Goal: Task Accomplishment & Management: Use online tool/utility

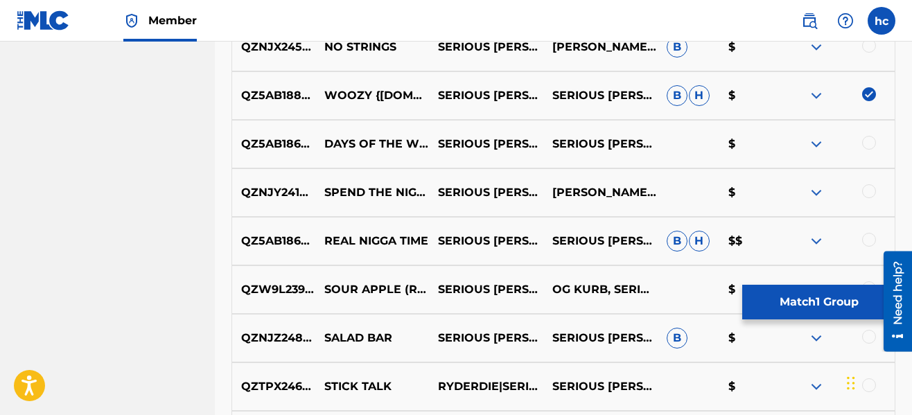
scroll to position [1763, 0]
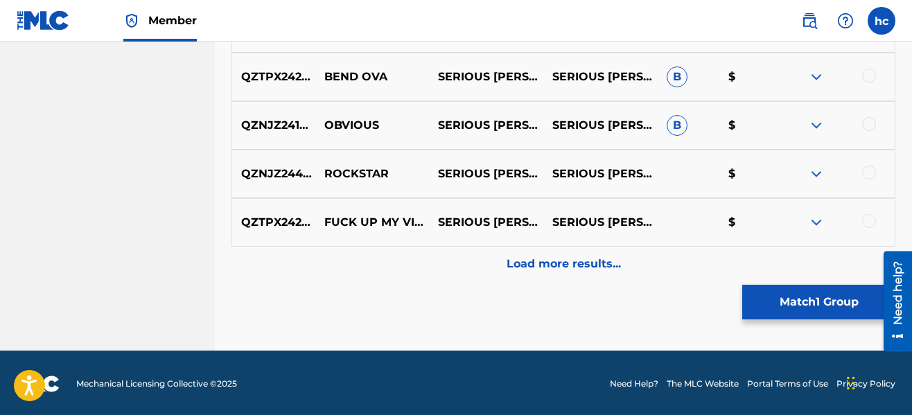
scroll to position [2290, 0]
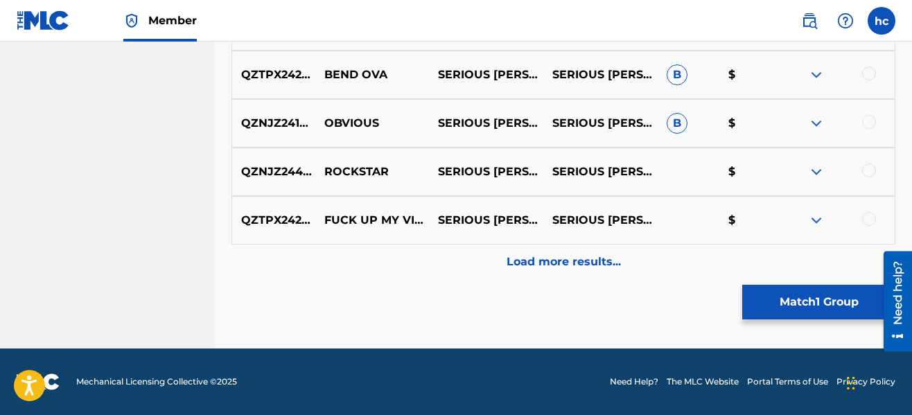
click at [509, 268] on p "Load more results..." at bounding box center [564, 262] width 114 height 17
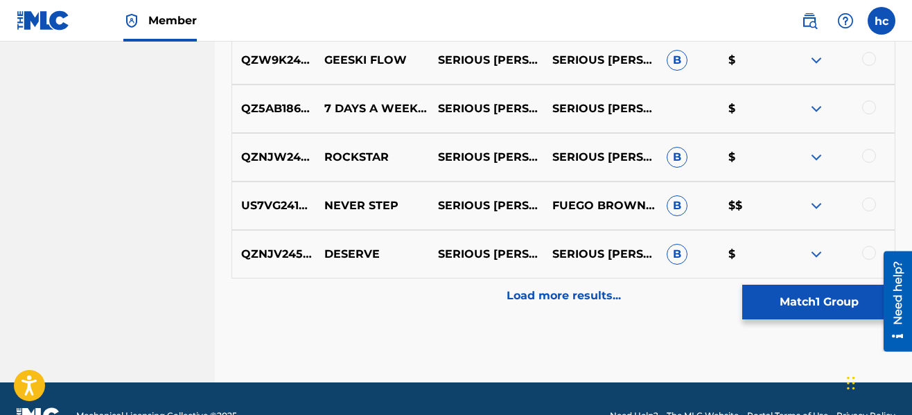
scroll to position [2775, 0]
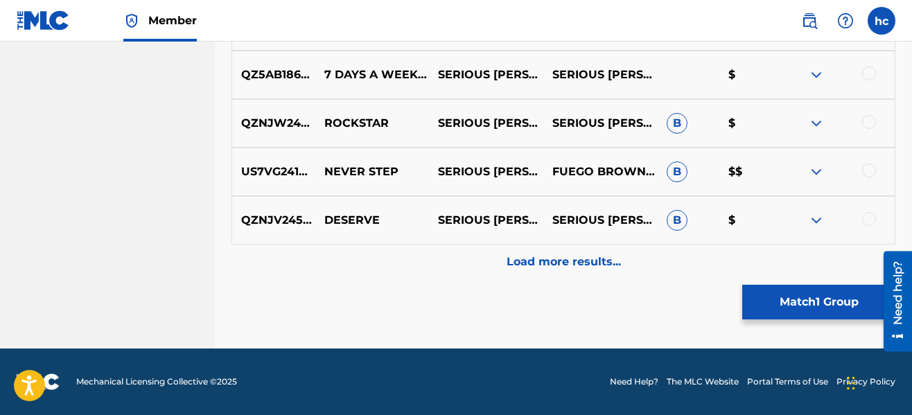
click at [509, 268] on p "Load more results..." at bounding box center [564, 262] width 114 height 17
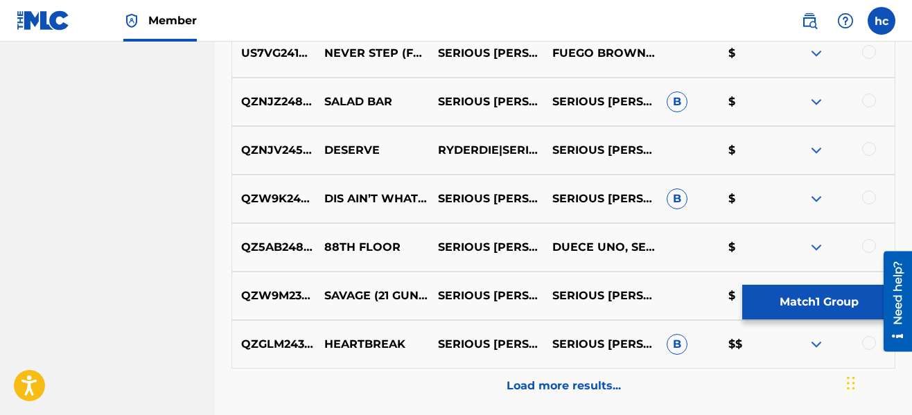
scroll to position [3163, 0]
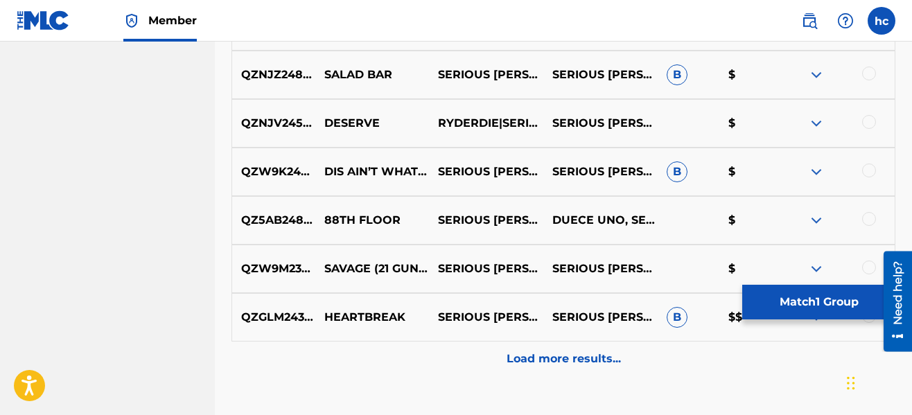
click at [568, 365] on p "Load more results..." at bounding box center [564, 359] width 114 height 17
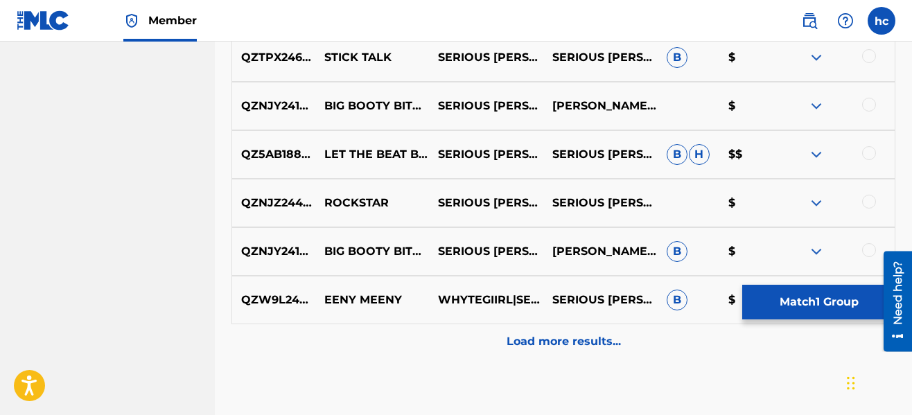
scroll to position [3690, 0]
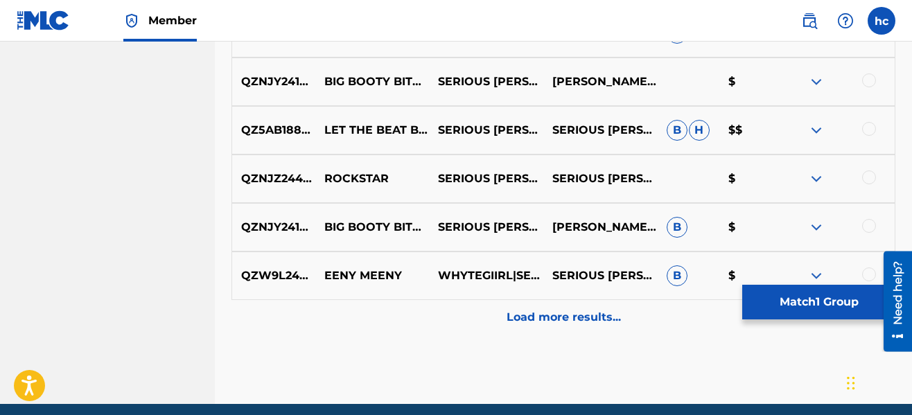
click at [550, 327] on div "Load more results..." at bounding box center [564, 317] width 664 height 35
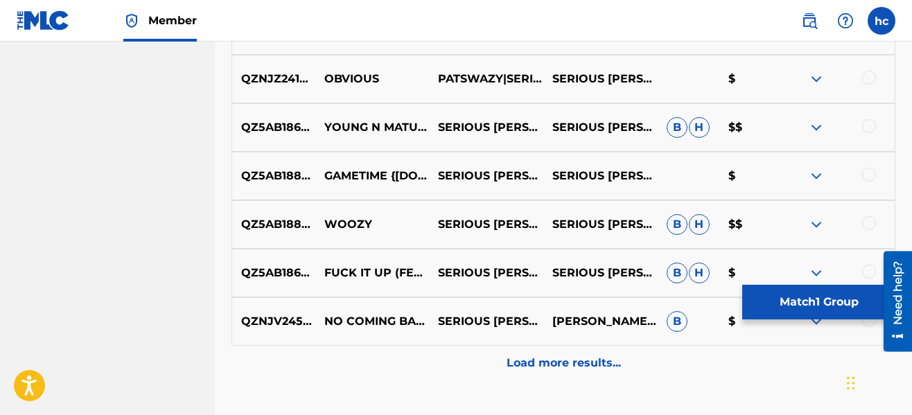
scroll to position [4134, 0]
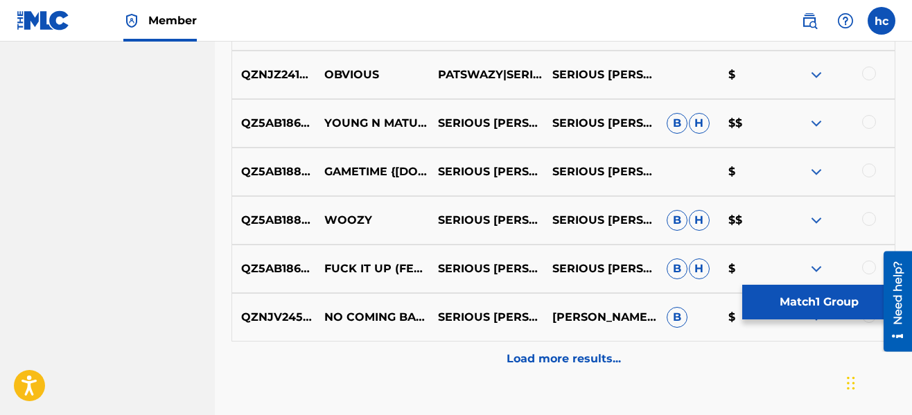
click at [873, 222] on div at bounding box center [869, 219] width 14 height 14
click at [520, 367] on p "Load more results..." at bounding box center [564, 359] width 114 height 17
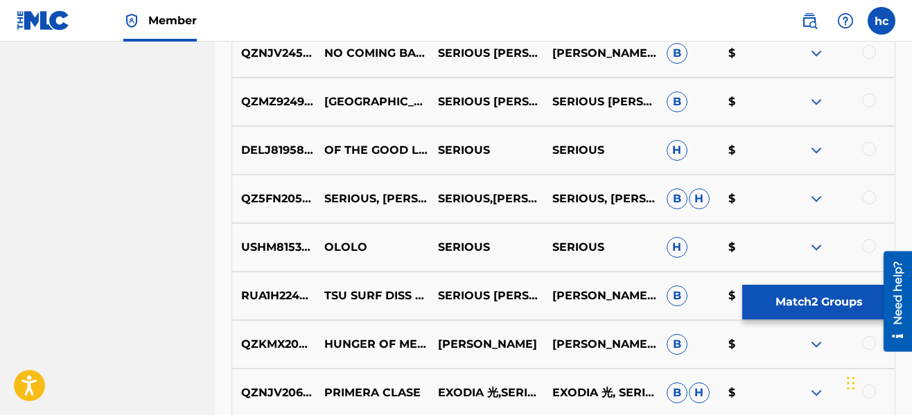
scroll to position [4411, 0]
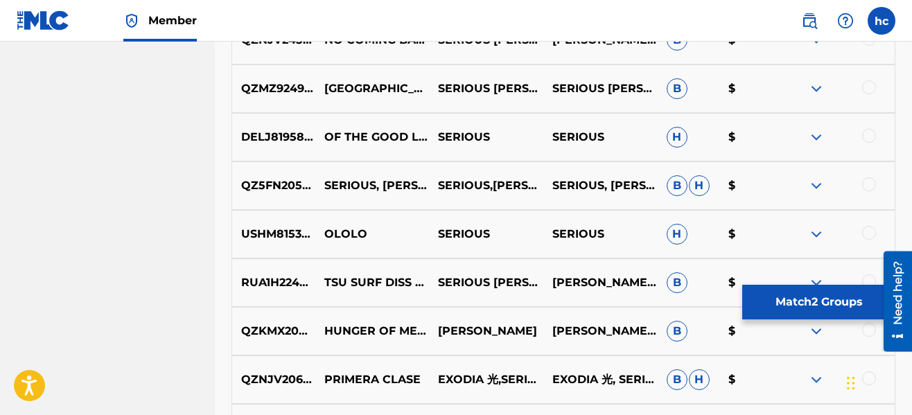
click at [822, 303] on button "Match 2 Groups" at bounding box center [819, 302] width 153 height 35
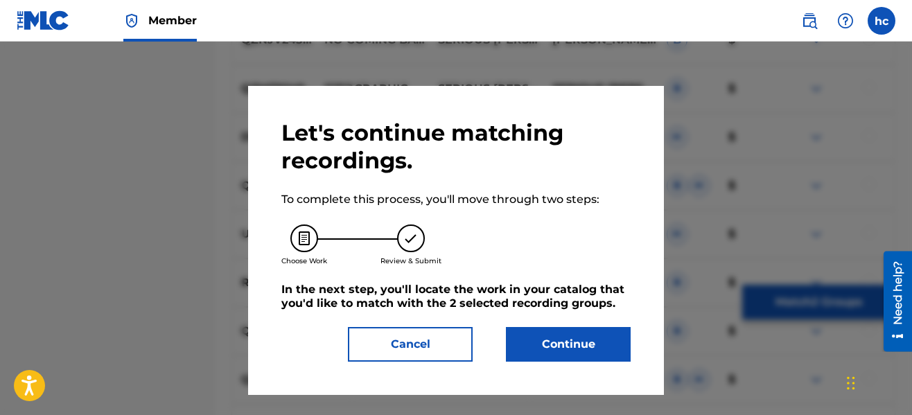
click at [620, 341] on button "Continue" at bounding box center [568, 344] width 125 height 35
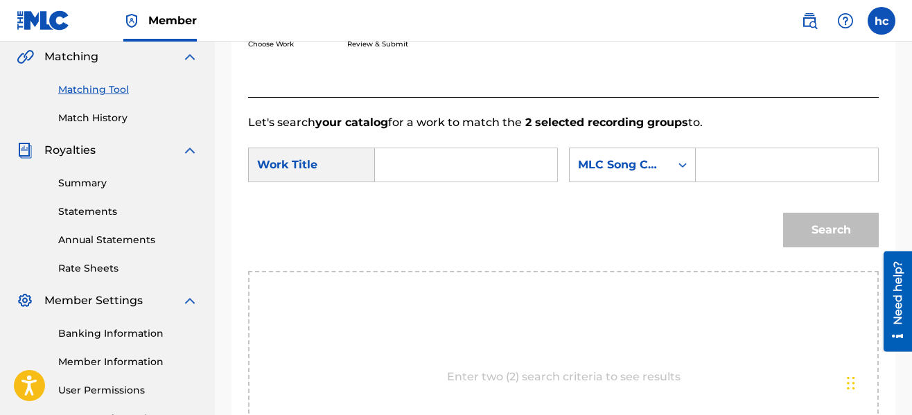
scroll to position [347, 0]
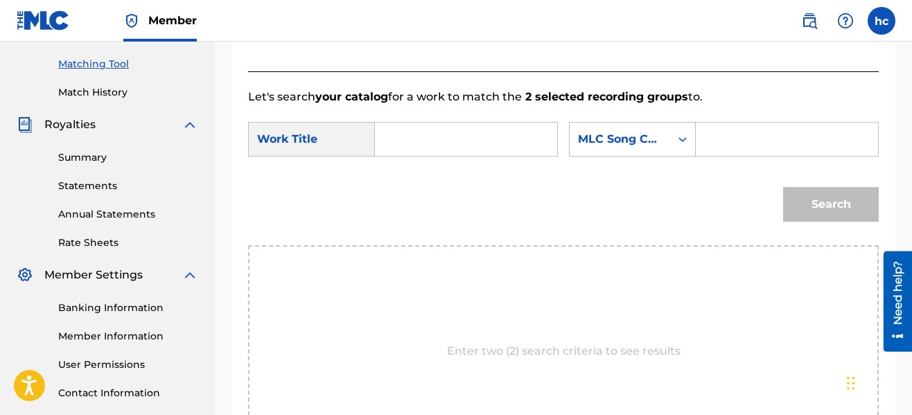
click at [460, 139] on input "Search Form" at bounding box center [466, 139] width 159 height 33
type input "woozy"
click at [403, 169] on strong "woozy" at bounding box center [417, 170] width 37 height 13
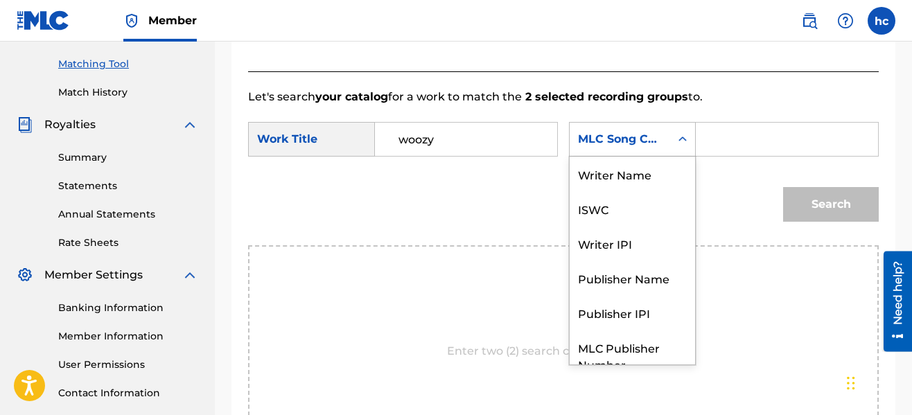
click at [679, 143] on icon "Search Form" at bounding box center [683, 139] width 14 height 14
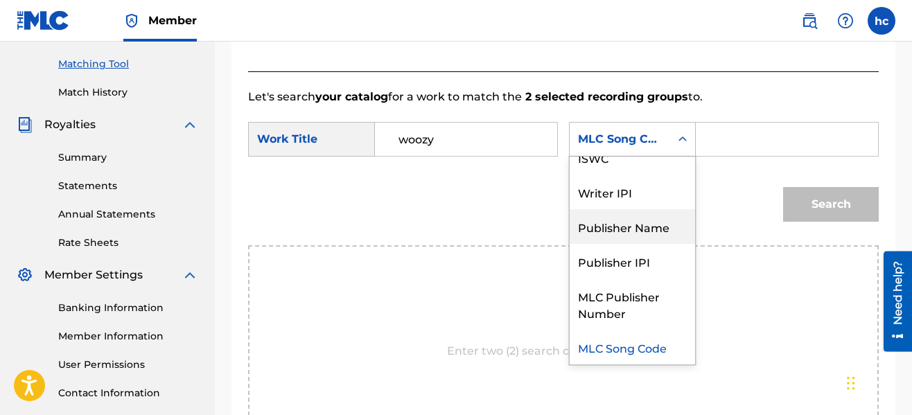
click at [629, 234] on div "Publisher Name" at bounding box center [632, 226] width 125 height 35
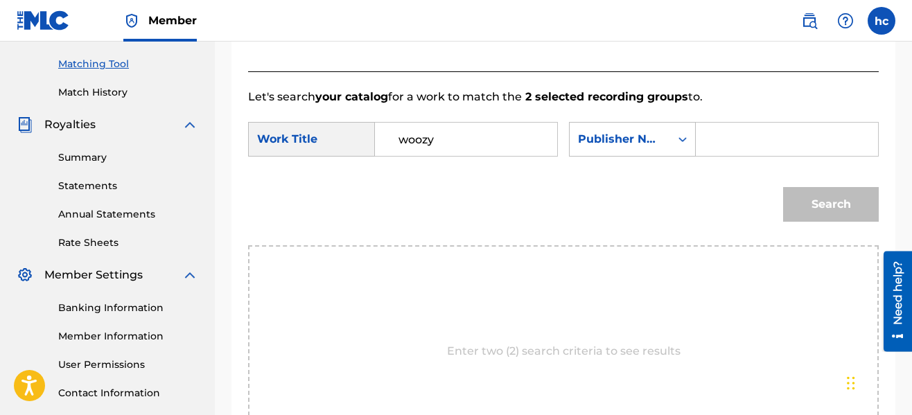
click at [736, 135] on input "Search Form" at bounding box center [787, 139] width 159 height 33
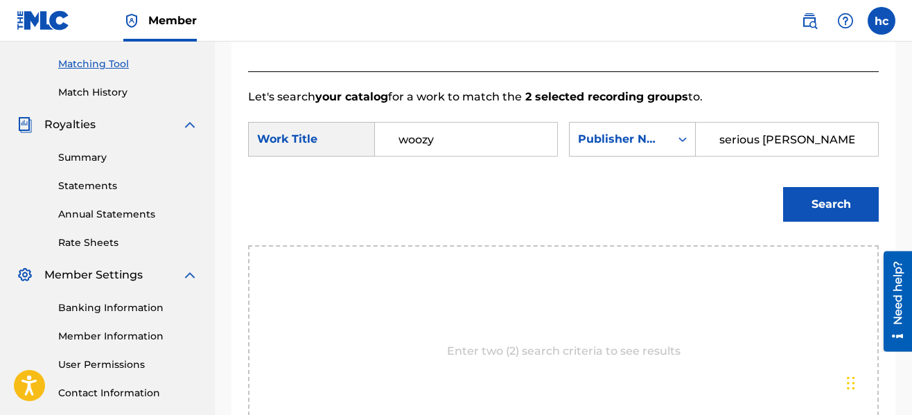
type input "serious [PERSON_NAME]"
click at [783, 187] on button "Search" at bounding box center [831, 204] width 96 height 35
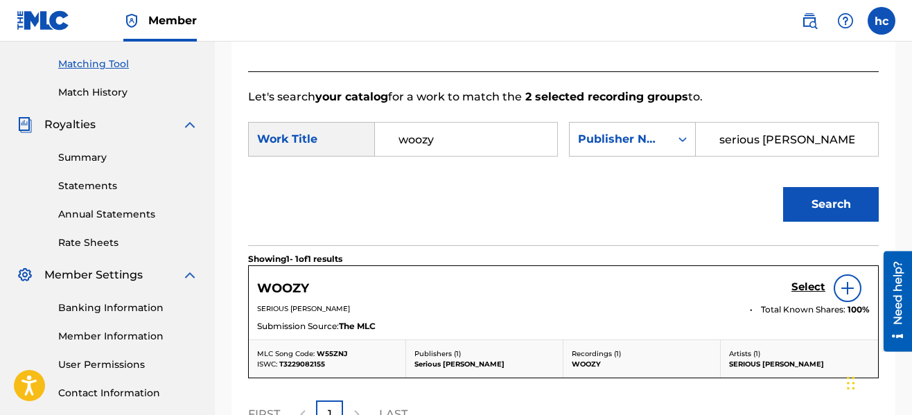
click at [606, 202] on div "Search" at bounding box center [563, 209] width 631 height 72
click at [805, 283] on h5 "Select" at bounding box center [809, 287] width 34 height 13
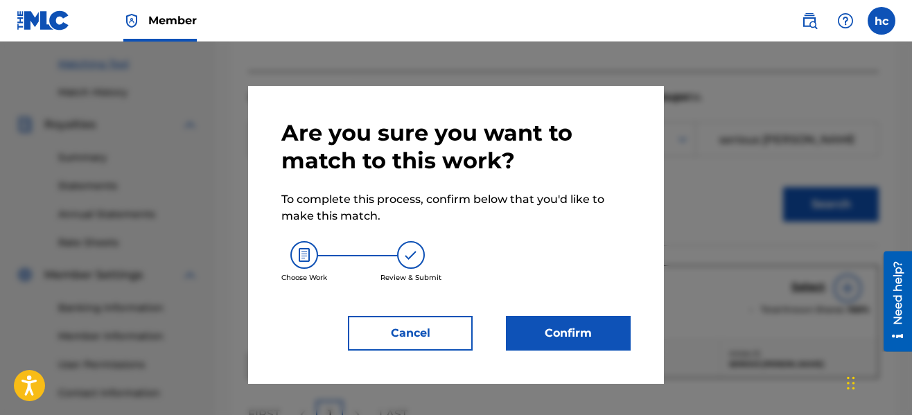
click at [584, 317] on button "Confirm" at bounding box center [568, 333] width 125 height 35
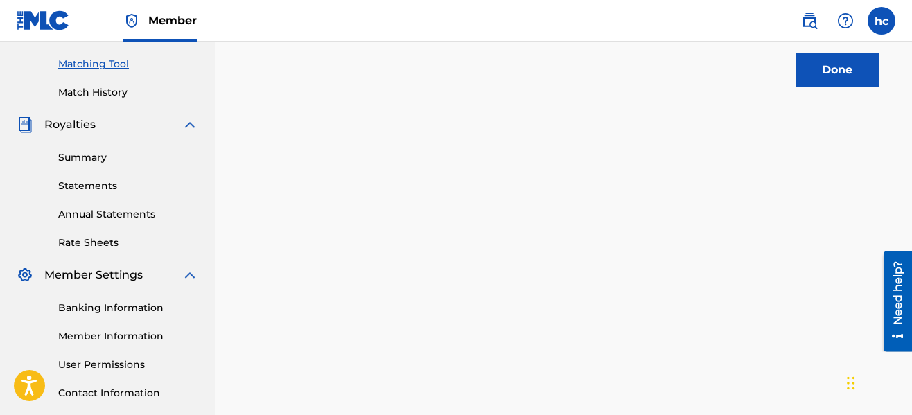
click at [720, 166] on div "2 Recording Groups are pending usage match to the work WOOZY . Congratulations!…" at bounding box center [563, 87] width 697 height 717
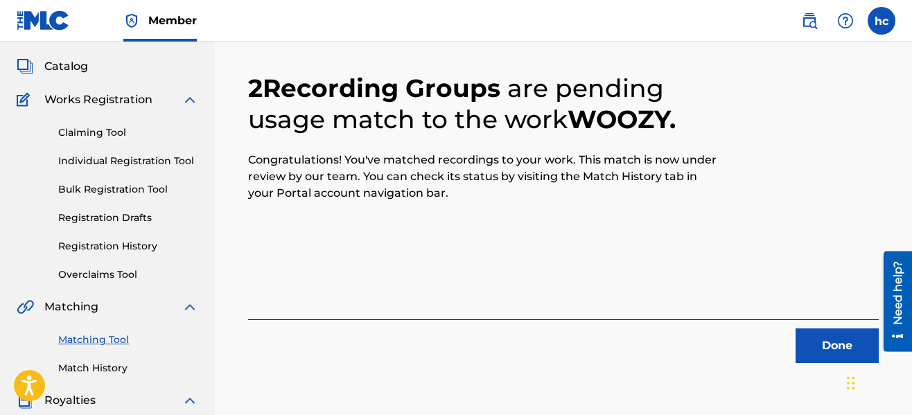
scroll to position [42, 0]
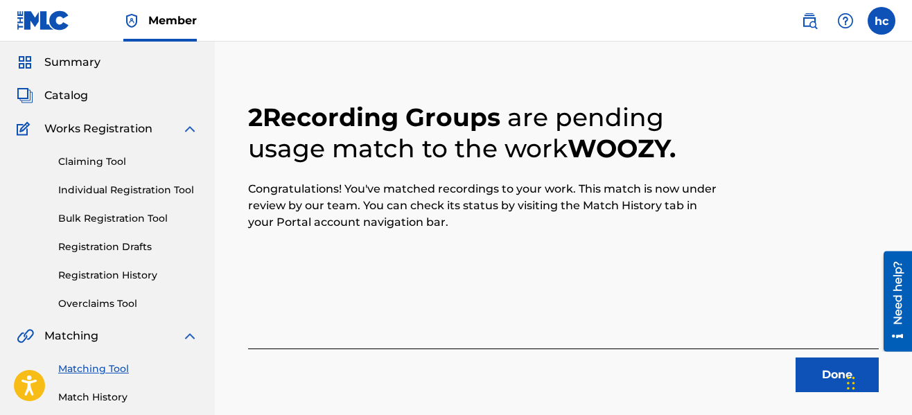
click at [820, 369] on button "Done" at bounding box center [837, 375] width 83 height 35
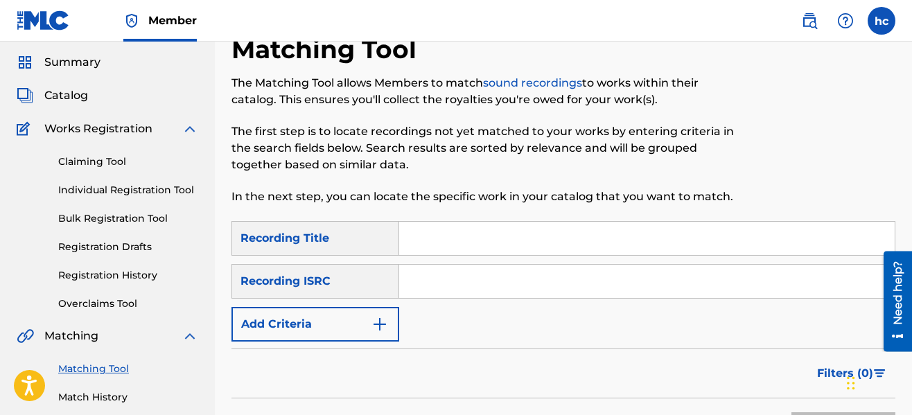
click at [390, 333] on button "Add Criteria" at bounding box center [316, 324] width 168 height 35
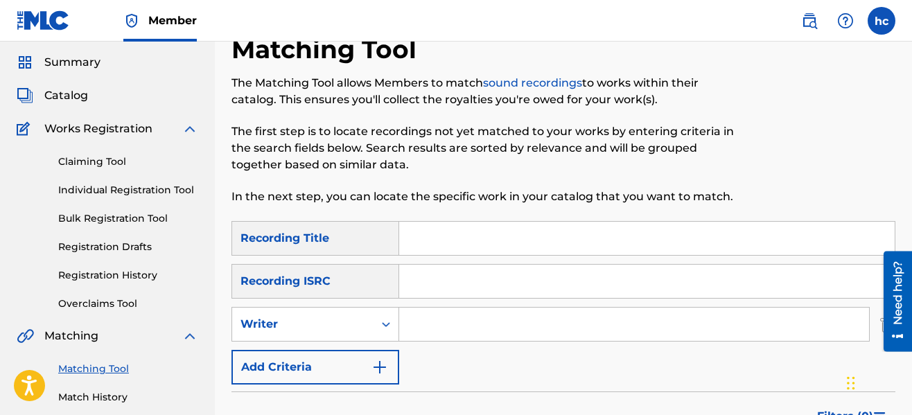
click at [462, 322] on input "Search Form" at bounding box center [634, 324] width 470 height 33
type input "serious [PERSON_NAME]"
click at [625, 357] on div "SearchWithCriteriaeb3ea9ec-11ca-45ed-8bbb-423310fee9c7 Recording Title SearchWi…" at bounding box center [564, 303] width 664 height 164
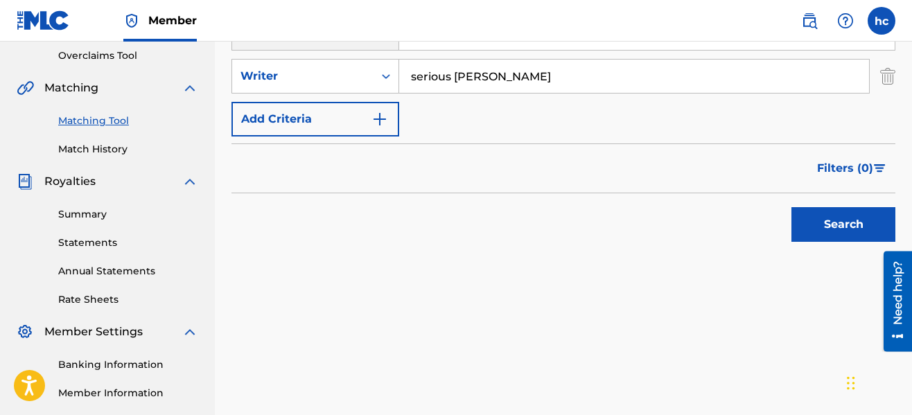
scroll to position [292, 0]
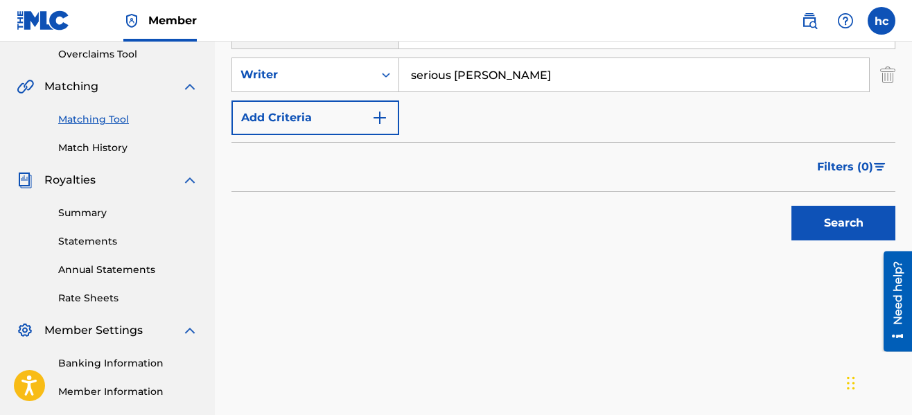
click at [837, 226] on button "Search" at bounding box center [844, 223] width 104 height 35
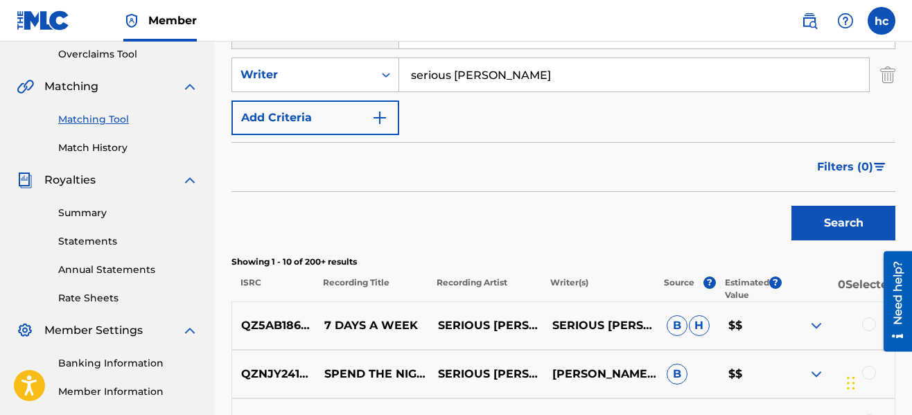
click at [536, 218] on div "Search" at bounding box center [564, 219] width 664 height 55
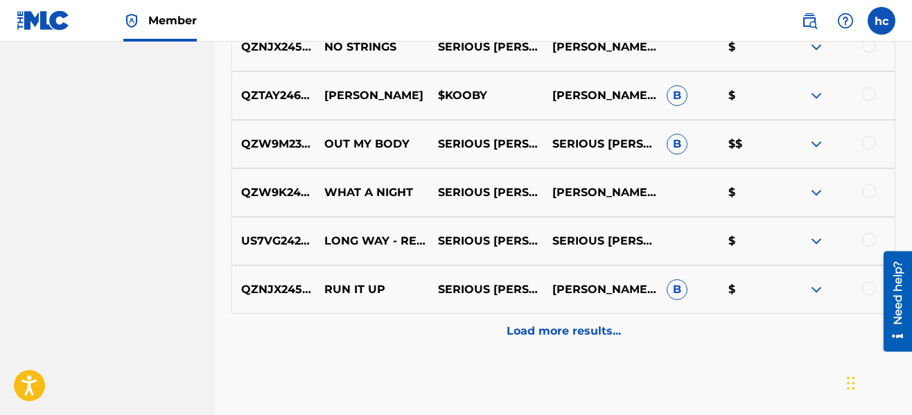
scroll to position [791, 0]
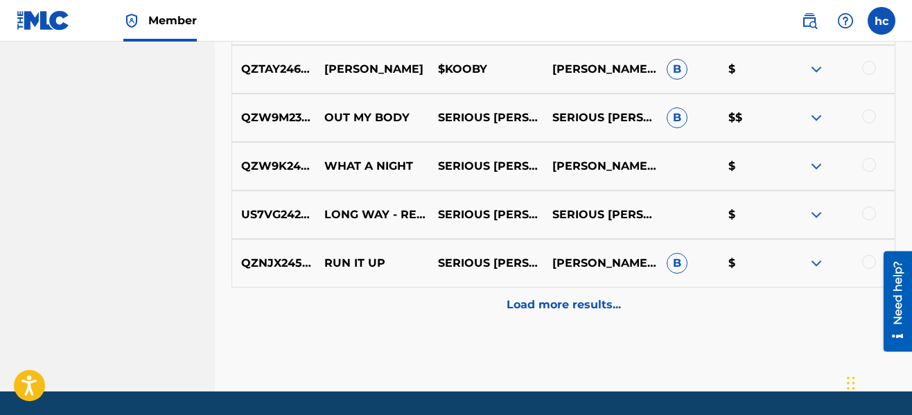
click at [555, 296] on div "Load more results..." at bounding box center [564, 305] width 664 height 35
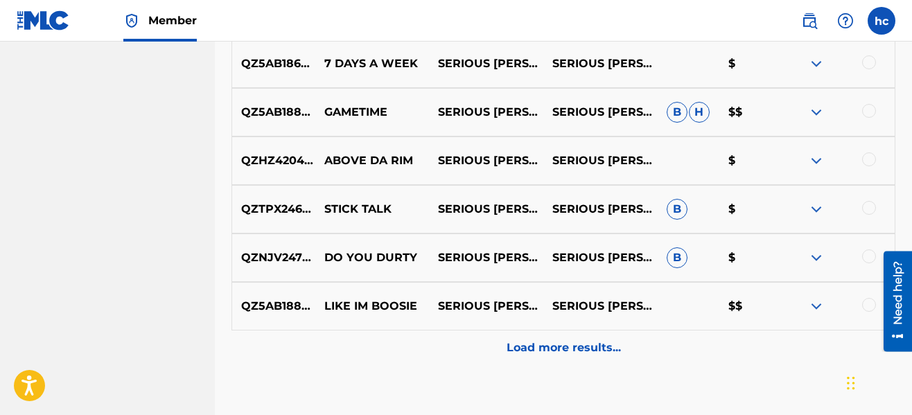
scroll to position [1235, 0]
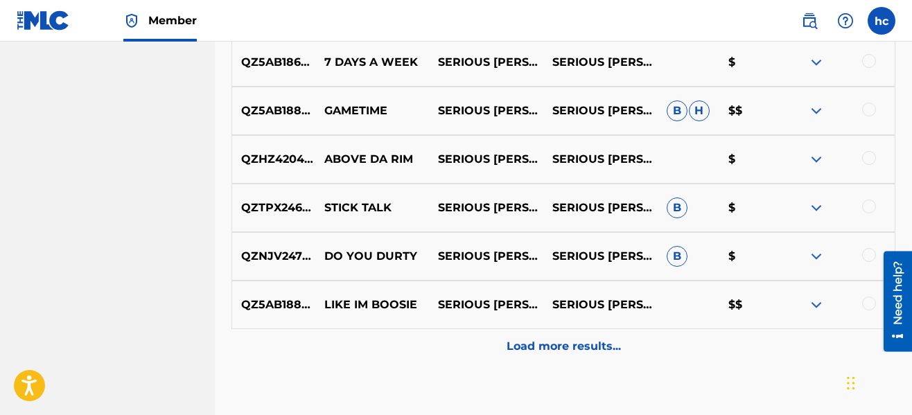
click at [562, 342] on p "Load more results..." at bounding box center [564, 346] width 114 height 17
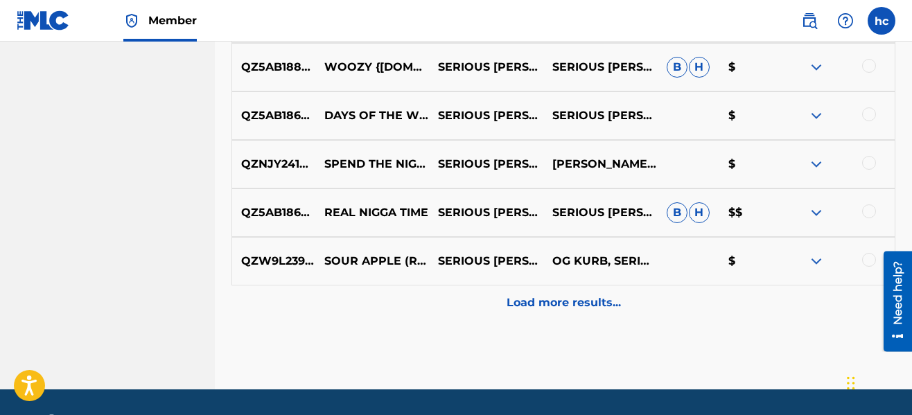
scroll to position [1768, 0]
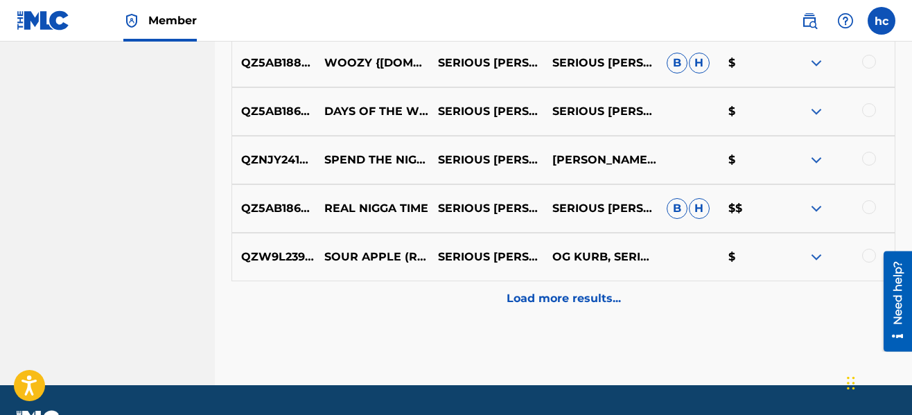
click at [871, 209] on div at bounding box center [869, 207] width 14 height 14
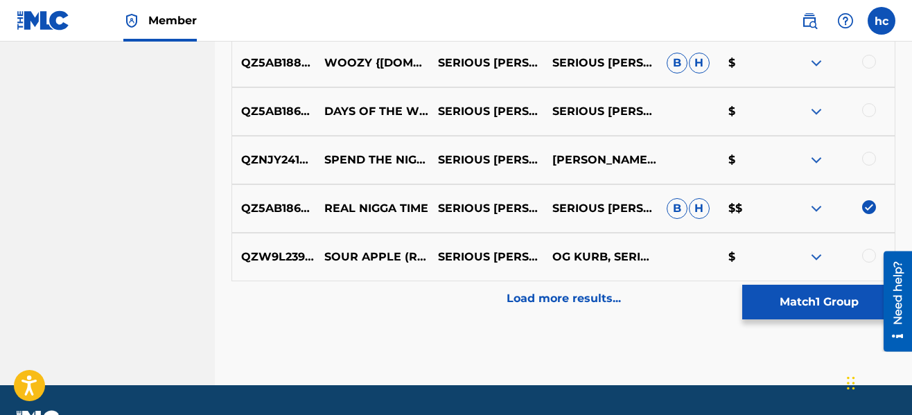
click at [559, 293] on p "Load more results..." at bounding box center [564, 298] width 114 height 17
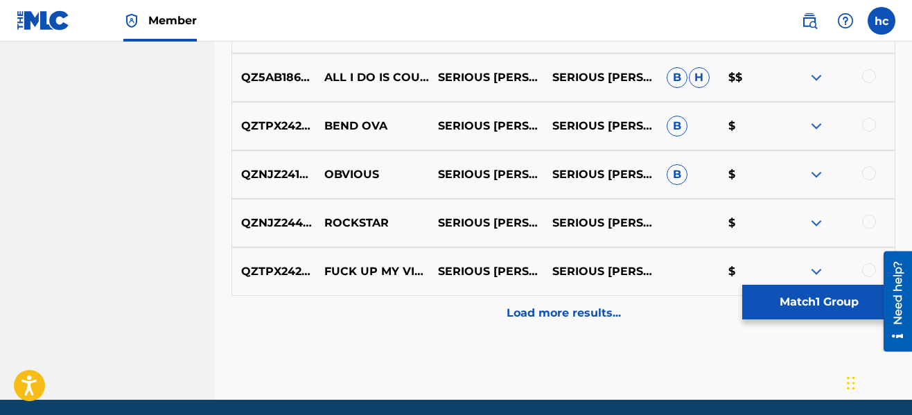
scroll to position [2239, 0]
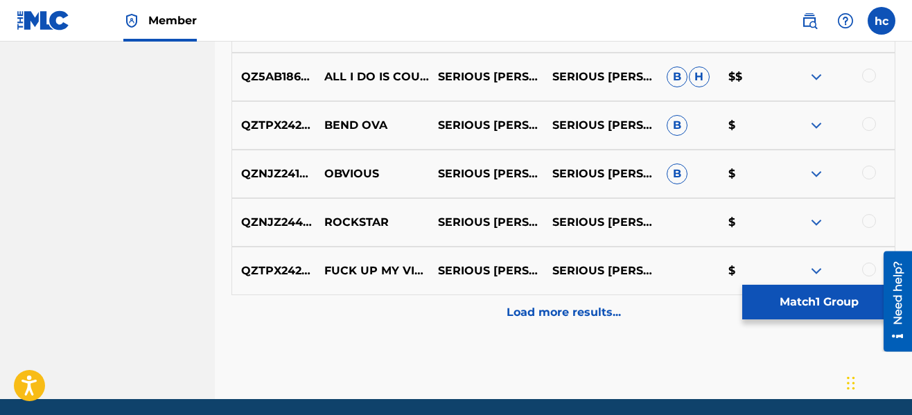
click at [523, 327] on div "Load more results..." at bounding box center [564, 312] width 664 height 35
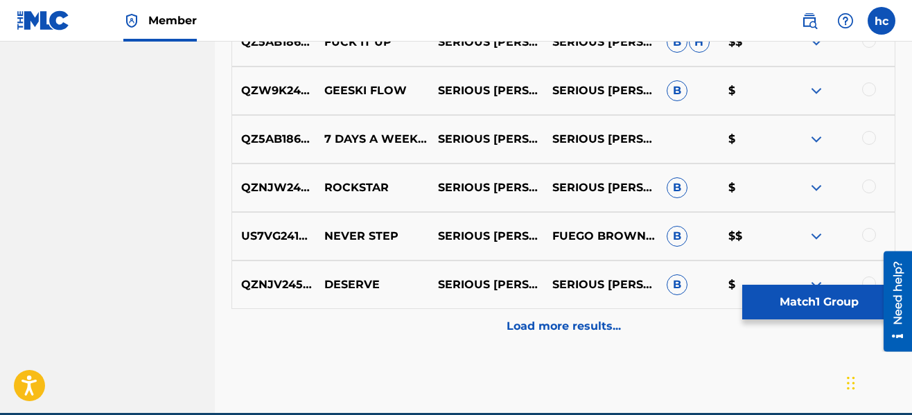
click at [523, 327] on p "Load more results..." at bounding box center [564, 326] width 114 height 17
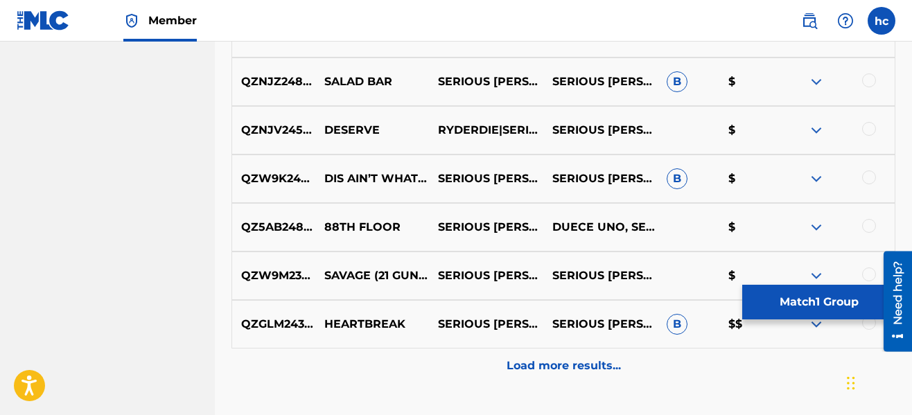
scroll to position [3182, 0]
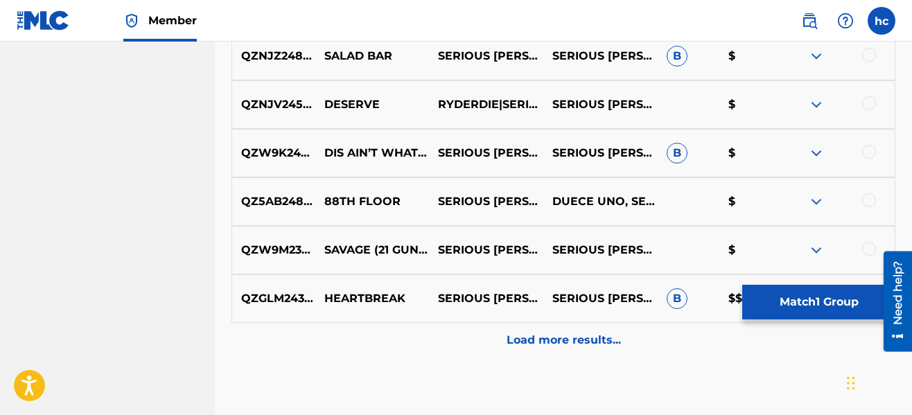
click at [532, 334] on p "Load more results..." at bounding box center [564, 340] width 114 height 17
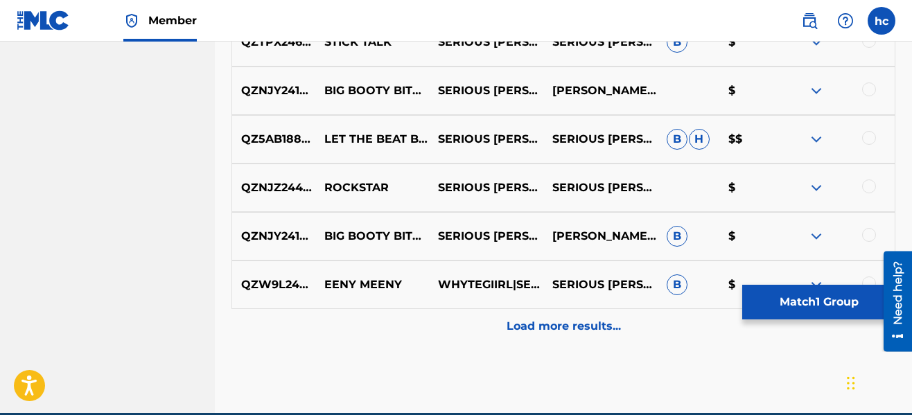
click at [532, 334] on p "Load more results..." at bounding box center [564, 326] width 114 height 17
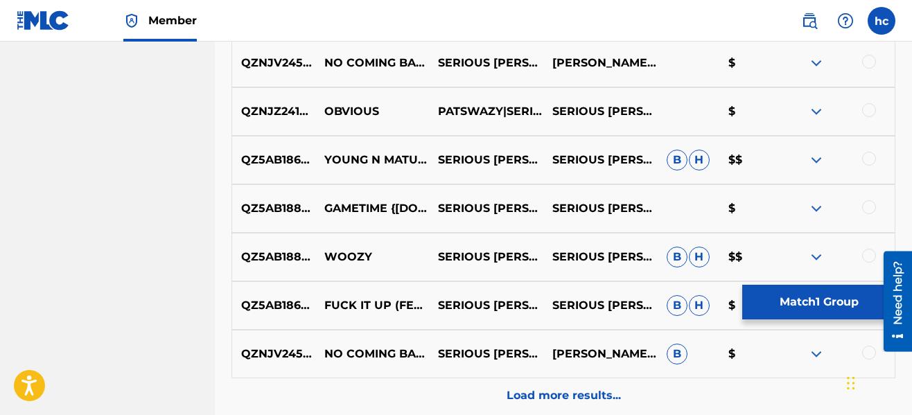
scroll to position [4125, 0]
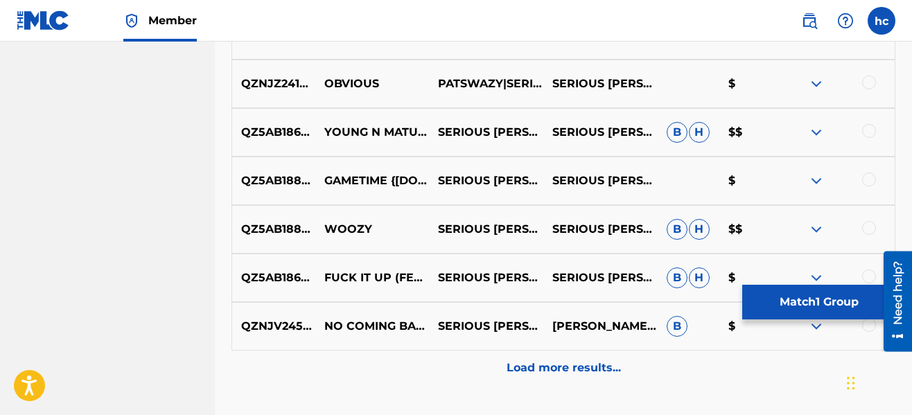
click at [546, 361] on p "Load more results..." at bounding box center [564, 368] width 114 height 17
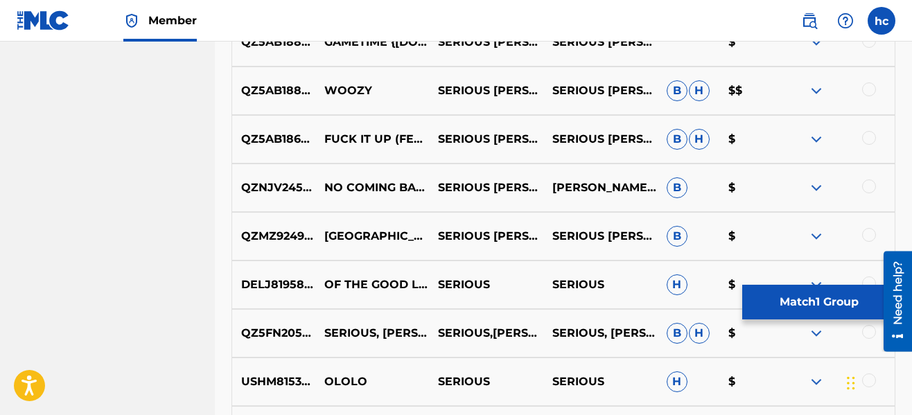
scroll to position [4291, 0]
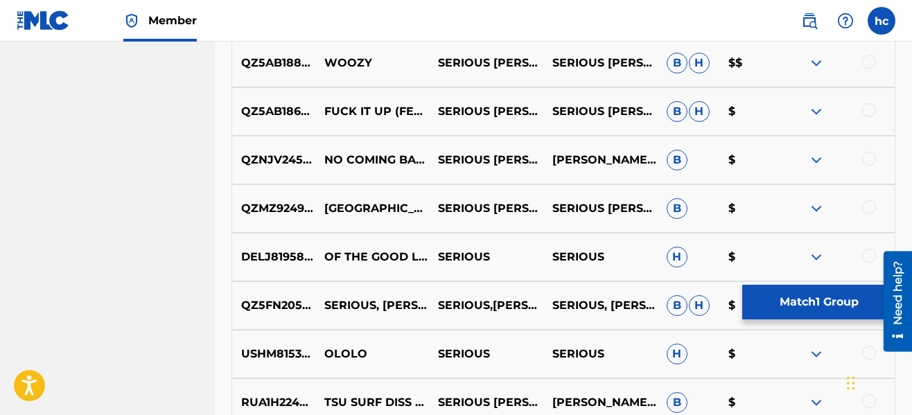
click at [775, 307] on button "Match 1 Group" at bounding box center [819, 302] width 153 height 35
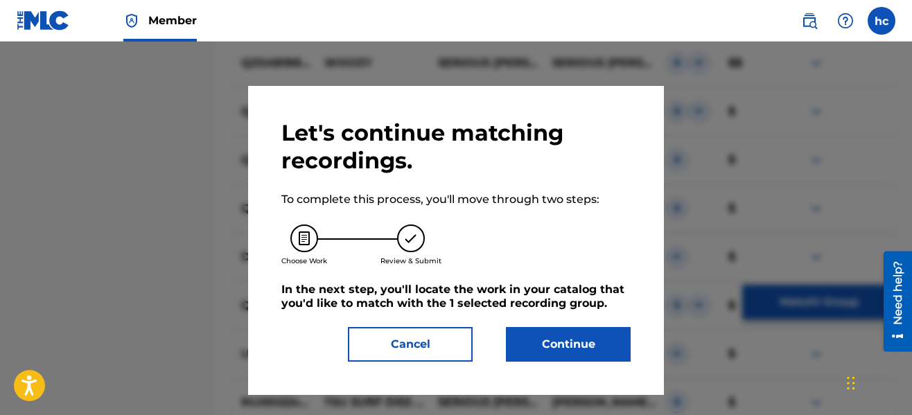
click at [593, 341] on button "Continue" at bounding box center [568, 344] width 125 height 35
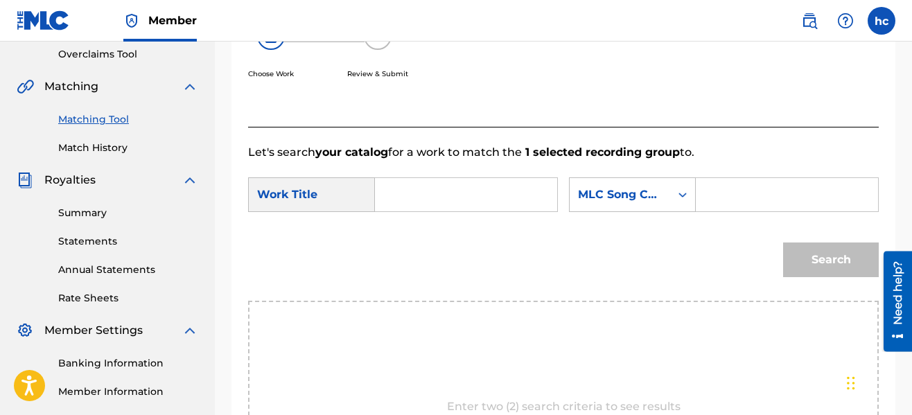
scroll to position [209, 0]
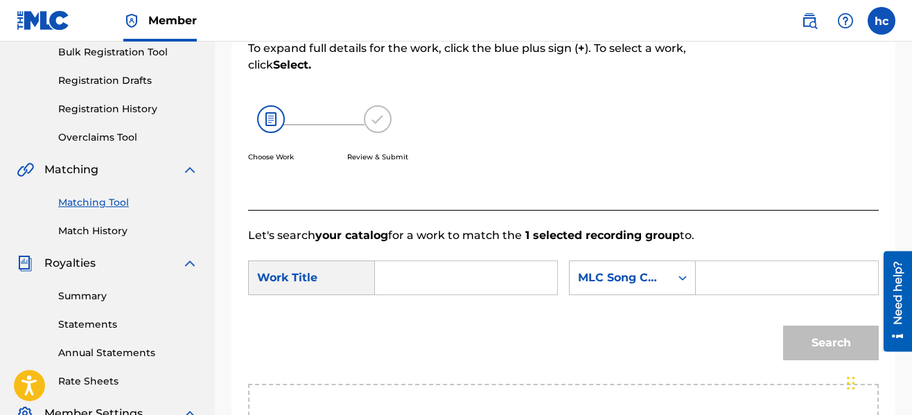
click at [466, 273] on input "Search Form" at bounding box center [466, 277] width 159 height 33
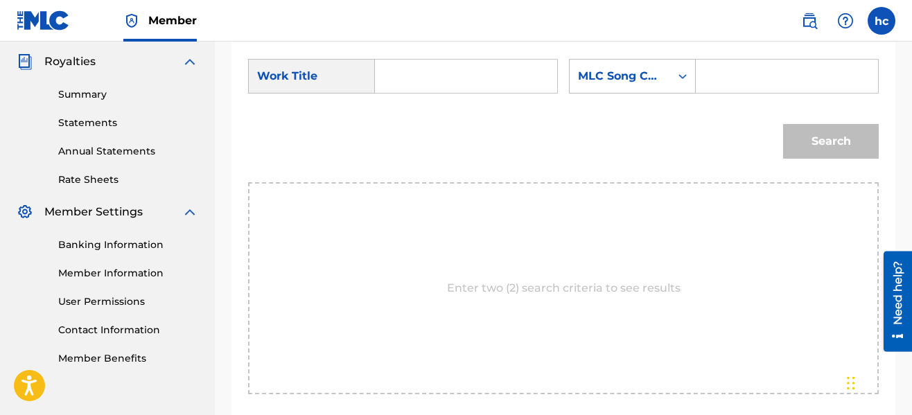
scroll to position [413, 0]
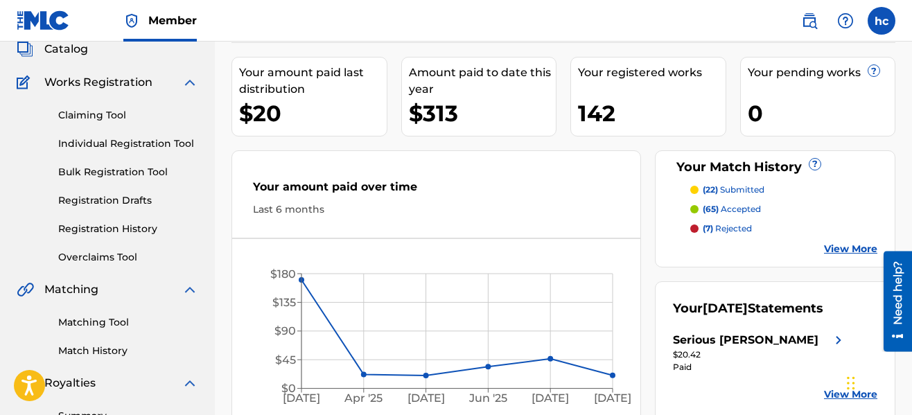
scroll to position [91, 0]
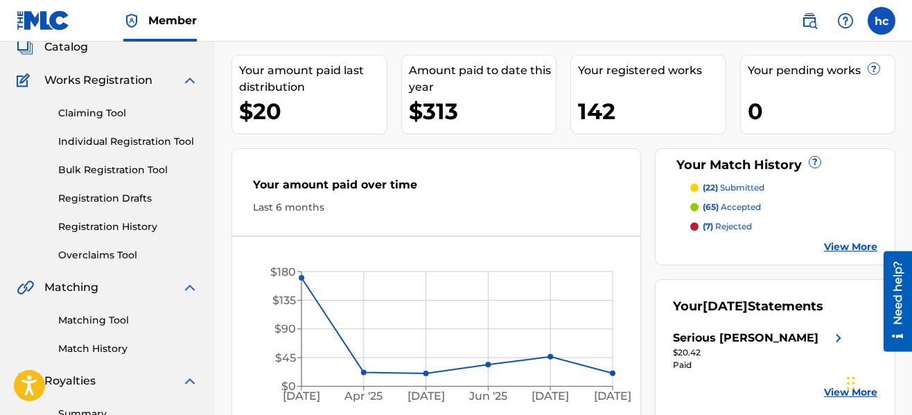
click at [119, 320] on link "Matching Tool" at bounding box center [128, 320] width 140 height 15
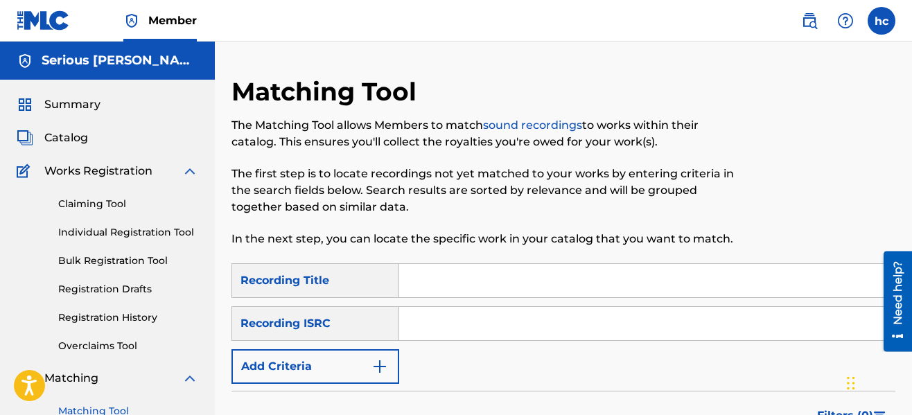
click at [501, 248] on div "Matching Tool The Matching Tool allows Members to match sound recordings to wor…" at bounding box center [488, 169] width 512 height 187
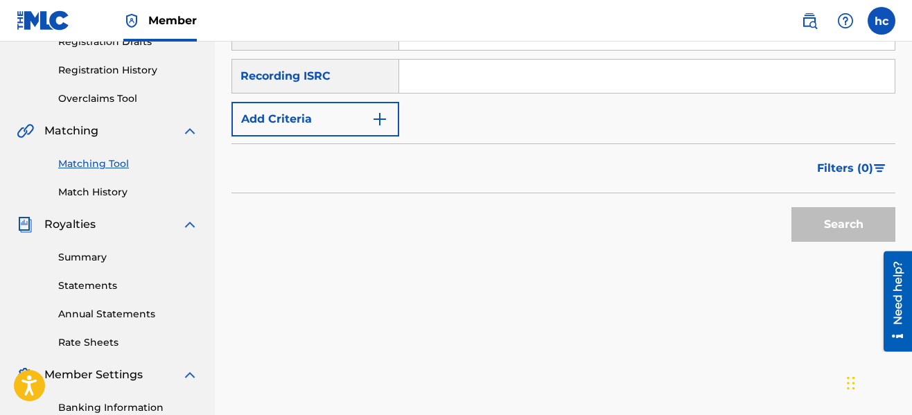
scroll to position [250, 0]
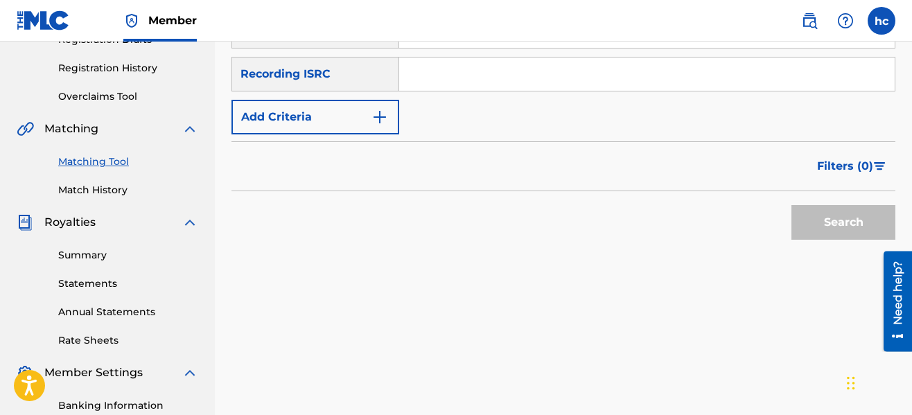
click at [376, 114] on img "Search Form" at bounding box center [380, 117] width 17 height 17
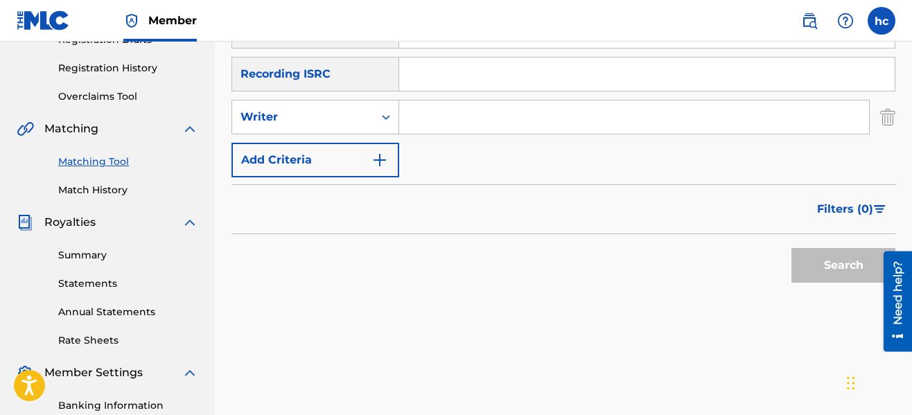
click at [480, 112] on input "Search Form" at bounding box center [634, 117] width 470 height 33
type input "serious [PERSON_NAME]"
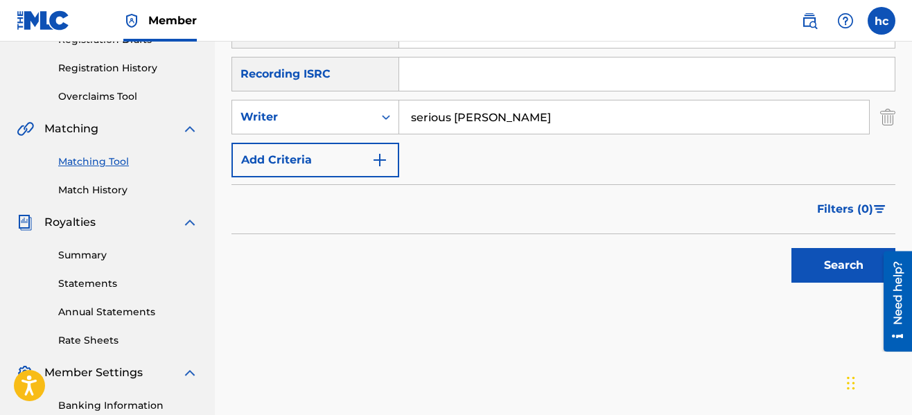
click at [810, 266] on button "Search" at bounding box center [844, 265] width 104 height 35
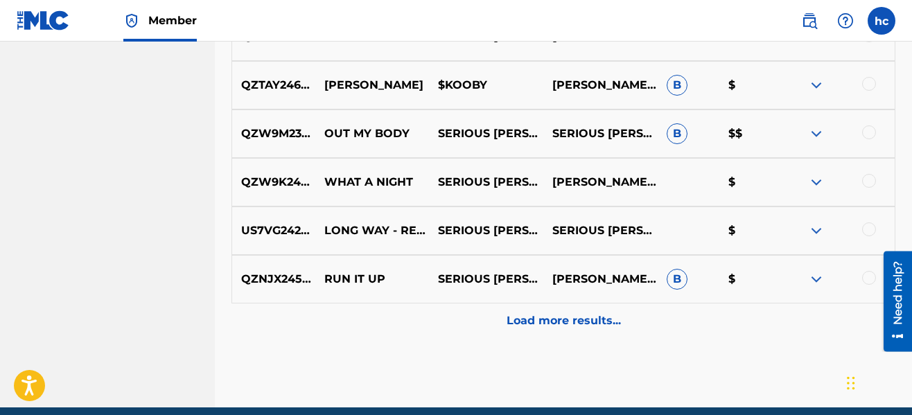
scroll to position [834, 0]
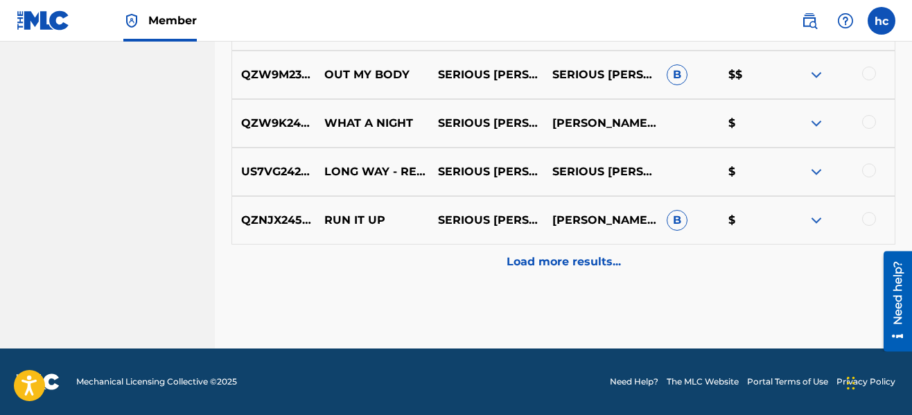
click at [579, 274] on div "Load more results..." at bounding box center [564, 262] width 664 height 35
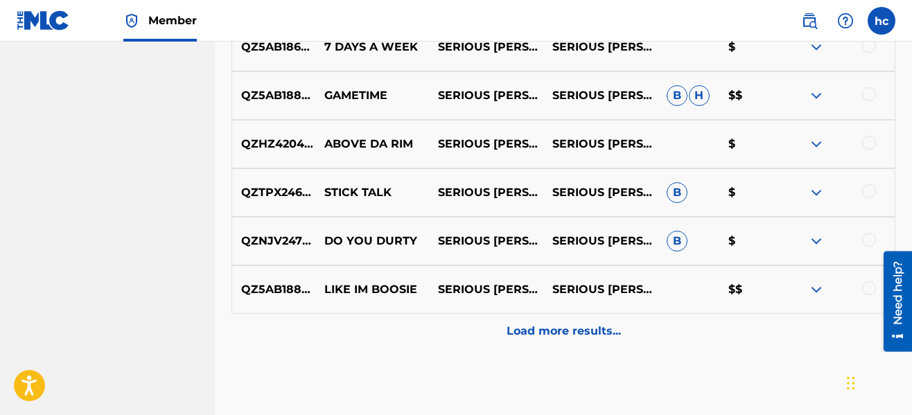
scroll to position [1278, 0]
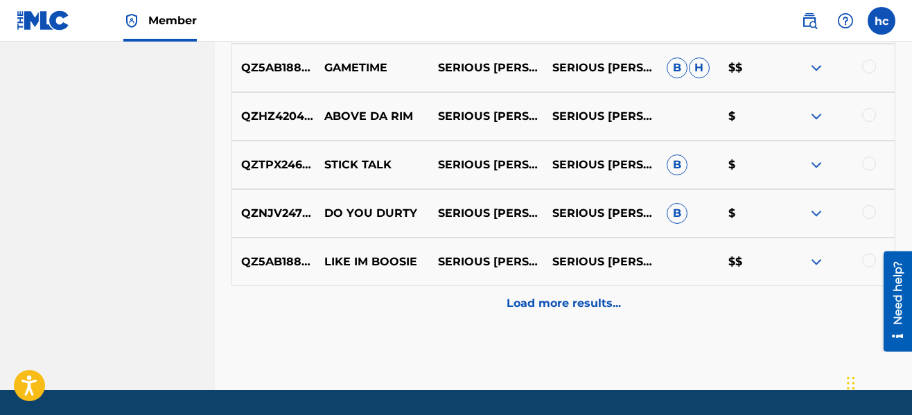
click at [582, 291] on div "Load more results..." at bounding box center [564, 303] width 664 height 35
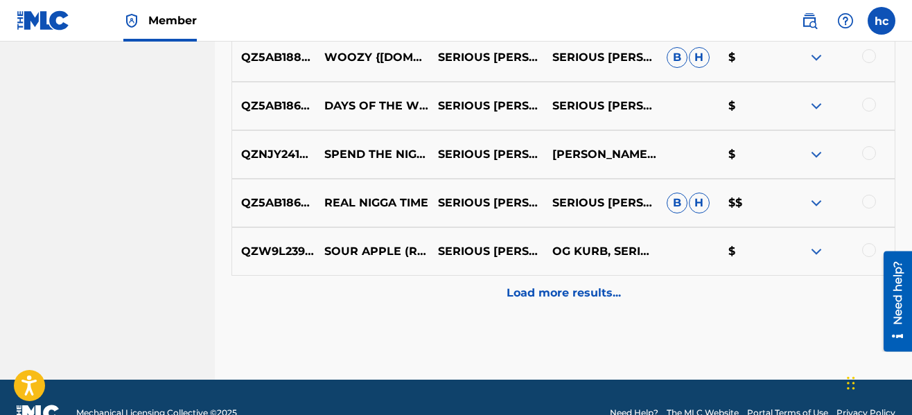
scroll to position [1777, 0]
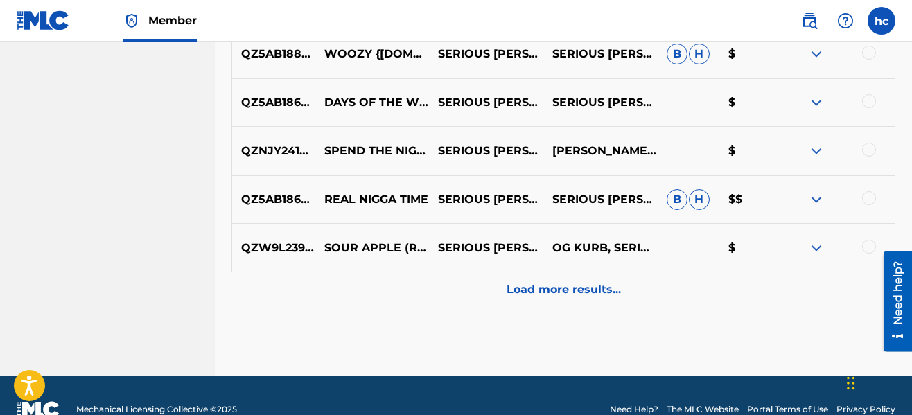
click at [874, 195] on div at bounding box center [869, 198] width 14 height 14
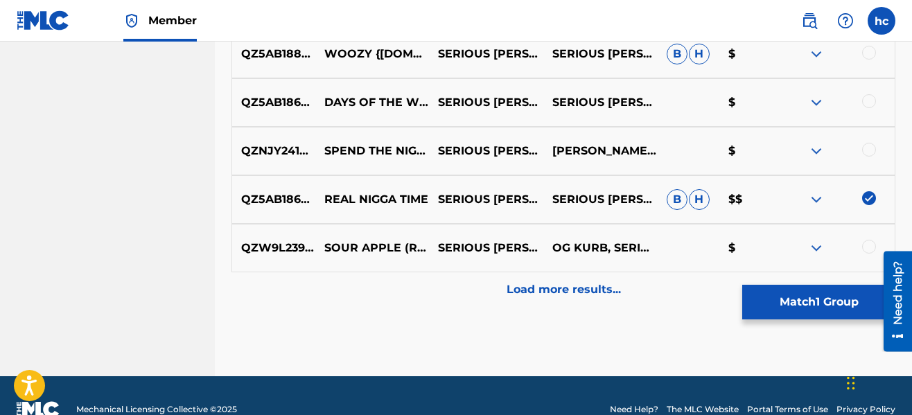
click at [571, 304] on div "Load more results..." at bounding box center [564, 289] width 664 height 35
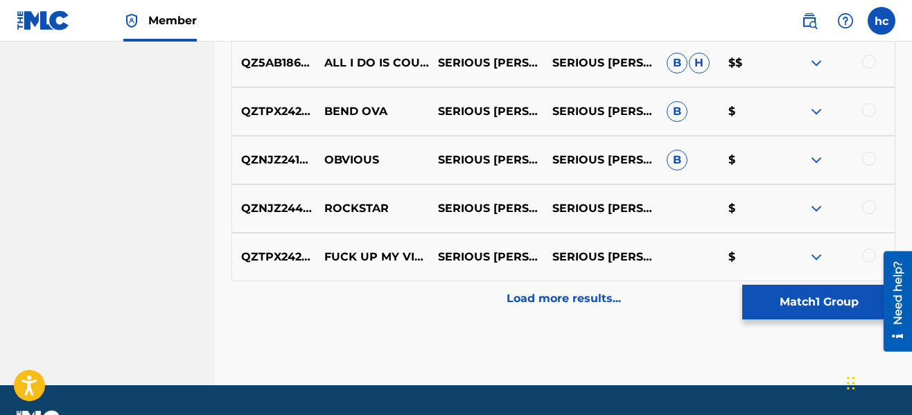
scroll to position [2276, 0]
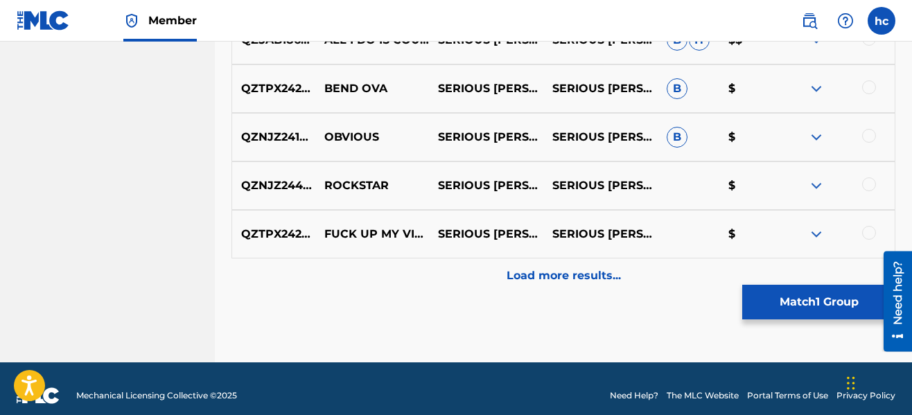
click at [555, 278] on p "Load more results..." at bounding box center [564, 276] width 114 height 17
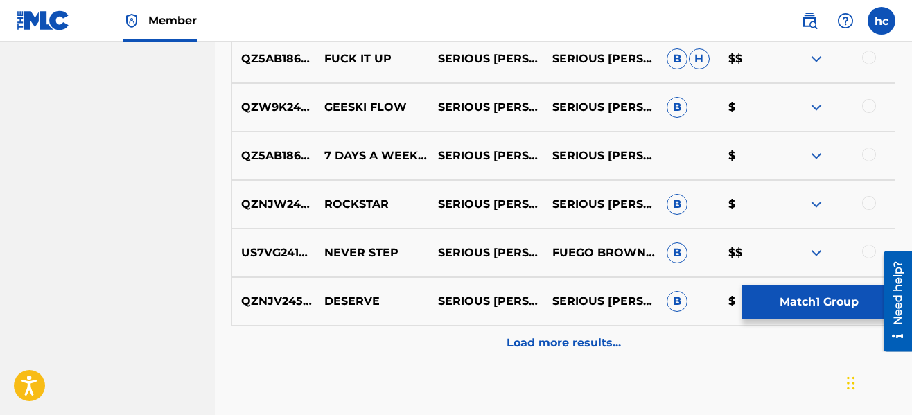
scroll to position [2720, 0]
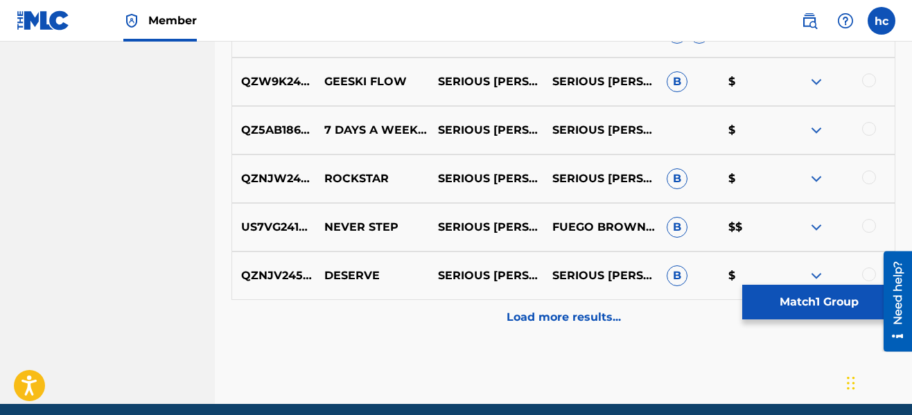
click at [560, 311] on p "Load more results..." at bounding box center [564, 317] width 114 height 17
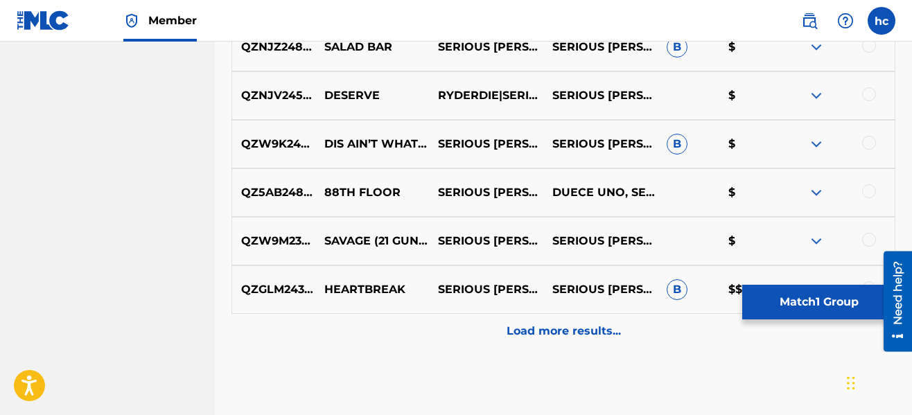
click at [565, 329] on p "Load more results..." at bounding box center [564, 331] width 114 height 17
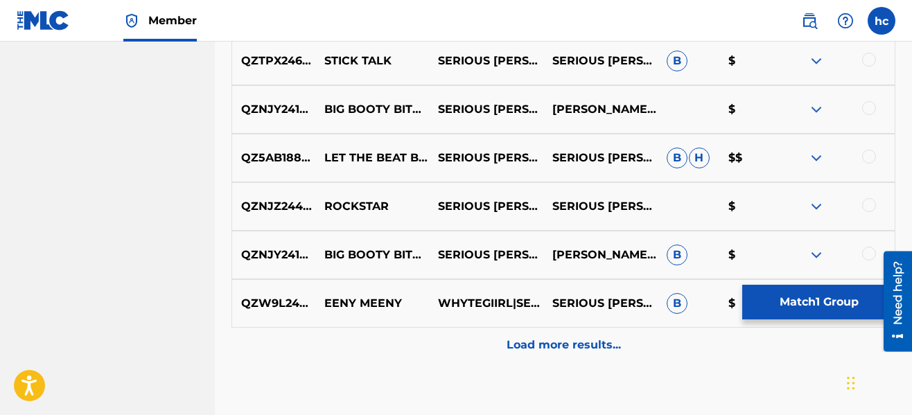
click at [566, 333] on div "Load more results..." at bounding box center [564, 345] width 664 height 35
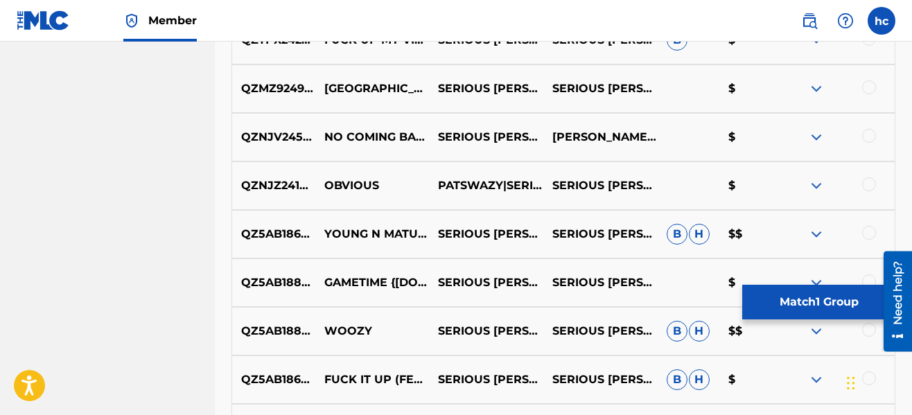
scroll to position [4162, 0]
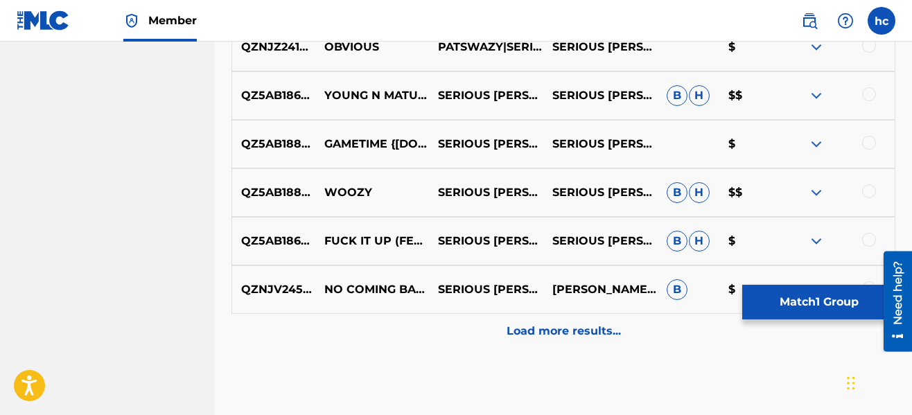
click at [566, 333] on p "Load more results..." at bounding box center [564, 331] width 114 height 17
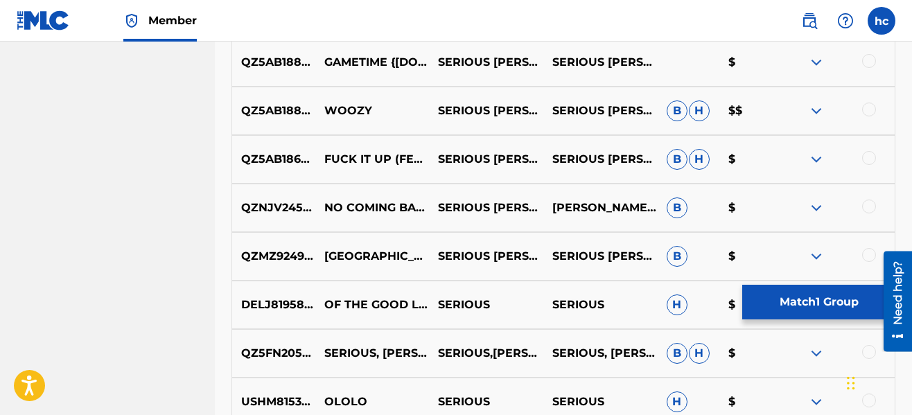
scroll to position [4384, 0]
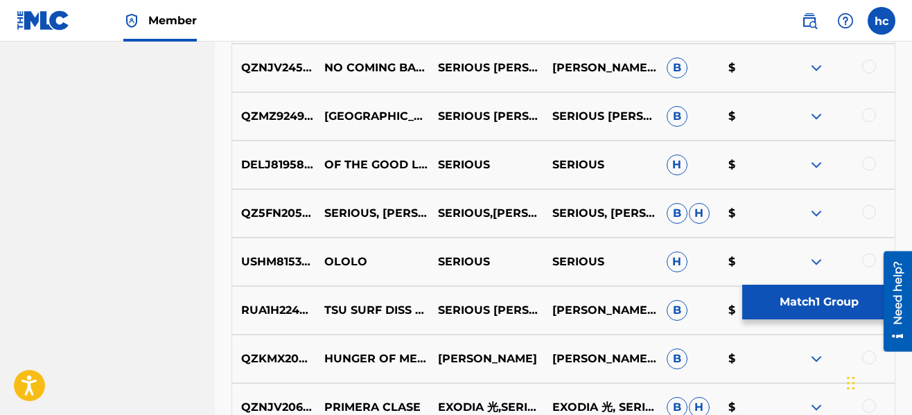
click at [767, 290] on button "Match 1 Group" at bounding box center [819, 302] width 153 height 35
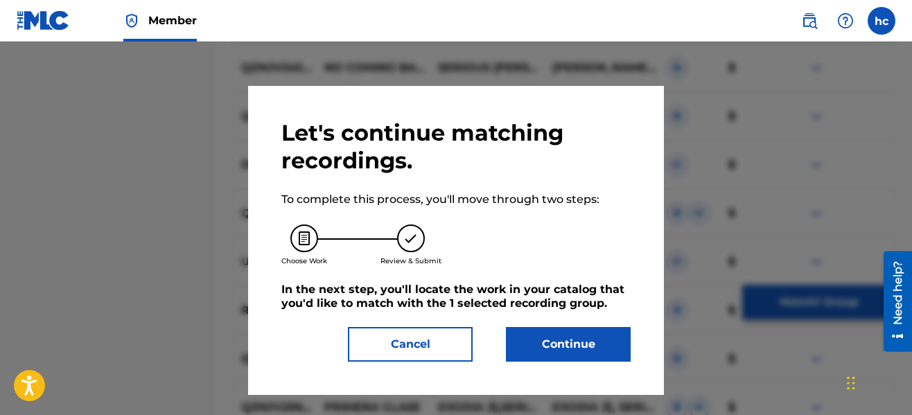
click at [530, 336] on button "Continue" at bounding box center [568, 344] width 125 height 35
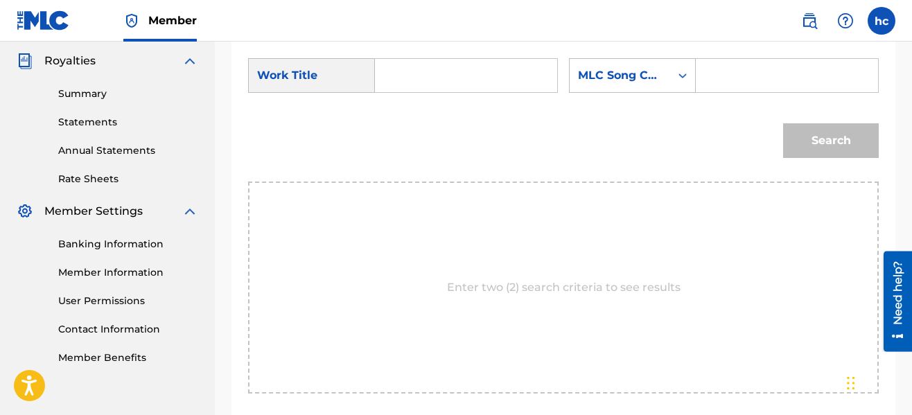
scroll to position [347, 0]
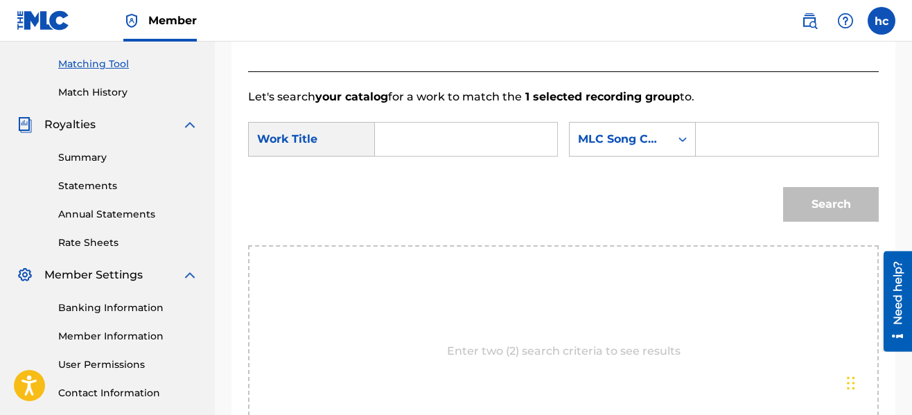
click at [427, 137] on input "Search Form" at bounding box center [466, 139] width 159 height 33
click at [410, 182] on span "nigga time" at bounding box center [426, 179] width 55 height 30
type input "real nigga time"
click at [646, 129] on div "MLC Song Code" at bounding box center [620, 139] width 101 height 26
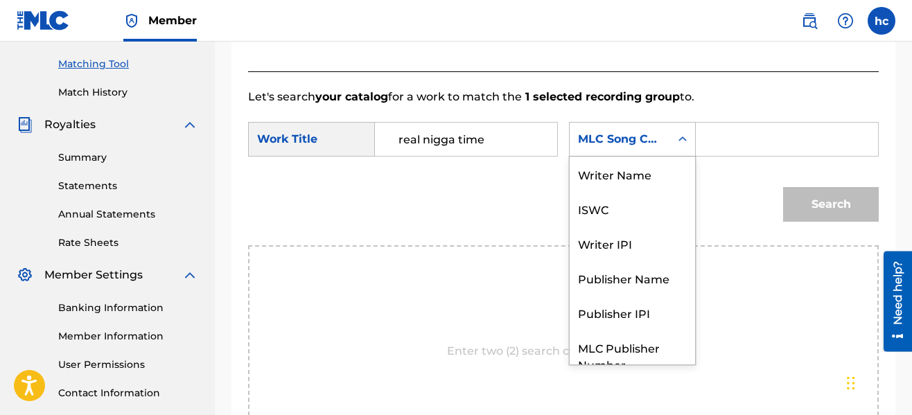
scroll to position [51, 0]
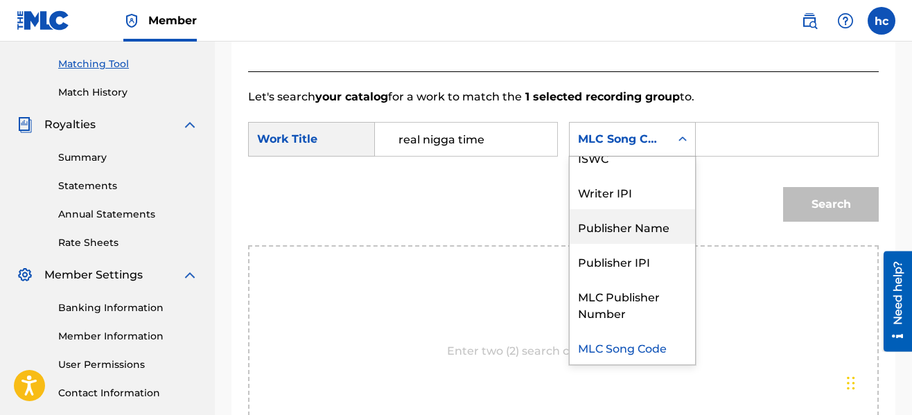
click at [641, 227] on div "Publisher Name" at bounding box center [632, 226] width 125 height 35
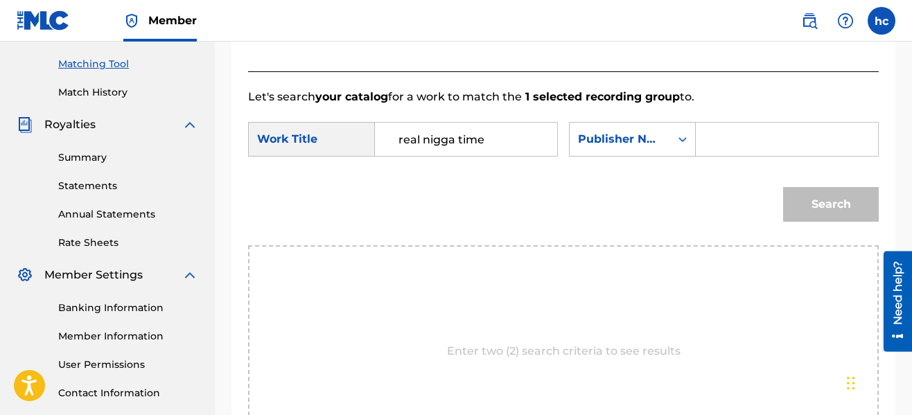
click at [721, 146] on input "Search Form" at bounding box center [787, 139] width 159 height 33
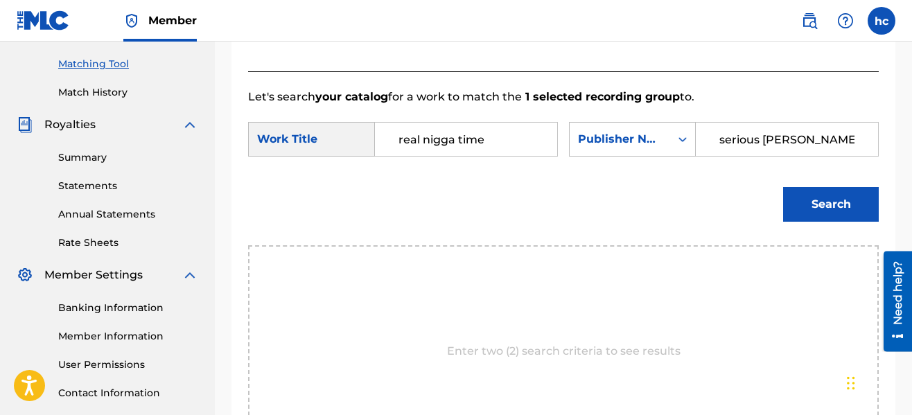
type input "serious [PERSON_NAME]"
click at [783, 187] on button "Search" at bounding box center [831, 204] width 96 height 35
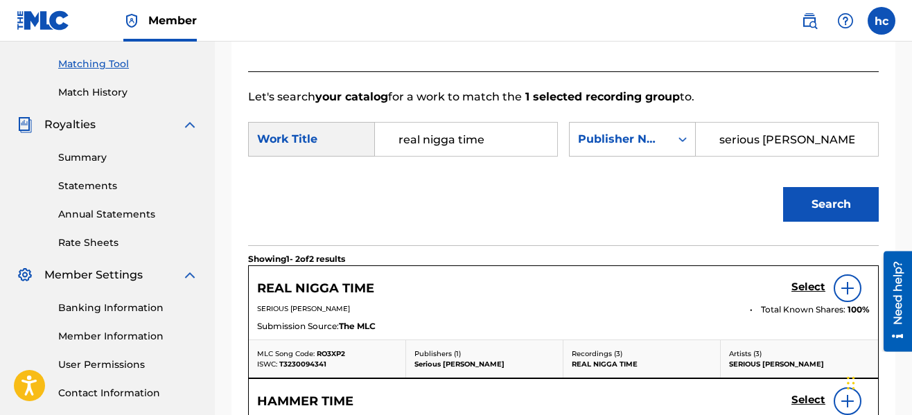
click at [691, 200] on div "Search" at bounding box center [563, 209] width 631 height 72
click at [796, 284] on h5 "Select" at bounding box center [809, 287] width 34 height 13
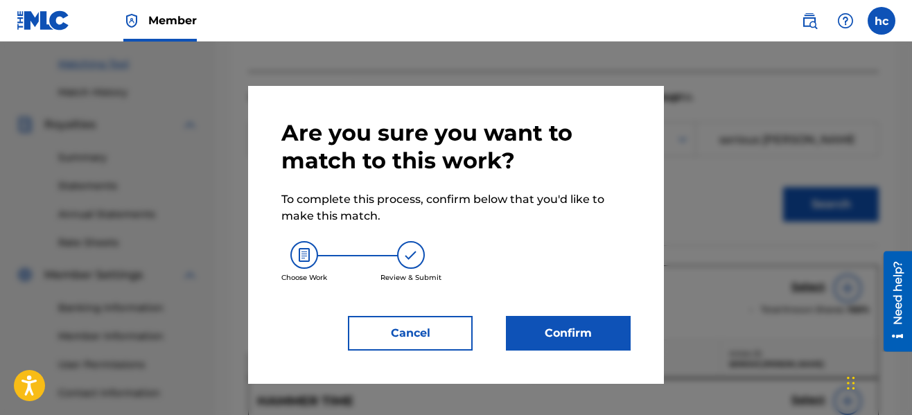
click at [600, 338] on button "Confirm" at bounding box center [568, 333] width 125 height 35
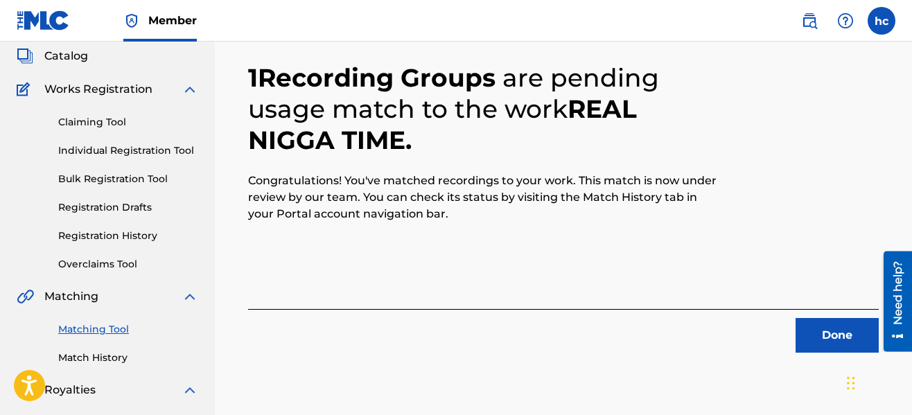
scroll to position [70, 0]
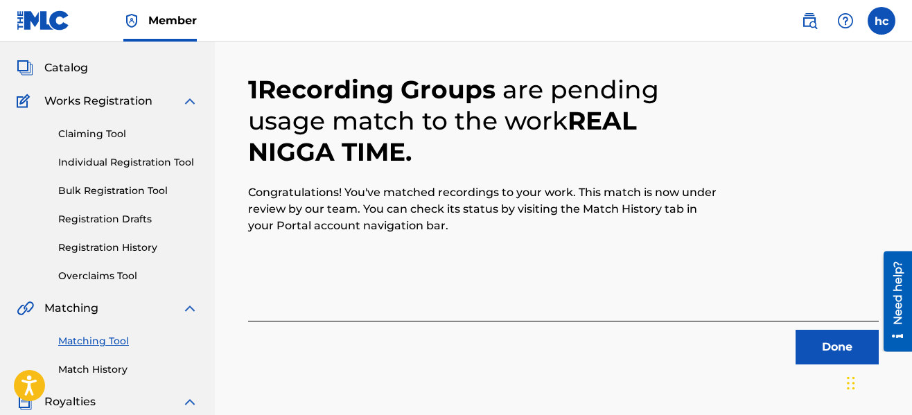
click at [824, 360] on button "Done" at bounding box center [837, 347] width 83 height 35
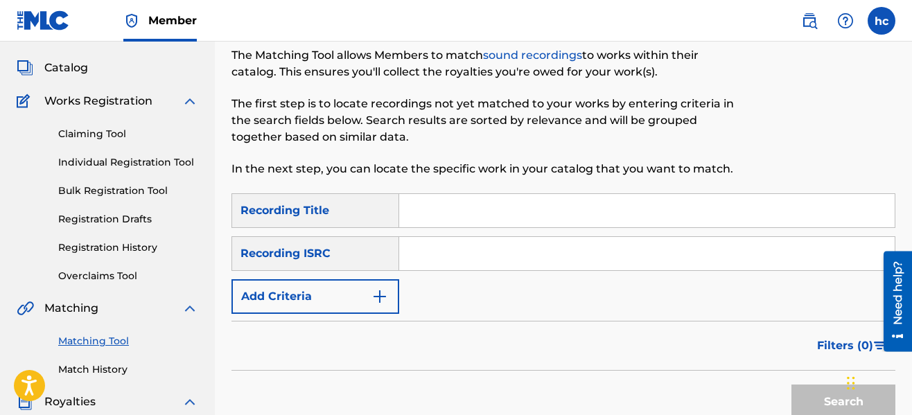
click at [368, 305] on button "Add Criteria" at bounding box center [316, 296] width 168 height 35
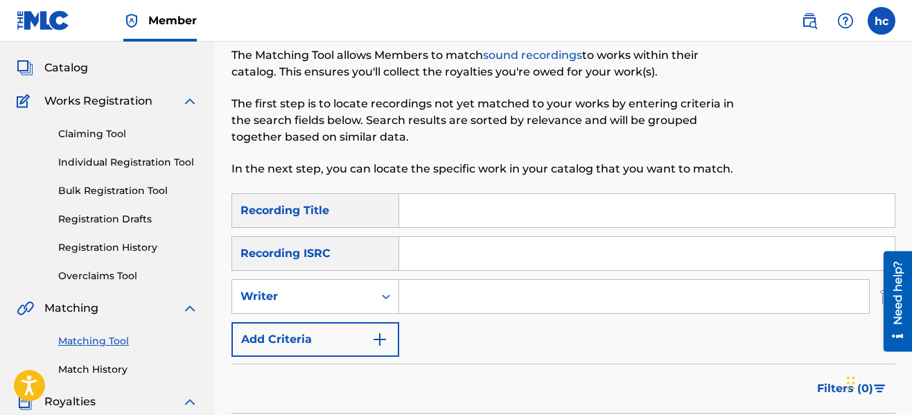
click at [476, 290] on input "Search Form" at bounding box center [634, 296] width 470 height 33
type input "serious [PERSON_NAME]"
click at [783, 401] on div "Filters ( 0 )" at bounding box center [564, 389] width 664 height 50
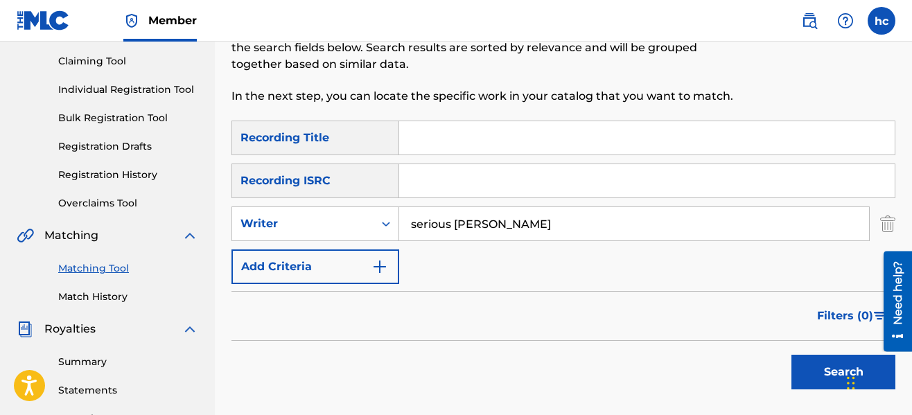
scroll to position [153, 0]
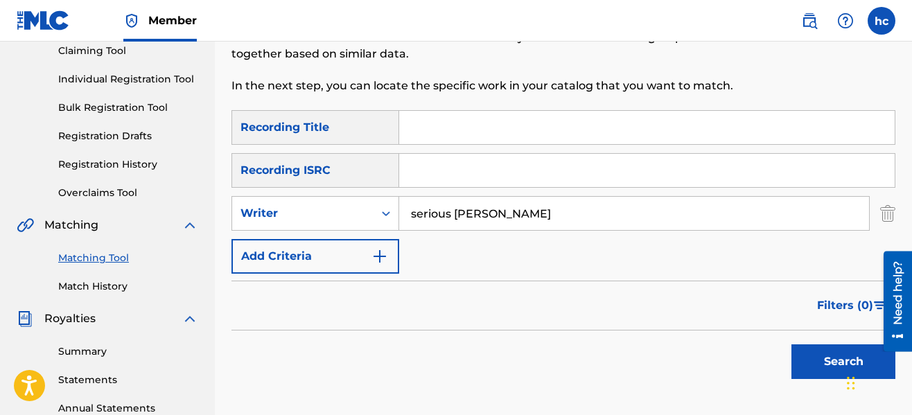
click at [813, 366] on button "Search" at bounding box center [844, 362] width 104 height 35
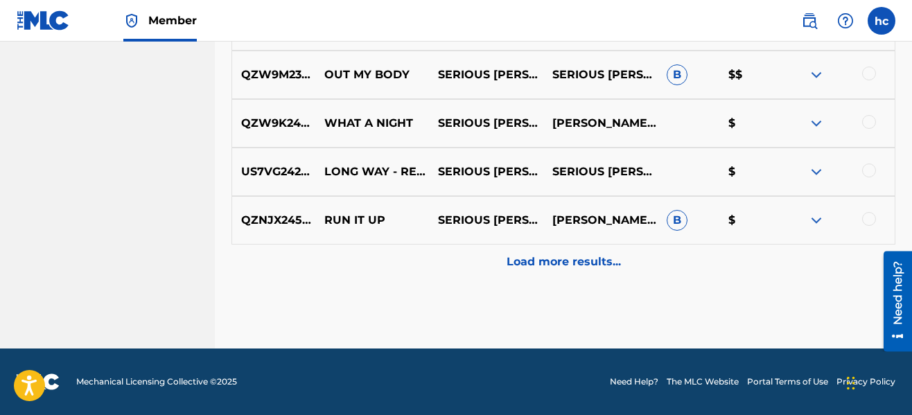
click at [572, 265] on p "Load more results..." at bounding box center [564, 262] width 114 height 17
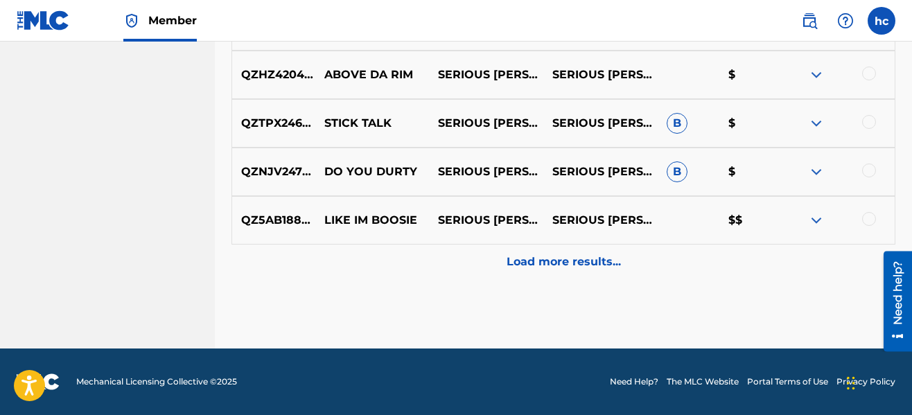
click at [572, 265] on p "Load more results..." at bounding box center [564, 262] width 114 height 17
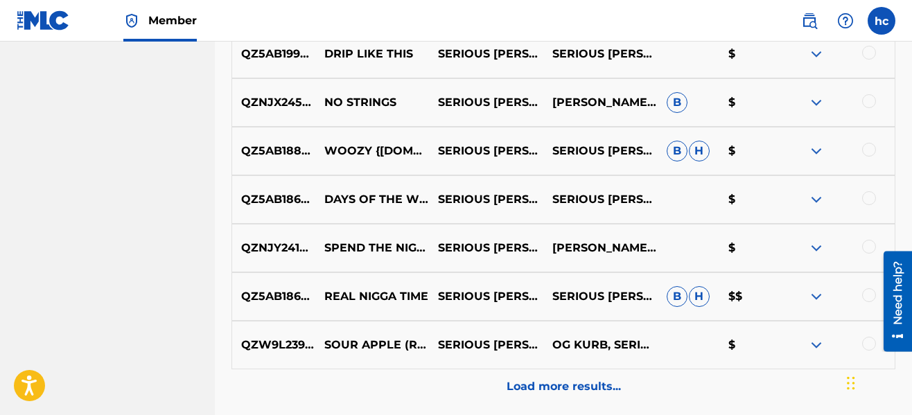
scroll to position [1708, 0]
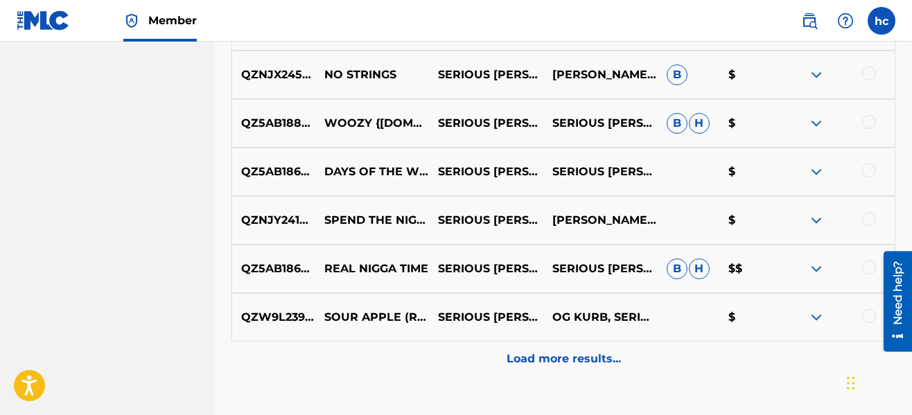
click at [864, 318] on div at bounding box center [869, 316] width 14 height 14
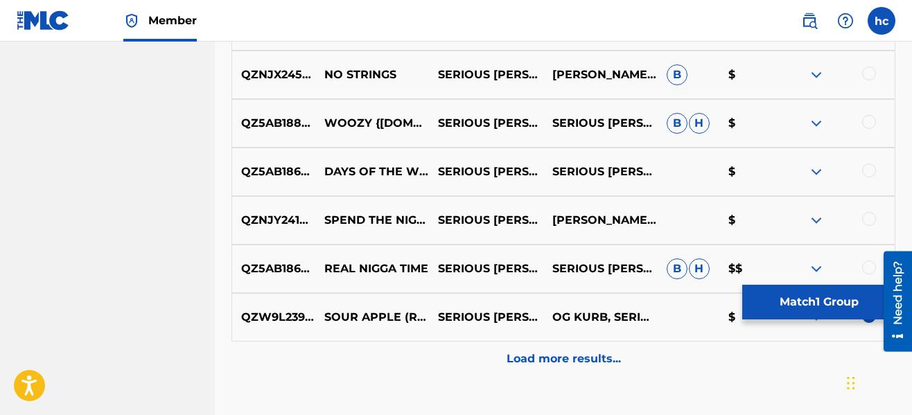
click at [587, 365] on p "Load more results..." at bounding box center [564, 359] width 114 height 17
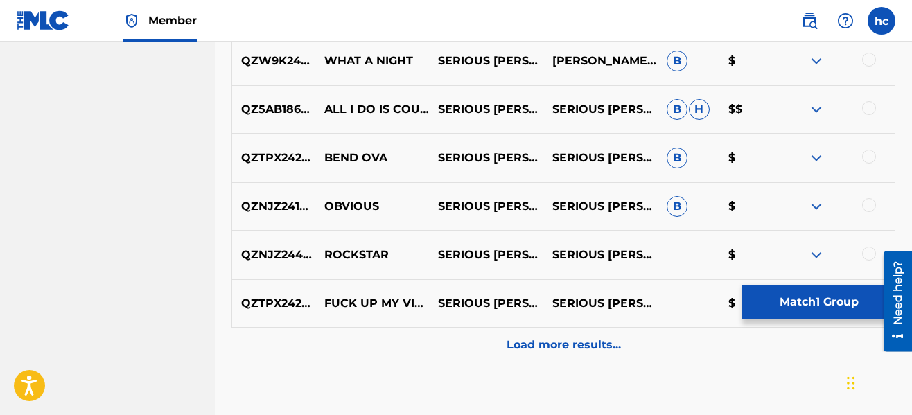
scroll to position [2234, 0]
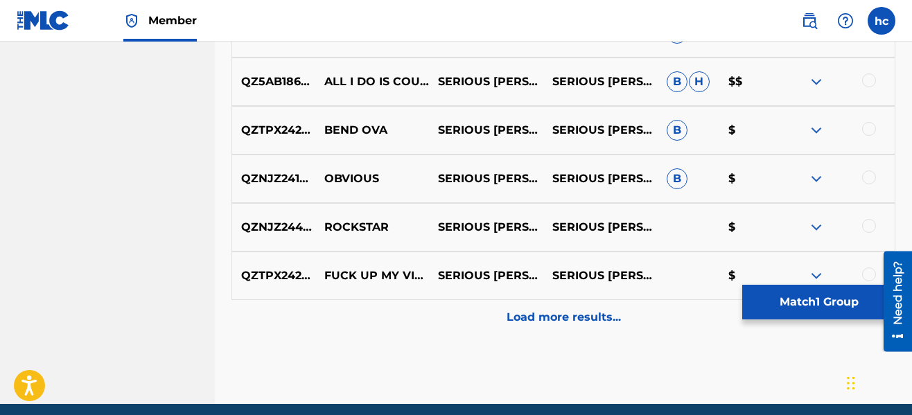
click at [550, 318] on p "Load more results..." at bounding box center [564, 317] width 114 height 17
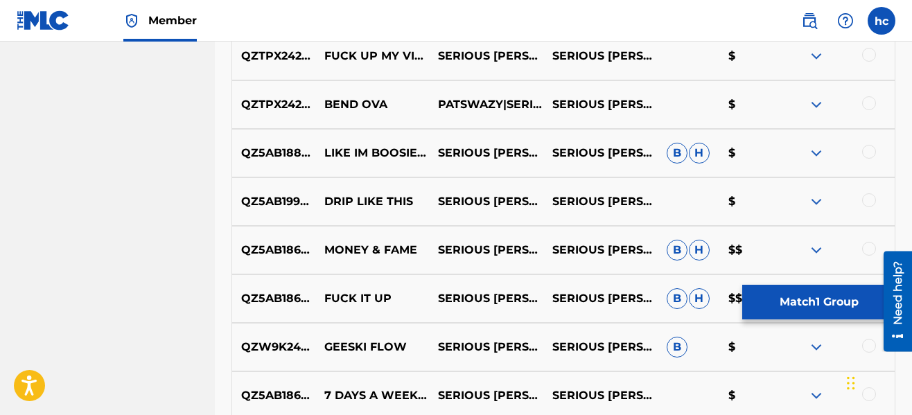
scroll to position [2456, 0]
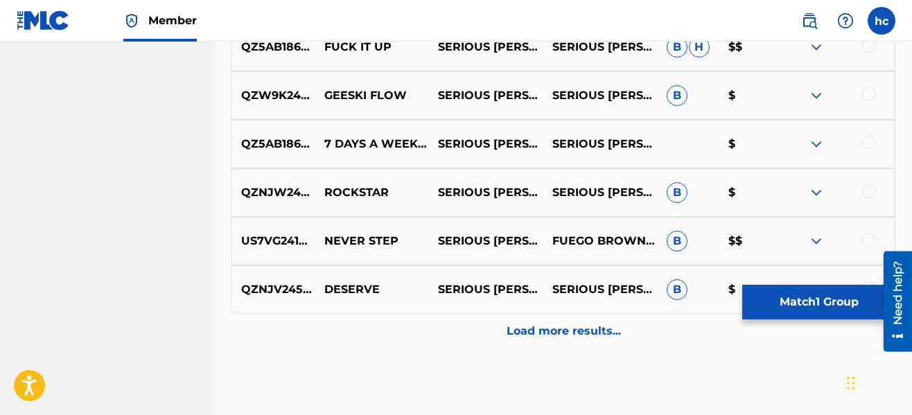
click at [551, 320] on div "Load more results..." at bounding box center [564, 331] width 664 height 35
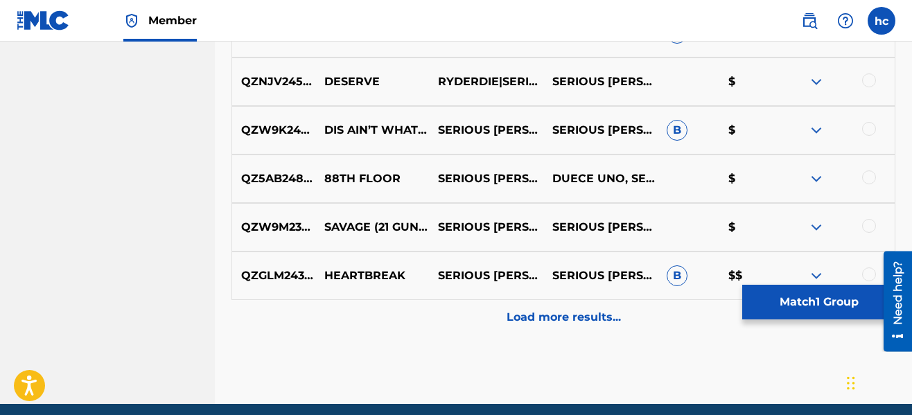
click at [551, 320] on p "Load more results..." at bounding box center [564, 317] width 114 height 17
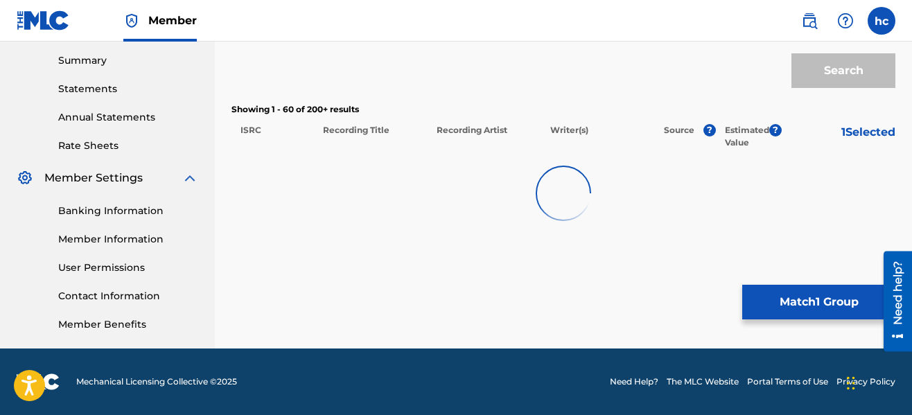
scroll to position [3205, 0]
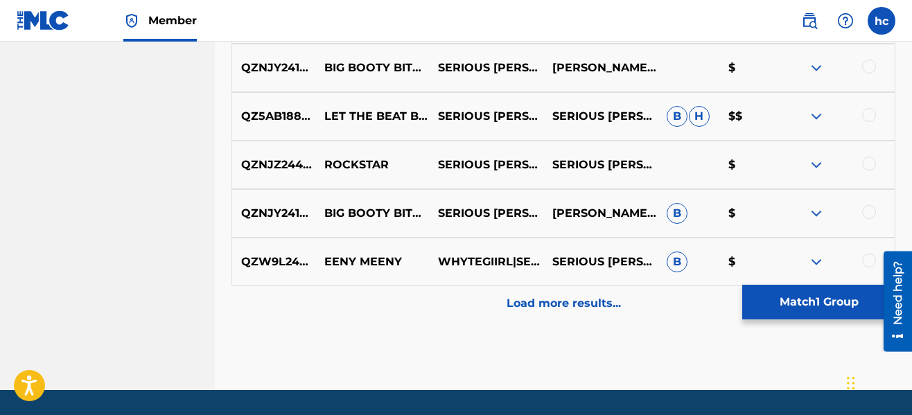
click at [551, 320] on div "Load more results..." at bounding box center [564, 303] width 664 height 35
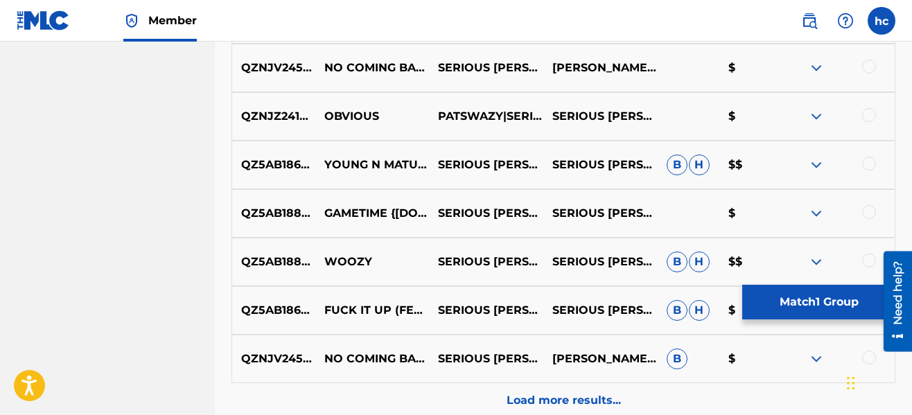
scroll to position [4120, 0]
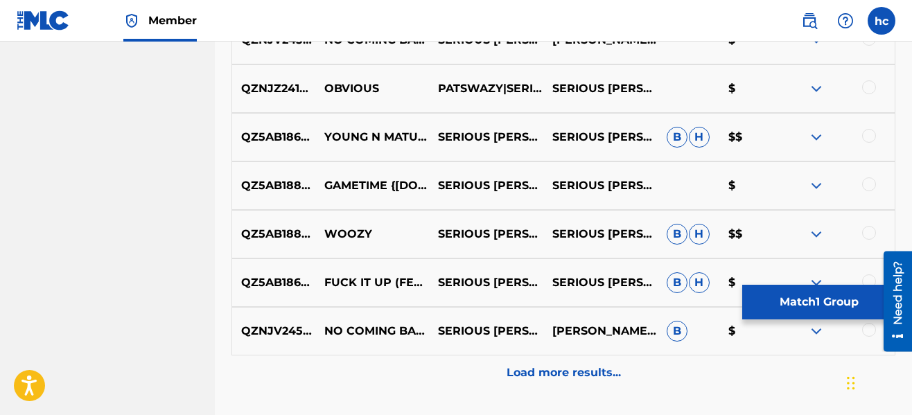
click at [564, 368] on p "Load more results..." at bounding box center [564, 373] width 114 height 17
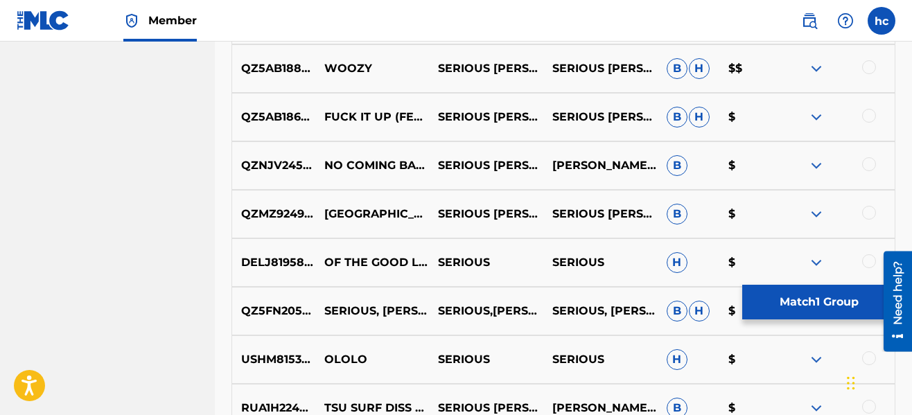
scroll to position [4314, 0]
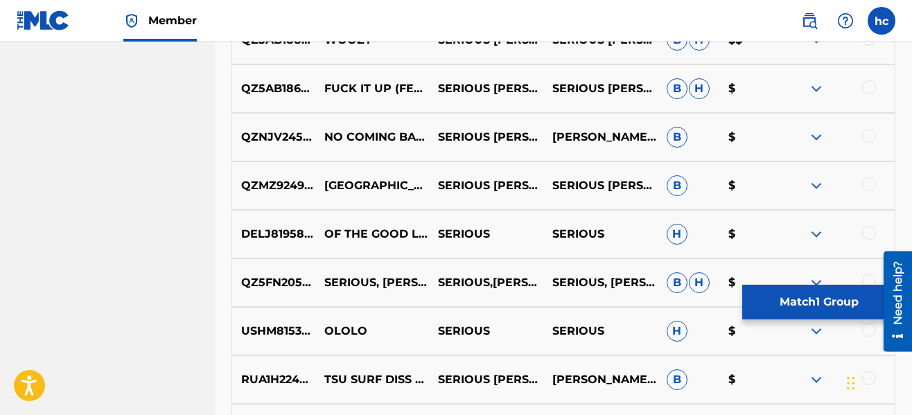
click at [788, 306] on button "Match 1 Group" at bounding box center [819, 302] width 153 height 35
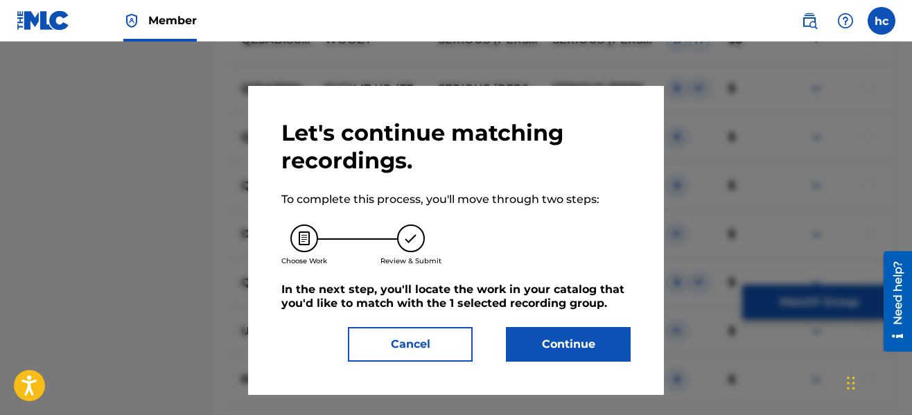
click at [593, 338] on button "Continue" at bounding box center [568, 344] width 125 height 35
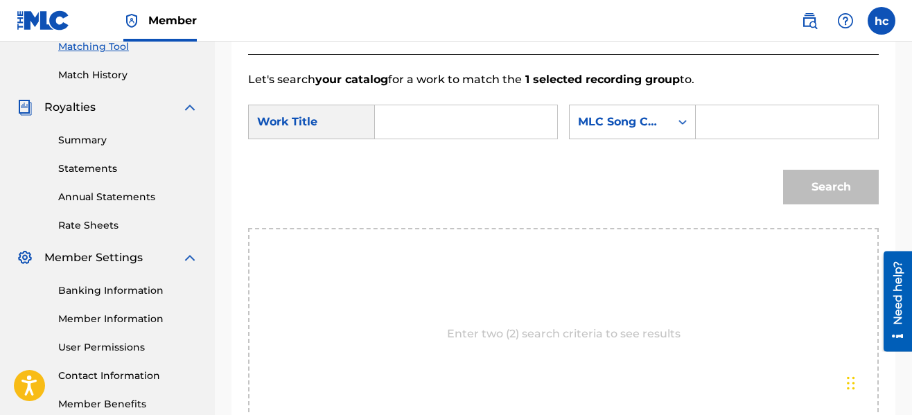
scroll to position [292, 0]
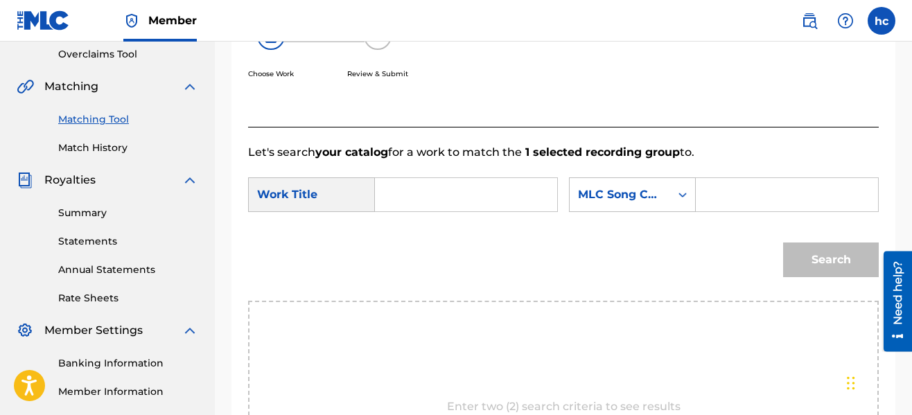
click at [464, 191] on input "Search Form" at bounding box center [466, 194] width 159 height 33
click at [417, 238] on span "apple remastered" at bounding box center [432, 234] width 67 height 30
type input "sour apple remastered"
click at [722, 199] on input "Search Form" at bounding box center [787, 194] width 159 height 33
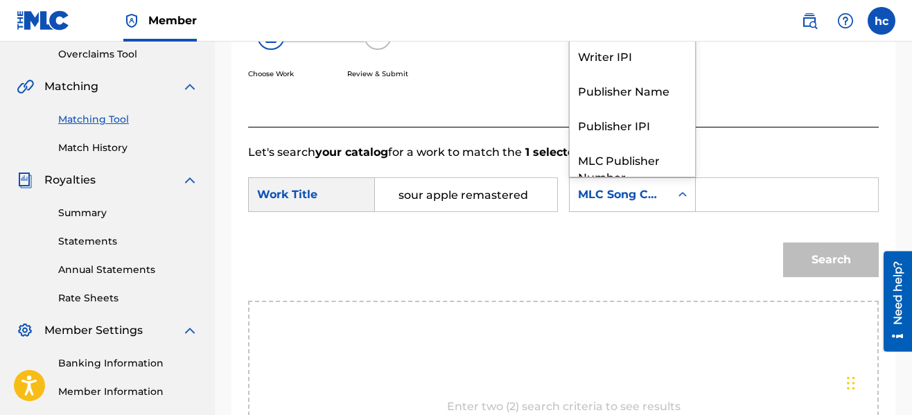
click at [676, 197] on icon "Search Form" at bounding box center [683, 195] width 14 height 14
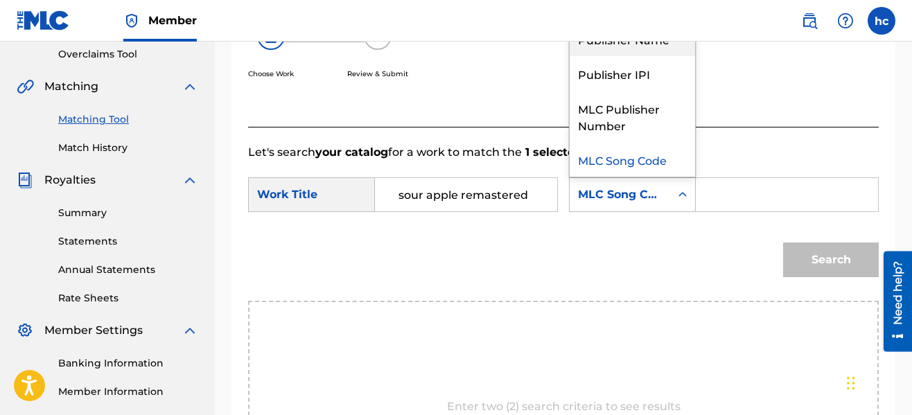
click at [641, 46] on div "Publisher Name" at bounding box center [632, 38] width 125 height 35
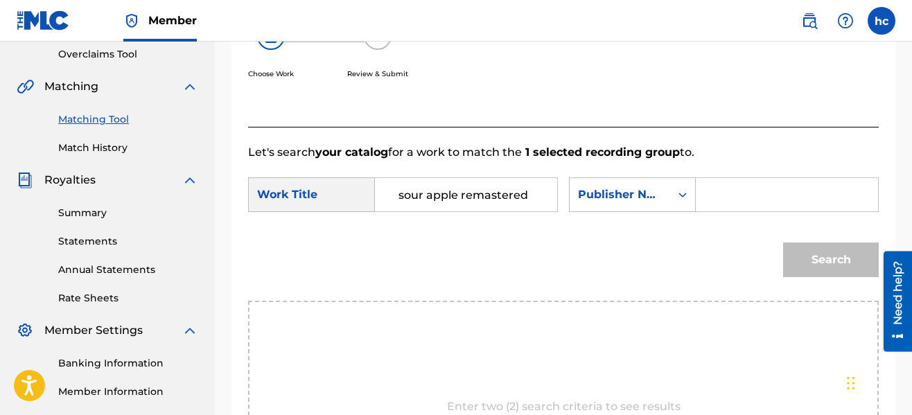
click at [714, 196] on input "Search Form" at bounding box center [787, 194] width 159 height 33
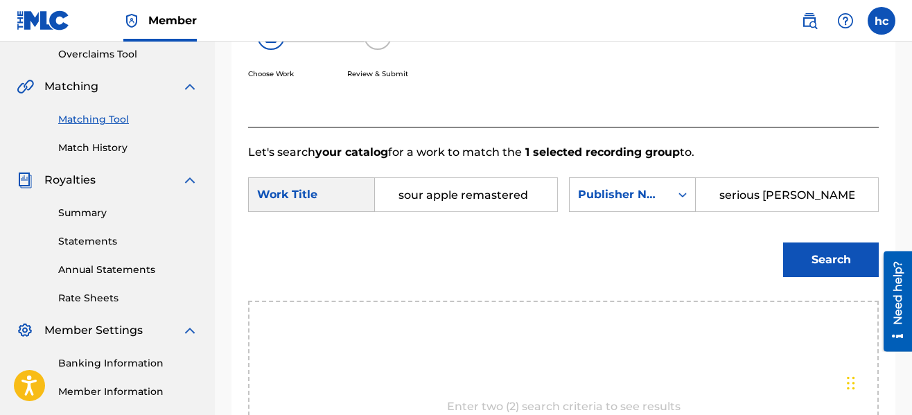
type input "serious [PERSON_NAME]"
click at [783, 243] on button "Search" at bounding box center [831, 260] width 96 height 35
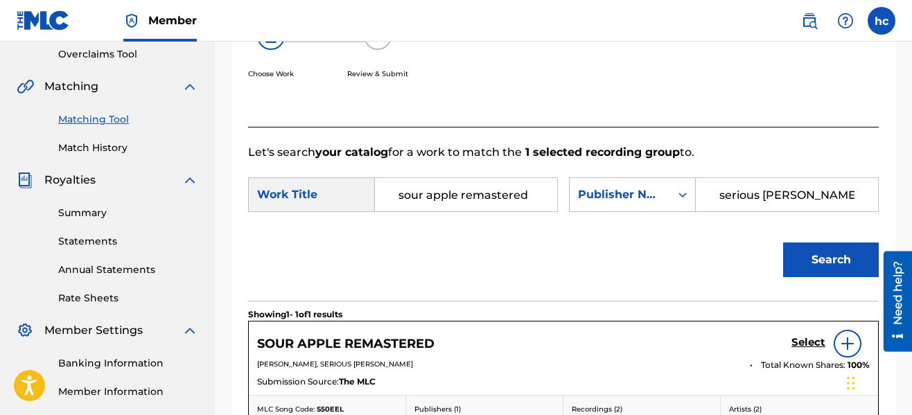
click at [686, 246] on div "Search" at bounding box center [563, 265] width 631 height 72
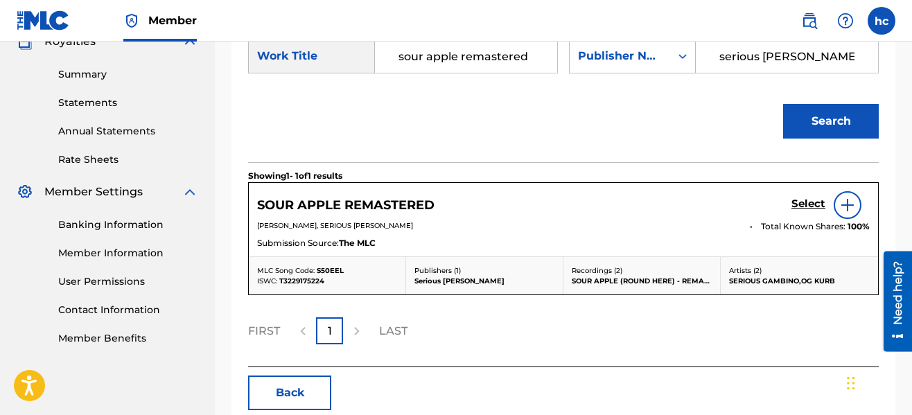
scroll to position [347, 0]
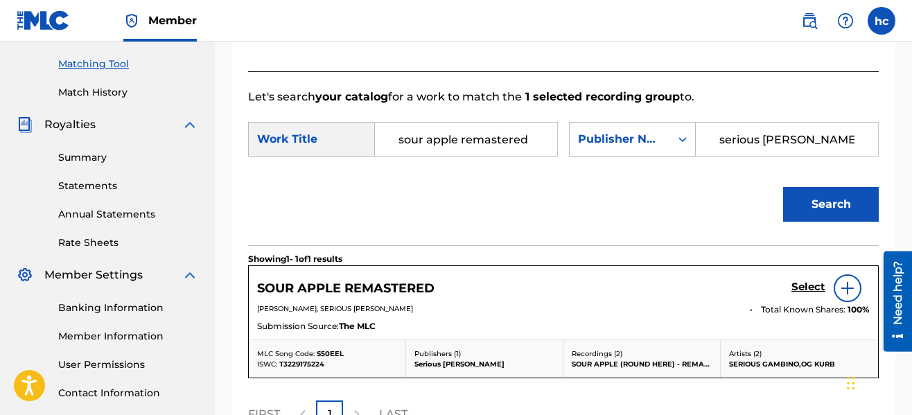
click at [528, 139] on input "sour apple remastered" at bounding box center [466, 139] width 159 height 33
type input "sour apple"
click at [783, 187] on button "Search" at bounding box center [831, 204] width 96 height 35
click at [802, 290] on h5 "Select" at bounding box center [809, 287] width 34 height 13
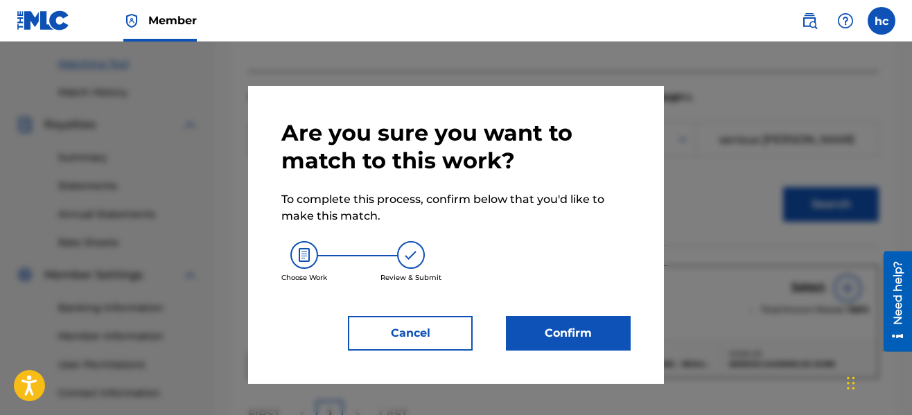
click at [607, 338] on button "Confirm" at bounding box center [568, 333] width 125 height 35
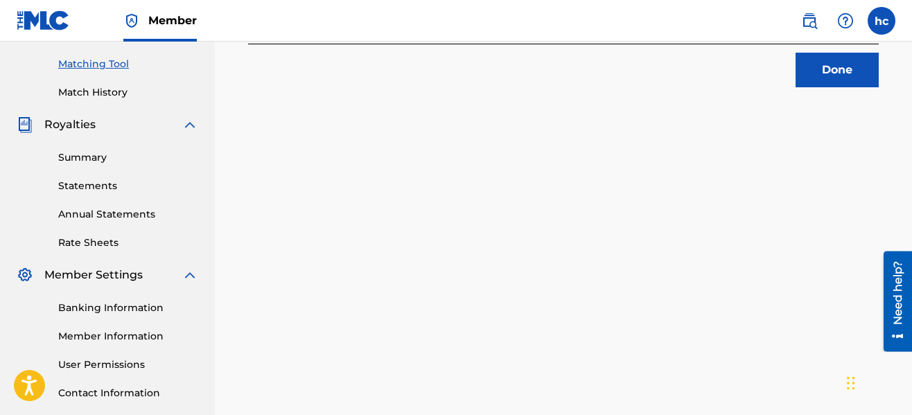
click at [827, 56] on button "Done" at bounding box center [837, 70] width 83 height 35
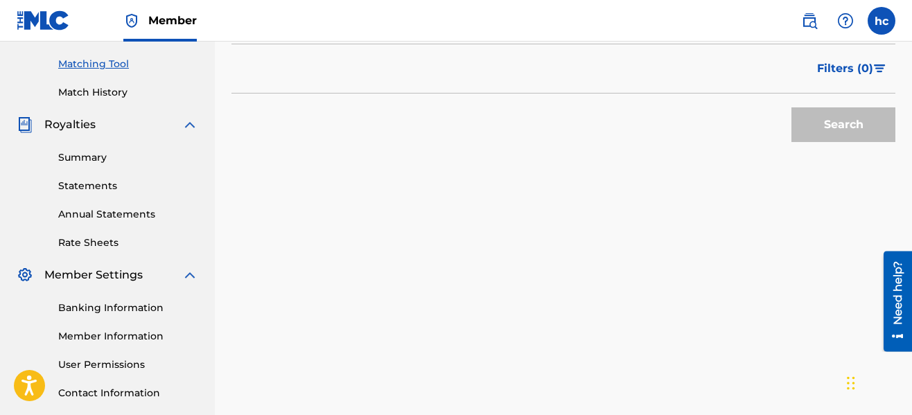
click at [713, 148] on div "Search" at bounding box center [564, 121] width 664 height 55
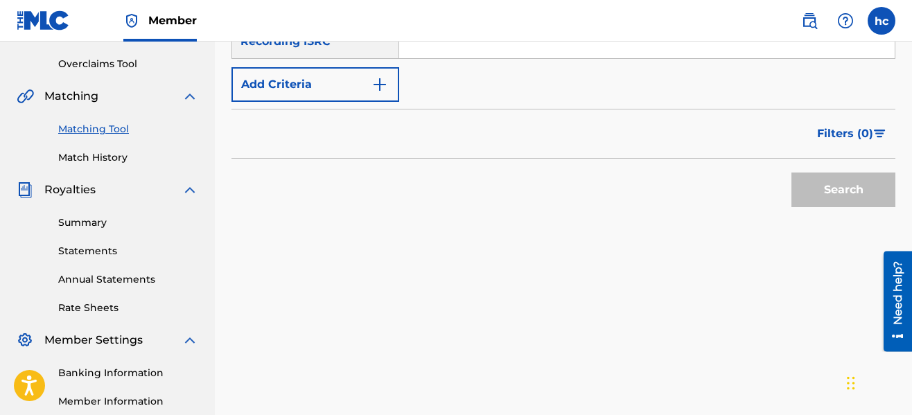
scroll to position [153, 0]
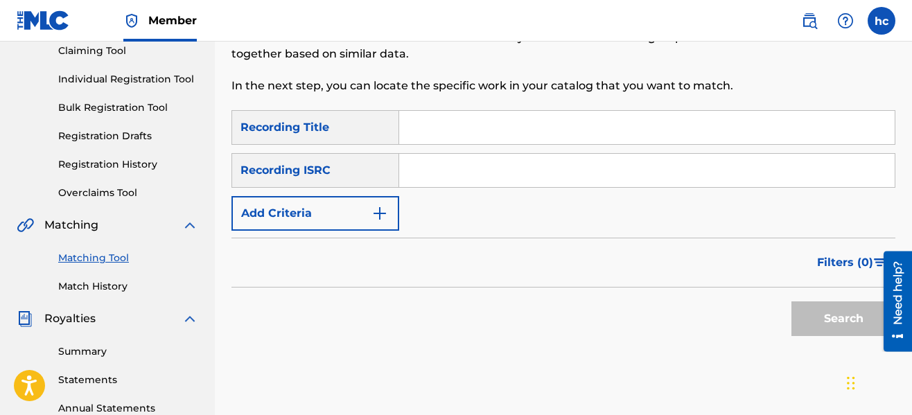
click at [376, 214] on img "Search Form" at bounding box center [380, 213] width 17 height 17
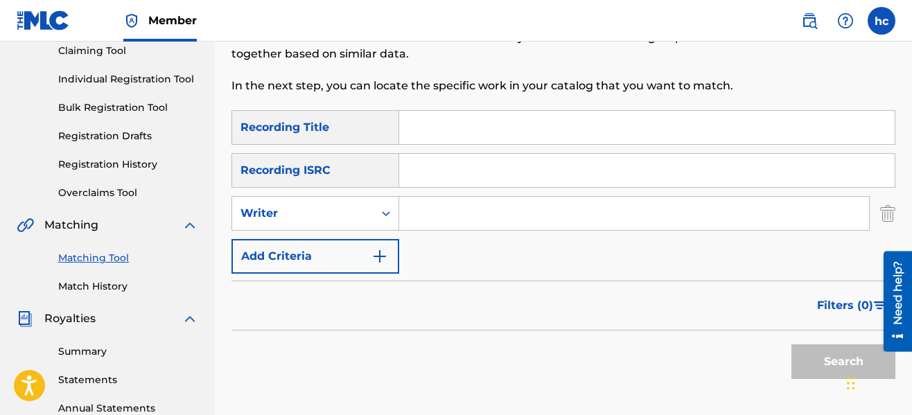
click at [447, 210] on input "Search Form" at bounding box center [634, 213] width 470 height 33
type input "serious [PERSON_NAME]"
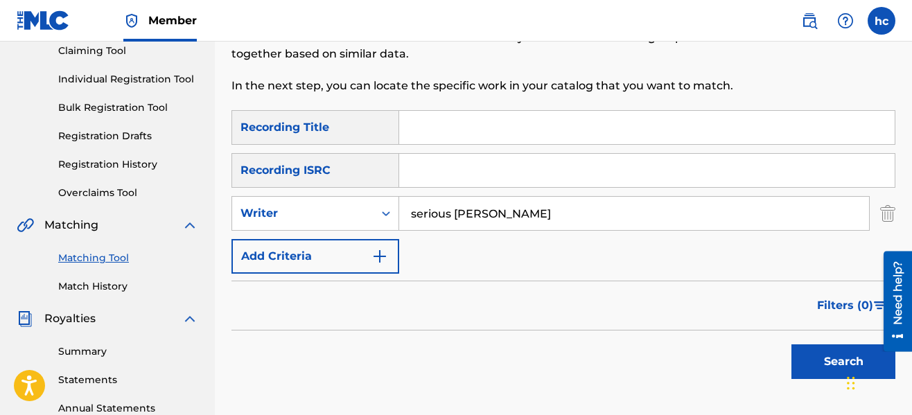
click at [815, 367] on button "Search" at bounding box center [844, 362] width 104 height 35
click at [535, 316] on div "Filters ( 0 )" at bounding box center [564, 306] width 664 height 50
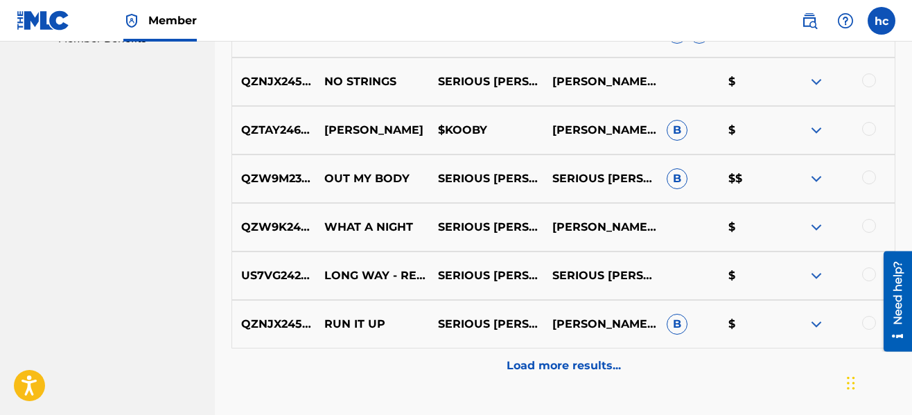
scroll to position [736, 0]
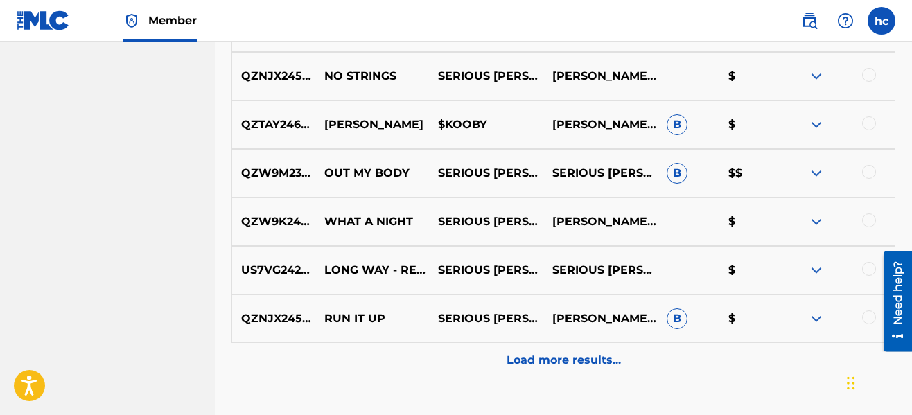
click at [550, 359] on p "Load more results..." at bounding box center [564, 360] width 114 height 17
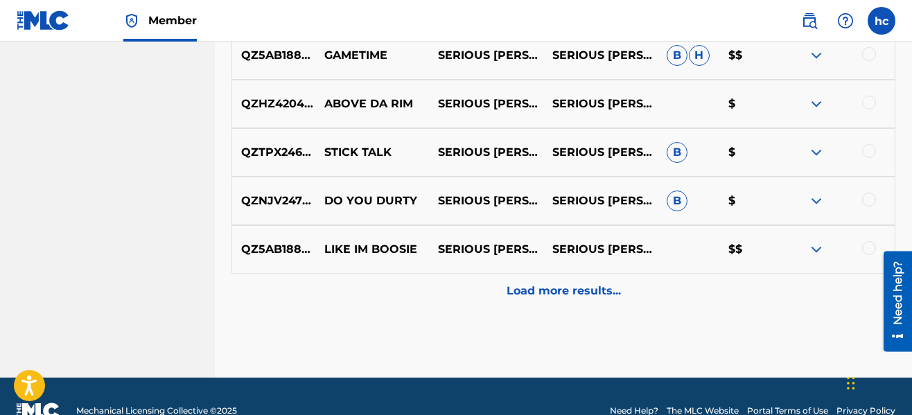
click at [519, 280] on div "Load more results..." at bounding box center [564, 291] width 664 height 35
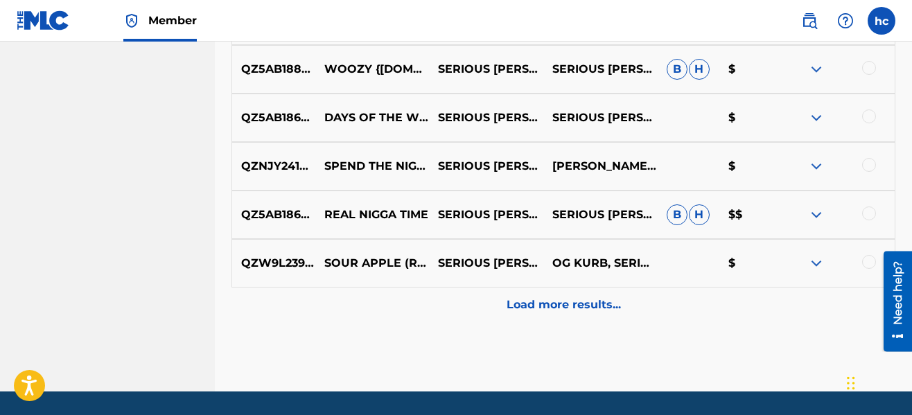
click at [534, 298] on p "Load more results..." at bounding box center [564, 305] width 114 height 17
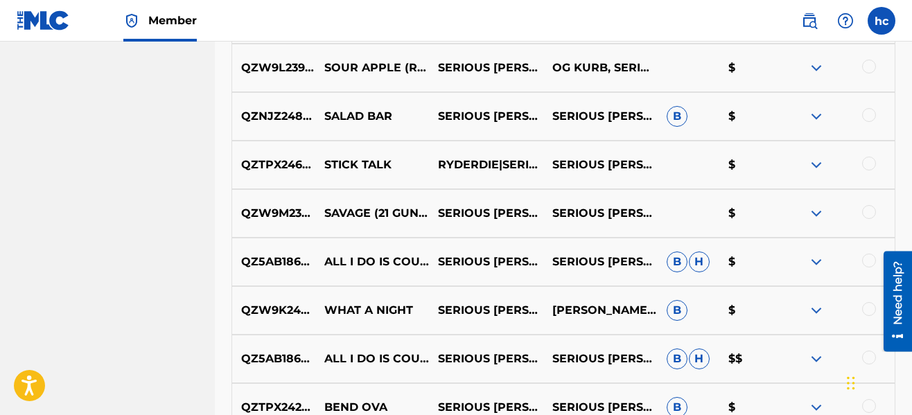
scroll to position [1983, 0]
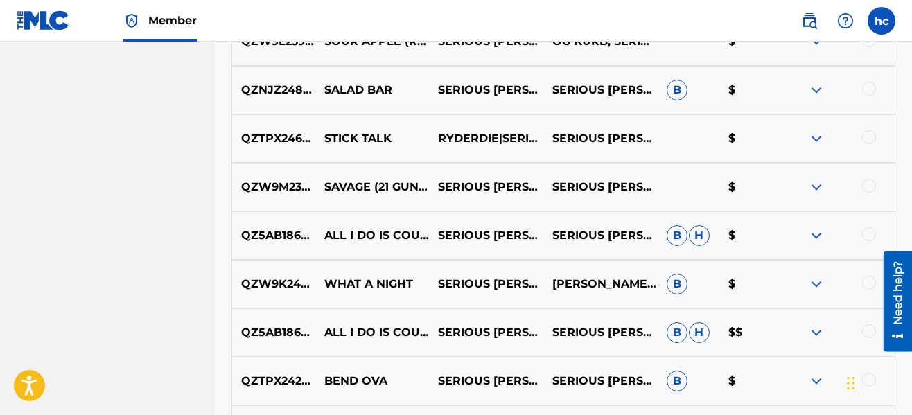
click at [869, 85] on div at bounding box center [869, 89] width 14 height 14
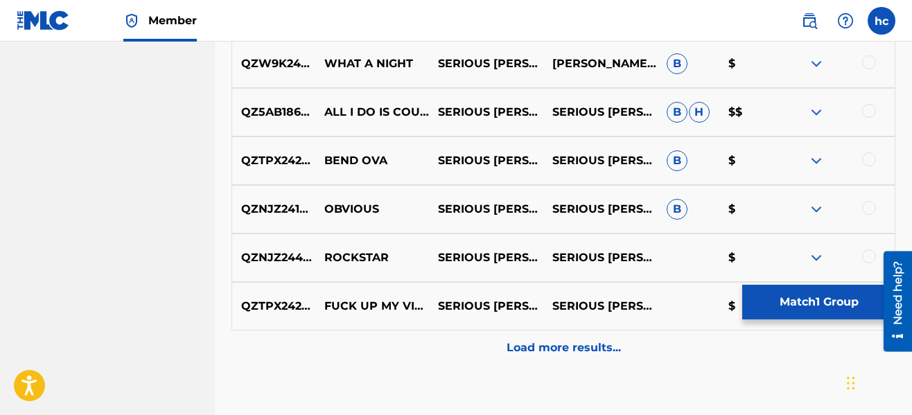
scroll to position [2205, 0]
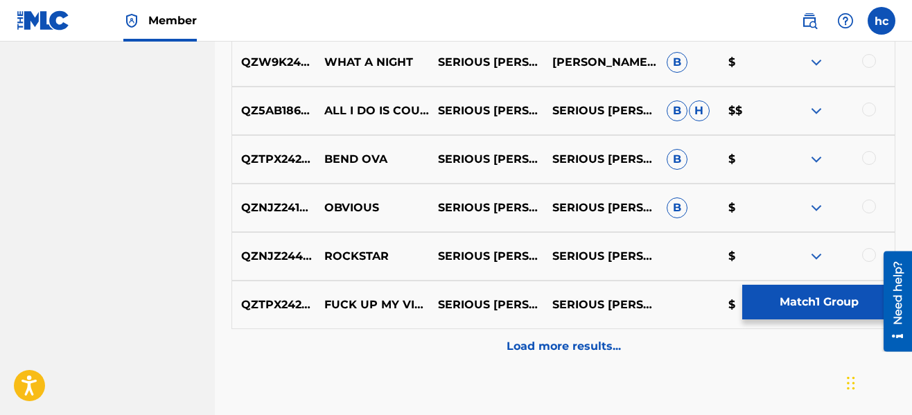
click at [543, 331] on div "Load more results..." at bounding box center [564, 346] width 664 height 35
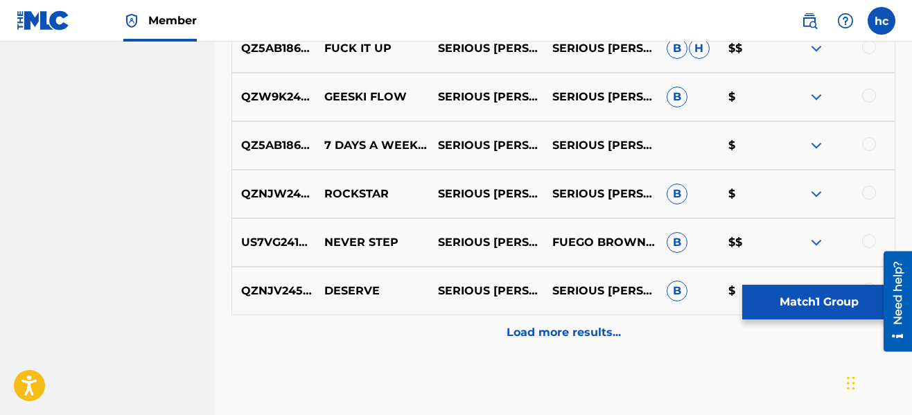
click at [543, 331] on p "Load more results..." at bounding box center [564, 332] width 114 height 17
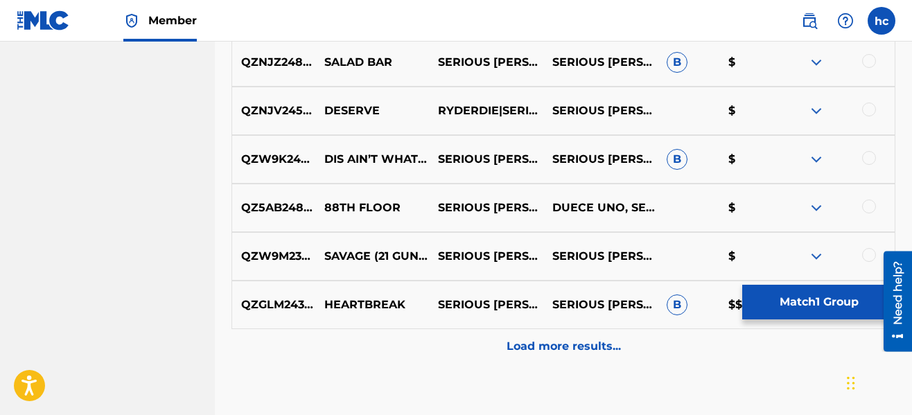
scroll to position [3148, 0]
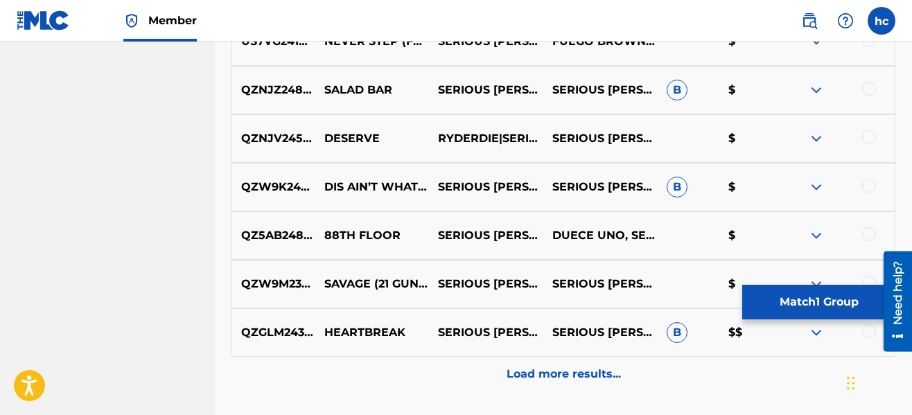
click at [870, 89] on div at bounding box center [869, 89] width 14 height 14
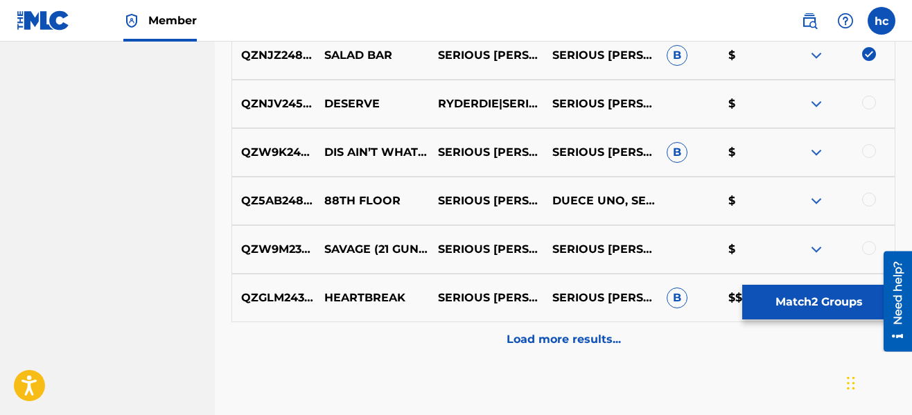
scroll to position [3204, 0]
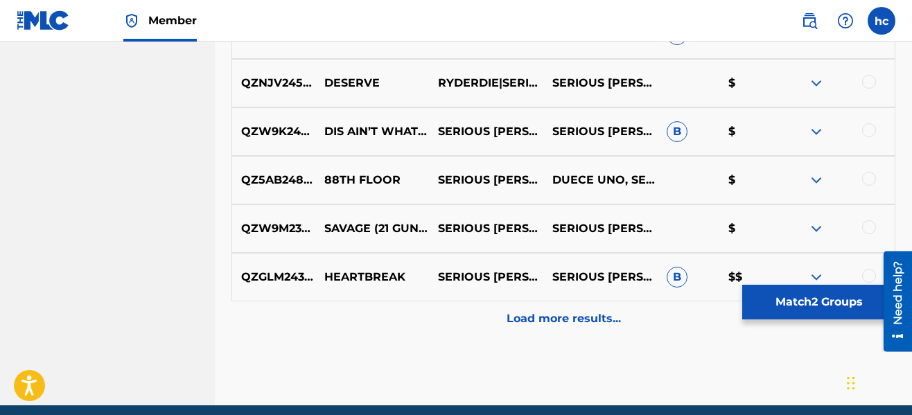
click at [555, 302] on div "Load more results..." at bounding box center [564, 319] width 664 height 35
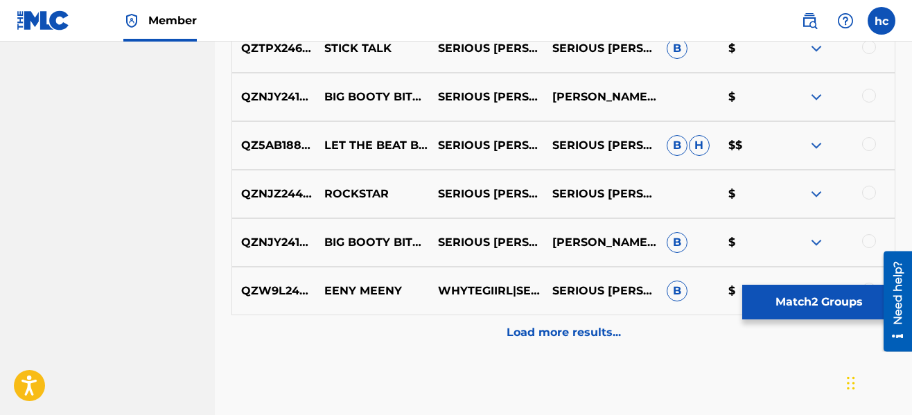
click at [553, 327] on p "Load more results..." at bounding box center [564, 332] width 114 height 17
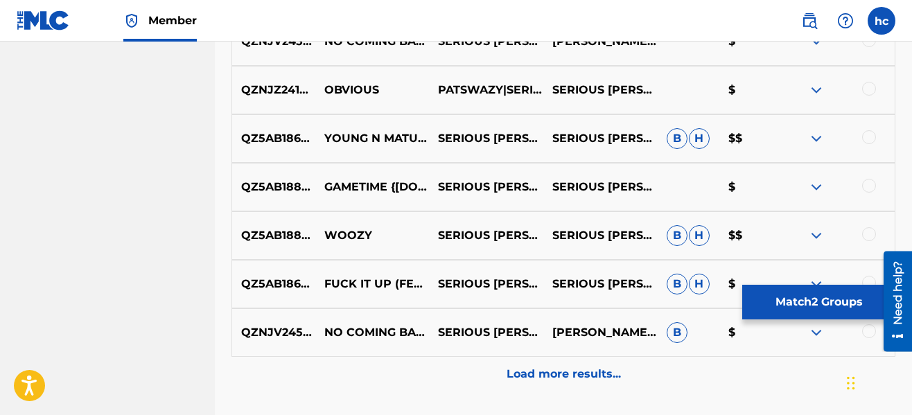
scroll to position [4147, 0]
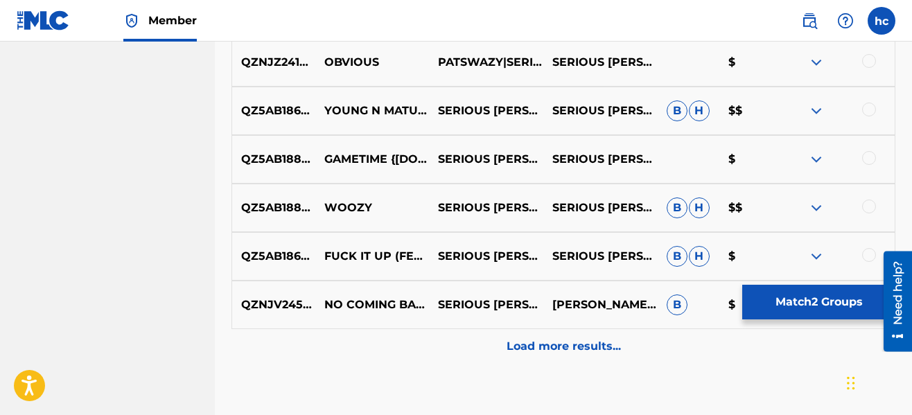
click at [555, 342] on p "Load more results..." at bounding box center [564, 346] width 114 height 17
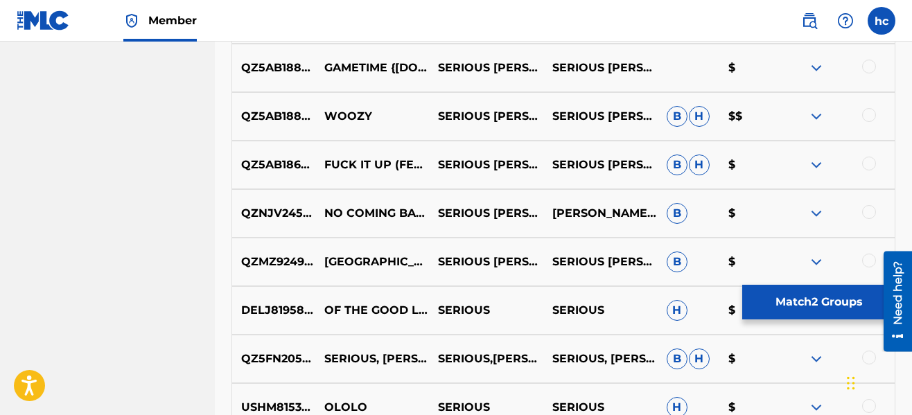
scroll to position [4285, 0]
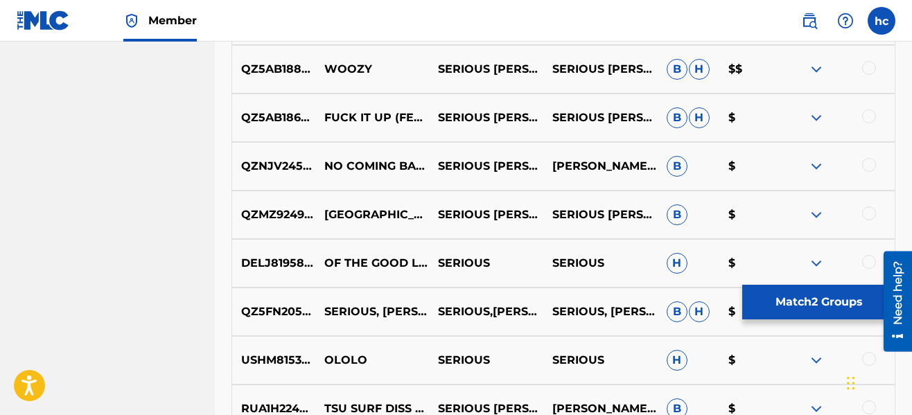
click at [810, 300] on button "Match 2 Groups" at bounding box center [819, 302] width 153 height 35
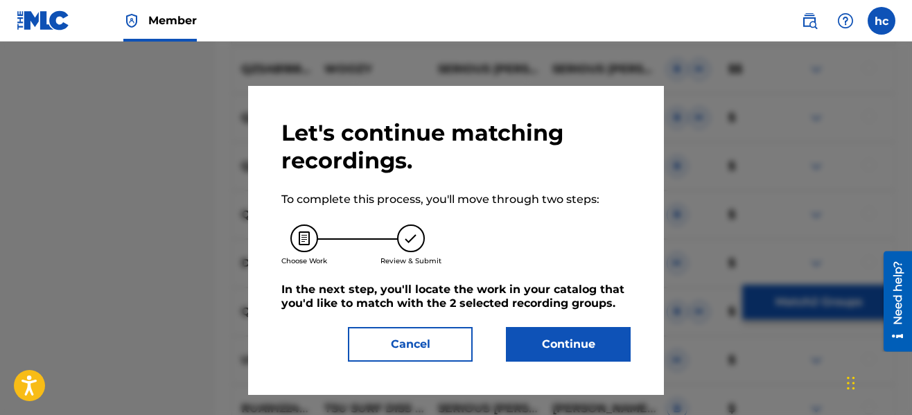
click at [579, 336] on button "Continue" at bounding box center [568, 344] width 125 height 35
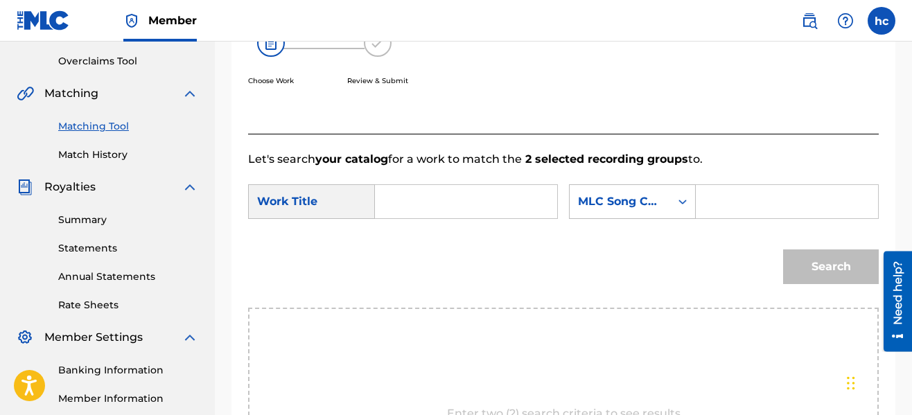
scroll to position [264, 0]
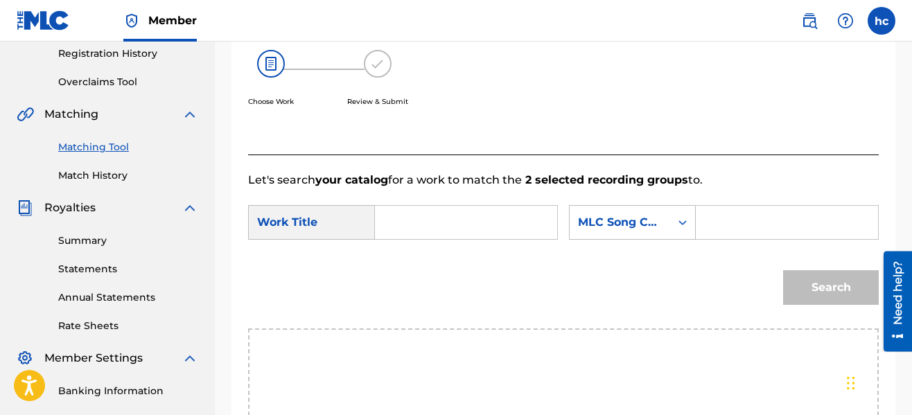
click at [432, 229] on input "Search Form" at bounding box center [466, 222] width 159 height 33
click at [430, 260] on span "bar" at bounding box center [439, 253] width 19 height 13
type input "salad bar"
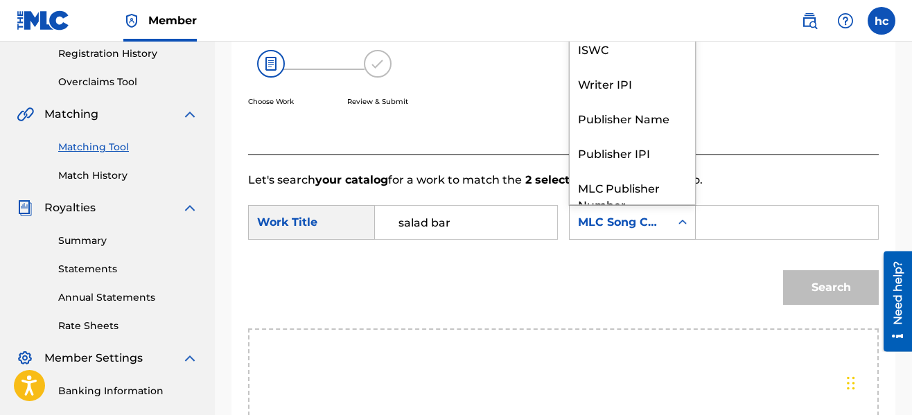
click at [677, 213] on div "Search Form" at bounding box center [682, 222] width 25 height 25
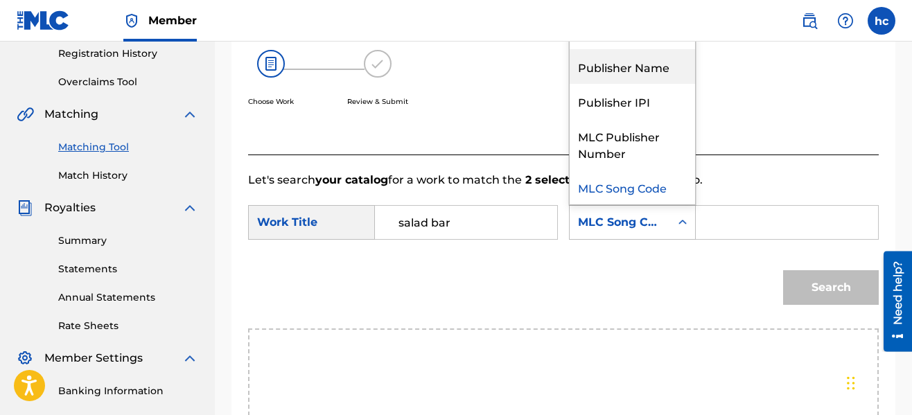
click at [650, 78] on div "Publisher Name" at bounding box center [632, 66] width 125 height 35
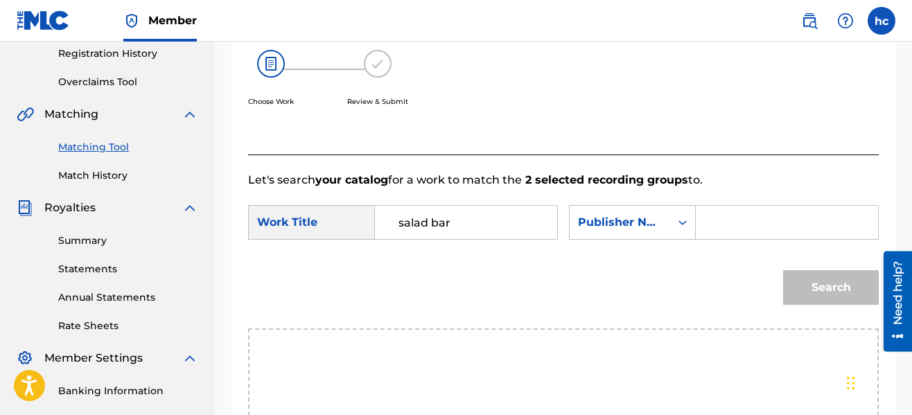
click at [731, 220] on input "Search Form" at bounding box center [787, 222] width 159 height 33
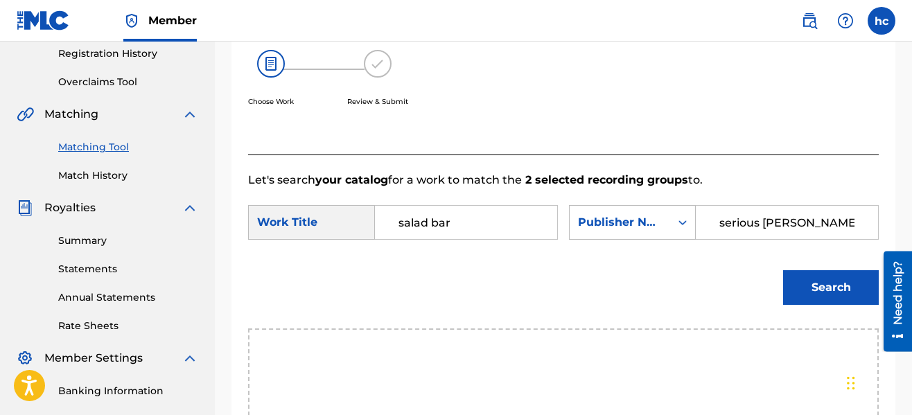
type input "serious [PERSON_NAME]"
click at [783, 270] on button "Search" at bounding box center [831, 287] width 96 height 35
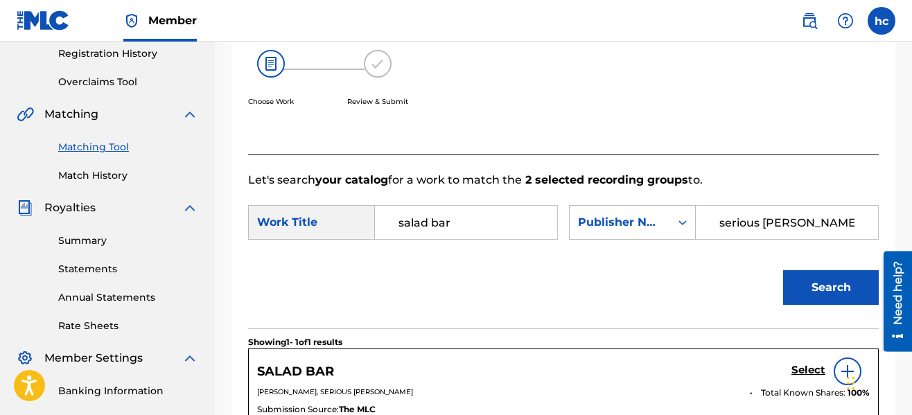
click at [672, 279] on div "Search" at bounding box center [563, 293] width 631 height 72
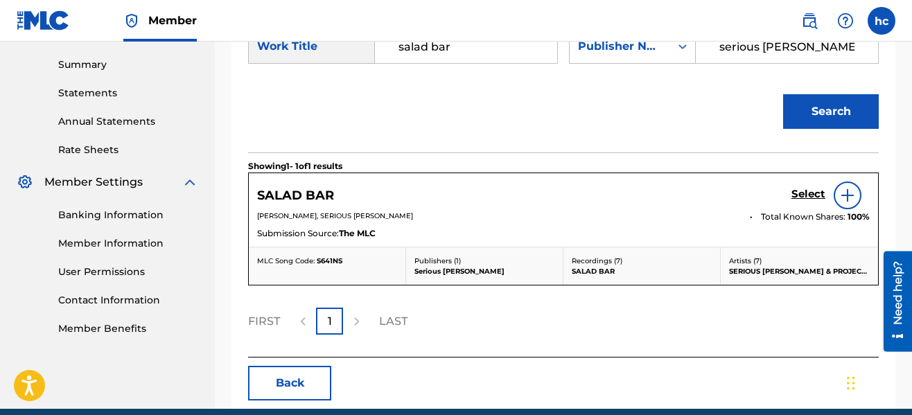
scroll to position [501, 0]
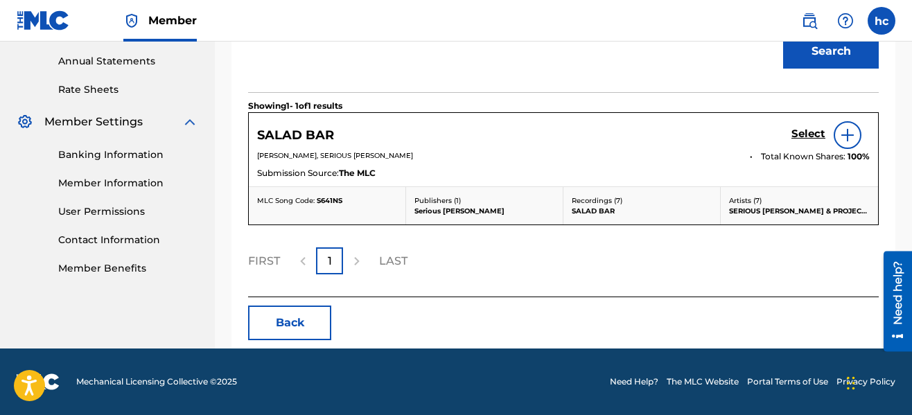
click at [804, 138] on h5 "Select" at bounding box center [809, 134] width 34 height 13
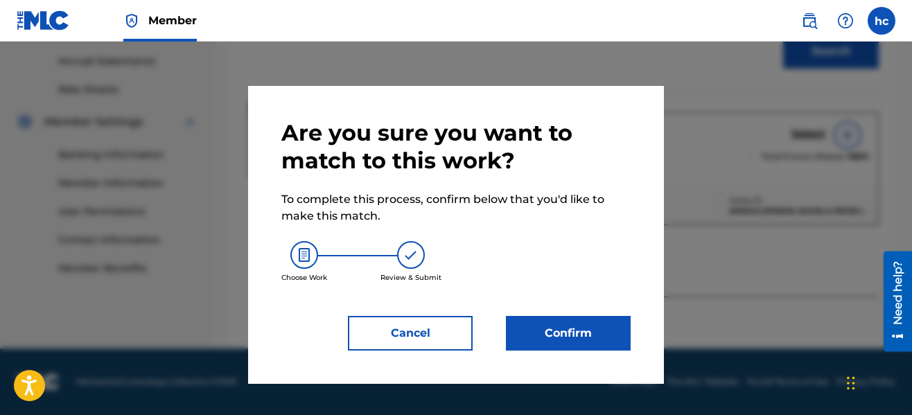
click at [534, 322] on button "Confirm" at bounding box center [568, 333] width 125 height 35
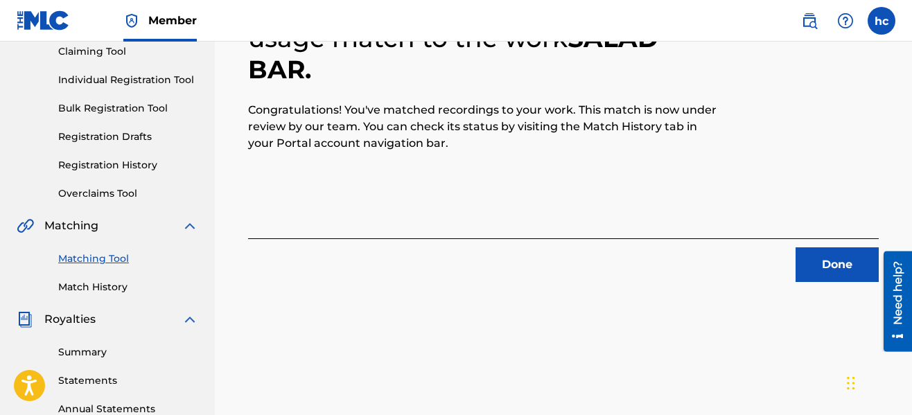
scroll to position [112, 0]
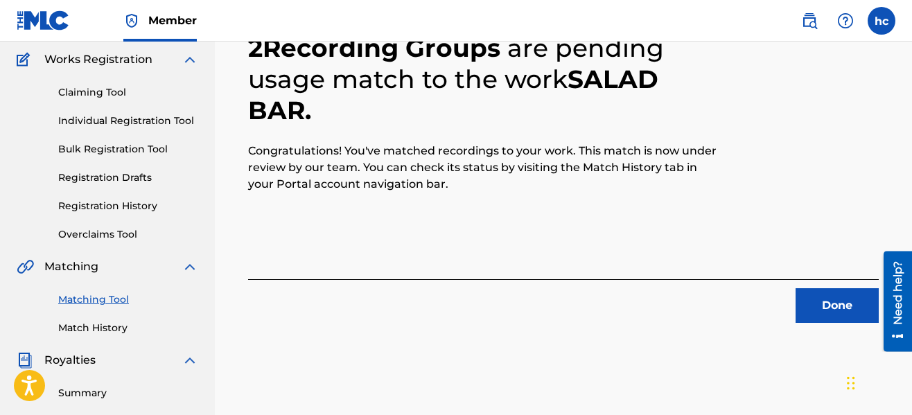
click at [827, 311] on button "Done" at bounding box center [837, 305] width 83 height 35
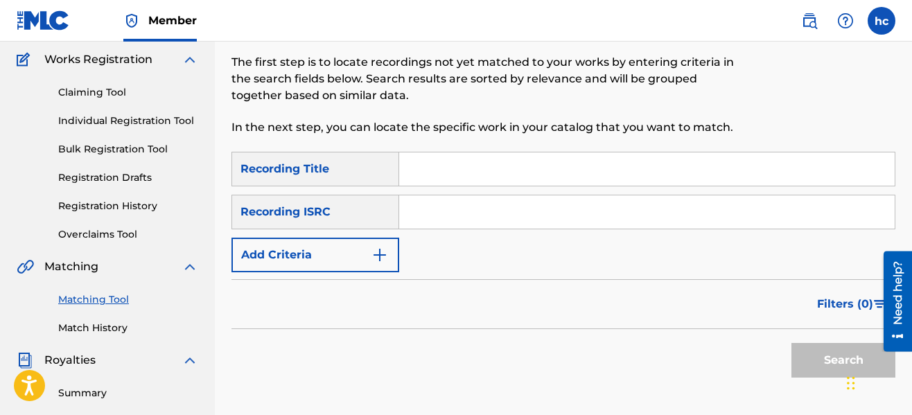
click at [383, 252] on img "Search Form" at bounding box center [380, 255] width 17 height 17
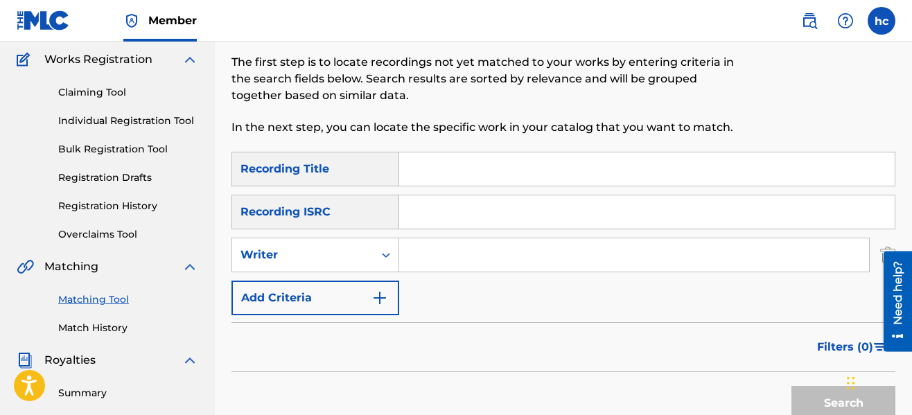
click at [458, 264] on input "Search Form" at bounding box center [634, 254] width 470 height 33
type input "serious [PERSON_NAME]"
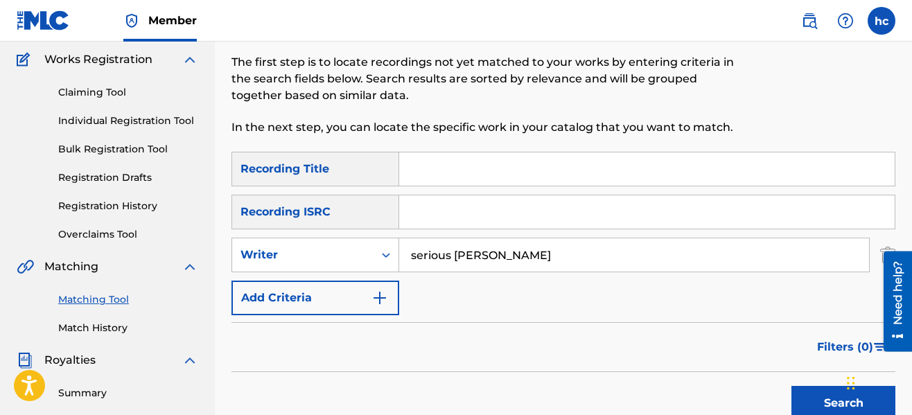
click at [804, 401] on button "Search" at bounding box center [844, 403] width 104 height 35
click at [673, 351] on div "Filters ( 0 )" at bounding box center [564, 347] width 664 height 50
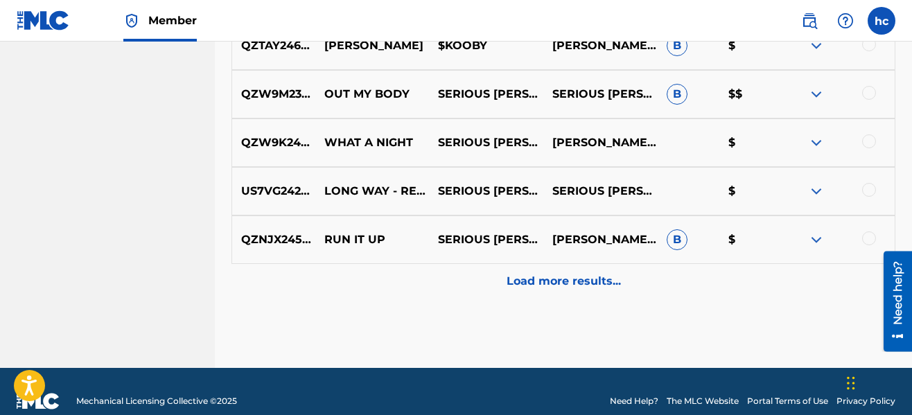
scroll to position [834, 0]
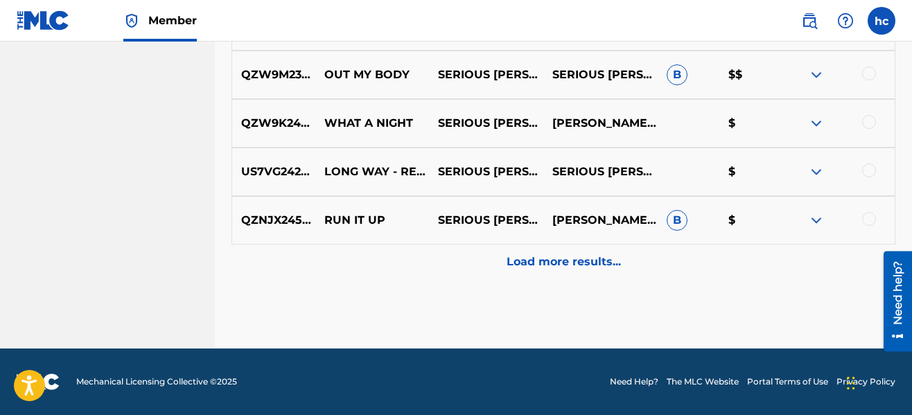
click at [592, 270] on p "Load more results..." at bounding box center [564, 262] width 114 height 17
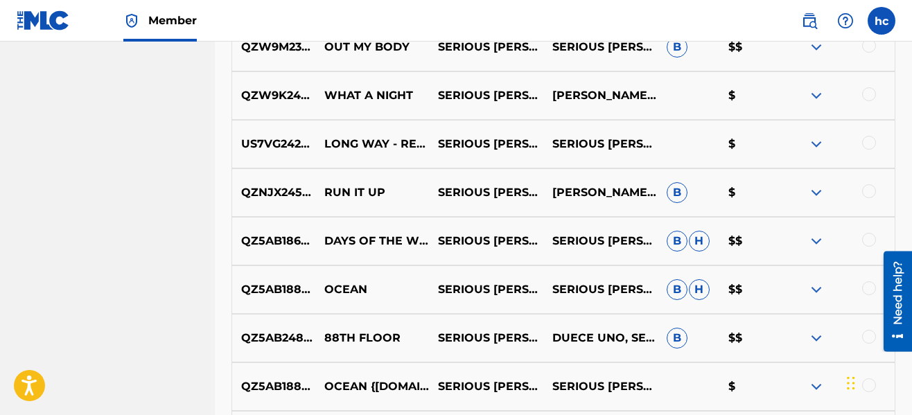
scroll to position [1278, 0]
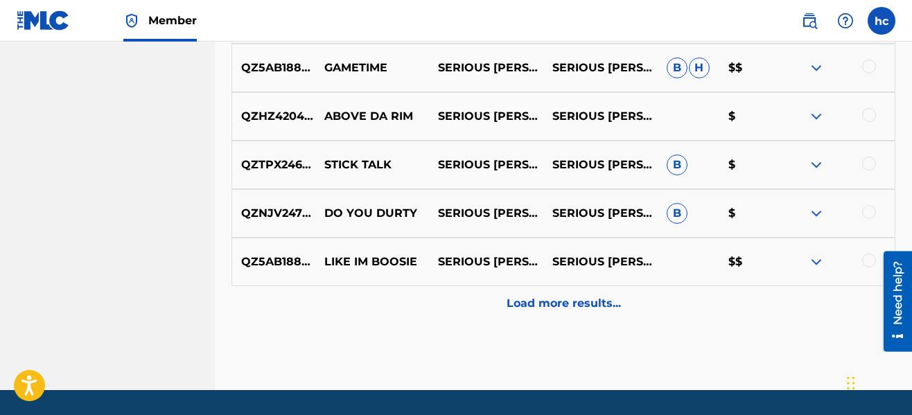
click at [591, 297] on p "Load more results..." at bounding box center [564, 303] width 114 height 17
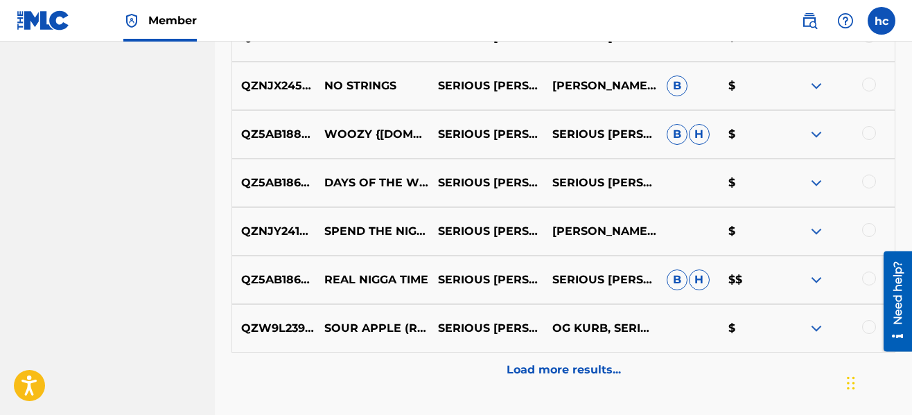
scroll to position [1721, 0]
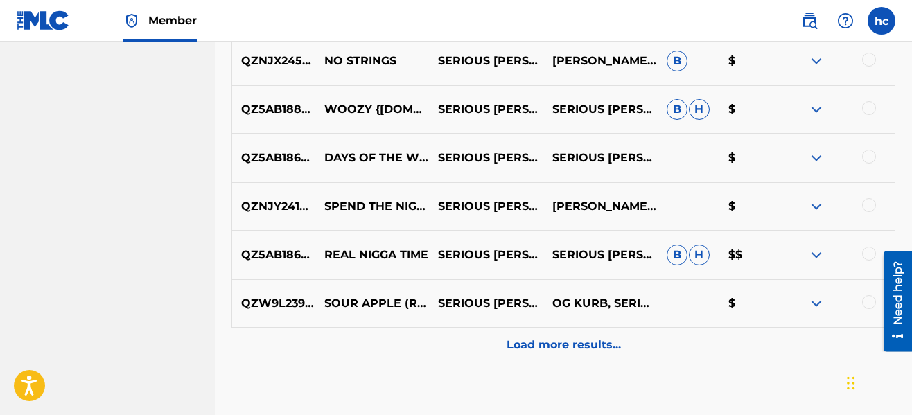
click at [596, 331] on div "Load more results..." at bounding box center [564, 345] width 664 height 35
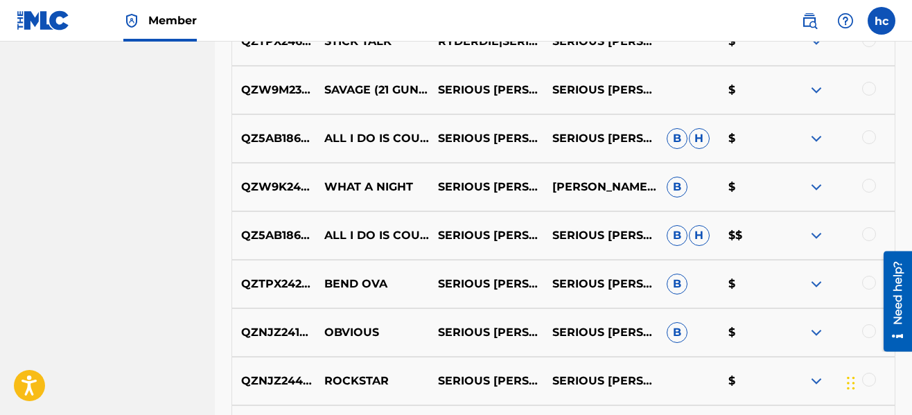
scroll to position [2082, 0]
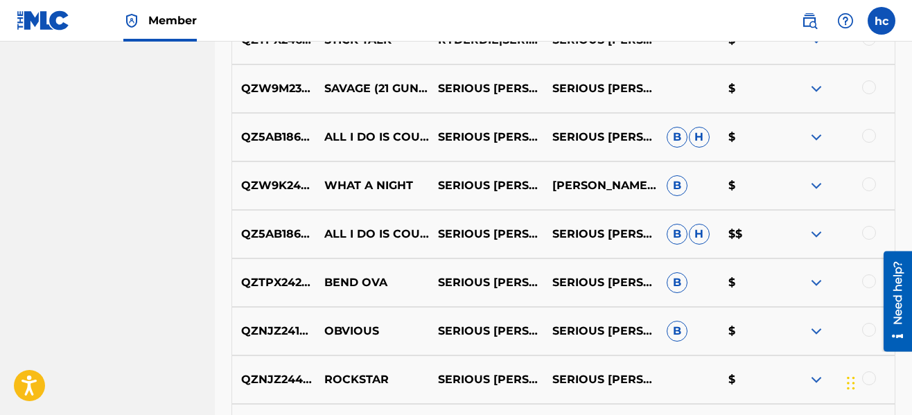
click at [868, 85] on div at bounding box center [869, 87] width 14 height 14
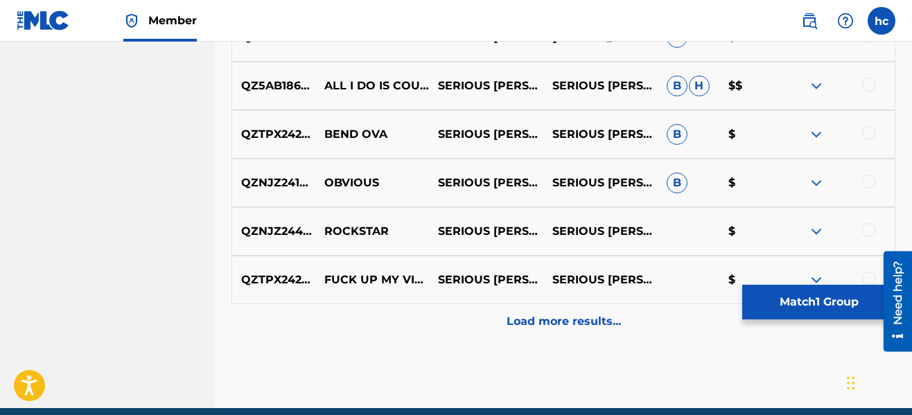
scroll to position [2248, 0]
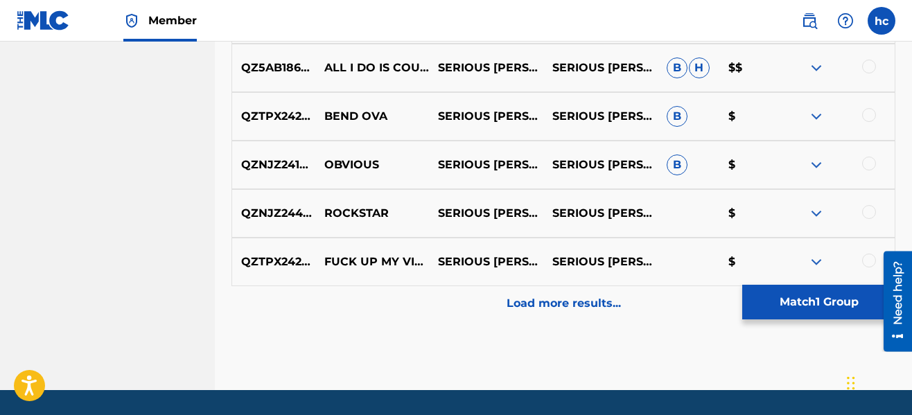
click at [559, 295] on p "Load more results..." at bounding box center [564, 303] width 114 height 17
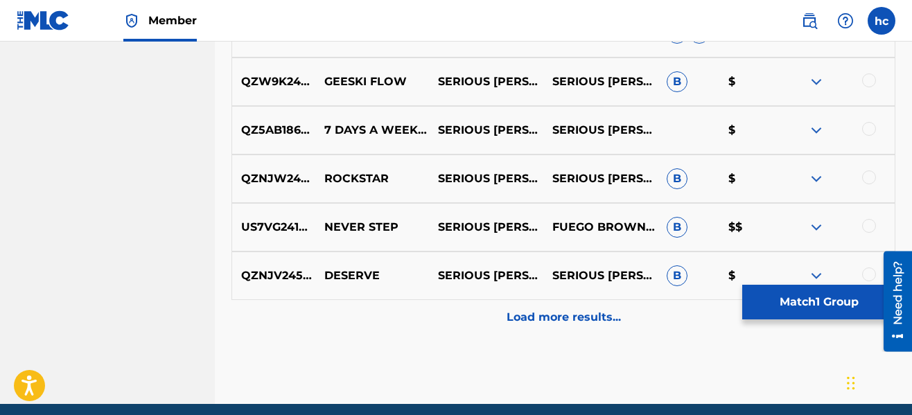
click at [558, 319] on p "Load more results..." at bounding box center [564, 317] width 114 height 17
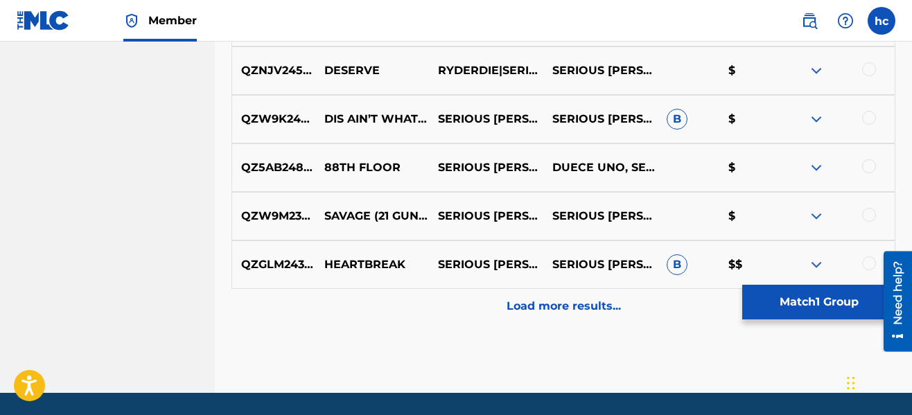
scroll to position [3247, 0]
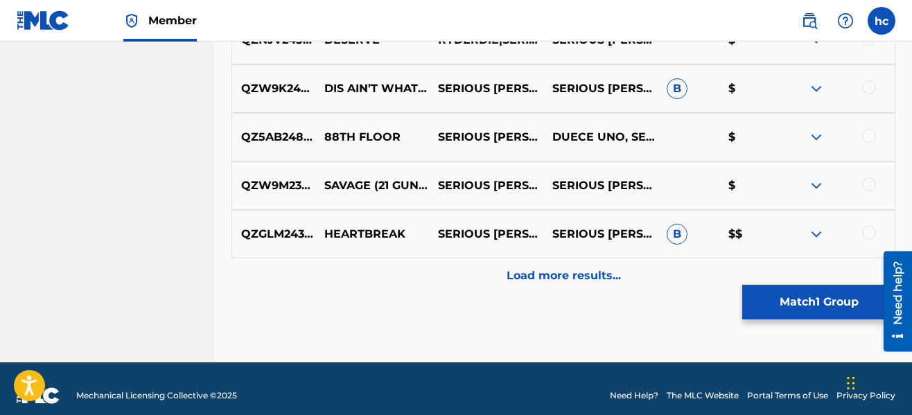
click at [871, 182] on div at bounding box center [869, 184] width 14 height 14
click at [564, 279] on p "Load more results..." at bounding box center [564, 276] width 114 height 17
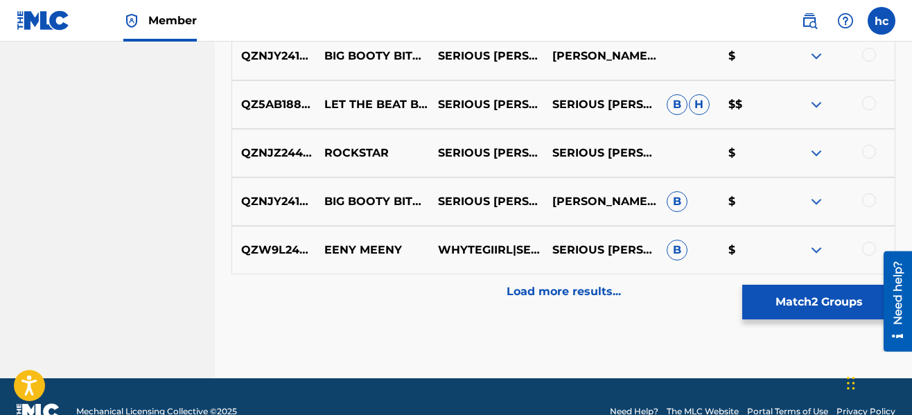
scroll to position [3718, 0]
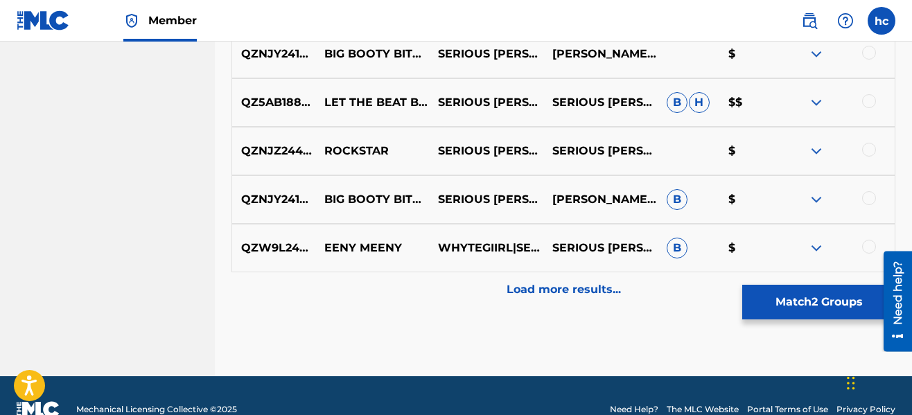
click at [564, 279] on div "Load more results..." at bounding box center [564, 289] width 664 height 35
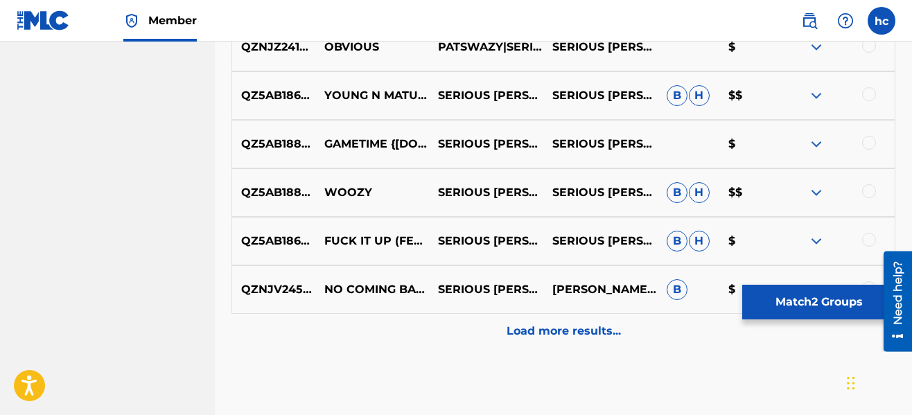
scroll to position [4190, 0]
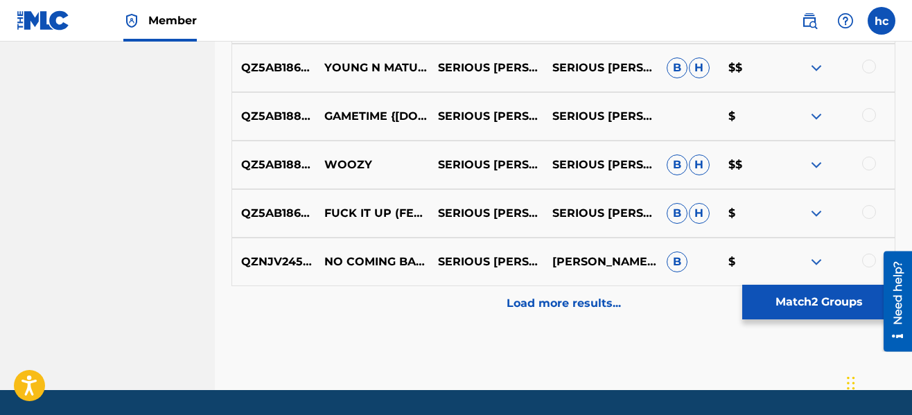
click at [565, 299] on p "Load more results..." at bounding box center [564, 303] width 114 height 17
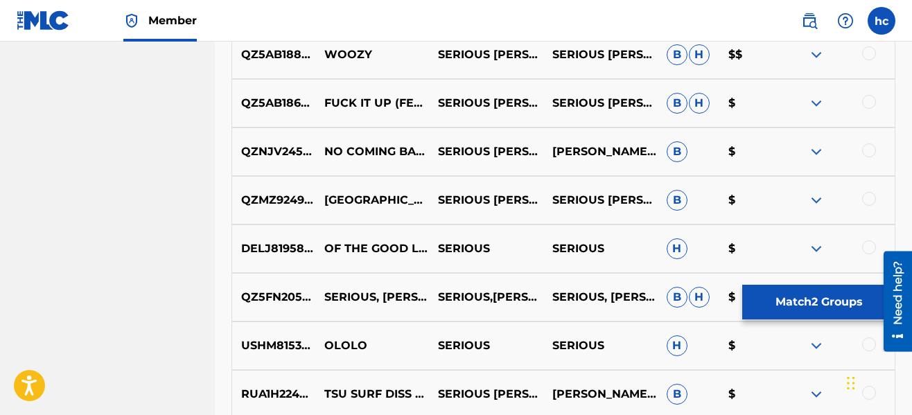
scroll to position [4300, 0]
click at [810, 295] on button "Match 2 Groups" at bounding box center [819, 302] width 153 height 35
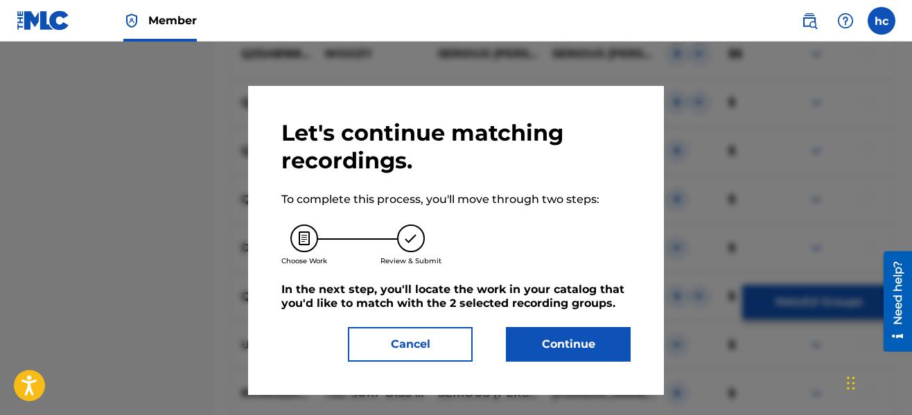
click at [551, 341] on button "Continue" at bounding box center [568, 344] width 125 height 35
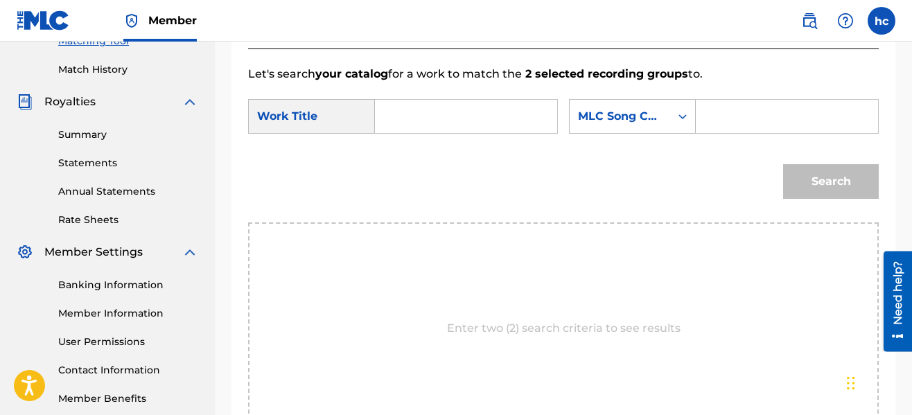
scroll to position [347, 0]
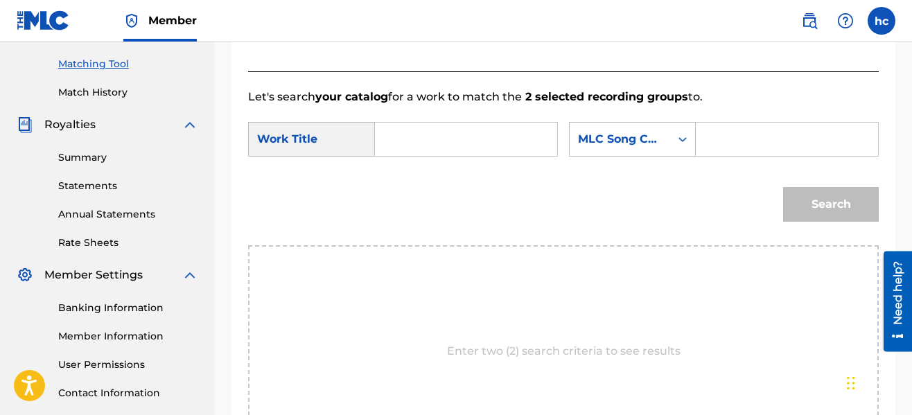
click at [447, 133] on input "Search Form" at bounding box center [466, 139] width 159 height 33
click at [410, 181] on div "savage ( 21 guns)" at bounding box center [399, 179] width 24 height 42
type input "savage (21 guns)"
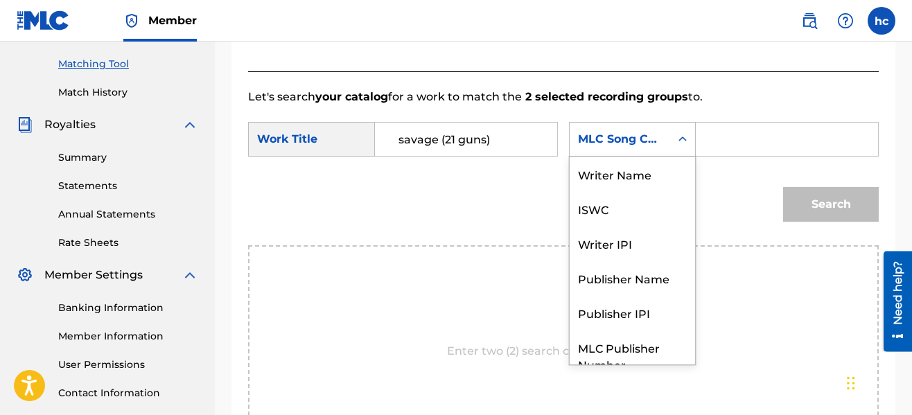
click at [616, 146] on div "MLC Song Code" at bounding box center [620, 139] width 84 height 17
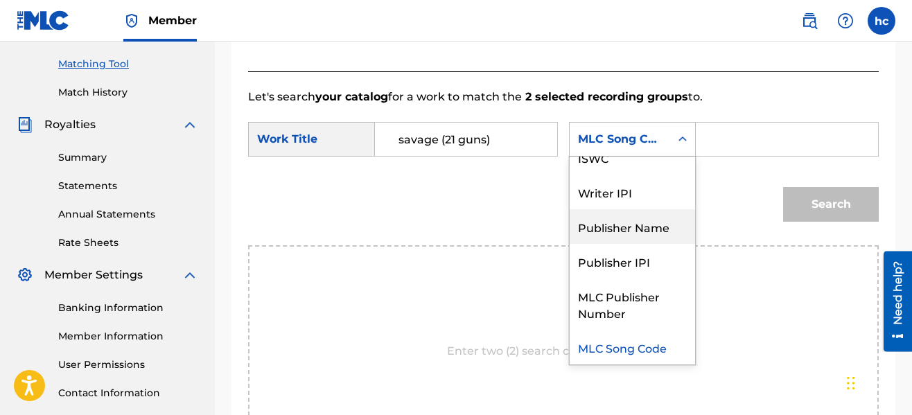
click at [627, 220] on div "Publisher Name" at bounding box center [632, 226] width 125 height 35
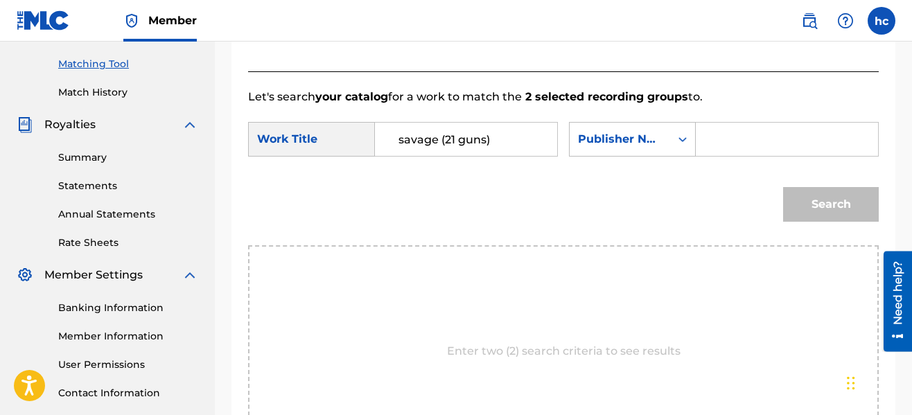
click at [720, 142] on input "Search Form" at bounding box center [787, 139] width 159 height 33
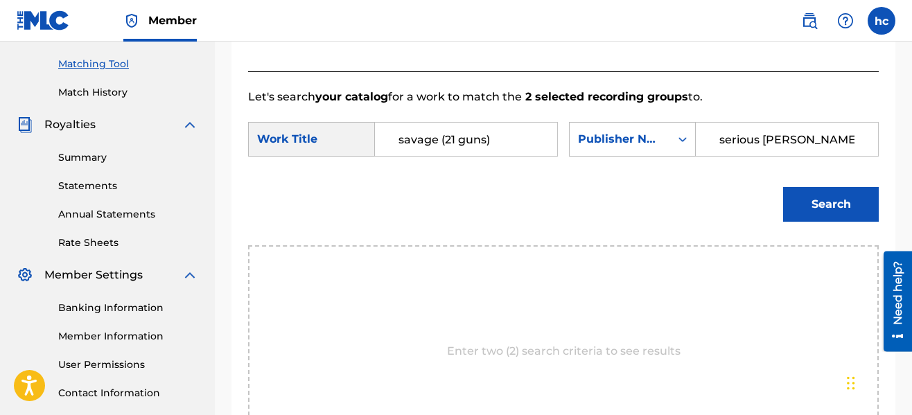
type input "serious [PERSON_NAME]"
click at [783, 187] on button "Search" at bounding box center [831, 204] width 96 height 35
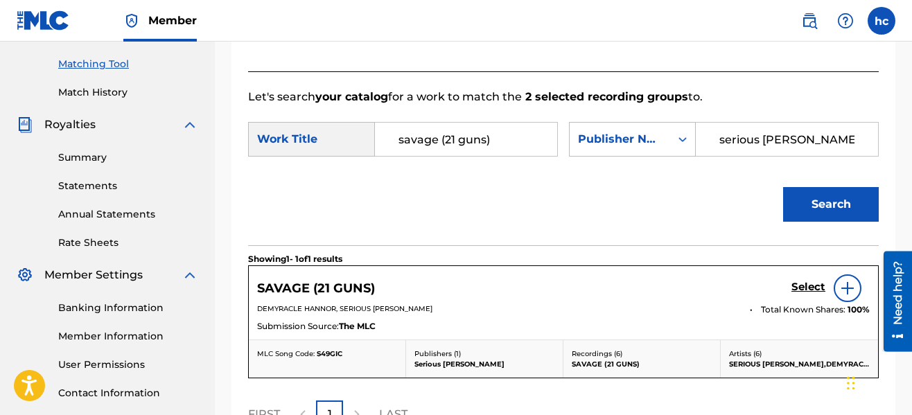
click at [807, 279] on div "Select" at bounding box center [831, 289] width 78 height 28
click at [806, 286] on h5 "Select" at bounding box center [809, 287] width 34 height 13
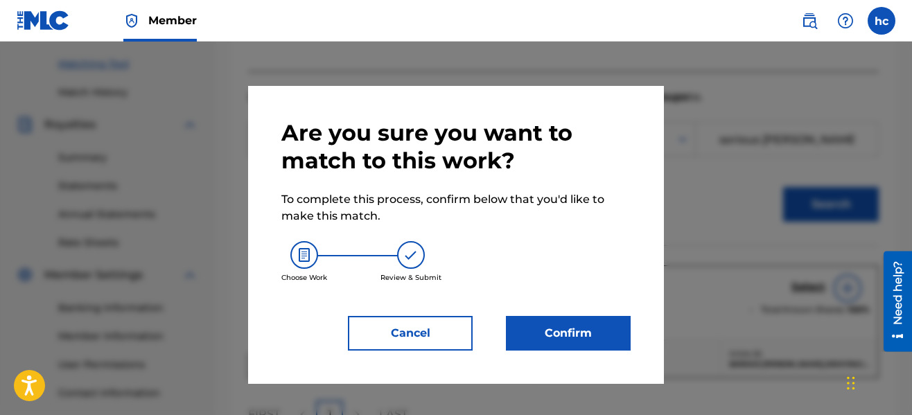
click at [585, 351] on div "Are you sure you want to match to this work? To complete this process, confirm …" at bounding box center [456, 235] width 416 height 298
click at [575, 338] on button "Confirm" at bounding box center [568, 333] width 125 height 35
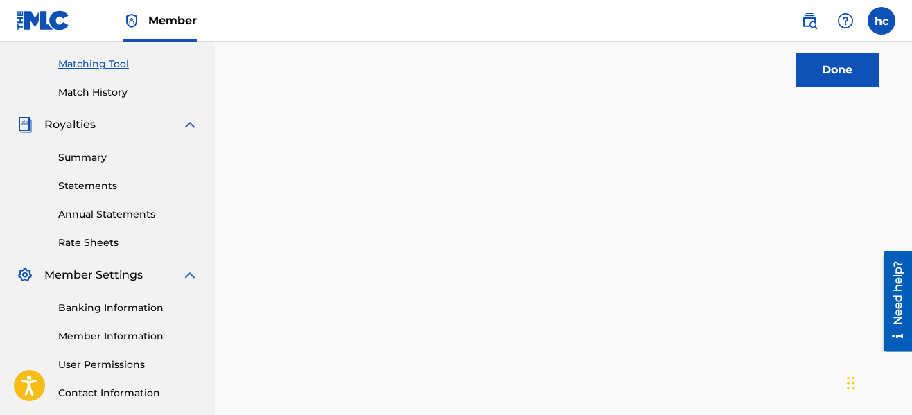
click at [811, 85] on button "Done" at bounding box center [837, 70] width 83 height 35
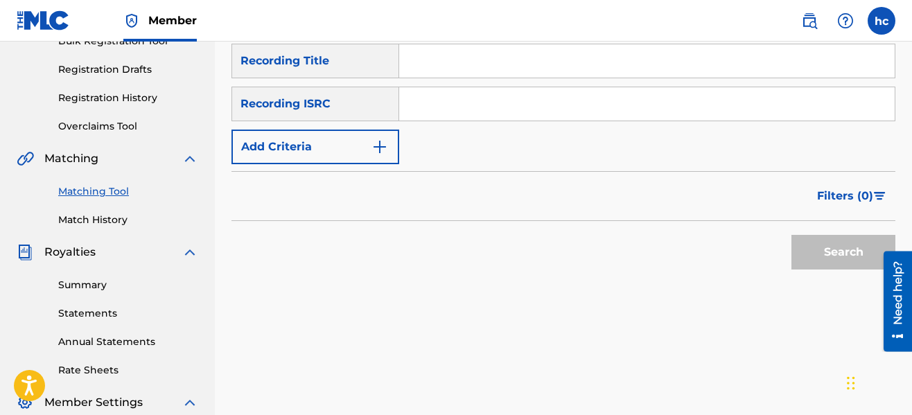
scroll to position [98, 0]
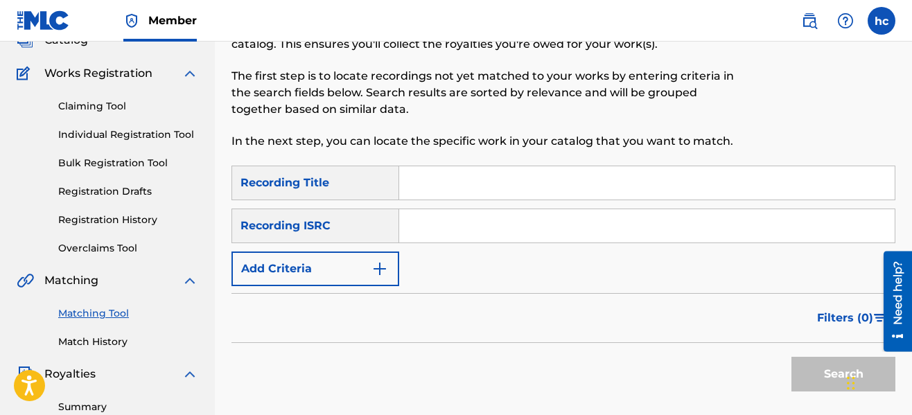
click at [396, 275] on button "Add Criteria" at bounding box center [316, 269] width 168 height 35
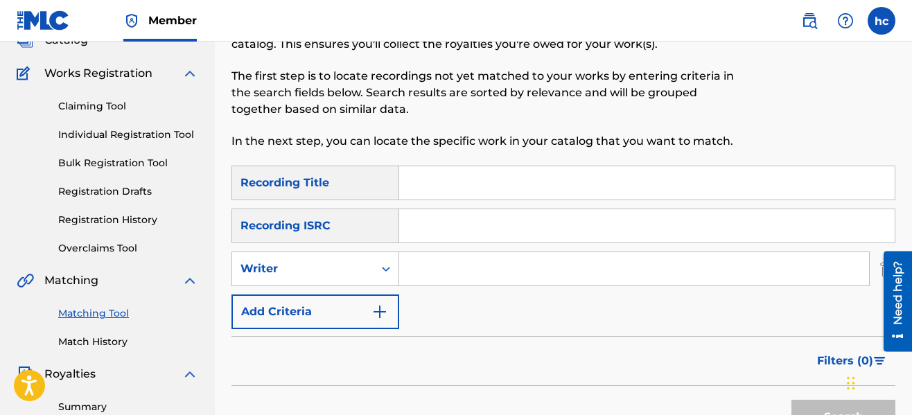
click at [478, 266] on input "Search Form" at bounding box center [634, 268] width 470 height 33
type input "serious [PERSON_NAME]"
click at [793, 408] on button "Search" at bounding box center [844, 417] width 104 height 35
drag, startPoint x: 628, startPoint y: 367, endPoint x: 632, endPoint y: 358, distance: 9.7
click at [632, 358] on div "Filters ( 0 )" at bounding box center [564, 361] width 664 height 50
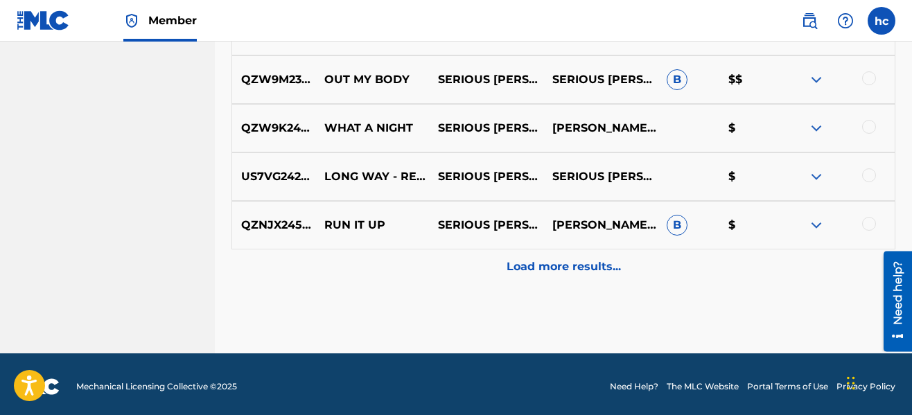
scroll to position [834, 0]
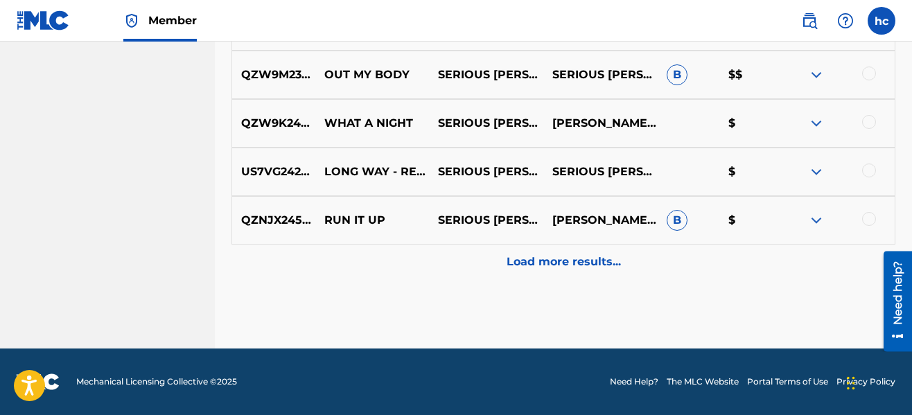
click at [552, 265] on p "Load more results..." at bounding box center [564, 262] width 114 height 17
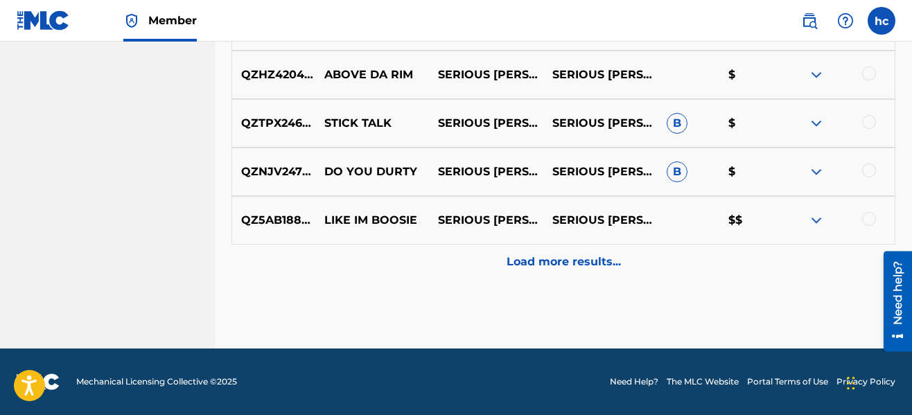
click at [552, 265] on p "Load more results..." at bounding box center [564, 262] width 114 height 17
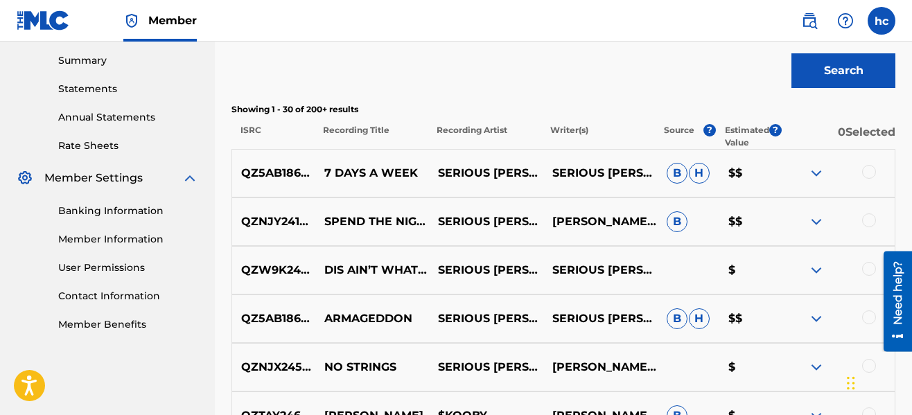
scroll to position [1319, 0]
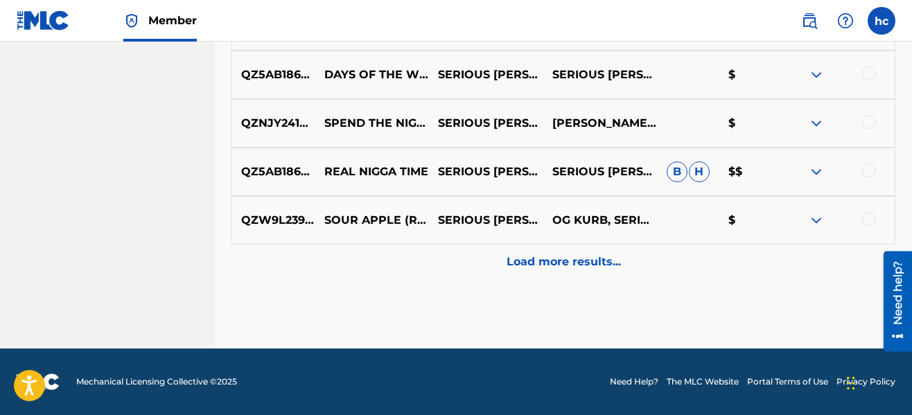
click at [552, 265] on p "Load more results..." at bounding box center [564, 262] width 114 height 17
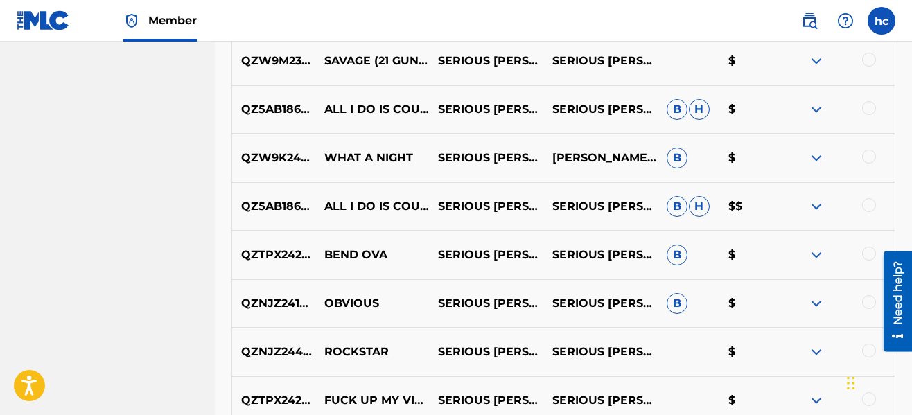
scroll to position [2137, 0]
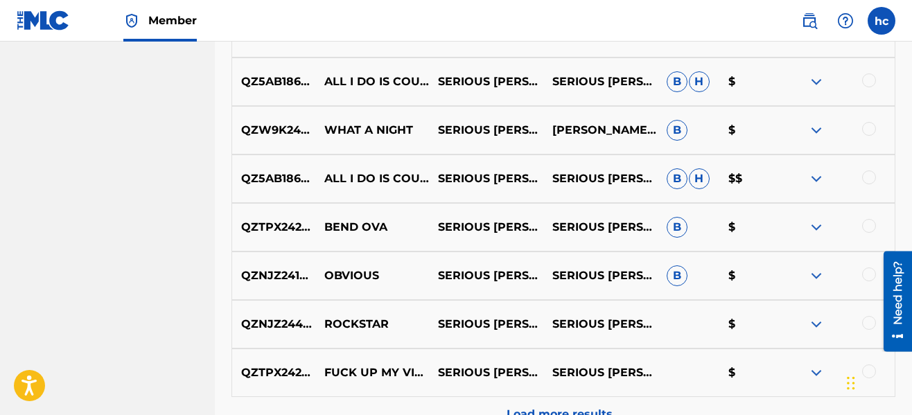
click at [868, 78] on div at bounding box center [869, 80] width 14 height 14
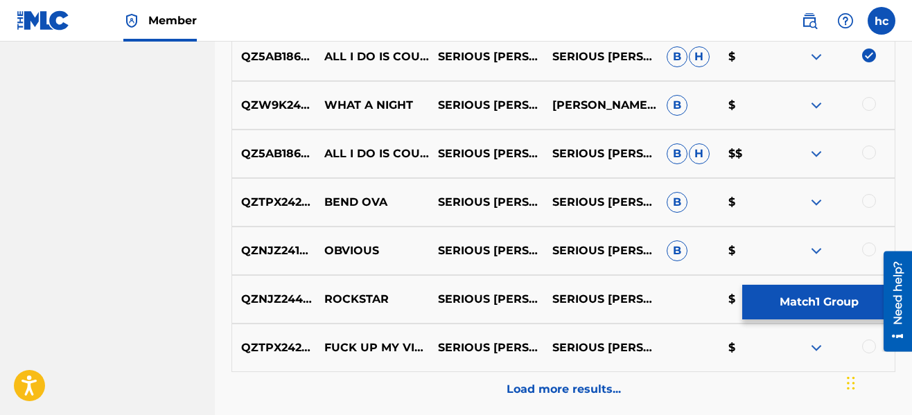
scroll to position [2165, 0]
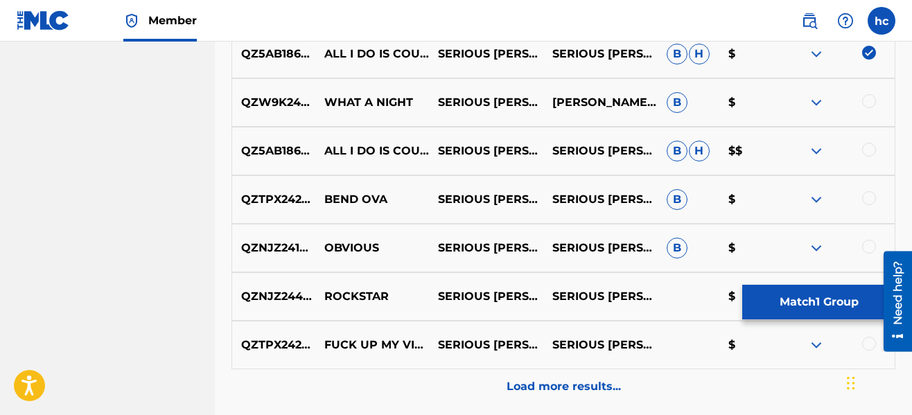
click at [873, 150] on div at bounding box center [869, 150] width 14 height 14
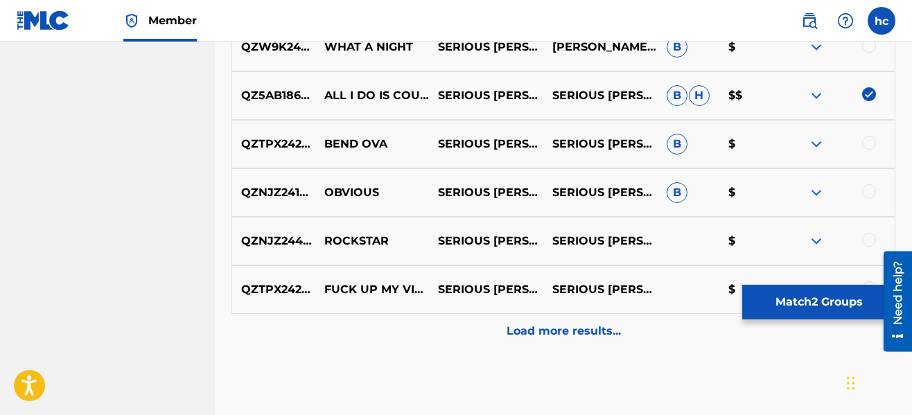
scroll to position [2248, 0]
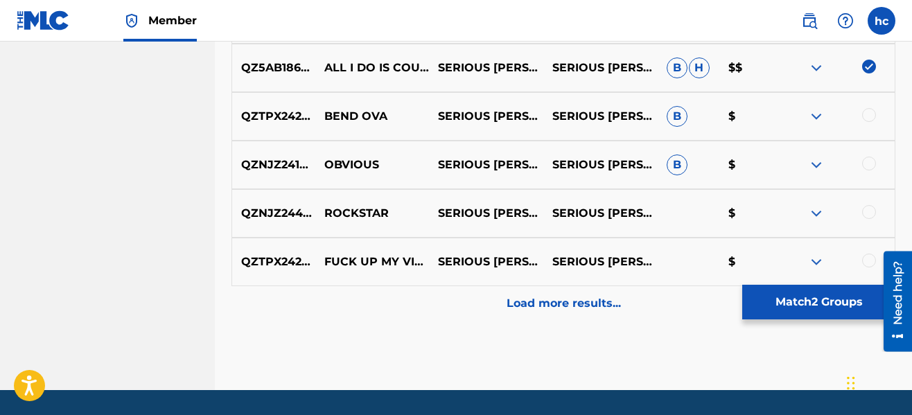
click at [527, 304] on p "Load more results..." at bounding box center [564, 303] width 114 height 17
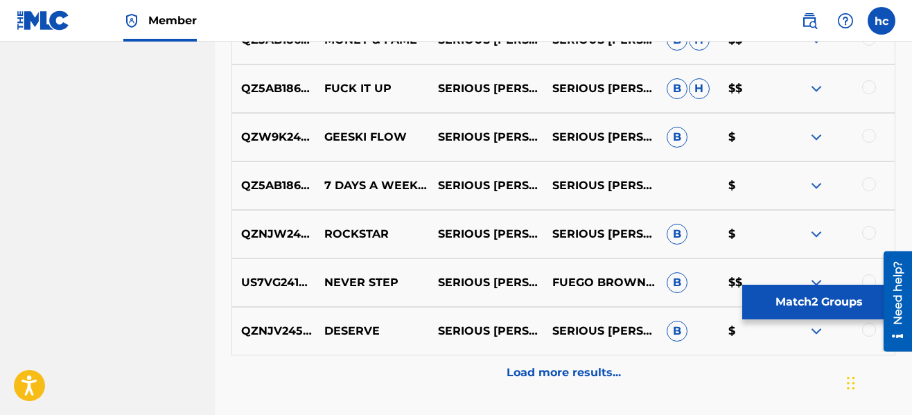
scroll to position [2692, 0]
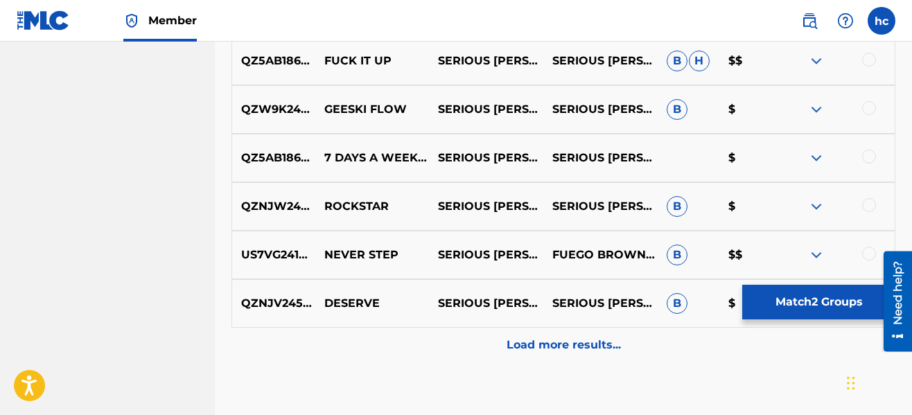
click at [552, 345] on p "Load more results..." at bounding box center [564, 345] width 114 height 17
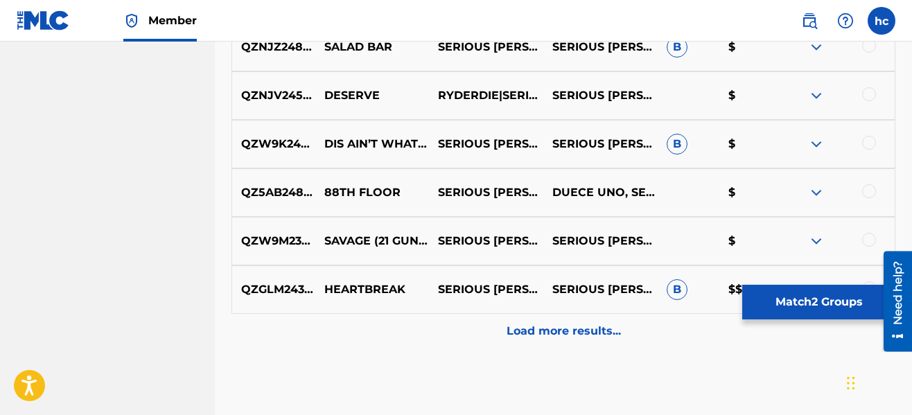
click at [552, 345] on div "Load more results..." at bounding box center [564, 331] width 664 height 35
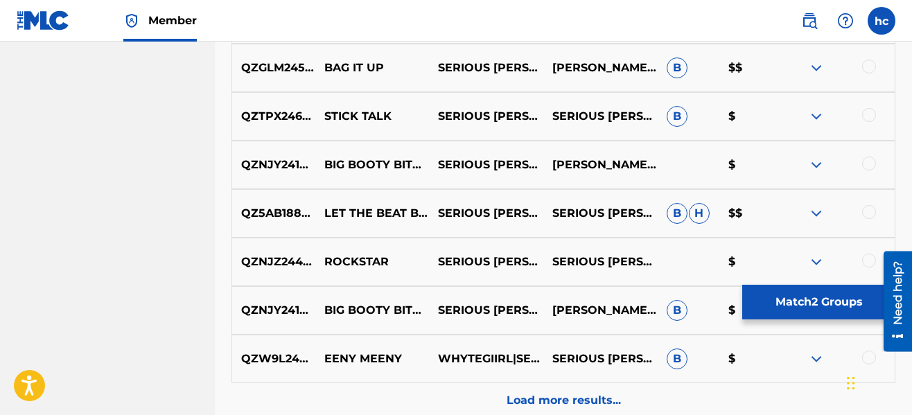
scroll to position [3635, 0]
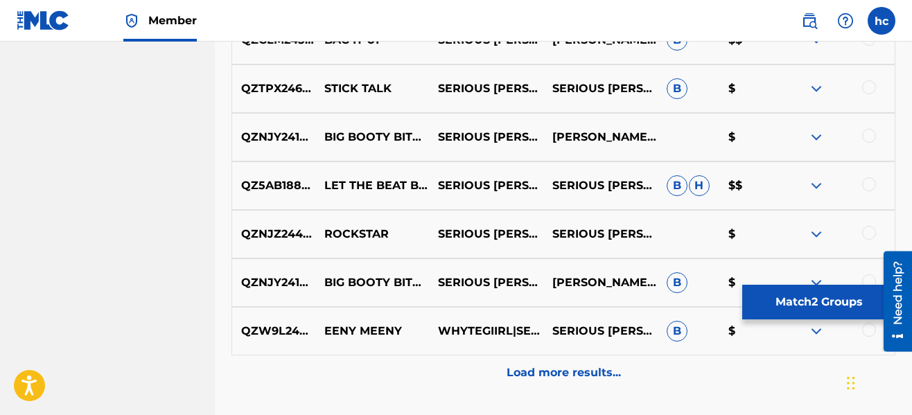
click at [554, 367] on p "Load more results..." at bounding box center [564, 373] width 114 height 17
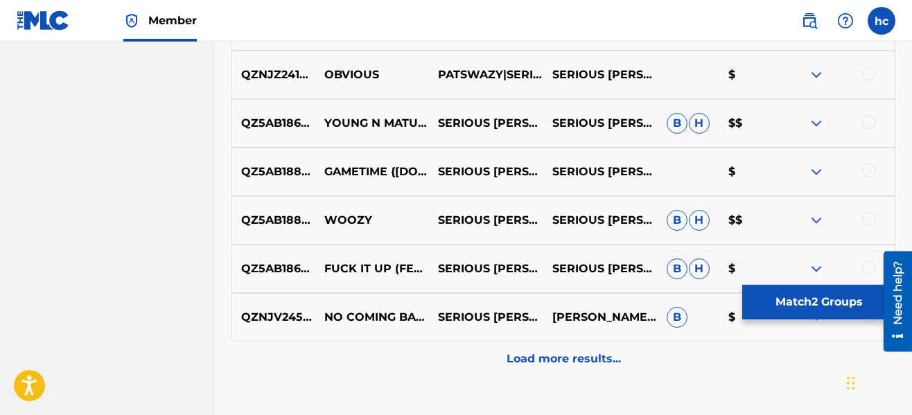
scroll to position [4162, 0]
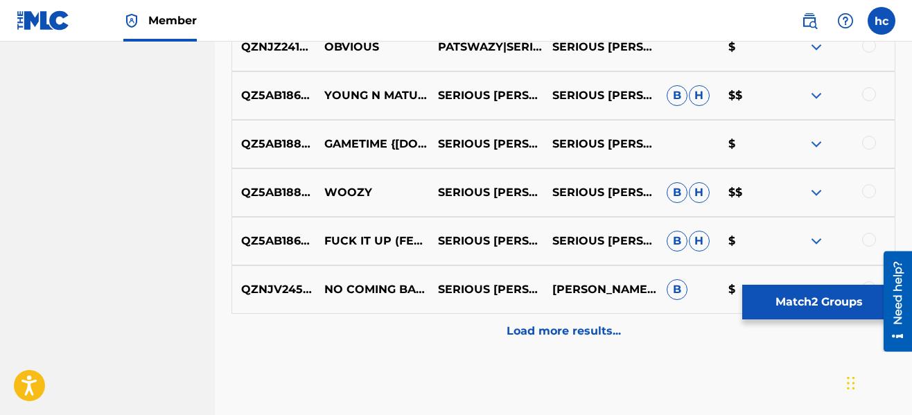
click at [541, 337] on p "Load more results..." at bounding box center [564, 331] width 114 height 17
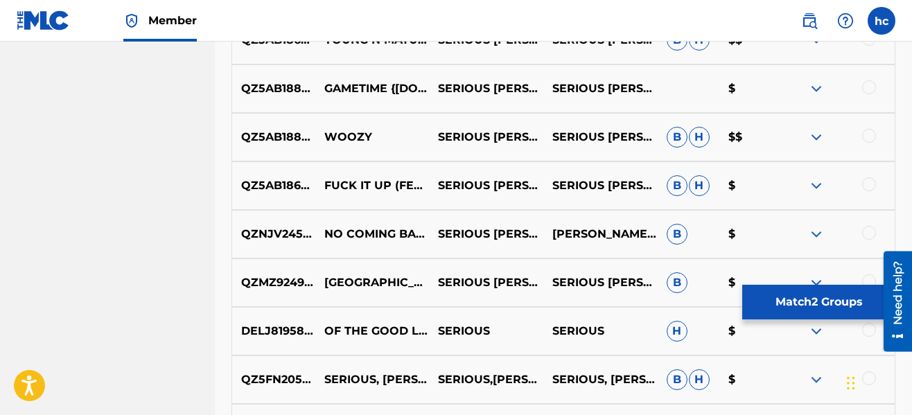
scroll to position [4245, 0]
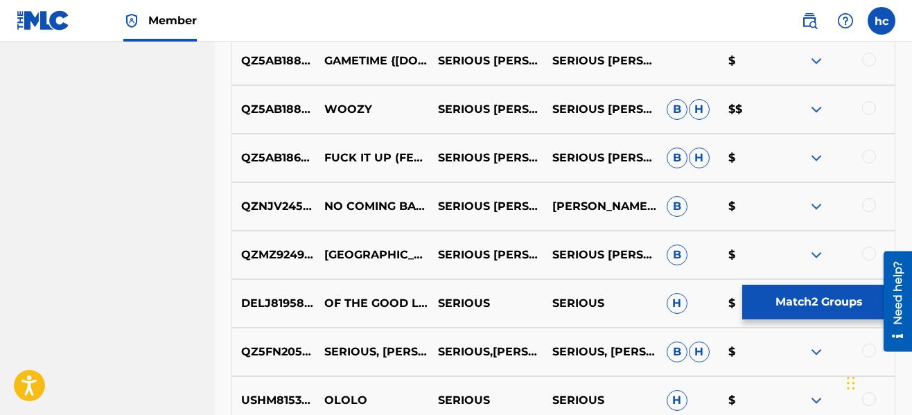
click at [846, 293] on button "Match 2 Groups" at bounding box center [819, 302] width 153 height 35
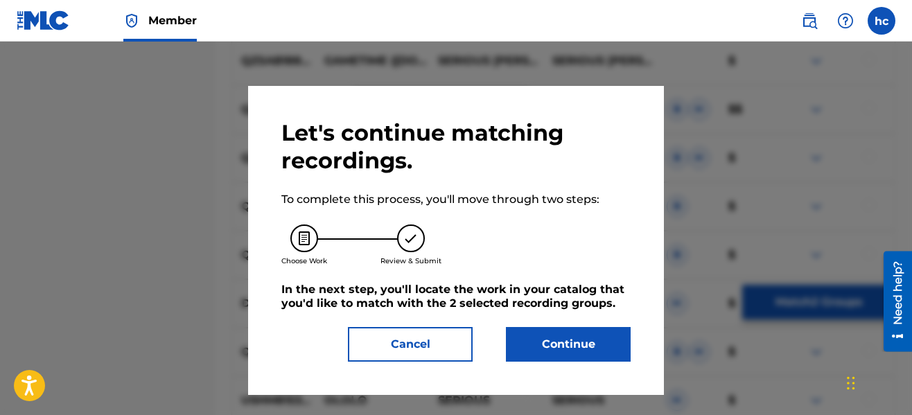
click at [529, 335] on button "Continue" at bounding box center [568, 344] width 125 height 35
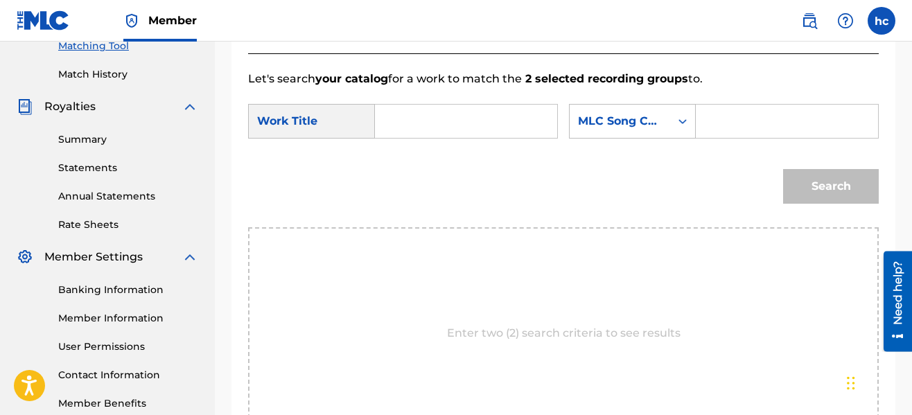
scroll to position [347, 0]
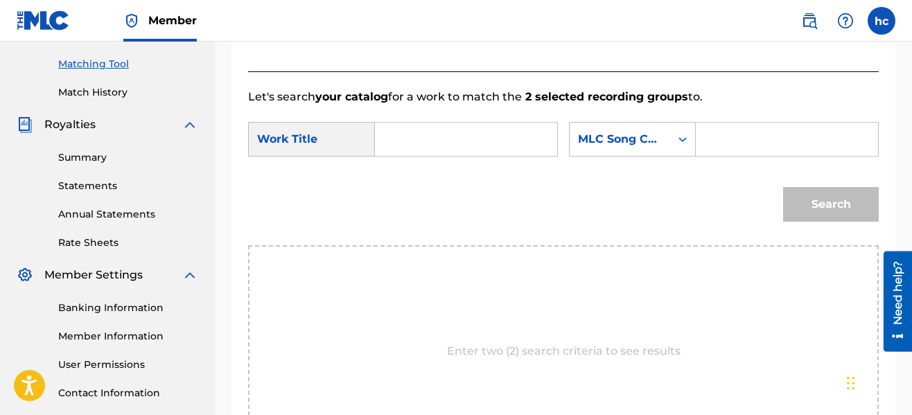
click at [444, 144] on input "Search Form" at bounding box center [466, 139] width 159 height 33
click at [410, 197] on span "do is count" at bounding box center [415, 203] width 33 height 46
type input "all i do is count"
click at [649, 144] on div "MLC Song Code" at bounding box center [620, 139] width 84 height 17
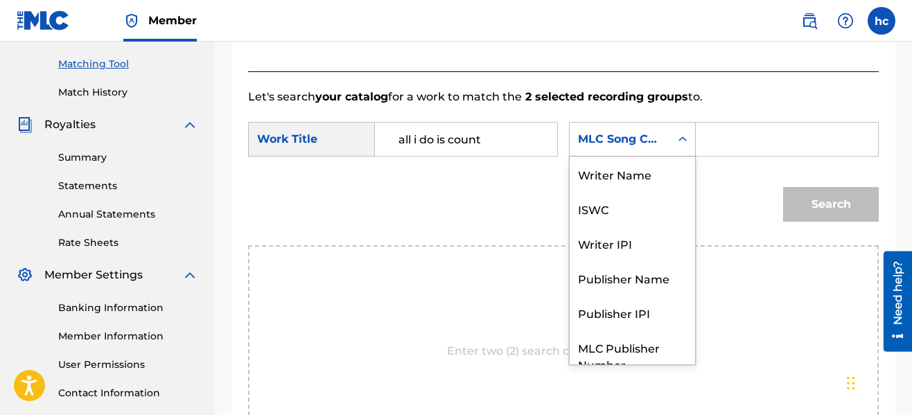
scroll to position [51, 0]
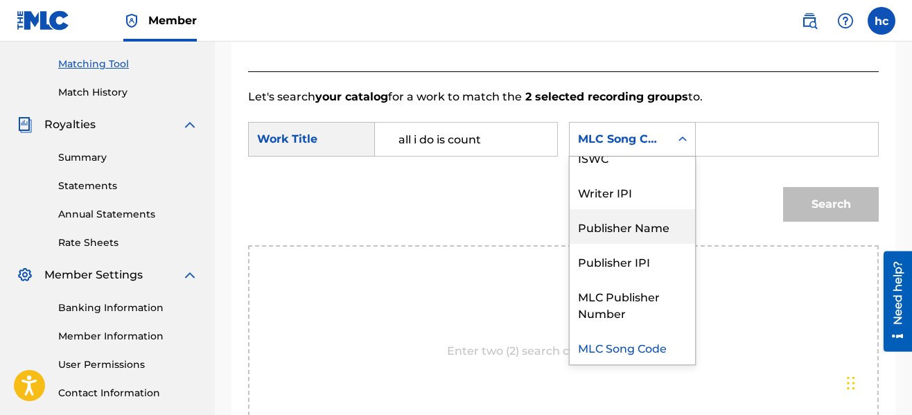
click at [647, 225] on div "Publisher Name" at bounding box center [632, 226] width 125 height 35
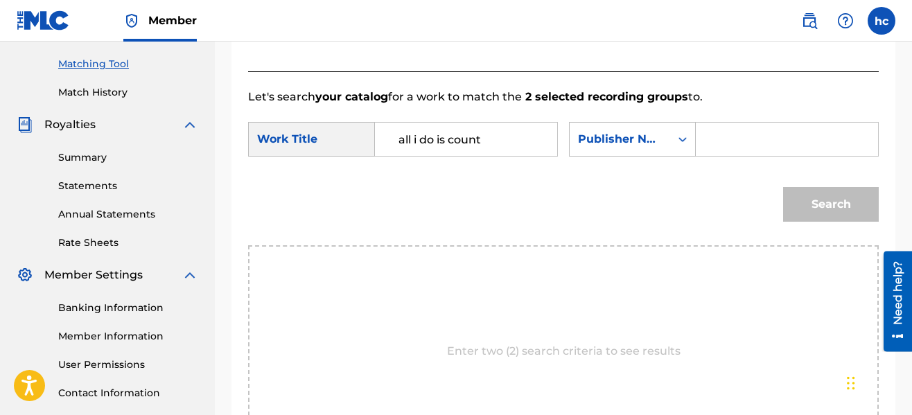
click at [727, 144] on input "Search Form" at bounding box center [787, 139] width 159 height 33
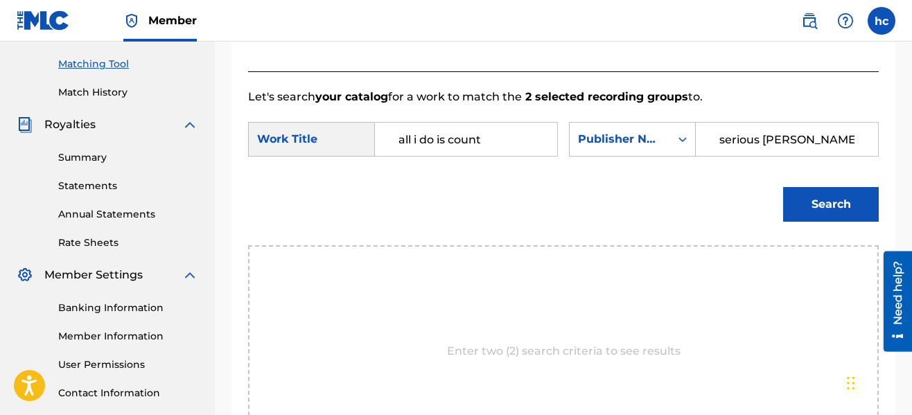
type input "serious [PERSON_NAME]"
click at [783, 187] on button "Search" at bounding box center [831, 204] width 96 height 35
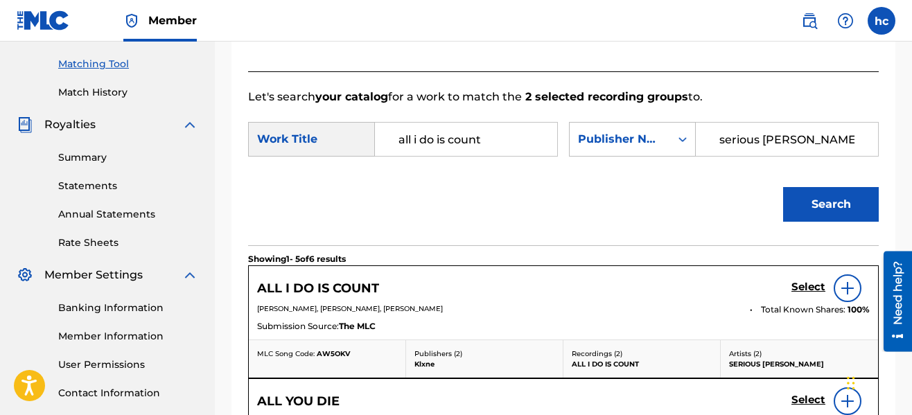
click at [578, 200] on div "Search" at bounding box center [563, 209] width 631 height 72
click at [819, 290] on h5 "Select" at bounding box center [809, 287] width 34 height 13
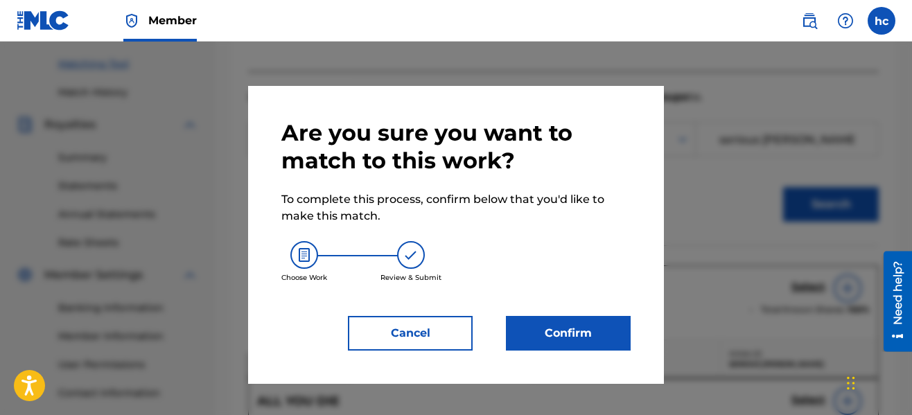
click at [568, 329] on button "Confirm" at bounding box center [568, 333] width 125 height 35
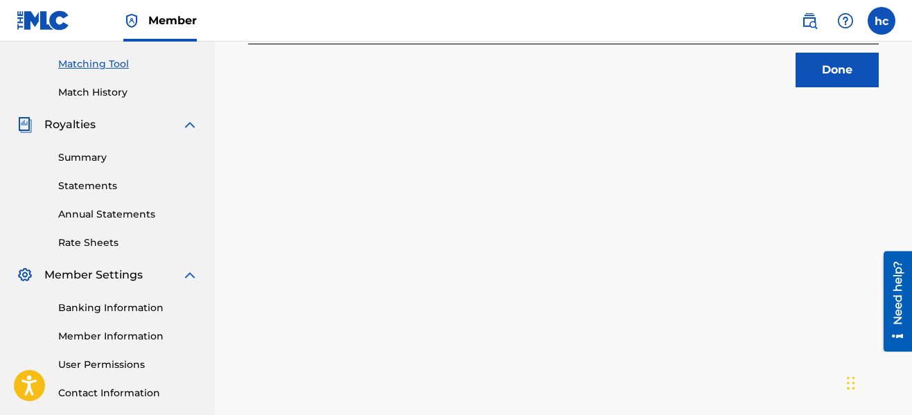
click at [745, 153] on div "2 Recording Groups are pending usage match to the work ALL I DO IS COUNT . Cong…" at bounding box center [563, 87] width 697 height 717
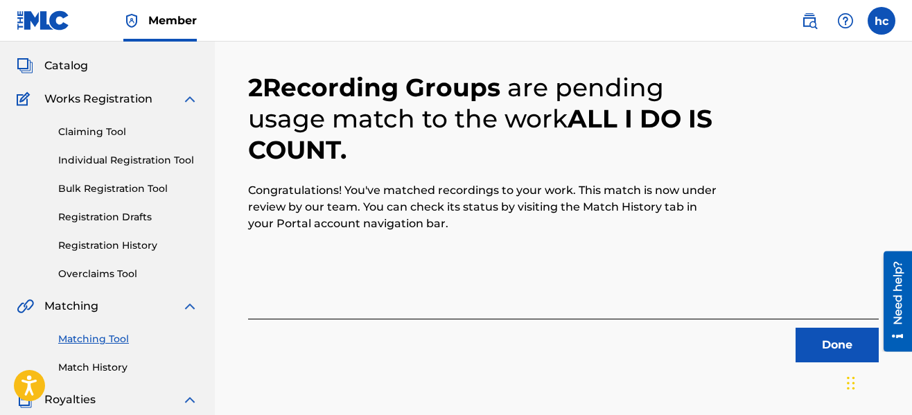
scroll to position [70, 0]
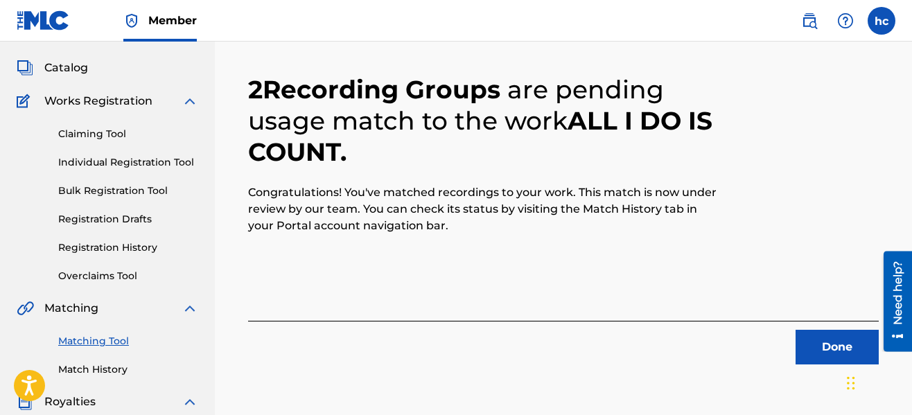
click at [830, 331] on button "Done" at bounding box center [837, 347] width 83 height 35
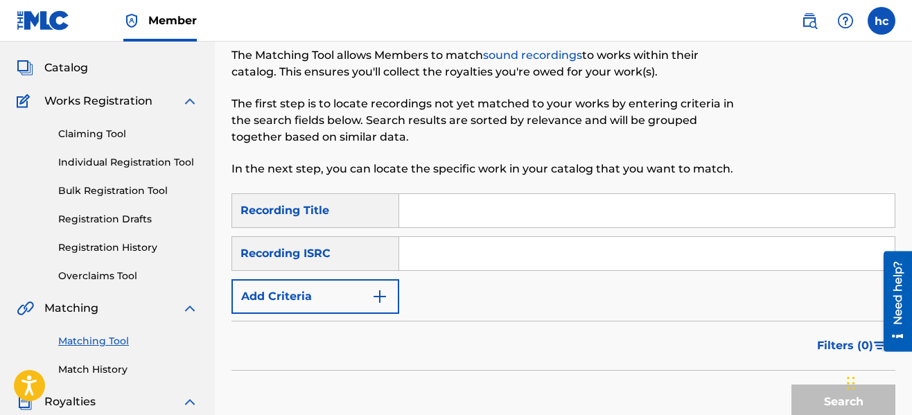
click at [392, 295] on button "Add Criteria" at bounding box center [316, 296] width 168 height 35
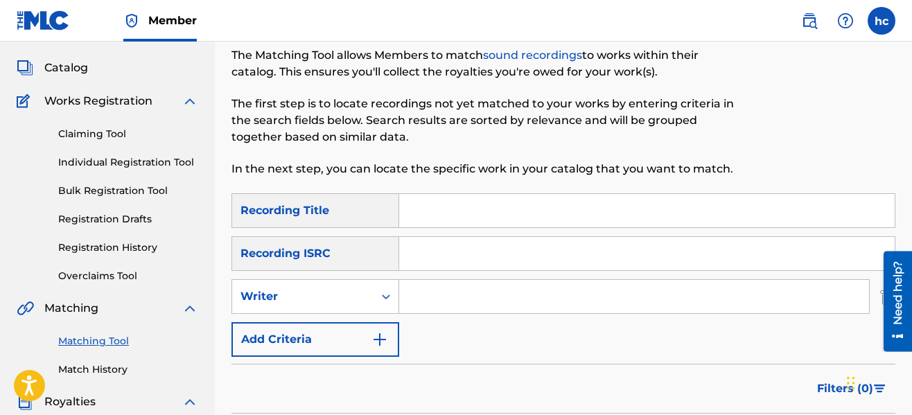
click at [447, 304] on input "Search Form" at bounding box center [634, 296] width 470 height 33
type input "serious [PERSON_NAME]"
click at [600, 352] on div "SearchWithCriteriaeb3ea9ec-11ca-45ed-8bbb-423310fee9c7 Recording Title SearchWi…" at bounding box center [564, 275] width 664 height 164
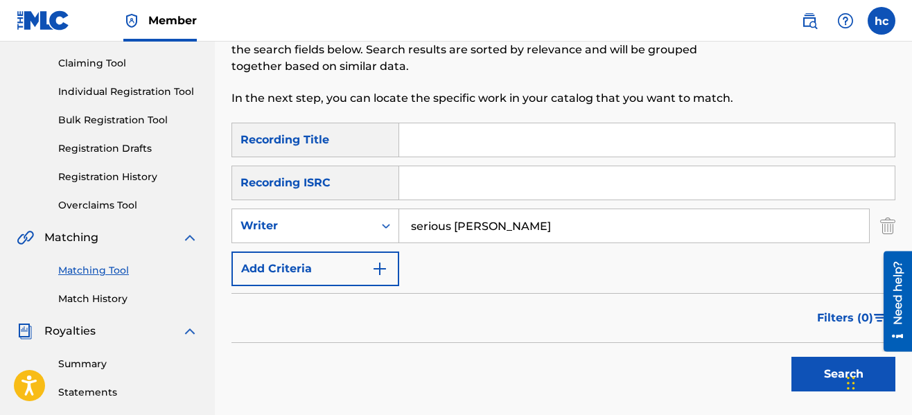
scroll to position [209, 0]
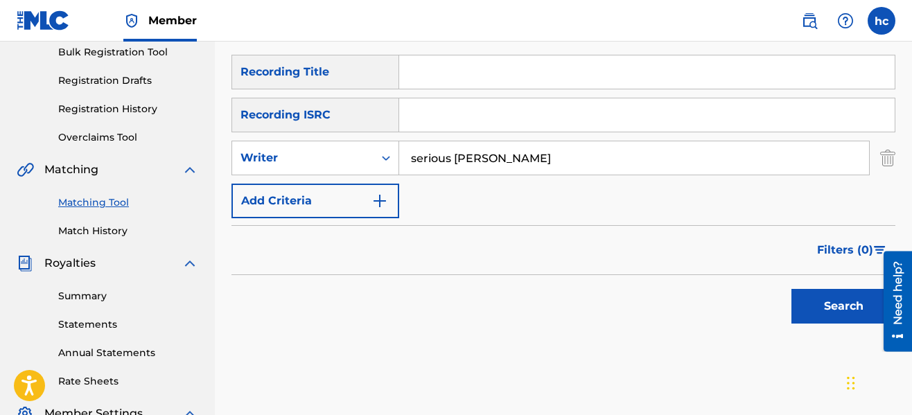
click at [851, 304] on button "Search" at bounding box center [844, 306] width 104 height 35
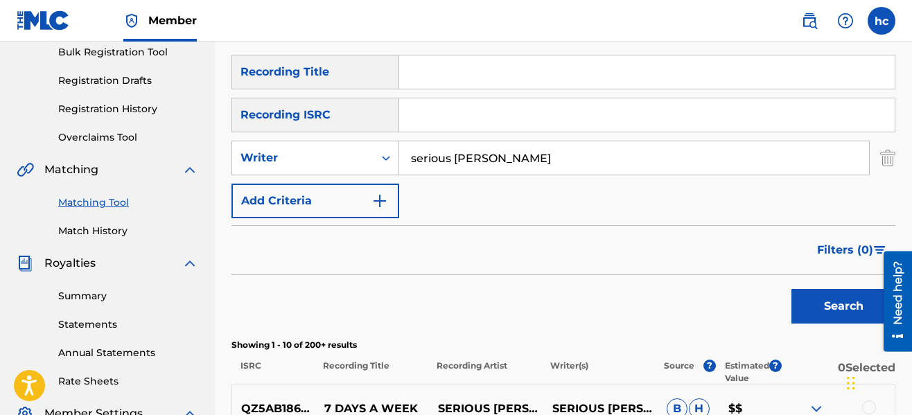
click at [524, 257] on div "Filters ( 0 )" at bounding box center [564, 250] width 664 height 50
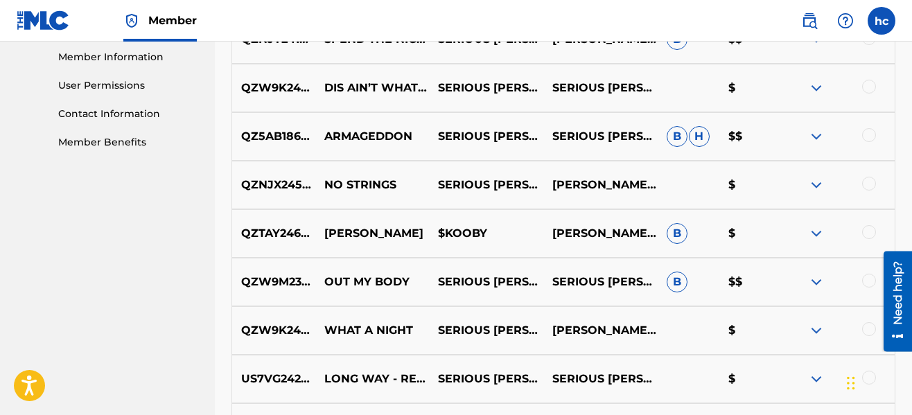
scroll to position [819, 0]
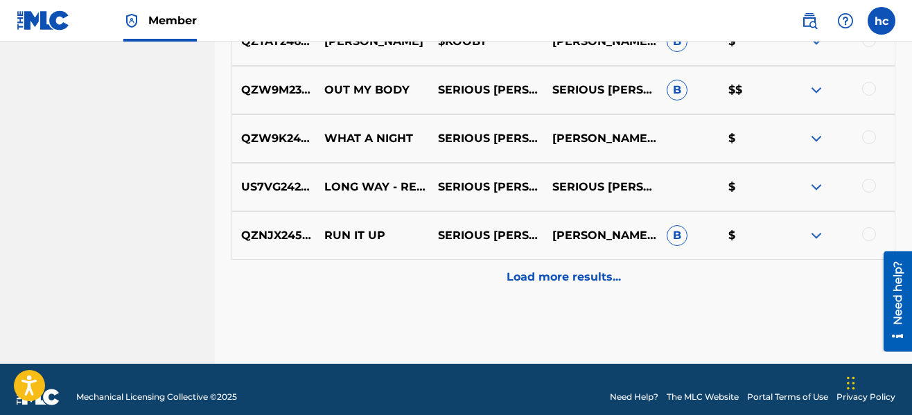
click at [532, 271] on p "Load more results..." at bounding box center [564, 277] width 114 height 17
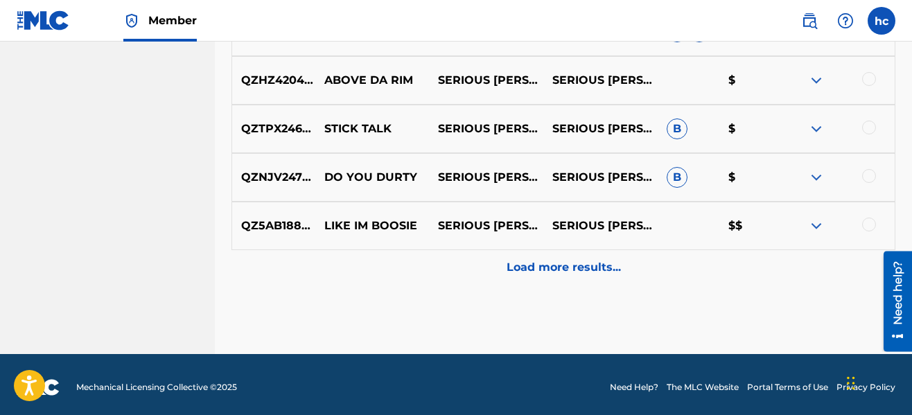
scroll to position [1319, 0]
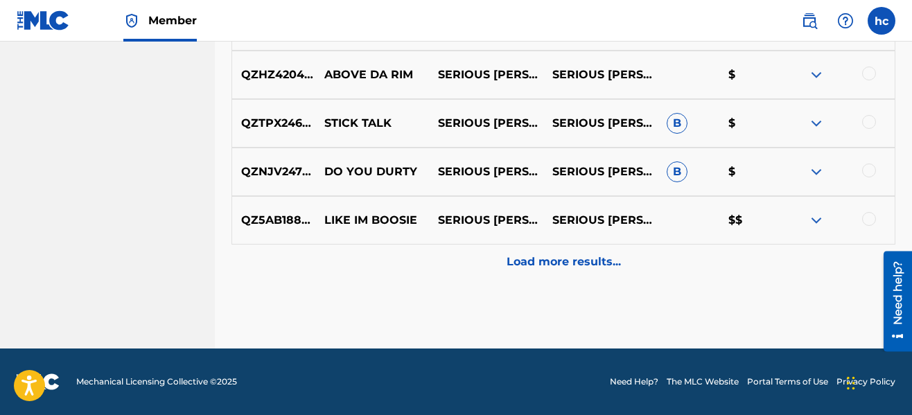
click at [532, 271] on div "Load more results..." at bounding box center [564, 262] width 664 height 35
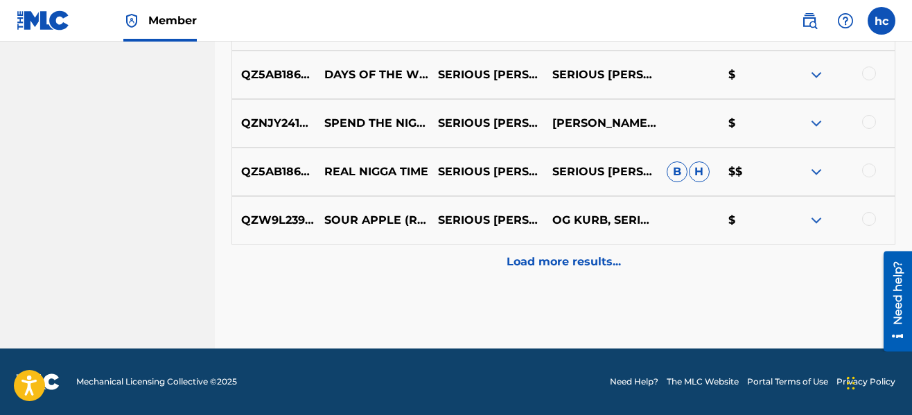
click at [532, 271] on div "Load more results..." at bounding box center [564, 262] width 664 height 35
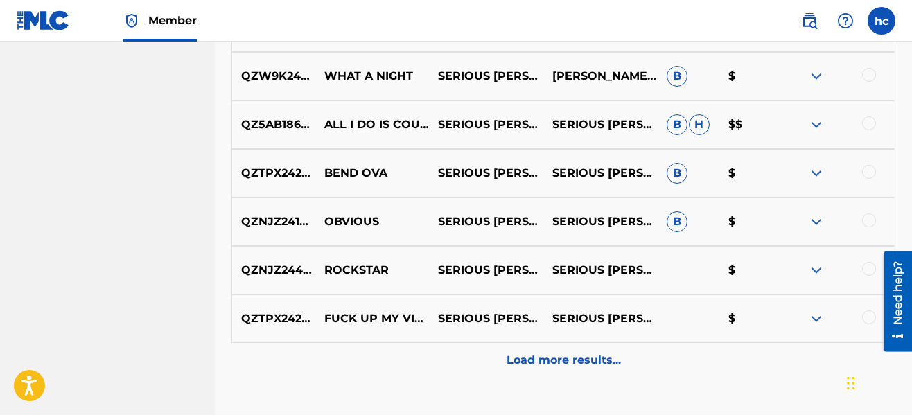
scroll to position [2193, 0]
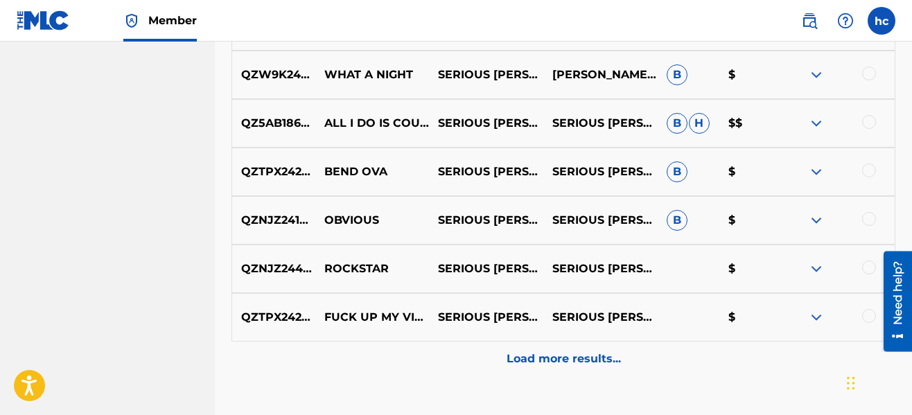
click at [874, 171] on div at bounding box center [869, 171] width 14 height 14
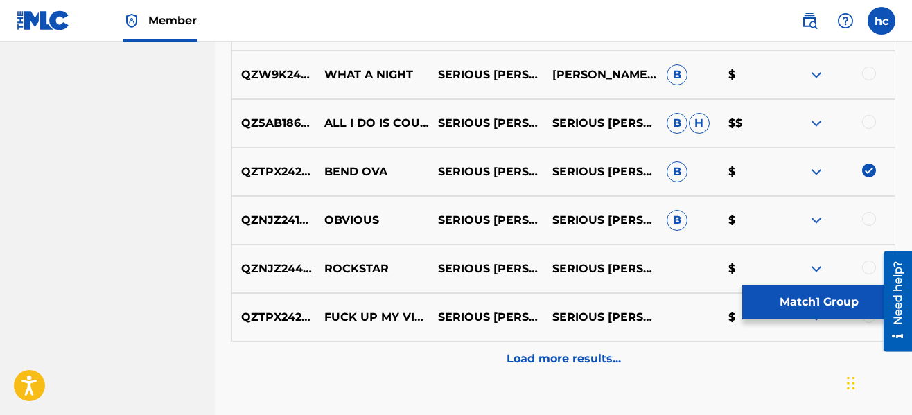
click at [530, 355] on p "Load more results..." at bounding box center [564, 359] width 114 height 17
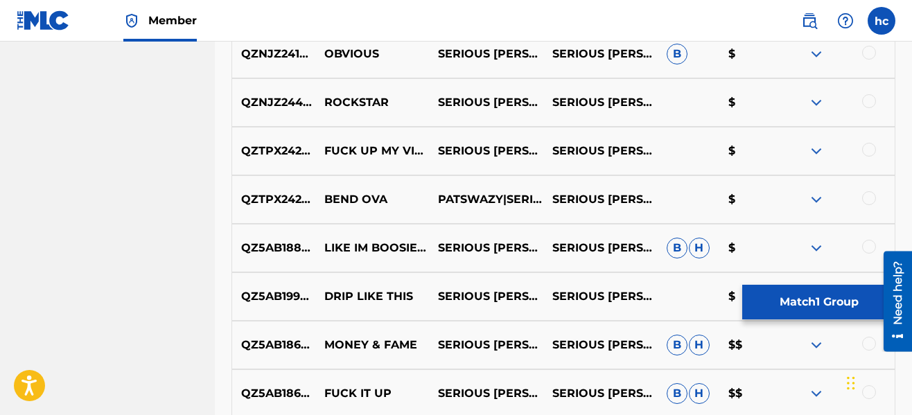
scroll to position [2387, 0]
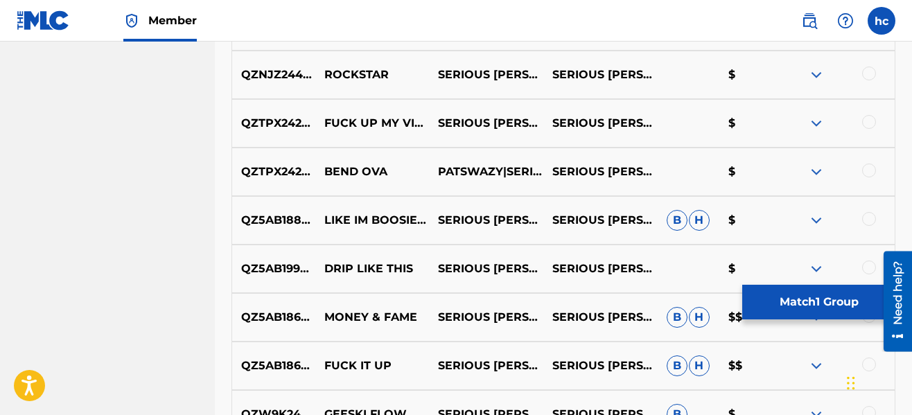
click at [865, 164] on div at bounding box center [869, 171] width 14 height 14
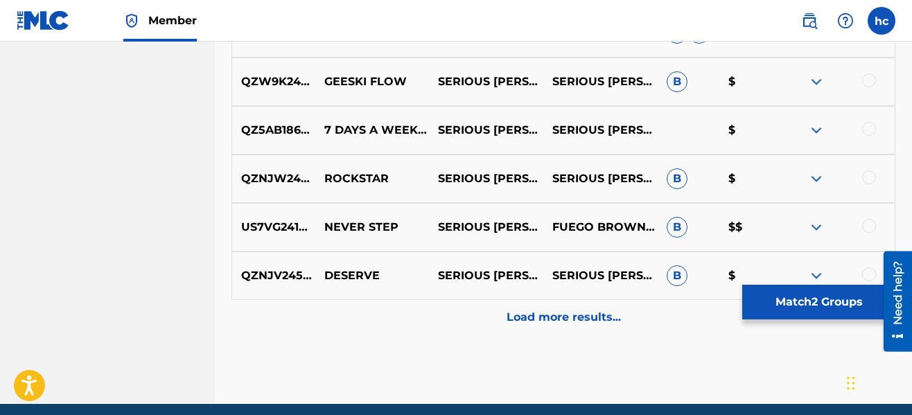
click at [574, 329] on div "Load more results..." at bounding box center [564, 317] width 664 height 35
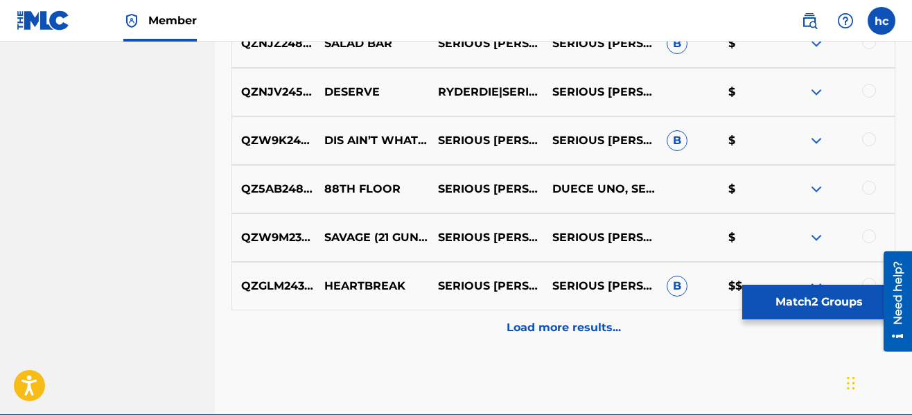
scroll to position [3247, 0]
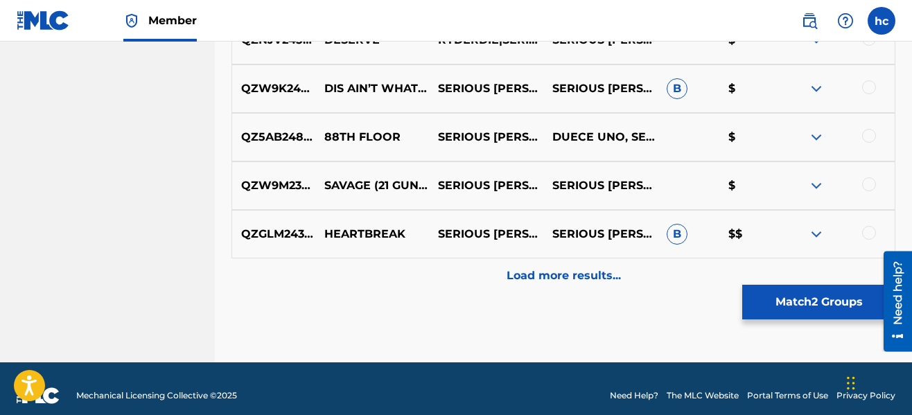
click at [568, 281] on p "Load more results..." at bounding box center [564, 276] width 114 height 17
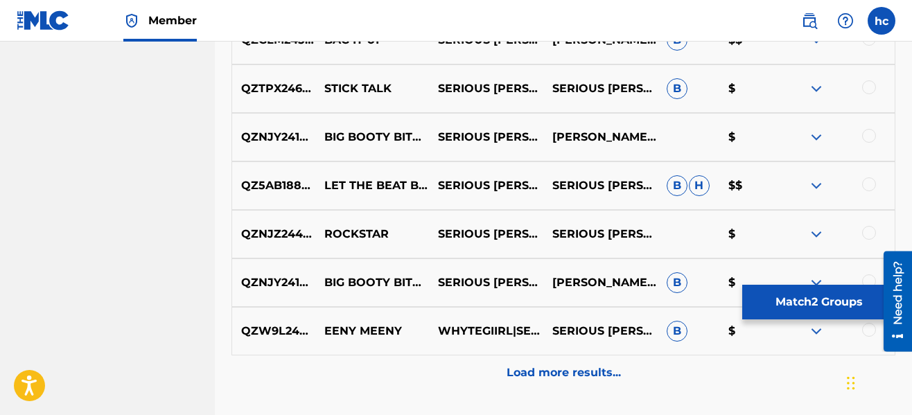
scroll to position [3663, 0]
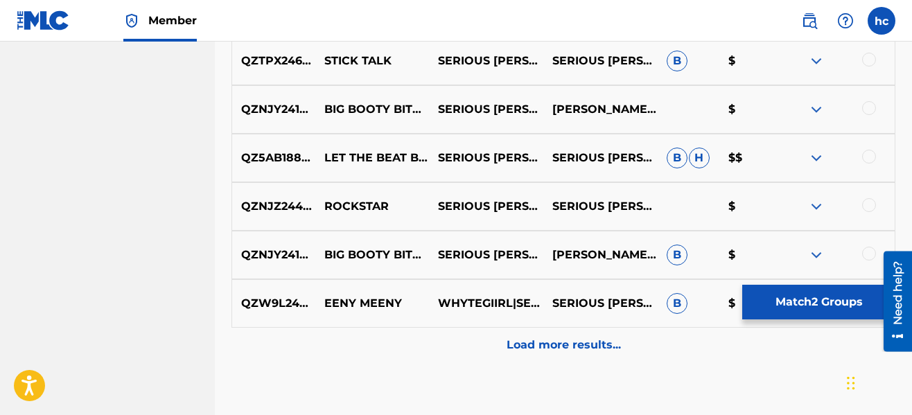
click at [566, 339] on p "Load more results..." at bounding box center [564, 345] width 114 height 17
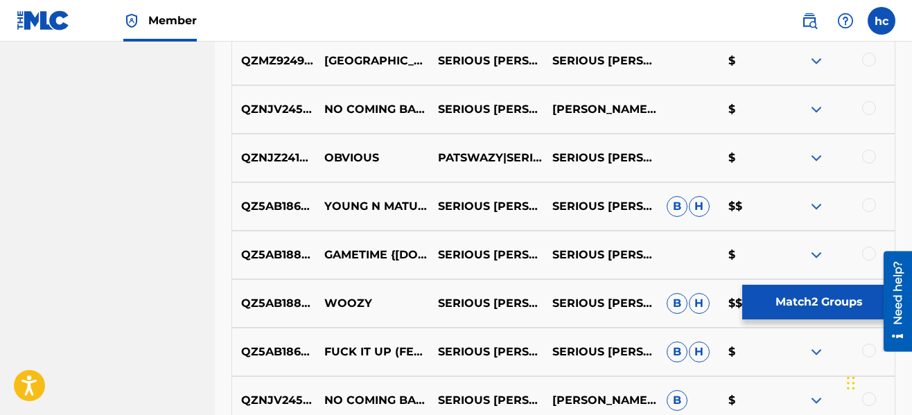
scroll to position [4079, 0]
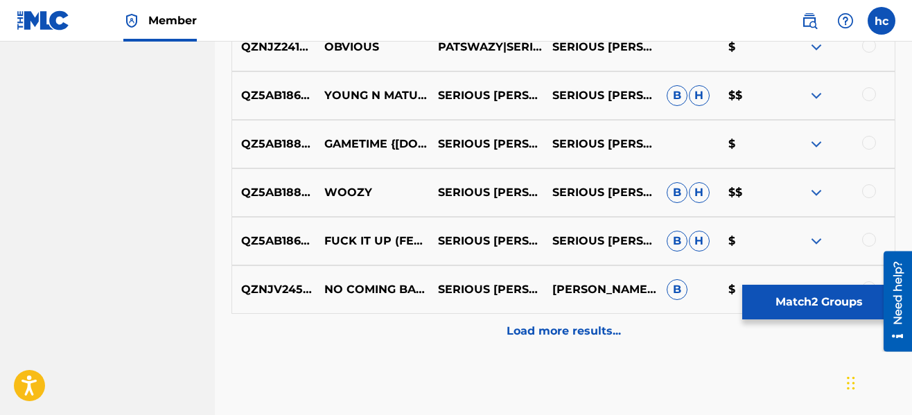
click at [566, 340] on div "Load more results..." at bounding box center [564, 331] width 664 height 35
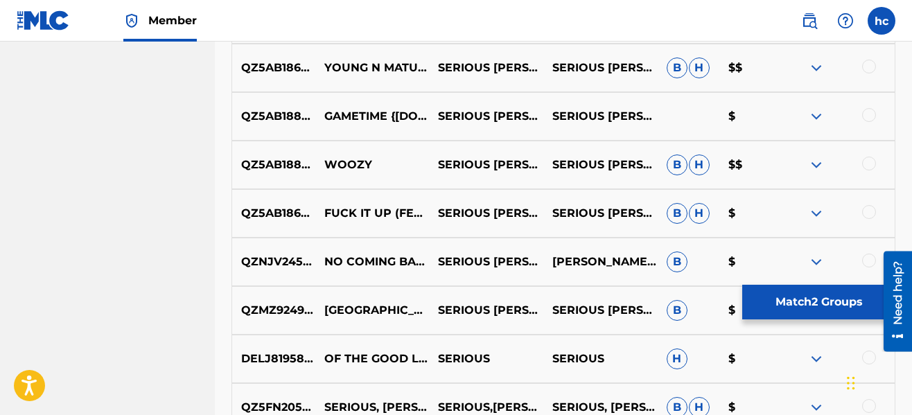
scroll to position [4328, 0]
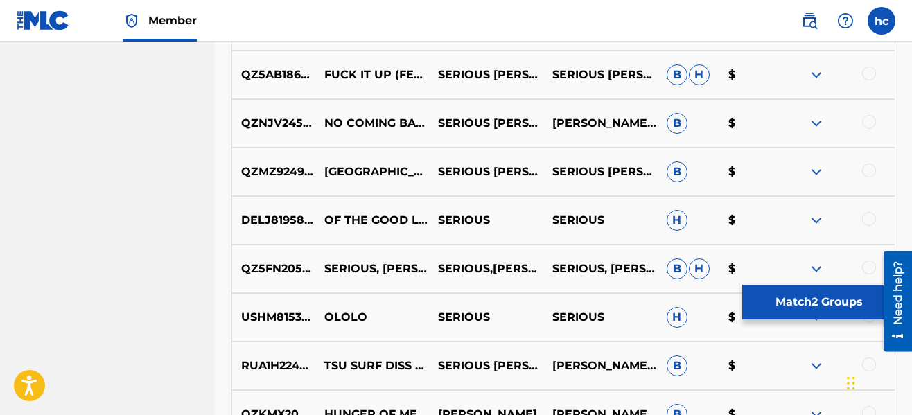
click at [800, 297] on button "Match 2 Groups" at bounding box center [819, 302] width 153 height 35
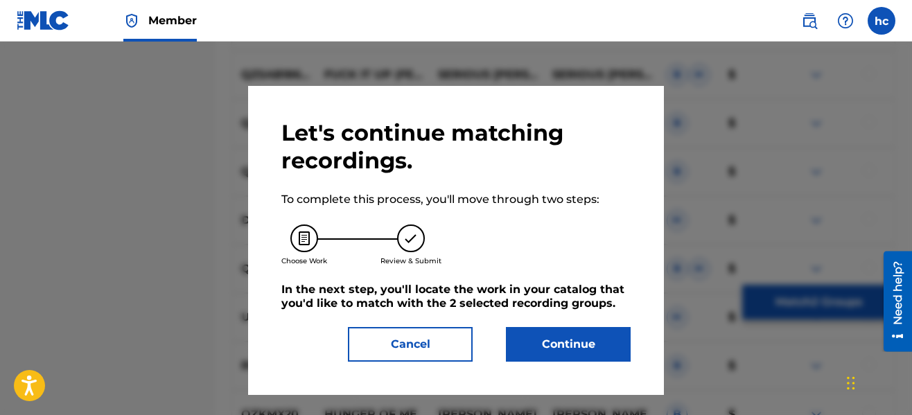
click at [598, 343] on button "Continue" at bounding box center [568, 344] width 125 height 35
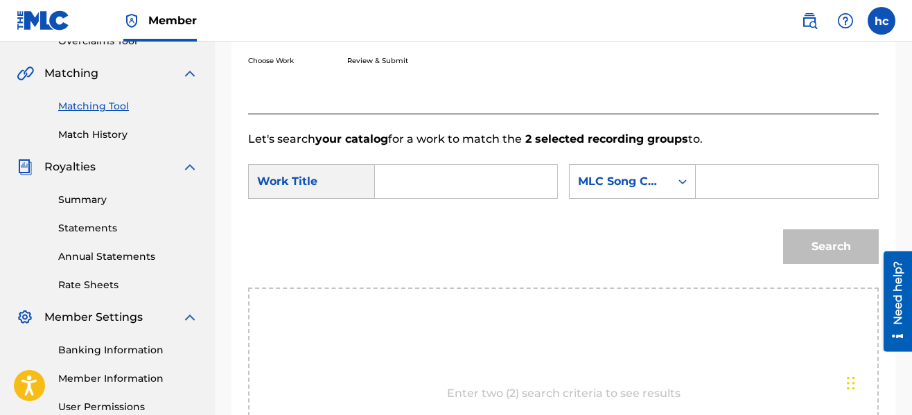
scroll to position [292, 0]
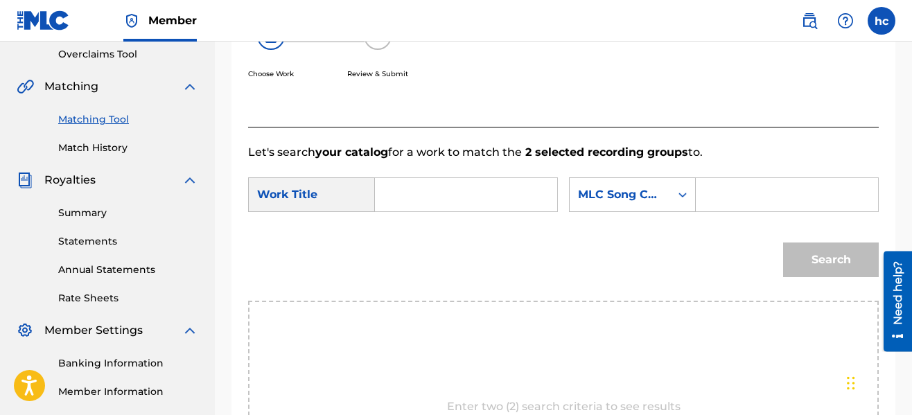
click at [408, 193] on input "Search Form" at bounding box center [466, 194] width 159 height 33
click at [410, 234] on div "ben d ova" at bounding box center [399, 235] width 24 height 42
type input "bend ova"
click at [640, 200] on div "MLC Song Code" at bounding box center [620, 194] width 84 height 17
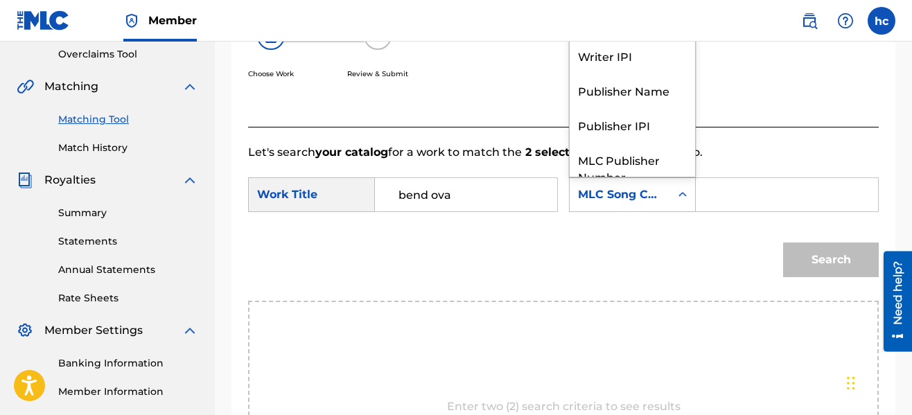
scroll to position [51, 0]
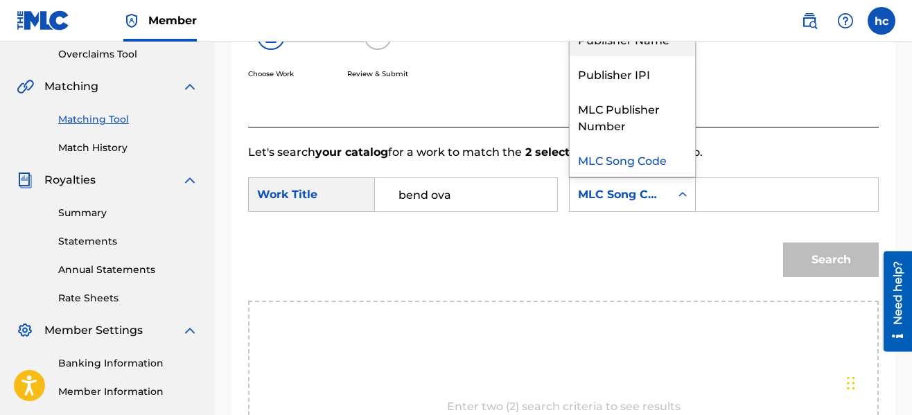
click at [633, 51] on div "Publisher Name" at bounding box center [632, 38] width 125 height 35
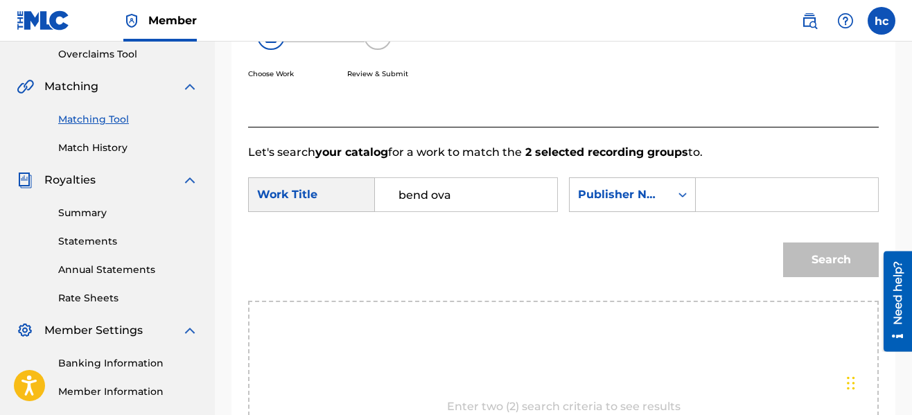
click at [728, 188] on input "Search Form" at bounding box center [787, 194] width 159 height 33
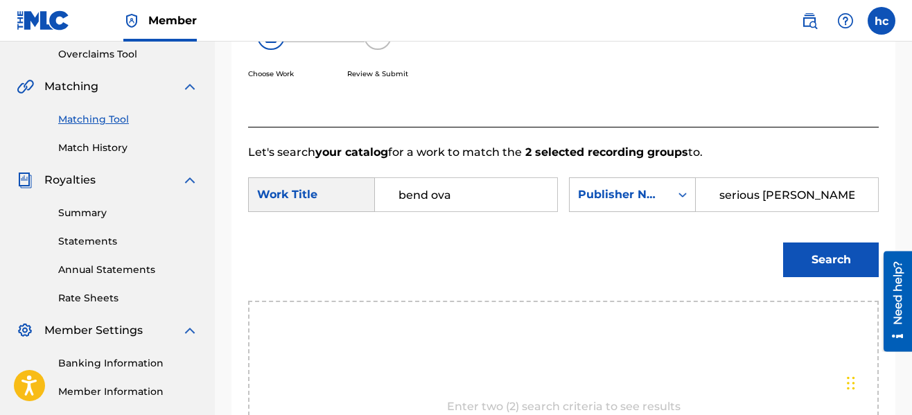
type input "serious [PERSON_NAME]"
click at [783, 243] on button "Search" at bounding box center [831, 260] width 96 height 35
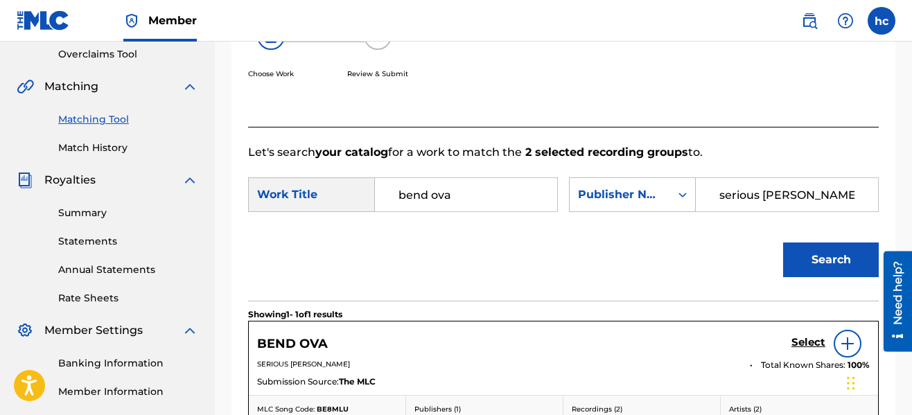
click at [692, 252] on div "Search" at bounding box center [563, 265] width 631 height 72
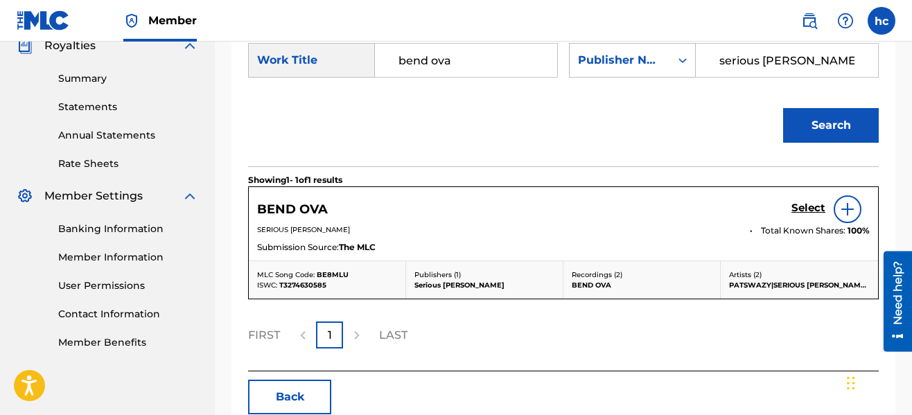
scroll to position [458, 0]
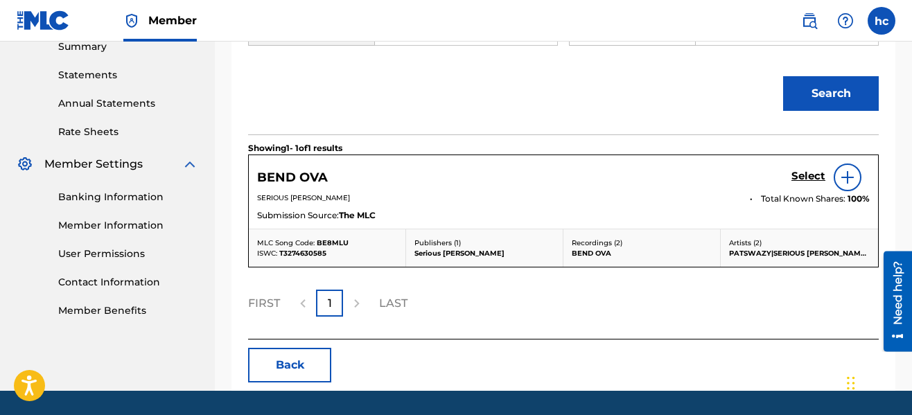
click at [808, 184] on link "Select" at bounding box center [809, 177] width 34 height 15
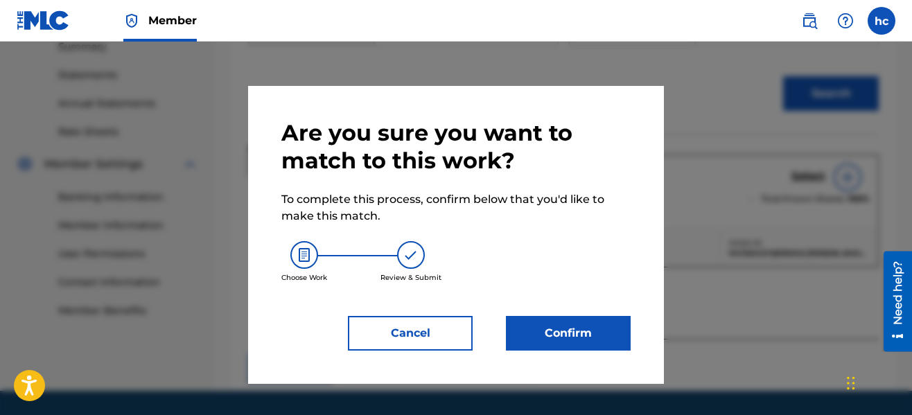
click at [535, 340] on button "Confirm" at bounding box center [568, 333] width 125 height 35
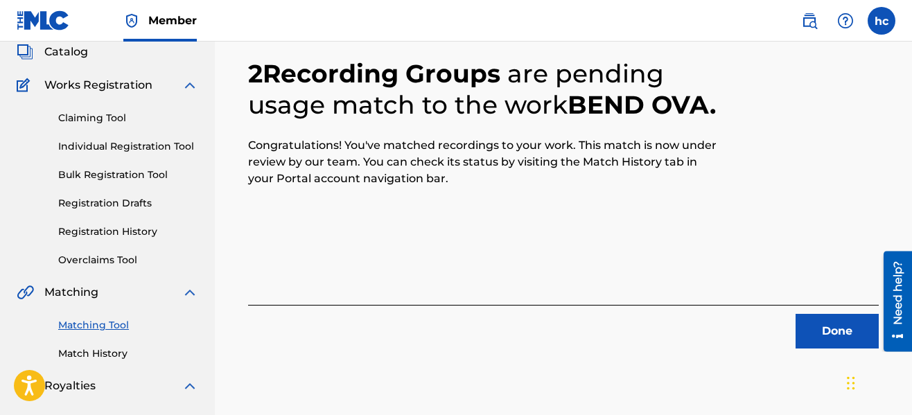
scroll to position [84, 0]
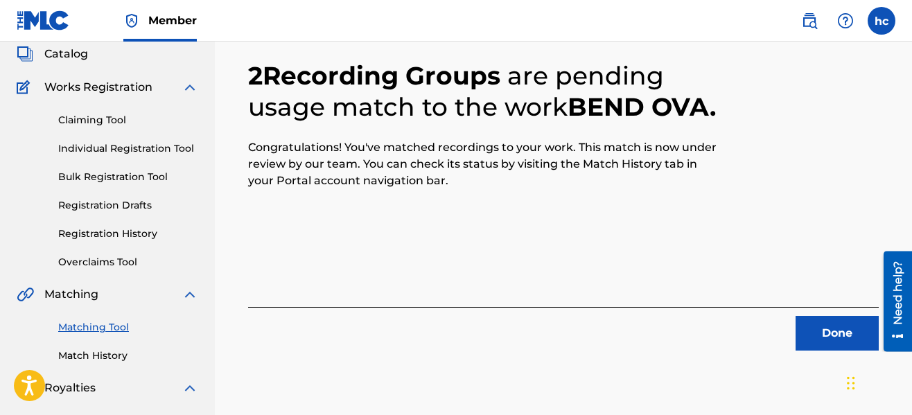
click at [800, 319] on button "Done" at bounding box center [837, 333] width 83 height 35
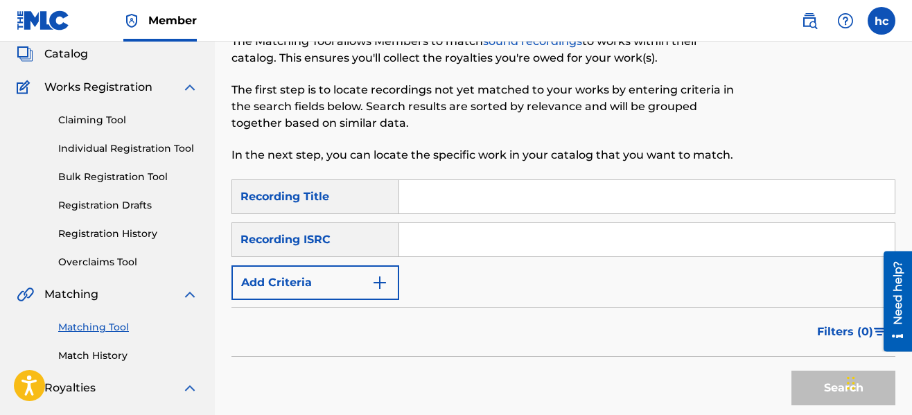
click at [385, 282] on img "Search Form" at bounding box center [380, 283] width 17 height 17
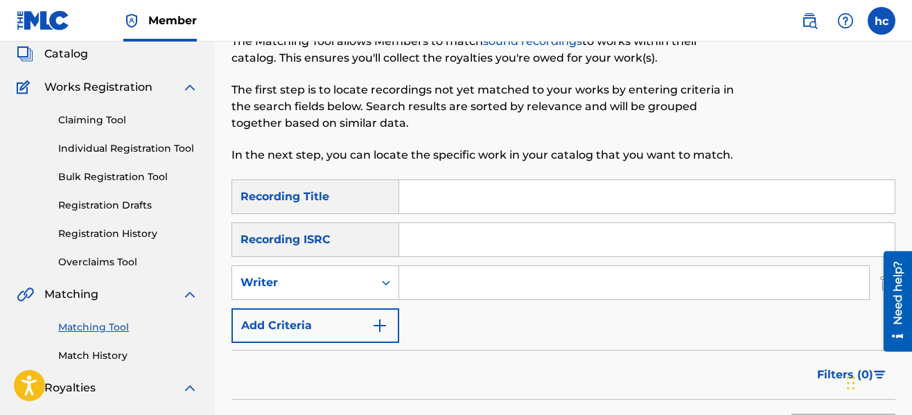
click at [485, 287] on input "Search Form" at bounding box center [634, 282] width 470 height 33
type input "serious [PERSON_NAME]"
click at [598, 338] on div "SearchWithCriteriaeb3ea9ec-11ca-45ed-8bbb-423310fee9c7 Recording Title SearchWi…" at bounding box center [564, 262] width 664 height 164
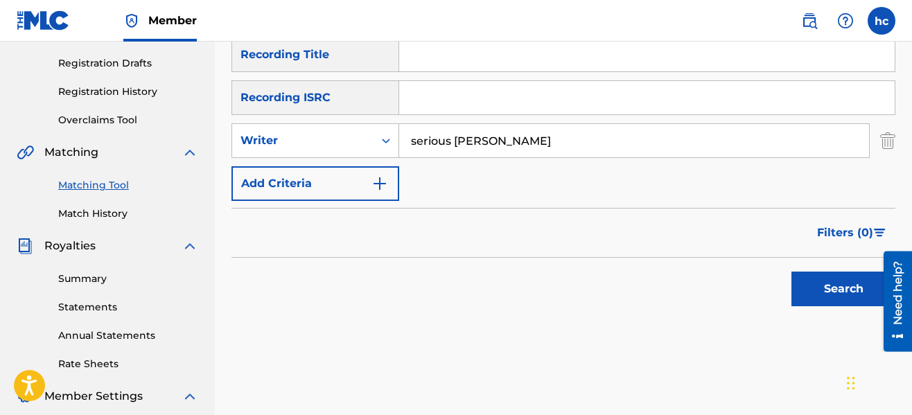
scroll to position [278, 0]
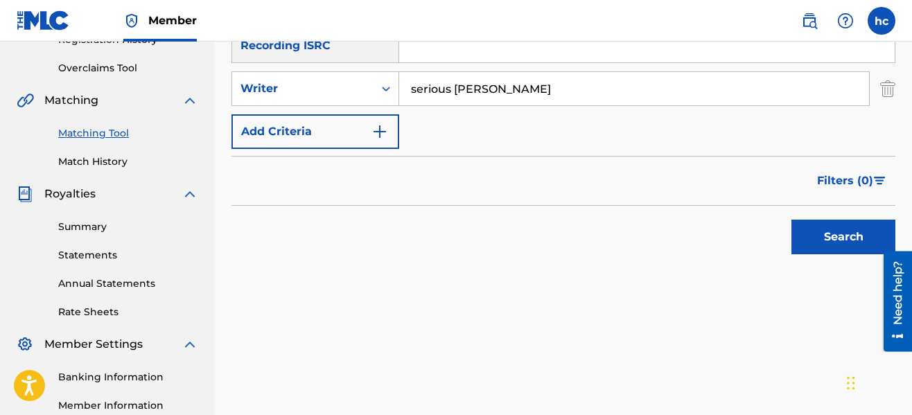
click at [828, 235] on button "Search" at bounding box center [844, 237] width 104 height 35
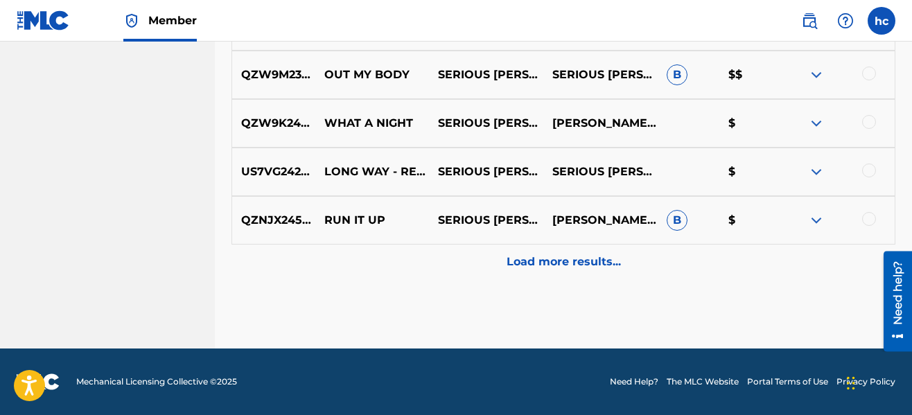
click at [562, 254] on p "Load more results..." at bounding box center [564, 262] width 114 height 17
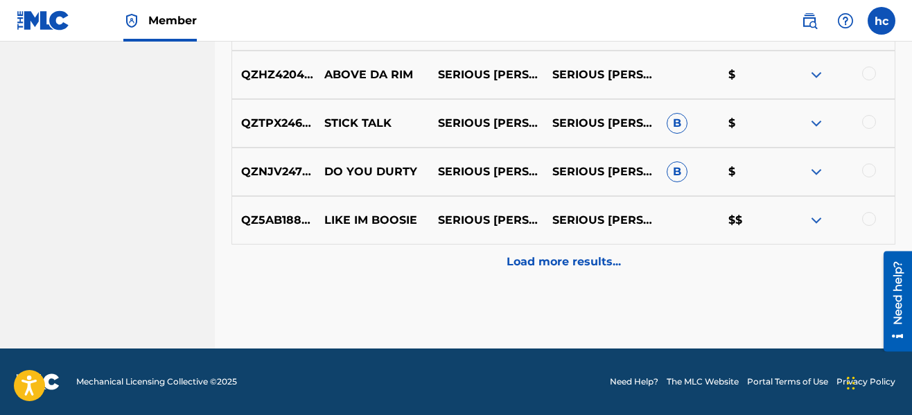
click at [562, 254] on p "Load more results..." at bounding box center [564, 262] width 114 height 17
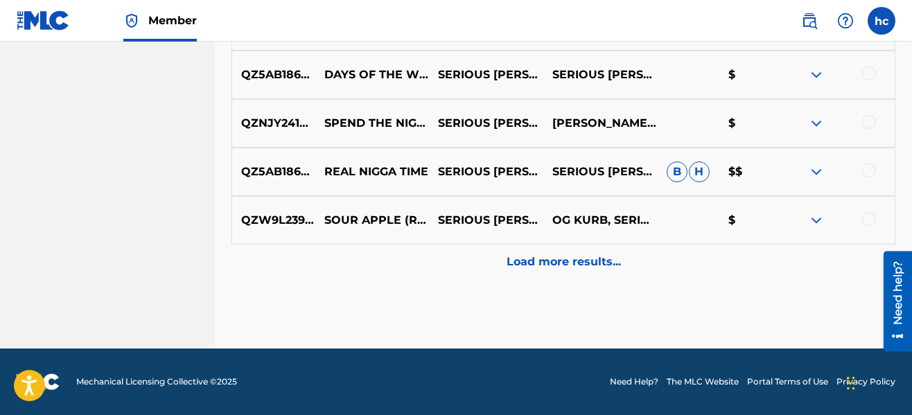
click at [562, 254] on p "Load more results..." at bounding box center [564, 262] width 114 height 17
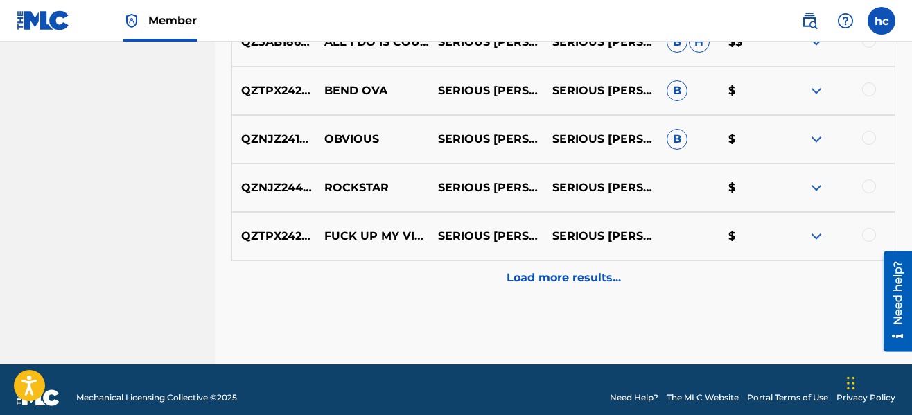
scroll to position [2276, 0]
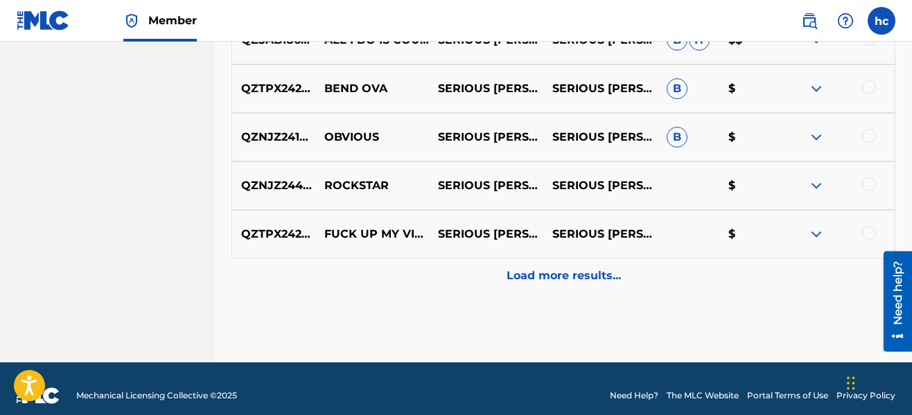
click at [867, 133] on div at bounding box center [869, 136] width 14 height 14
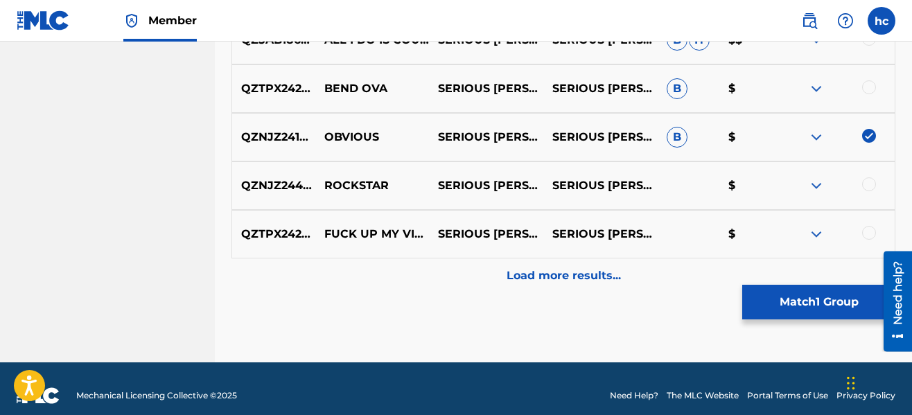
click at [559, 264] on div "Load more results..." at bounding box center [564, 276] width 664 height 35
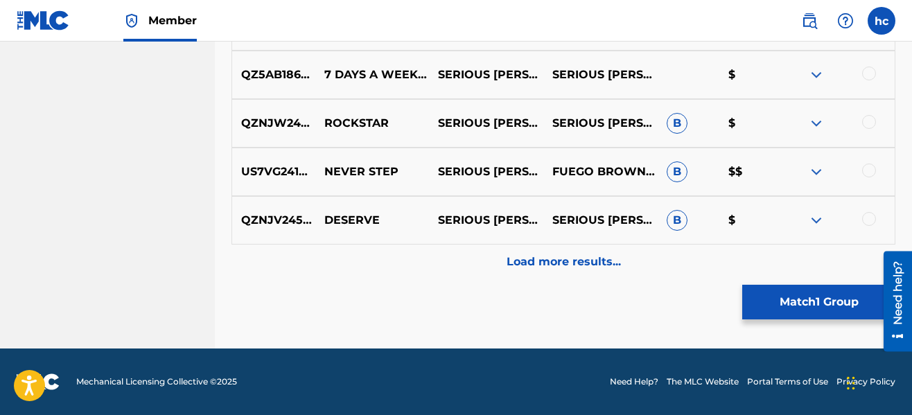
click at [559, 264] on p "Load more results..." at bounding box center [564, 262] width 114 height 17
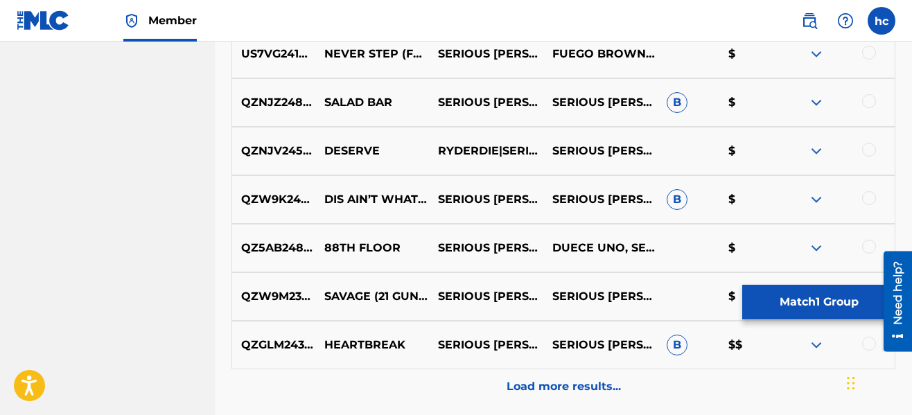
scroll to position [3163, 0]
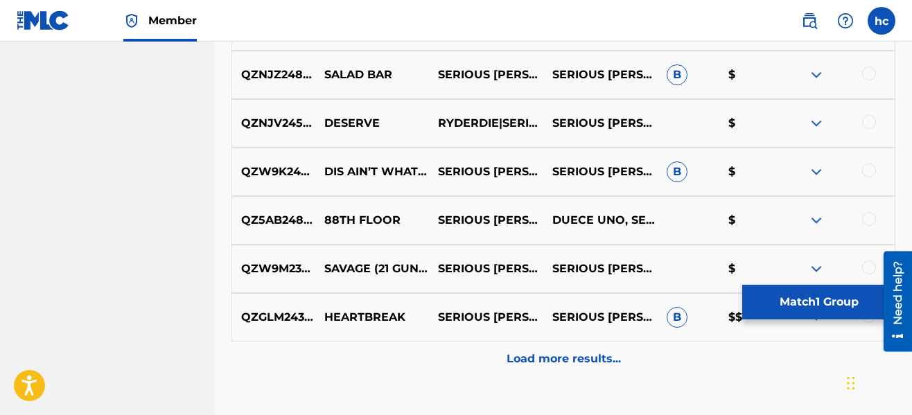
click at [572, 361] on p "Load more results..." at bounding box center [564, 359] width 114 height 17
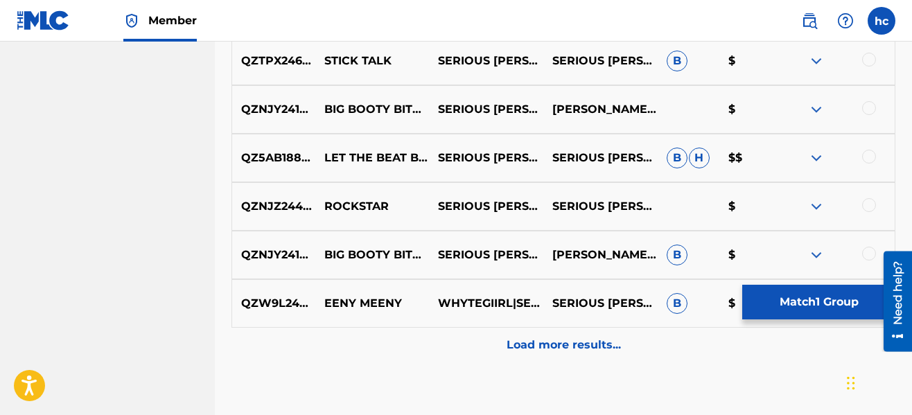
scroll to position [3690, 0]
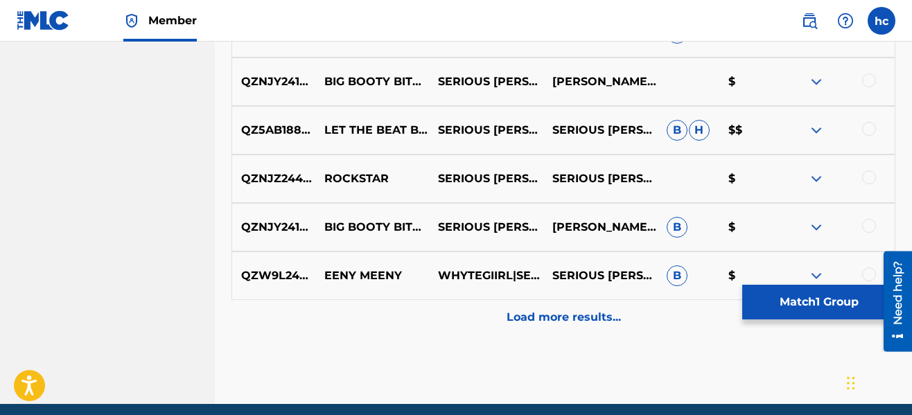
click at [544, 313] on p "Load more results..." at bounding box center [564, 317] width 114 height 17
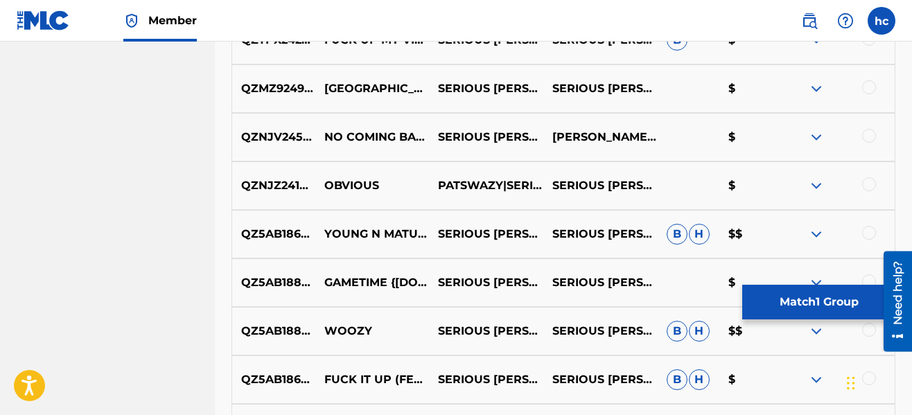
scroll to position [4051, 0]
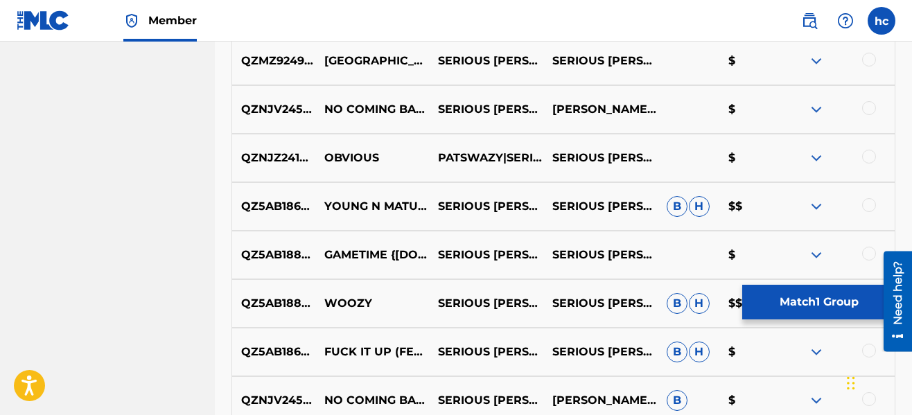
click at [867, 159] on div at bounding box center [869, 157] width 14 height 14
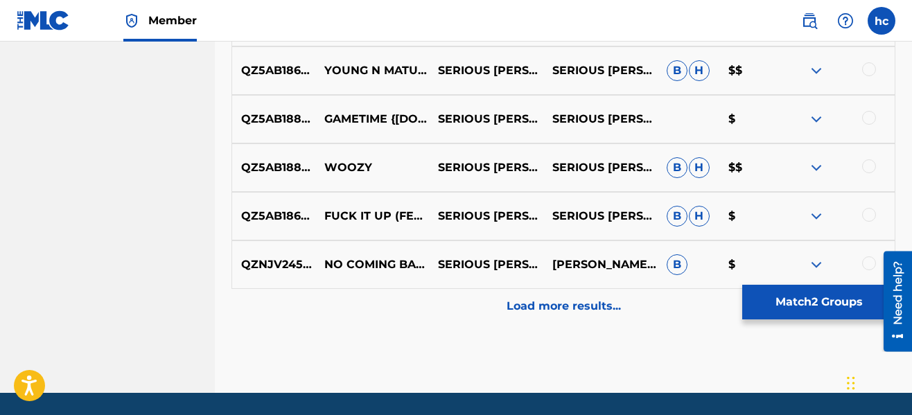
scroll to position [4190, 0]
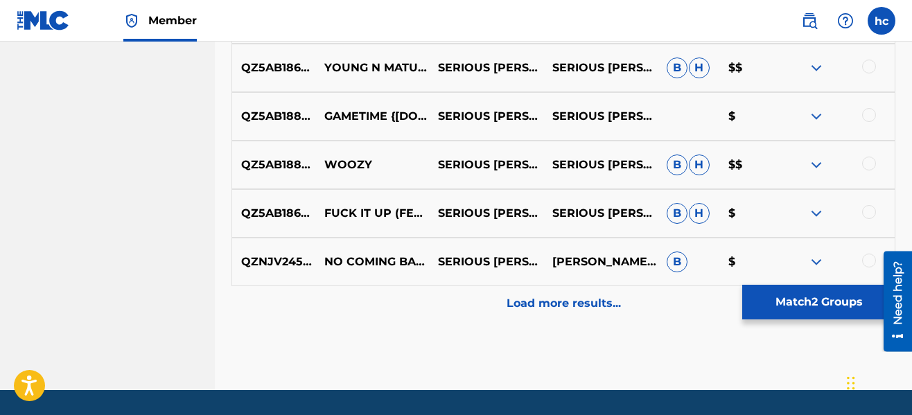
click at [539, 305] on p "Load more results..." at bounding box center [564, 303] width 114 height 17
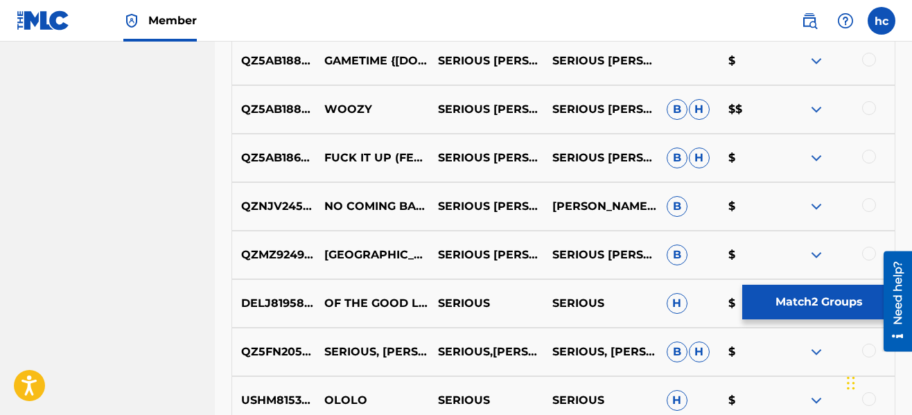
scroll to position [4273, 0]
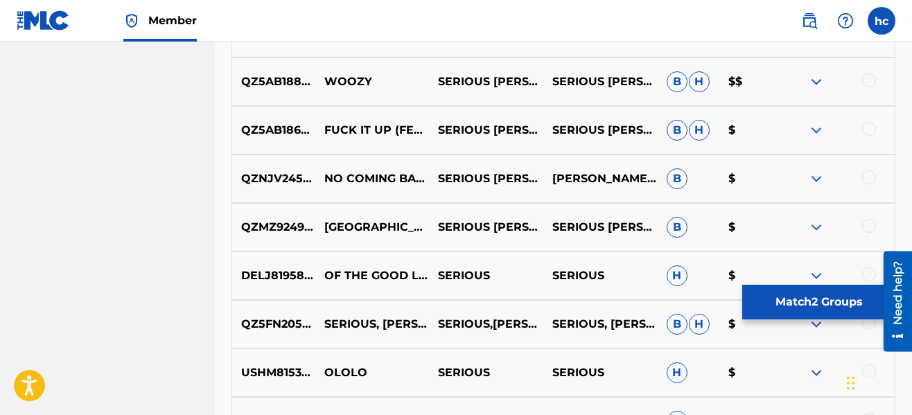
click at [797, 292] on button "Match 2 Groups" at bounding box center [819, 302] width 153 height 35
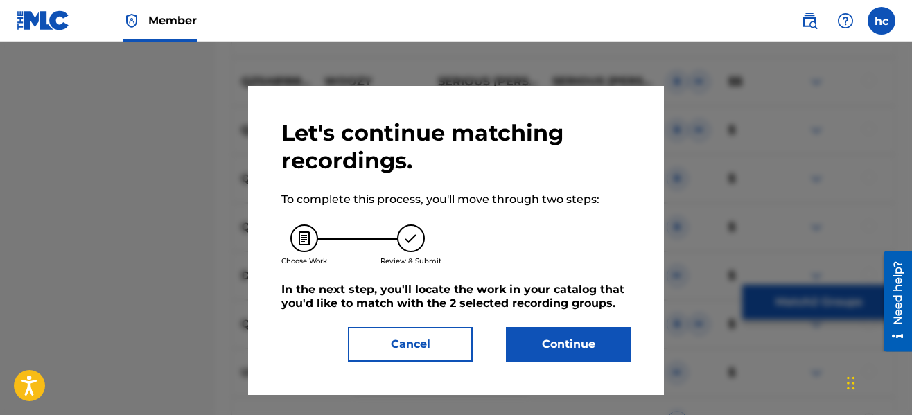
click at [549, 342] on button "Continue" at bounding box center [568, 344] width 125 height 35
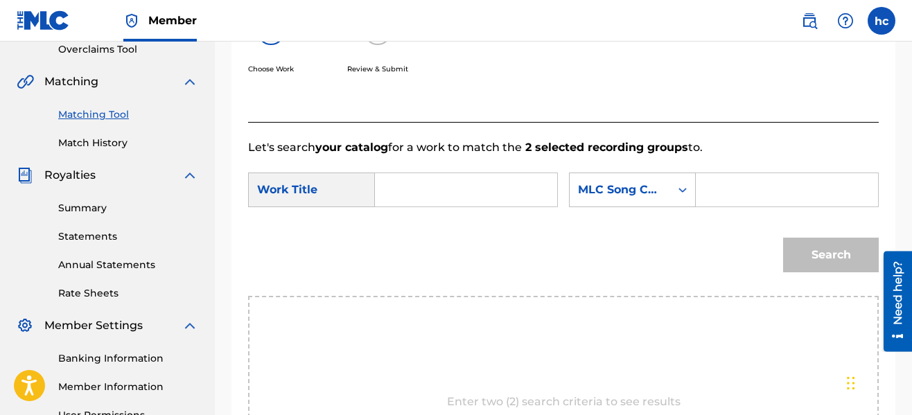
scroll to position [292, 0]
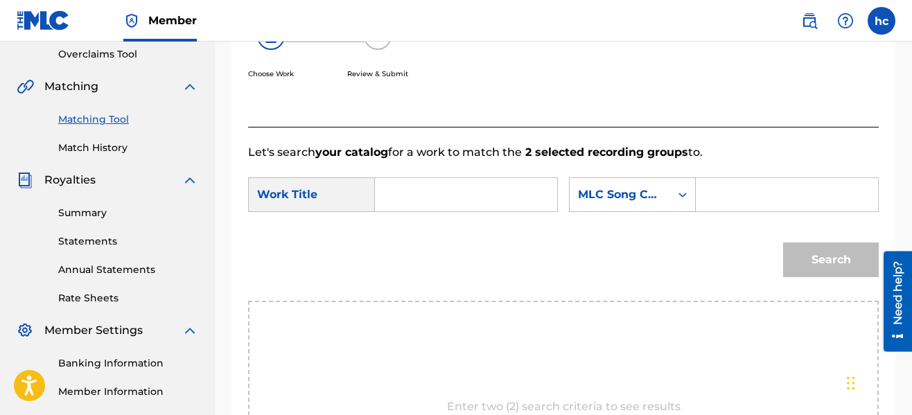
click at [403, 208] on input "Search Form" at bounding box center [466, 194] width 159 height 33
click at [423, 234] on div "Search" at bounding box center [563, 265] width 631 height 72
click at [419, 203] on input "obv" at bounding box center [466, 194] width 159 height 33
click at [404, 225] on strong "obv" at bounding box center [409, 225] width 21 height 13
type input "obvious"
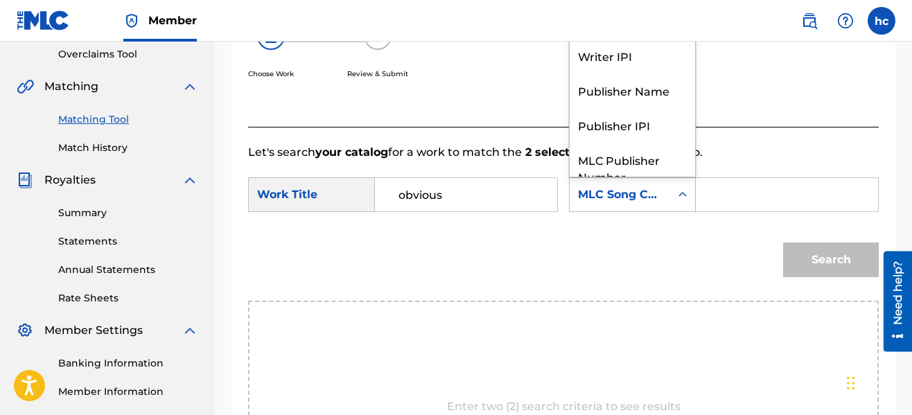
click at [655, 199] on div "MLC Song Code" at bounding box center [620, 194] width 84 height 17
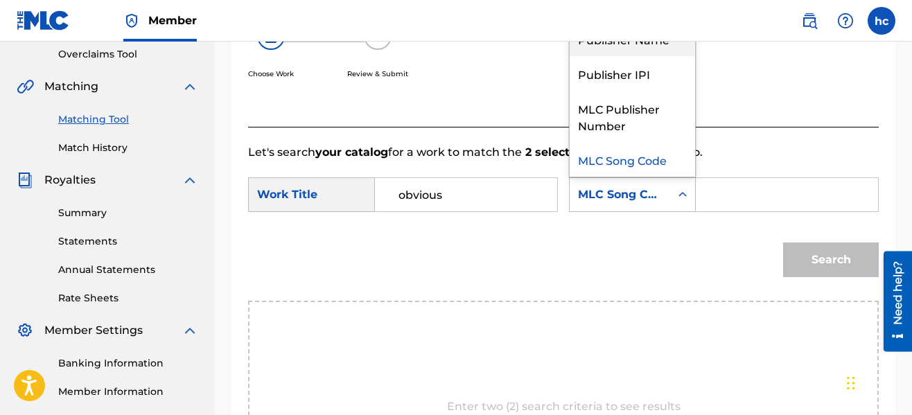
click at [616, 49] on div "Publisher Name" at bounding box center [632, 38] width 125 height 35
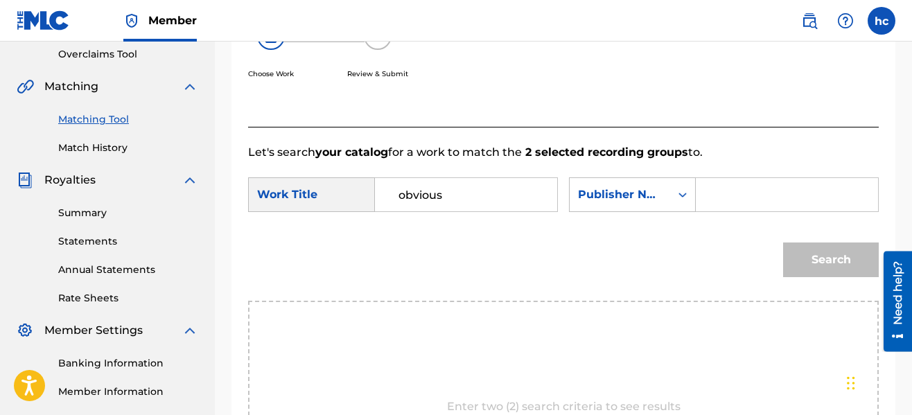
click at [718, 183] on input "Search Form" at bounding box center [787, 194] width 159 height 33
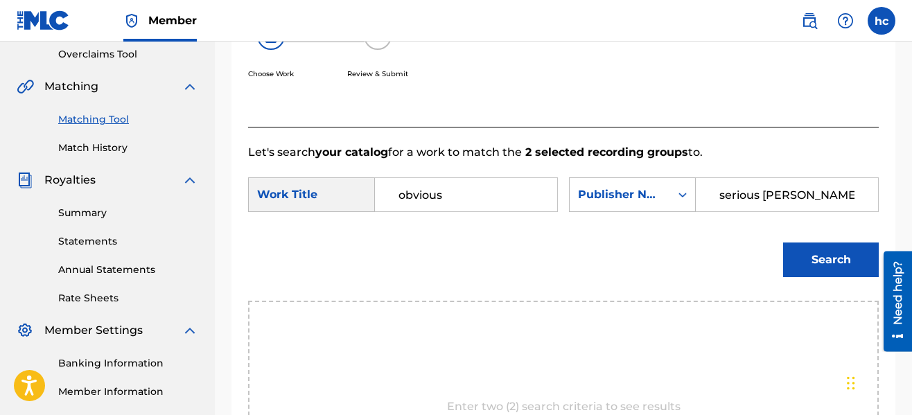
type input "serious [PERSON_NAME]"
click at [783, 243] on button "Search" at bounding box center [831, 260] width 96 height 35
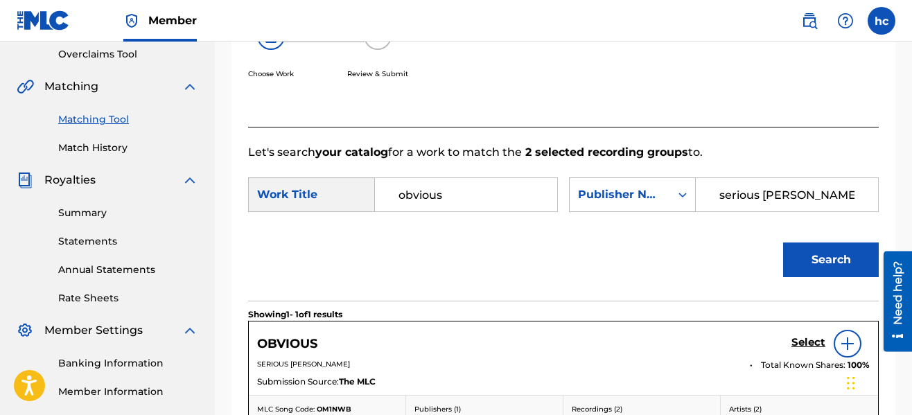
click at [808, 341] on h5 "Select" at bounding box center [809, 342] width 34 height 13
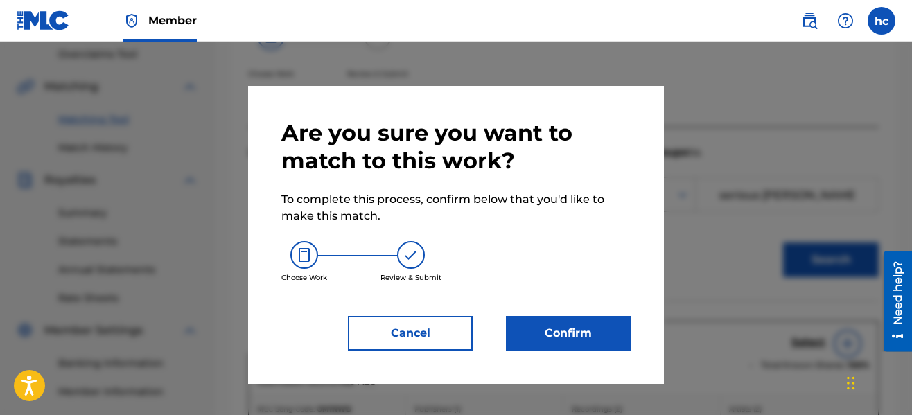
click at [611, 333] on button "Confirm" at bounding box center [568, 333] width 125 height 35
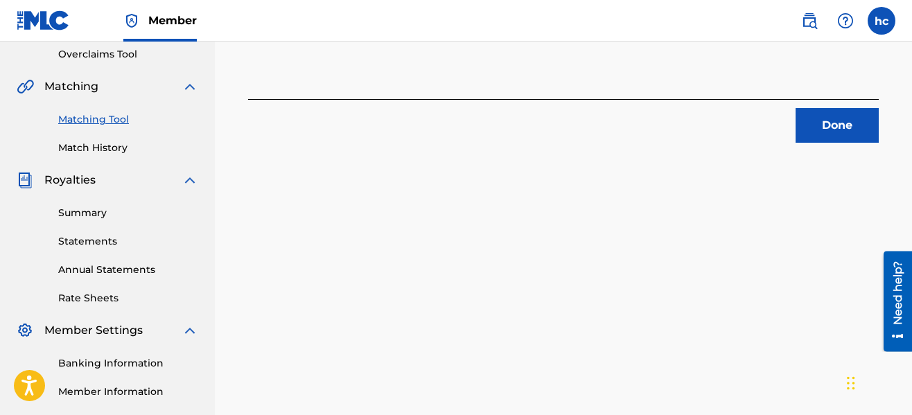
click at [813, 123] on button "Done" at bounding box center [837, 125] width 83 height 35
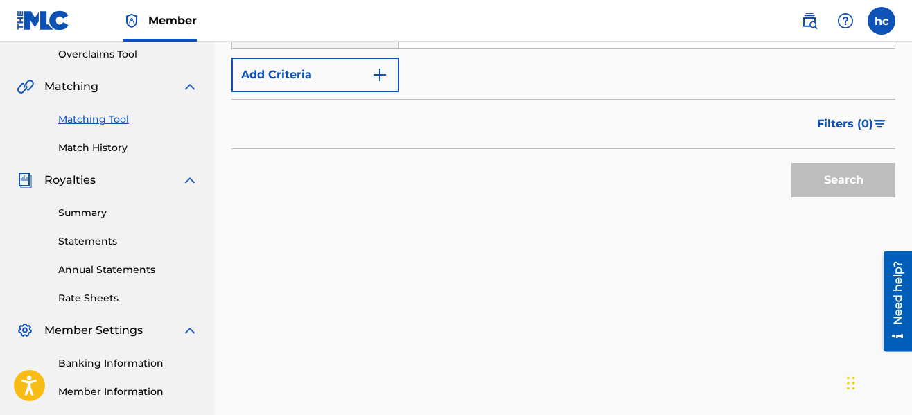
click at [391, 76] on button "Add Criteria" at bounding box center [316, 75] width 168 height 35
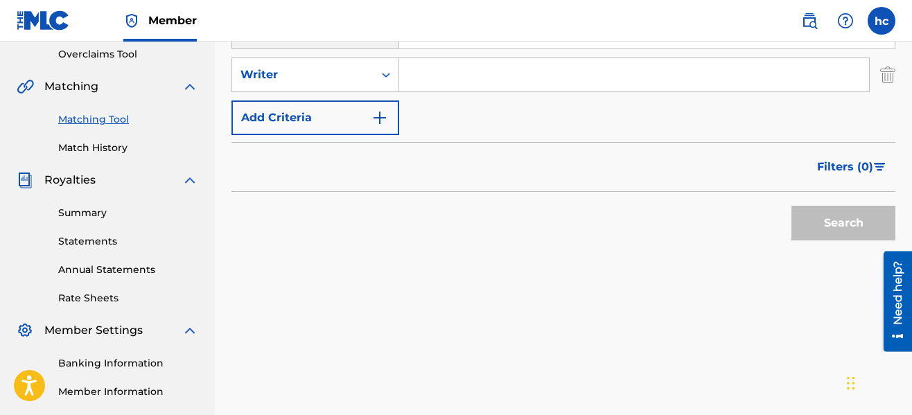
click at [477, 78] on input "Search Form" at bounding box center [634, 74] width 470 height 33
type input "serious [PERSON_NAME]"
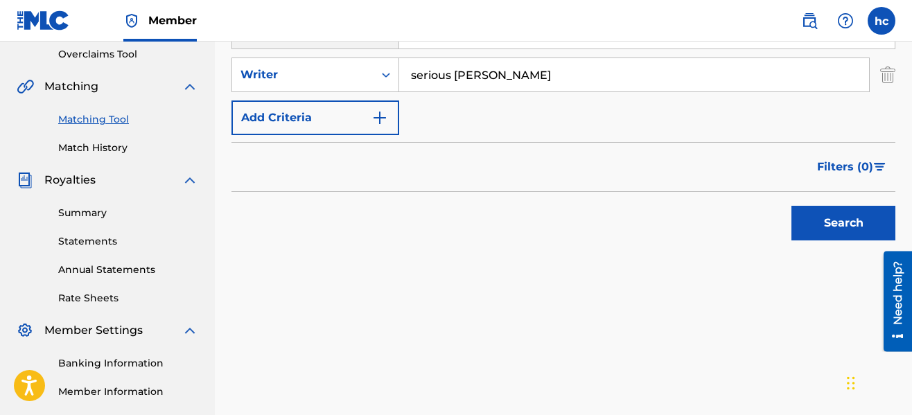
click at [801, 222] on button "Search" at bounding box center [844, 223] width 104 height 35
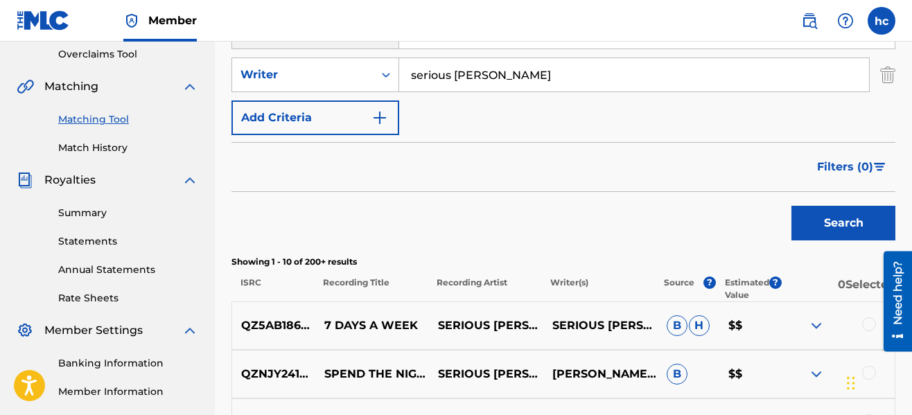
click at [514, 220] on div "Search" at bounding box center [564, 219] width 664 height 55
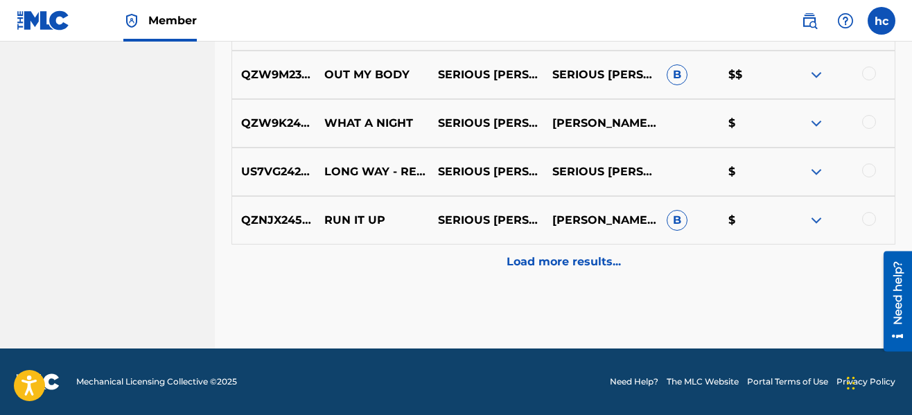
click at [543, 267] on p "Load more results..." at bounding box center [564, 262] width 114 height 17
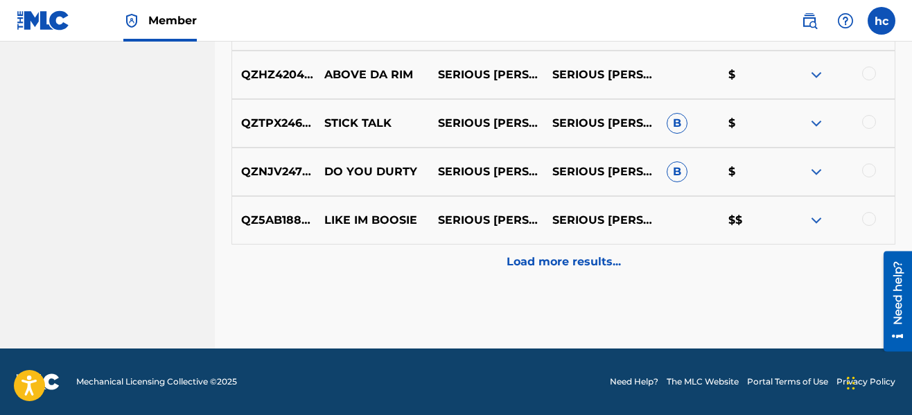
click at [543, 267] on p "Load more results..." at bounding box center [564, 262] width 114 height 17
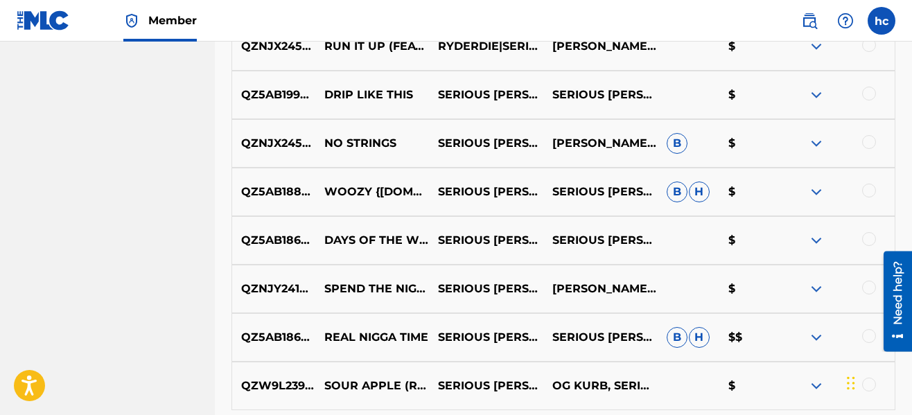
scroll to position [1805, 0]
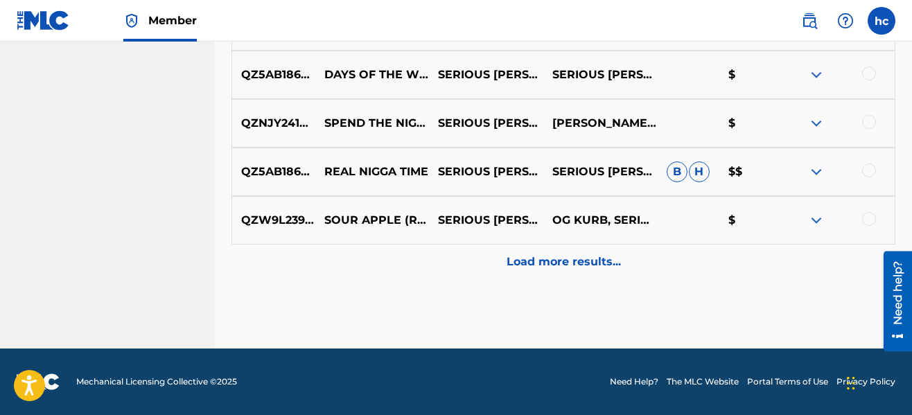
click at [543, 267] on p "Load more results..." at bounding box center [564, 262] width 114 height 17
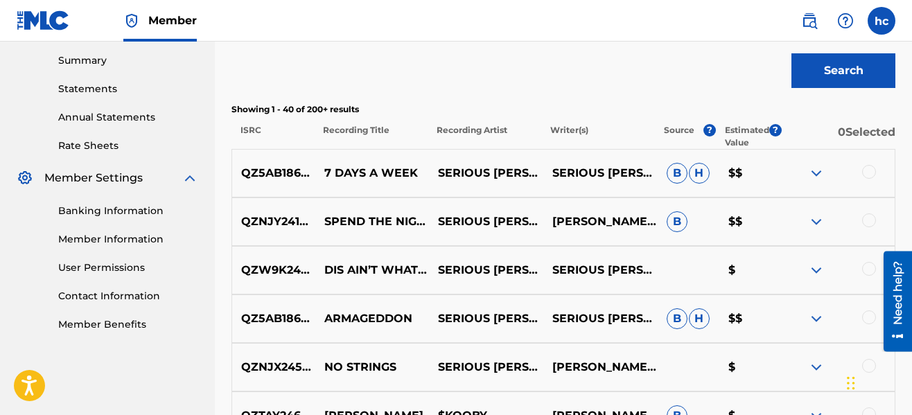
scroll to position [2221, 0]
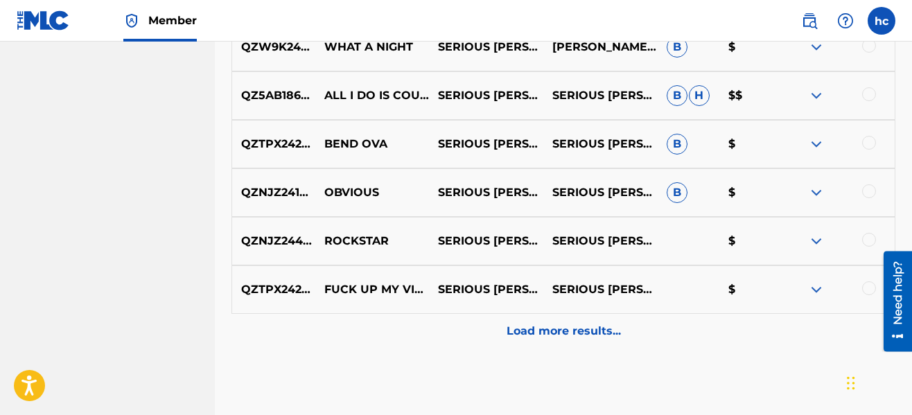
click at [867, 242] on div at bounding box center [869, 240] width 14 height 14
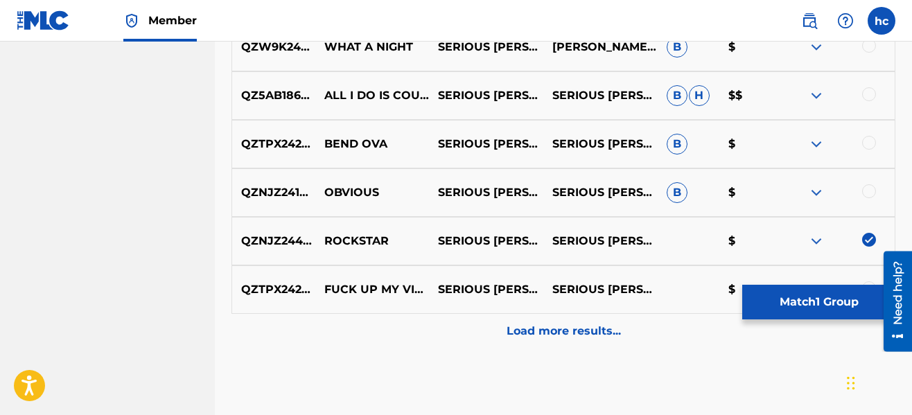
click at [576, 321] on div "Load more results..." at bounding box center [564, 331] width 664 height 35
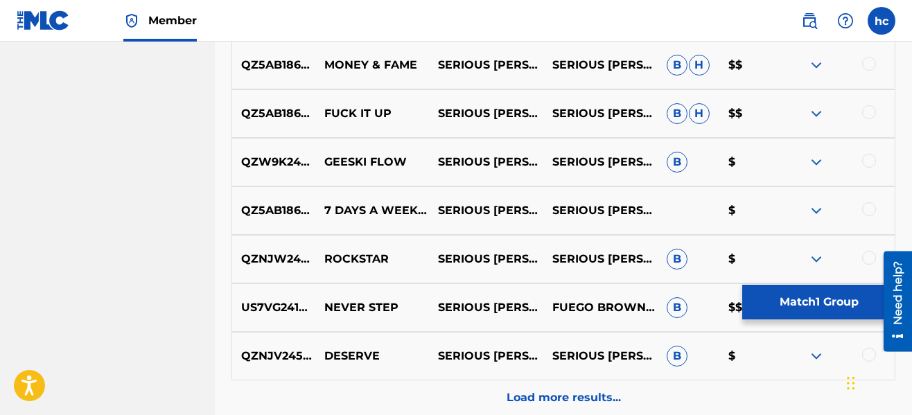
scroll to position [2692, 0]
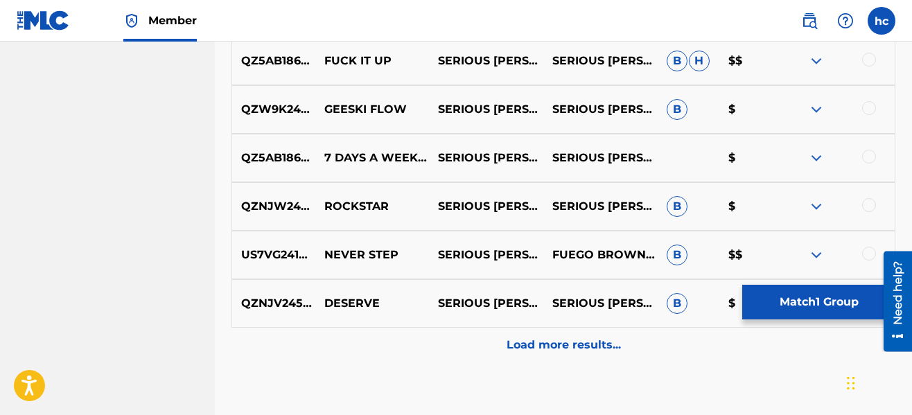
click at [818, 207] on img at bounding box center [816, 206] width 17 height 17
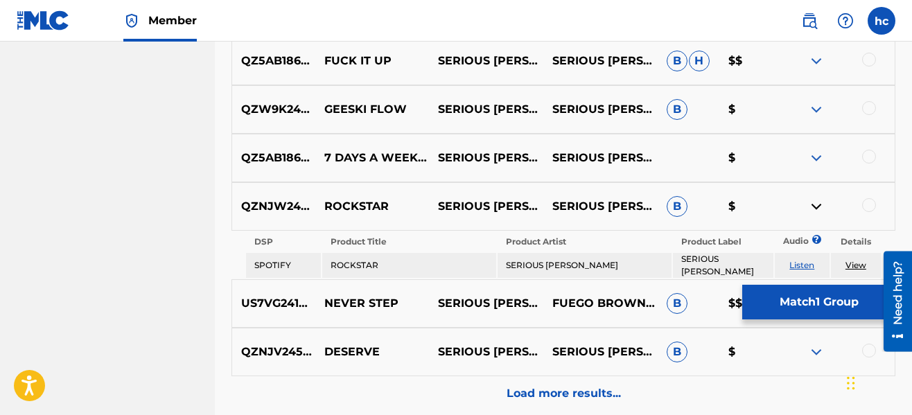
click at [818, 207] on img at bounding box center [816, 206] width 17 height 17
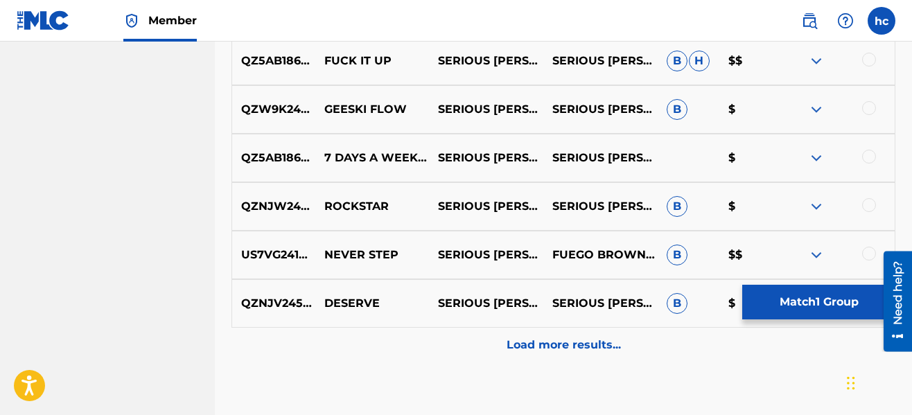
click at [561, 333] on div "Load more results..." at bounding box center [564, 345] width 664 height 35
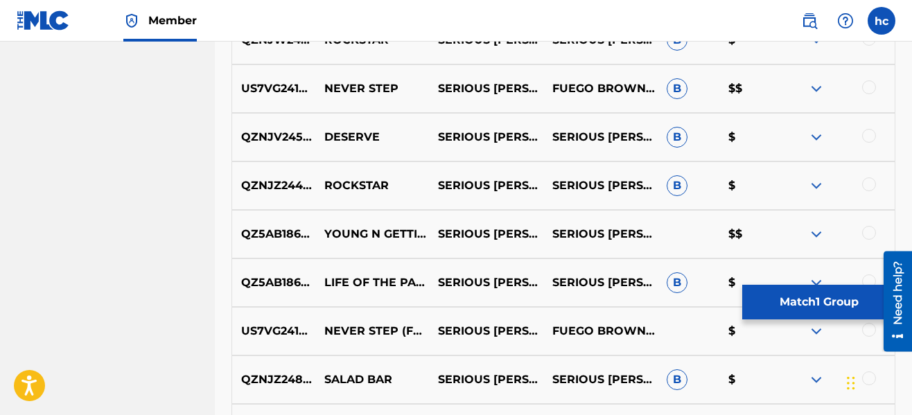
scroll to position [2886, 0]
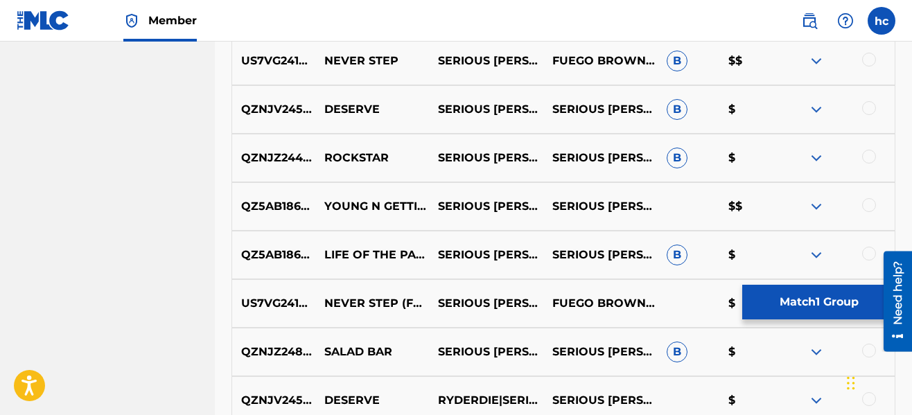
click at [872, 155] on div at bounding box center [869, 157] width 14 height 14
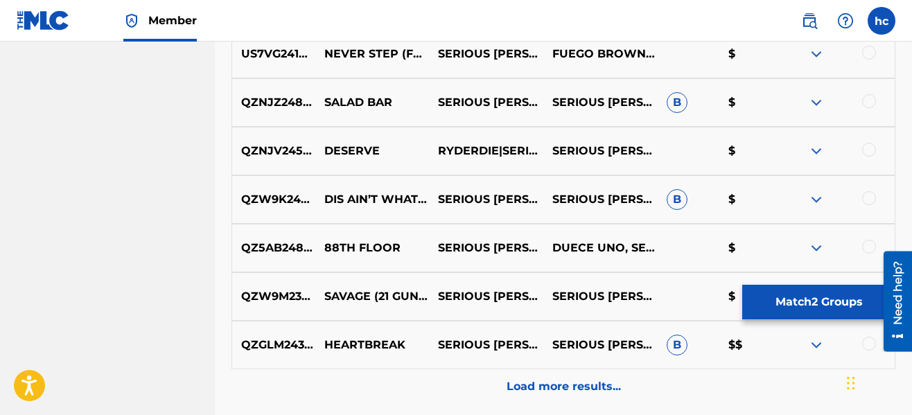
scroll to position [3163, 0]
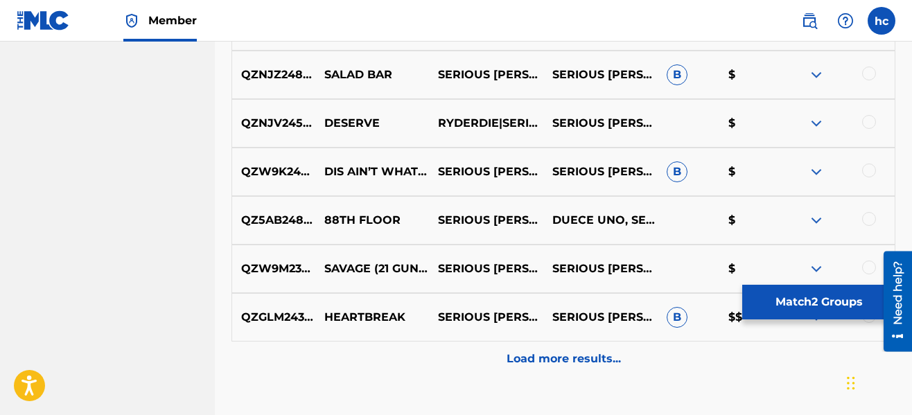
click at [580, 352] on p "Load more results..." at bounding box center [564, 359] width 114 height 17
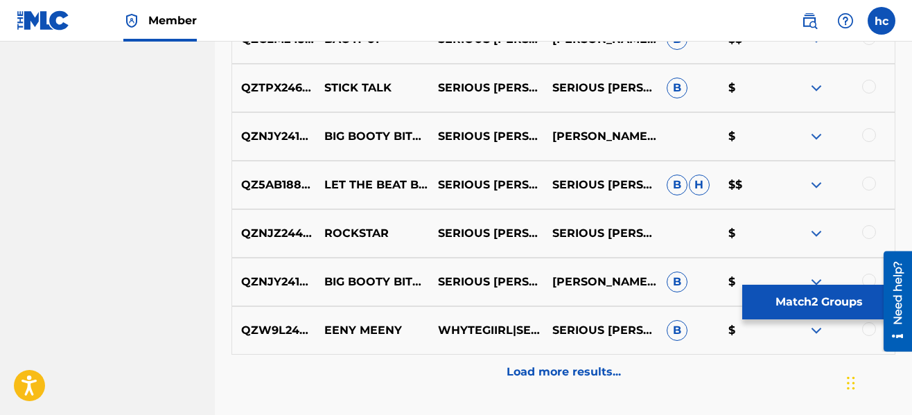
scroll to position [3663, 0]
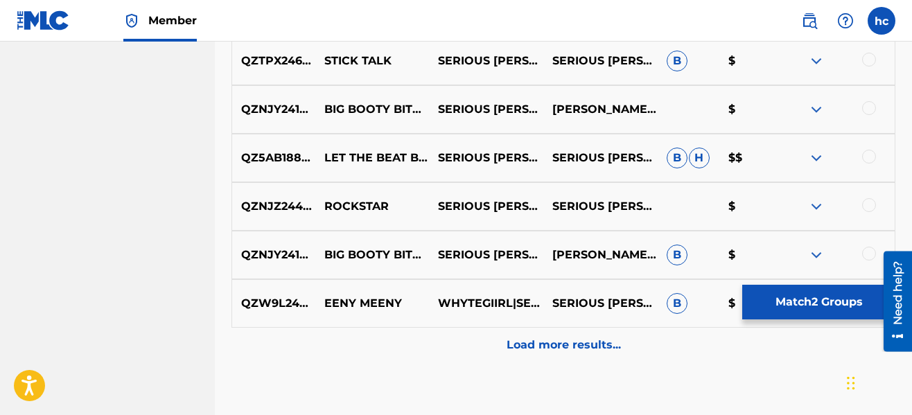
click at [865, 205] on div at bounding box center [869, 205] width 14 height 14
click at [526, 349] on p "Load more results..." at bounding box center [564, 345] width 114 height 17
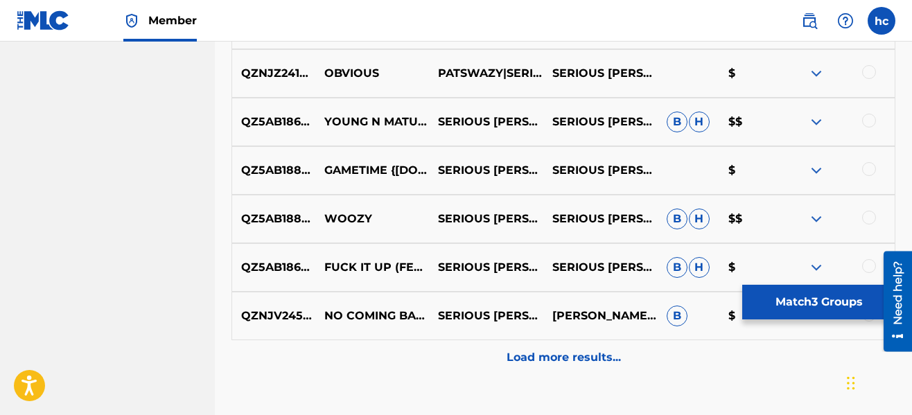
scroll to position [4162, 0]
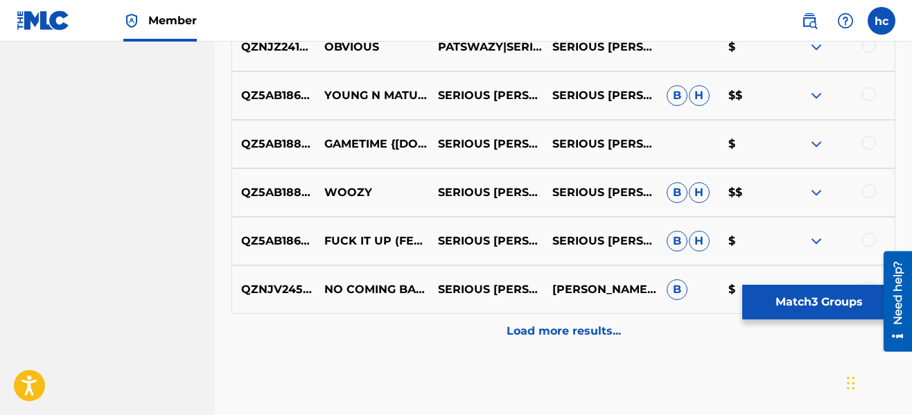
click at [557, 333] on p "Load more results..." at bounding box center [564, 331] width 114 height 17
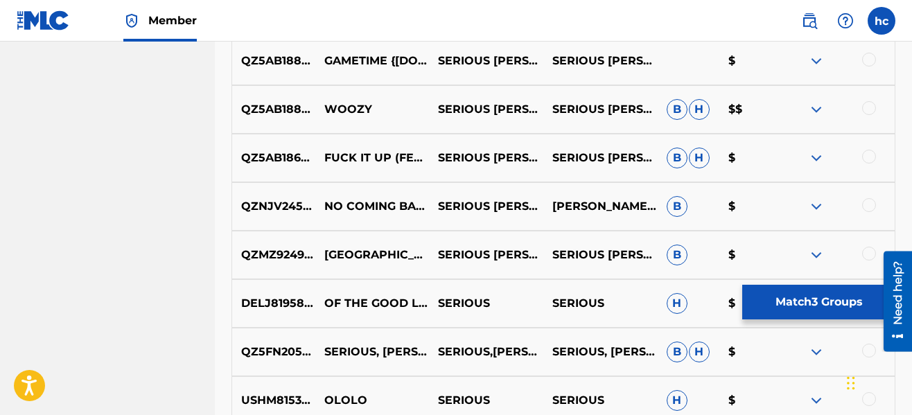
scroll to position [4273, 0]
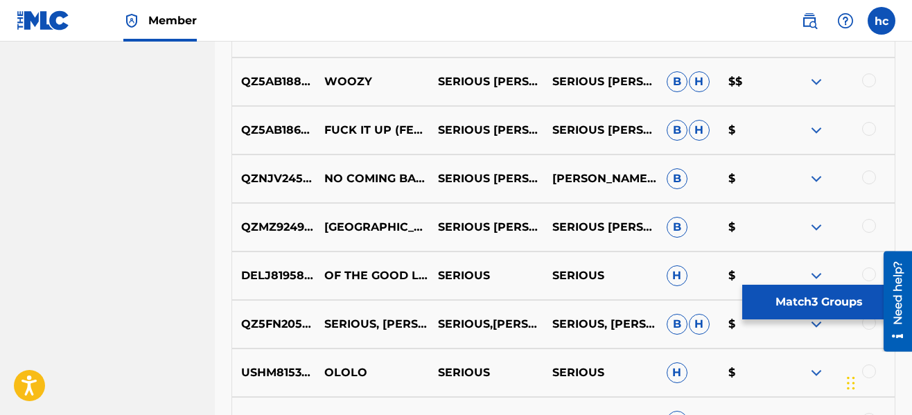
click at [795, 292] on button "Match 3 Groups" at bounding box center [819, 302] width 153 height 35
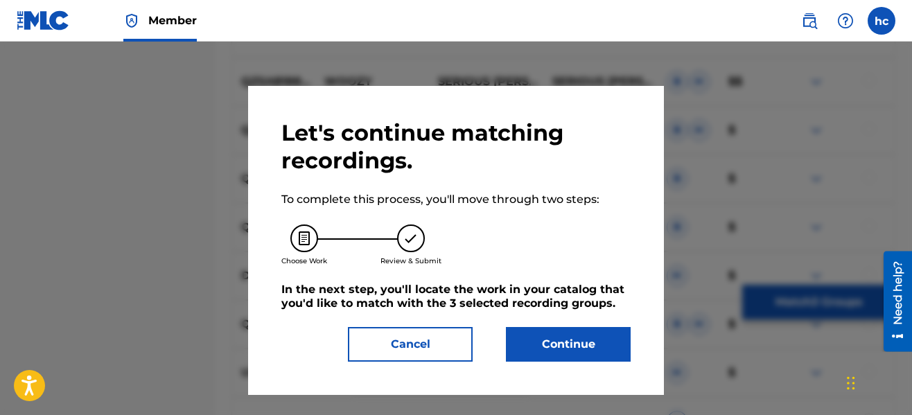
click at [560, 354] on button "Continue" at bounding box center [568, 344] width 125 height 35
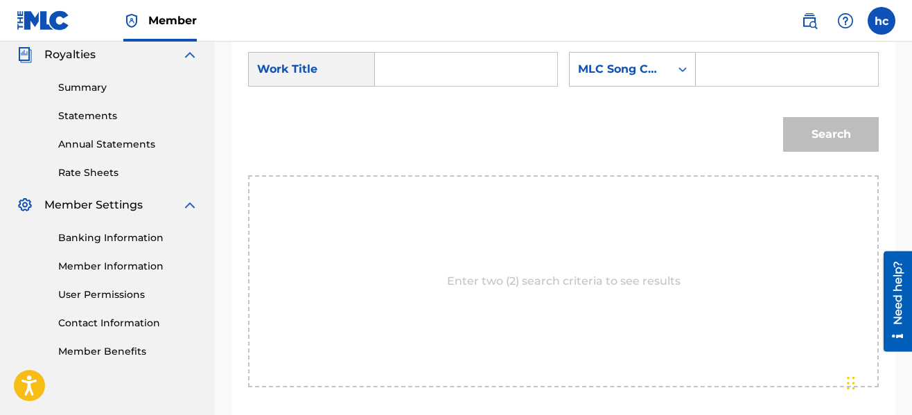
scroll to position [320, 0]
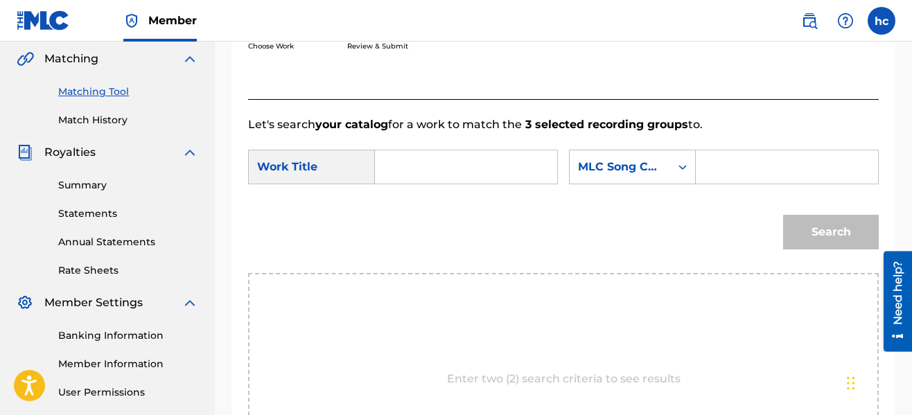
click at [437, 175] on input "Search Form" at bounding box center [466, 166] width 159 height 33
click at [422, 207] on div "Search" at bounding box center [563, 237] width 631 height 72
click at [422, 172] on input "rock" at bounding box center [466, 166] width 159 height 33
click at [416, 191] on strong "rock" at bounding box center [411, 197] width 25 height 13
type input "rockstar"
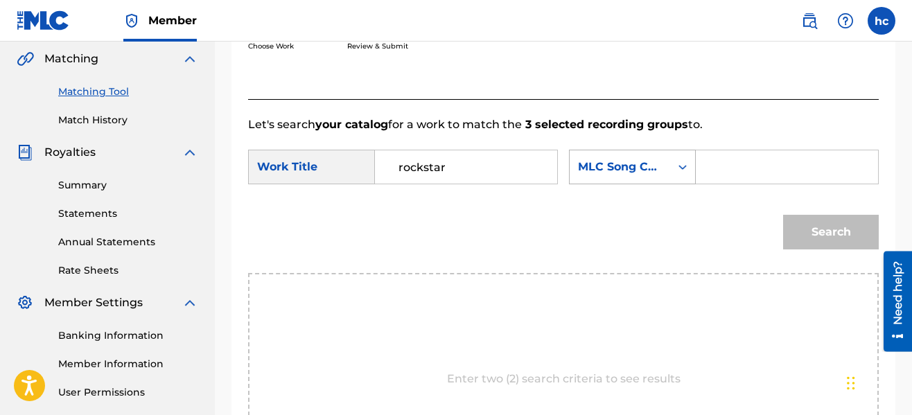
click at [600, 160] on div "MLC Song Code" at bounding box center [620, 167] width 84 height 17
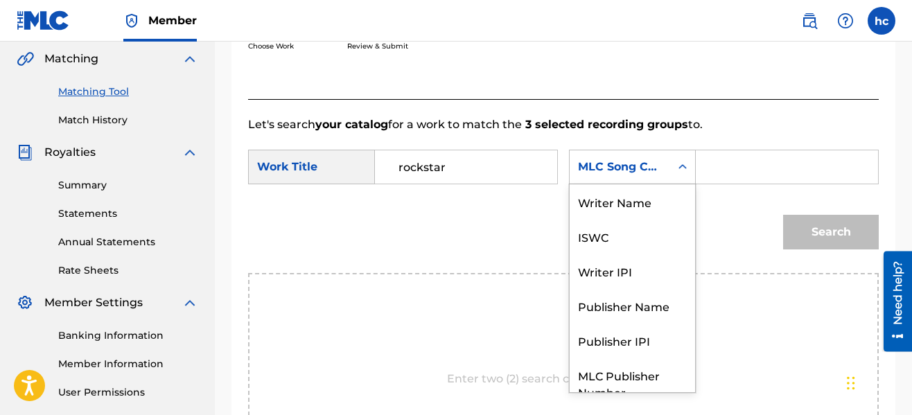
scroll to position [51, 0]
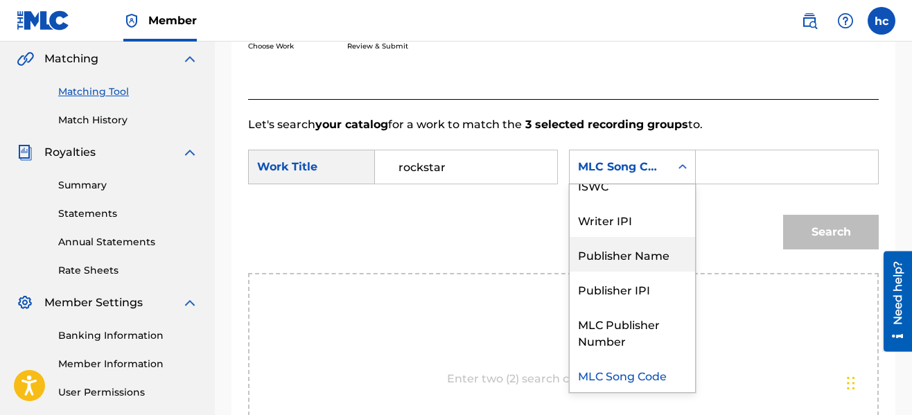
click at [620, 257] on div "Publisher Name" at bounding box center [632, 254] width 125 height 35
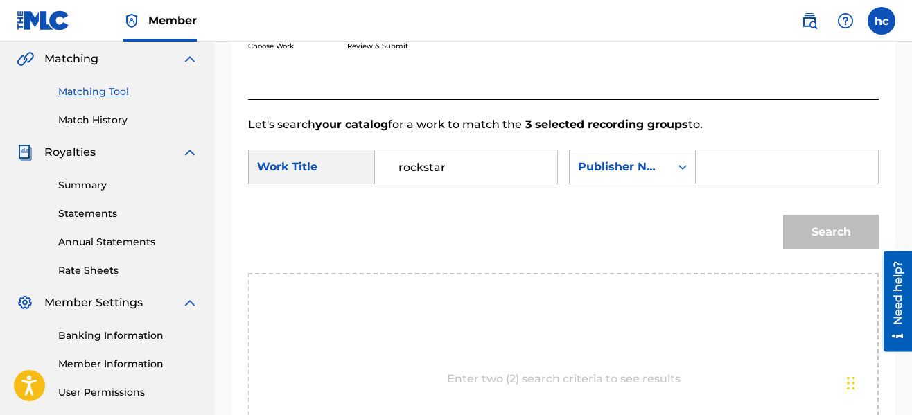
click at [720, 176] on input "Search Form" at bounding box center [787, 166] width 159 height 33
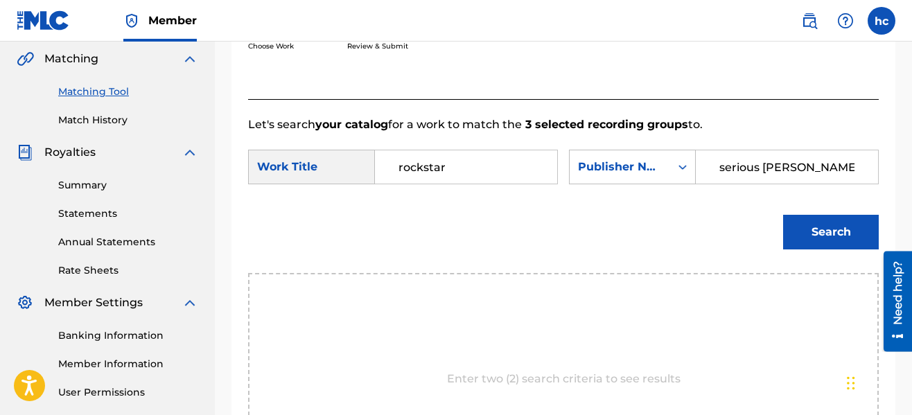
type input "serious [PERSON_NAME]"
click at [783, 215] on button "Search" at bounding box center [831, 232] width 96 height 35
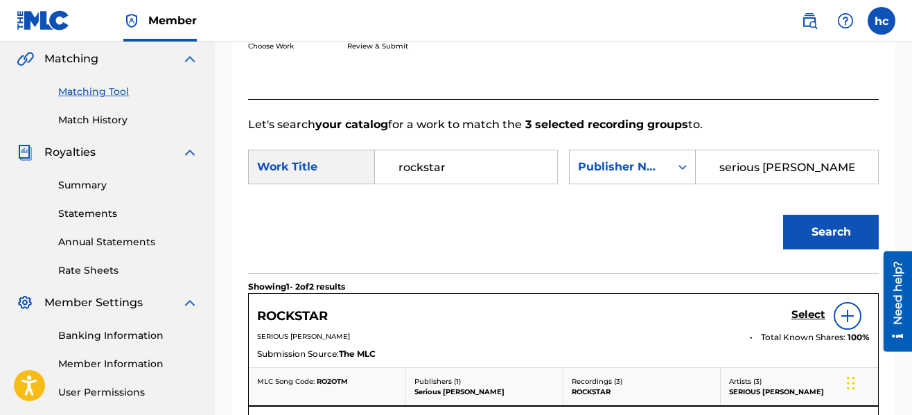
click at [684, 220] on div "Search" at bounding box center [563, 237] width 631 height 72
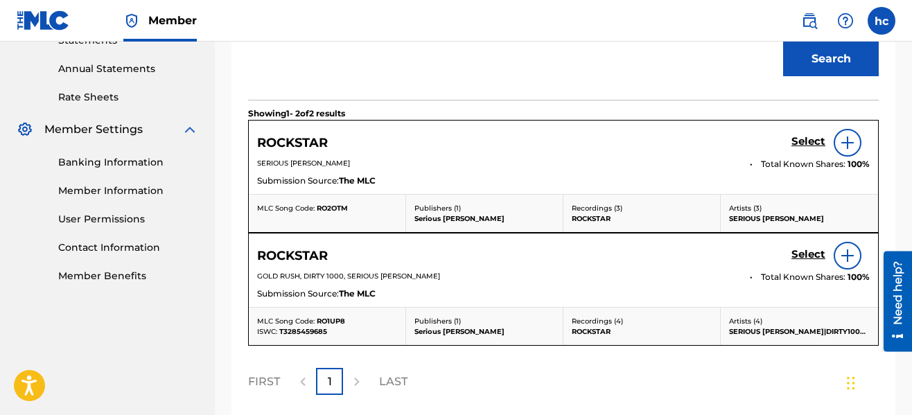
scroll to position [514, 0]
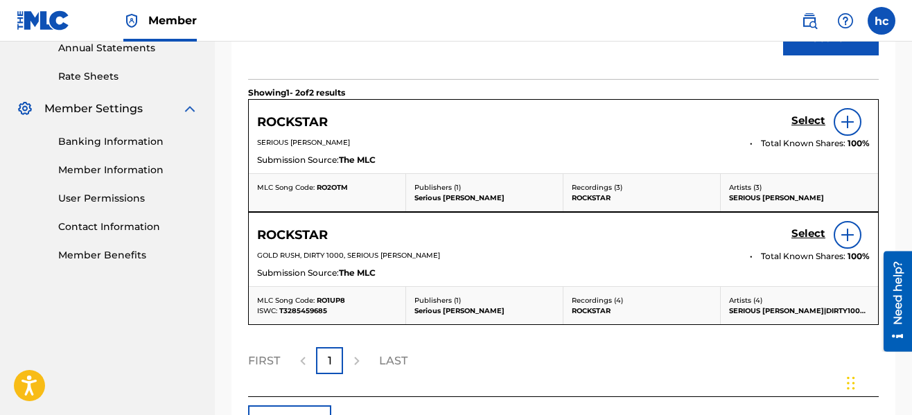
click at [810, 128] on h5 "Select" at bounding box center [809, 120] width 34 height 13
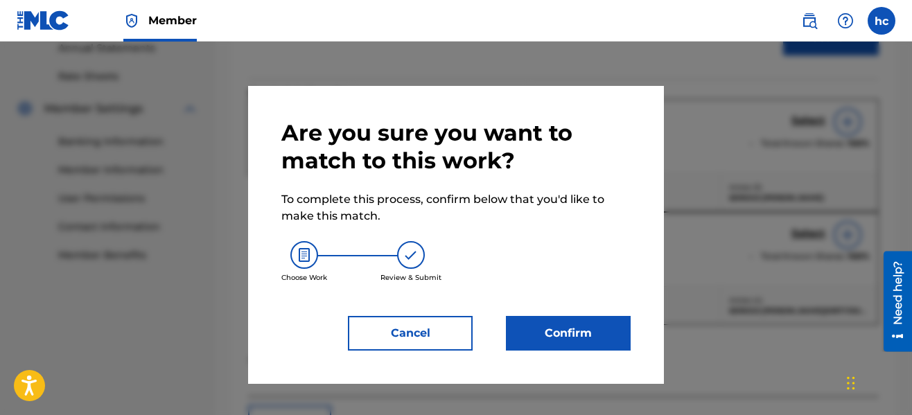
click at [571, 329] on button "Confirm" at bounding box center [568, 333] width 125 height 35
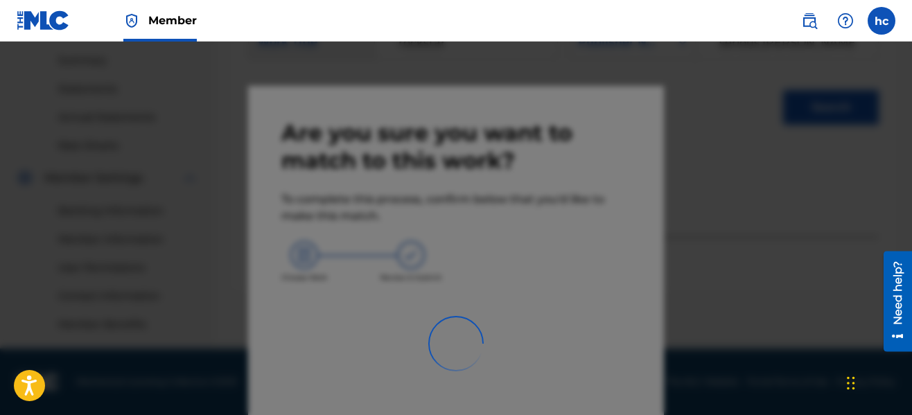
scroll to position [444, 0]
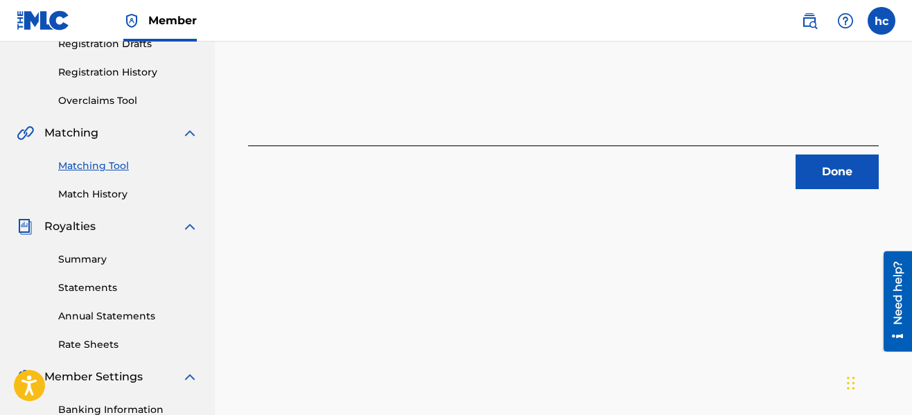
scroll to position [84, 0]
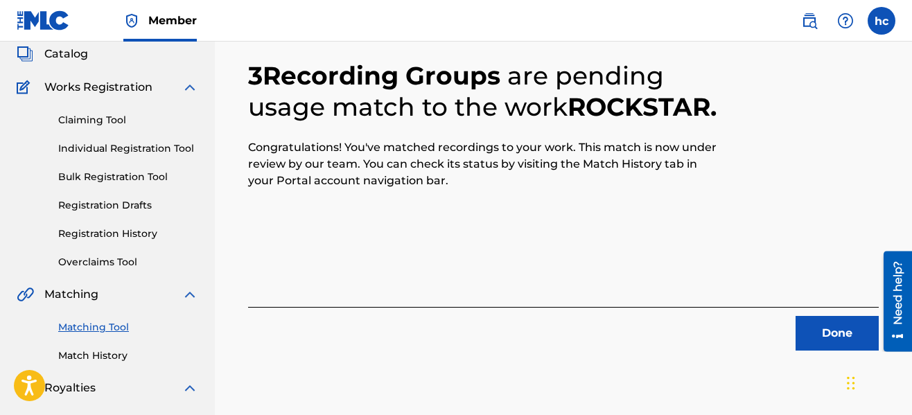
click at [801, 329] on button "Done" at bounding box center [837, 333] width 83 height 35
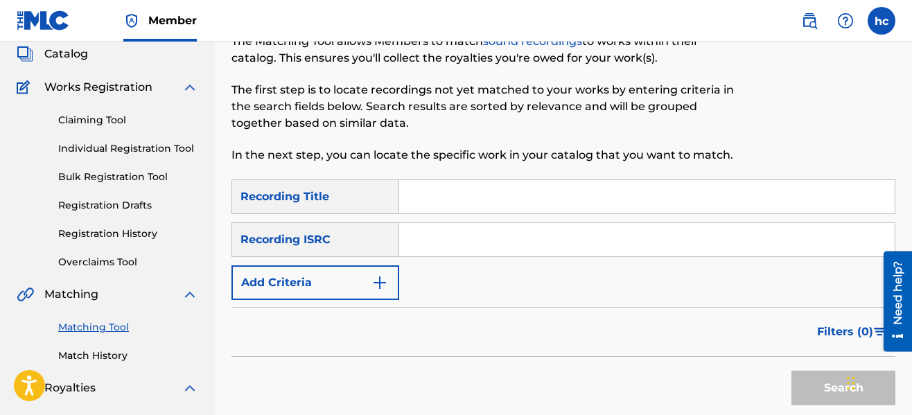
click at [389, 284] on button "Add Criteria" at bounding box center [316, 283] width 168 height 35
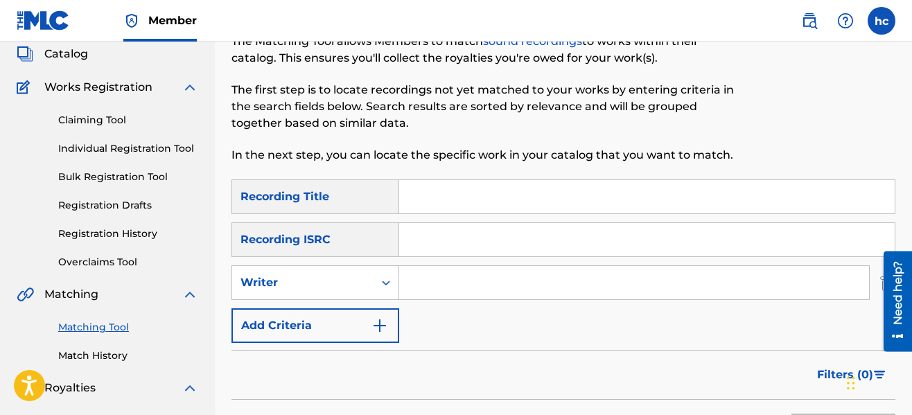
click at [443, 287] on input "Search Form" at bounding box center [634, 282] width 470 height 33
type input "serious [PERSON_NAME]"
click at [589, 333] on div "SearchWithCriteriaeb3ea9ec-11ca-45ed-8bbb-423310fee9c7 Recording Title SearchWi…" at bounding box center [564, 262] width 664 height 164
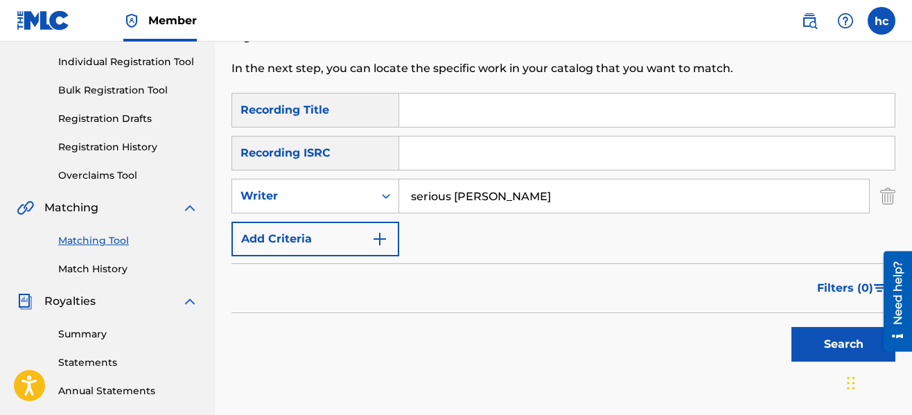
scroll to position [278, 0]
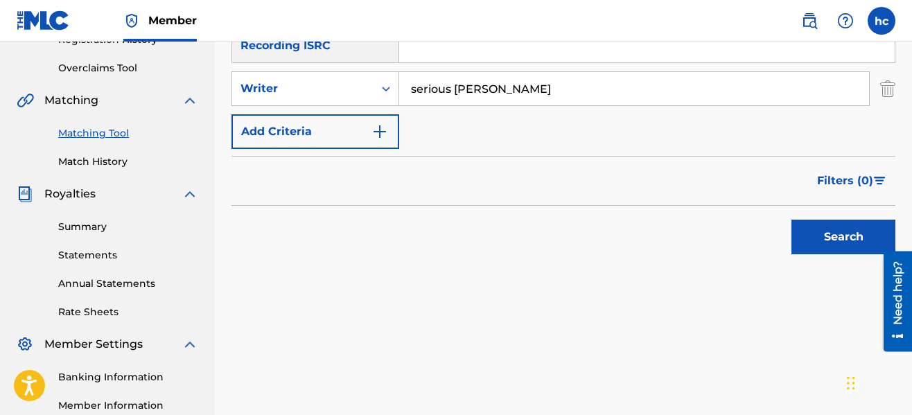
click at [814, 232] on button "Search" at bounding box center [844, 237] width 104 height 35
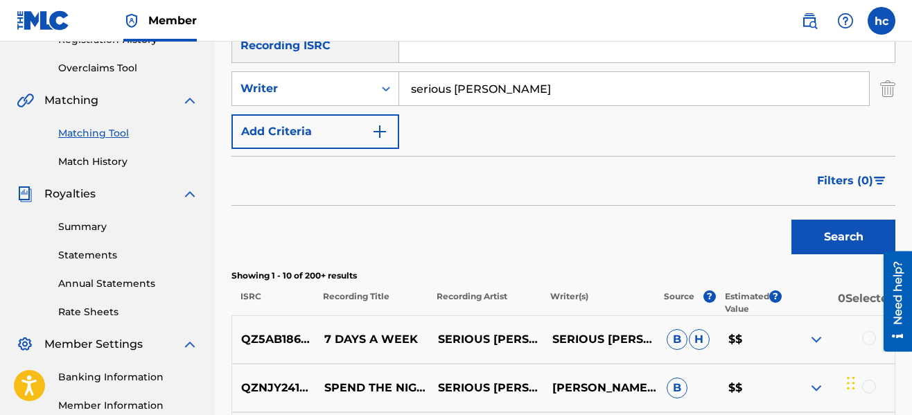
click at [530, 248] on div "Search" at bounding box center [564, 233] width 664 height 55
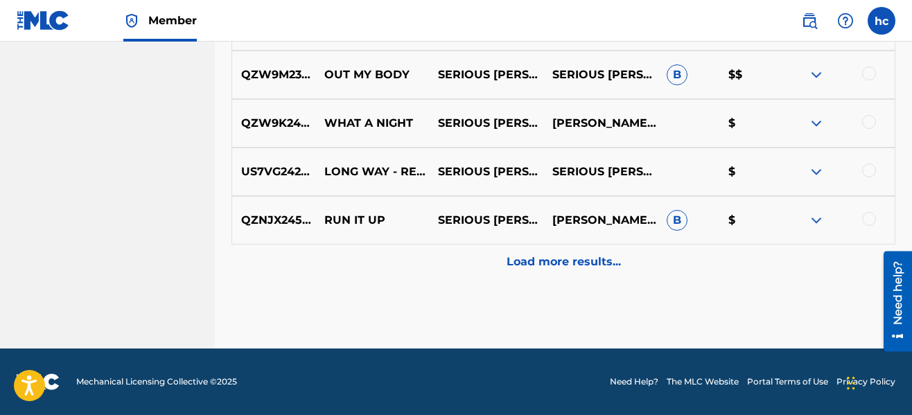
click at [530, 249] on div "Load more results..." at bounding box center [564, 262] width 664 height 35
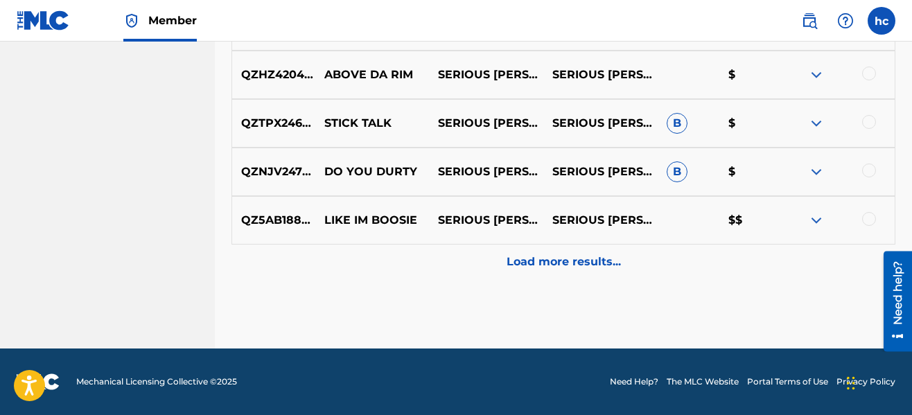
click at [530, 249] on div "Load more results..." at bounding box center [564, 262] width 664 height 35
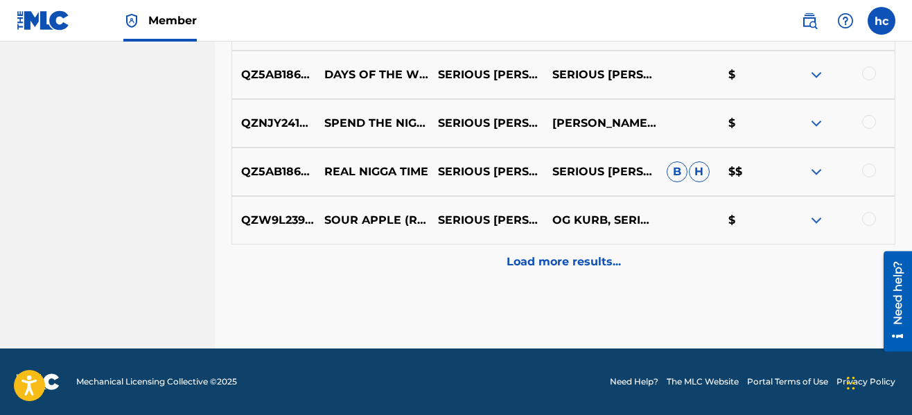
click at [530, 249] on div "Load more results..." at bounding box center [564, 262] width 664 height 35
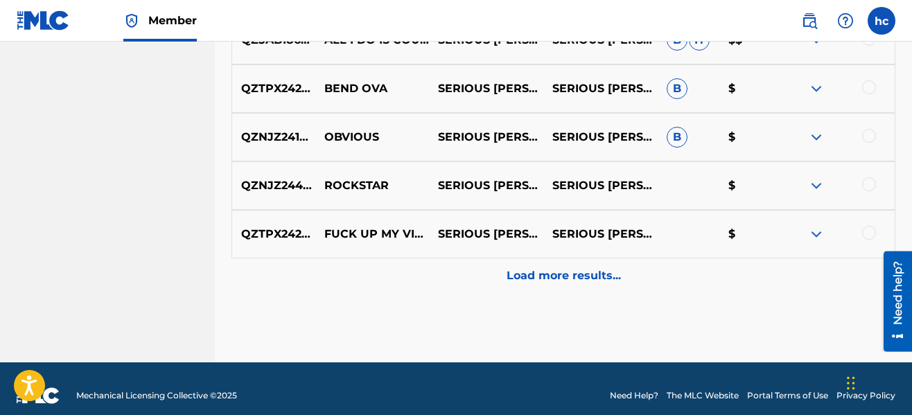
scroll to position [2290, 0]
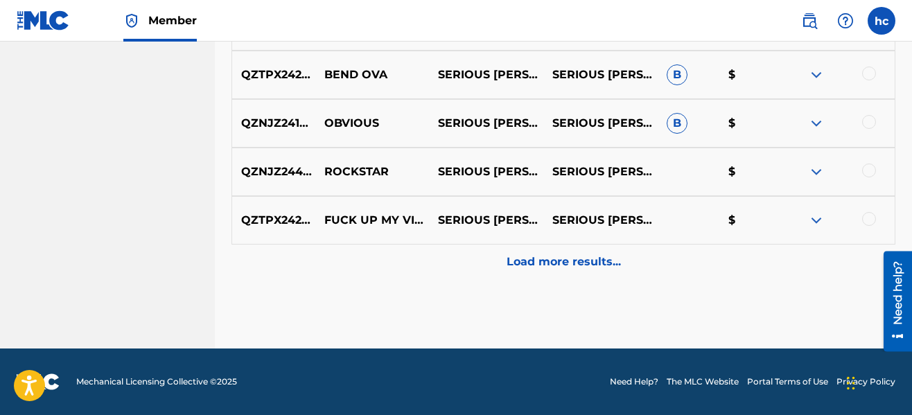
click at [864, 217] on div at bounding box center [869, 219] width 14 height 14
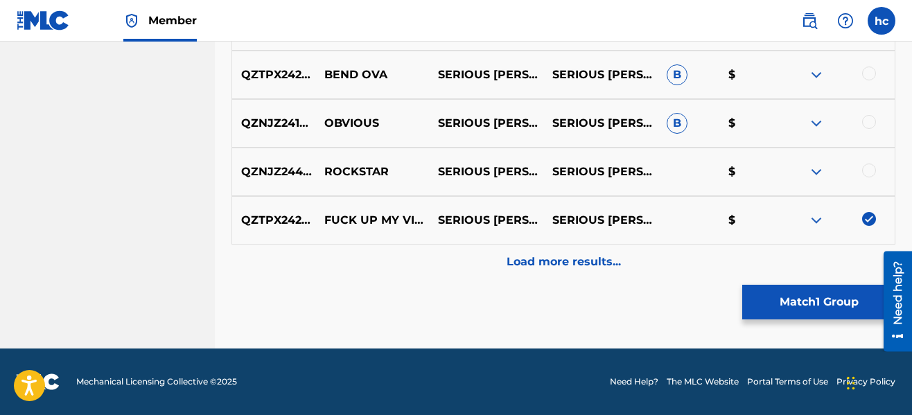
click at [596, 254] on p "Load more results..." at bounding box center [564, 262] width 114 height 17
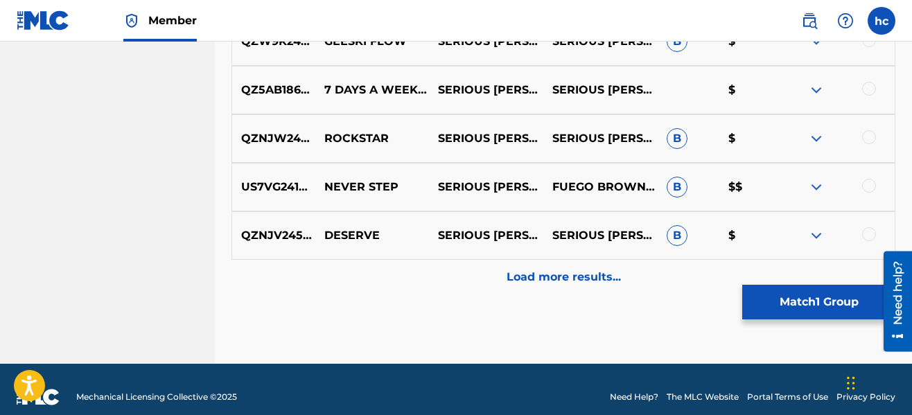
scroll to position [2761, 0]
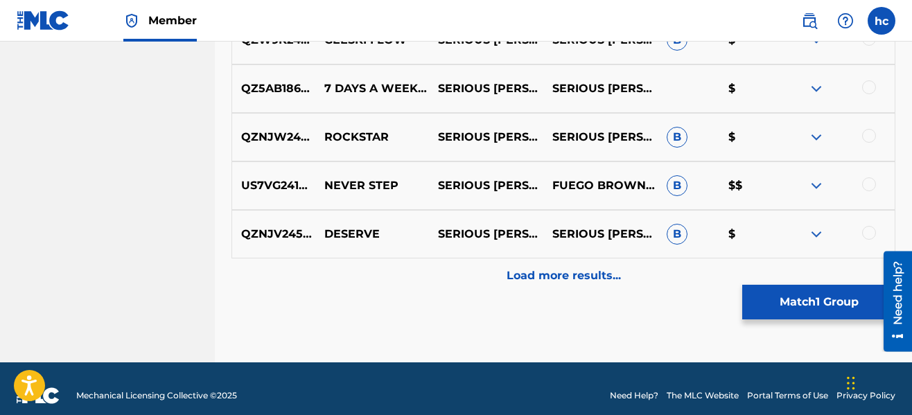
click at [594, 263] on div "Load more results..." at bounding box center [564, 276] width 664 height 35
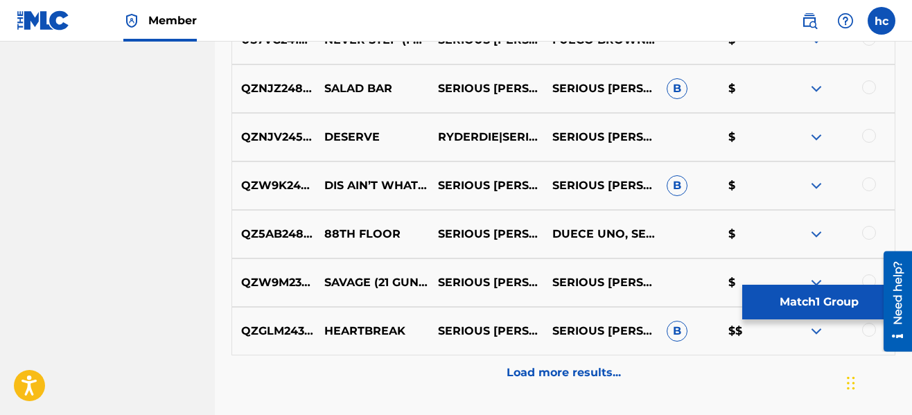
scroll to position [3177, 0]
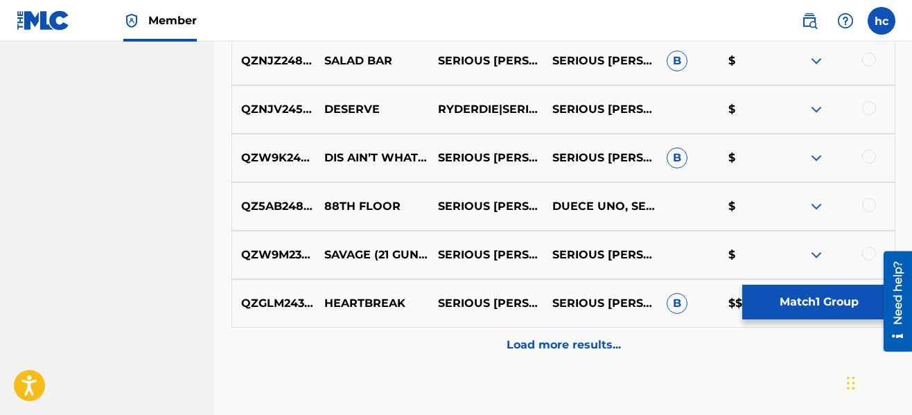
click at [564, 340] on p "Load more results..." at bounding box center [564, 345] width 114 height 17
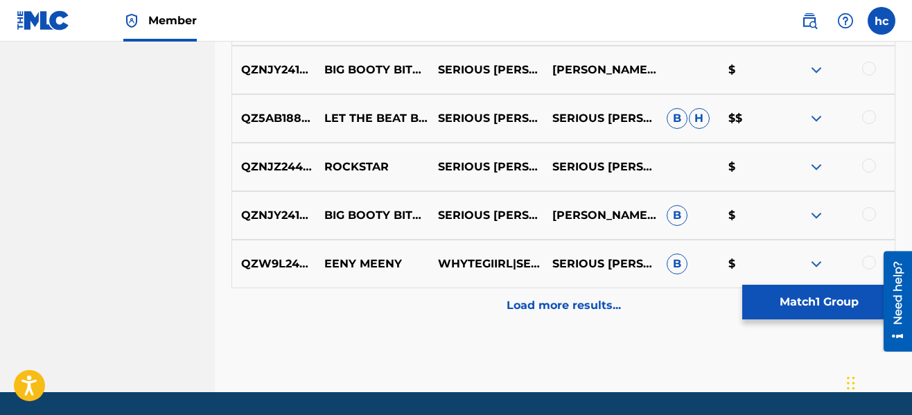
scroll to position [3732, 0]
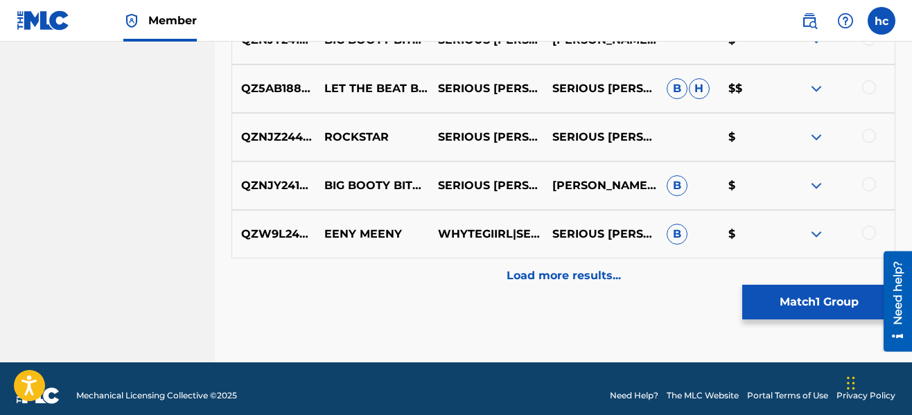
click at [544, 270] on p "Load more results..." at bounding box center [564, 276] width 114 height 17
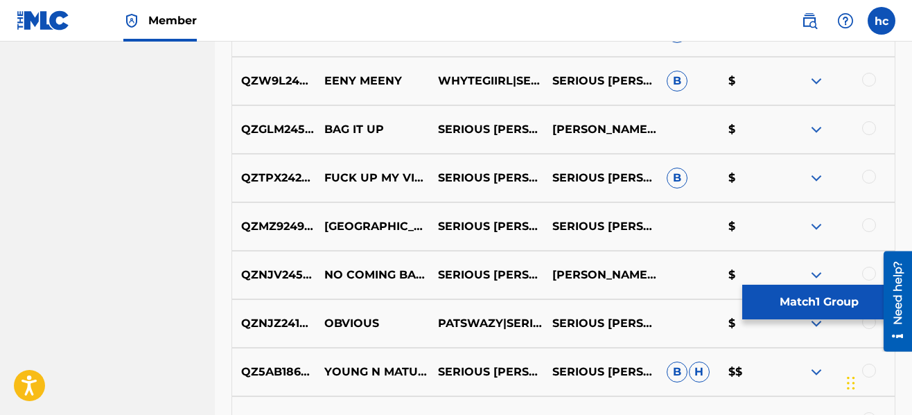
scroll to position [3898, 0]
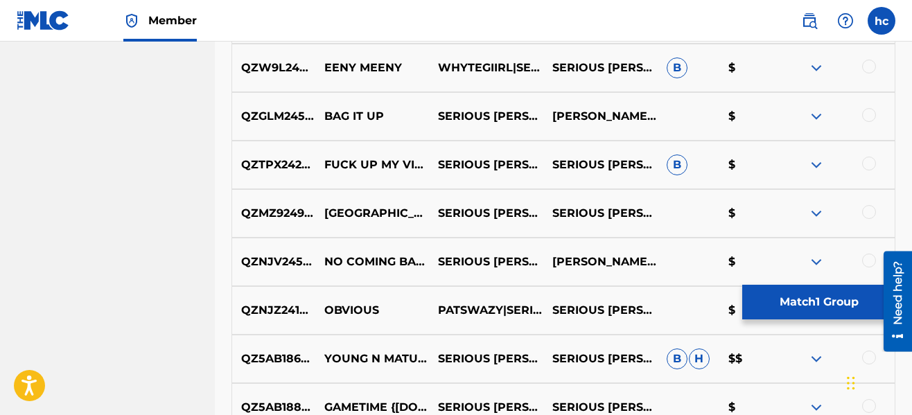
click at [869, 157] on div at bounding box center [869, 164] width 14 height 14
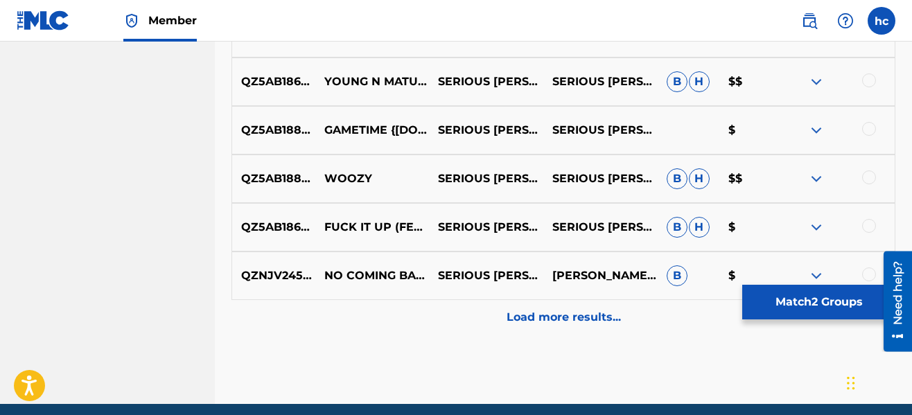
scroll to position [4203, 0]
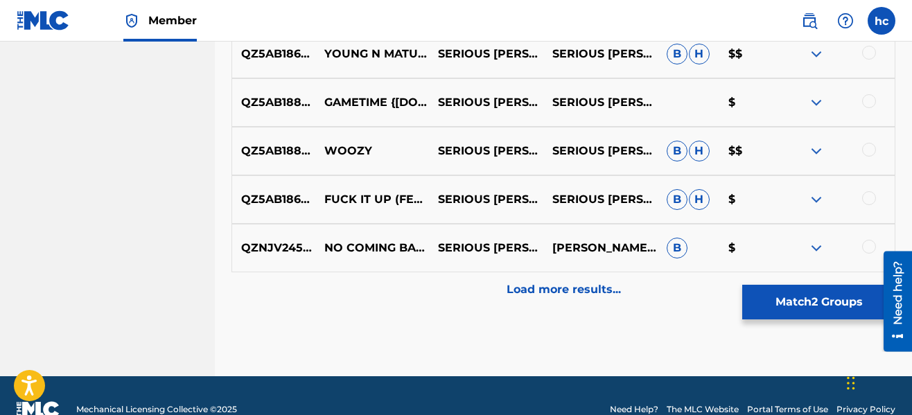
click at [575, 293] on p "Load more results..." at bounding box center [564, 289] width 114 height 17
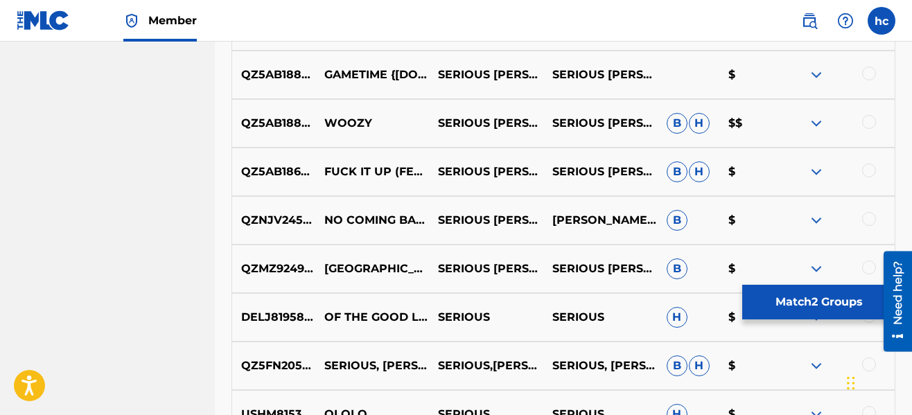
scroll to position [4314, 0]
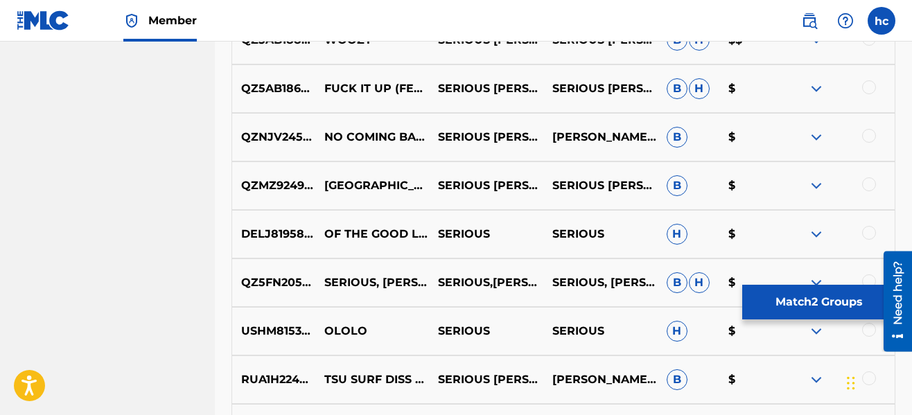
click at [851, 296] on button "Match 2 Groups" at bounding box center [819, 302] width 153 height 35
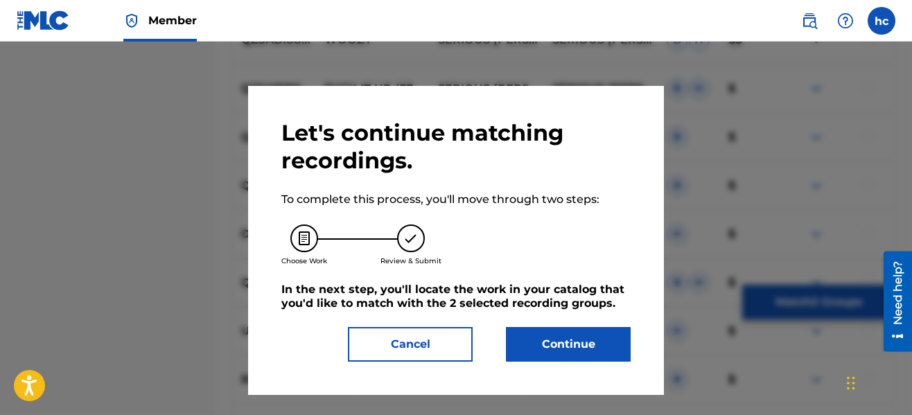
click at [551, 342] on button "Continue" at bounding box center [568, 344] width 125 height 35
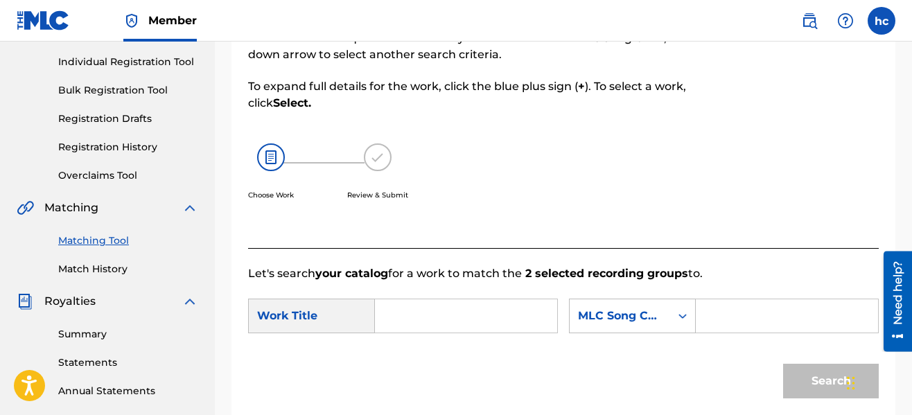
scroll to position [153, 0]
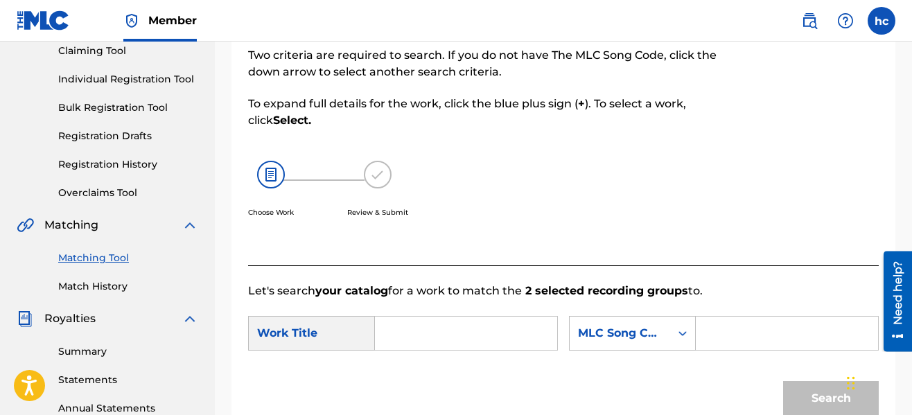
click at [415, 327] on input "Search Form" at bounding box center [466, 333] width 159 height 33
click at [349, 374] on div "Search" at bounding box center [563, 403] width 631 height 72
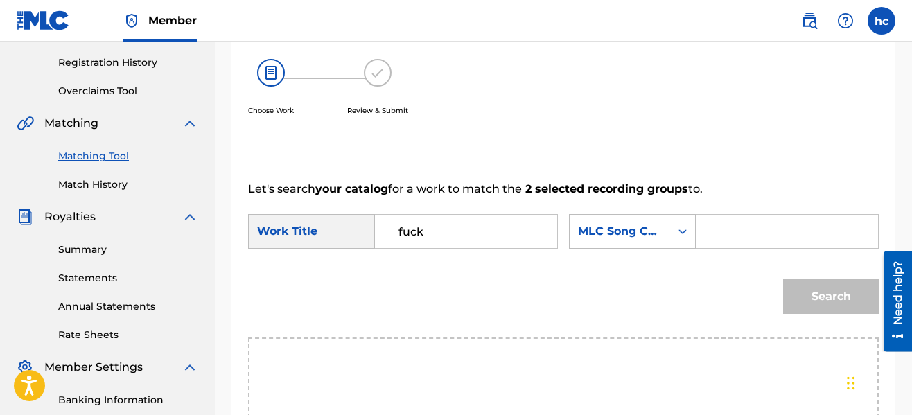
scroll to position [292, 0]
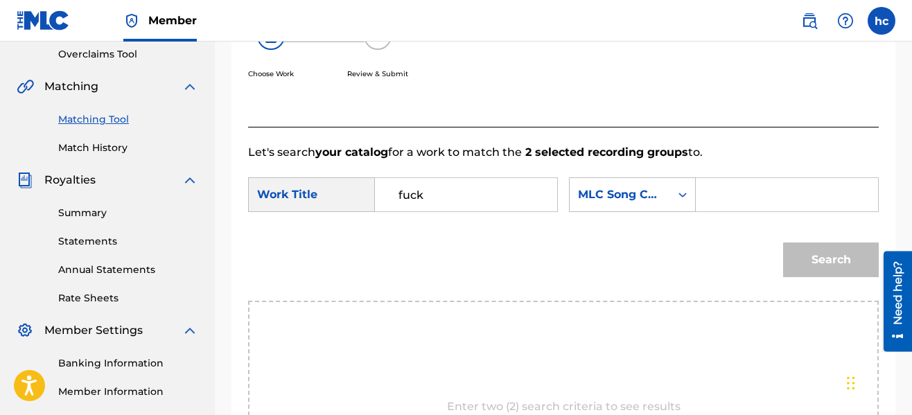
click at [468, 192] on input "fuck" at bounding box center [466, 194] width 159 height 33
click at [411, 307] on span "up my vibe" at bounding box center [419, 284] width 40 height 46
type input "fuck up my vibe"
click at [657, 190] on div "MLC Song Code" at bounding box center [620, 194] width 84 height 17
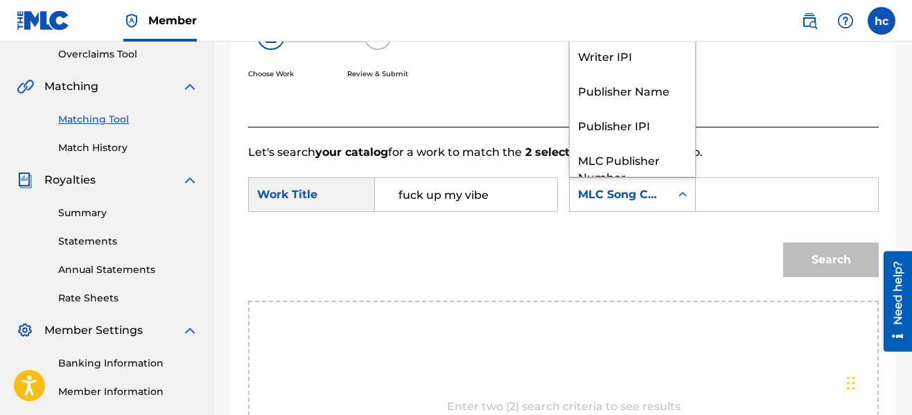
scroll to position [51, 0]
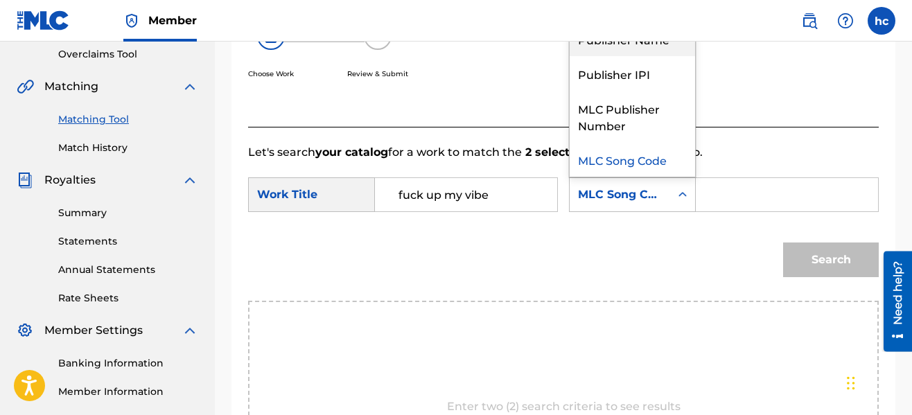
click at [619, 49] on div "Publisher Name" at bounding box center [632, 38] width 125 height 35
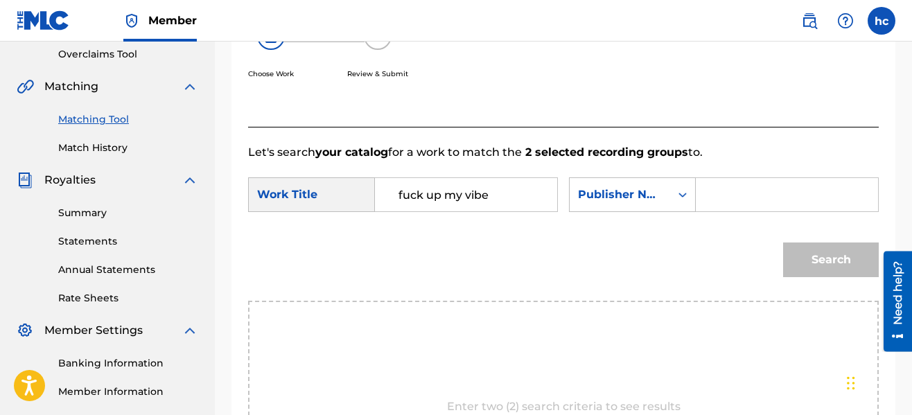
click at [719, 184] on input "Search Form" at bounding box center [787, 194] width 159 height 33
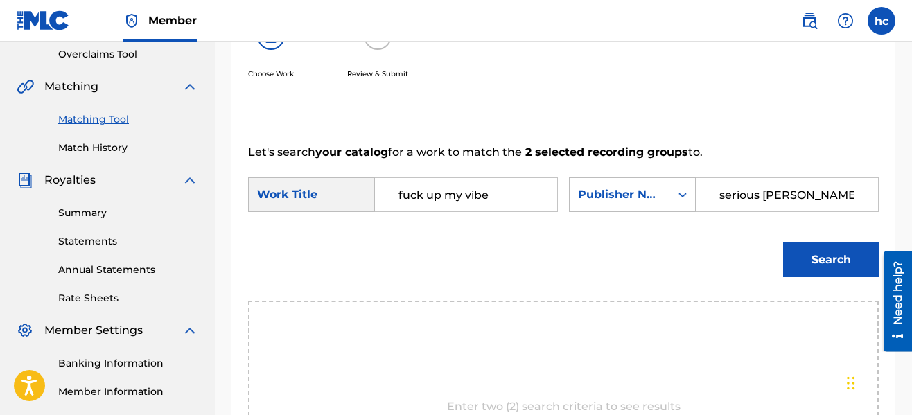
type input "serious [PERSON_NAME]"
click at [783, 243] on button "Search" at bounding box center [831, 260] width 96 height 35
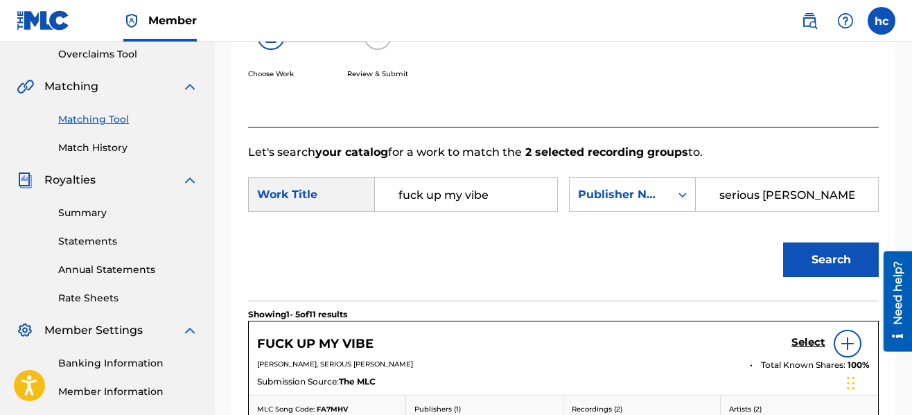
click at [795, 342] on h5 "Select" at bounding box center [809, 342] width 34 height 13
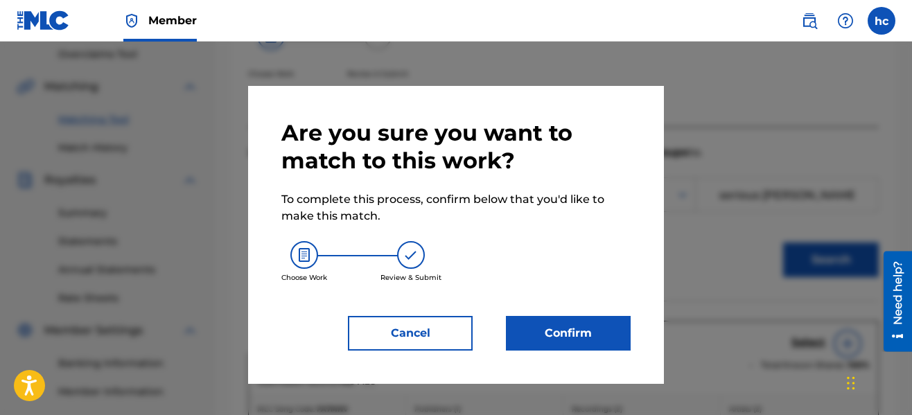
click at [593, 332] on button "Confirm" at bounding box center [568, 333] width 125 height 35
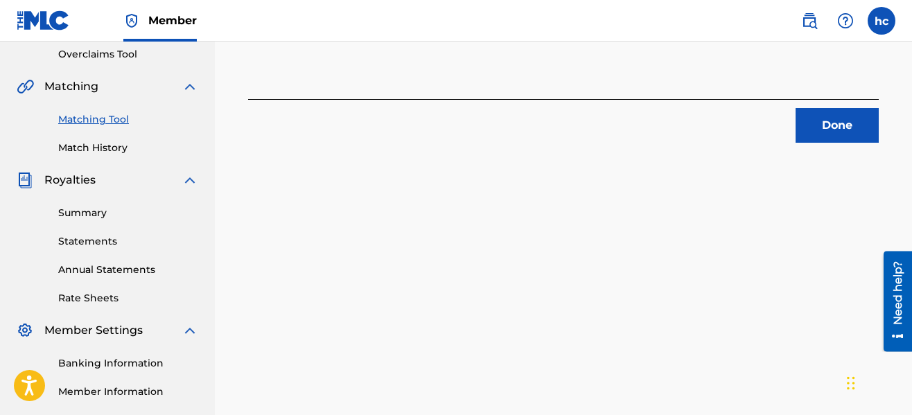
click at [813, 139] on button "Done" at bounding box center [837, 125] width 83 height 35
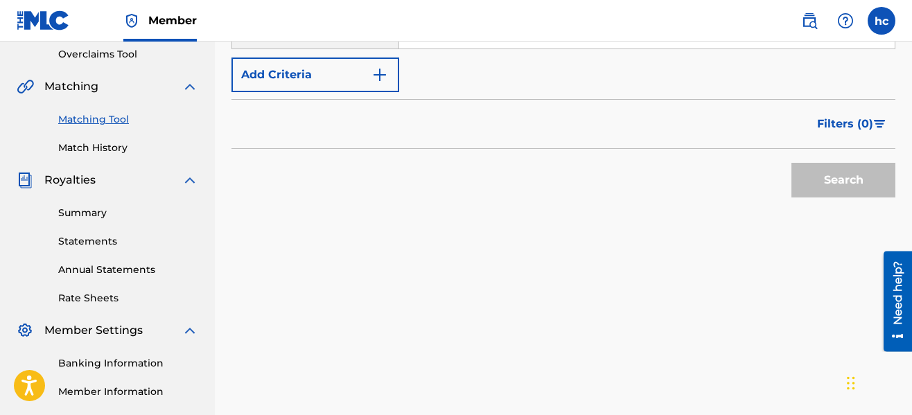
click at [374, 71] on img "Search Form" at bounding box center [380, 75] width 17 height 17
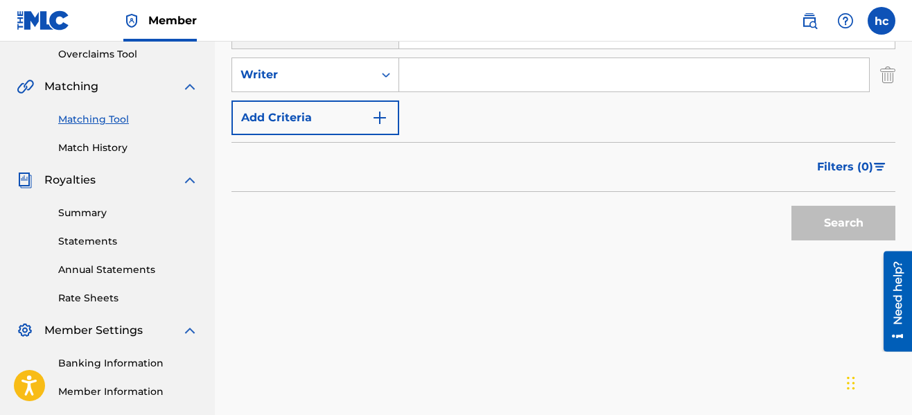
click at [454, 73] on input "Search Form" at bounding box center [634, 74] width 470 height 33
type input "serious [PERSON_NAME]"
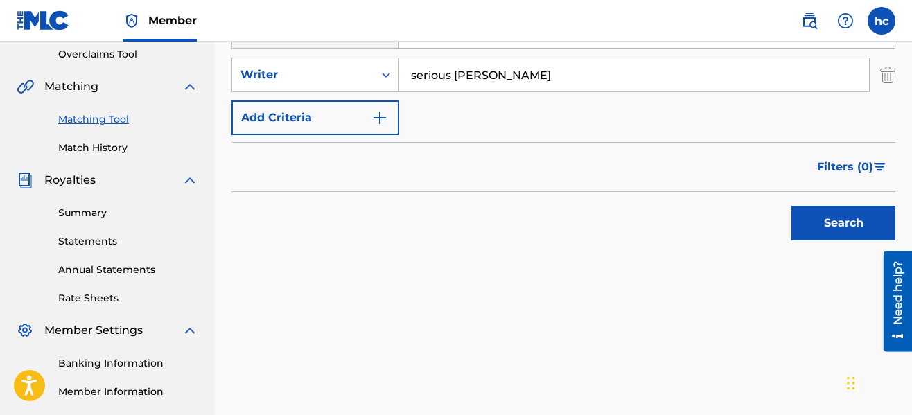
click at [799, 218] on button "Search" at bounding box center [844, 223] width 104 height 35
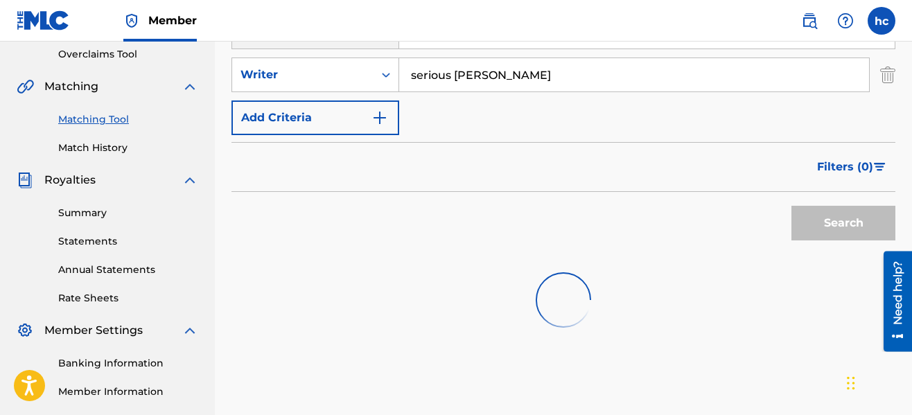
click at [615, 244] on div "Search" at bounding box center [564, 219] width 664 height 55
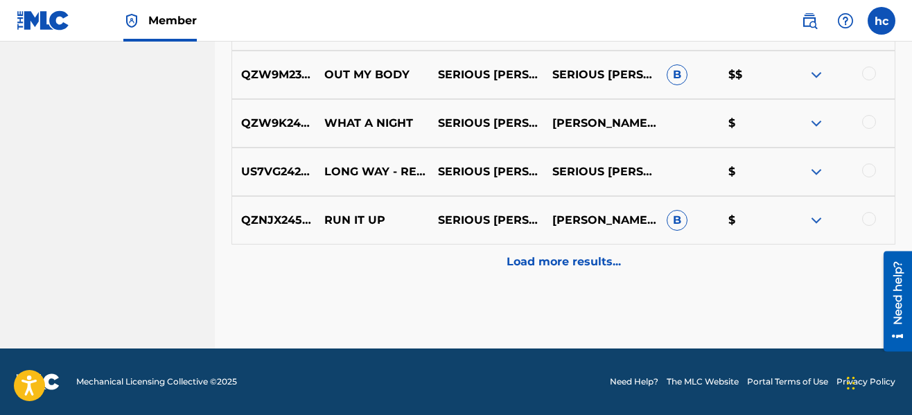
click at [602, 260] on p "Load more results..." at bounding box center [564, 262] width 114 height 17
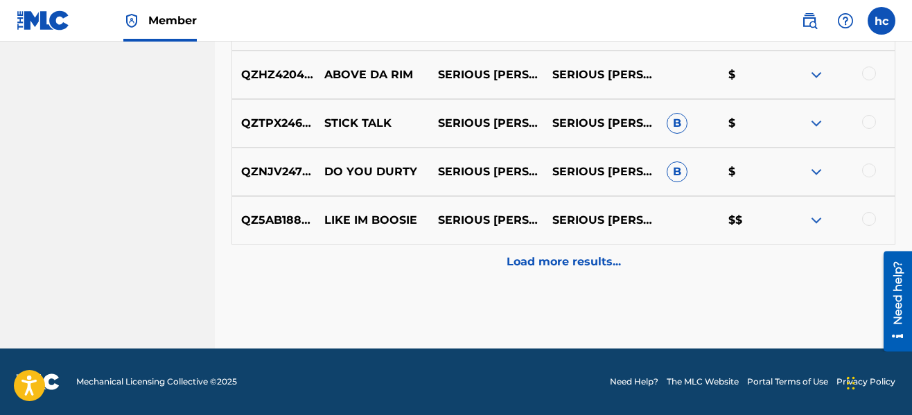
click at [602, 260] on p "Load more results..." at bounding box center [564, 262] width 114 height 17
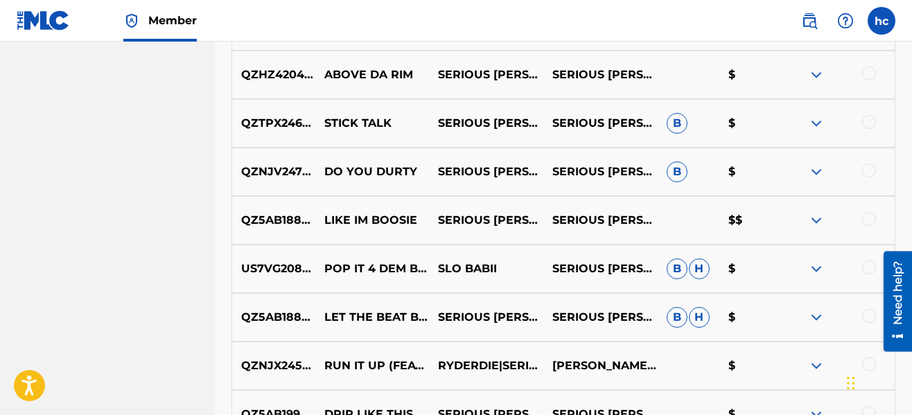
scroll to position [1347, 0]
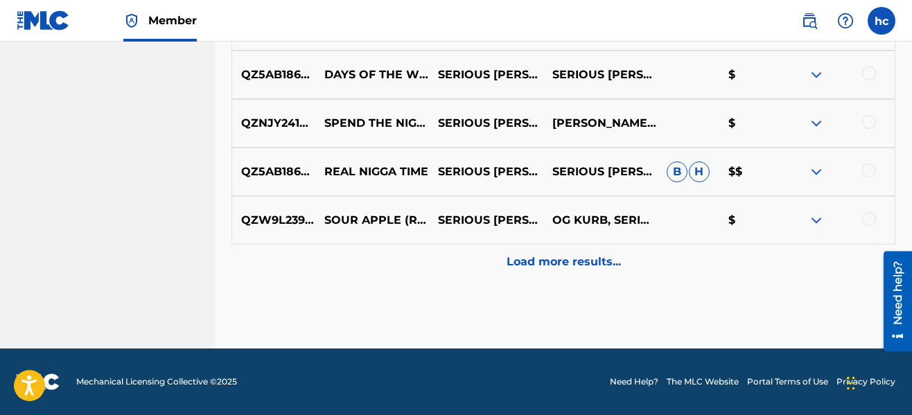
click at [602, 260] on p "Load more results..." at bounding box center [564, 262] width 114 height 17
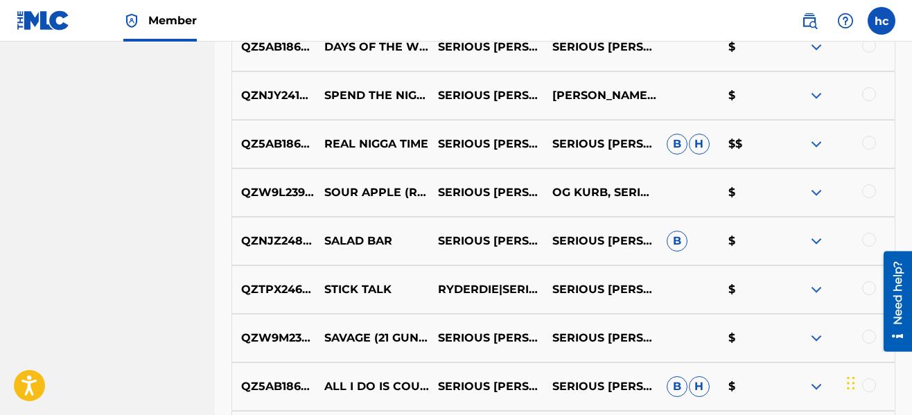
scroll to position [2290, 0]
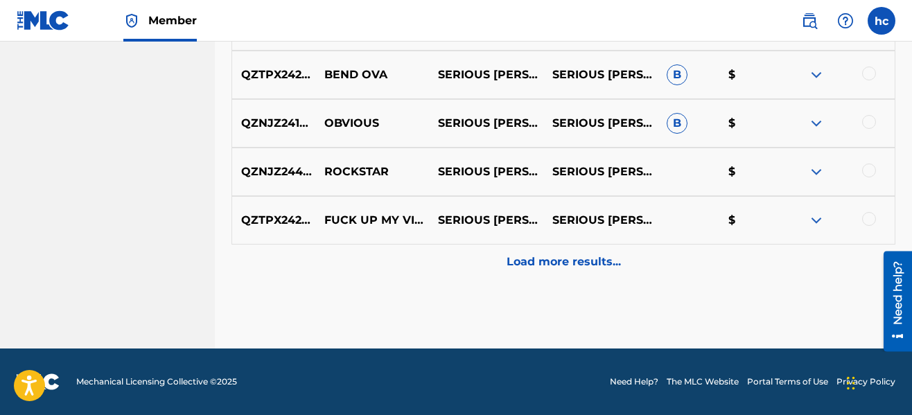
click at [602, 260] on p "Load more results..." at bounding box center [564, 262] width 114 height 17
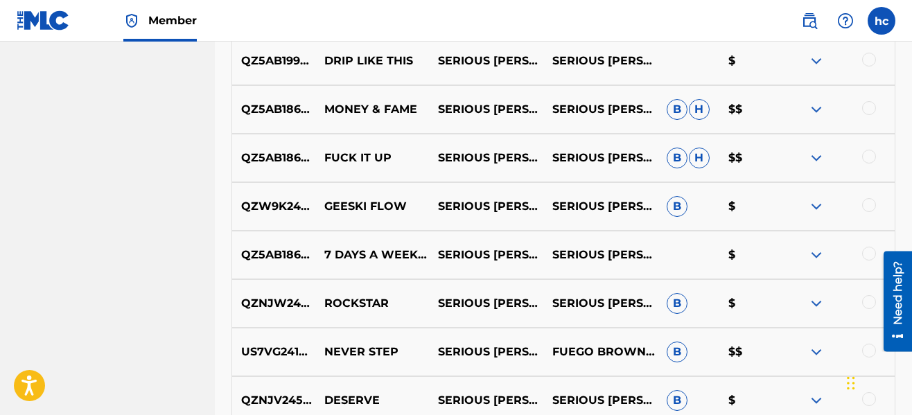
scroll to position [2623, 0]
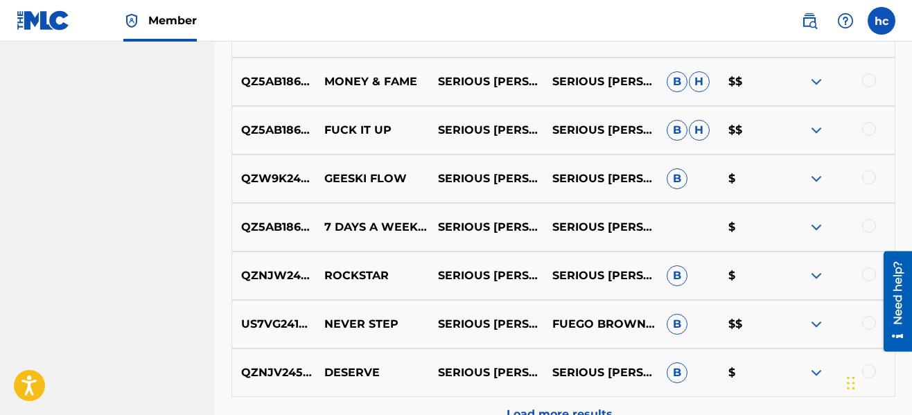
click at [871, 79] on div at bounding box center [869, 80] width 14 height 14
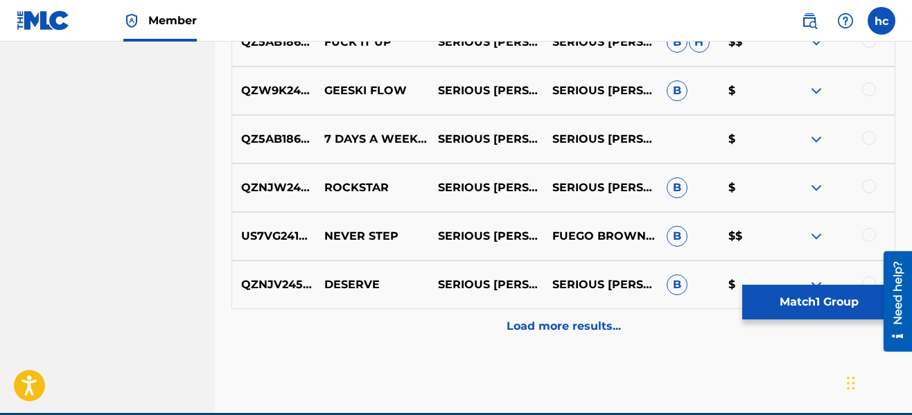
scroll to position [2734, 0]
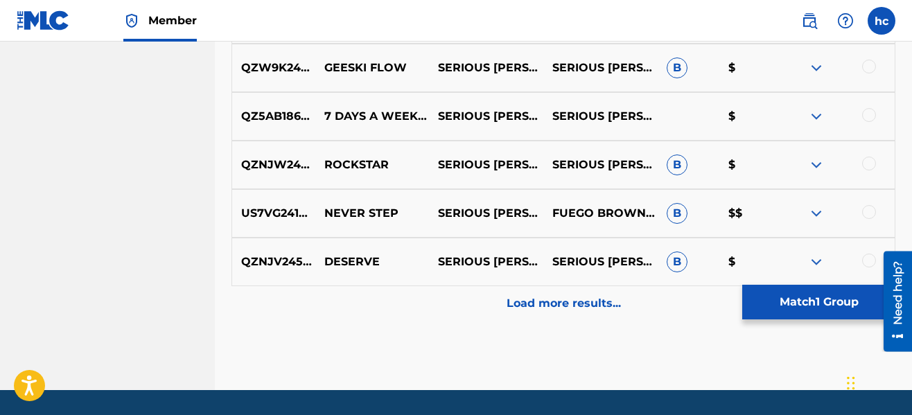
click at [598, 291] on div "Load more results..." at bounding box center [564, 303] width 664 height 35
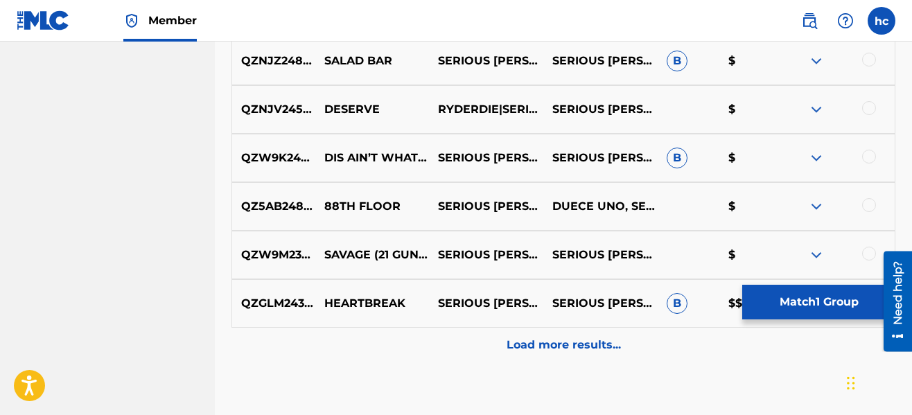
click at [587, 335] on div "Load more results..." at bounding box center [564, 345] width 664 height 35
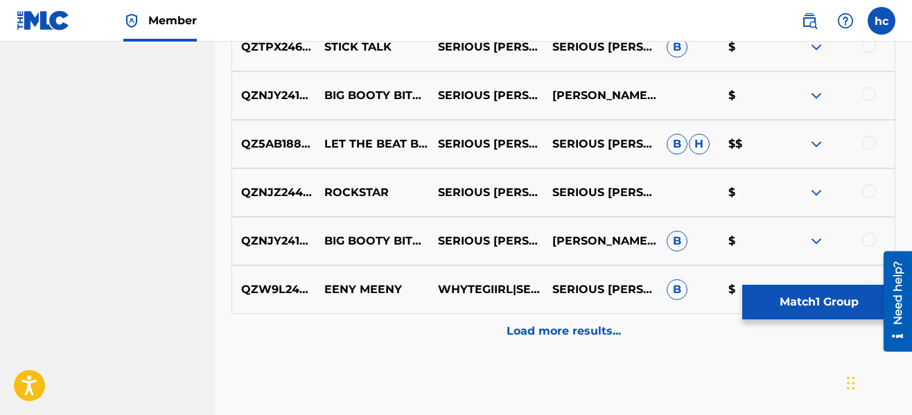
click at [587, 335] on p "Load more results..." at bounding box center [564, 331] width 114 height 17
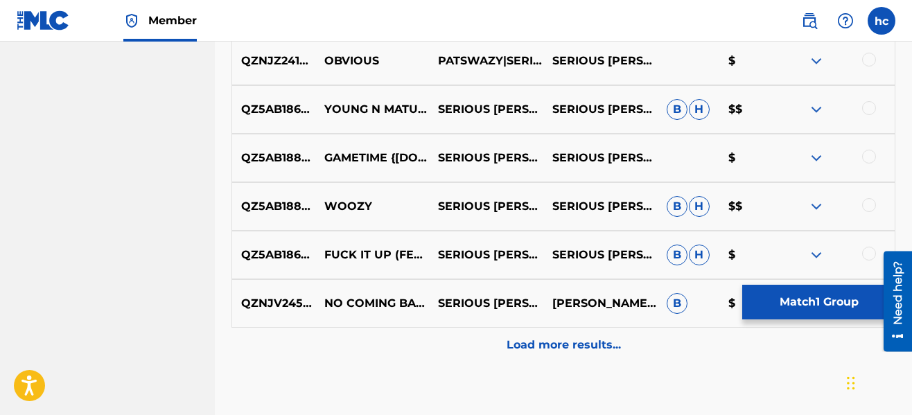
scroll to position [4176, 0]
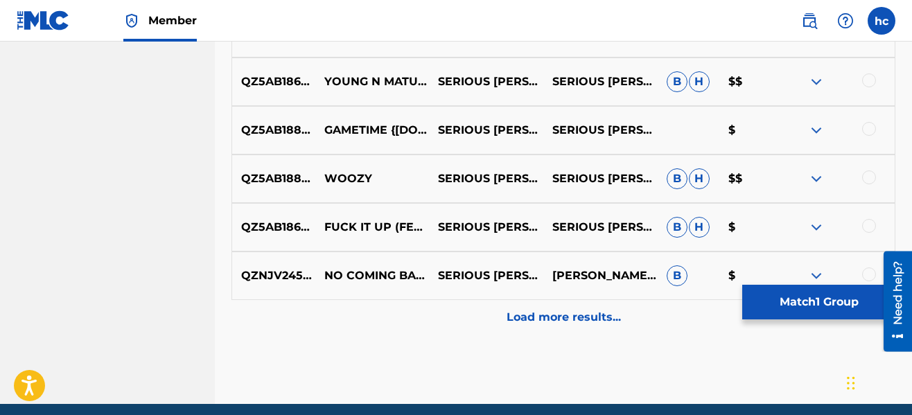
click at [579, 327] on div "Load more results..." at bounding box center [564, 317] width 664 height 35
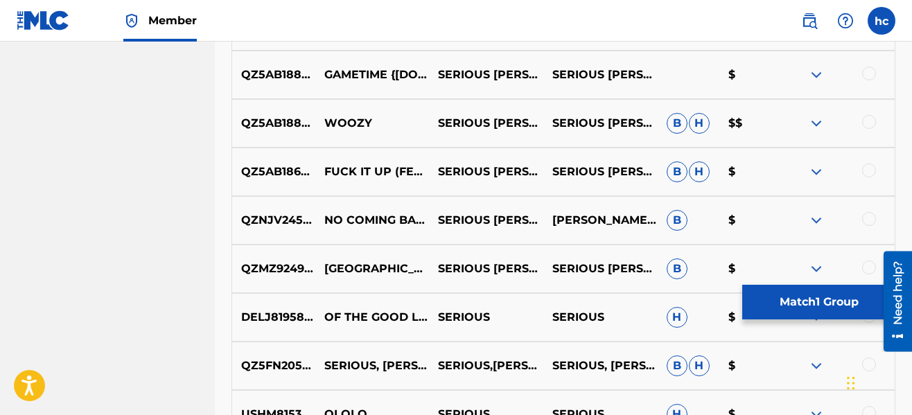
scroll to position [4259, 0]
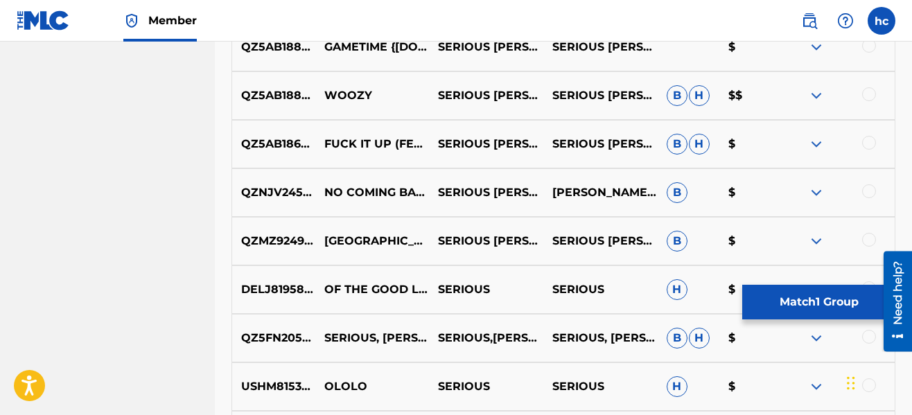
click at [835, 306] on button "Match 1 Group" at bounding box center [819, 302] width 153 height 35
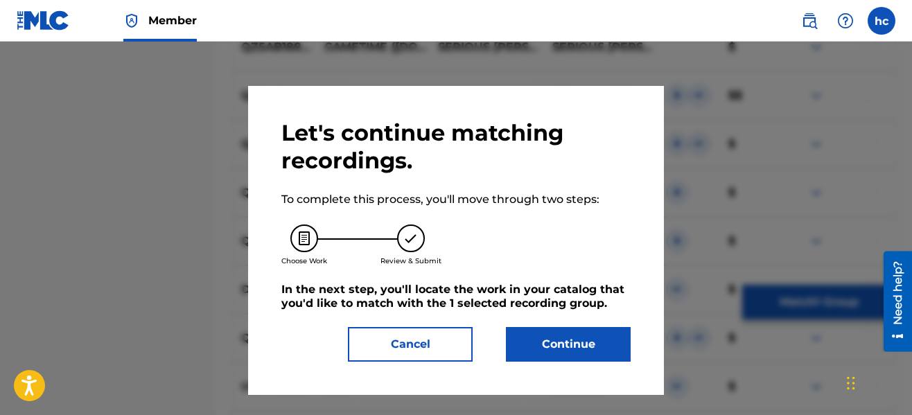
click at [561, 350] on button "Continue" at bounding box center [568, 344] width 125 height 35
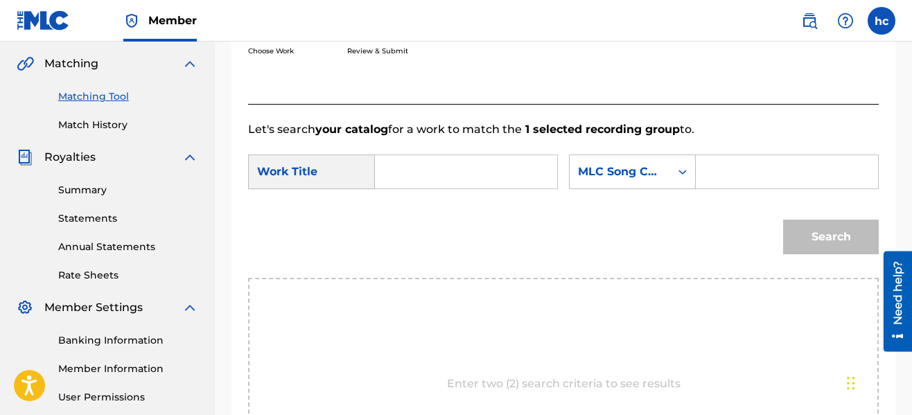
scroll to position [209, 0]
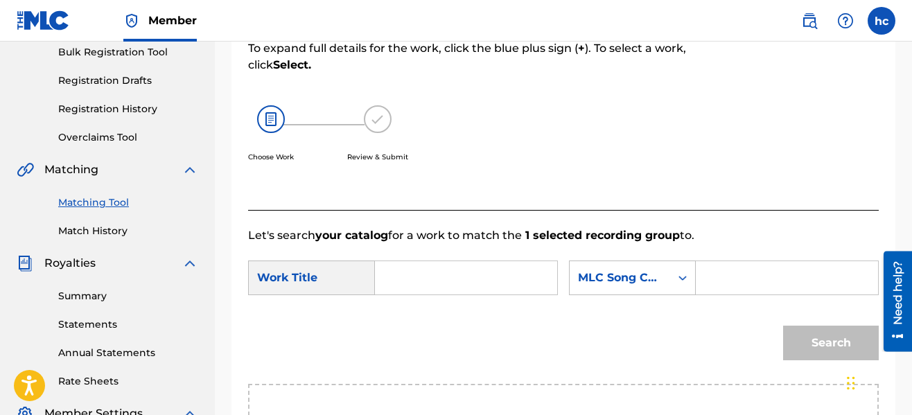
click at [451, 279] on input "Search Form" at bounding box center [466, 277] width 159 height 33
type input ","
click at [350, 359] on div "Search" at bounding box center [563, 348] width 631 height 72
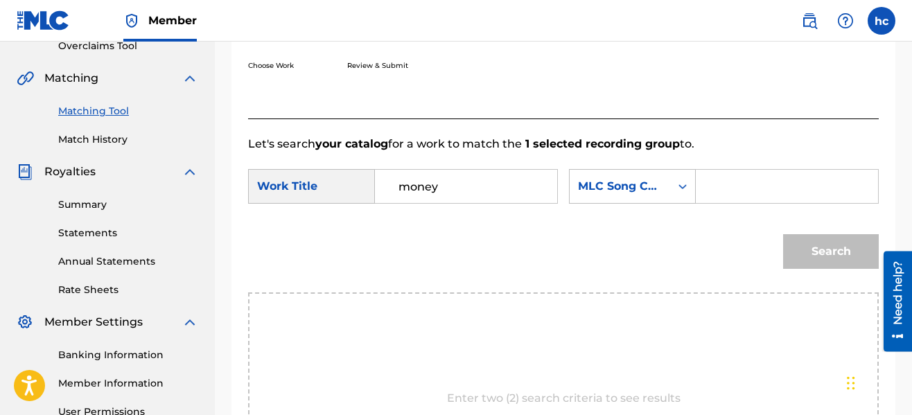
scroll to position [320, 0]
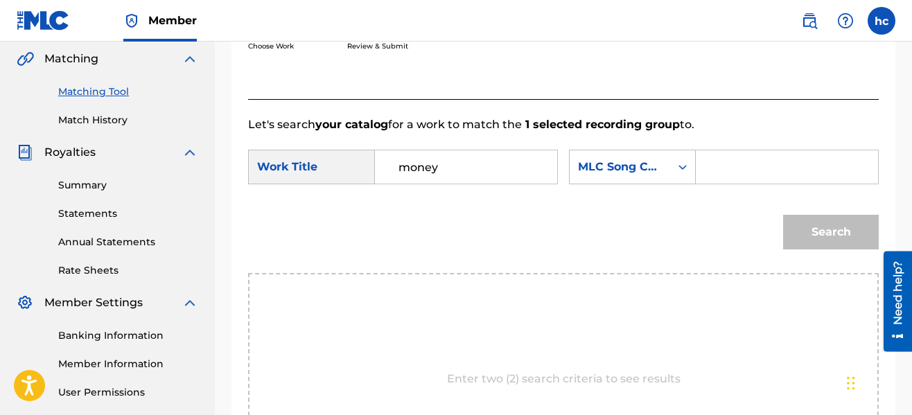
click at [487, 175] on input "money" at bounding box center [466, 166] width 159 height 33
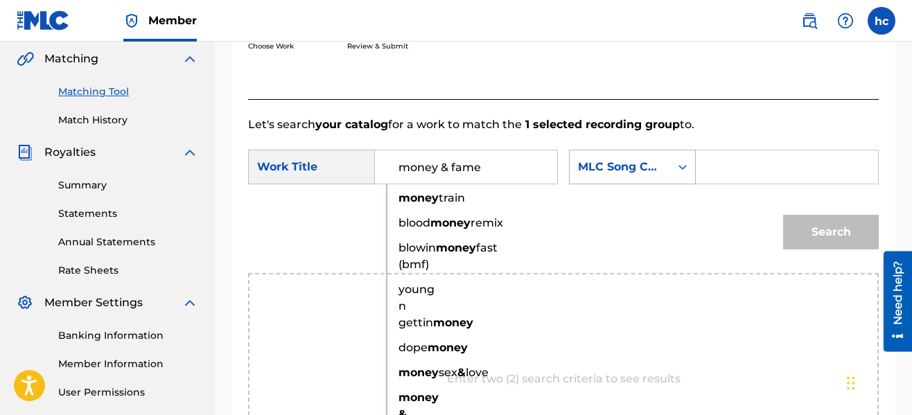
type input "money & fame"
click at [646, 178] on div "MLC Song Code" at bounding box center [620, 167] width 101 height 26
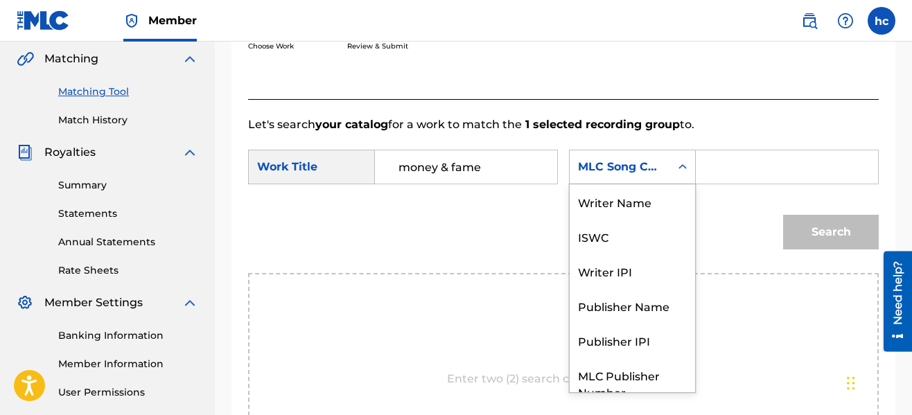
scroll to position [51, 0]
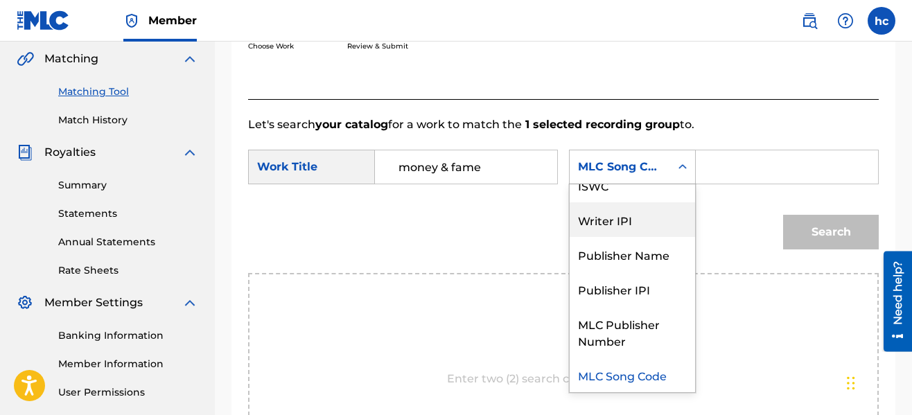
click at [633, 250] on div "Publisher Name" at bounding box center [632, 254] width 125 height 35
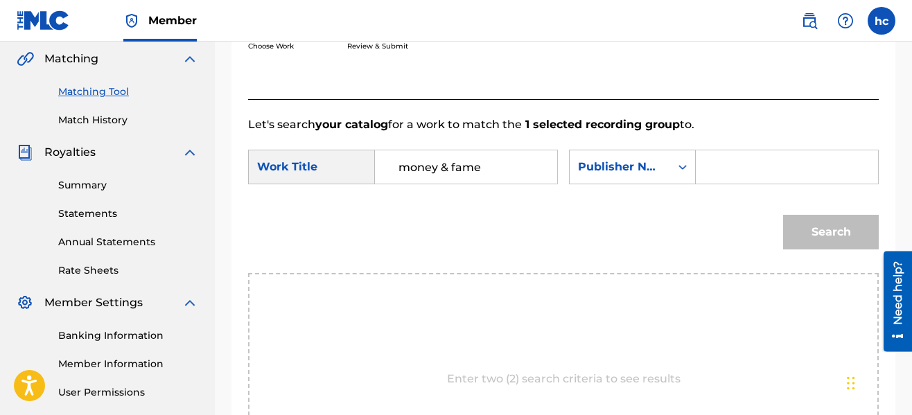
click at [708, 171] on input "Search Form" at bounding box center [787, 166] width 159 height 33
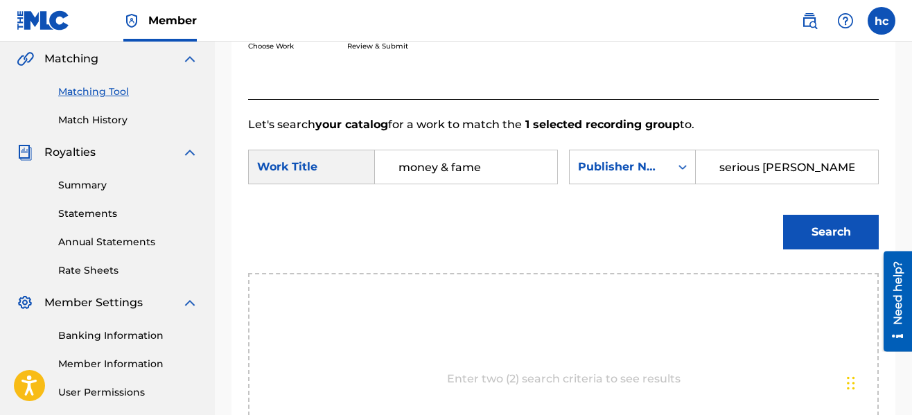
type input "serious [PERSON_NAME]"
click at [783, 215] on button "Search" at bounding box center [831, 232] width 96 height 35
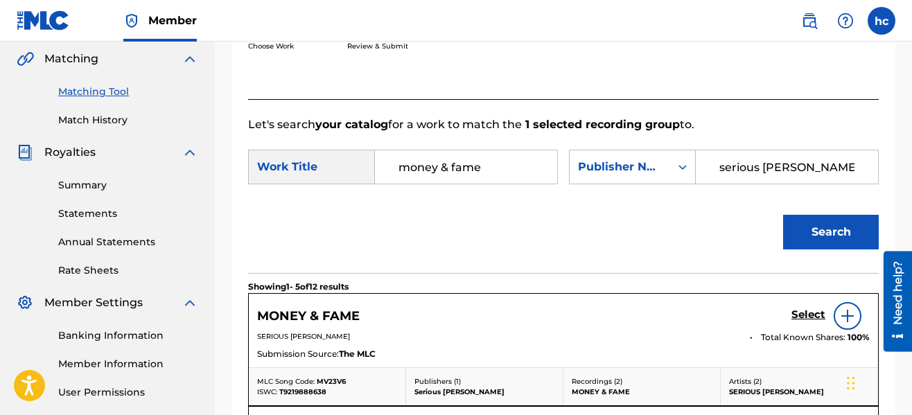
click at [663, 211] on div "Search" at bounding box center [563, 237] width 631 height 72
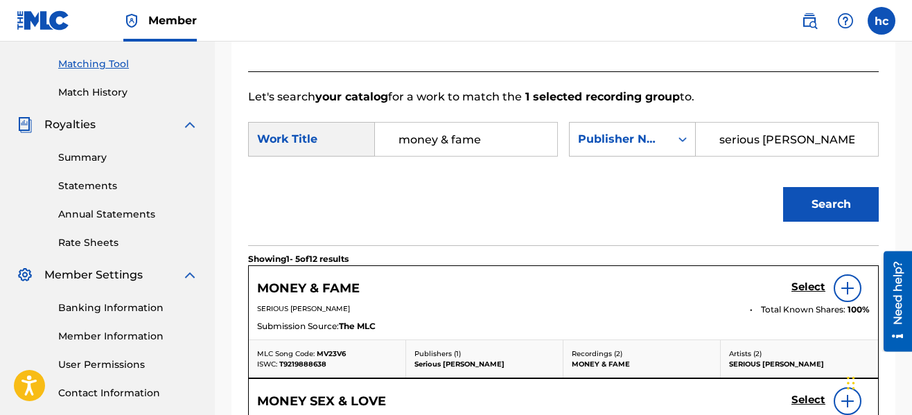
scroll to position [486, 0]
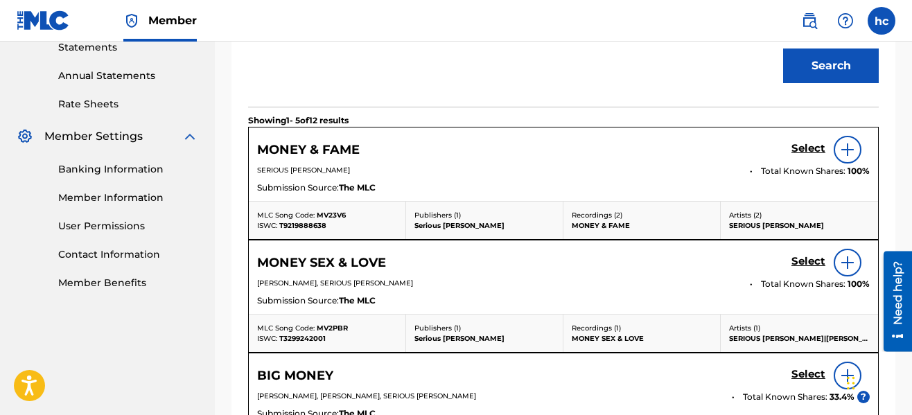
click at [815, 144] on h5 "Select" at bounding box center [809, 148] width 34 height 13
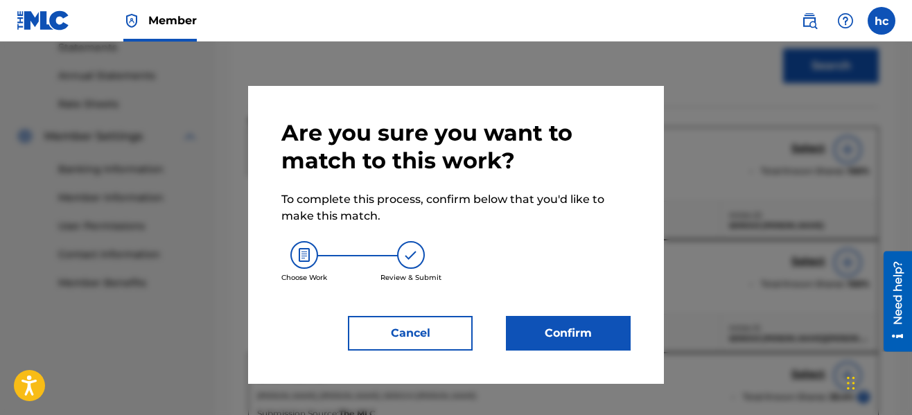
click at [558, 330] on button "Confirm" at bounding box center [568, 333] width 125 height 35
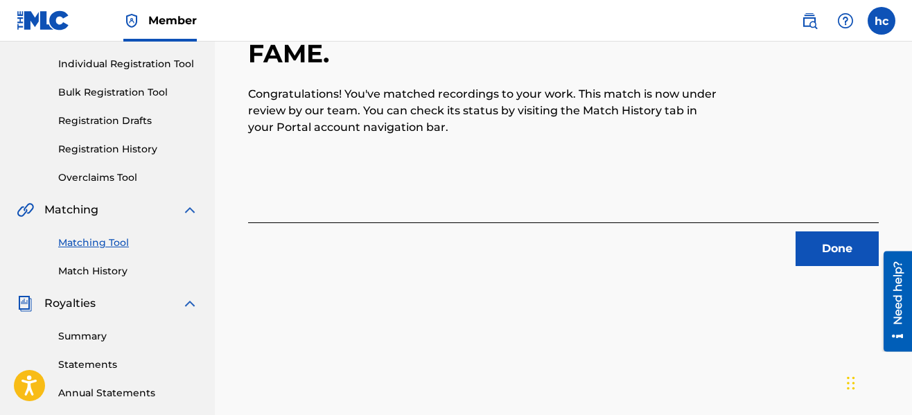
scroll to position [167, 0]
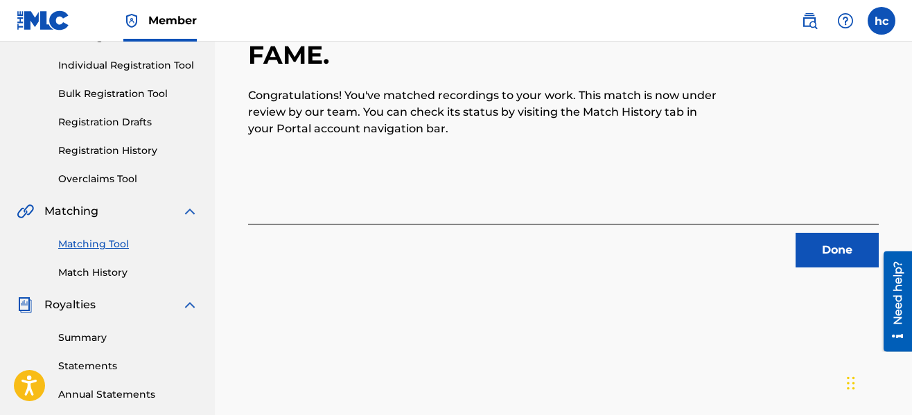
click at [813, 238] on button "Done" at bounding box center [837, 250] width 83 height 35
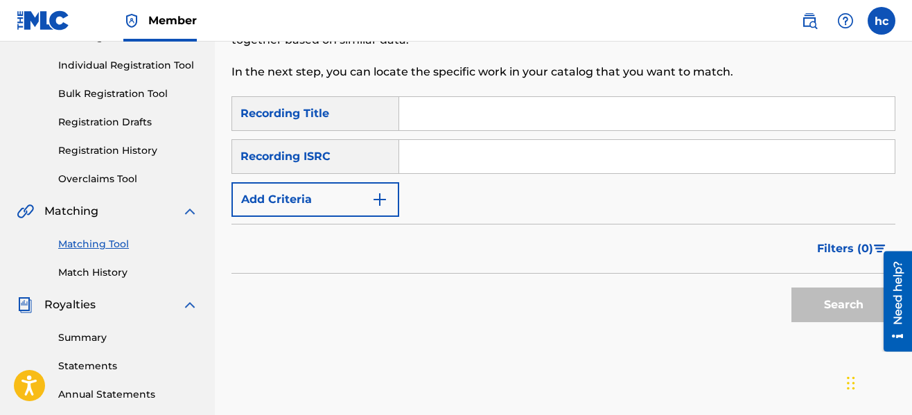
click at [379, 198] on img "Search Form" at bounding box center [380, 199] width 17 height 17
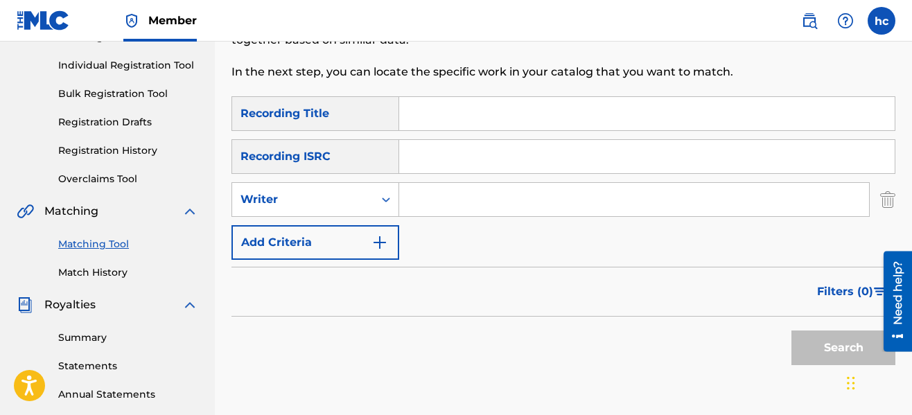
click at [463, 205] on input "Search Form" at bounding box center [634, 199] width 470 height 33
type input "serious [PERSON_NAME]"
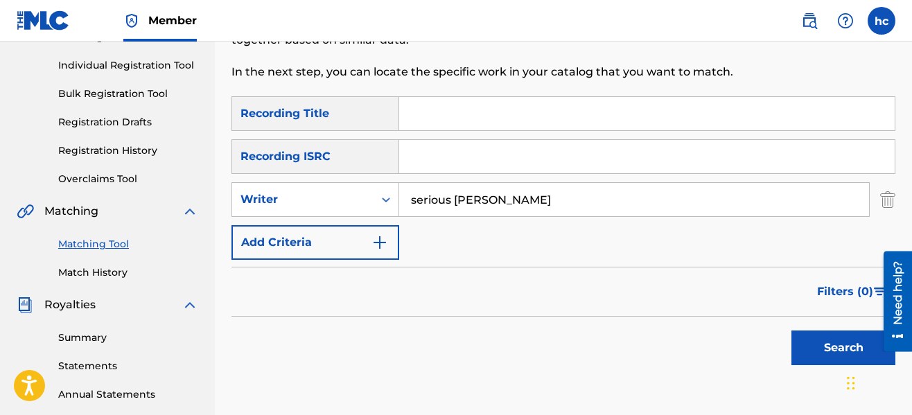
click at [817, 347] on button "Search" at bounding box center [844, 348] width 104 height 35
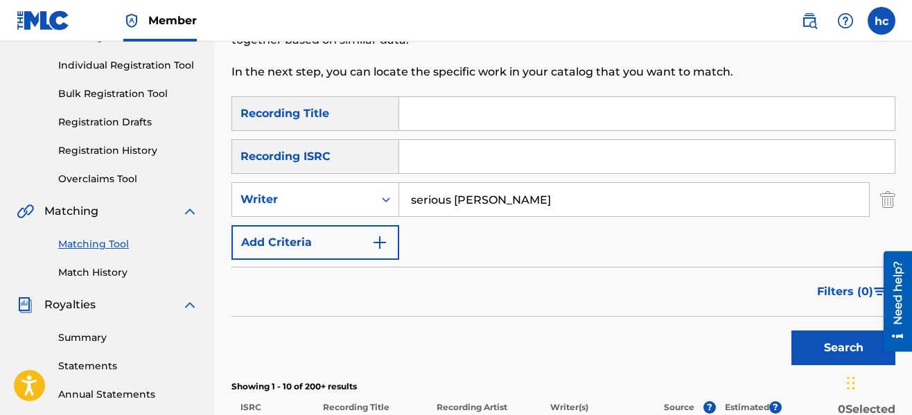
click at [636, 332] on div "Search" at bounding box center [564, 344] width 664 height 55
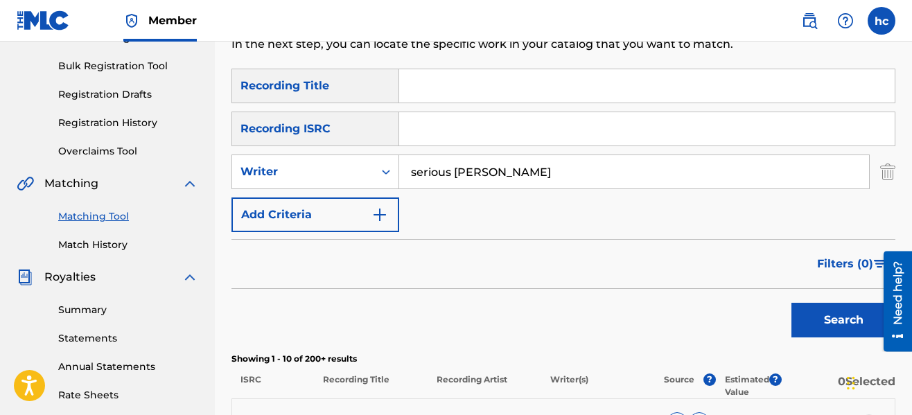
scroll to position [834, 0]
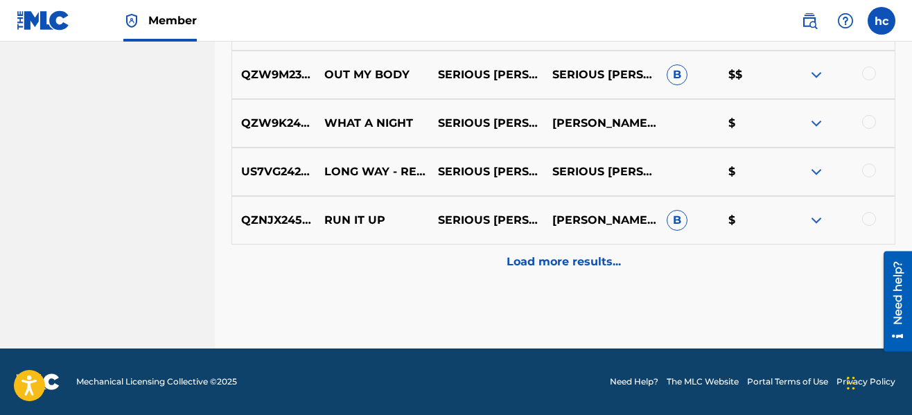
click at [548, 267] on p "Load more results..." at bounding box center [564, 262] width 114 height 17
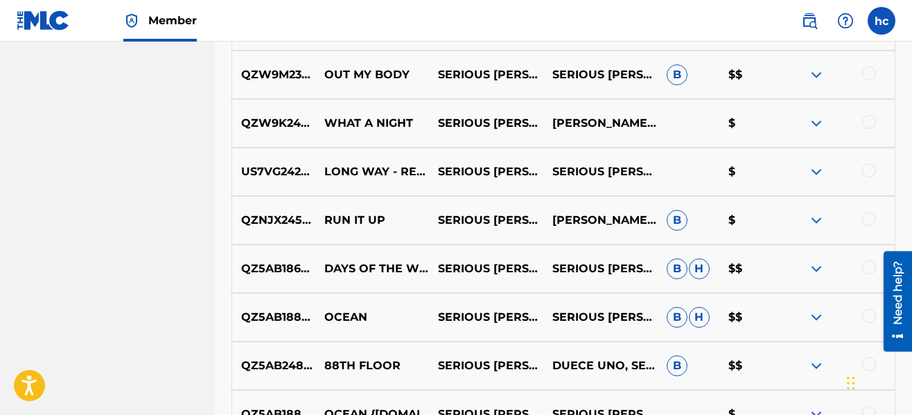
scroll to position [862, 0]
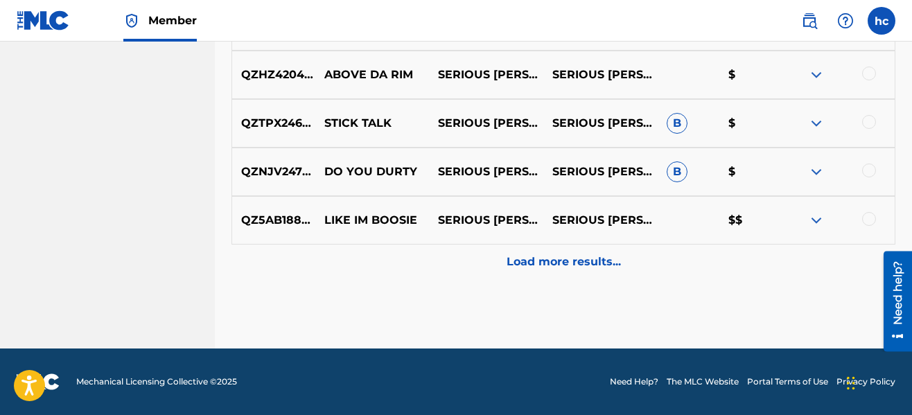
click at [548, 267] on p "Load more results..." at bounding box center [564, 262] width 114 height 17
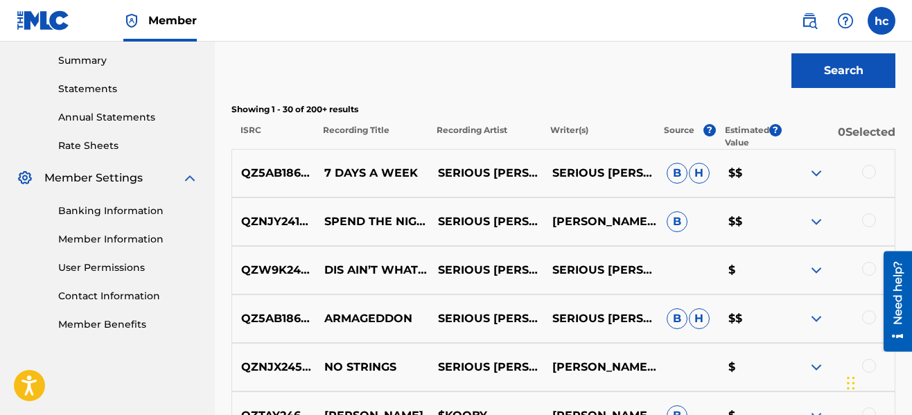
scroll to position [1319, 0]
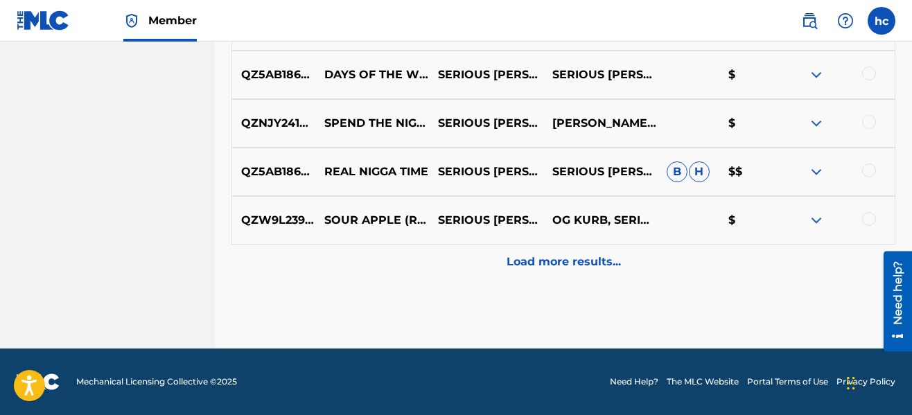
click at [548, 267] on p "Load more results..." at bounding box center [564, 262] width 114 height 17
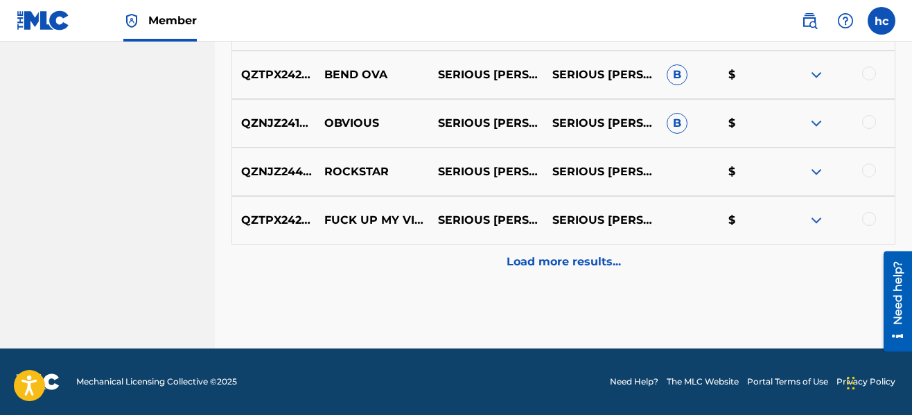
click at [548, 267] on p "Load more results..." at bounding box center [564, 262] width 114 height 17
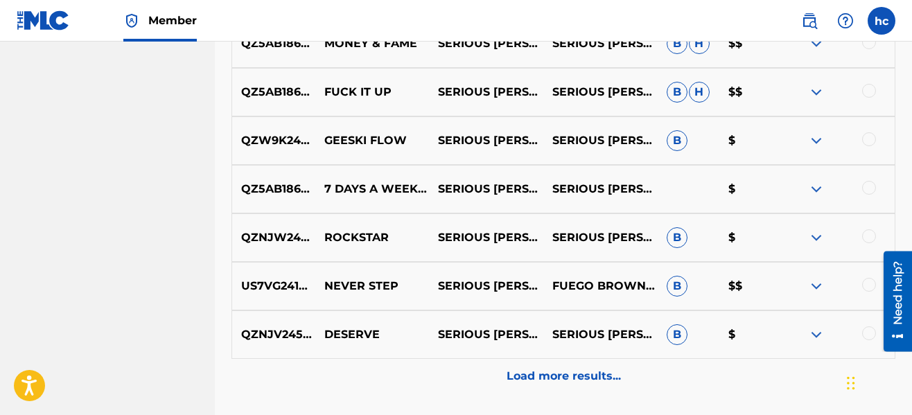
scroll to position [2678, 0]
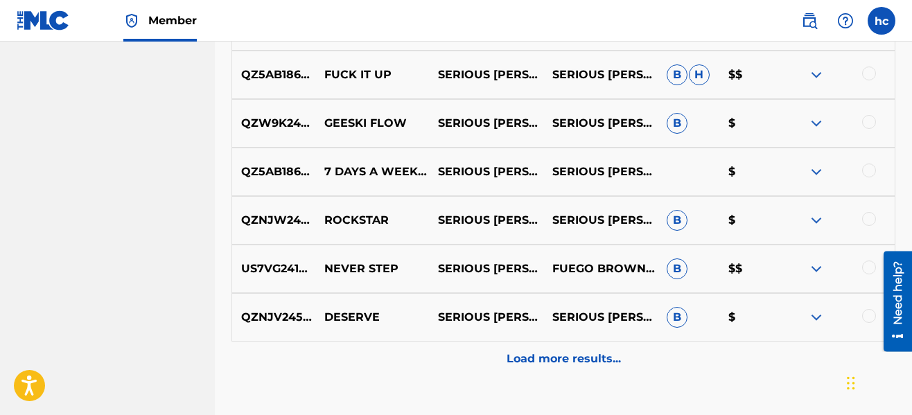
click at [862, 71] on div at bounding box center [838, 75] width 114 height 17
click at [581, 346] on div "Load more results..." at bounding box center [564, 359] width 664 height 35
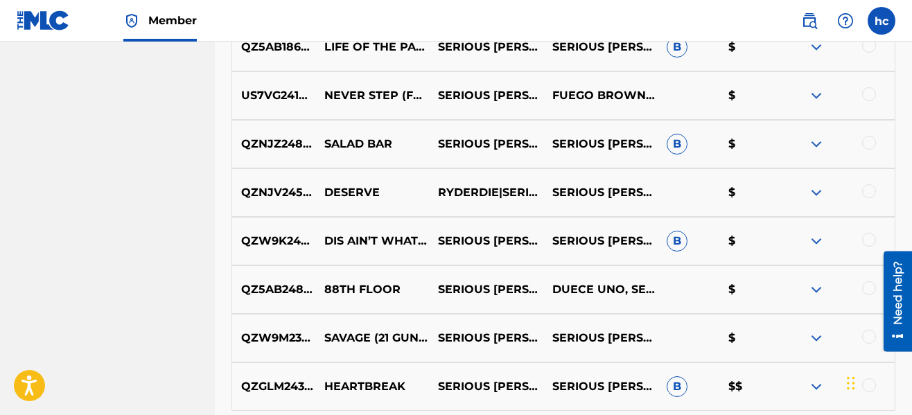
scroll to position [3233, 0]
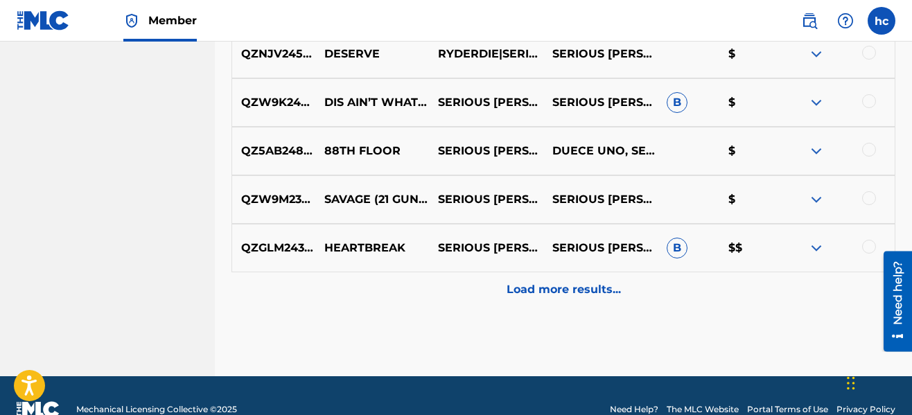
click at [563, 290] on p "Load more results..." at bounding box center [564, 289] width 114 height 17
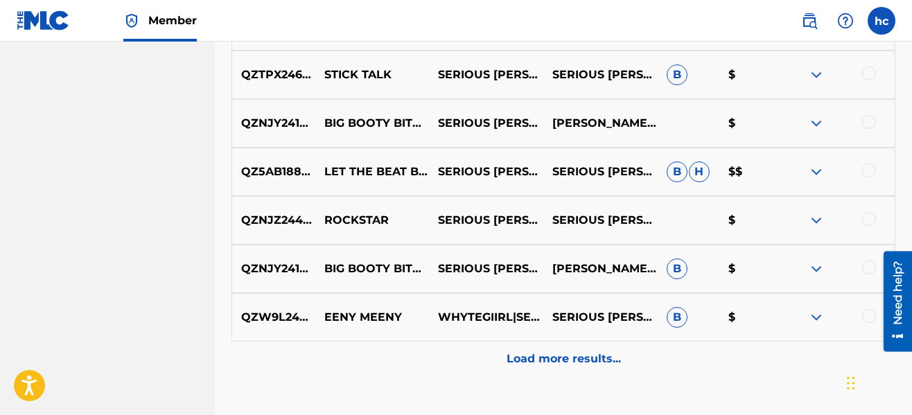
scroll to position [3676, 0]
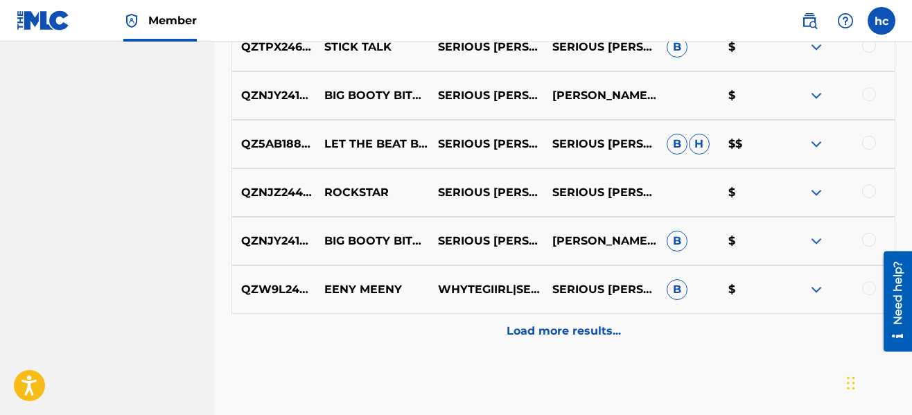
click at [568, 327] on p "Load more results..." at bounding box center [564, 331] width 114 height 17
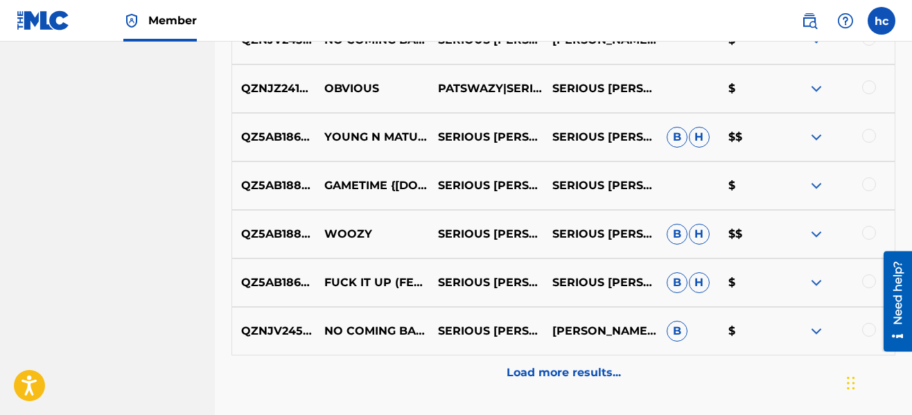
scroll to position [4148, 0]
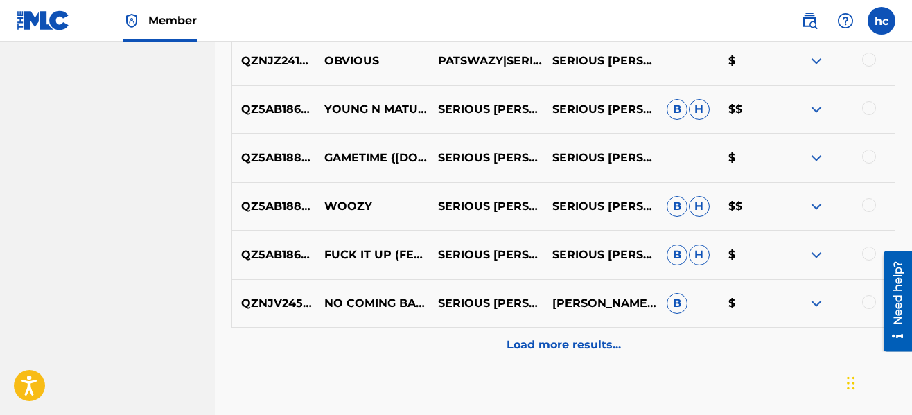
click at [865, 252] on div at bounding box center [869, 254] width 14 height 14
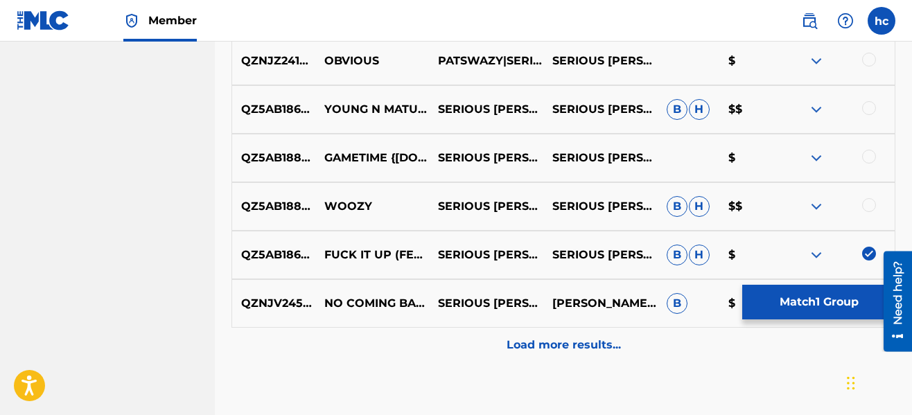
click at [541, 337] on p "Load more results..." at bounding box center [564, 345] width 114 height 17
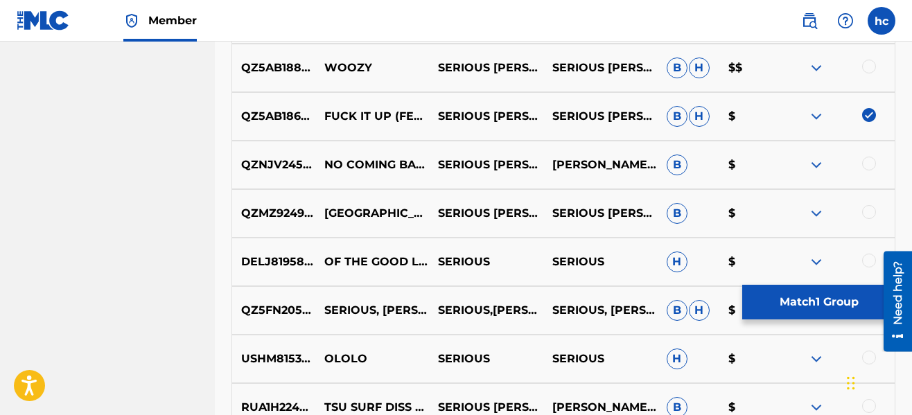
scroll to position [4314, 0]
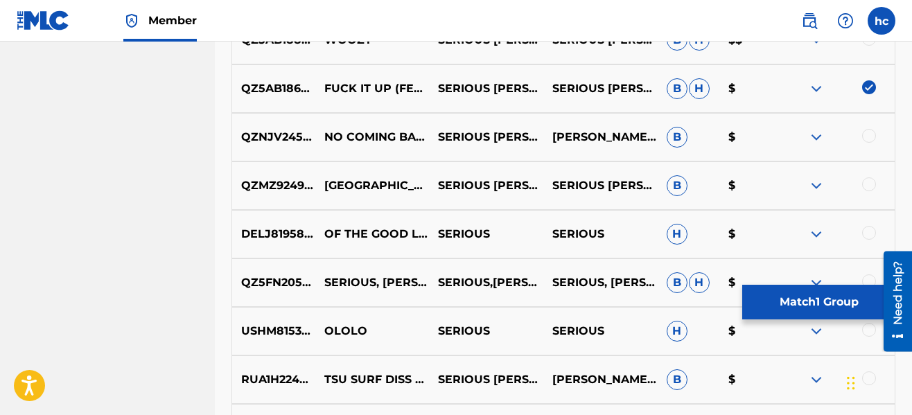
click at [799, 291] on button "Match 1 Group" at bounding box center [819, 302] width 153 height 35
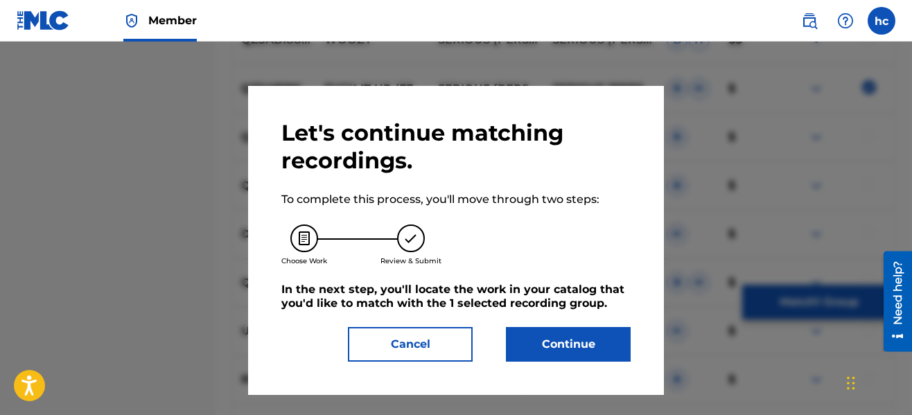
click at [542, 330] on button "Continue" at bounding box center [568, 344] width 125 height 35
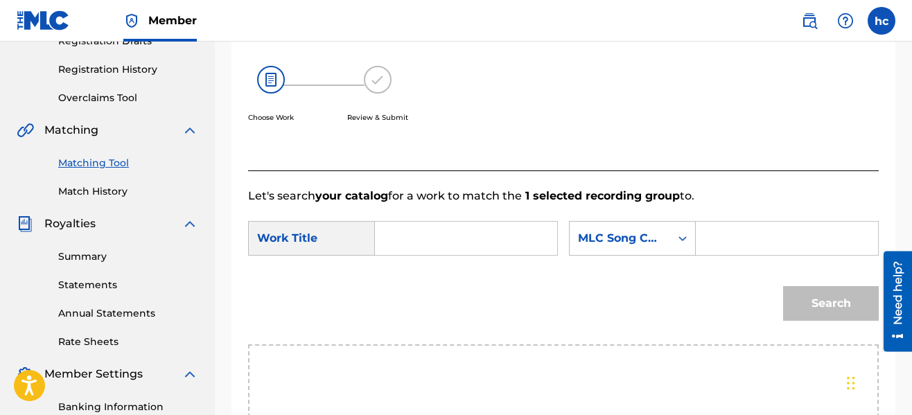
scroll to position [236, 0]
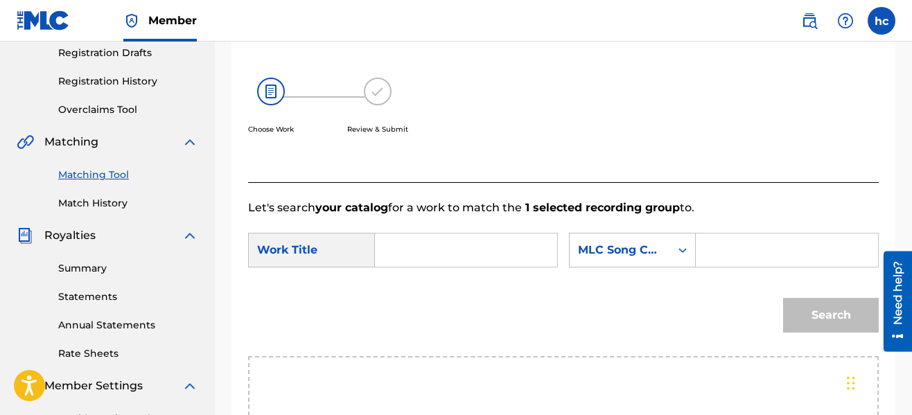
click at [441, 263] on input "Search Form" at bounding box center [466, 250] width 159 height 33
click at [412, 284] on strong "fuck" at bounding box center [411, 281] width 25 height 13
type input "fuck it up"
click at [627, 257] on div "MLC Song Code" at bounding box center [620, 250] width 84 height 17
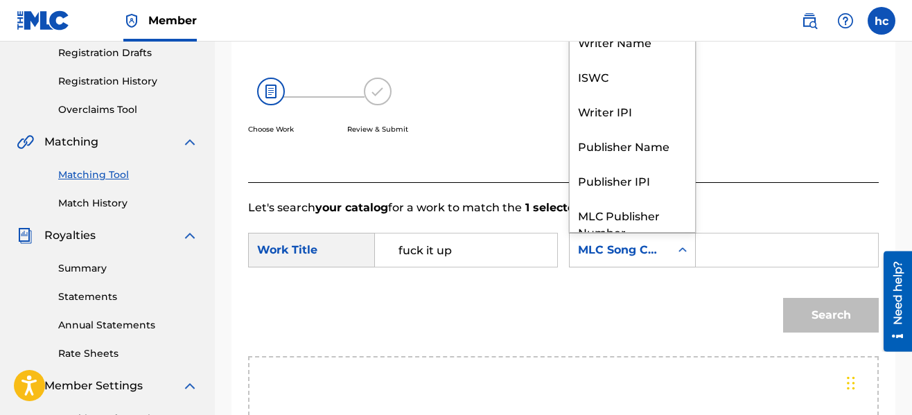
scroll to position [51, 0]
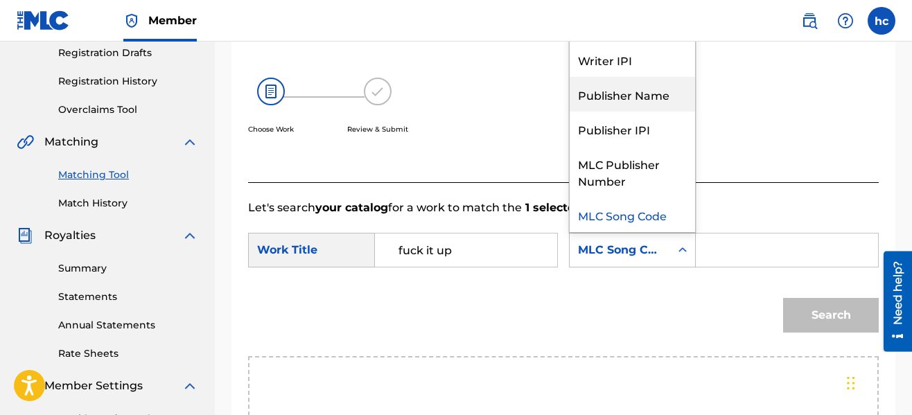
click at [631, 95] on div "Publisher Name" at bounding box center [632, 94] width 125 height 35
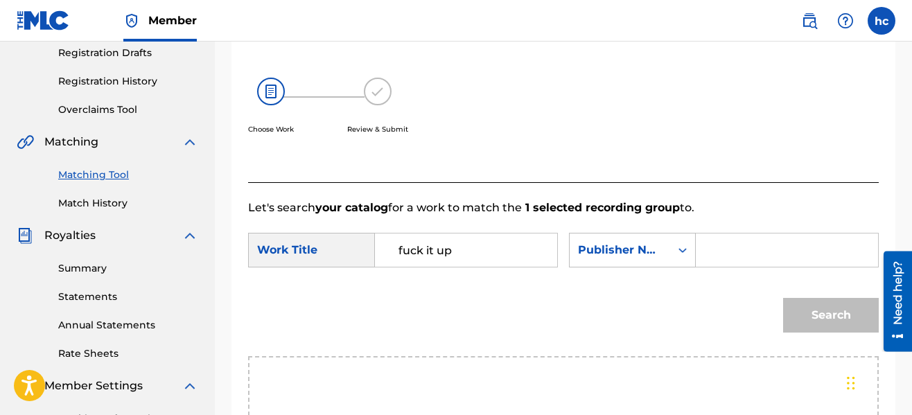
click at [708, 246] on input "Search Form" at bounding box center [787, 250] width 159 height 33
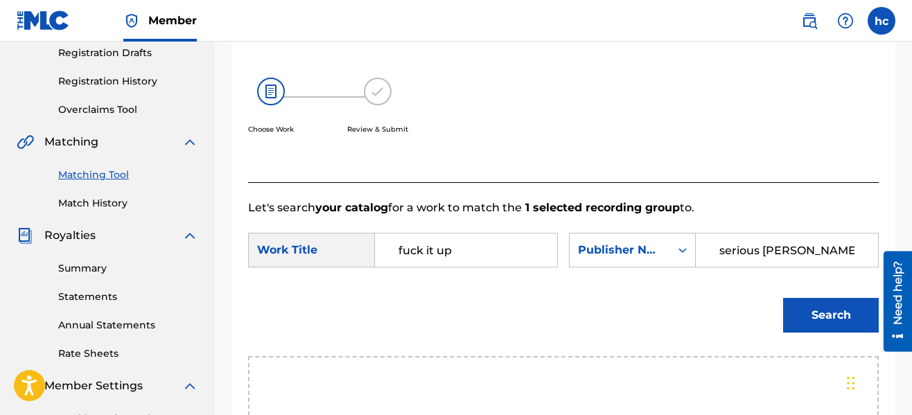
type input "serious [PERSON_NAME]"
click at [783, 298] on button "Search" at bounding box center [831, 315] width 96 height 35
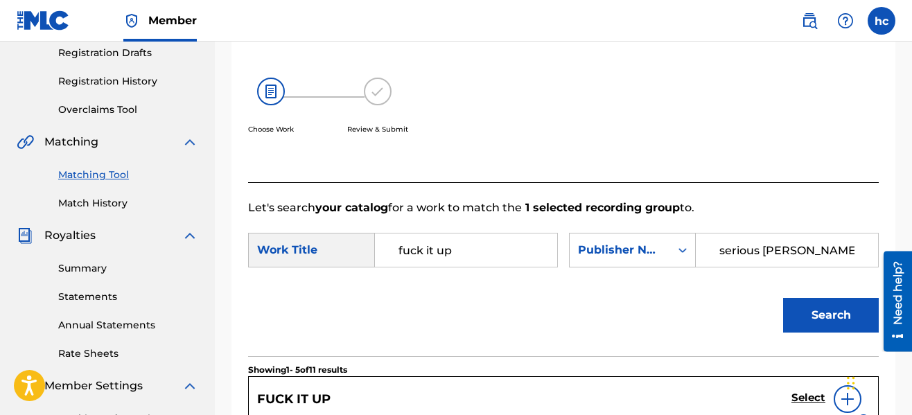
click at [471, 289] on div "Search" at bounding box center [563, 320] width 631 height 72
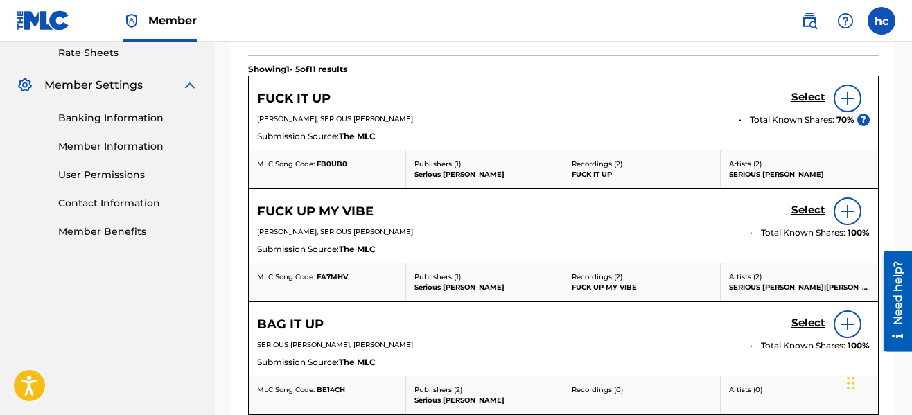
scroll to position [541, 0]
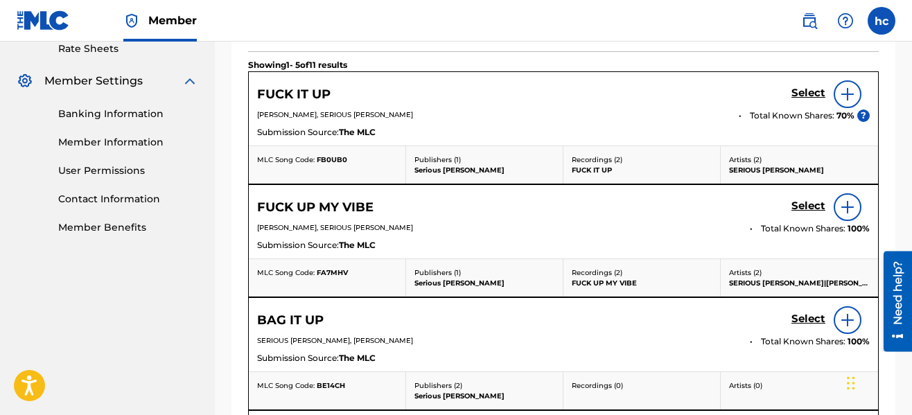
click at [798, 93] on h5 "Select" at bounding box center [809, 93] width 34 height 13
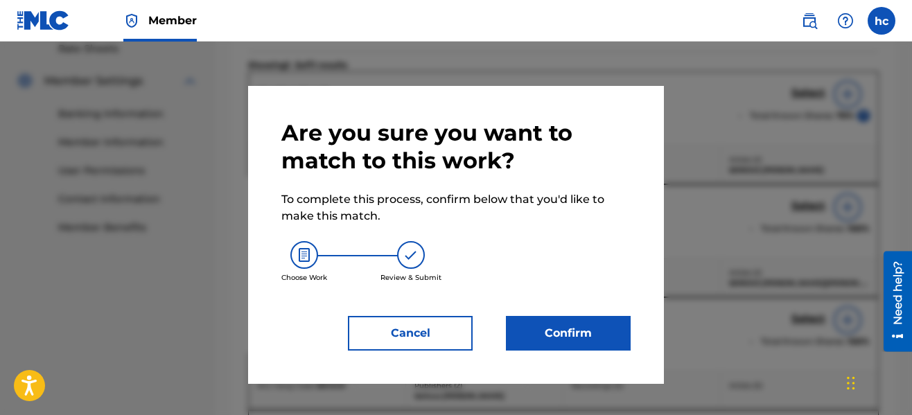
click at [559, 338] on button "Confirm" at bounding box center [568, 333] width 125 height 35
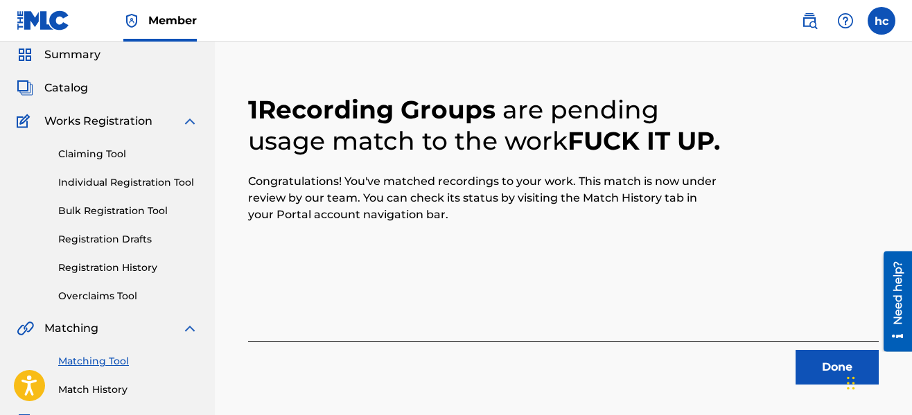
scroll to position [0, 0]
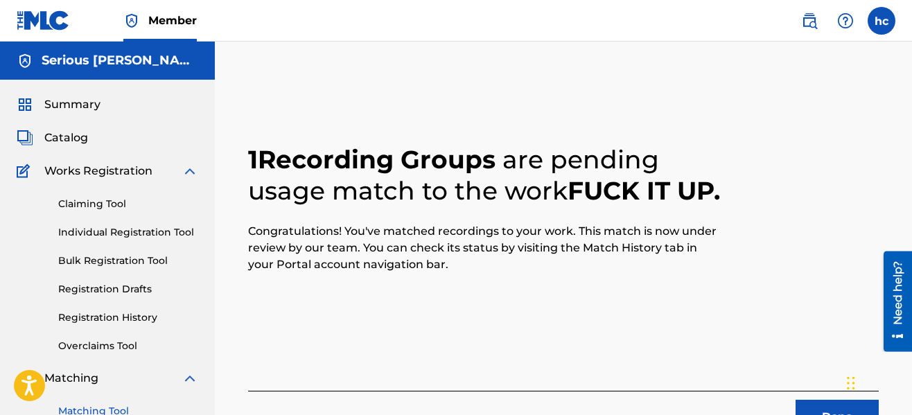
click at [805, 408] on button "Done" at bounding box center [837, 417] width 83 height 35
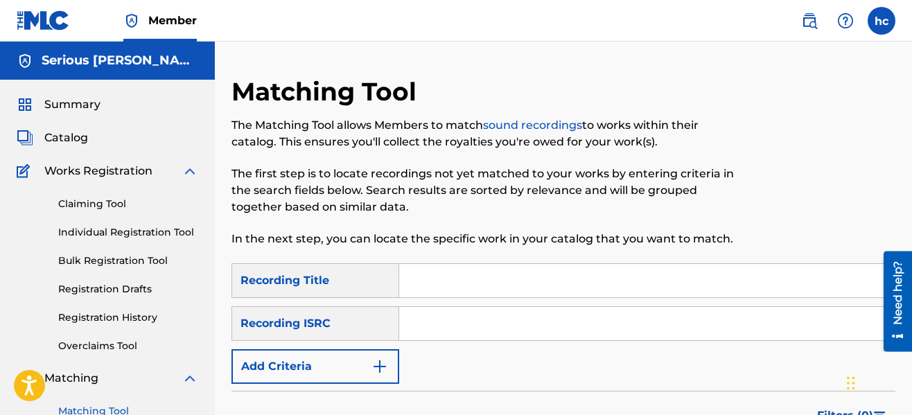
click at [377, 363] on img "Search Form" at bounding box center [380, 366] width 17 height 17
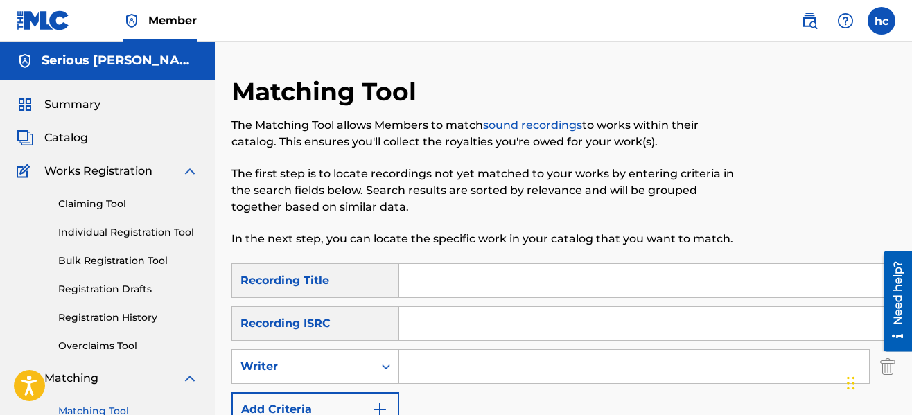
click at [433, 365] on input "Search Form" at bounding box center [634, 366] width 470 height 33
type input "serious [PERSON_NAME]"
click at [513, 397] on div "SearchWithCriteriaeb3ea9ec-11ca-45ed-8bbb-423310fee9c7 Recording Title SearchWi…" at bounding box center [564, 345] width 664 height 164
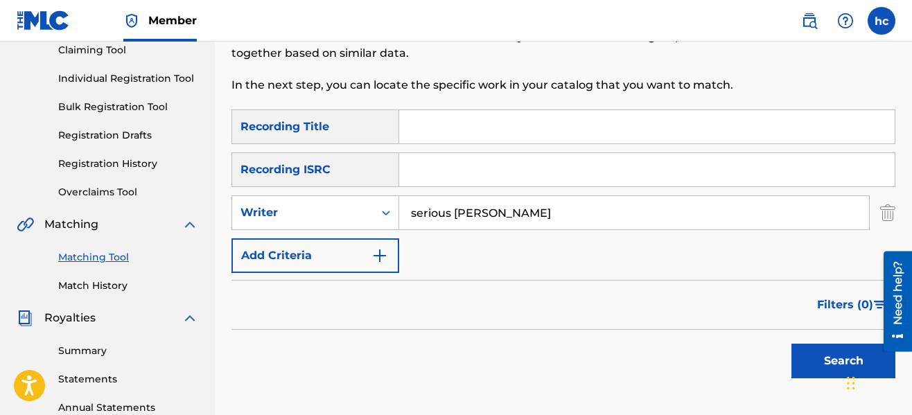
scroll to position [277, 0]
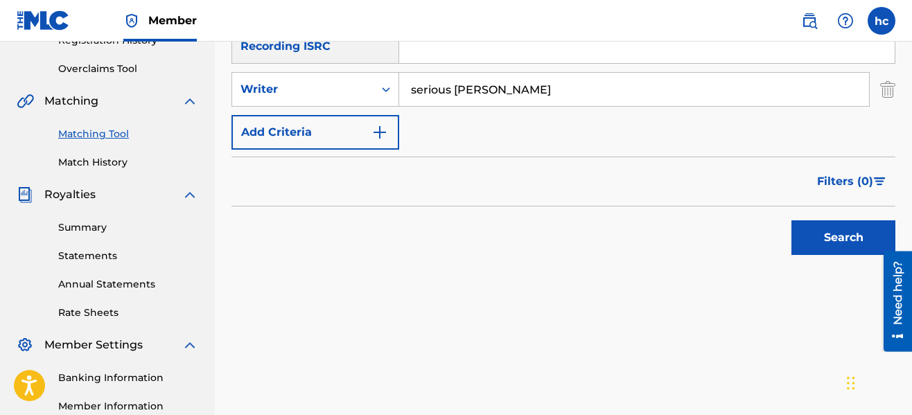
click at [827, 250] on button "Search" at bounding box center [844, 237] width 104 height 35
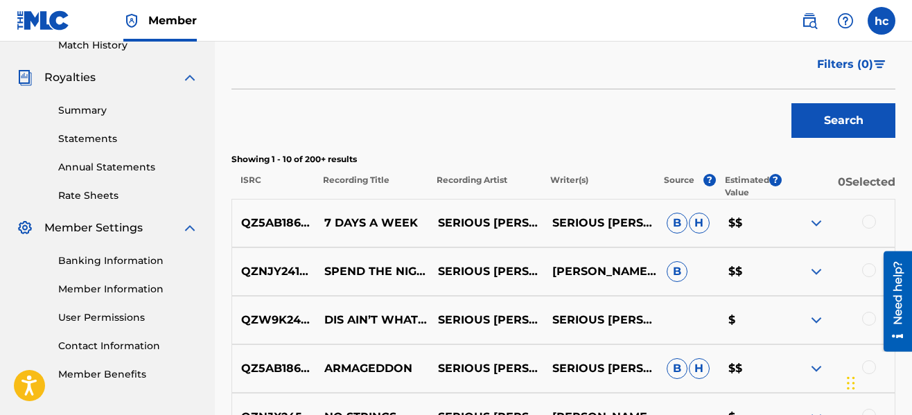
scroll to position [834, 0]
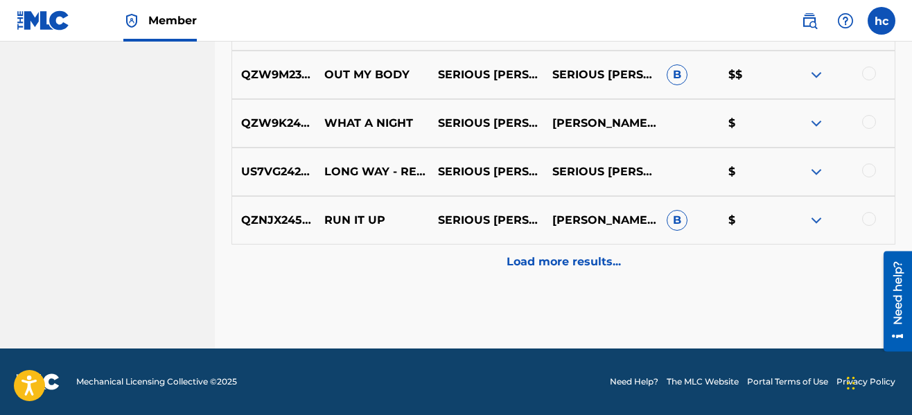
click at [569, 255] on p "Load more results..." at bounding box center [564, 262] width 114 height 17
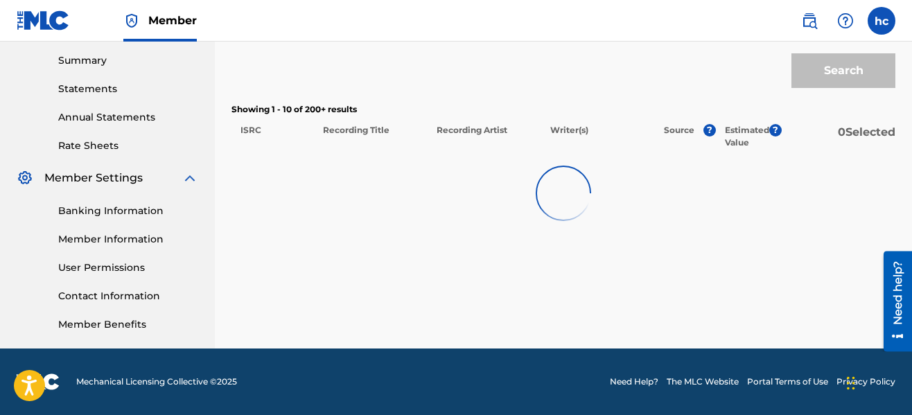
scroll to position [444, 0]
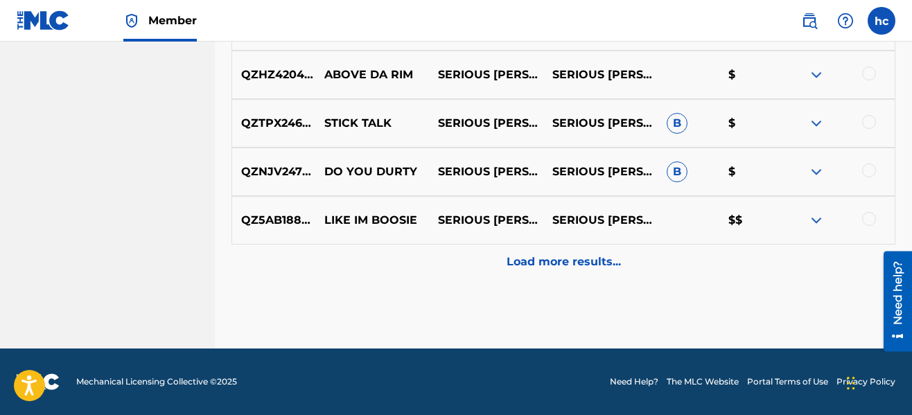
click at [569, 255] on p "Load more results..." at bounding box center [564, 262] width 114 height 17
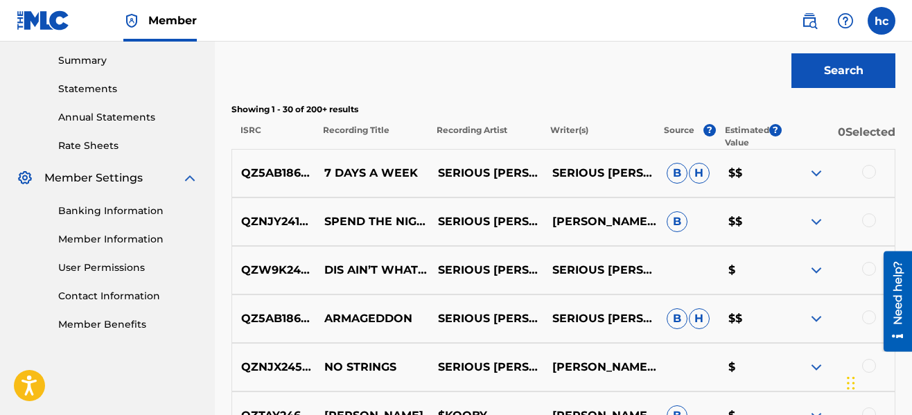
scroll to position [1319, 0]
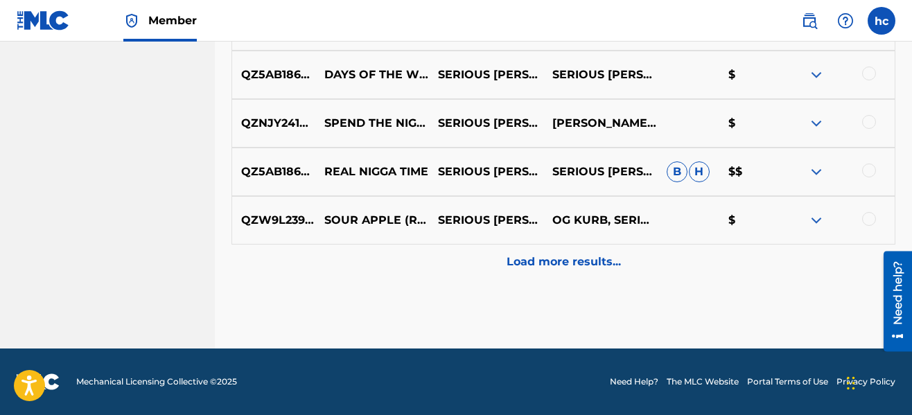
click at [569, 255] on p "Load more results..." at bounding box center [564, 262] width 114 height 17
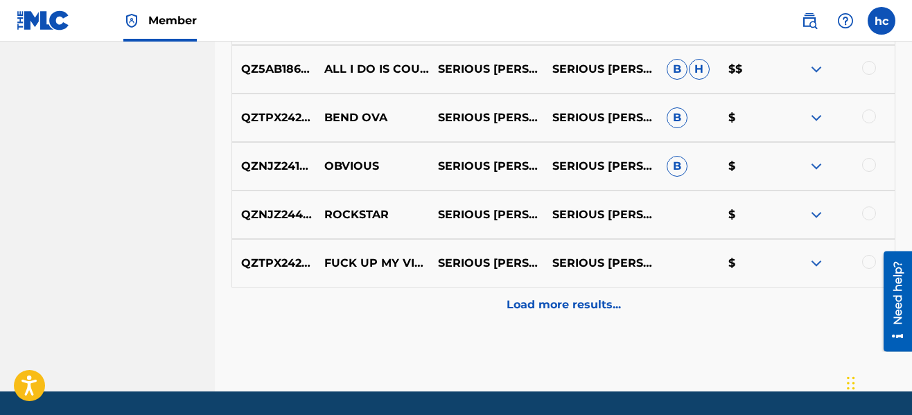
scroll to position [2248, 0]
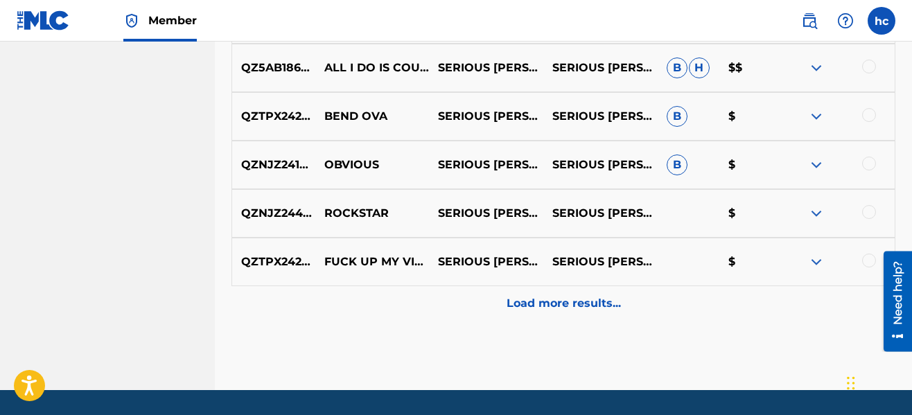
click at [563, 298] on p "Load more results..." at bounding box center [564, 303] width 114 height 17
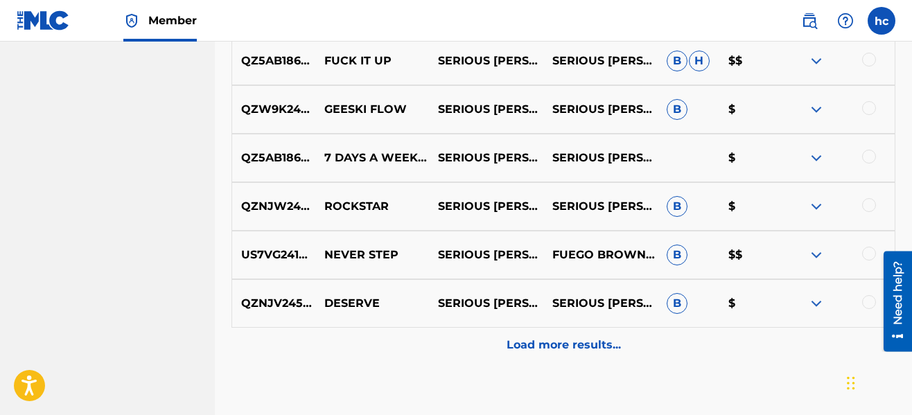
scroll to position [2720, 0]
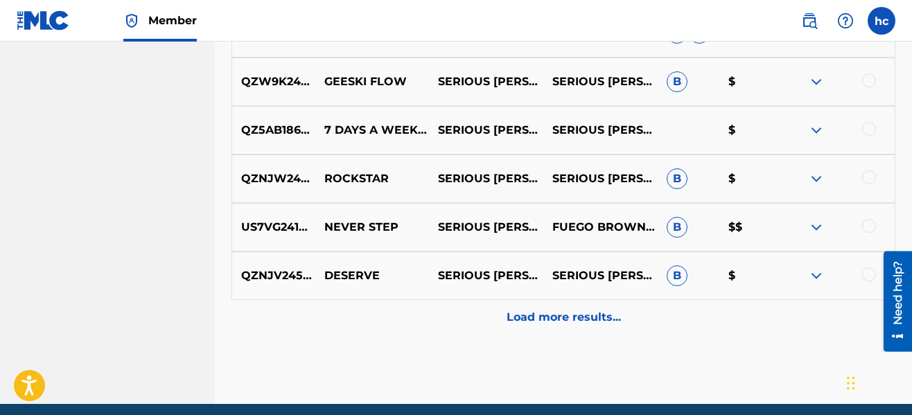
click at [865, 80] on div at bounding box center [869, 80] width 14 height 14
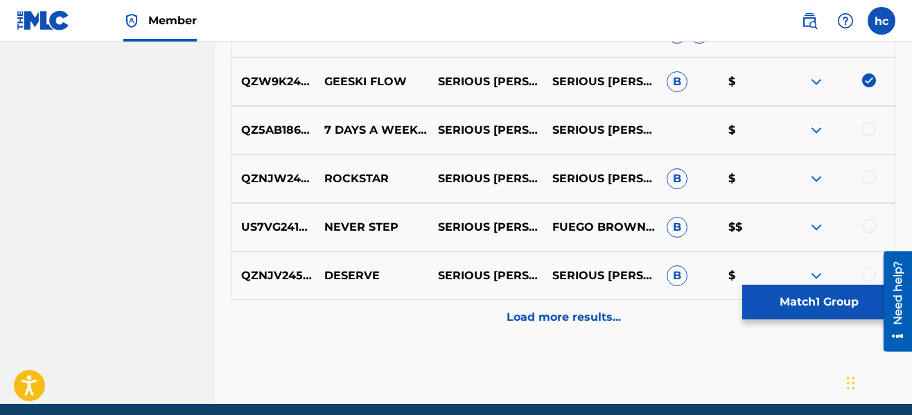
click at [571, 322] on p "Load more results..." at bounding box center [564, 317] width 114 height 17
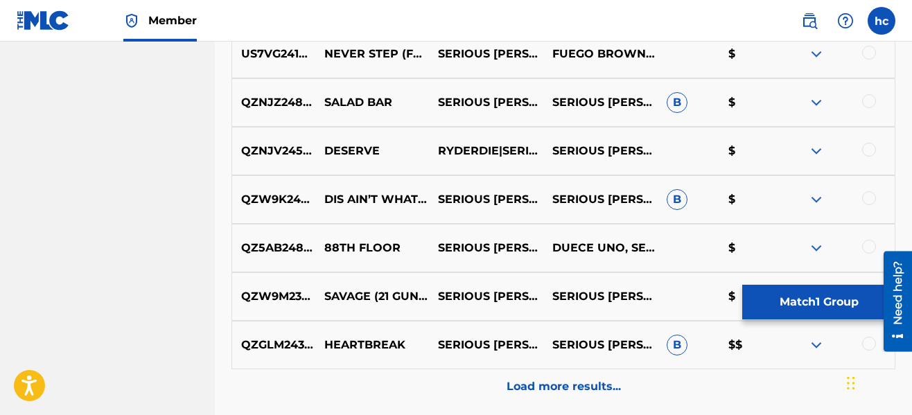
scroll to position [3163, 0]
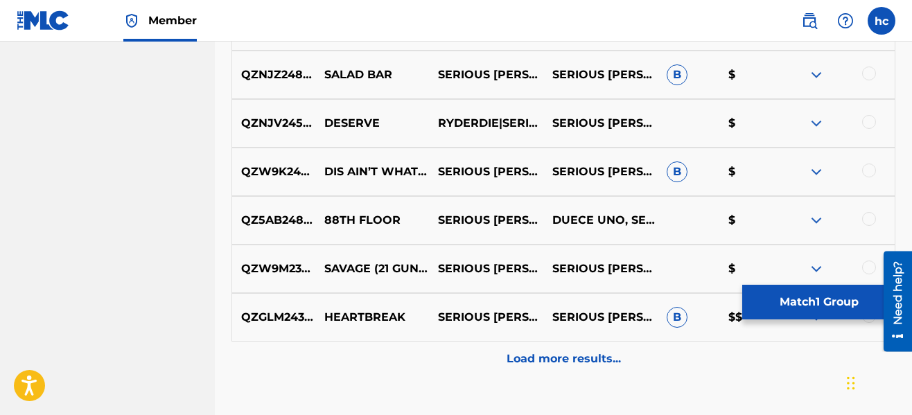
click at [568, 354] on p "Load more results..." at bounding box center [564, 359] width 114 height 17
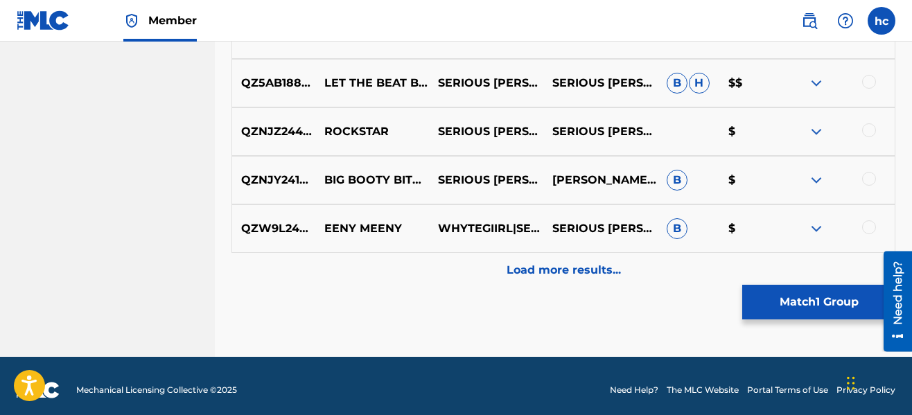
scroll to position [3746, 0]
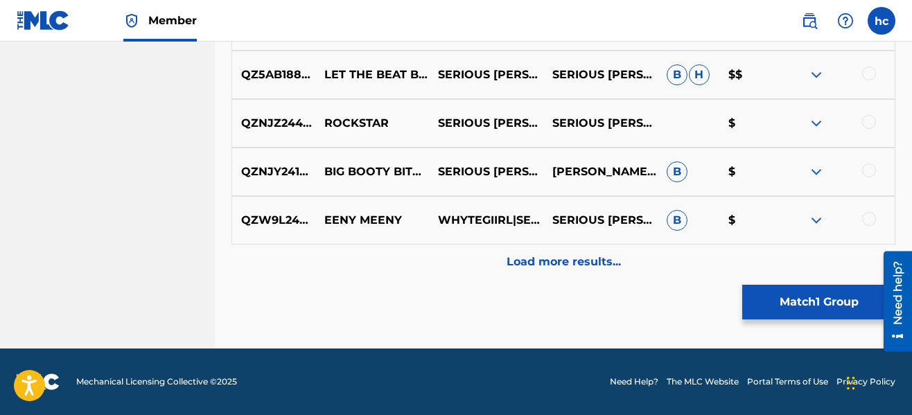
click at [566, 255] on p "Load more results..." at bounding box center [564, 262] width 114 height 17
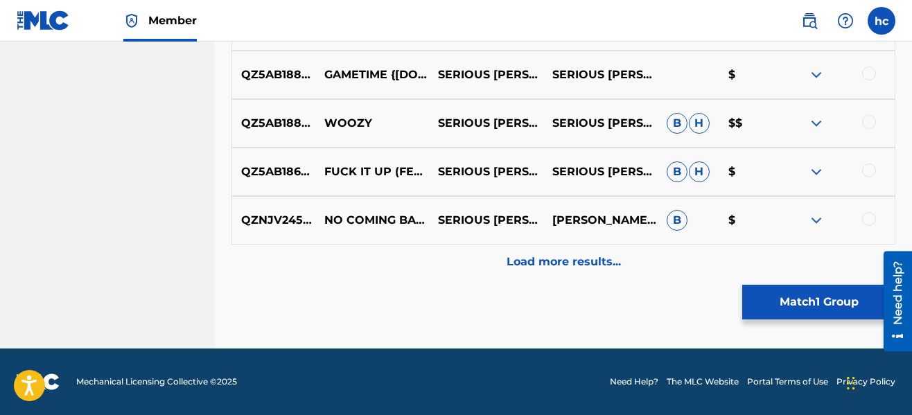
click at [566, 255] on p "Load more results..." at bounding box center [564, 262] width 114 height 17
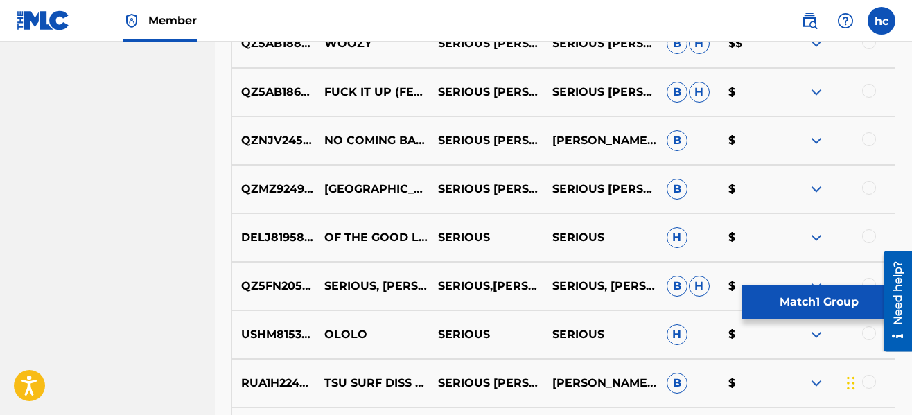
scroll to position [4342, 0]
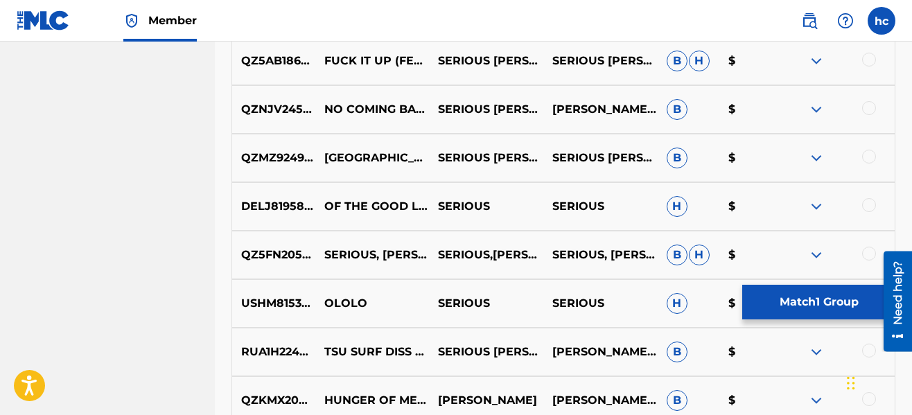
click at [848, 294] on button "Match 1 Group" at bounding box center [819, 302] width 153 height 35
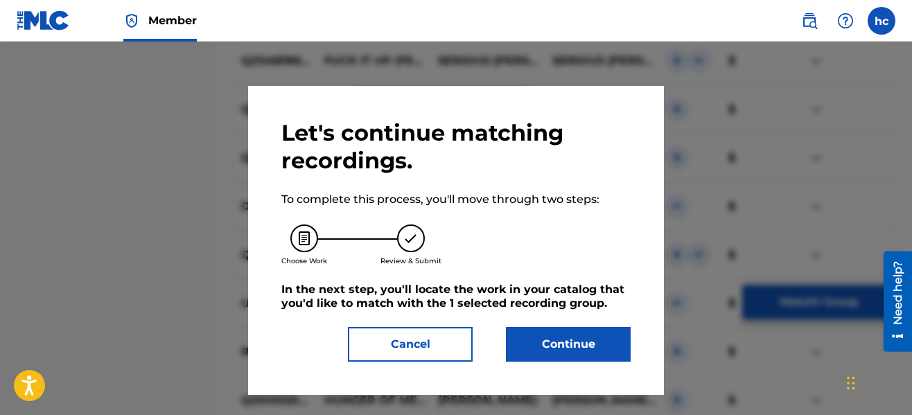
click at [562, 339] on button "Continue" at bounding box center [568, 344] width 125 height 35
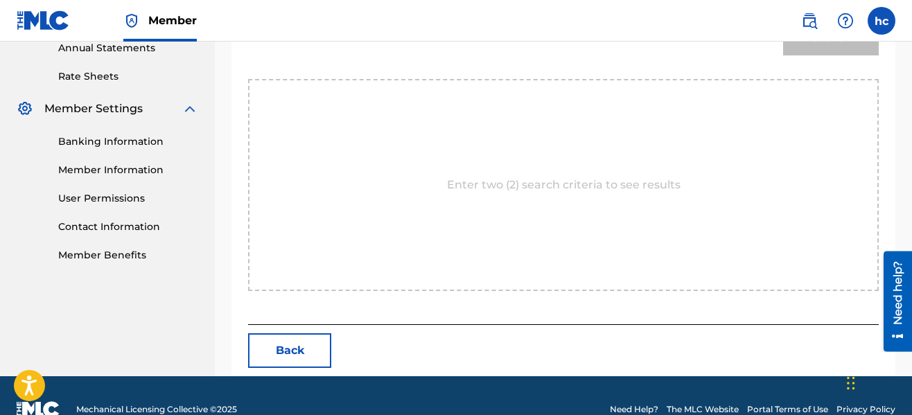
scroll to position [292, 0]
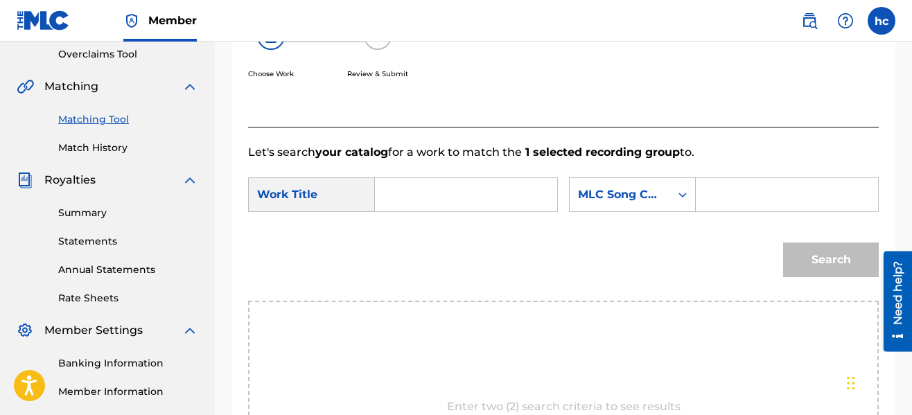
click at [426, 203] on input "Search Form" at bounding box center [466, 194] width 159 height 33
click at [425, 226] on strong "geesk" at bounding box center [416, 225] width 35 height 13
type input "geeski flow"
click at [602, 194] on div "MLC Song Code" at bounding box center [620, 194] width 84 height 17
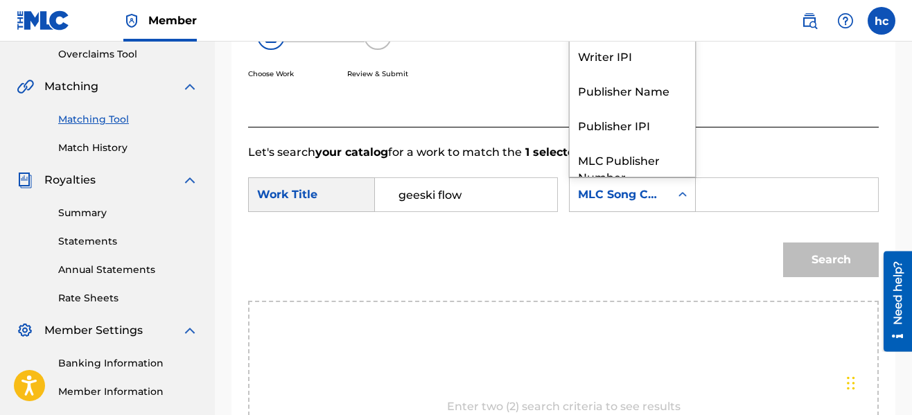
scroll to position [51, 0]
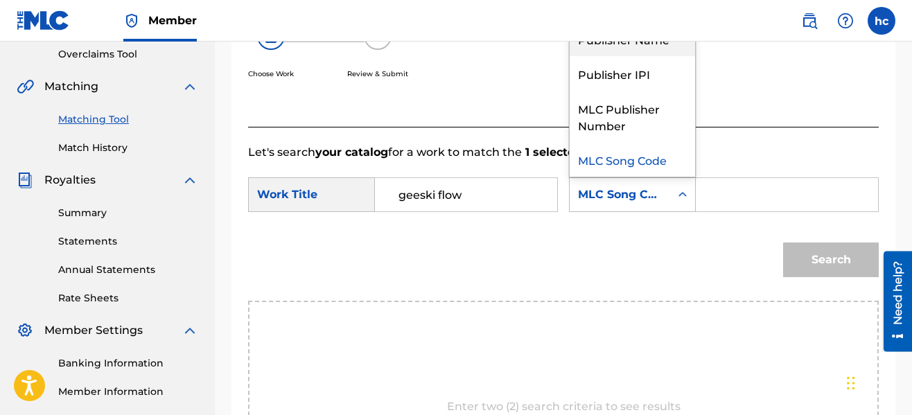
click at [621, 49] on div "Publisher Name" at bounding box center [632, 38] width 125 height 35
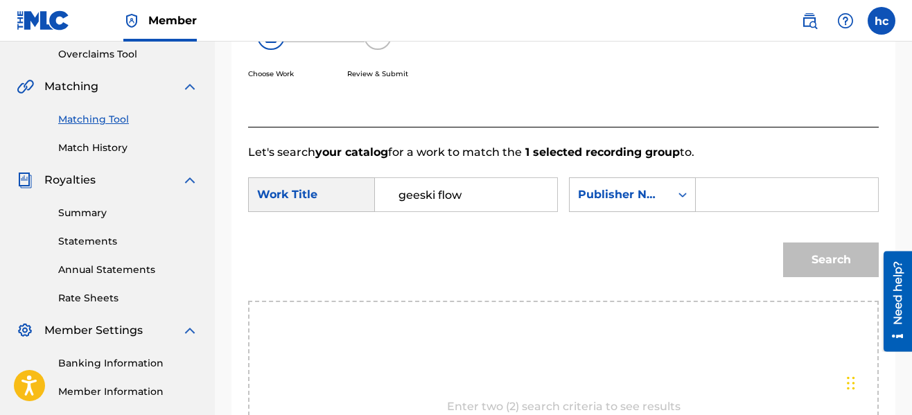
click at [711, 182] on input "Search Form" at bounding box center [787, 194] width 159 height 33
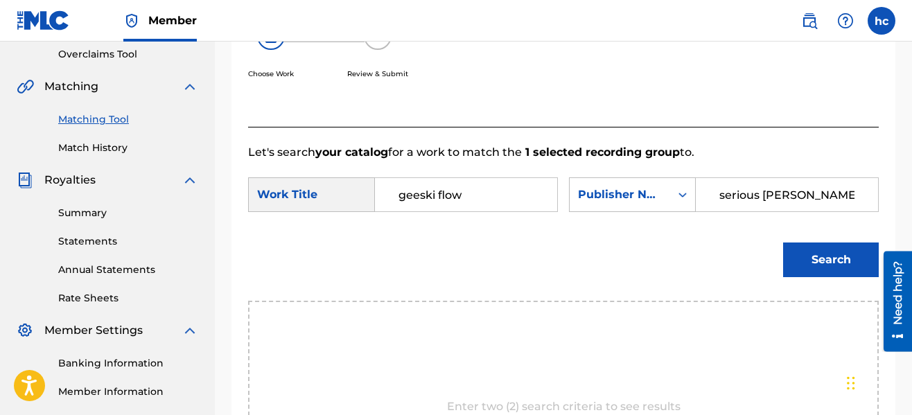
type input "serious [PERSON_NAME]"
click at [783, 243] on button "Search" at bounding box center [831, 260] width 96 height 35
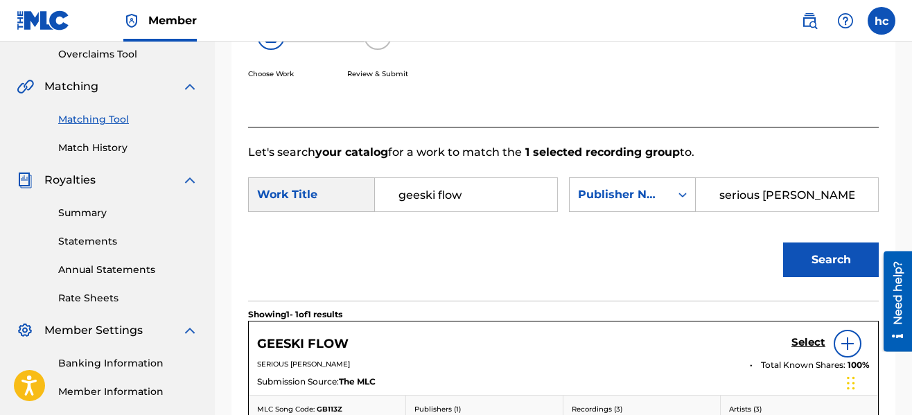
click at [719, 255] on div "Search" at bounding box center [563, 265] width 631 height 72
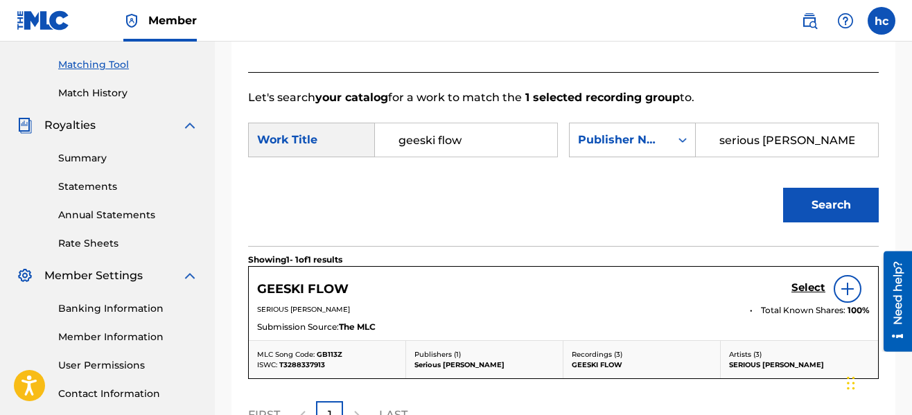
scroll to position [501, 0]
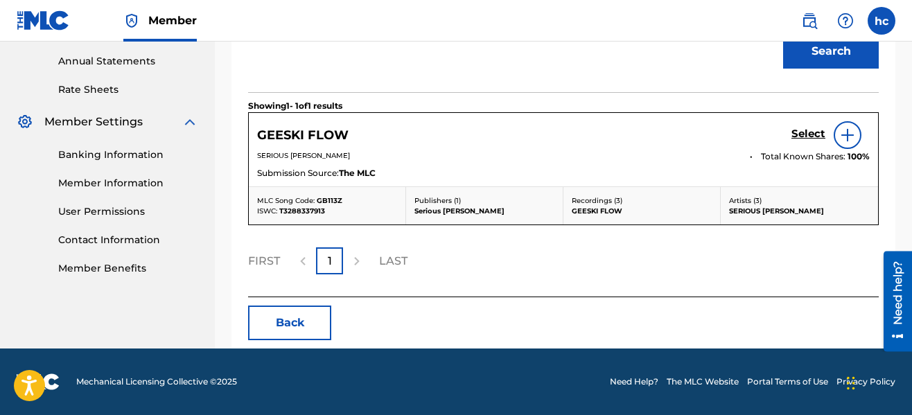
click at [796, 136] on h5 "Select" at bounding box center [809, 134] width 34 height 13
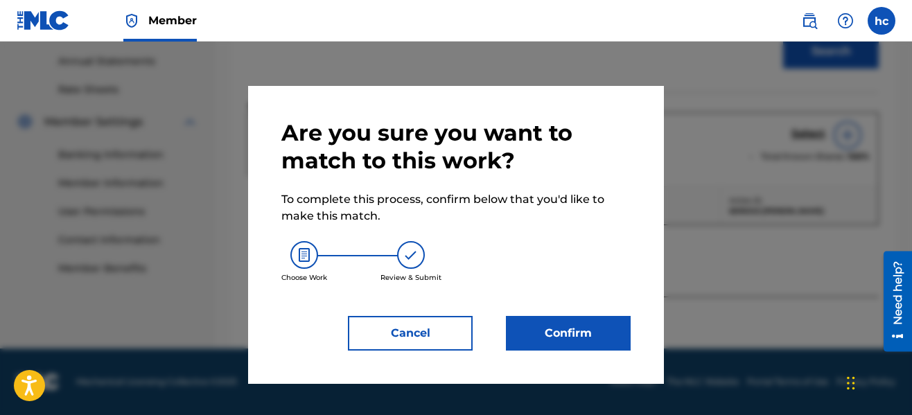
click at [592, 325] on button "Confirm" at bounding box center [568, 333] width 125 height 35
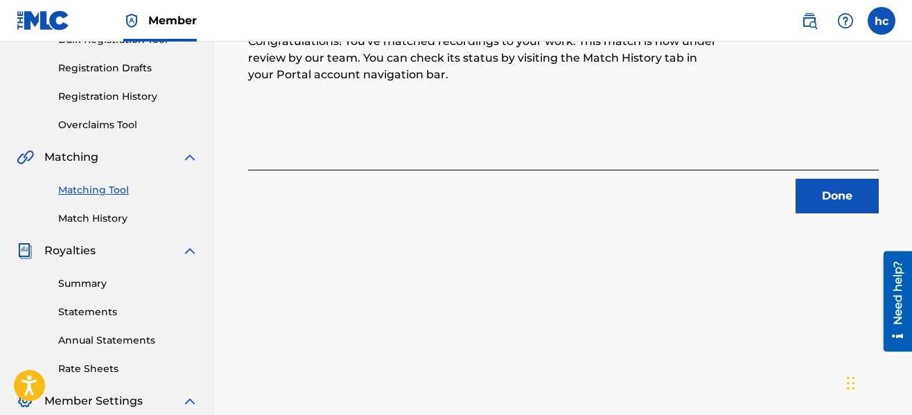
scroll to position [112, 0]
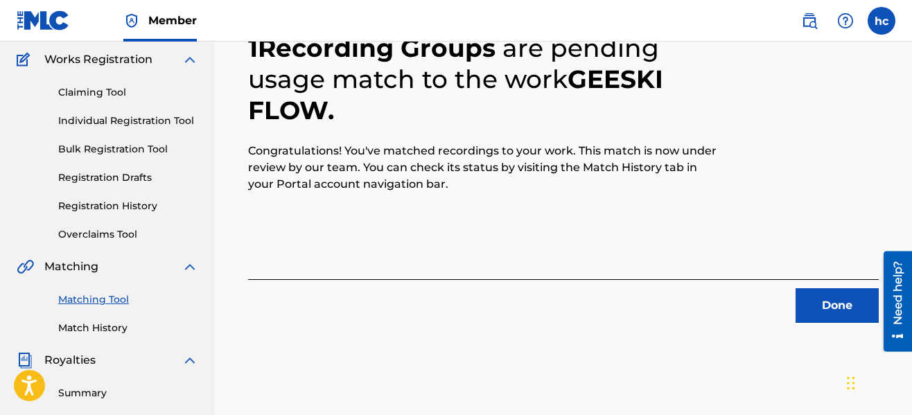
click at [812, 293] on button "Done" at bounding box center [837, 305] width 83 height 35
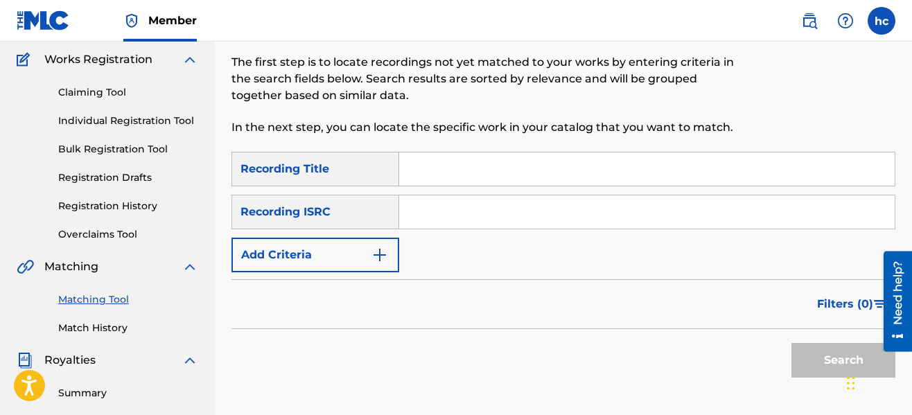
click at [390, 251] on button "Add Criteria" at bounding box center [316, 255] width 168 height 35
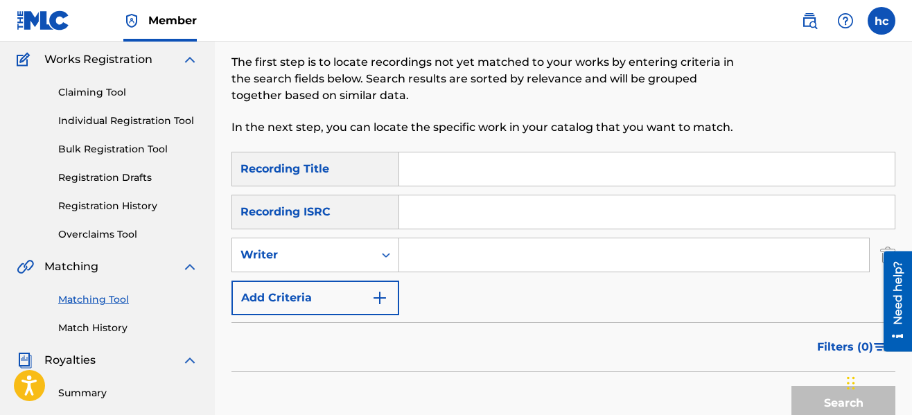
click at [407, 262] on input "Search Form" at bounding box center [634, 254] width 470 height 33
type input "serious [PERSON_NAME]"
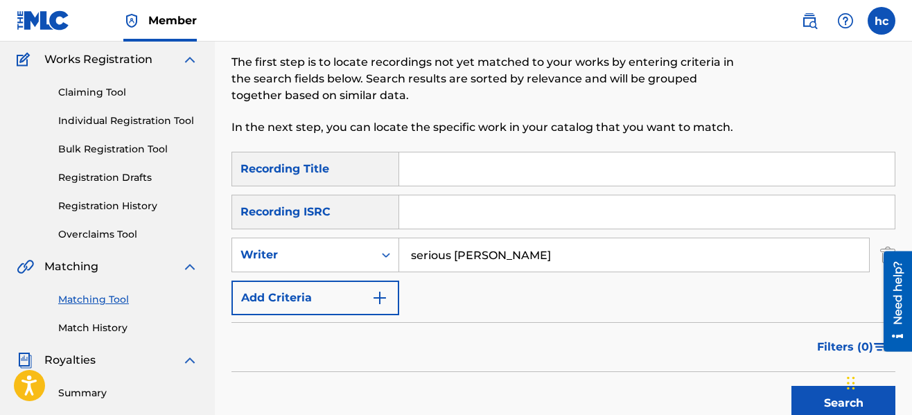
click at [581, 326] on div "Filters ( 0 )" at bounding box center [564, 347] width 664 height 50
click at [824, 404] on button "Search" at bounding box center [844, 403] width 104 height 35
click at [668, 374] on div "Search" at bounding box center [564, 399] width 664 height 55
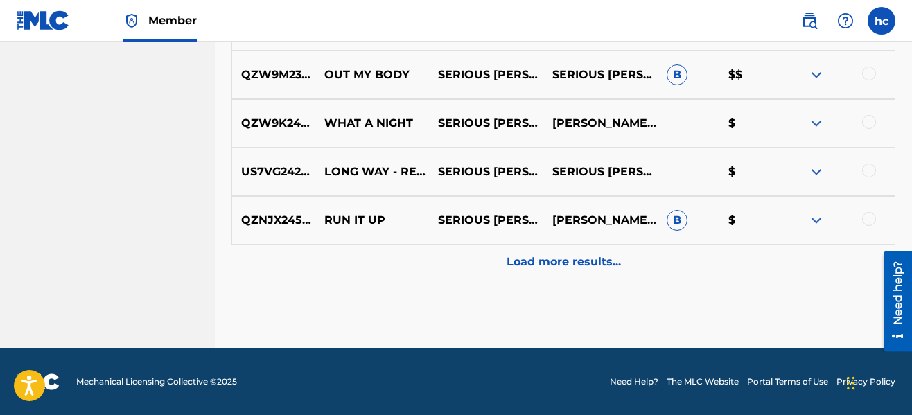
click at [582, 267] on p "Load more results..." at bounding box center [564, 262] width 114 height 17
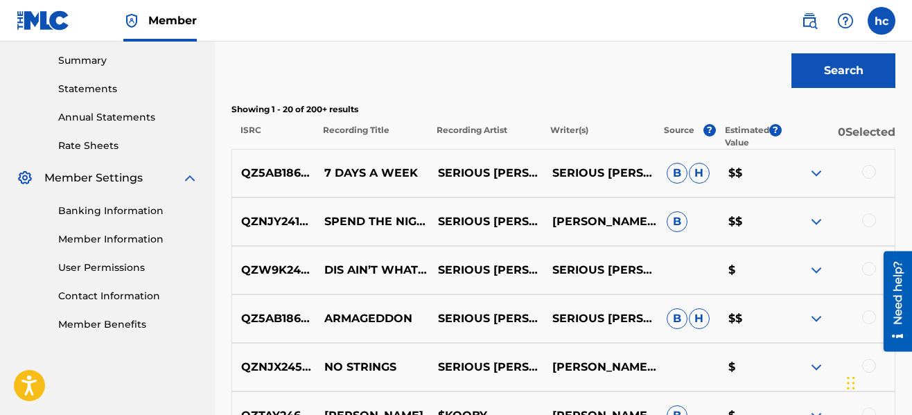
scroll to position [862, 0]
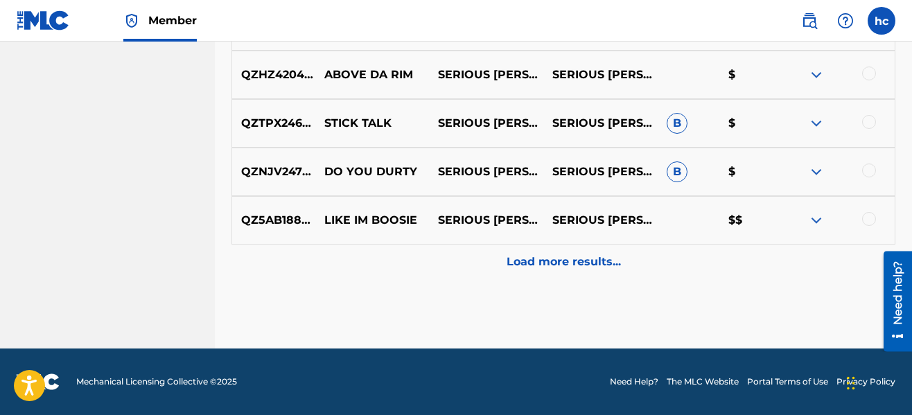
click at [582, 267] on p "Load more results..." at bounding box center [564, 262] width 114 height 17
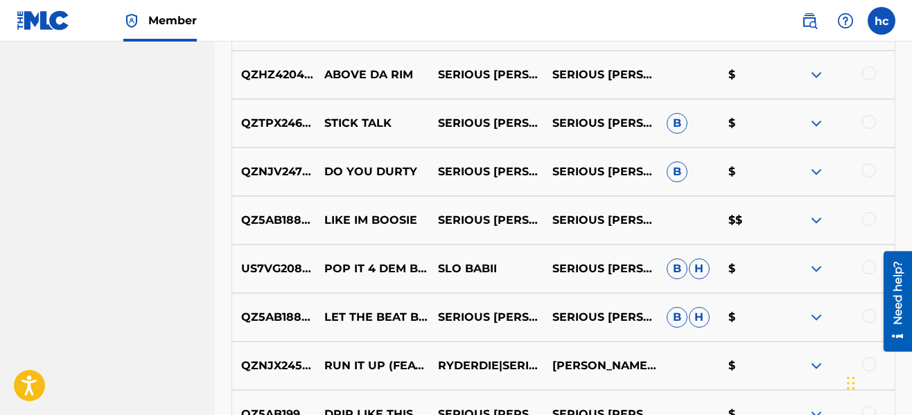
scroll to position [1347, 0]
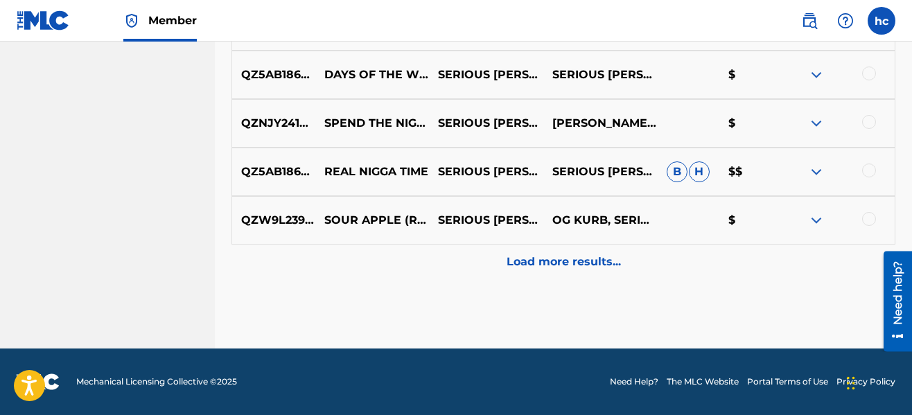
click at [582, 267] on p "Load more results..." at bounding box center [564, 262] width 114 height 17
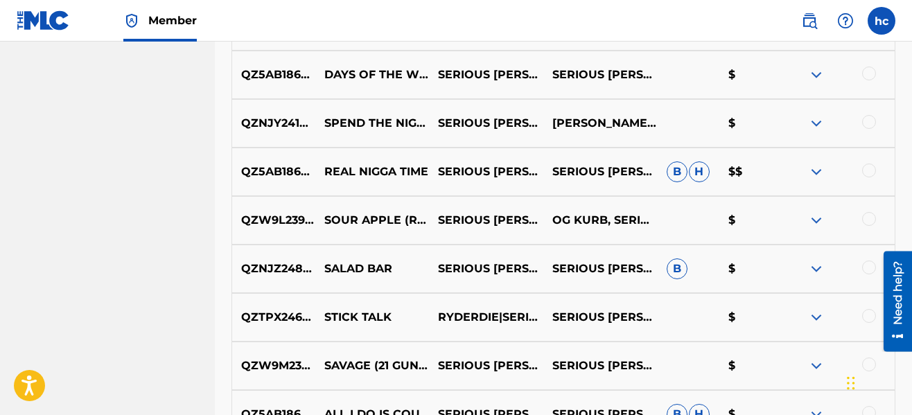
scroll to position [1832, 0]
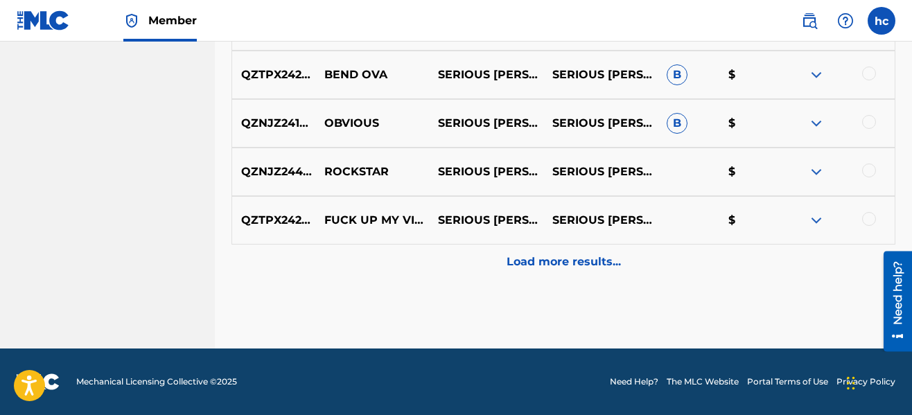
click at [582, 267] on p "Load more results..." at bounding box center [564, 262] width 114 height 17
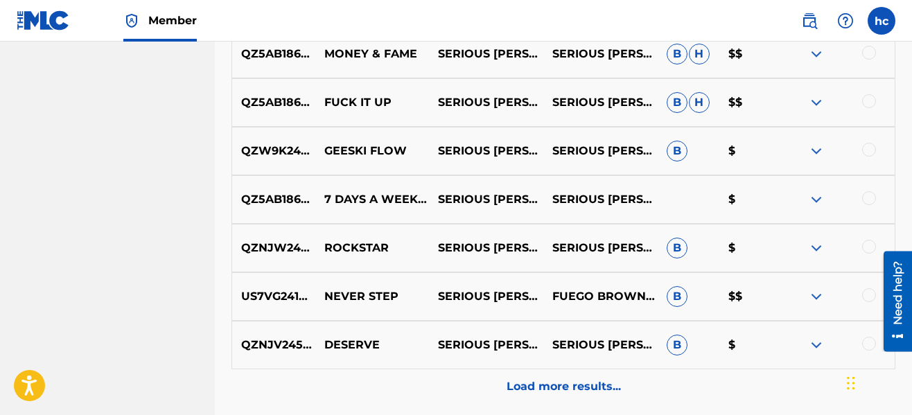
scroll to position [2678, 0]
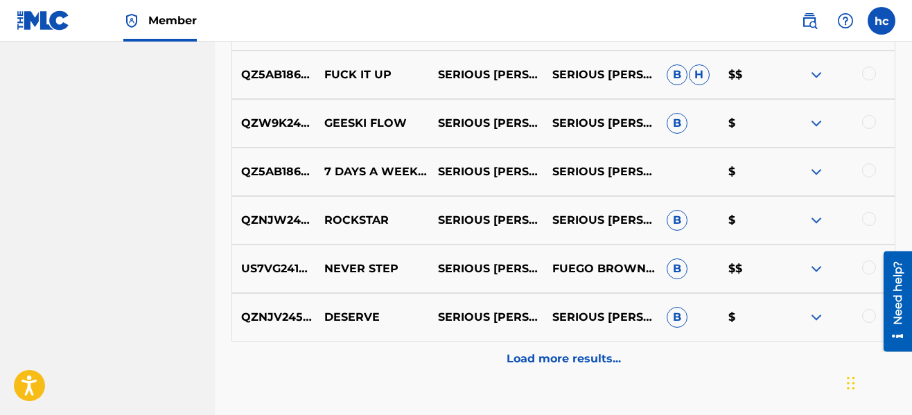
click at [867, 223] on div at bounding box center [869, 219] width 14 height 14
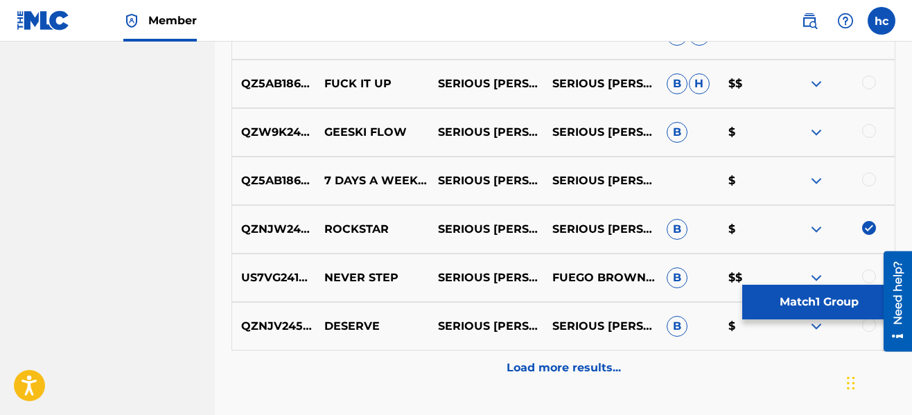
scroll to position [2727, 0]
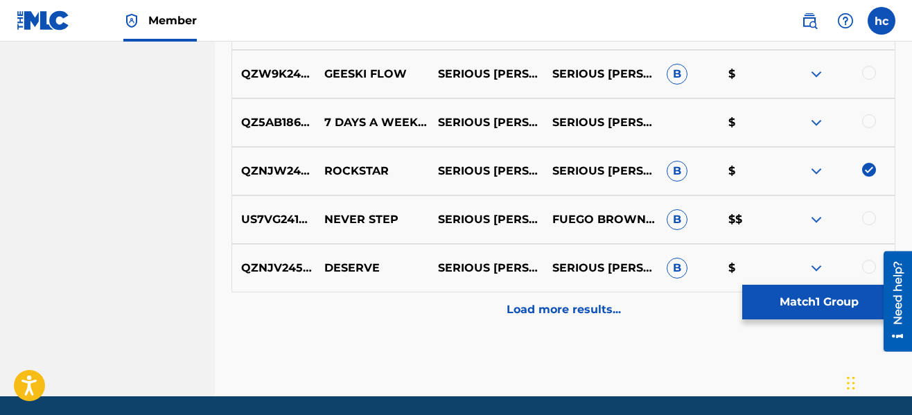
click at [602, 313] on p "Load more results..." at bounding box center [564, 310] width 114 height 17
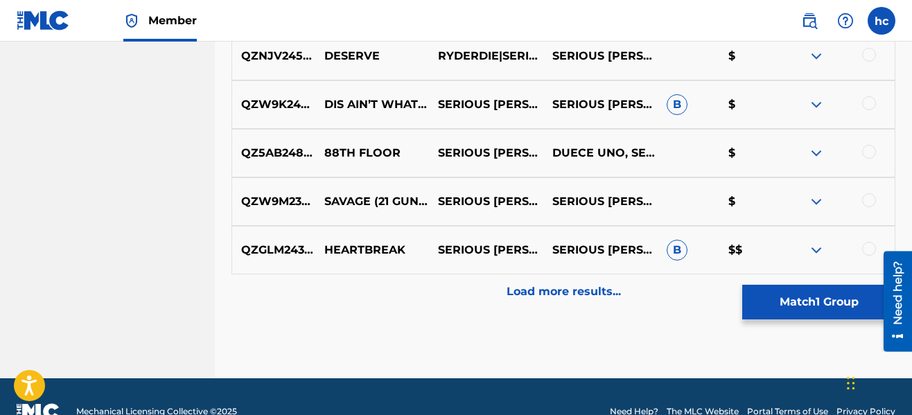
scroll to position [3254, 0]
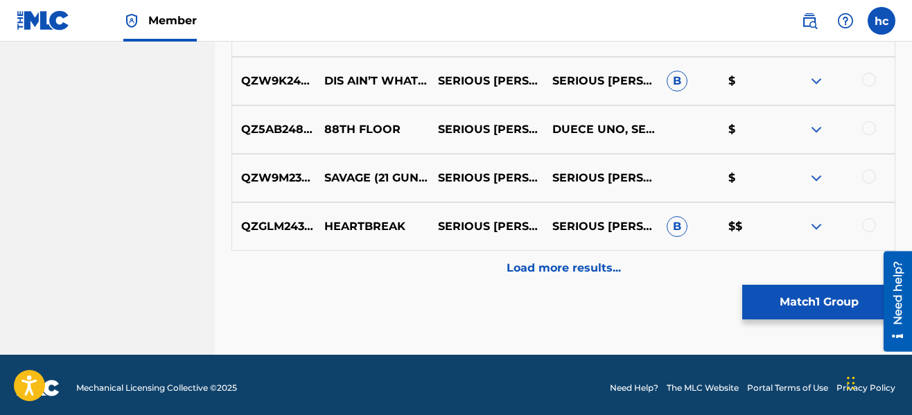
click at [573, 260] on p "Load more results..." at bounding box center [564, 268] width 114 height 17
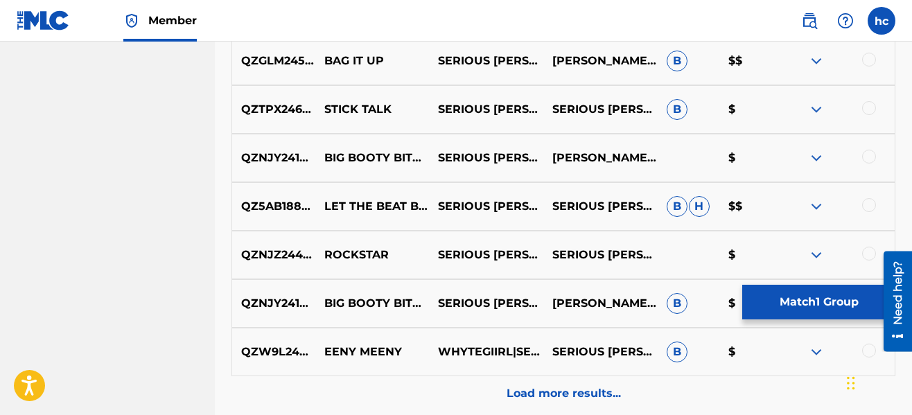
scroll to position [3615, 0]
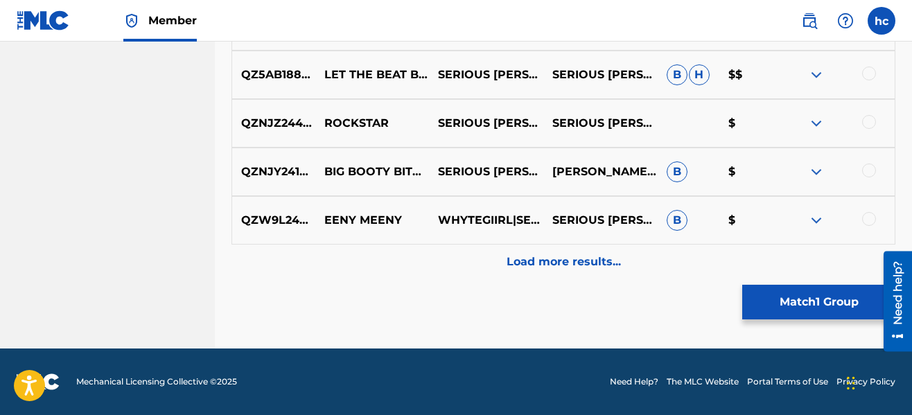
click at [554, 266] on p "Load more results..." at bounding box center [564, 262] width 114 height 17
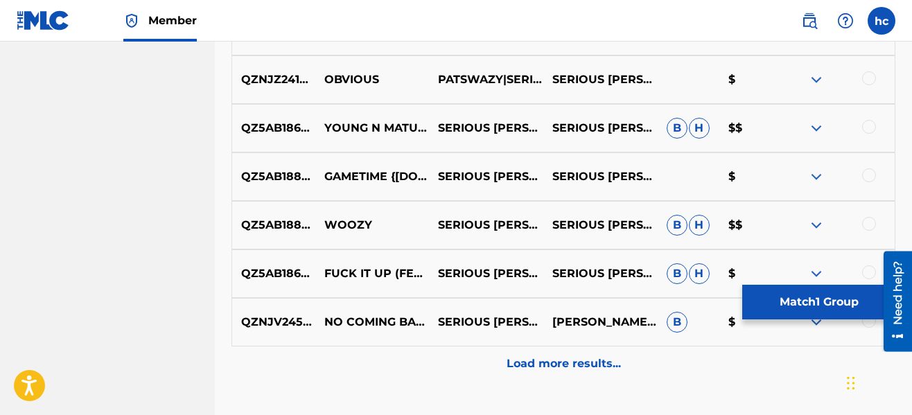
scroll to position [4162, 0]
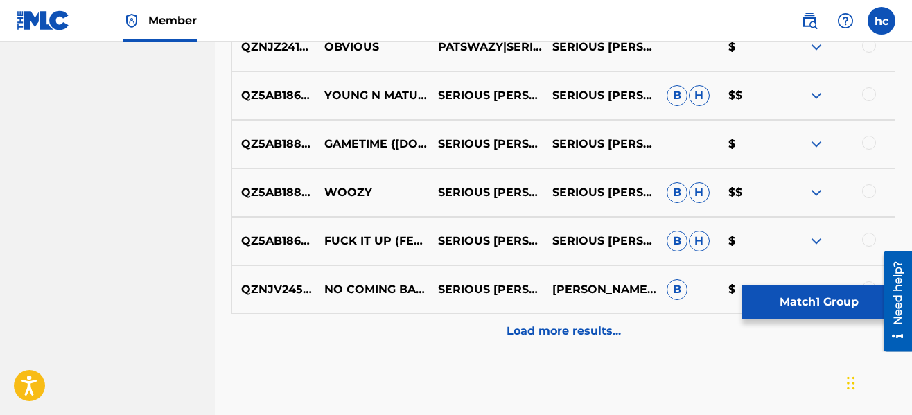
click at [539, 318] on div "Load more results..." at bounding box center [564, 331] width 664 height 35
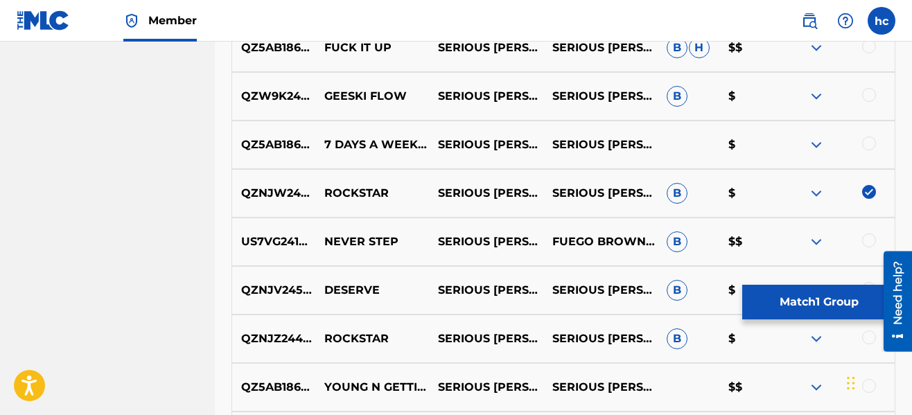
scroll to position [2664, 0]
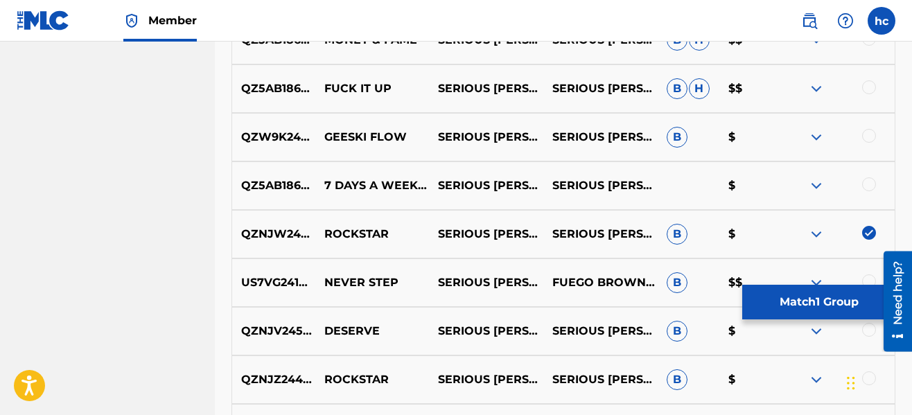
click at [792, 313] on button "Match 1 Group" at bounding box center [819, 302] width 153 height 35
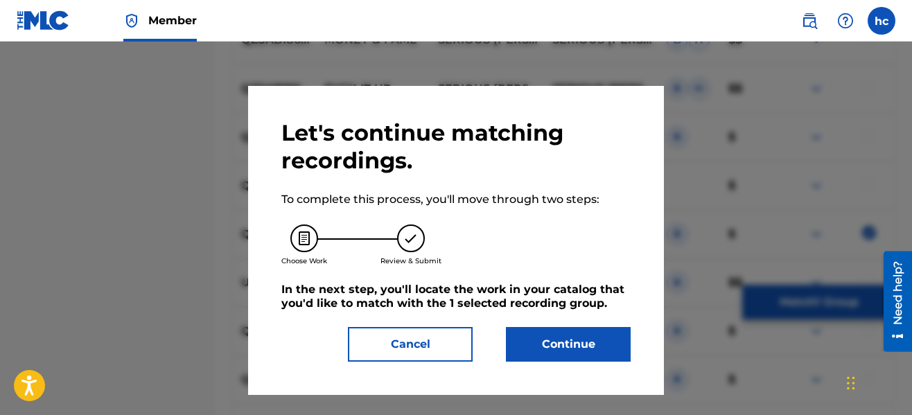
click at [580, 359] on button "Continue" at bounding box center [568, 344] width 125 height 35
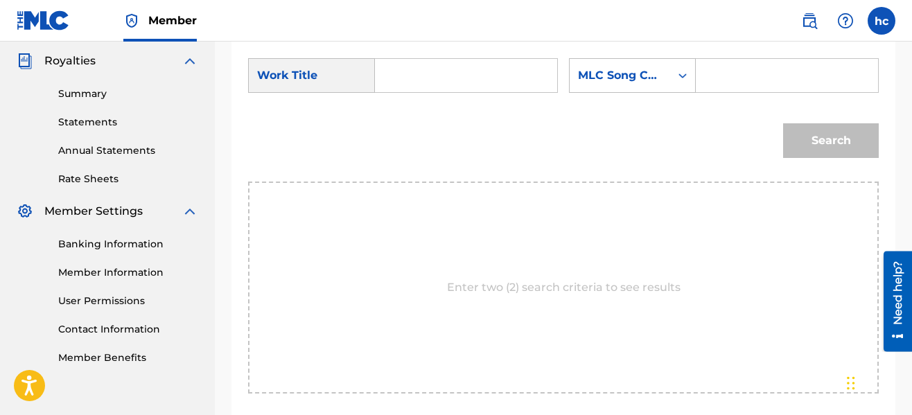
scroll to position [320, 0]
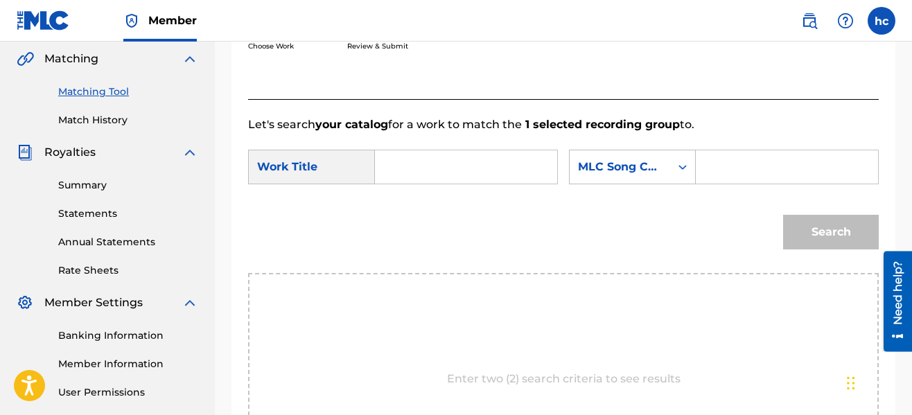
click at [444, 179] on input "Search Form" at bounding box center [466, 166] width 159 height 33
click at [444, 198] on span "star" at bounding box center [435, 197] width 22 height 13
type input "rockstar"
click at [608, 163] on div "MLC Song Code" at bounding box center [620, 167] width 84 height 17
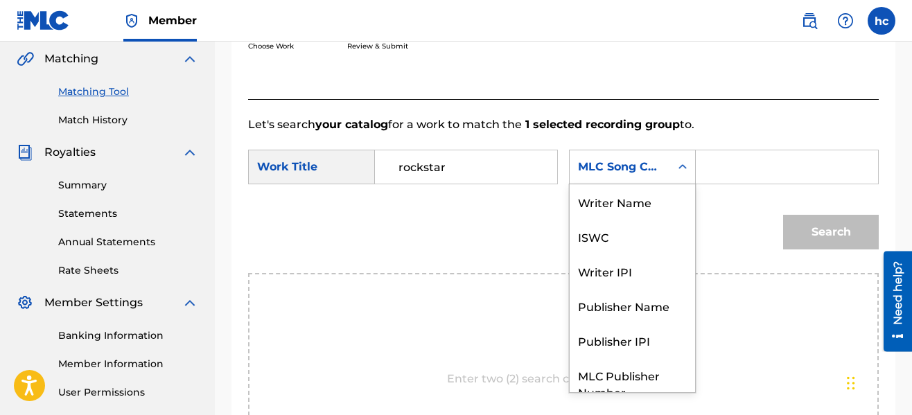
scroll to position [51, 0]
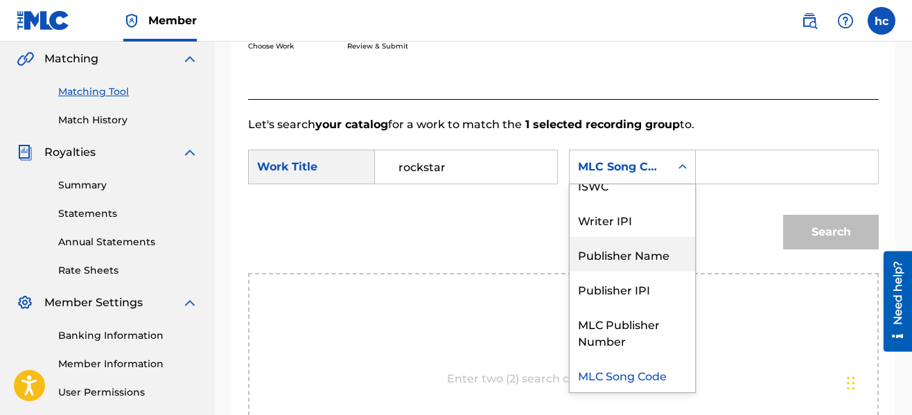
click at [637, 255] on div "Publisher Name" at bounding box center [632, 254] width 125 height 35
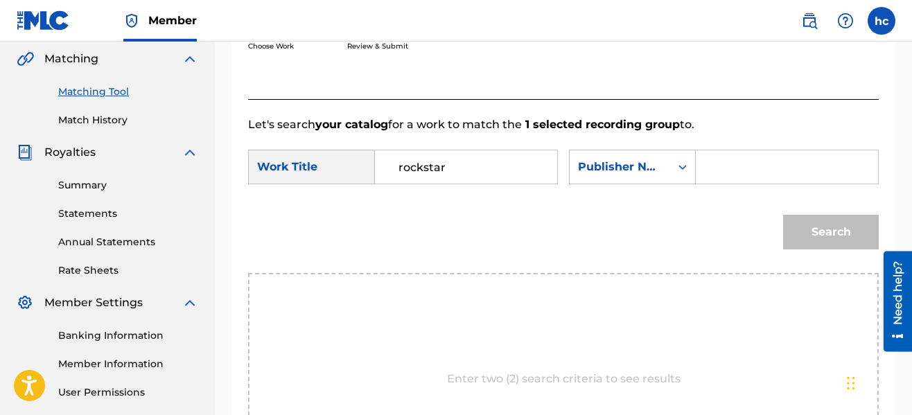
click at [734, 180] on input "Search Form" at bounding box center [787, 166] width 159 height 33
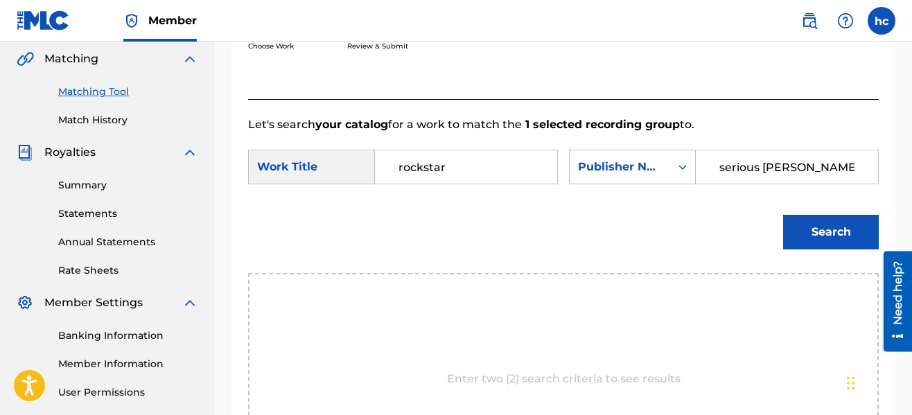
type input "serious [PERSON_NAME]"
click at [783, 215] on button "Search" at bounding box center [831, 232] width 96 height 35
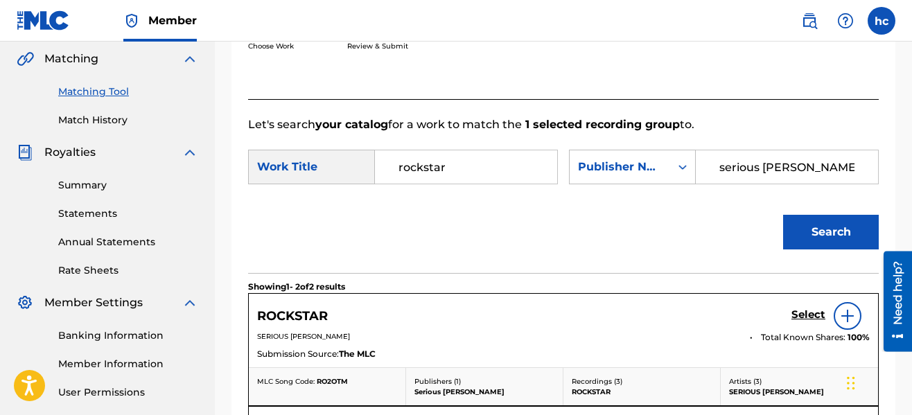
click at [693, 209] on div "Search" at bounding box center [563, 237] width 631 height 72
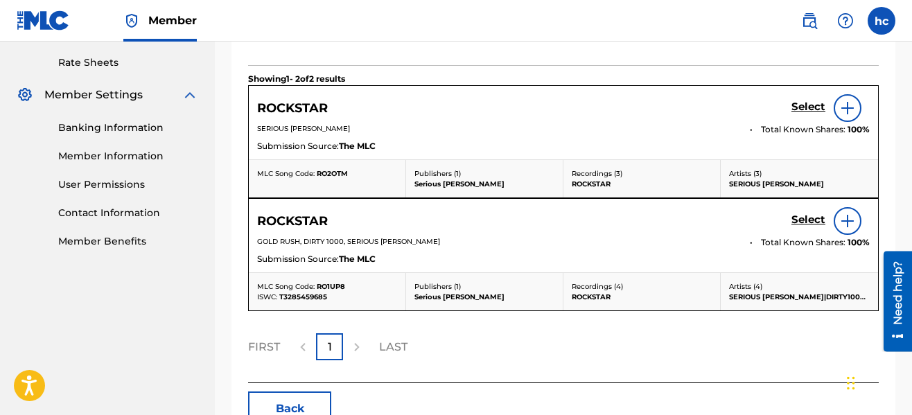
scroll to position [541, 0]
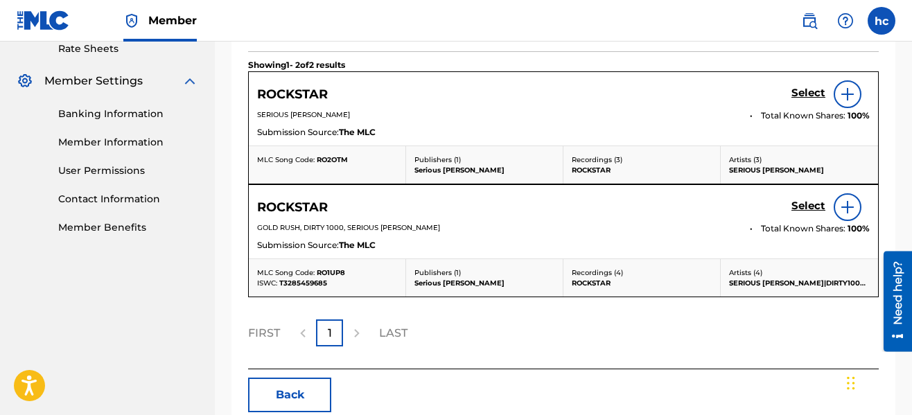
click at [806, 98] on h5 "Select" at bounding box center [809, 93] width 34 height 13
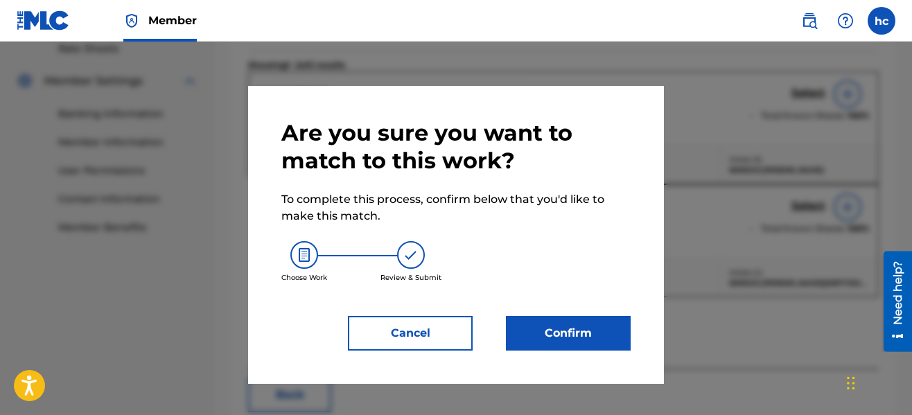
click at [583, 328] on button "Confirm" at bounding box center [568, 333] width 125 height 35
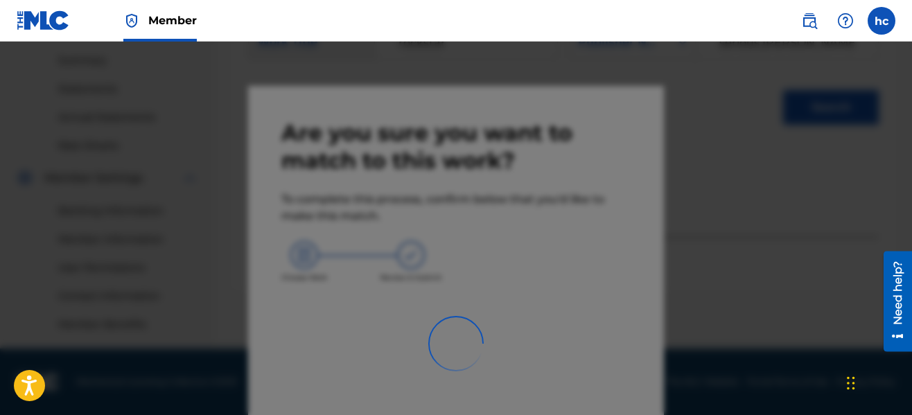
scroll to position [444, 0]
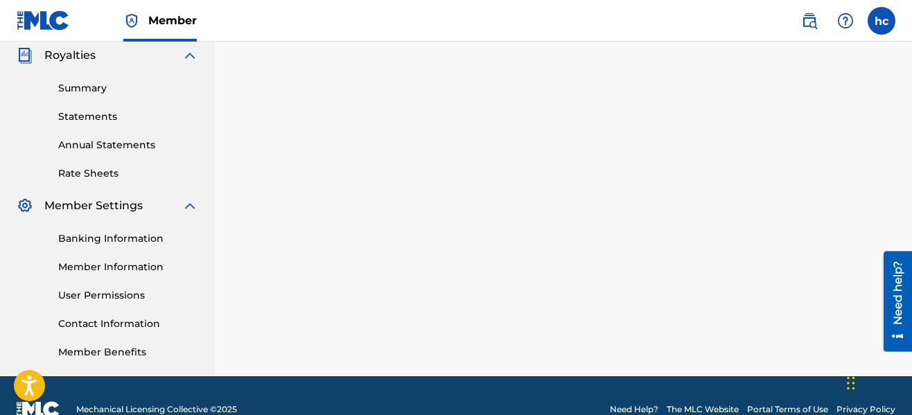
scroll to position [84, 0]
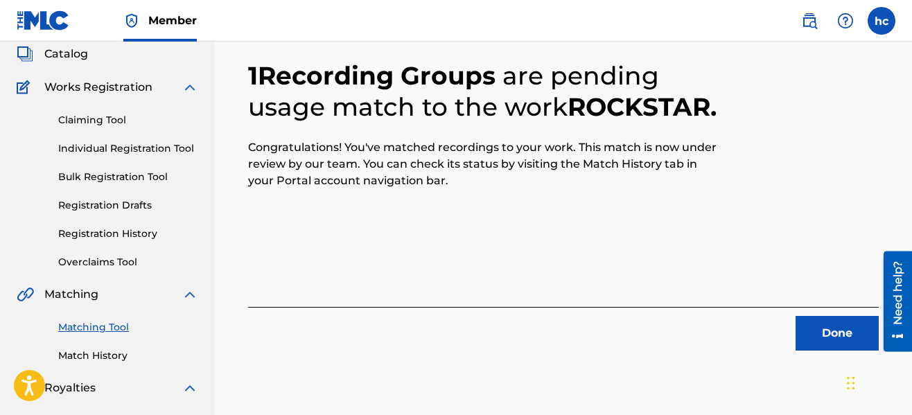
click at [819, 328] on button "Done" at bounding box center [837, 333] width 83 height 35
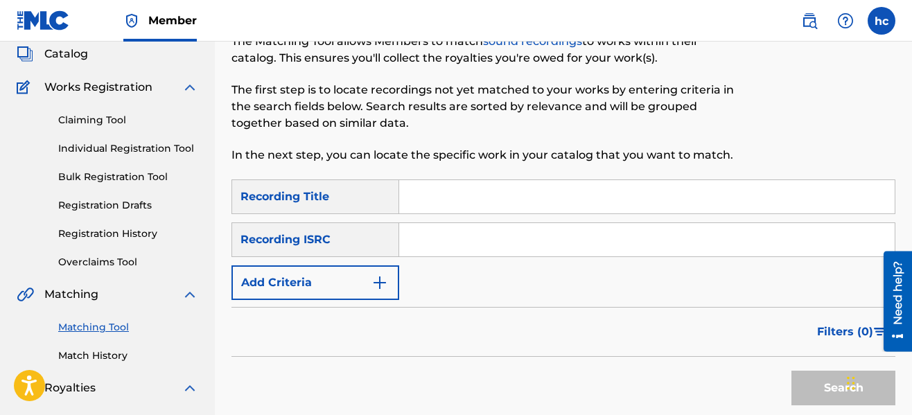
click at [390, 289] on button "Add Criteria" at bounding box center [316, 283] width 168 height 35
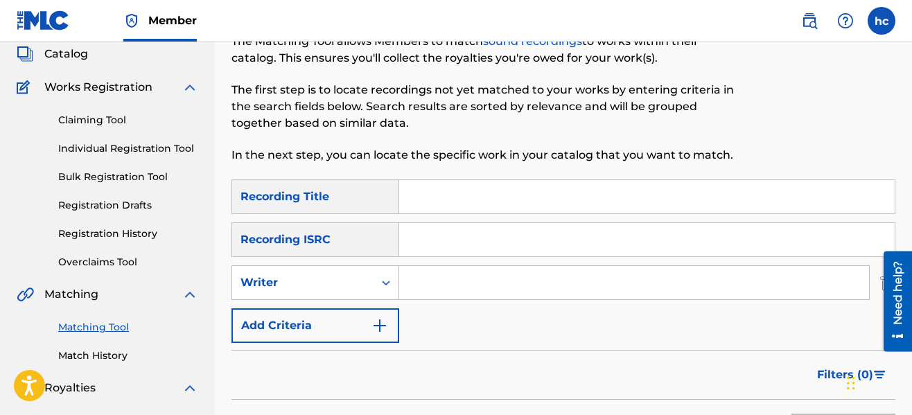
click at [434, 287] on input "Search Form" at bounding box center [634, 282] width 470 height 33
type input "serious [PERSON_NAME]"
click at [610, 330] on div "SearchWithCriteriaeb3ea9ec-11ca-45ed-8bbb-423310fee9c7 Recording Title SearchWi…" at bounding box center [564, 262] width 664 height 164
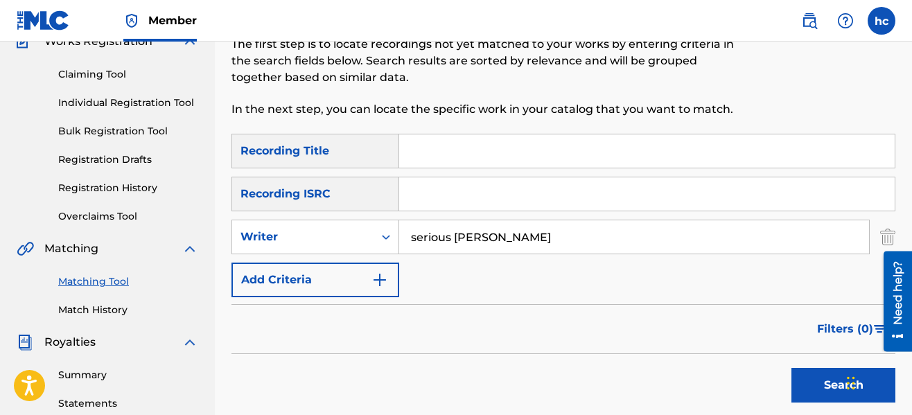
scroll to position [195, 0]
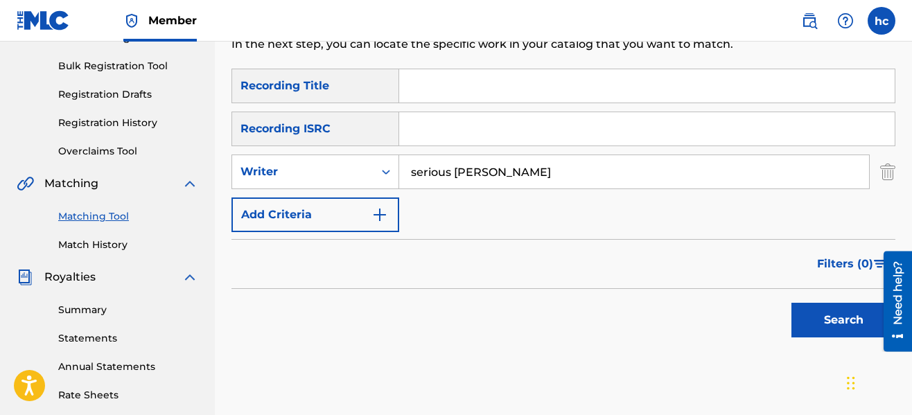
click at [801, 318] on button "Search" at bounding box center [844, 320] width 104 height 35
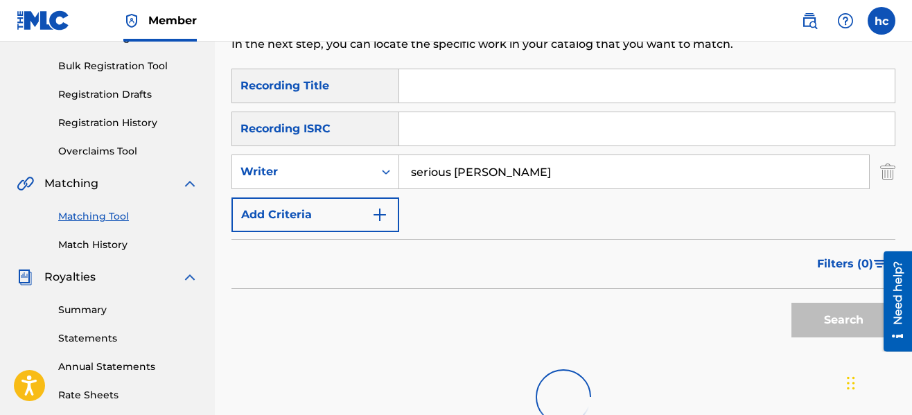
click at [577, 299] on div "Search" at bounding box center [564, 316] width 664 height 55
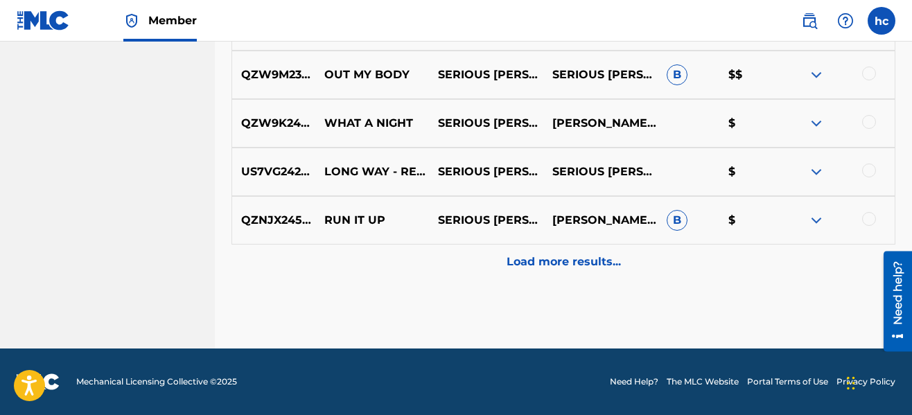
click at [555, 245] on div "Load more results..." at bounding box center [564, 262] width 664 height 35
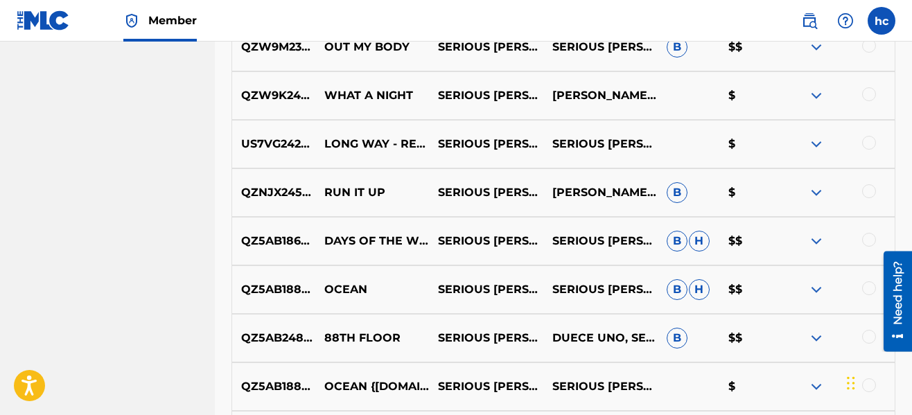
scroll to position [1319, 0]
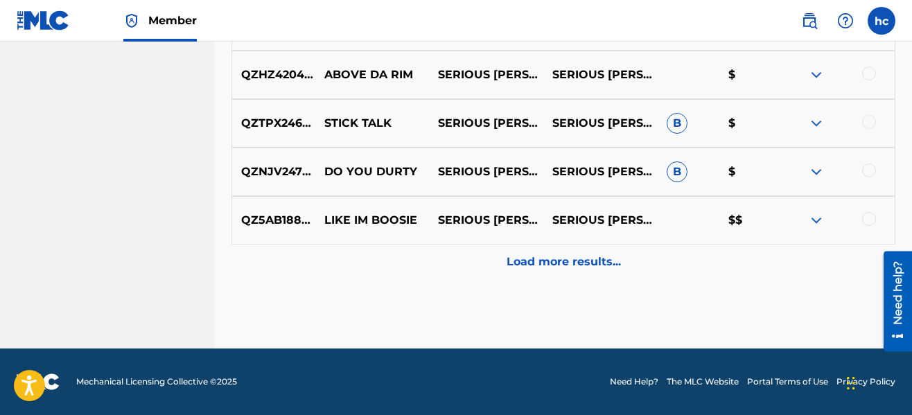
click at [557, 252] on div "Load more results..." at bounding box center [564, 262] width 664 height 35
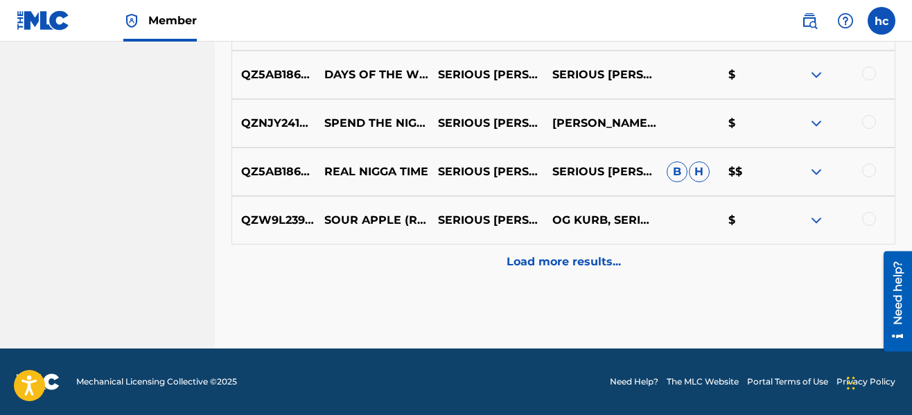
click at [557, 252] on div "Load more results..." at bounding box center [564, 262] width 664 height 35
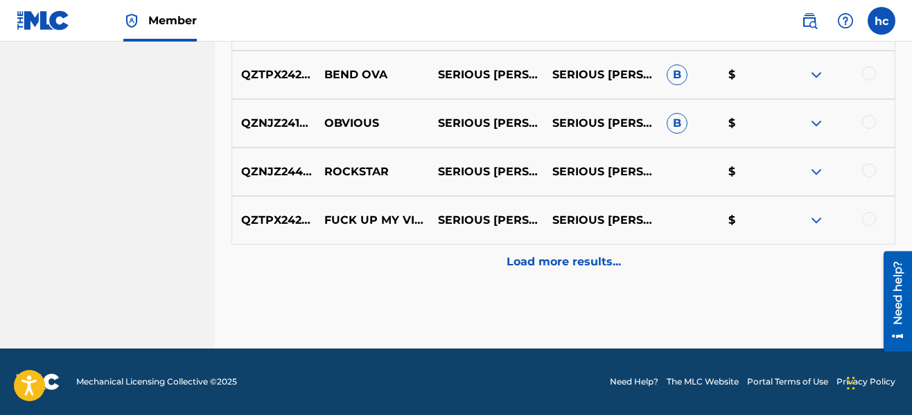
click at [557, 252] on div "Load more results..." at bounding box center [564, 262] width 664 height 35
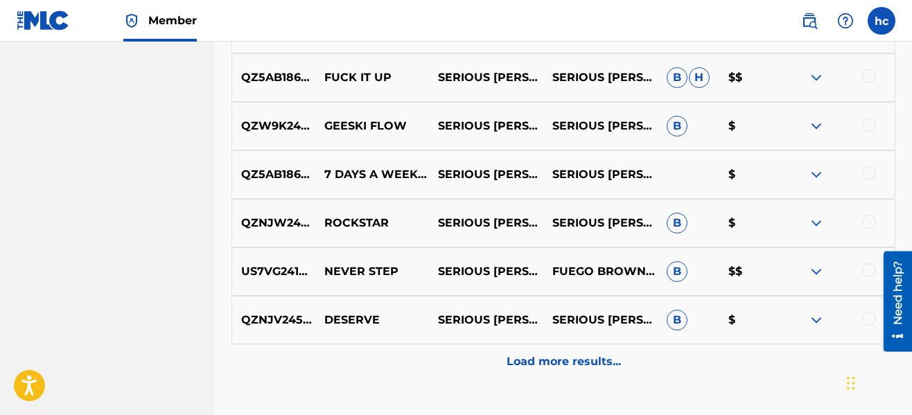
scroll to position [2678, 0]
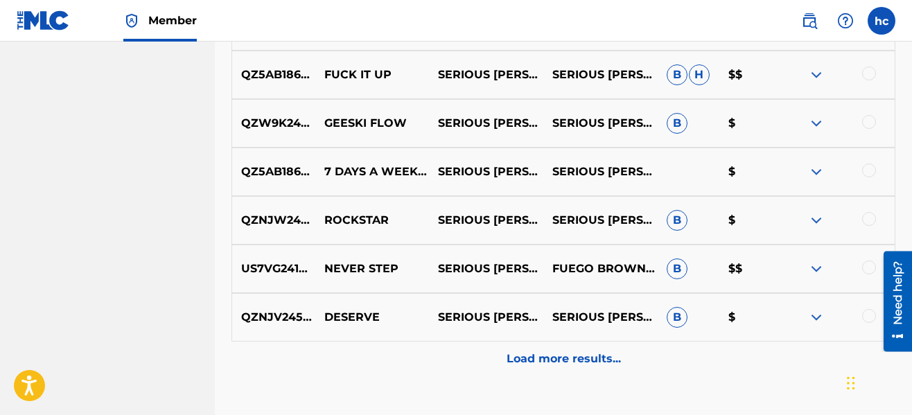
click at [869, 268] on div at bounding box center [869, 268] width 14 height 14
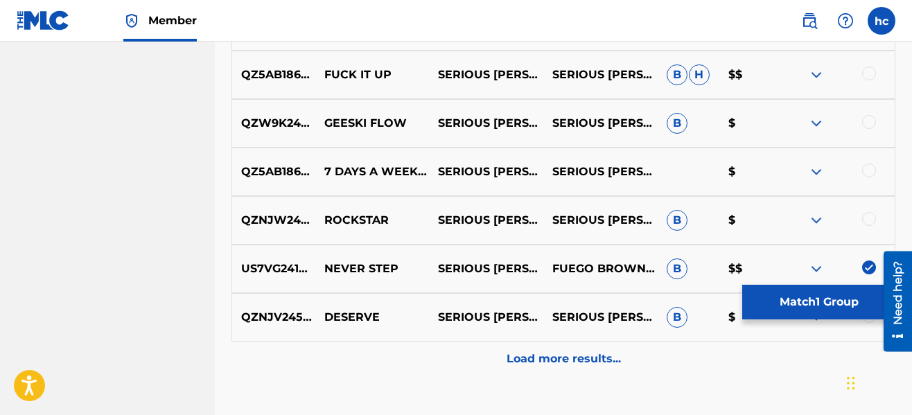
click at [521, 349] on div "Load more results..." at bounding box center [564, 359] width 664 height 35
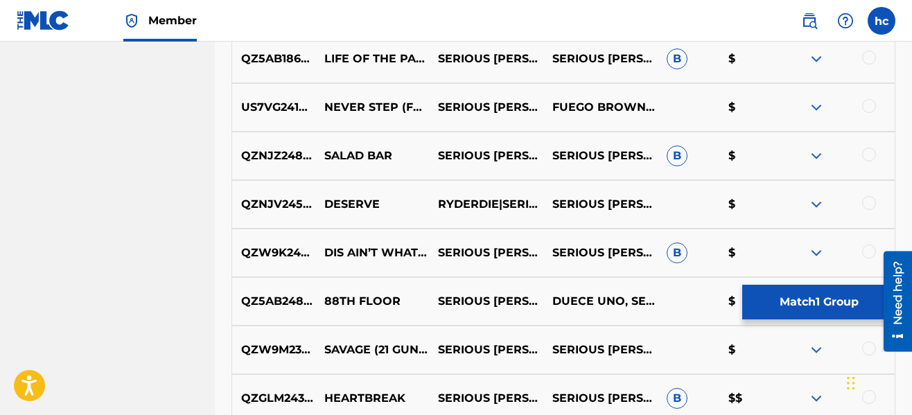
scroll to position [3094, 0]
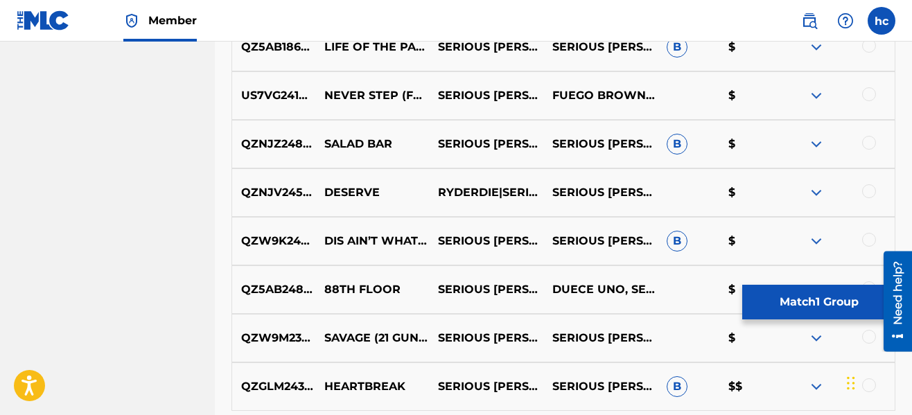
click at [873, 96] on div at bounding box center [869, 94] width 14 height 14
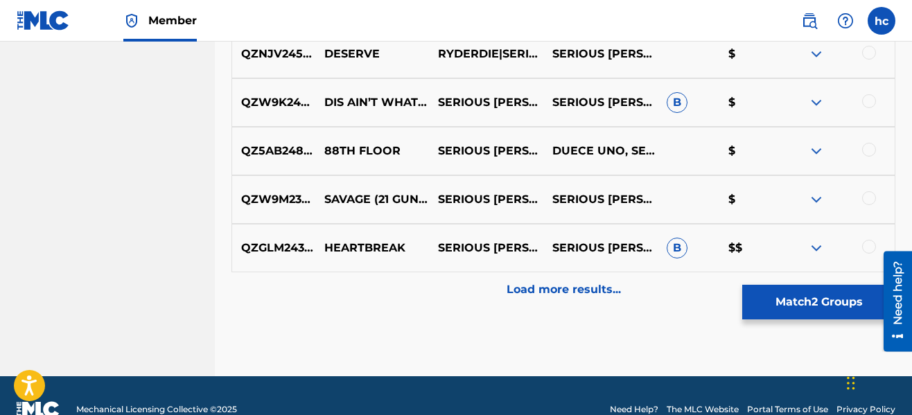
click at [581, 286] on p "Load more results..." at bounding box center [564, 289] width 114 height 17
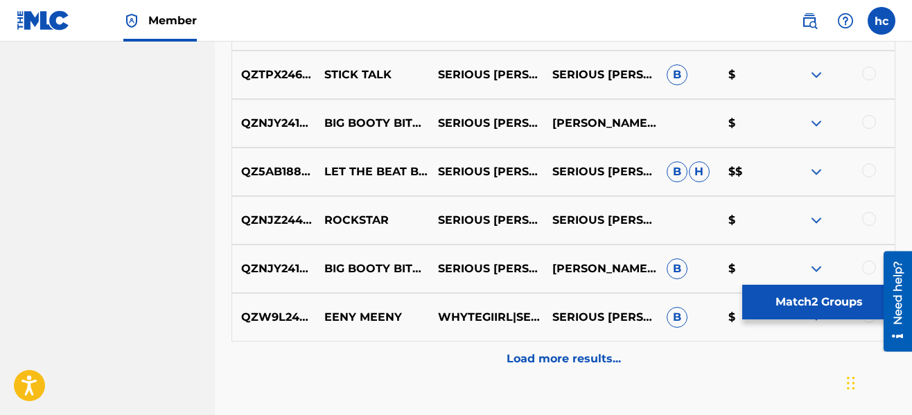
scroll to position [3676, 0]
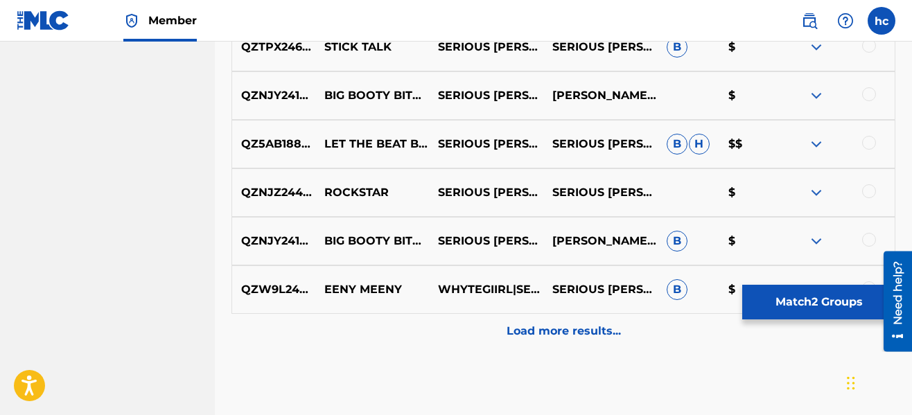
click at [582, 326] on p "Load more results..." at bounding box center [564, 331] width 114 height 17
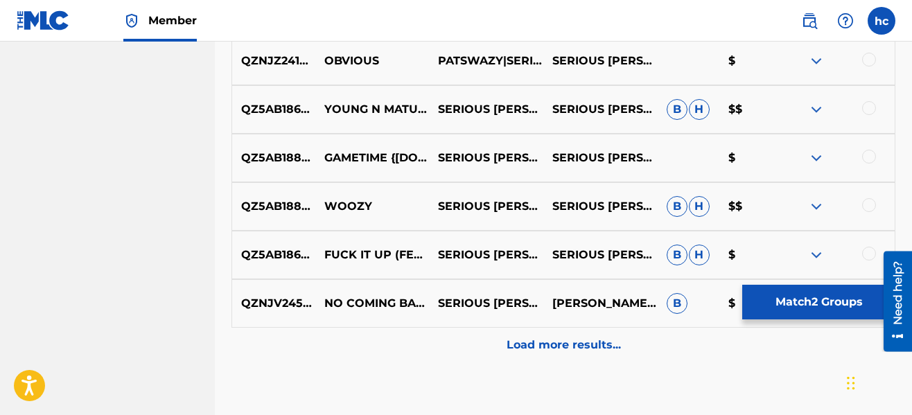
click at [581, 331] on div "Load more results..." at bounding box center [564, 345] width 664 height 35
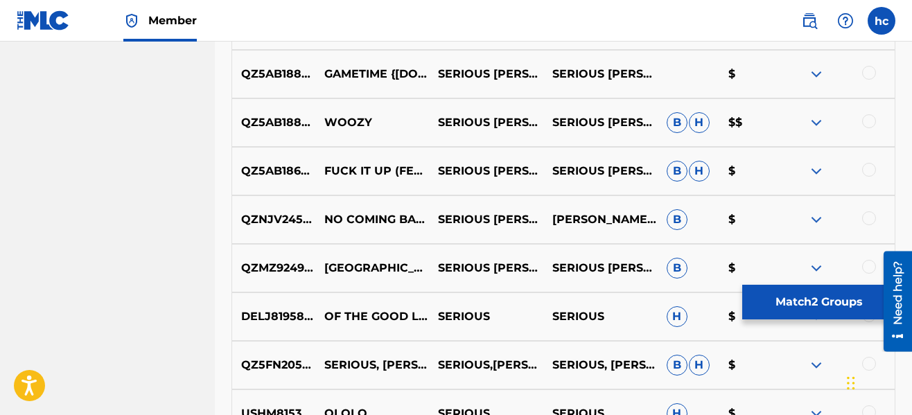
scroll to position [4259, 0]
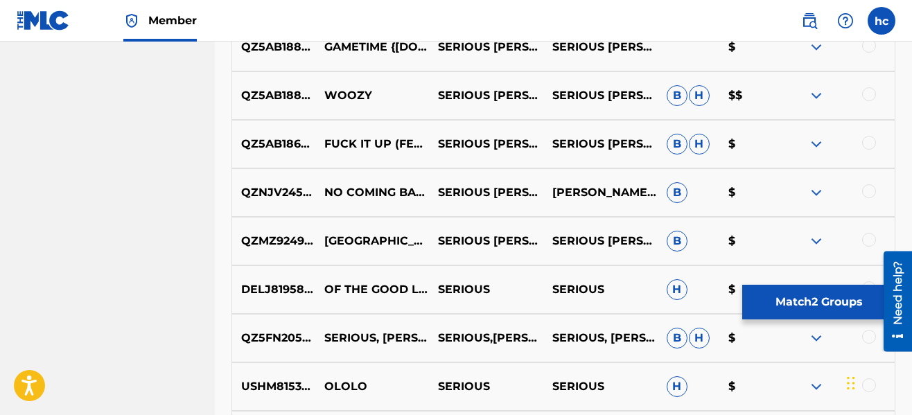
click at [805, 290] on button "Match 2 Groups" at bounding box center [819, 302] width 153 height 35
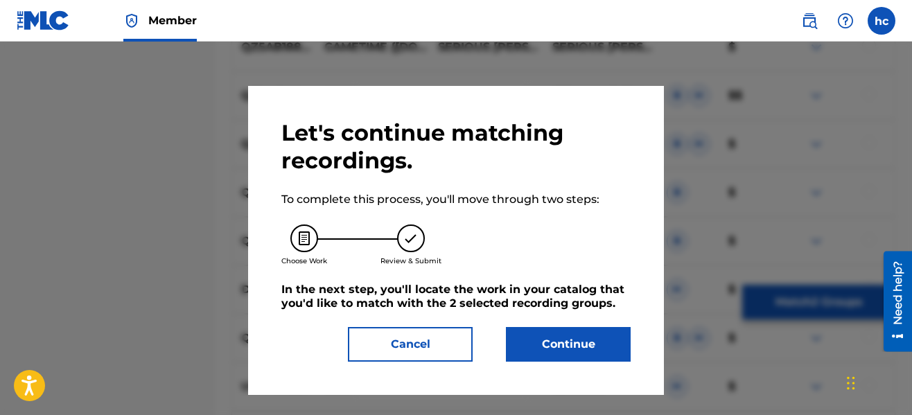
click at [561, 346] on button "Continue" at bounding box center [568, 344] width 125 height 35
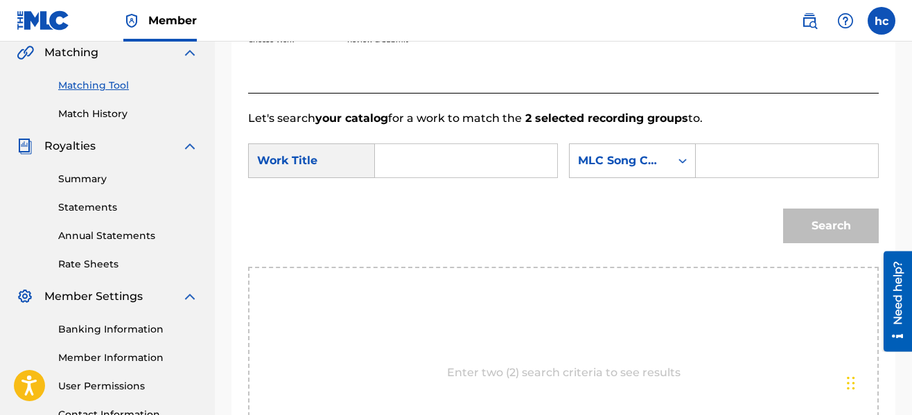
scroll to position [292, 0]
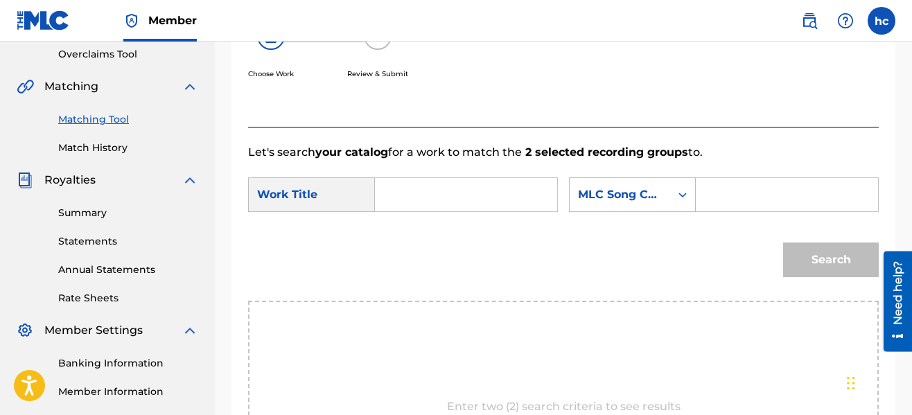
click at [439, 200] on input "Search Form" at bounding box center [466, 194] width 159 height 33
click at [412, 212] on div "SearchWithCriteria21ea2008-0f87-41e0-af72-d04f3f84f9bc Work Title never never s…" at bounding box center [563, 198] width 631 height 43
click at [413, 203] on input "never" at bounding box center [466, 194] width 159 height 33
click at [432, 232] on span "step" at bounding box center [444, 225] width 25 height 13
type input "never step"
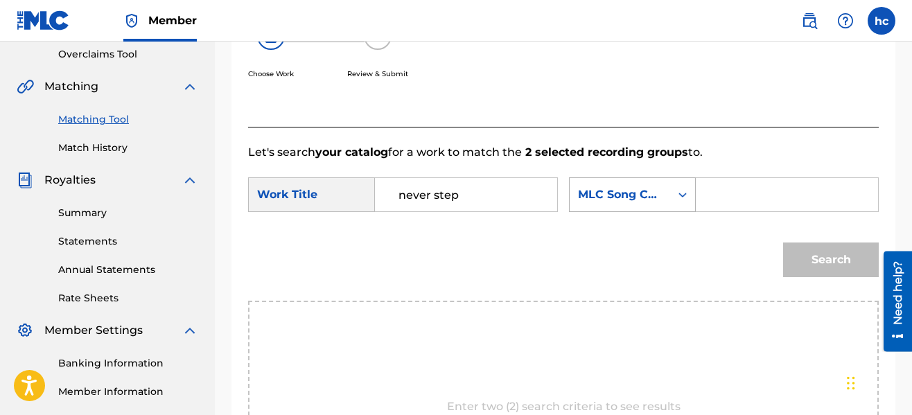
click at [670, 189] on div "Search Form" at bounding box center [682, 194] width 25 height 25
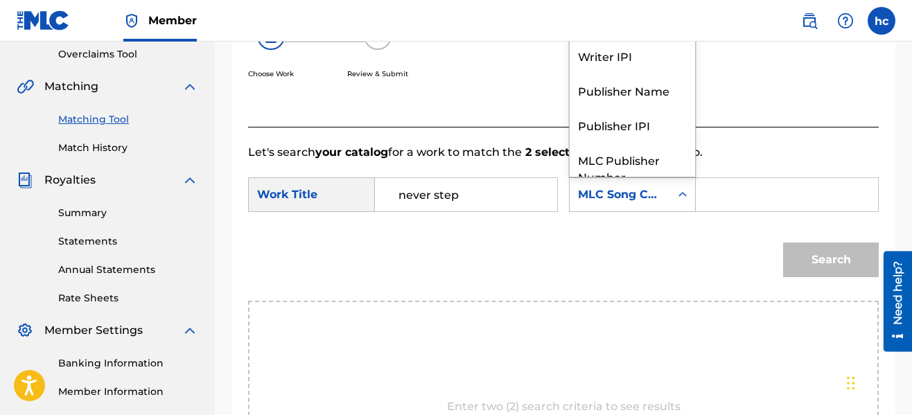
scroll to position [51, 0]
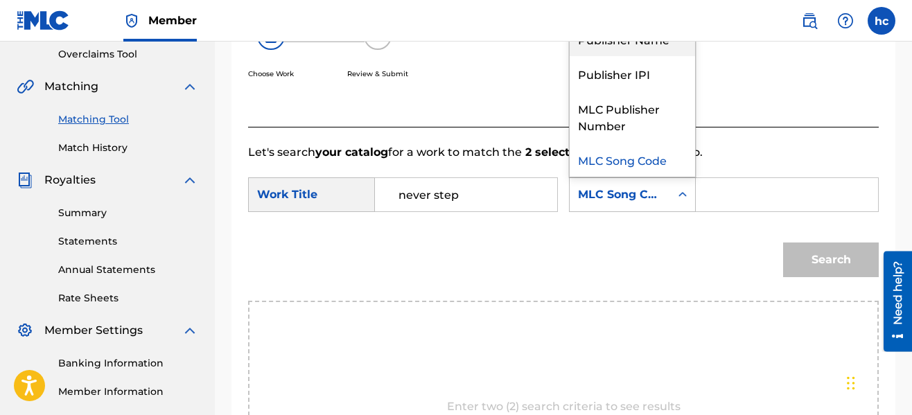
click at [620, 46] on div "Publisher Name" at bounding box center [632, 38] width 125 height 35
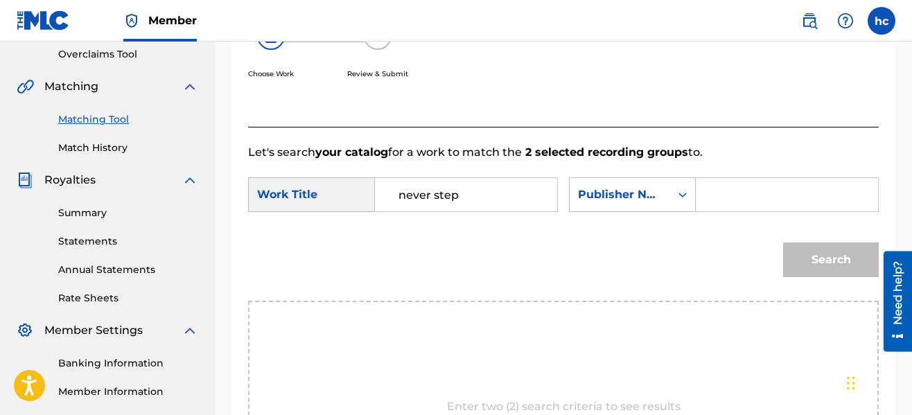
click at [720, 197] on input "Search Form" at bounding box center [787, 194] width 159 height 33
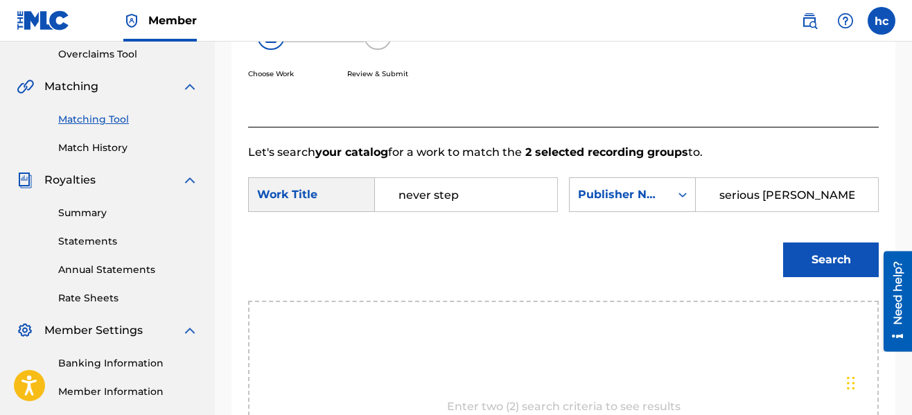
type input "serious [PERSON_NAME]"
click at [783, 243] on button "Search" at bounding box center [831, 260] width 96 height 35
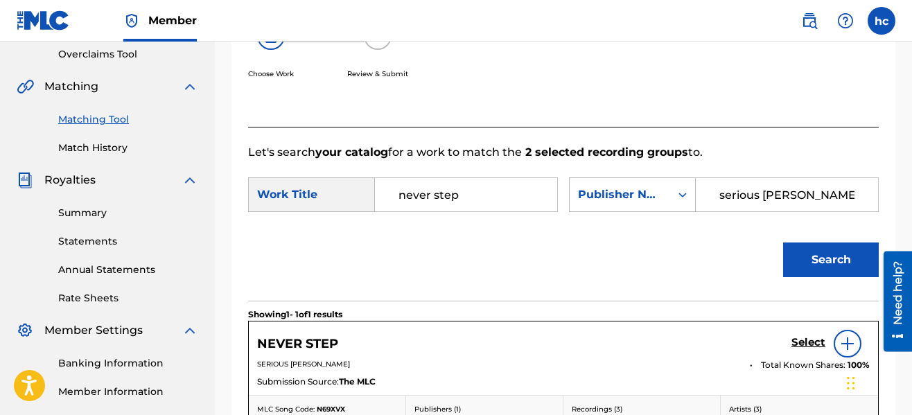
click at [810, 345] on h5 "Select" at bounding box center [809, 342] width 34 height 13
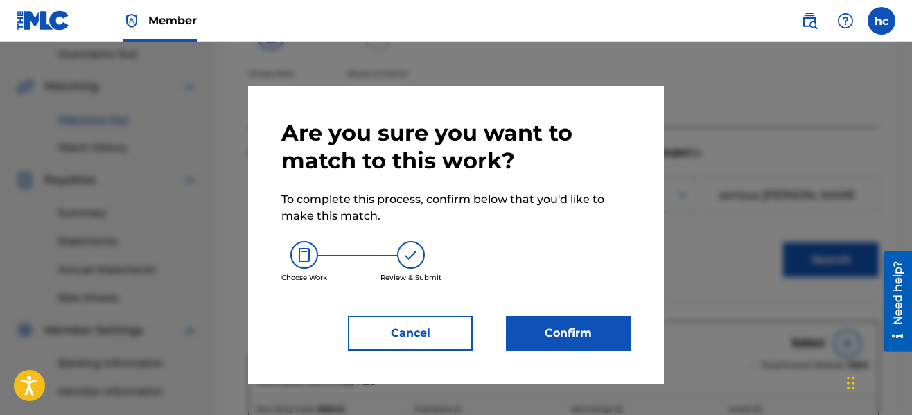
click at [616, 341] on button "Confirm" at bounding box center [568, 333] width 125 height 35
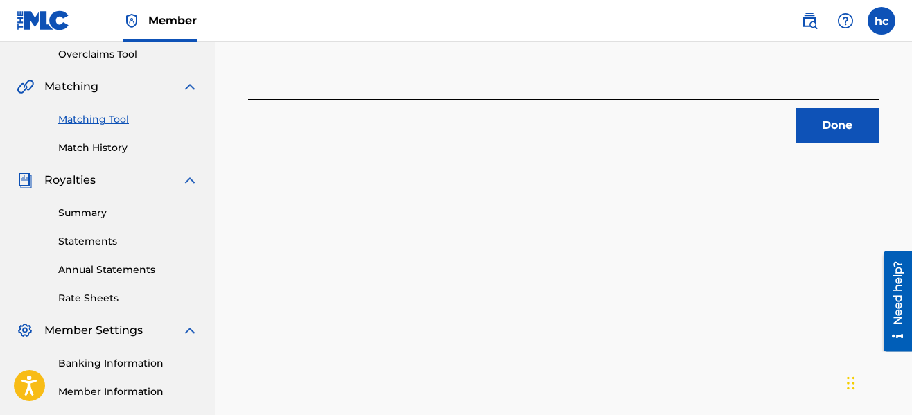
click at [842, 122] on button "Done" at bounding box center [837, 125] width 83 height 35
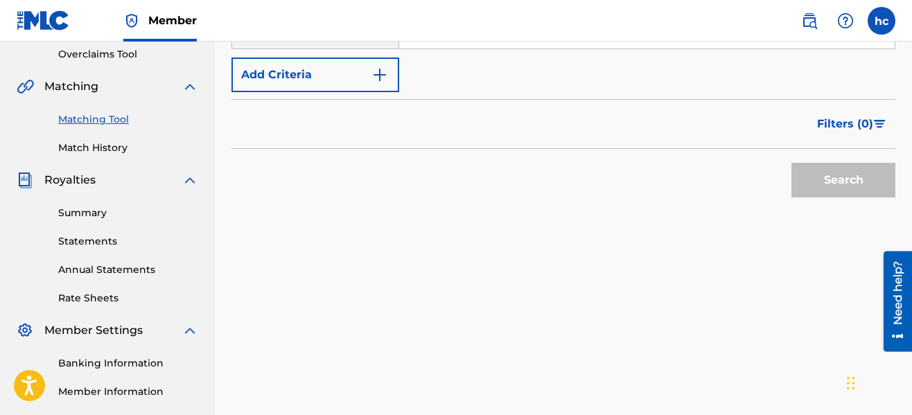
click at [371, 95] on form "SearchWithCriteriaeb3ea9ec-11ca-45ed-8bbb-423310fee9c7 Recording Title SearchWi…" at bounding box center [564, 88] width 664 height 233
click at [373, 85] on button "Add Criteria" at bounding box center [316, 75] width 168 height 35
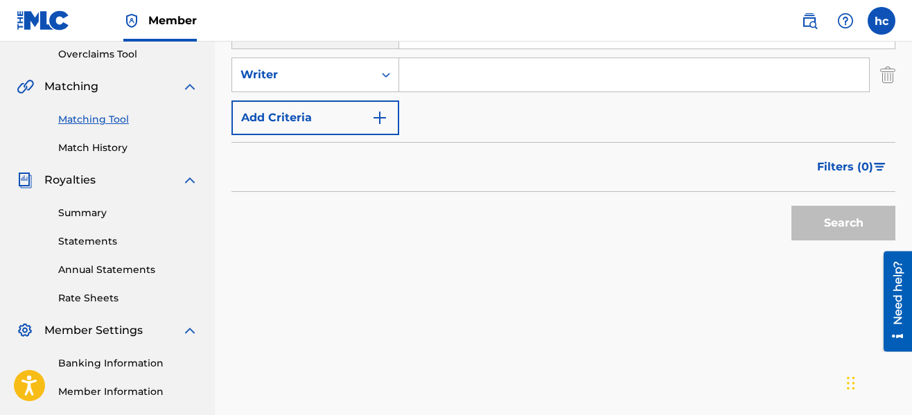
click at [464, 84] on input "Search Form" at bounding box center [634, 74] width 470 height 33
type input "serious [PERSON_NAME]"
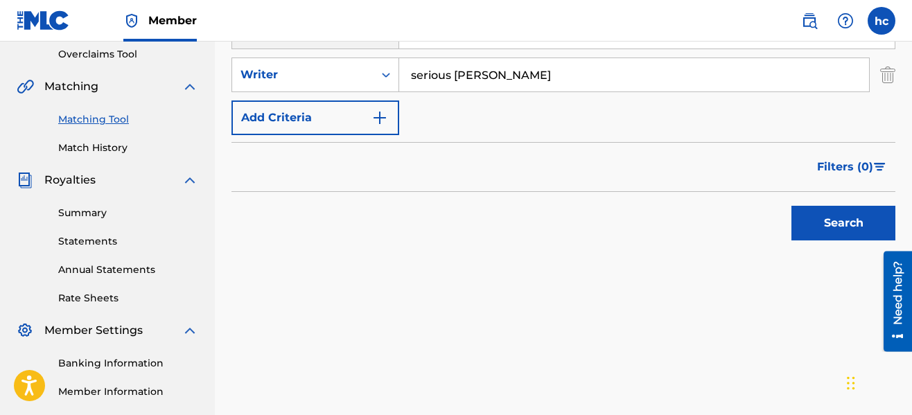
click at [822, 202] on div "Search" at bounding box center [840, 219] width 111 height 55
click at [825, 225] on button "Search" at bounding box center [844, 223] width 104 height 35
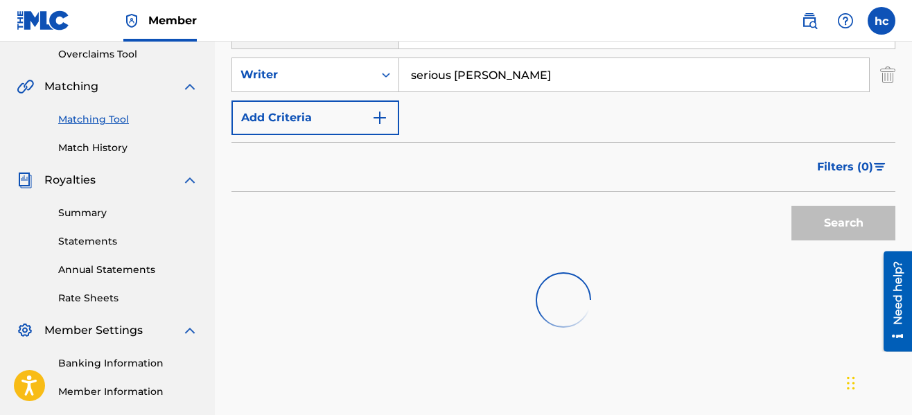
click at [616, 253] on div "SearchWithCriteriaeb3ea9ec-11ca-45ed-8bbb-423310fee9c7 Recording Title SearchWi…" at bounding box center [564, 158] width 664 height 373
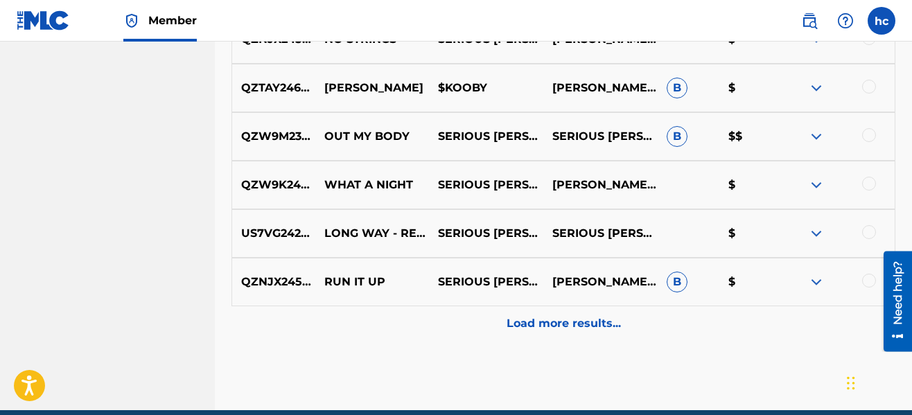
scroll to position [834, 0]
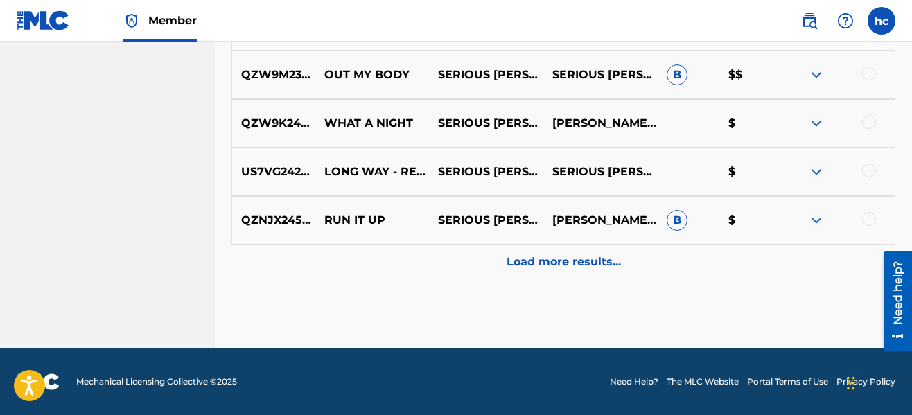
click at [616, 253] on div "Load more results..." at bounding box center [564, 262] width 664 height 35
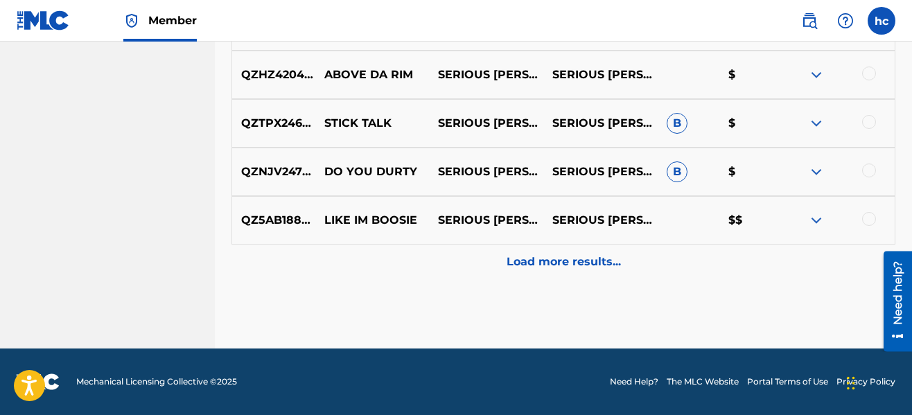
click at [616, 253] on div "Load more results..." at bounding box center [564, 262] width 664 height 35
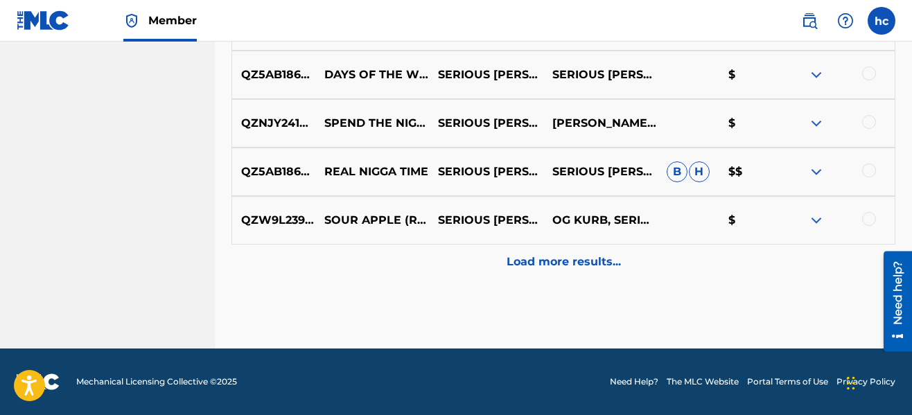
click at [616, 253] on div "Load more results..." at bounding box center [564, 262] width 664 height 35
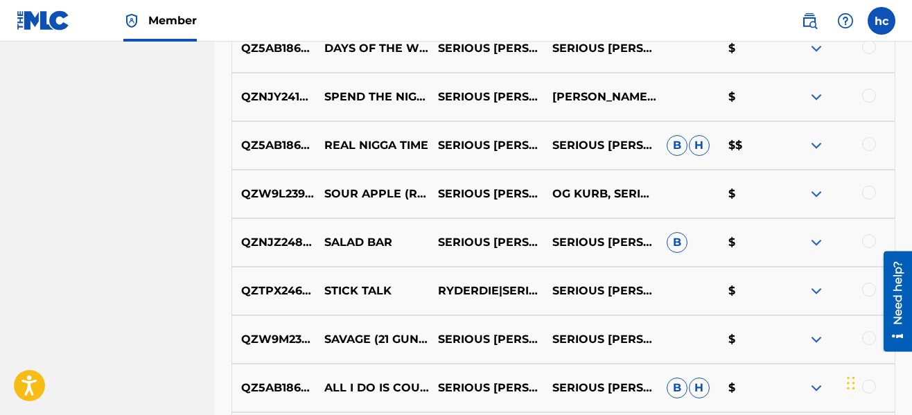
scroll to position [1832, 0]
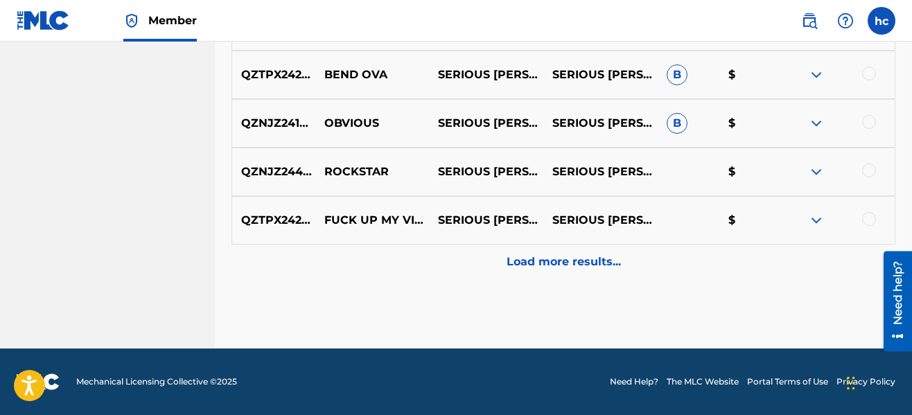
click at [616, 253] on div "Load more results..." at bounding box center [564, 262] width 664 height 35
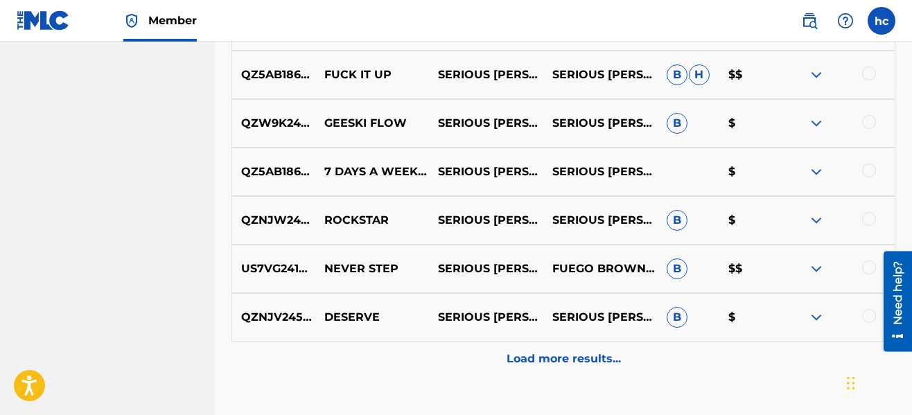
scroll to position [2706, 0]
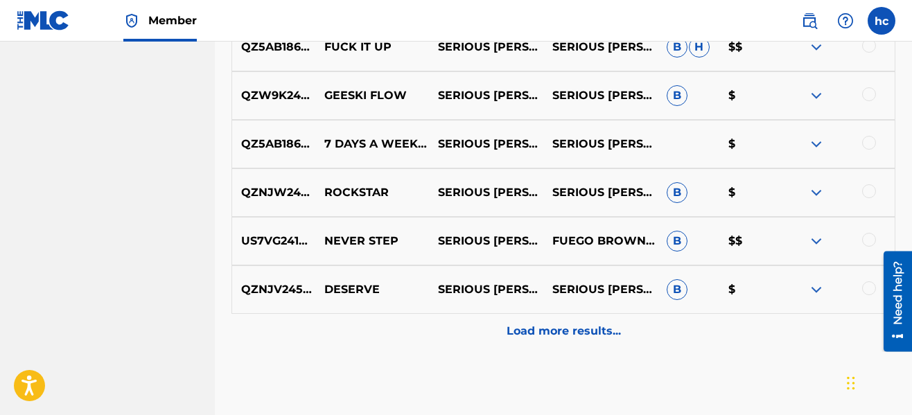
click at [871, 290] on div at bounding box center [869, 288] width 14 height 14
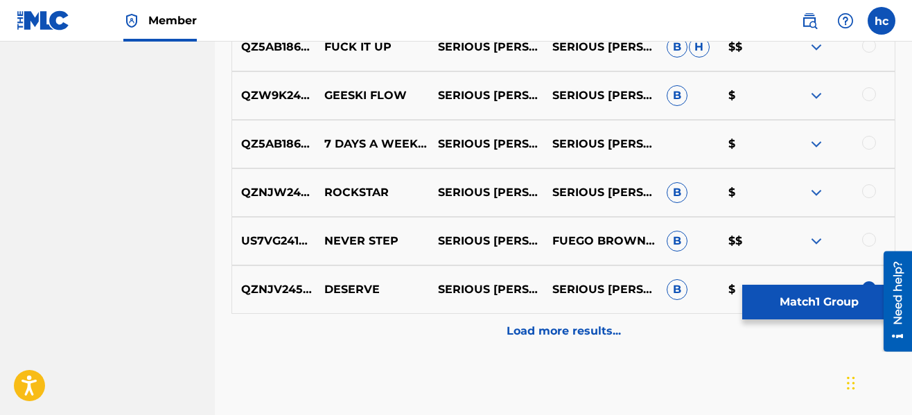
click at [588, 326] on p "Load more results..." at bounding box center [564, 331] width 114 height 17
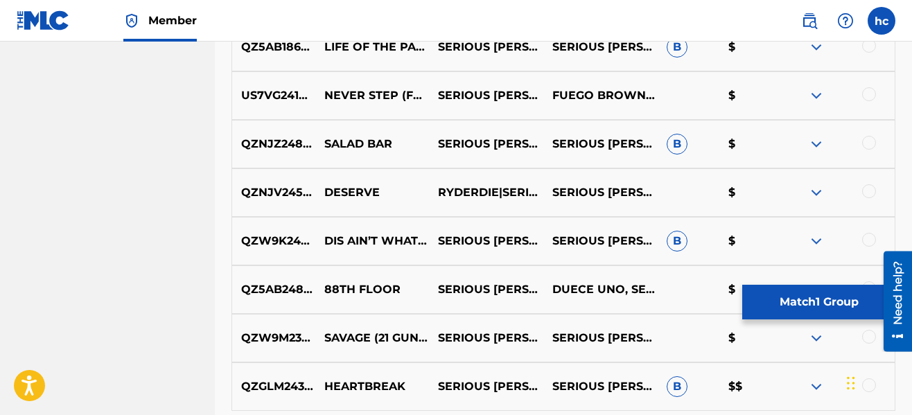
scroll to position [3122, 0]
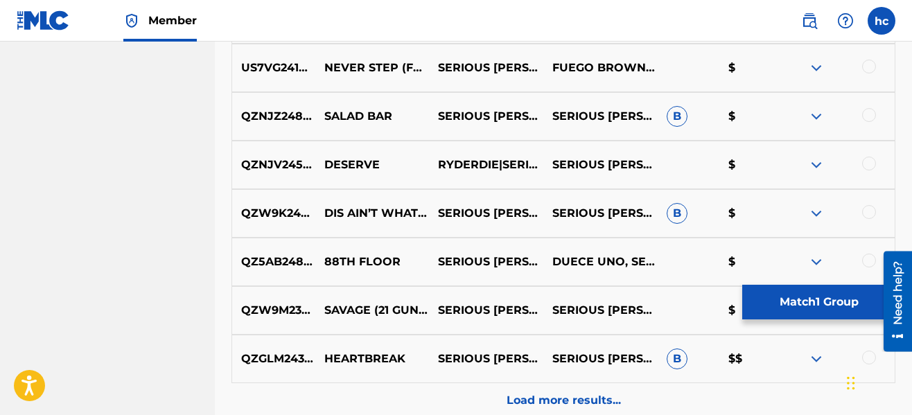
click at [863, 165] on div at bounding box center [869, 164] width 14 height 14
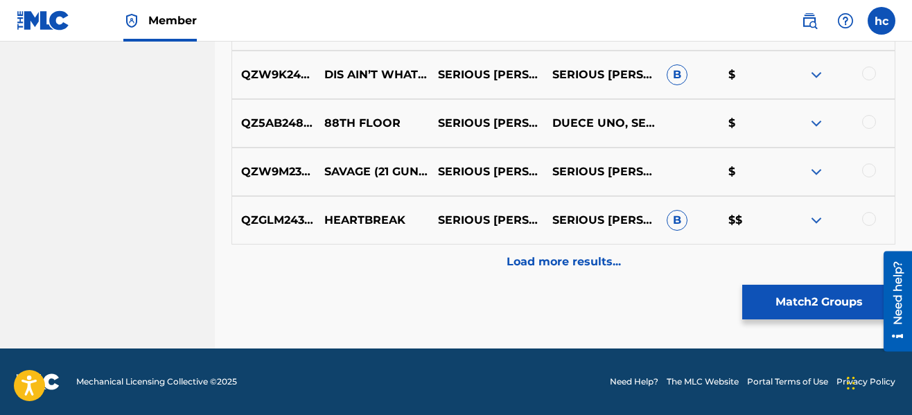
click at [555, 257] on p "Load more results..." at bounding box center [564, 262] width 114 height 17
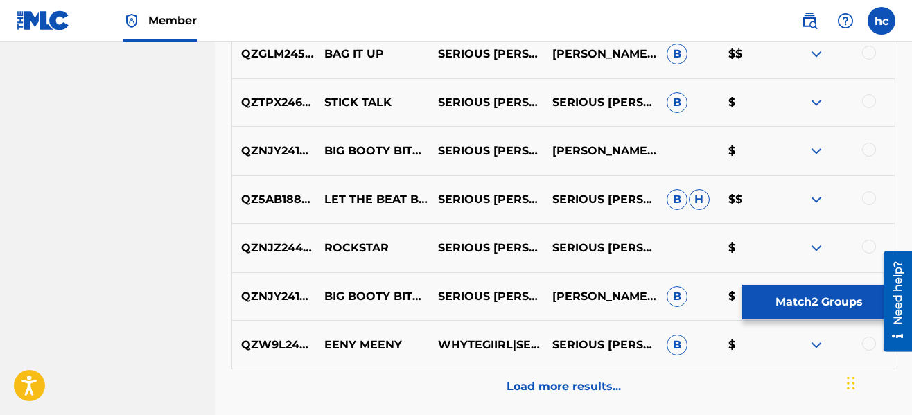
scroll to position [3649, 0]
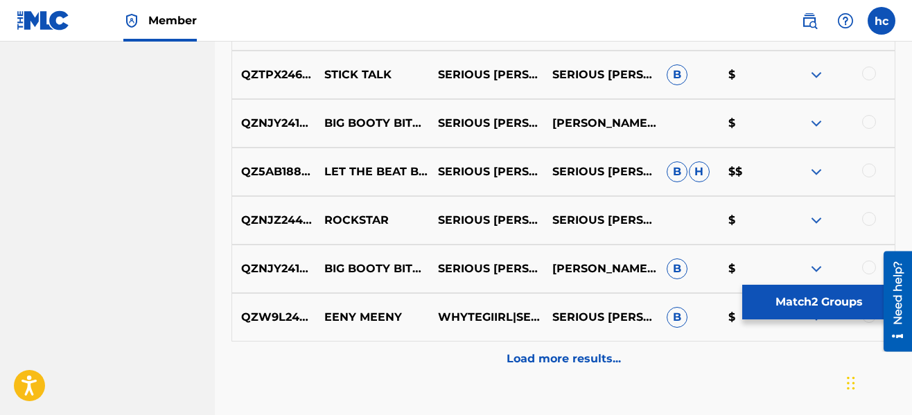
click at [568, 351] on p "Load more results..." at bounding box center [564, 359] width 114 height 17
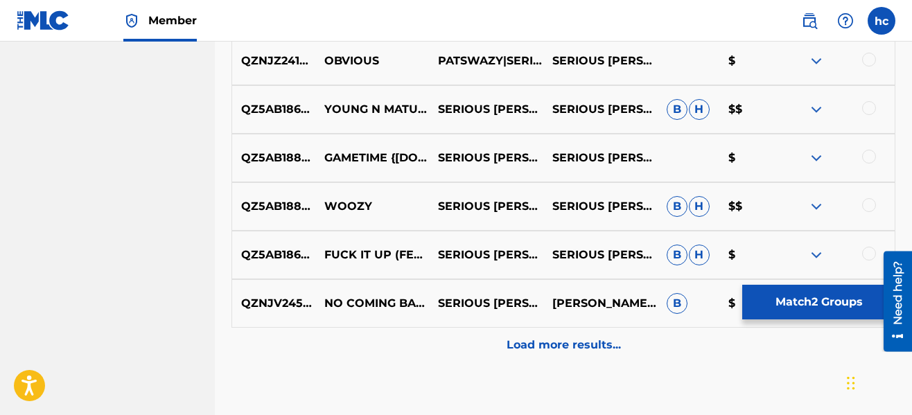
click at [568, 351] on p "Load more results..." at bounding box center [564, 345] width 114 height 17
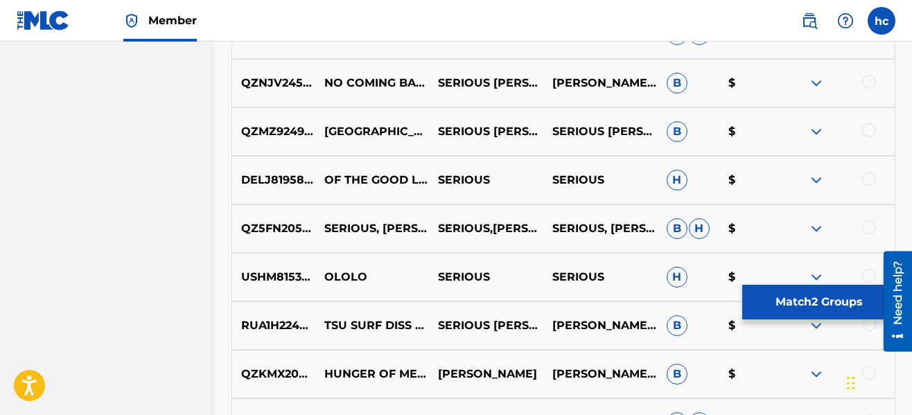
scroll to position [4370, 0]
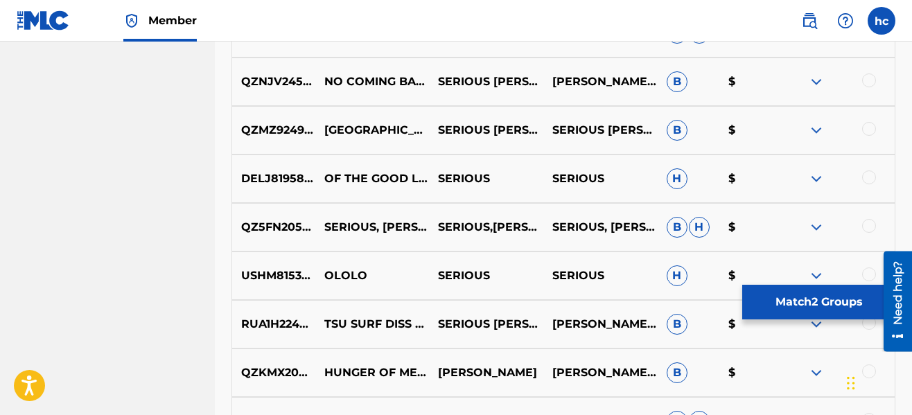
click at [795, 299] on button "Match 2 Groups" at bounding box center [819, 302] width 153 height 35
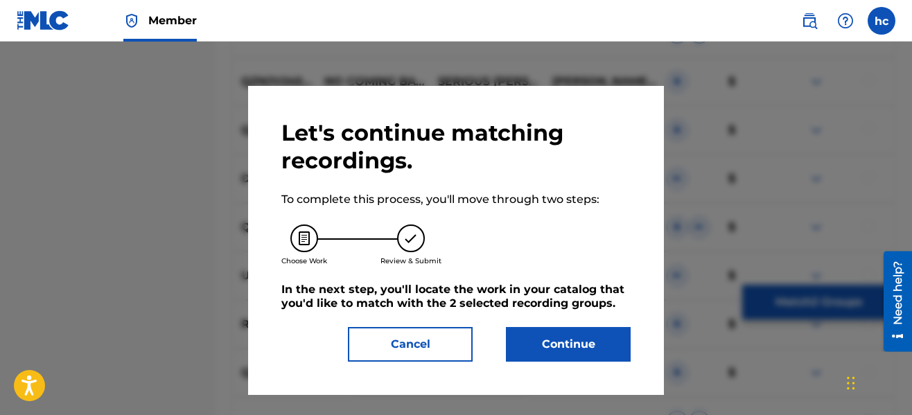
click at [605, 338] on button "Continue" at bounding box center [568, 344] width 125 height 35
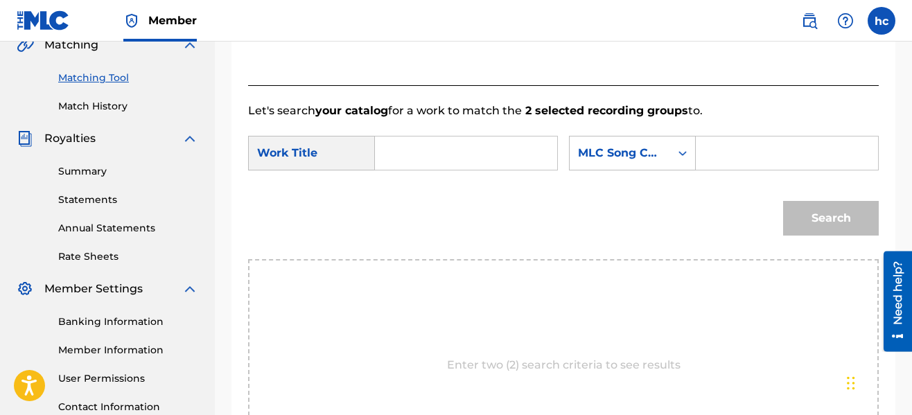
scroll to position [292, 0]
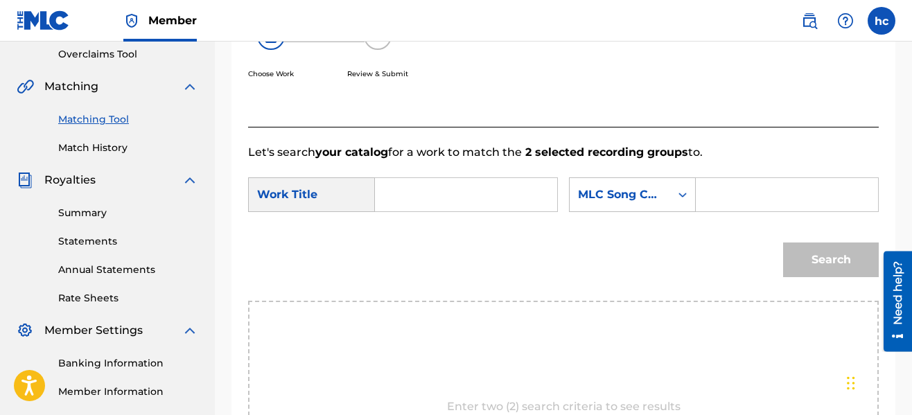
click at [426, 195] on input "Search Form" at bounding box center [466, 194] width 159 height 33
click at [432, 223] on span "erve" at bounding box center [431, 225] width 25 height 13
type input "deserve"
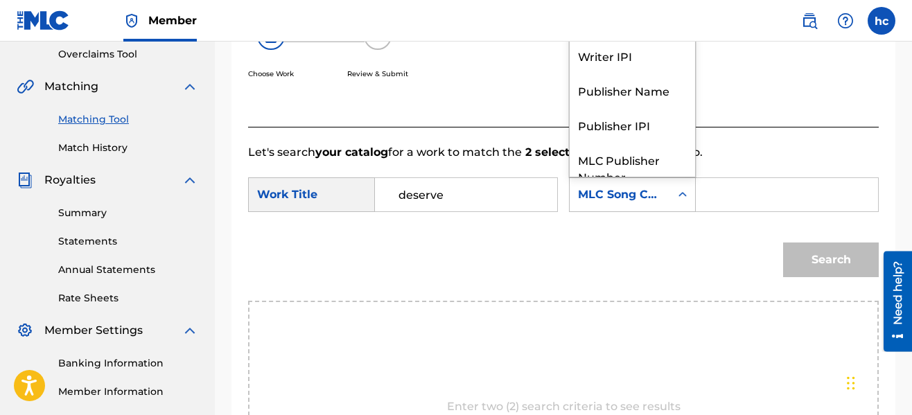
click at [648, 190] on div "MLC Song Code" at bounding box center [620, 194] width 84 height 17
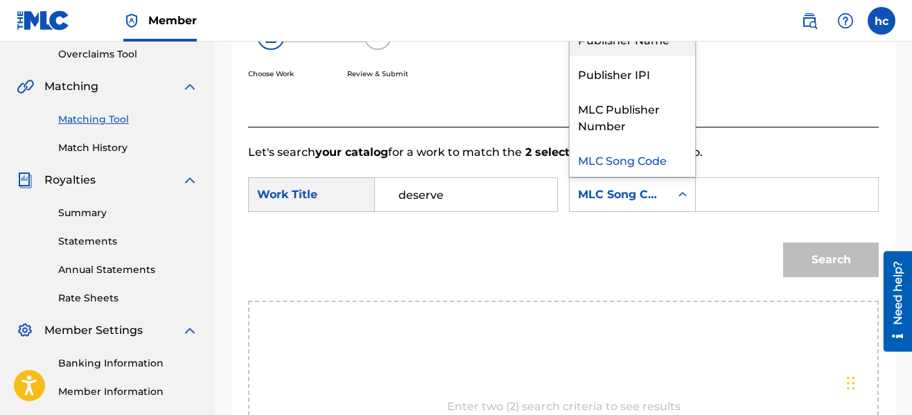
click at [629, 51] on div "Publisher Name" at bounding box center [632, 38] width 125 height 35
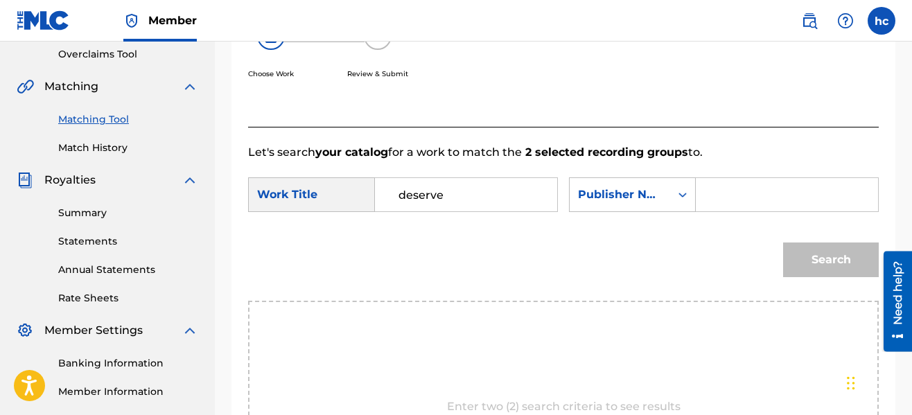
click at [729, 192] on input "Search Form" at bounding box center [787, 194] width 159 height 33
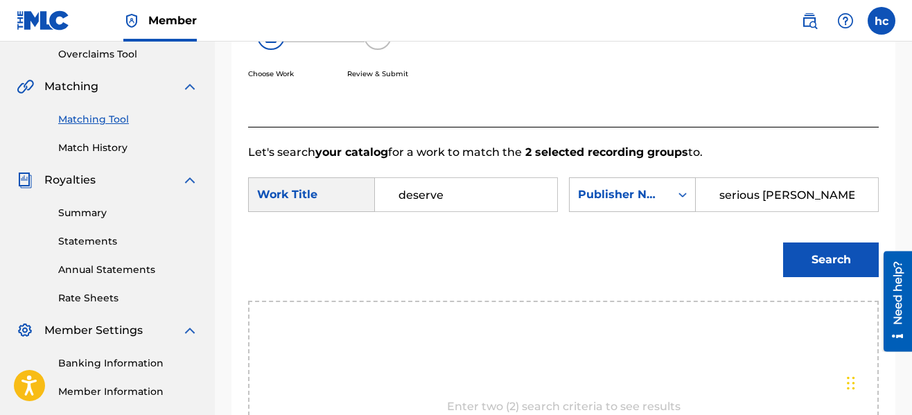
type input "serious [PERSON_NAME]"
click at [783, 243] on button "Search" at bounding box center [831, 260] width 96 height 35
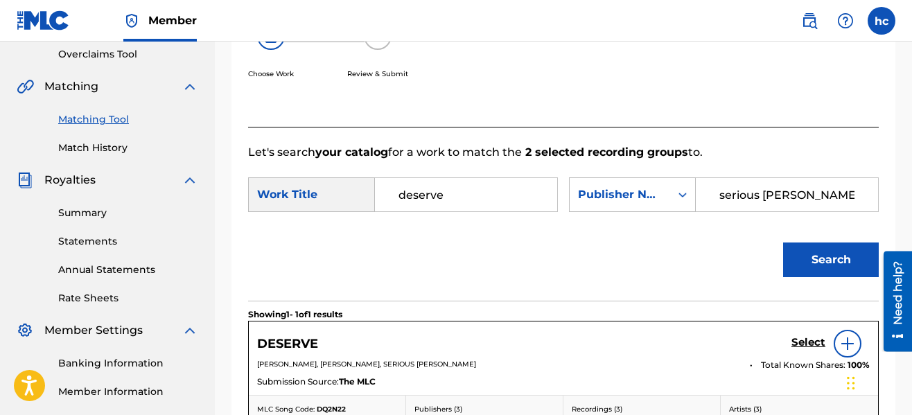
click at [795, 349] on h5 "Select" at bounding box center [809, 342] width 34 height 13
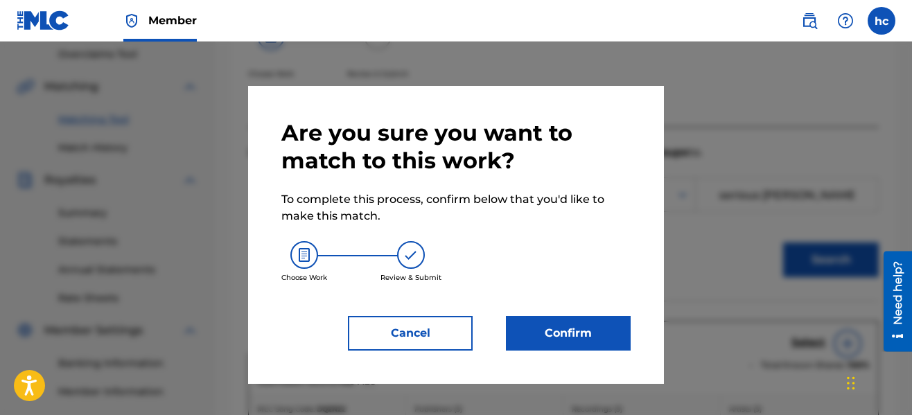
click at [531, 324] on button "Confirm" at bounding box center [568, 333] width 125 height 35
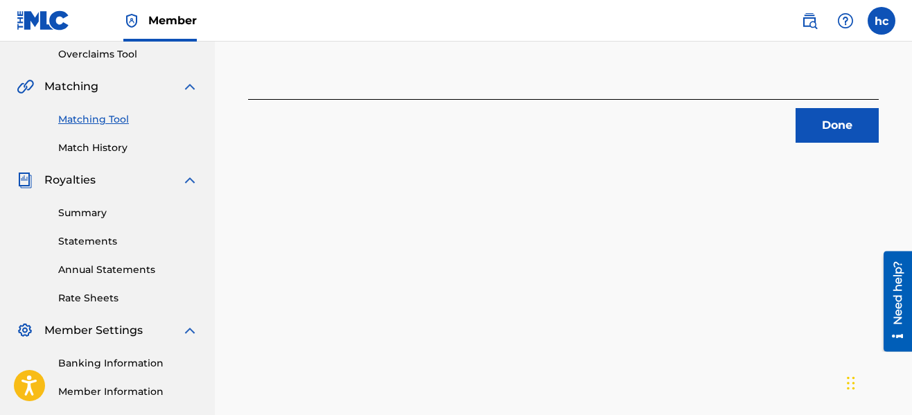
click at [808, 143] on button "Done" at bounding box center [837, 125] width 83 height 35
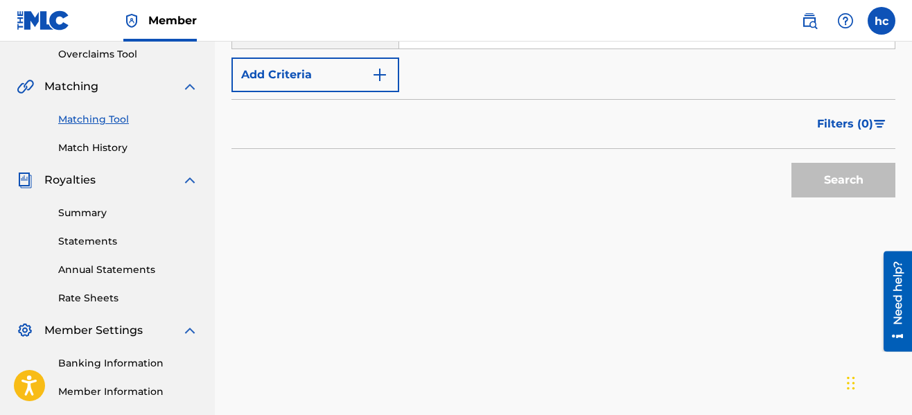
click at [381, 76] on img "Search Form" at bounding box center [380, 75] width 17 height 17
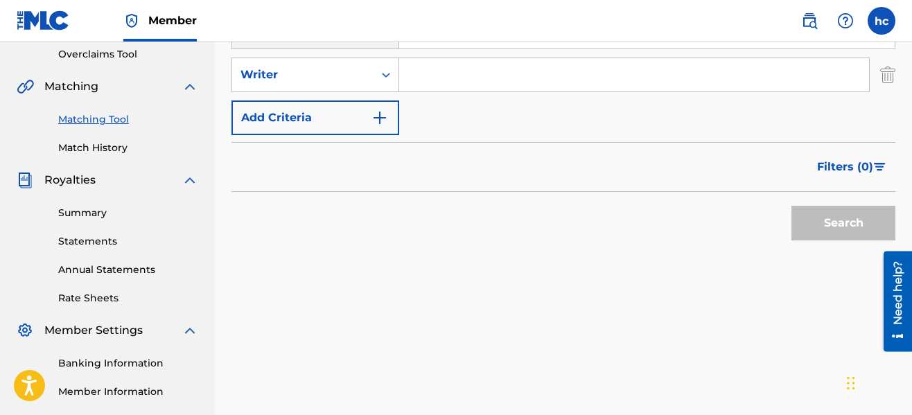
click at [446, 75] on input "Search Form" at bounding box center [634, 74] width 470 height 33
type input "serious [PERSON_NAME]"
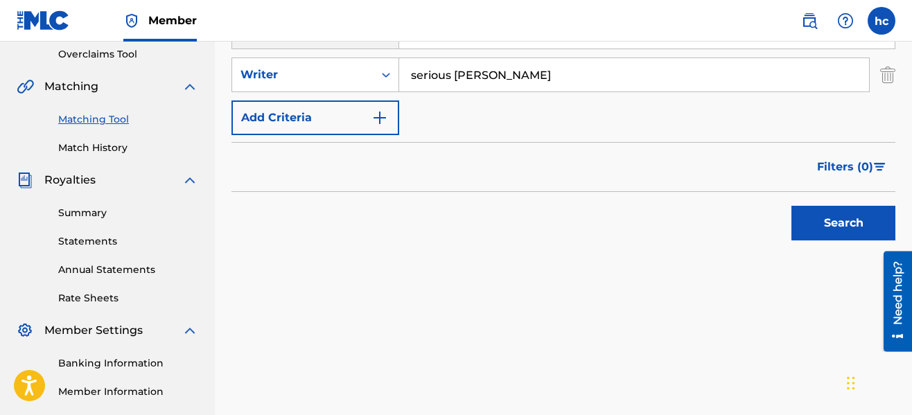
click at [817, 223] on button "Search" at bounding box center [844, 223] width 104 height 35
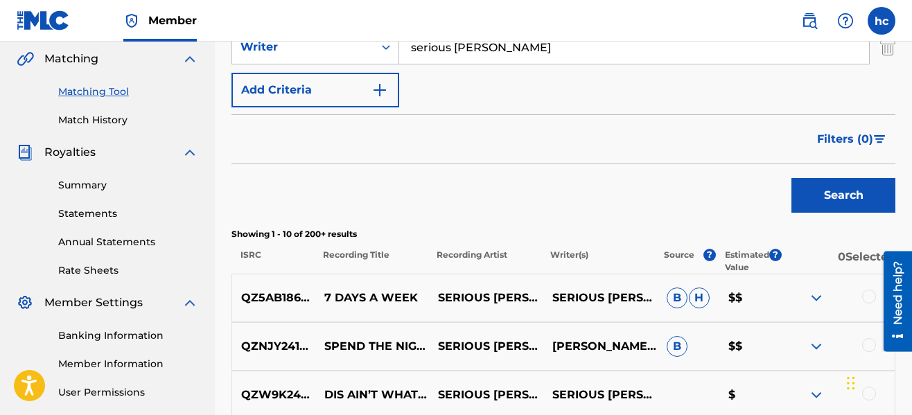
scroll to position [834, 0]
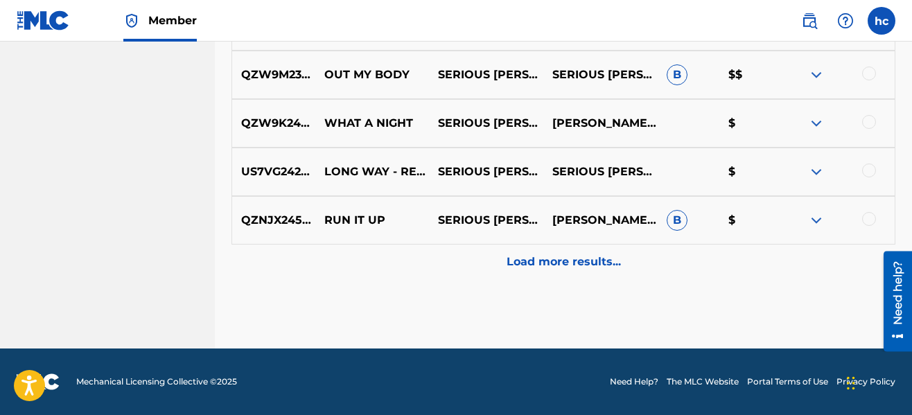
click at [578, 262] on p "Load more results..." at bounding box center [564, 262] width 114 height 17
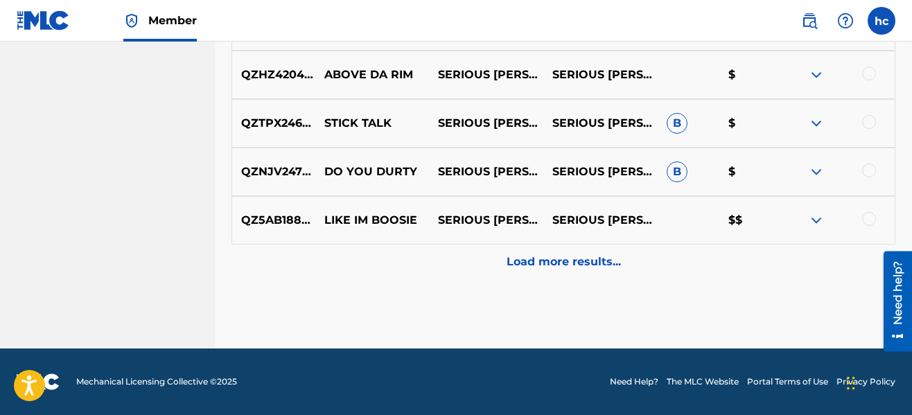
click at [578, 262] on p "Load more results..." at bounding box center [564, 262] width 114 height 17
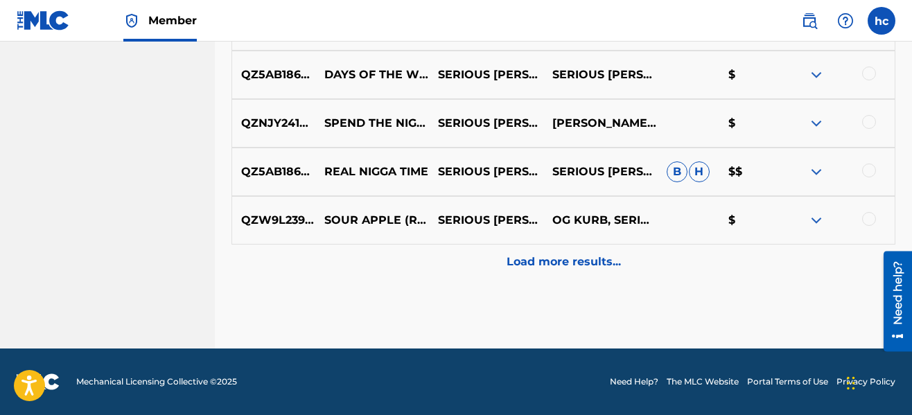
click at [578, 262] on p "Load more results..." at bounding box center [564, 262] width 114 height 17
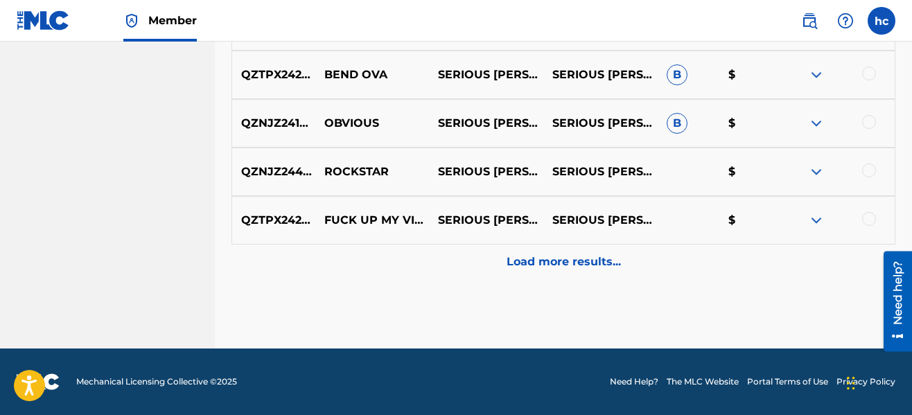
click at [578, 262] on p "Load more results..." at bounding box center [564, 262] width 114 height 17
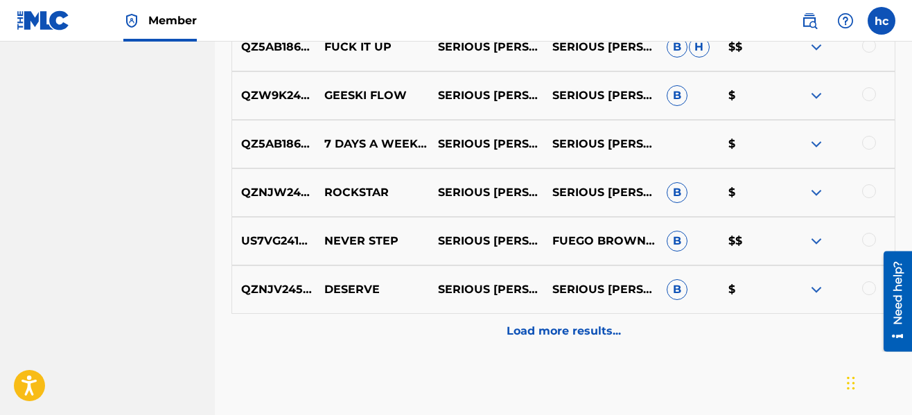
scroll to position [2734, 0]
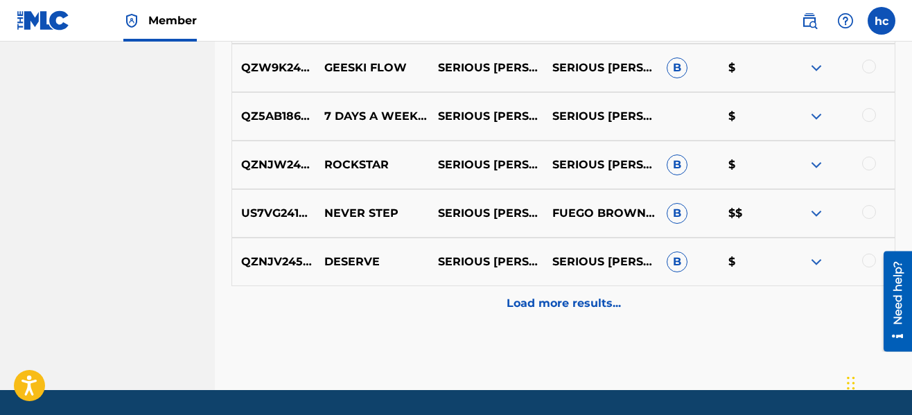
click at [574, 307] on p "Load more results..." at bounding box center [564, 303] width 114 height 17
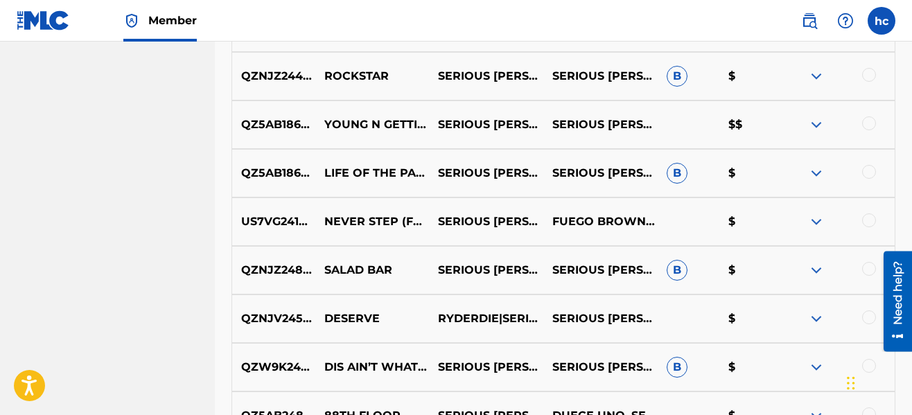
scroll to position [2983, 0]
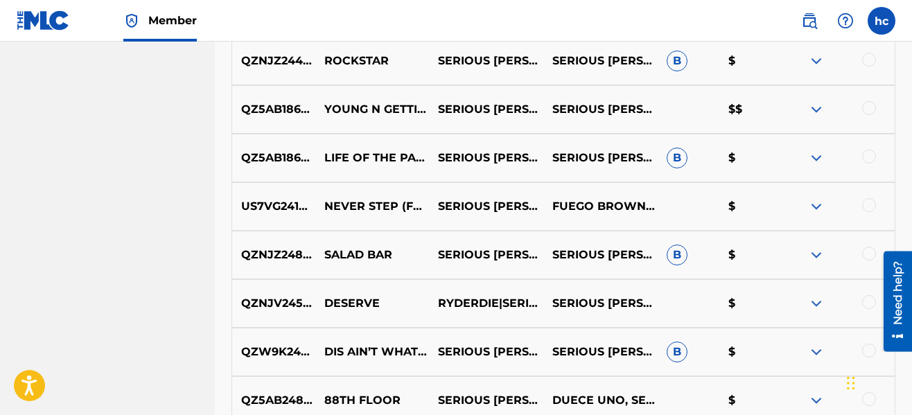
click at [872, 113] on div at bounding box center [869, 108] width 14 height 14
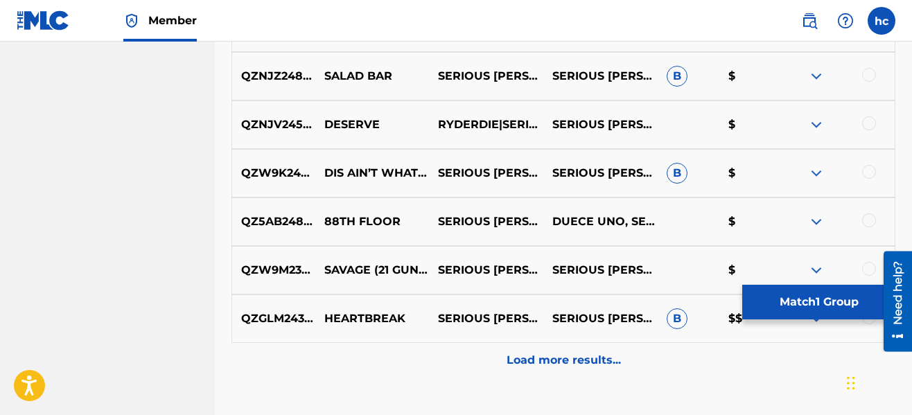
scroll to position [3177, 0]
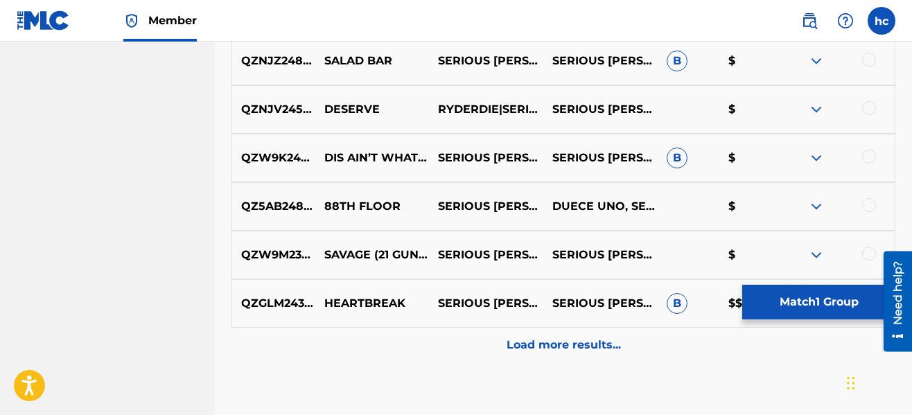
click at [539, 339] on p "Load more results..." at bounding box center [564, 345] width 114 height 17
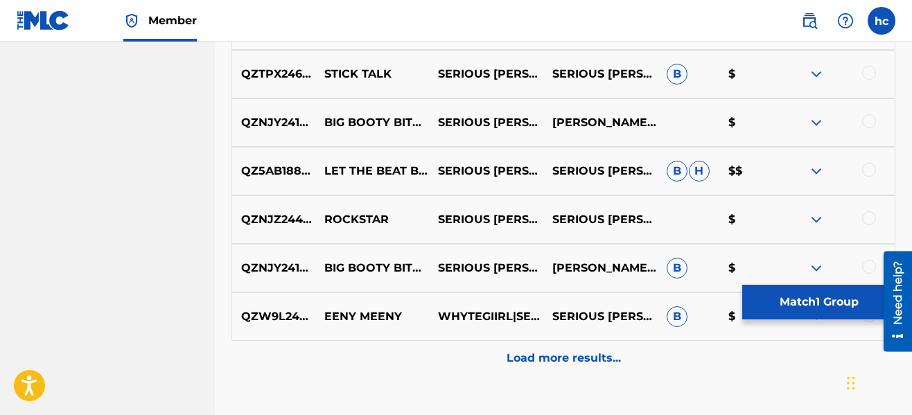
scroll to position [3676, 0]
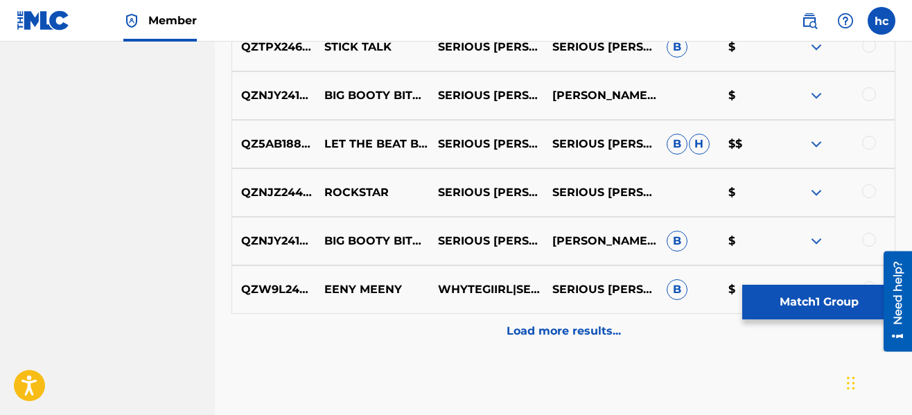
click at [539, 339] on p "Load more results..." at bounding box center [564, 331] width 114 height 17
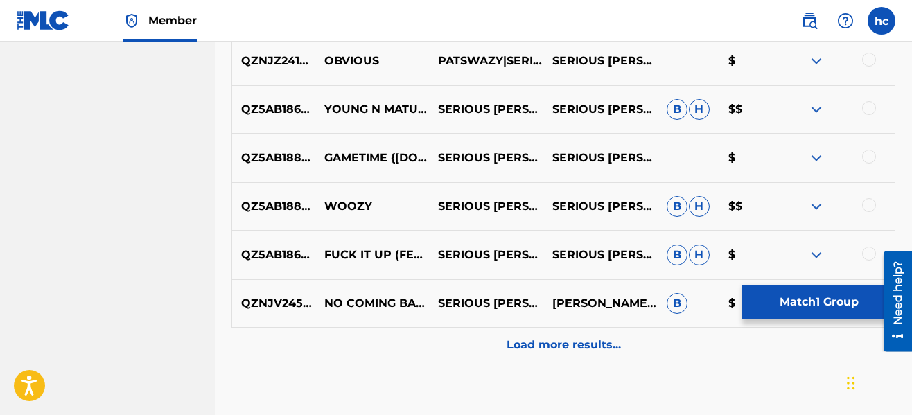
scroll to position [4176, 0]
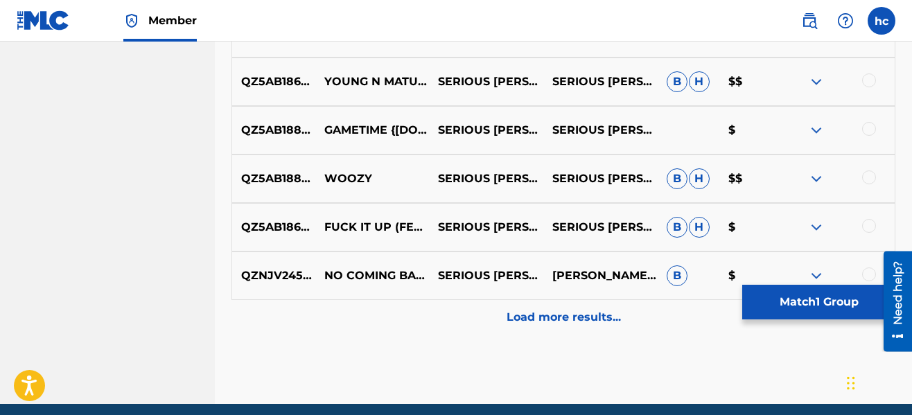
click at [531, 318] on p "Load more results..." at bounding box center [564, 317] width 114 height 17
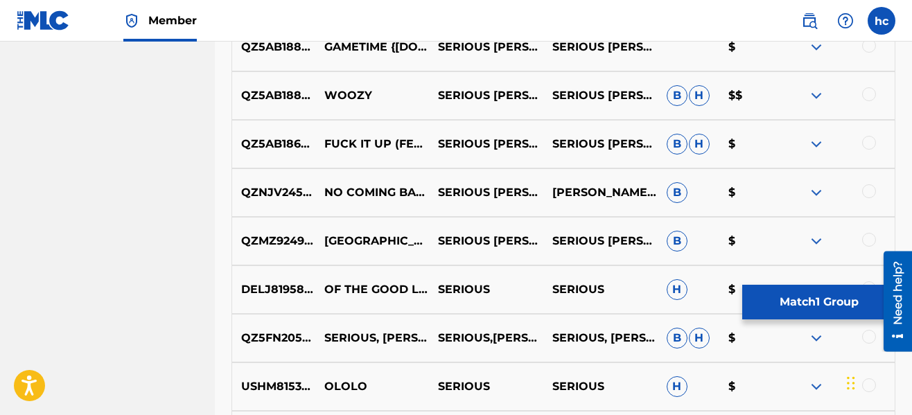
scroll to position [4287, 0]
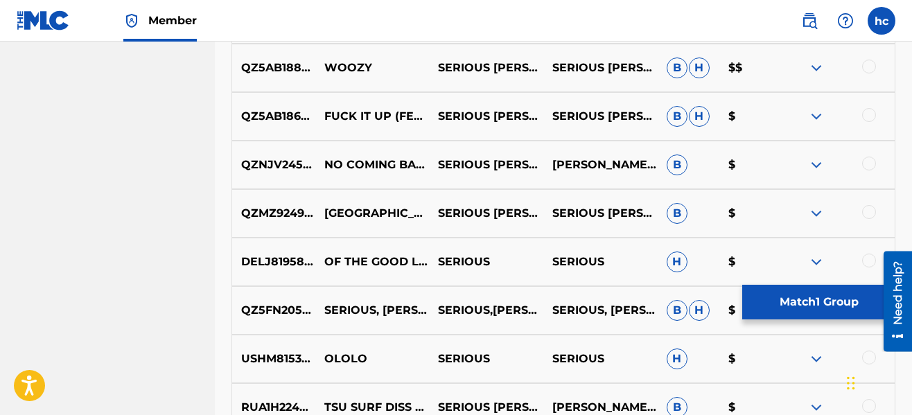
click at [858, 299] on button "Match 1 Group" at bounding box center [819, 302] width 153 height 35
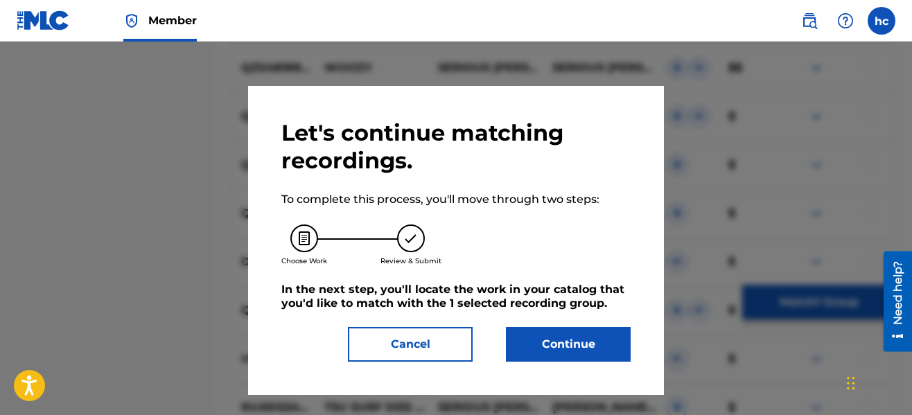
click at [579, 356] on button "Continue" at bounding box center [568, 344] width 125 height 35
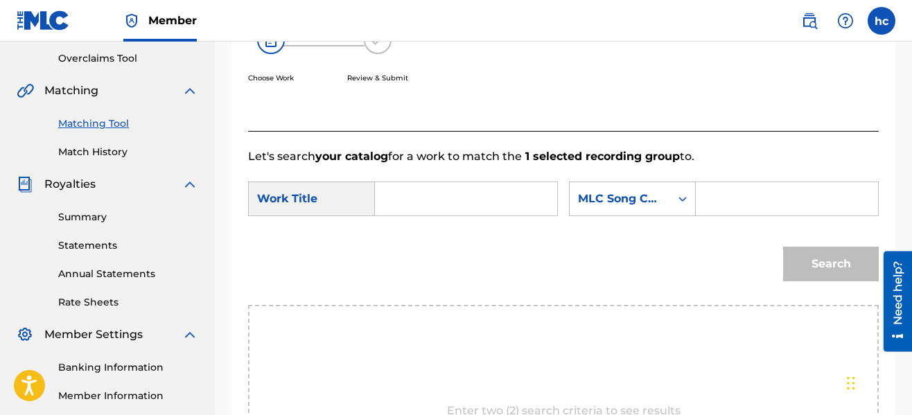
scroll to position [264, 0]
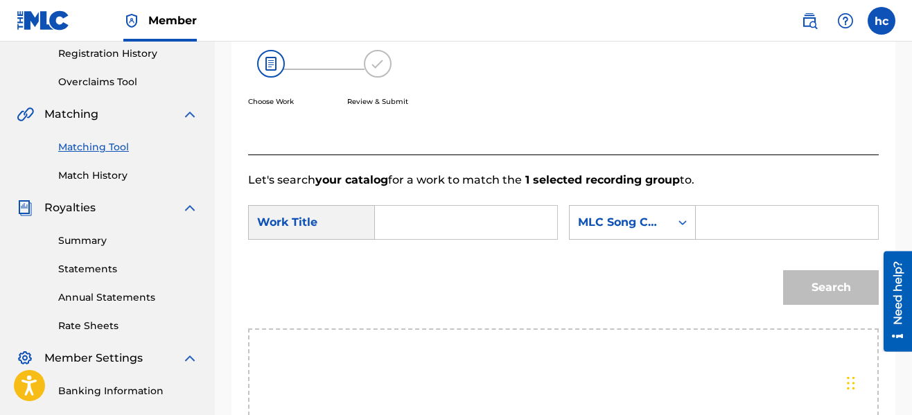
click at [441, 220] on input "Search Form" at bounding box center [466, 222] width 159 height 33
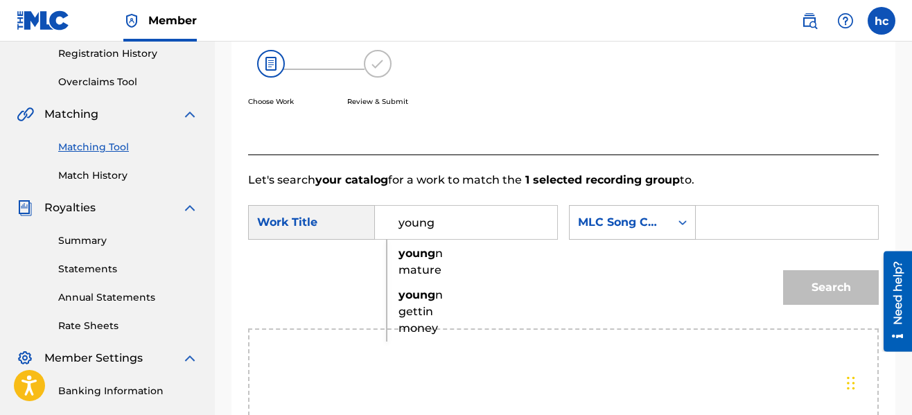
click at [406, 333] on div "young n gettin money" at bounding box center [399, 312] width 24 height 58
type input "young n gettin money"
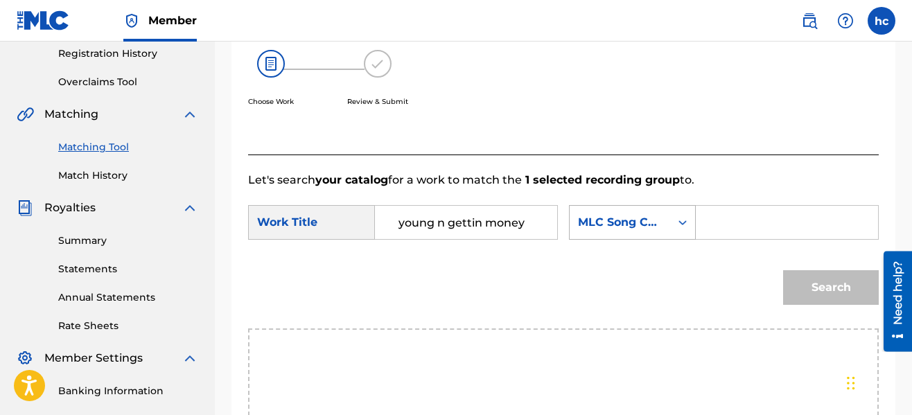
click at [689, 225] on div "Search Form" at bounding box center [682, 222] width 25 height 25
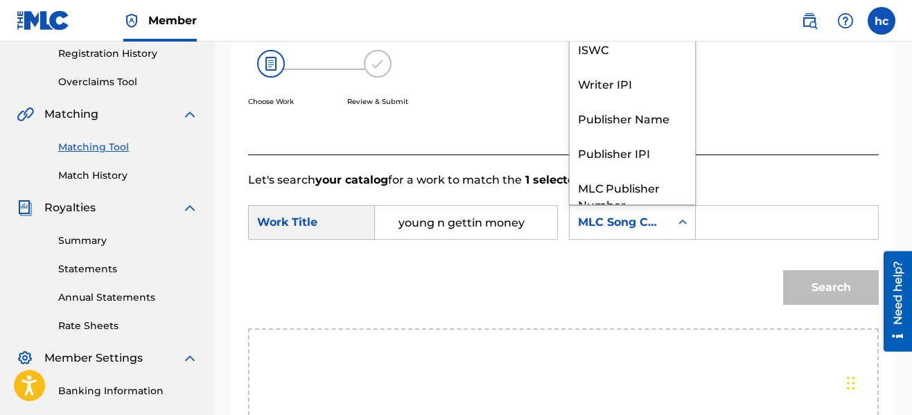
scroll to position [51, 0]
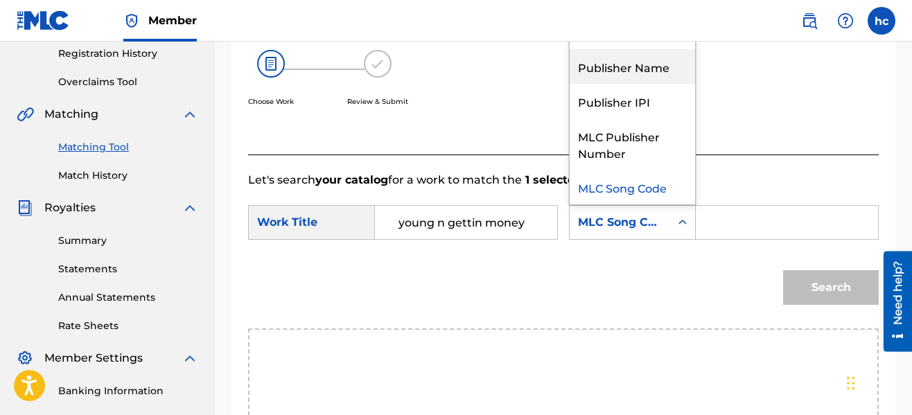
click at [623, 69] on div "Publisher Name" at bounding box center [632, 66] width 125 height 35
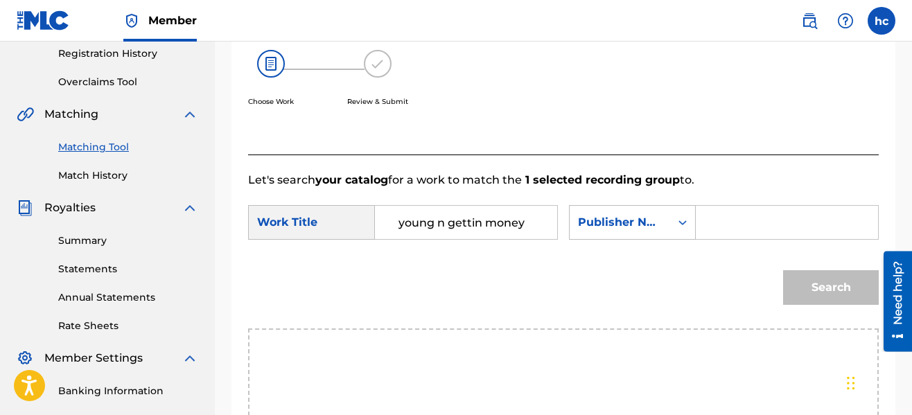
click at [728, 232] on input "Search Form" at bounding box center [787, 222] width 159 height 33
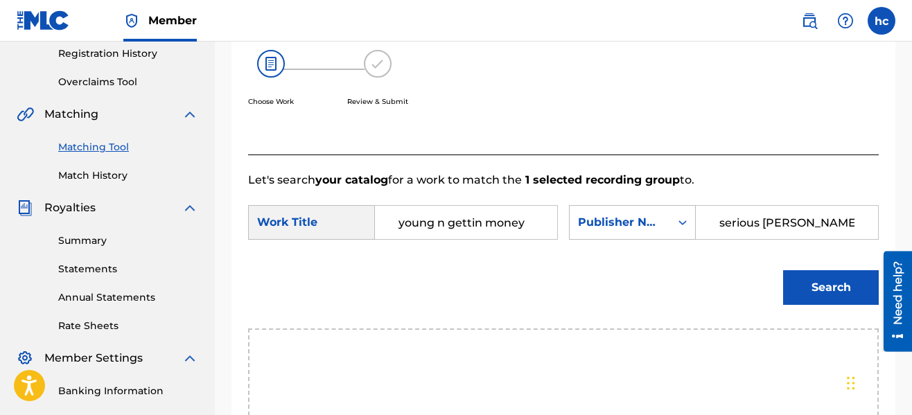
type input "serious [PERSON_NAME]"
click at [783, 270] on button "Search" at bounding box center [831, 287] width 96 height 35
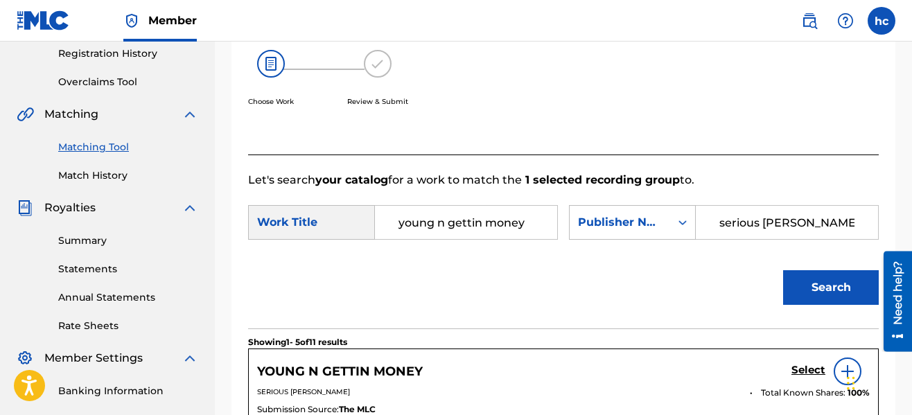
click at [705, 263] on div "Search" at bounding box center [563, 293] width 631 height 72
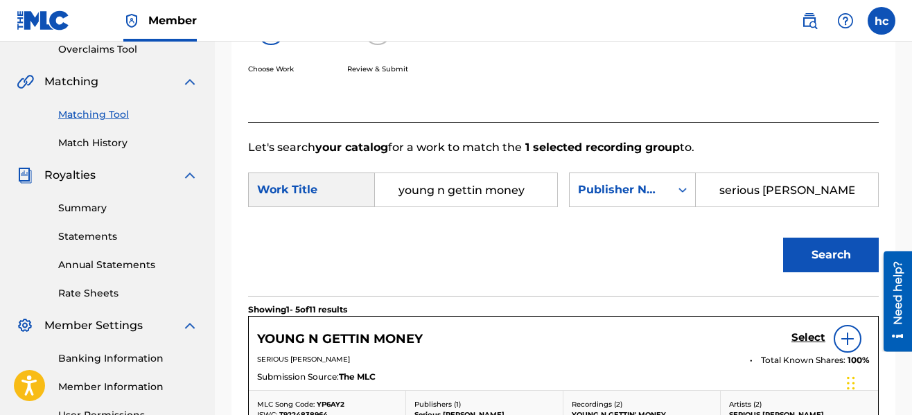
scroll to position [541, 0]
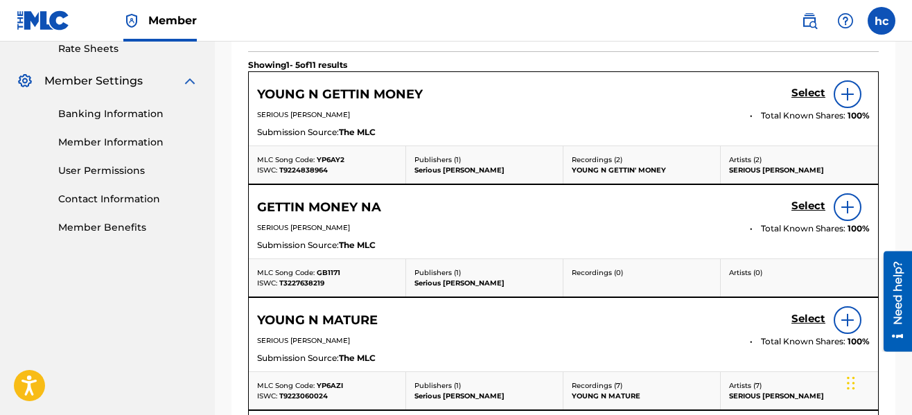
click at [800, 97] on h5 "Select" at bounding box center [809, 93] width 34 height 13
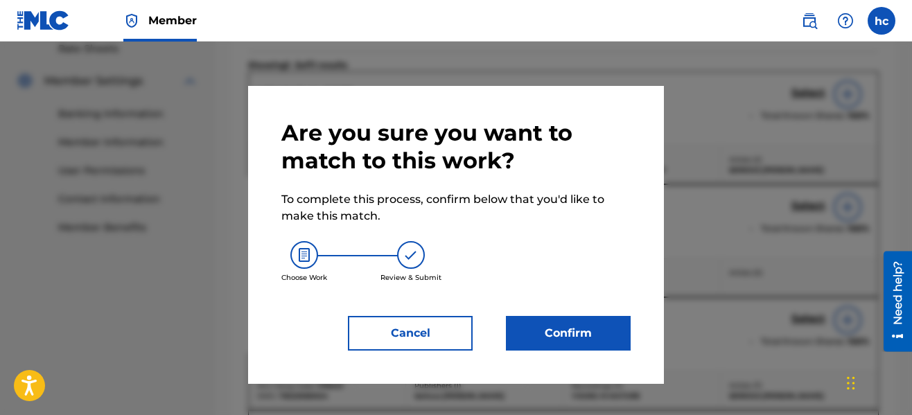
click at [544, 336] on button "Confirm" at bounding box center [568, 333] width 125 height 35
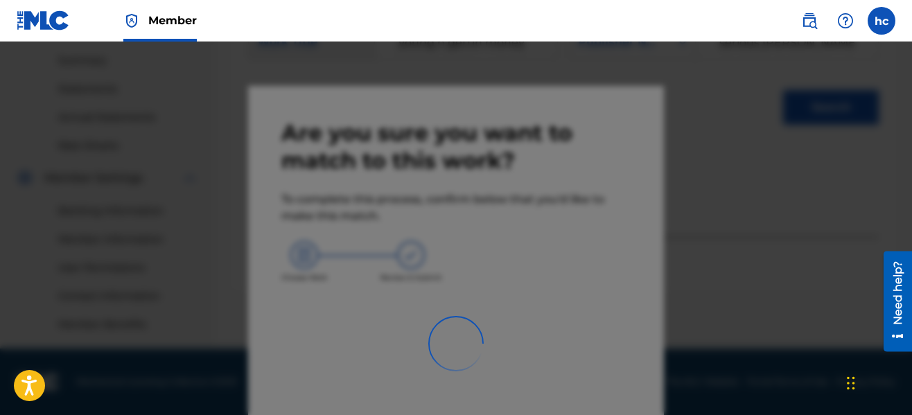
scroll to position [444, 0]
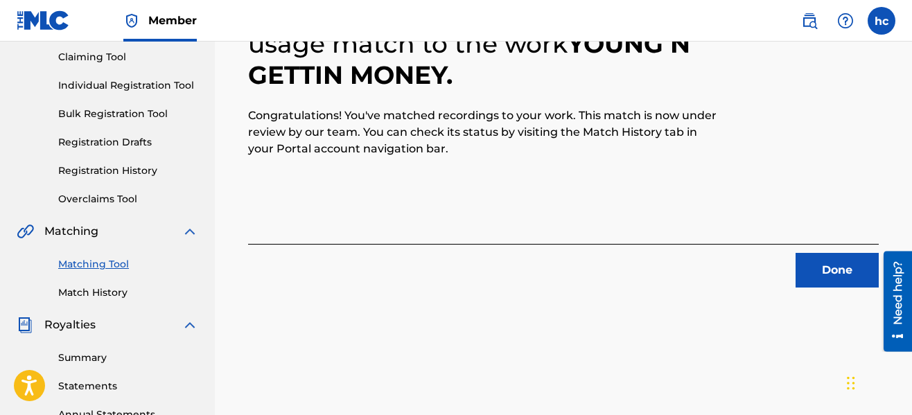
scroll to position [28, 0]
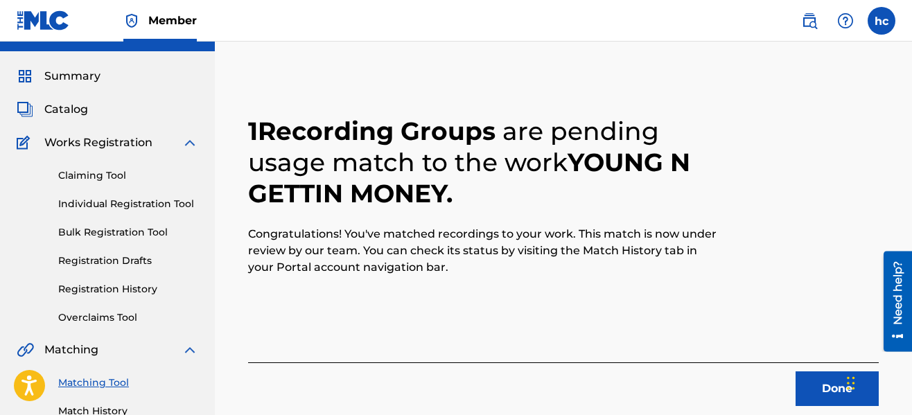
click at [814, 394] on button "Done" at bounding box center [837, 389] width 83 height 35
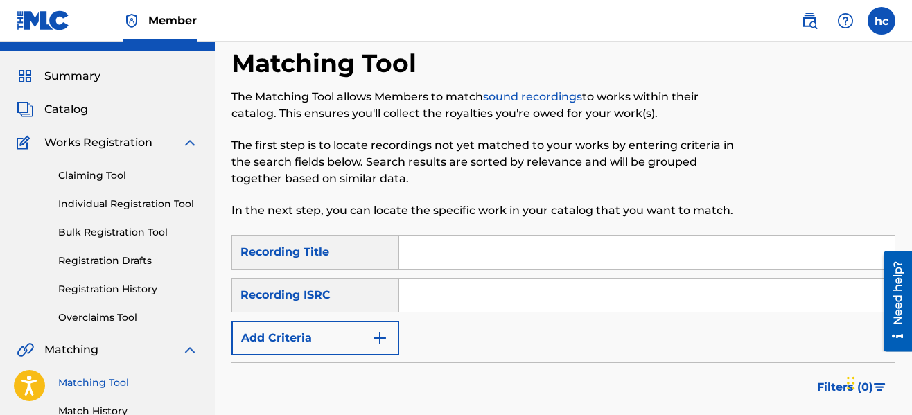
click at [384, 331] on img "Search Form" at bounding box center [380, 338] width 17 height 17
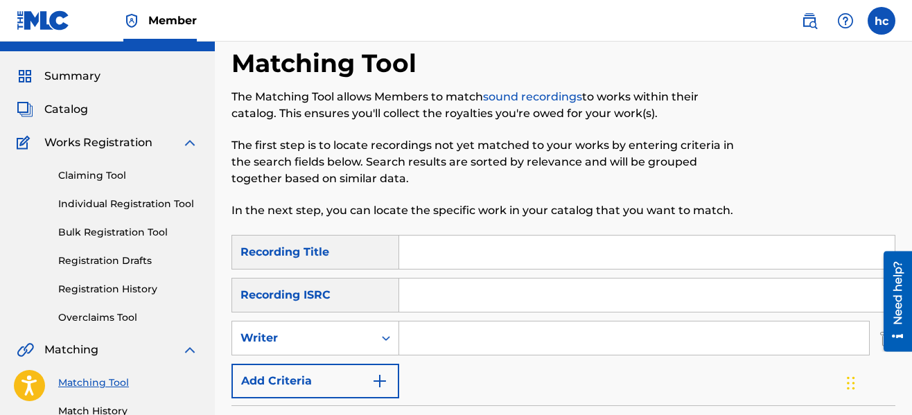
click at [451, 341] on input "Search Form" at bounding box center [634, 338] width 470 height 33
type input "serious [PERSON_NAME]"
click at [505, 394] on div "SearchWithCriteriaeb3ea9ec-11ca-45ed-8bbb-423310fee9c7 Recording Title SearchWi…" at bounding box center [564, 317] width 664 height 164
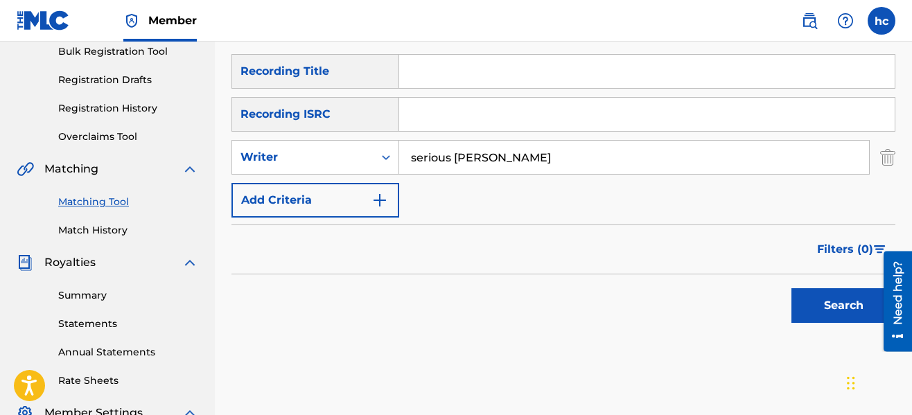
scroll to position [417, 0]
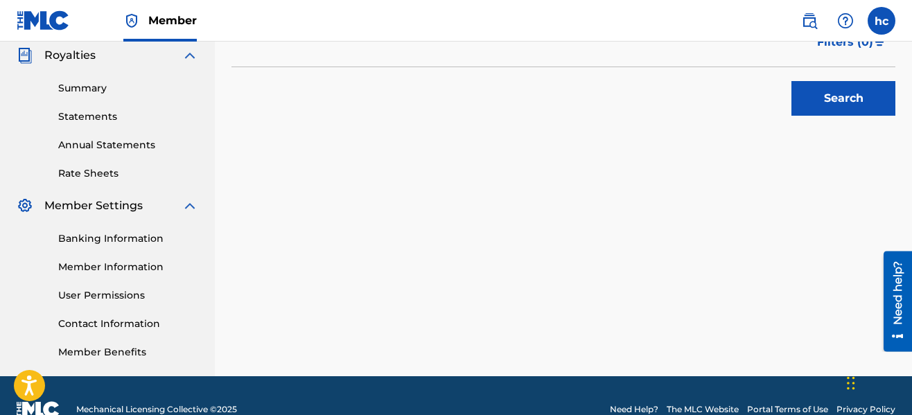
click at [837, 92] on button "Search" at bounding box center [844, 98] width 104 height 35
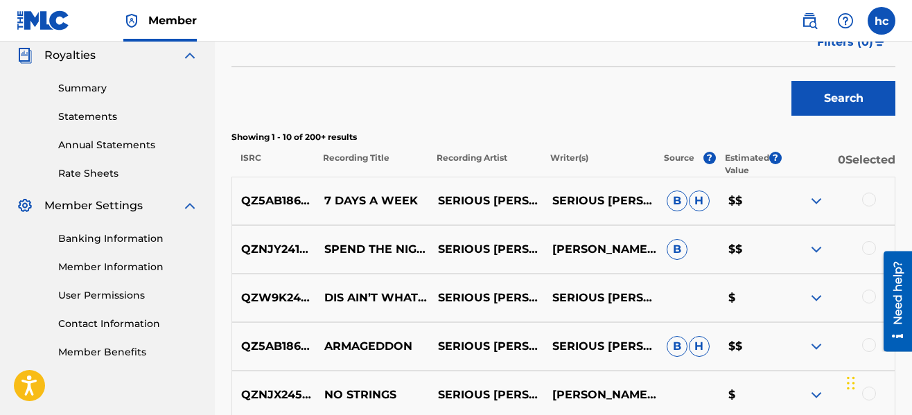
click at [597, 101] on div "Search" at bounding box center [564, 94] width 664 height 55
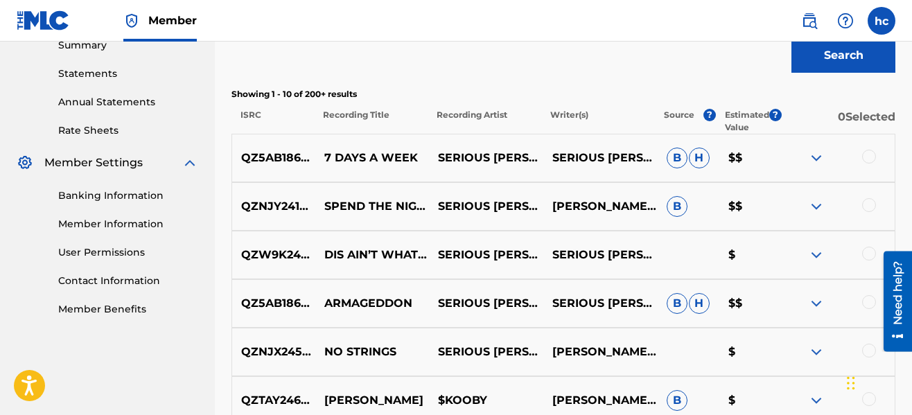
scroll to position [834, 0]
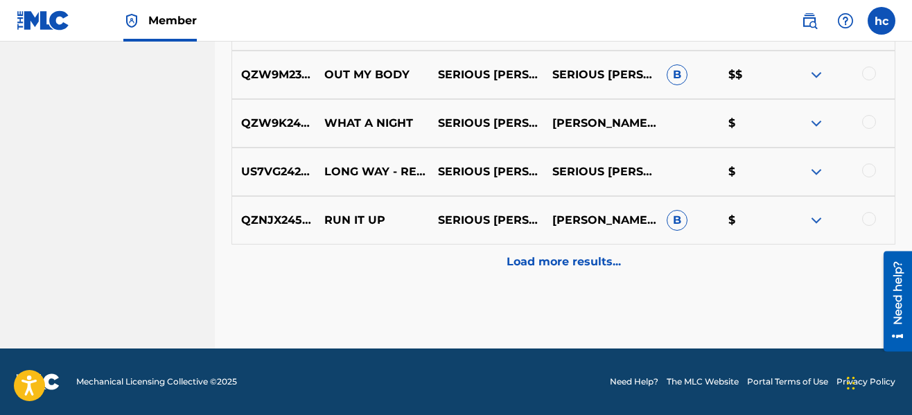
click at [574, 261] on p "Load more results..." at bounding box center [564, 262] width 114 height 17
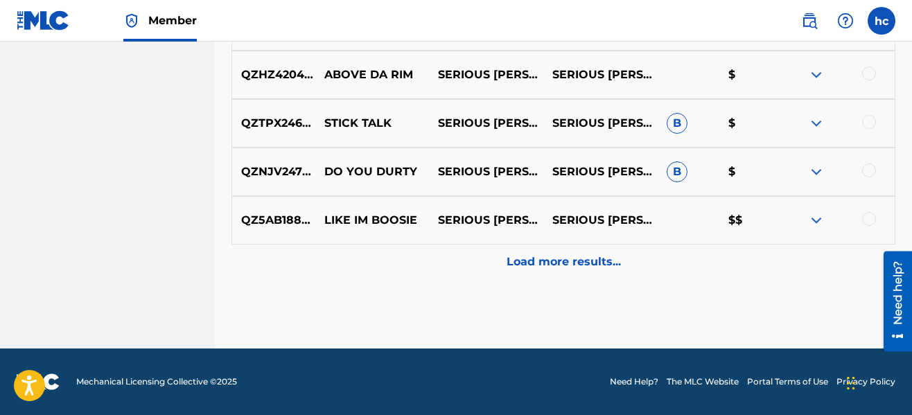
click at [574, 261] on p "Load more results..." at bounding box center [564, 262] width 114 height 17
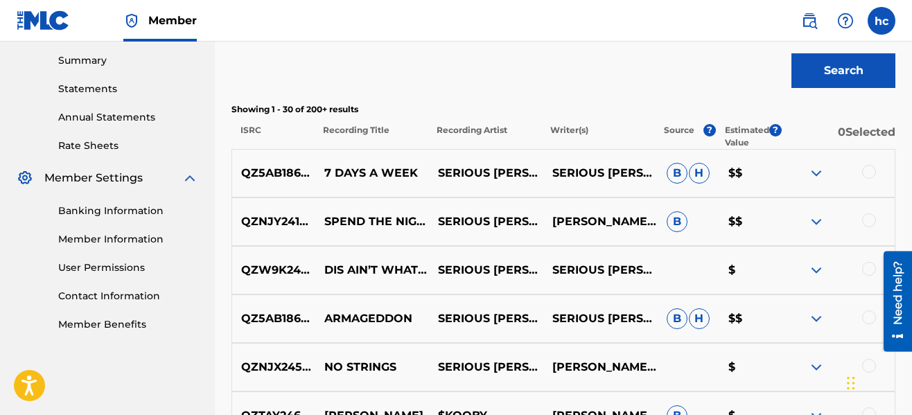
scroll to position [1347, 0]
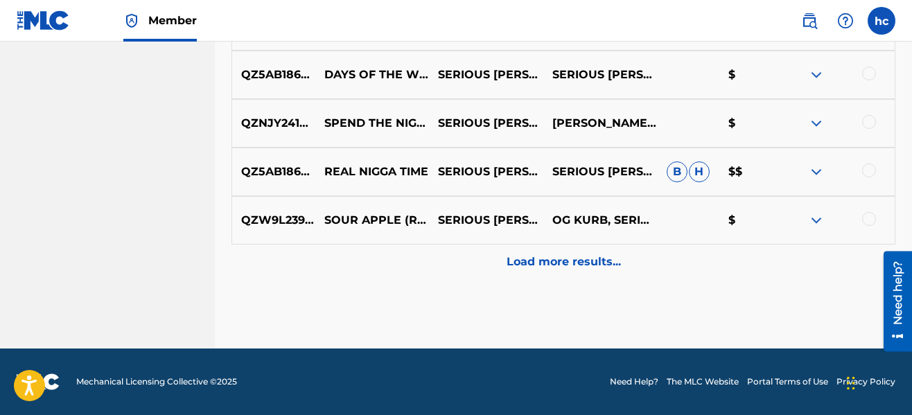
click at [574, 261] on p "Load more results..." at bounding box center [564, 262] width 114 height 17
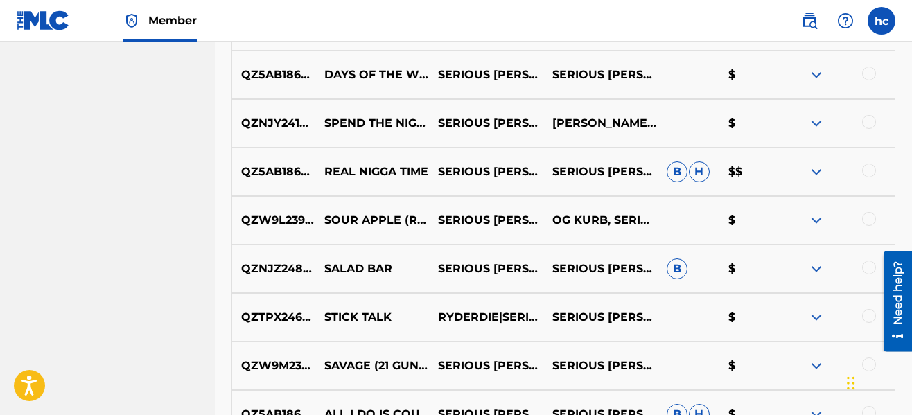
scroll to position [1832, 0]
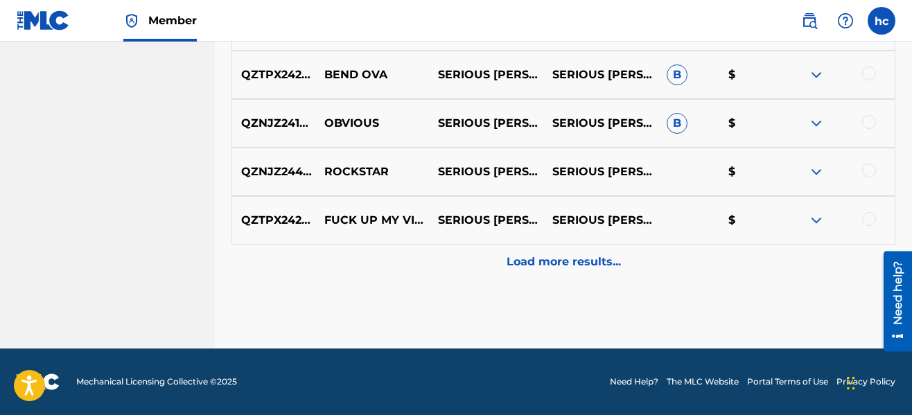
click at [574, 261] on p "Load more results..." at bounding box center [564, 262] width 114 height 17
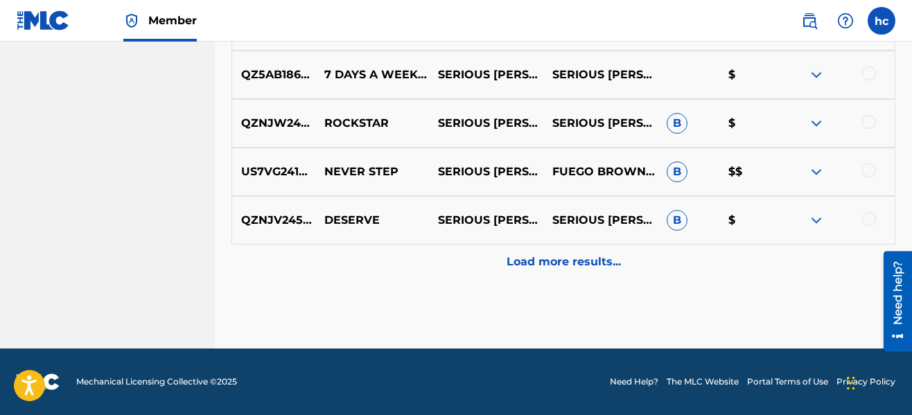
click at [574, 261] on p "Load more results..." at bounding box center [564, 262] width 114 height 17
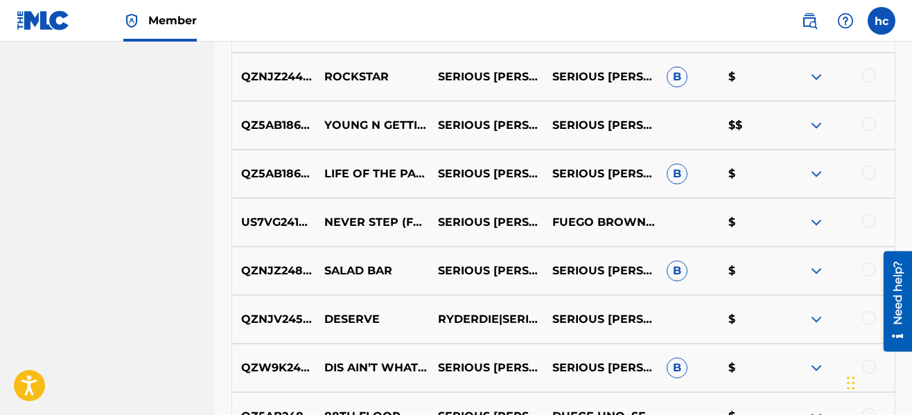
scroll to position [2969, 0]
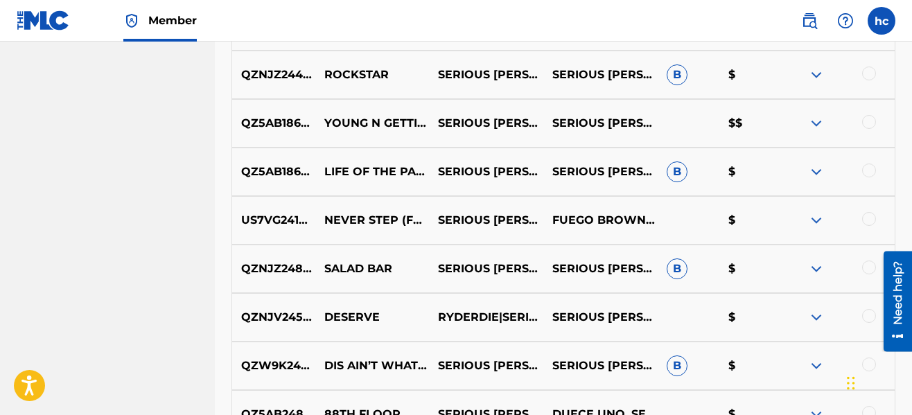
click at [867, 173] on div at bounding box center [869, 171] width 14 height 14
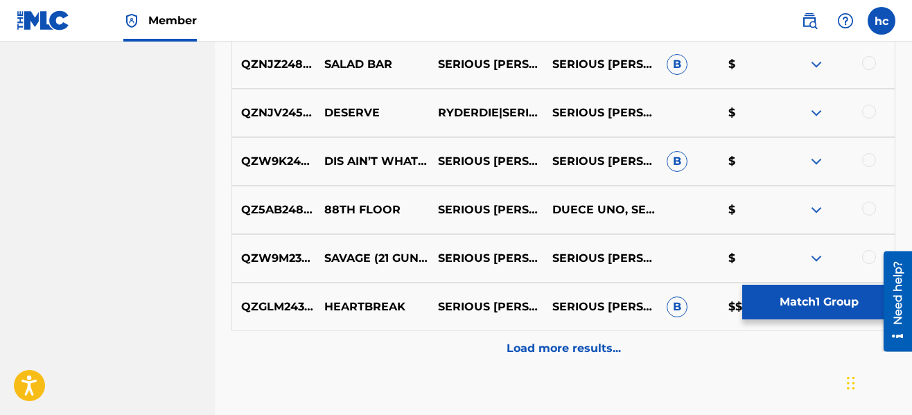
scroll to position [3191, 0]
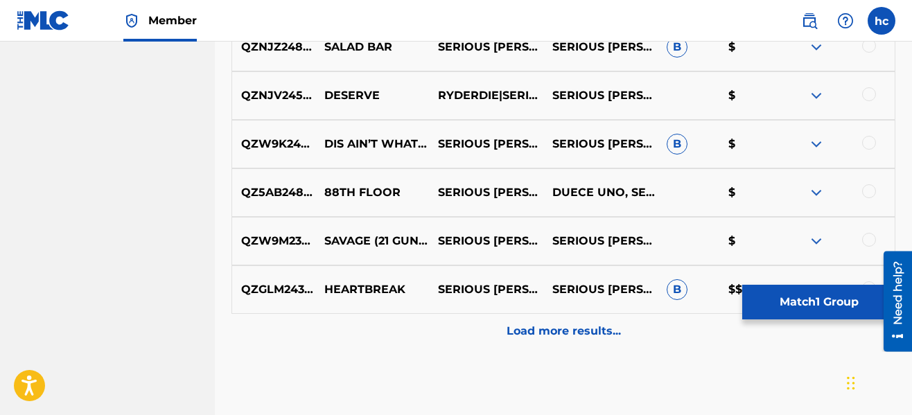
click at [558, 326] on p "Load more results..." at bounding box center [564, 331] width 114 height 17
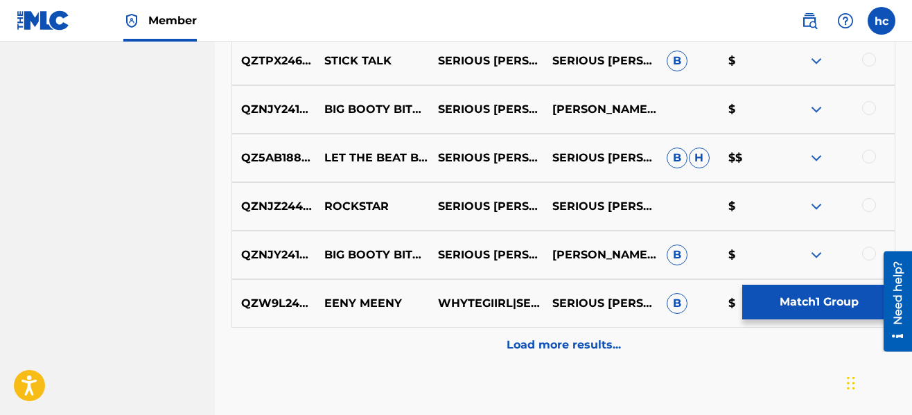
click at [559, 338] on p "Load more results..." at bounding box center [564, 345] width 114 height 17
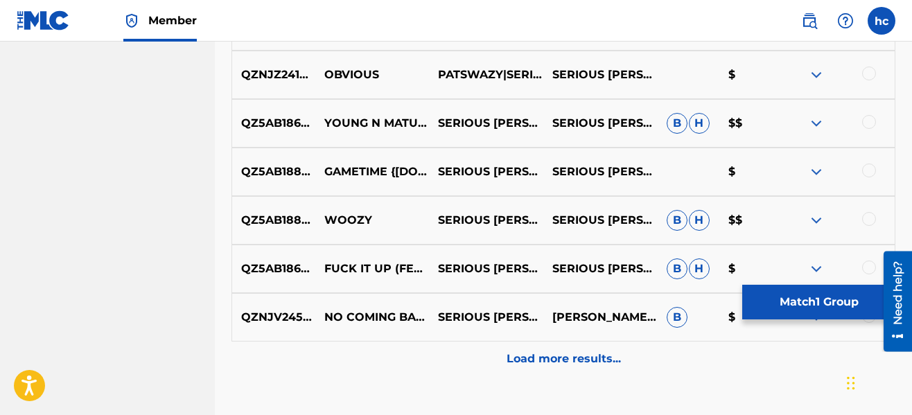
scroll to position [4162, 0]
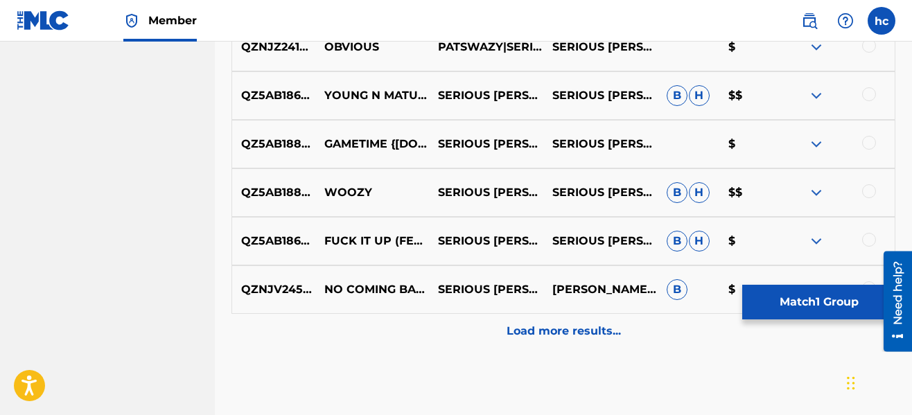
click at [559, 345] on div "Load more results..." at bounding box center [564, 331] width 664 height 35
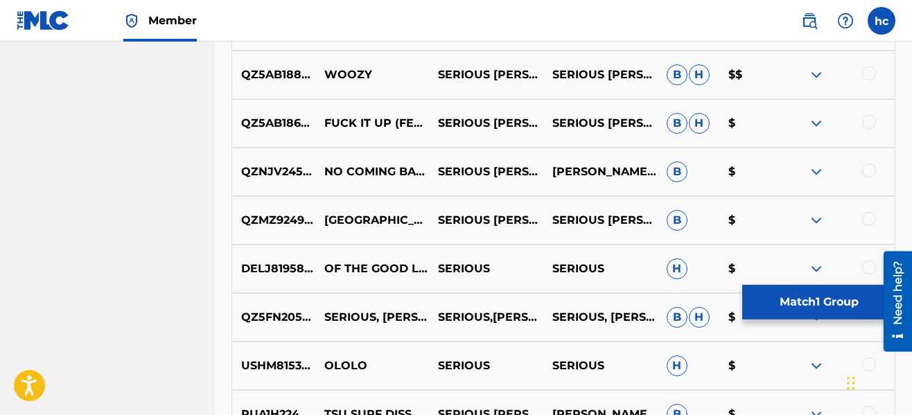
scroll to position [4300, 0]
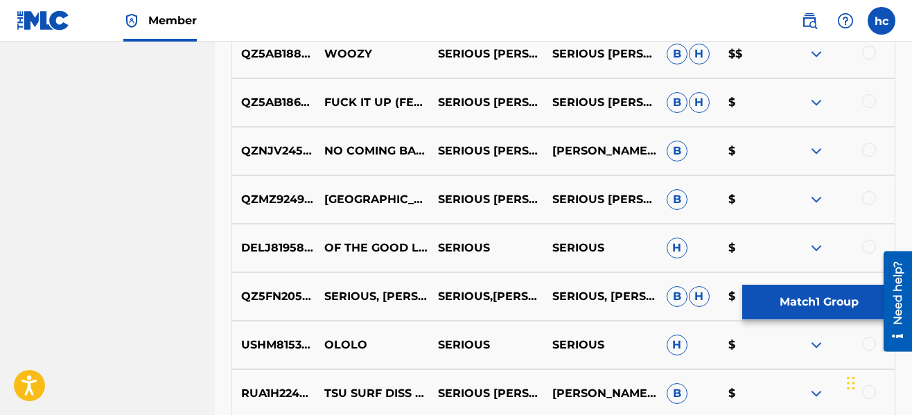
click at [787, 296] on button "Match 1 Group" at bounding box center [819, 302] width 153 height 35
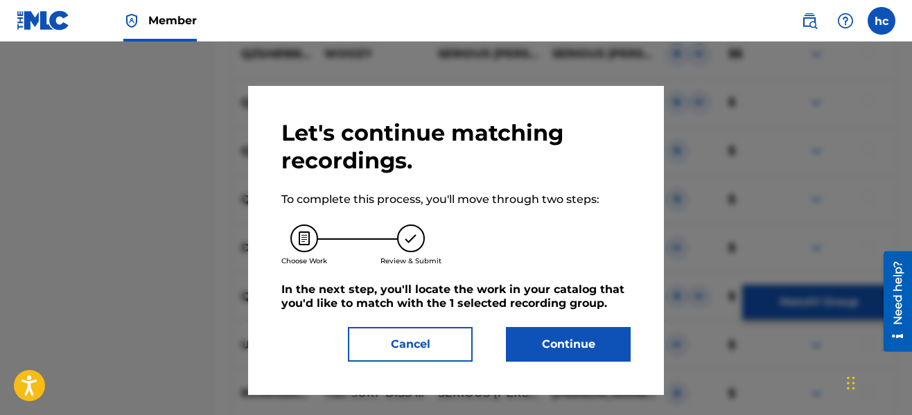
click at [602, 349] on button "Continue" at bounding box center [568, 344] width 125 height 35
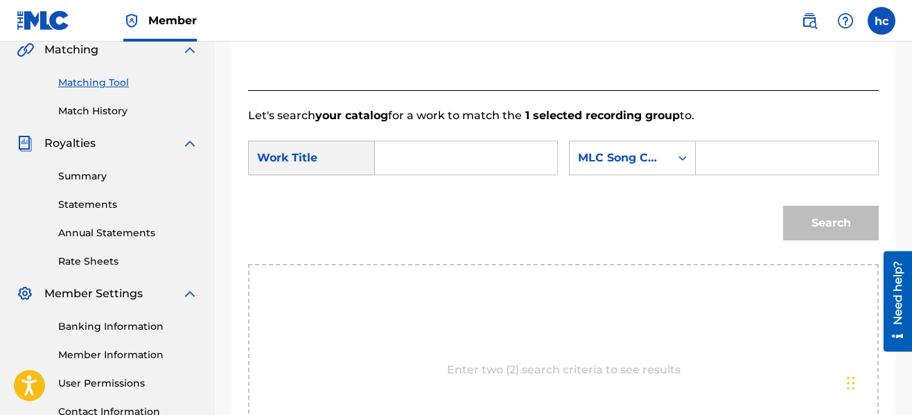
scroll to position [264, 0]
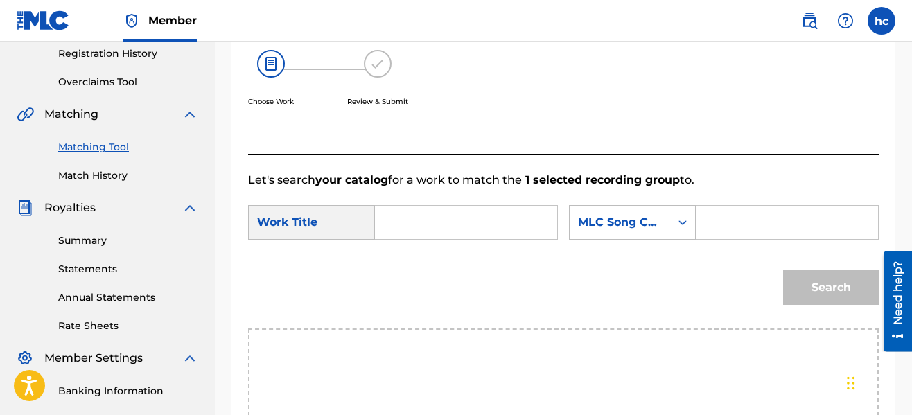
click at [397, 214] on input "Search Form" at bounding box center [466, 222] width 159 height 33
click at [420, 293] on span "of the party" at bounding box center [414, 270] width 30 height 46
type input "life of the party"
click at [645, 232] on div "MLC Song Code" at bounding box center [620, 222] width 101 height 26
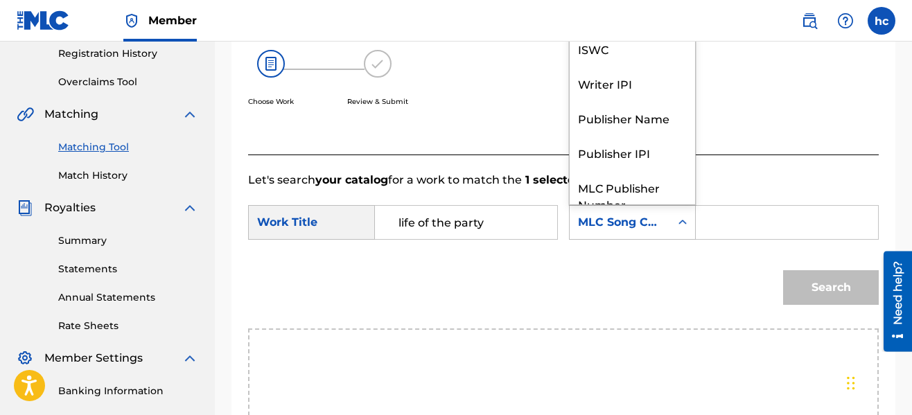
scroll to position [51, 0]
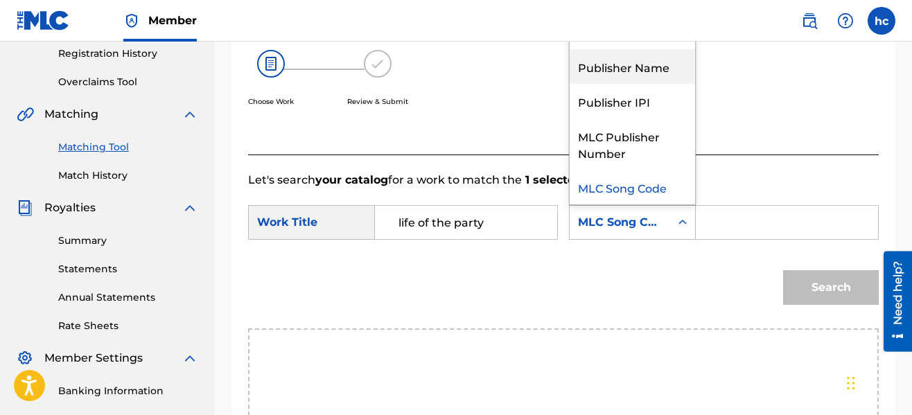
click at [618, 78] on div "Publisher Name" at bounding box center [632, 66] width 125 height 35
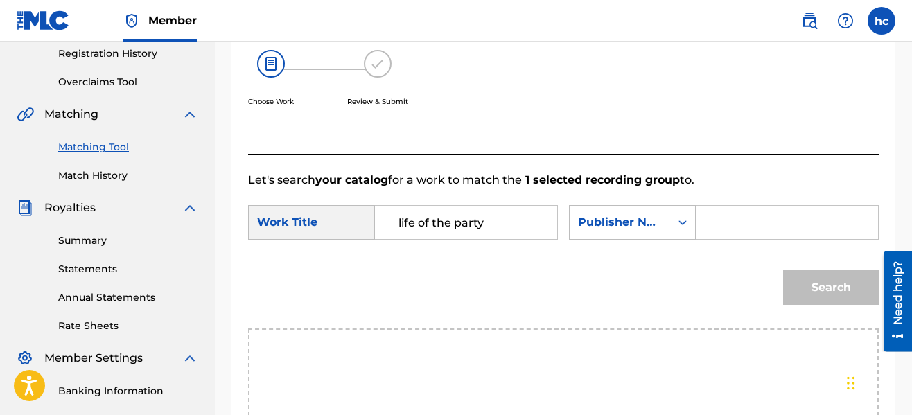
click at [715, 231] on input "Search Form" at bounding box center [787, 222] width 159 height 33
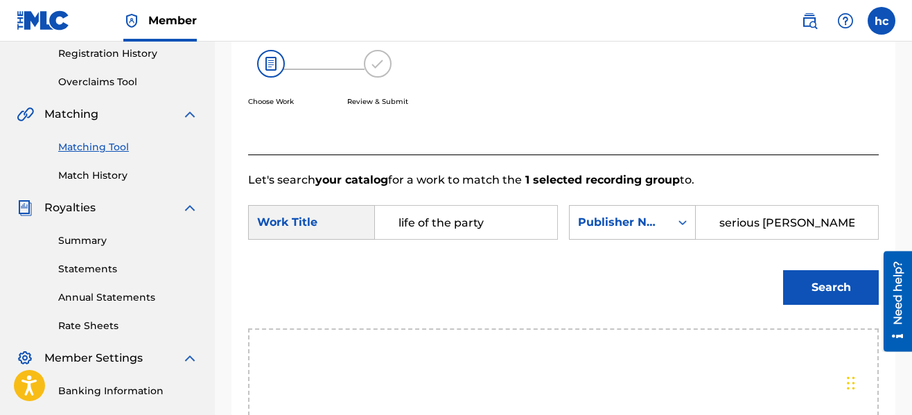
type input "serious [PERSON_NAME]"
click at [783, 270] on button "Search" at bounding box center [831, 287] width 96 height 35
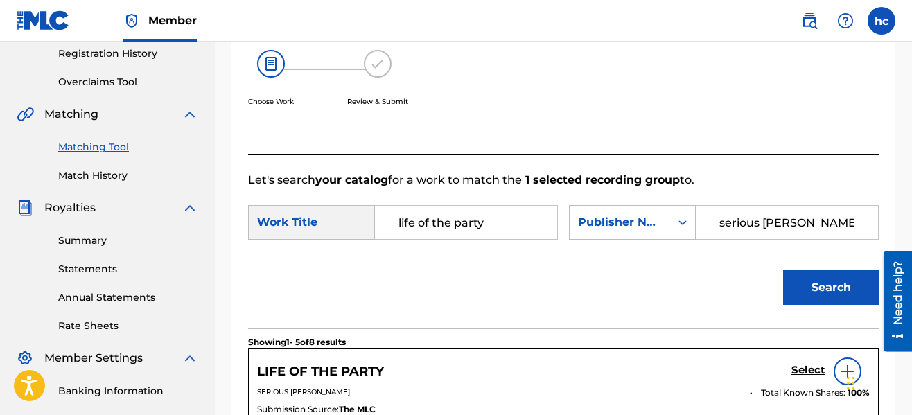
click at [634, 267] on div "Search" at bounding box center [563, 293] width 631 height 72
click at [793, 367] on h5 "Select" at bounding box center [809, 370] width 34 height 13
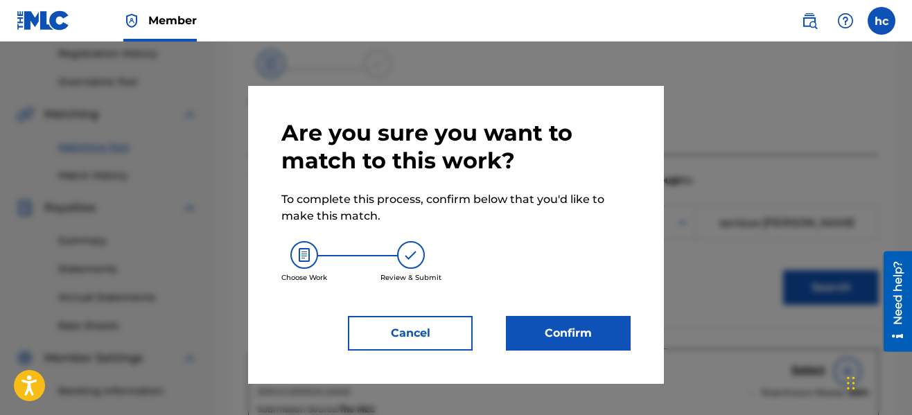
click at [578, 331] on button "Confirm" at bounding box center [568, 333] width 125 height 35
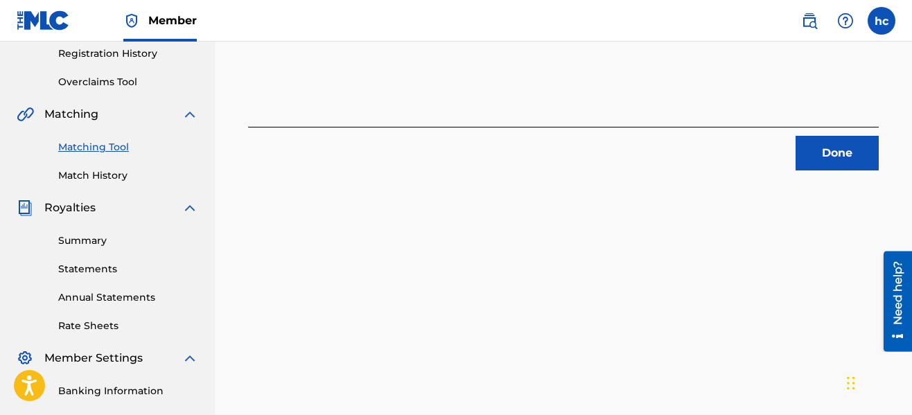
click at [812, 157] on button "Done" at bounding box center [837, 153] width 83 height 35
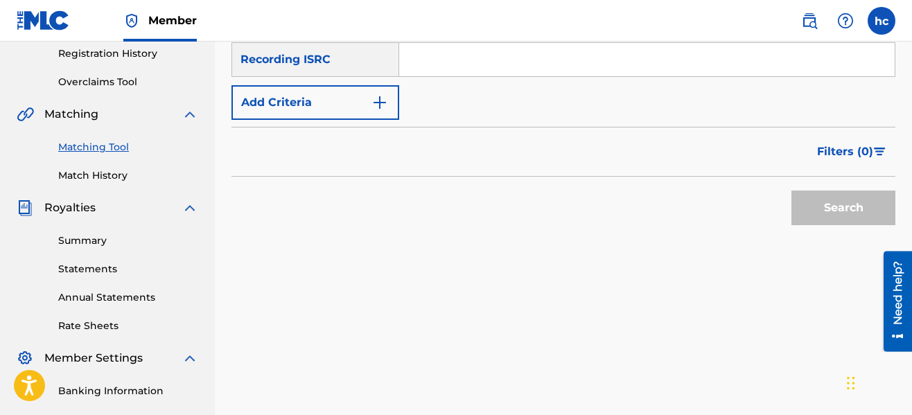
click at [380, 103] on img "Search Form" at bounding box center [380, 102] width 17 height 17
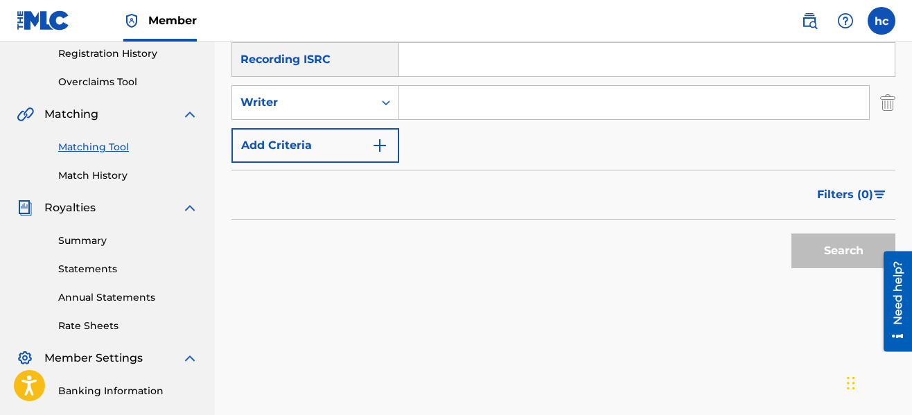
click at [436, 102] on input "Search Form" at bounding box center [634, 102] width 470 height 33
type input "serious [PERSON_NAME]"
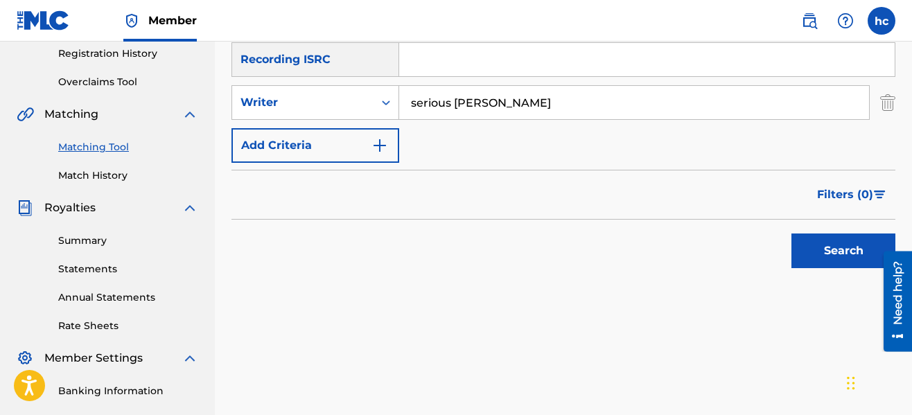
click at [814, 247] on button "Search" at bounding box center [844, 251] width 104 height 35
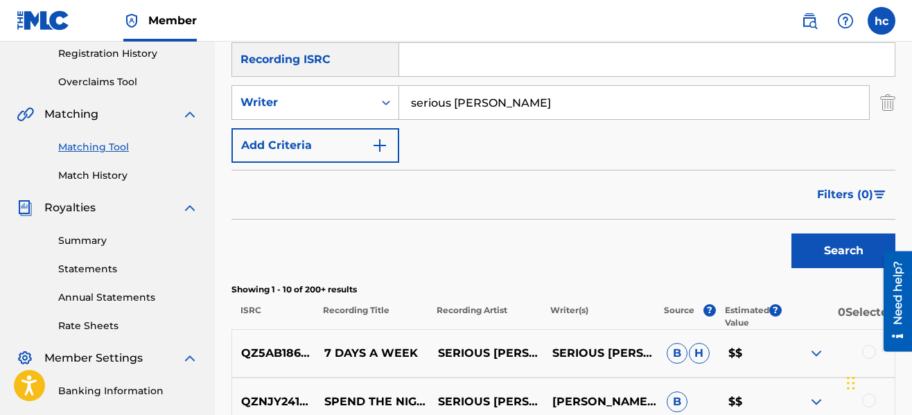
click at [727, 240] on div "Search" at bounding box center [564, 247] width 664 height 55
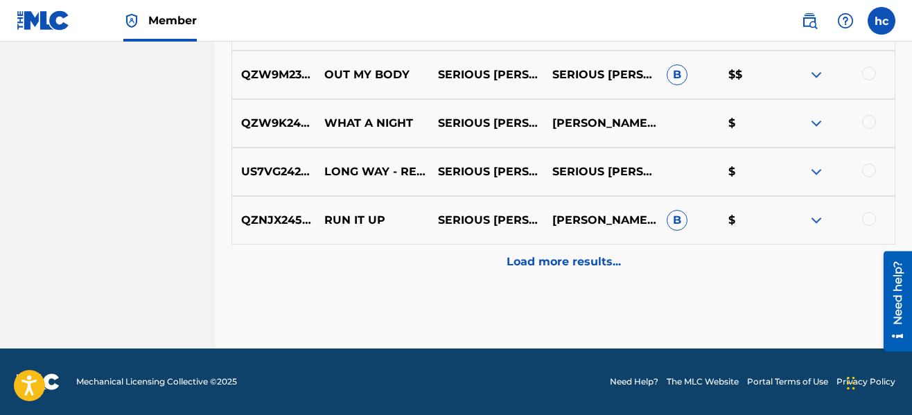
click at [623, 272] on div "Load more results..." at bounding box center [564, 262] width 664 height 35
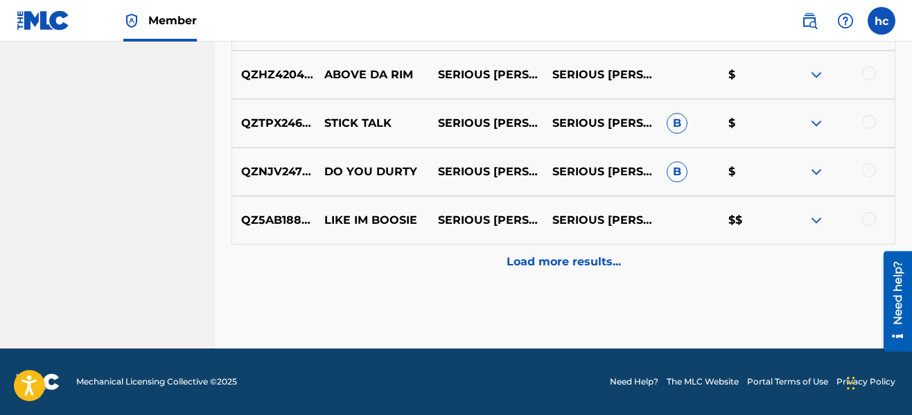
click at [623, 272] on div "Load more results..." at bounding box center [564, 262] width 664 height 35
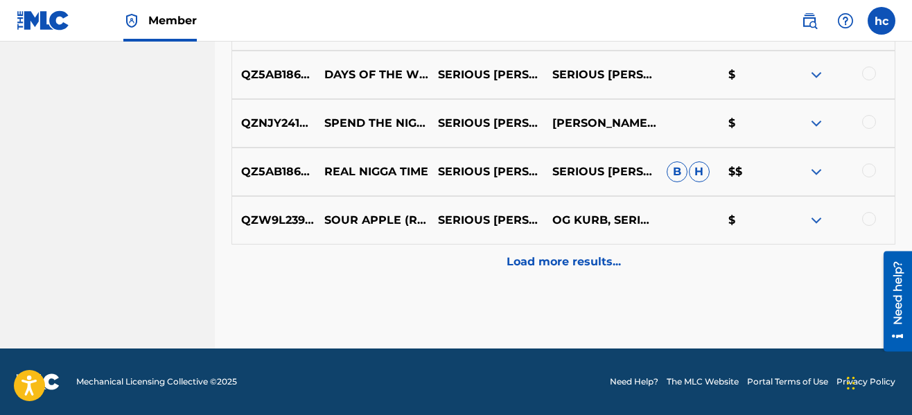
click at [623, 272] on div "Load more results..." at bounding box center [564, 262] width 664 height 35
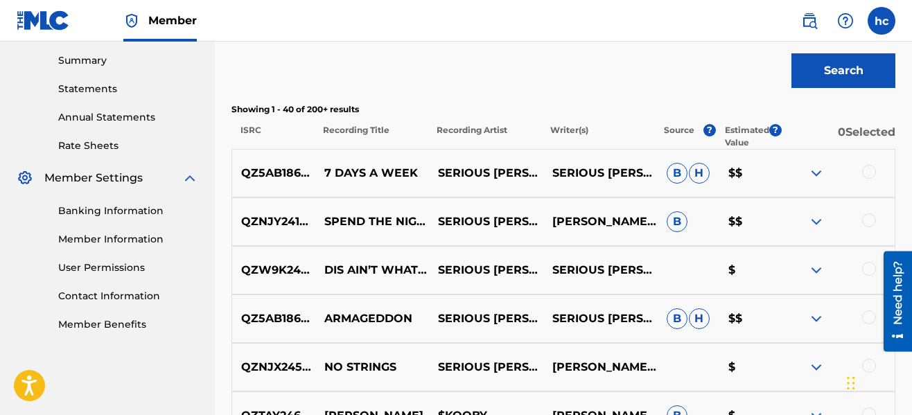
scroll to position [1832, 0]
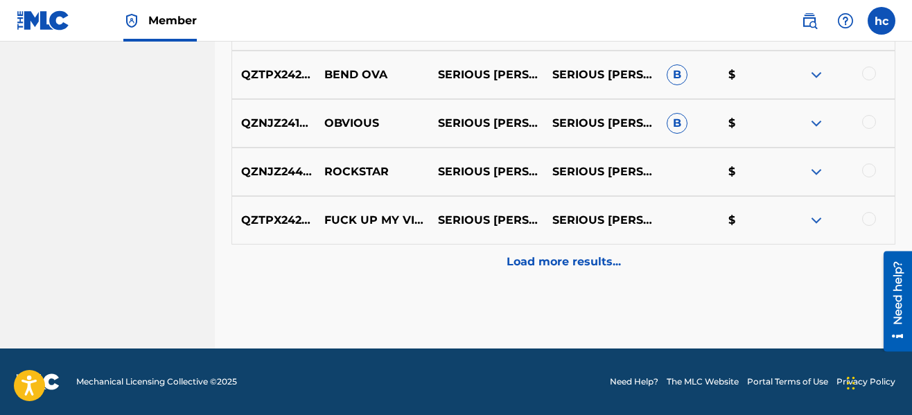
click at [623, 272] on div "Load more results..." at bounding box center [564, 262] width 664 height 35
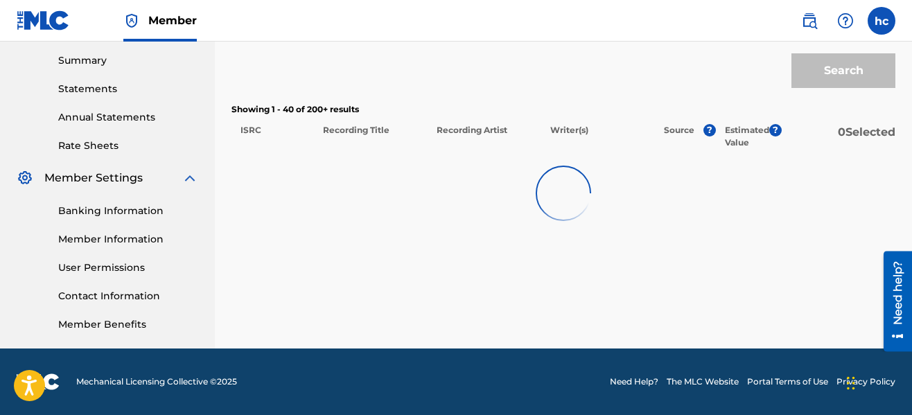
scroll to position [444, 0]
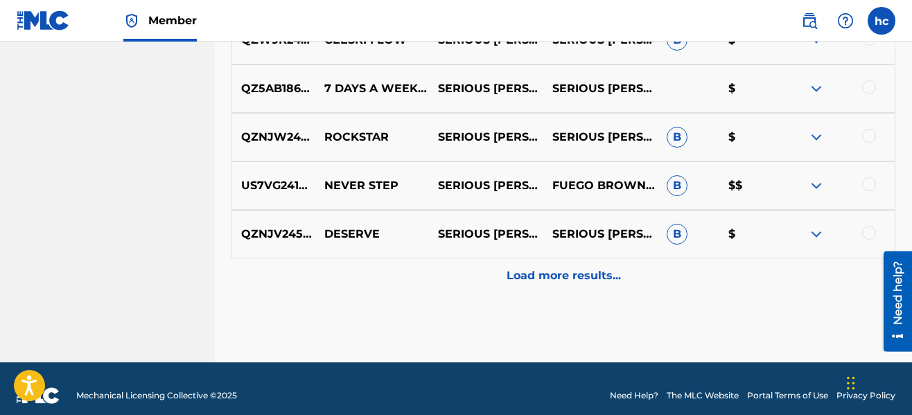
click at [623, 272] on div "Load more results..." at bounding box center [564, 276] width 664 height 35
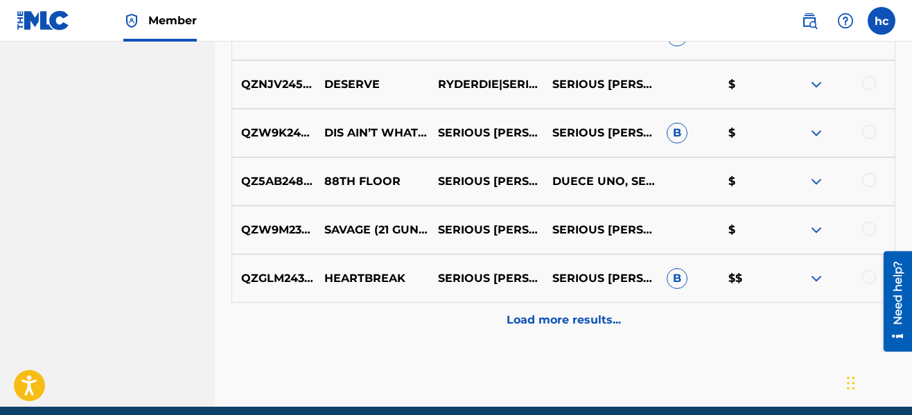
scroll to position [3205, 0]
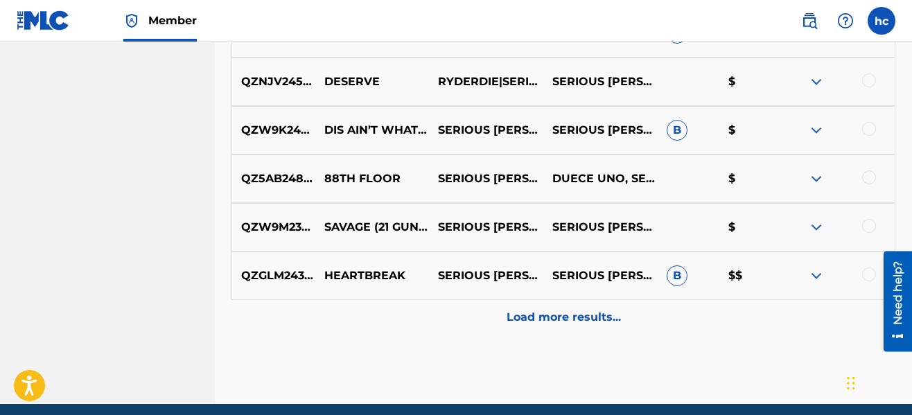
click at [543, 319] on p "Load more results..." at bounding box center [564, 317] width 114 height 17
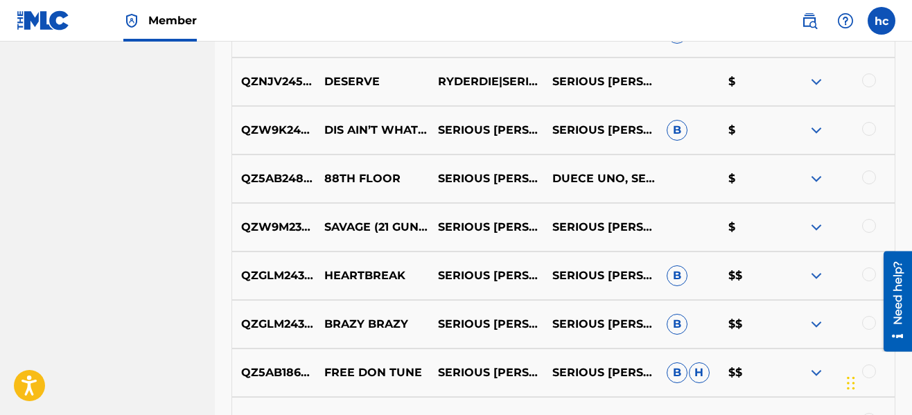
click at [869, 272] on div at bounding box center [869, 275] width 14 height 14
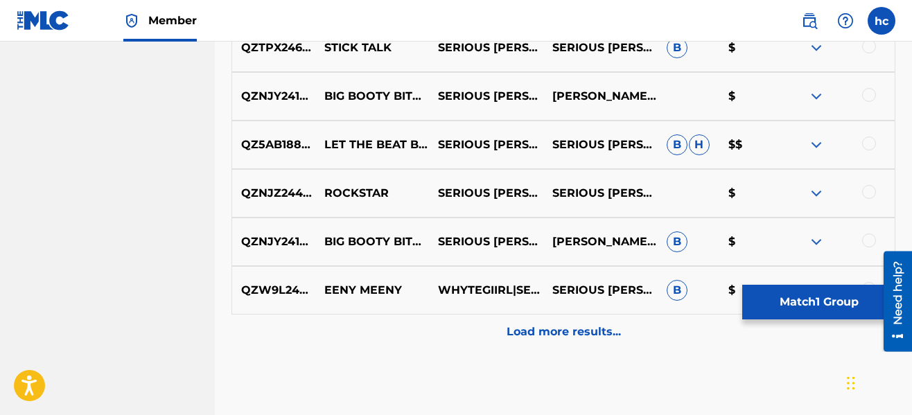
scroll to position [3704, 0]
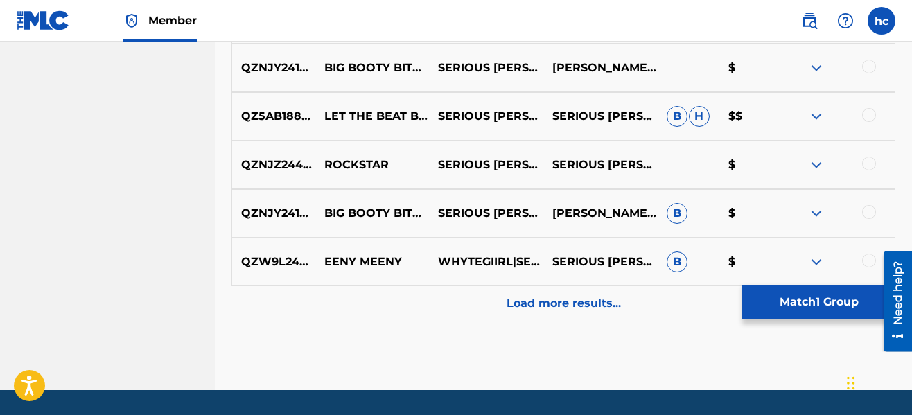
click at [522, 311] on p "Load more results..." at bounding box center [564, 303] width 114 height 17
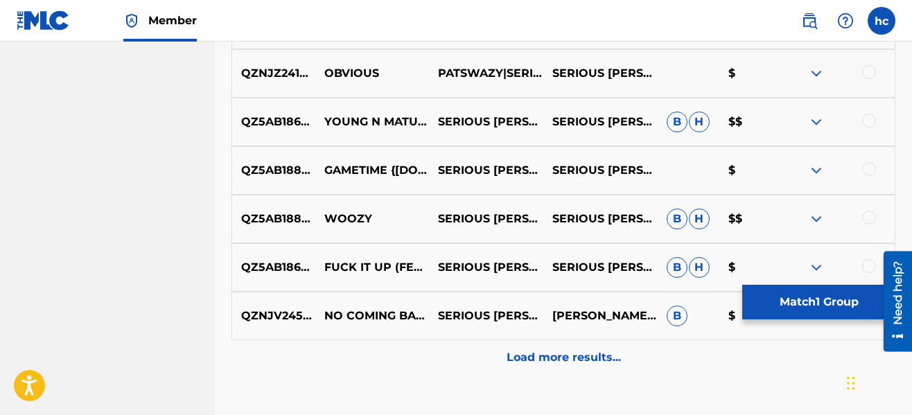
scroll to position [4176, 0]
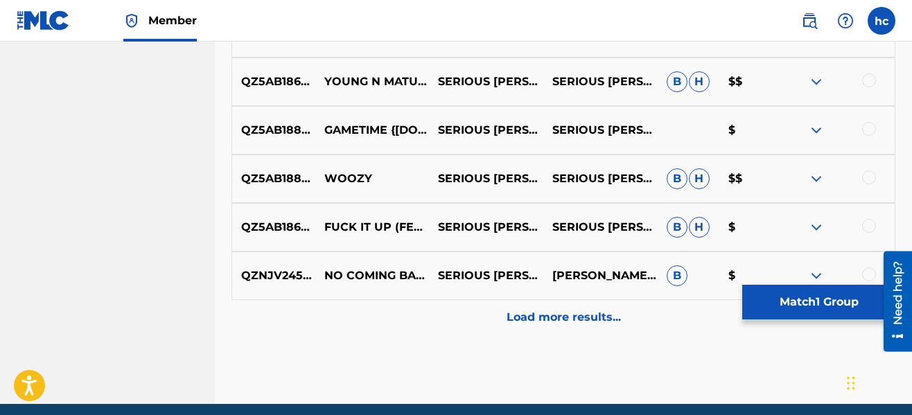
click at [522, 311] on p "Load more results..." at bounding box center [564, 317] width 114 height 17
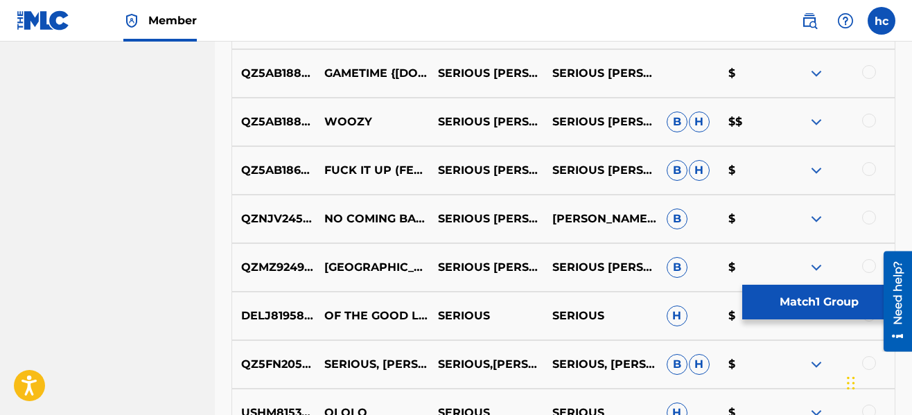
scroll to position [4259, 0]
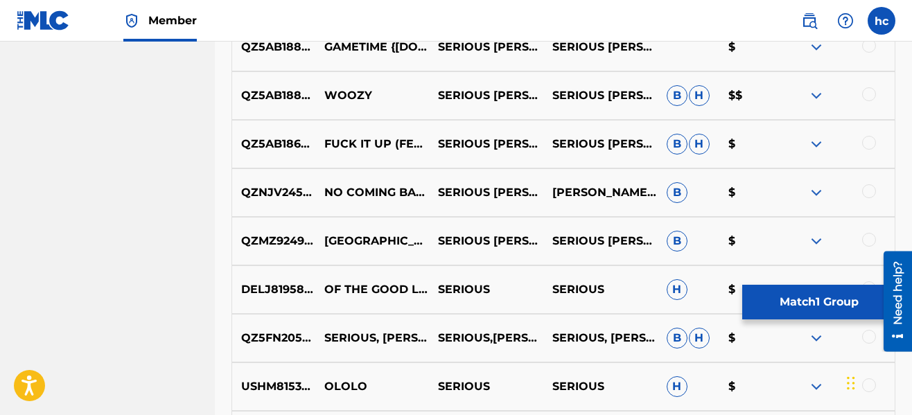
click at [789, 298] on button "Match 1 Group" at bounding box center [819, 302] width 153 height 35
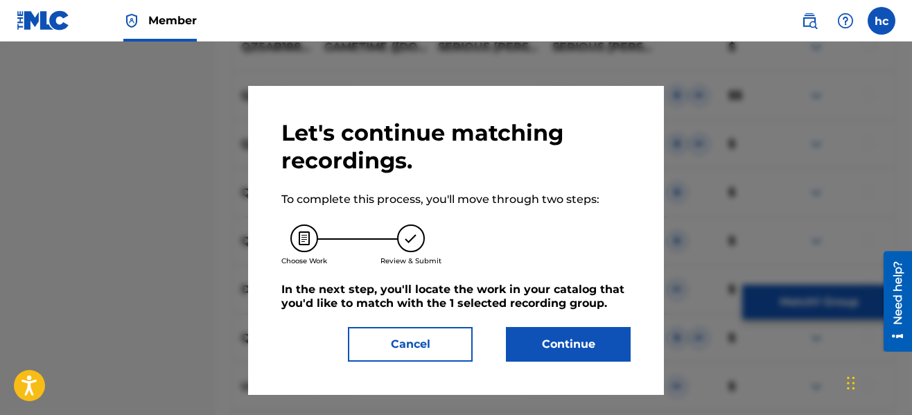
click at [589, 329] on button "Continue" at bounding box center [568, 344] width 125 height 35
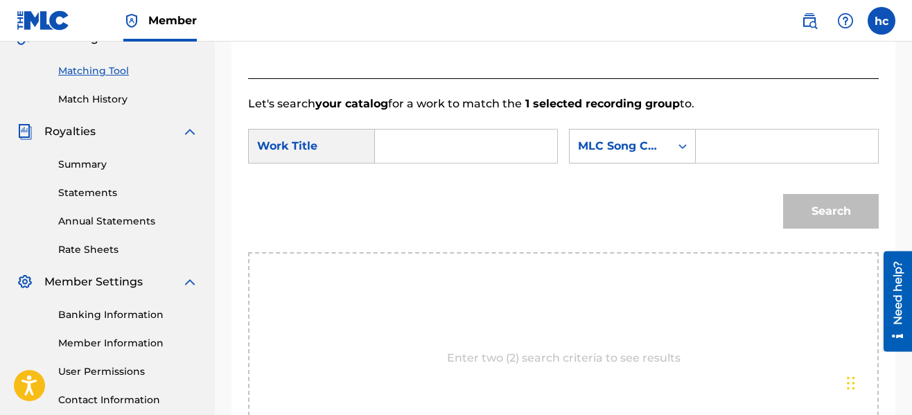
scroll to position [264, 0]
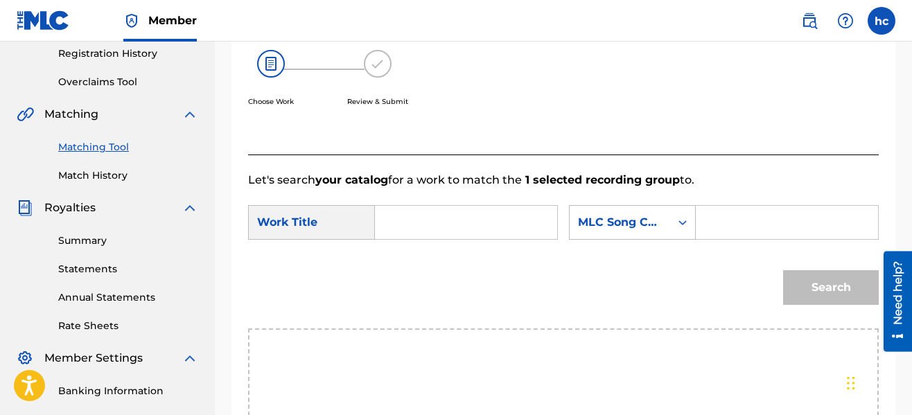
click at [453, 229] on input "Search Form" at bounding box center [466, 222] width 159 height 33
click at [445, 257] on span "break" at bounding box center [446, 253] width 33 height 13
type input "heartbreak"
click at [617, 234] on div "MLC Song Code" at bounding box center [620, 222] width 101 height 26
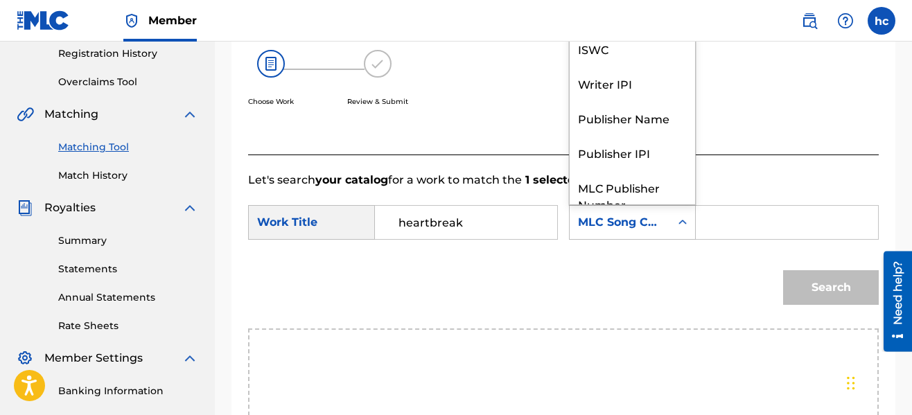
scroll to position [51, 0]
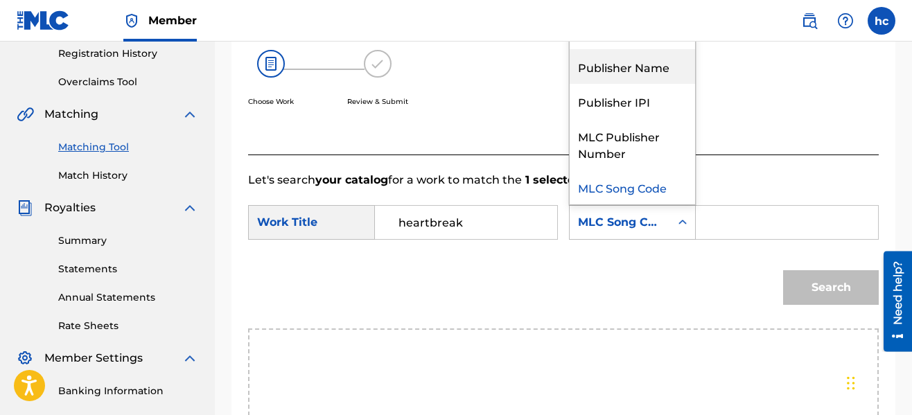
click at [625, 69] on div "Publisher Name" at bounding box center [632, 66] width 125 height 35
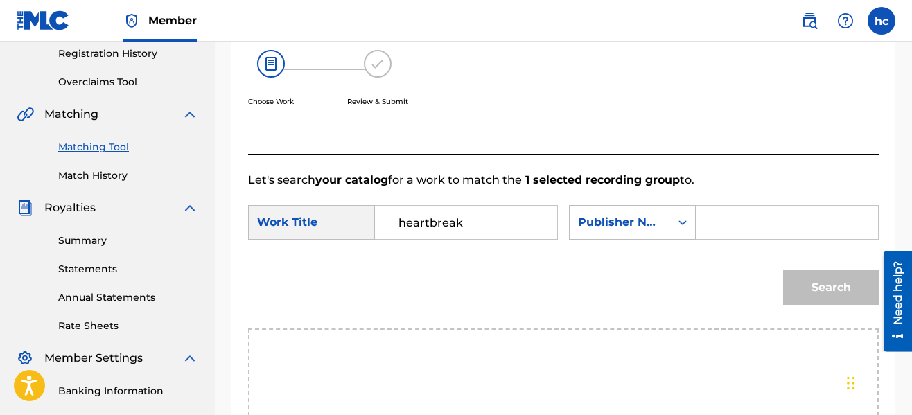
click at [711, 219] on input "Search Form" at bounding box center [787, 222] width 159 height 33
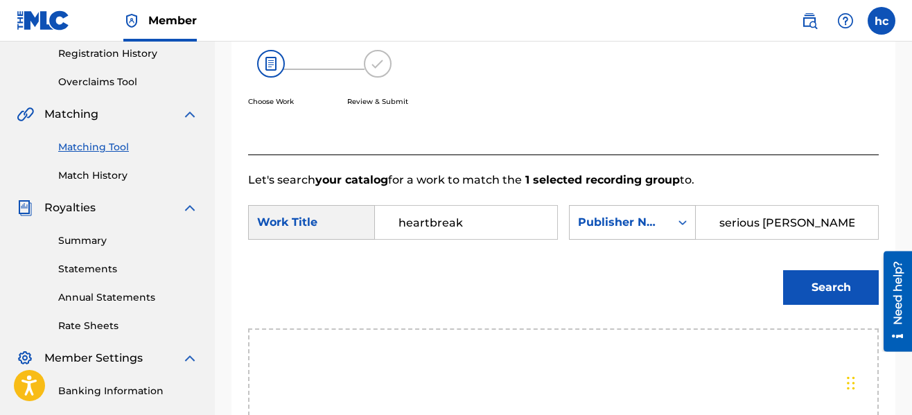
type input "serious [PERSON_NAME]"
click at [783, 270] on button "Search" at bounding box center [831, 287] width 96 height 35
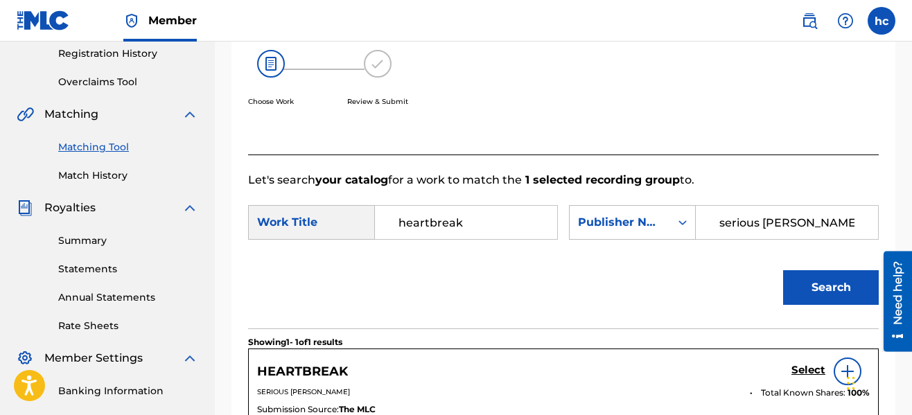
click at [799, 370] on h5 "Select" at bounding box center [809, 370] width 34 height 13
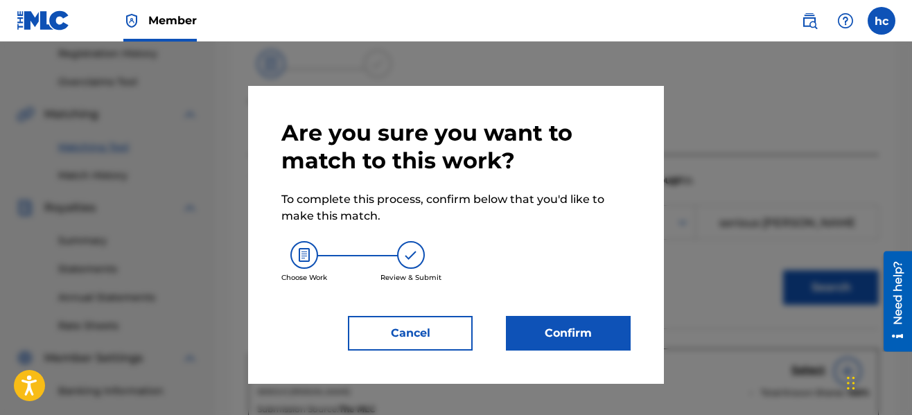
click at [585, 338] on button "Confirm" at bounding box center [568, 333] width 125 height 35
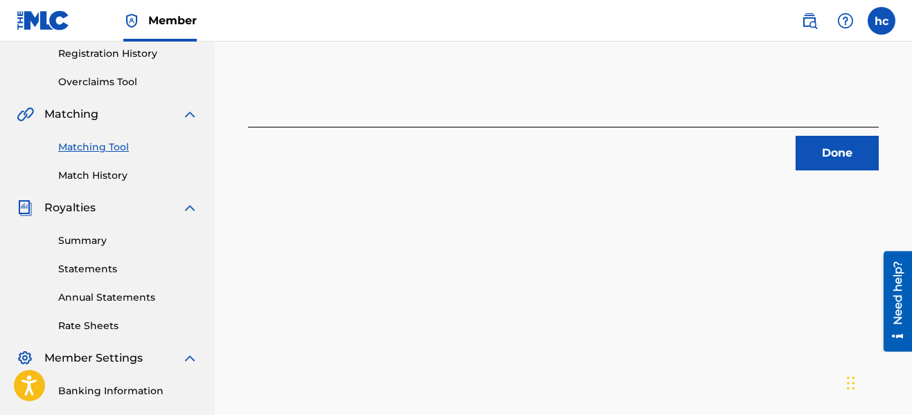
click at [827, 153] on button "Done" at bounding box center [837, 153] width 83 height 35
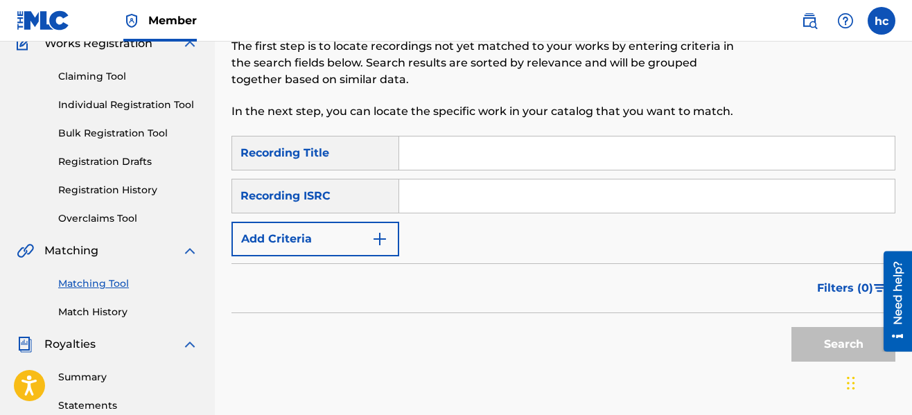
scroll to position [125, 0]
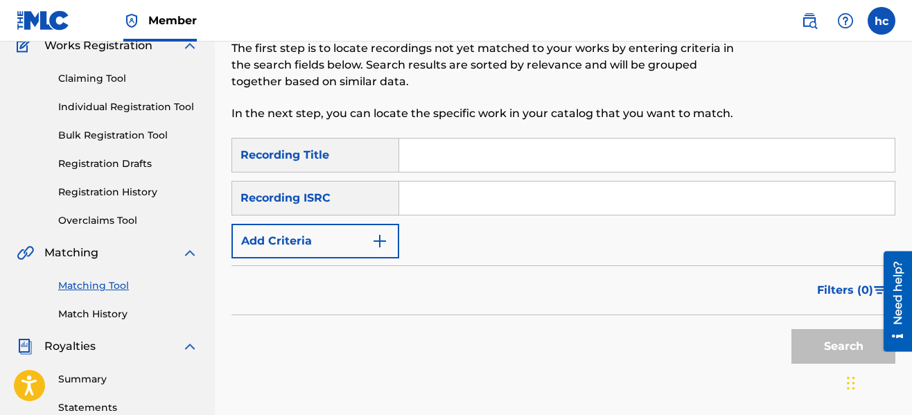
click at [358, 232] on button "Add Criteria" at bounding box center [316, 241] width 168 height 35
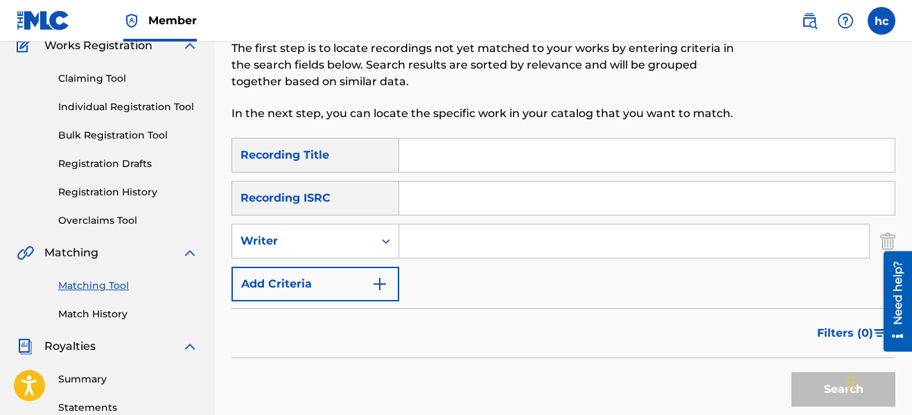
click at [470, 245] on input "Search Form" at bounding box center [634, 241] width 470 height 33
type input "serious [PERSON_NAME]"
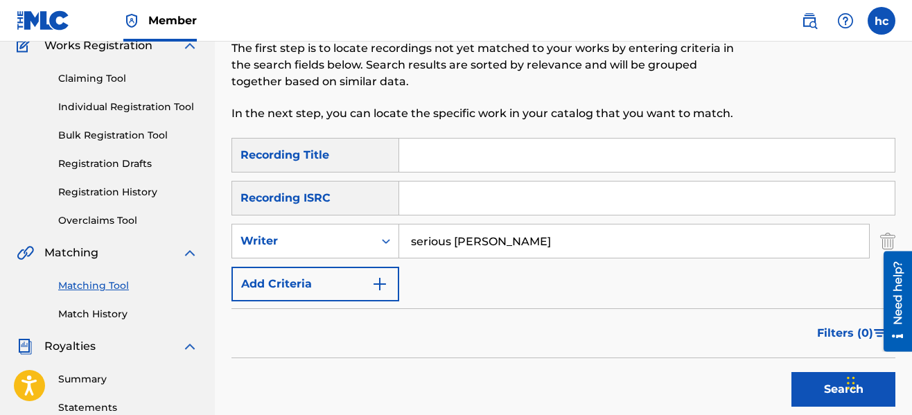
click at [800, 383] on button "Search" at bounding box center [844, 389] width 104 height 35
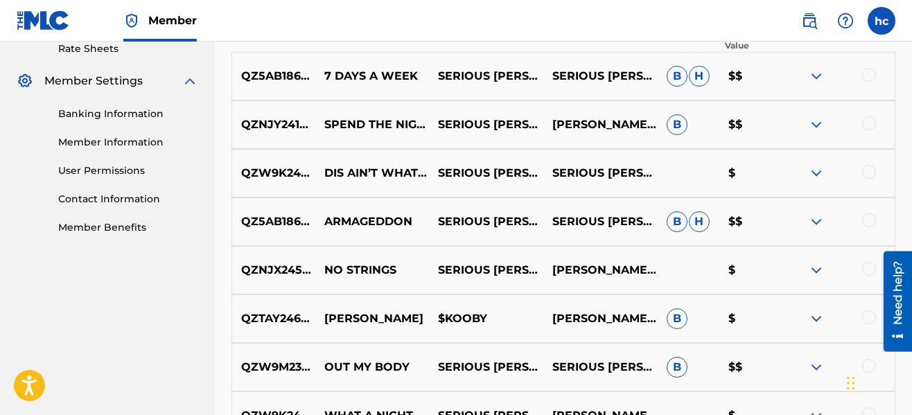
scroll to position [834, 0]
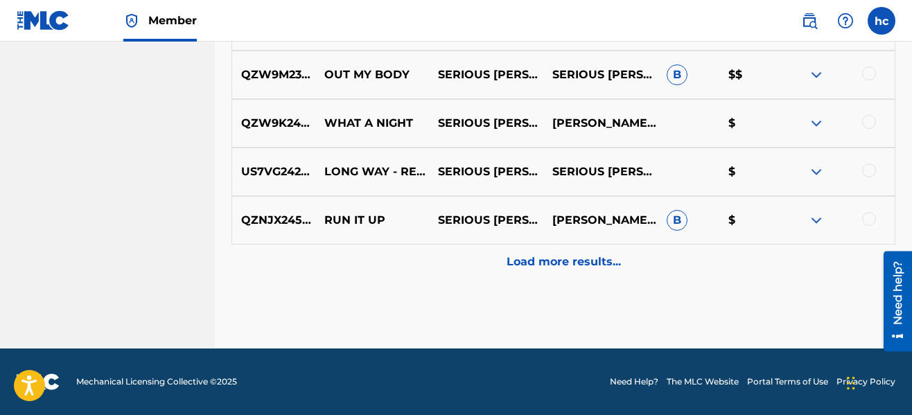
click at [512, 262] on p "Load more results..." at bounding box center [564, 262] width 114 height 17
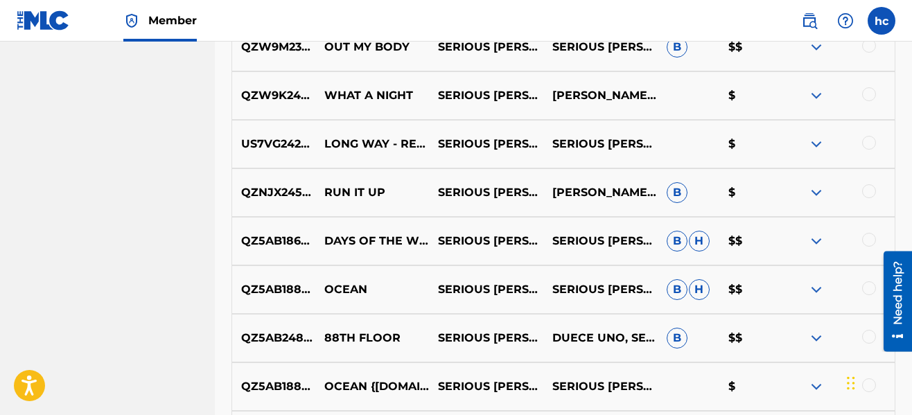
scroll to position [1319, 0]
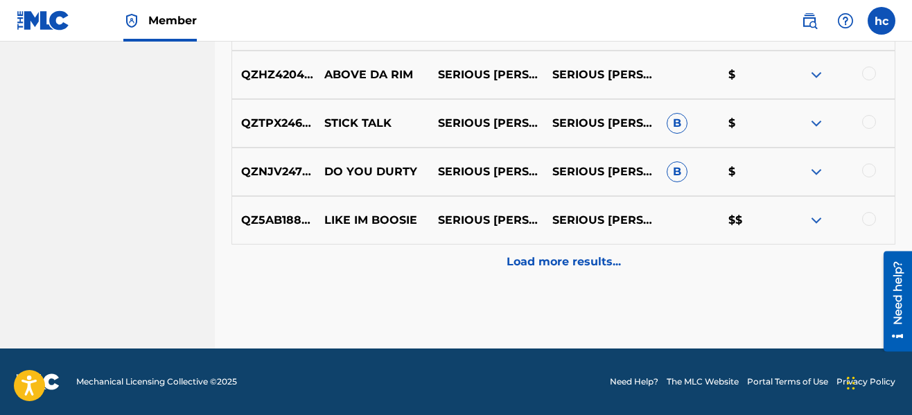
click at [512, 262] on p "Load more results..." at bounding box center [564, 262] width 114 height 17
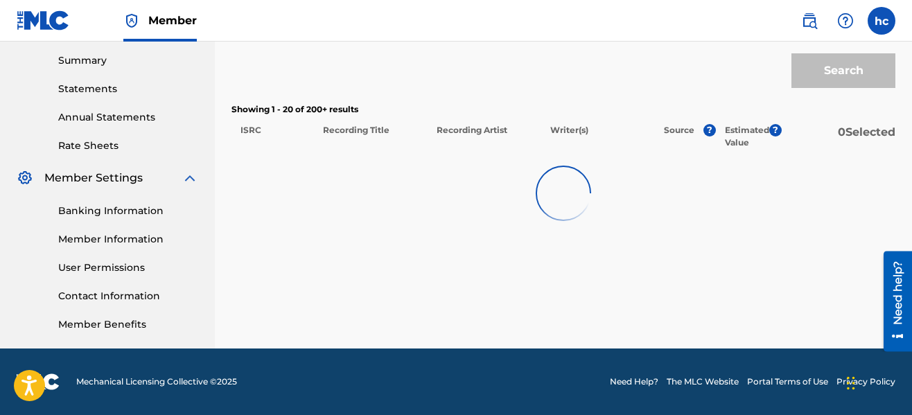
scroll to position [444, 0]
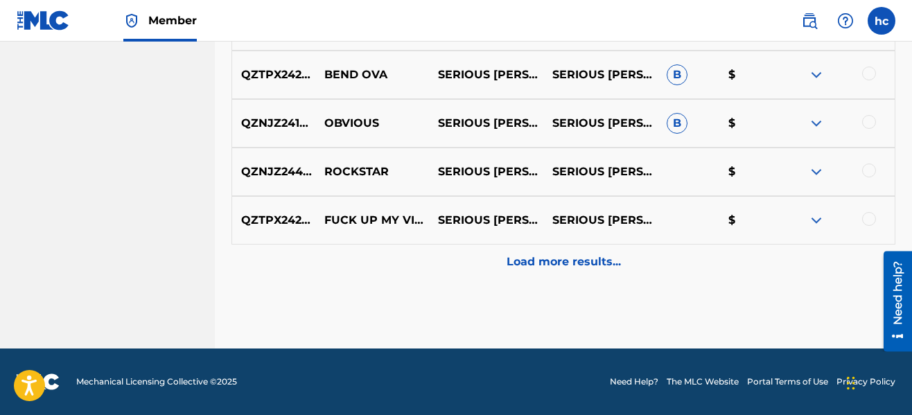
click at [512, 262] on p "Load more results..." at bounding box center [564, 262] width 114 height 17
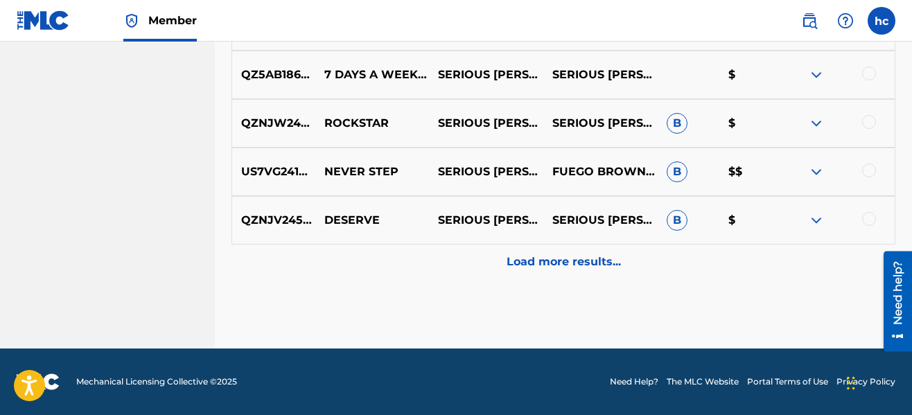
click at [512, 262] on p "Load more results..." at bounding box center [564, 262] width 114 height 17
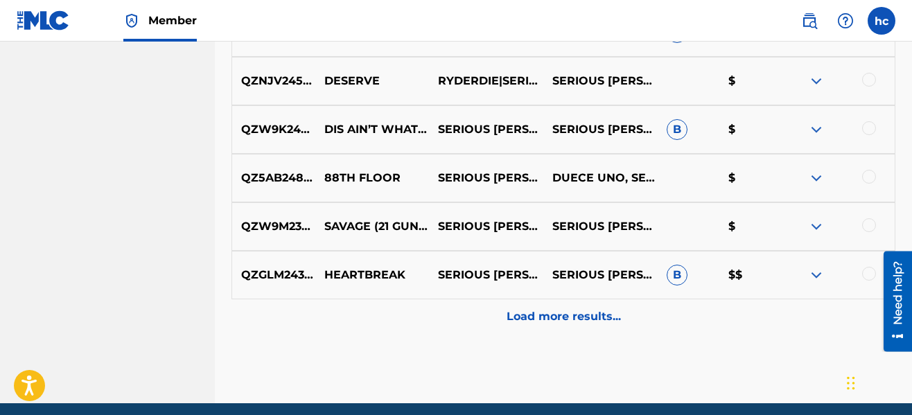
scroll to position [3219, 0]
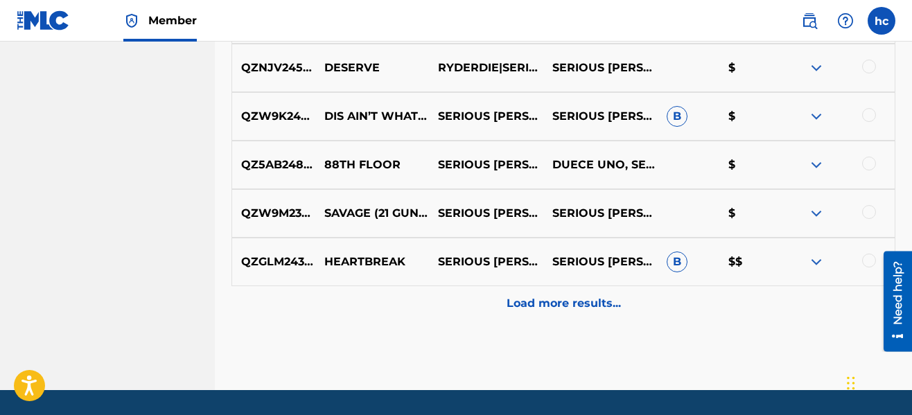
click at [550, 293] on div "Load more results..." at bounding box center [564, 303] width 664 height 35
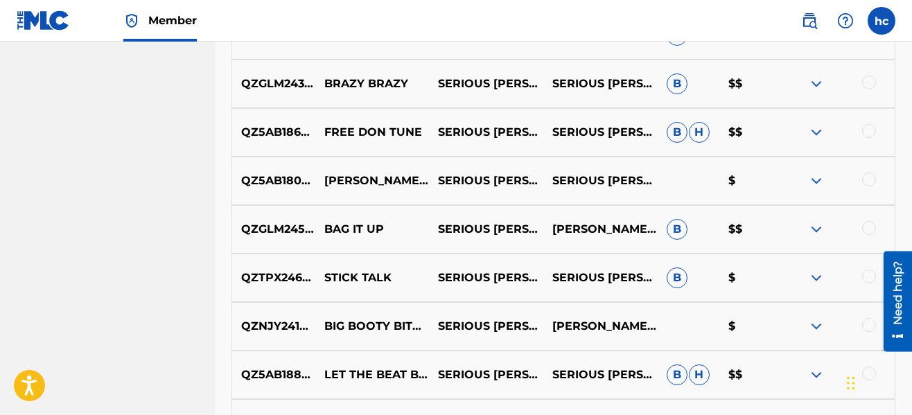
scroll to position [3468, 0]
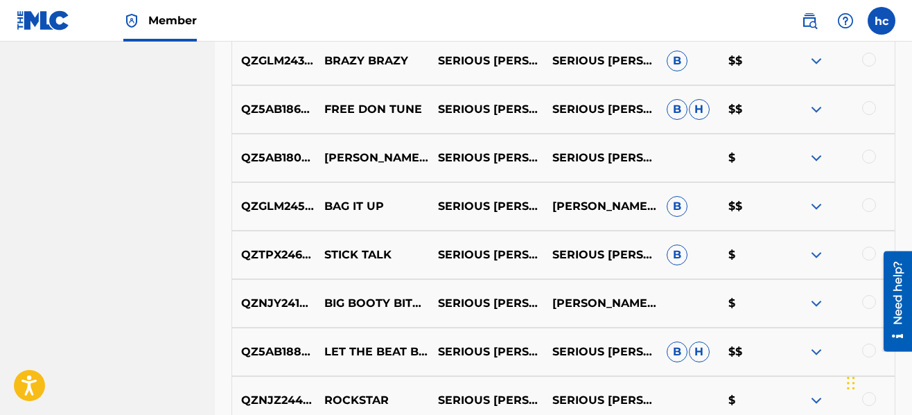
click at [869, 57] on div at bounding box center [869, 60] width 14 height 14
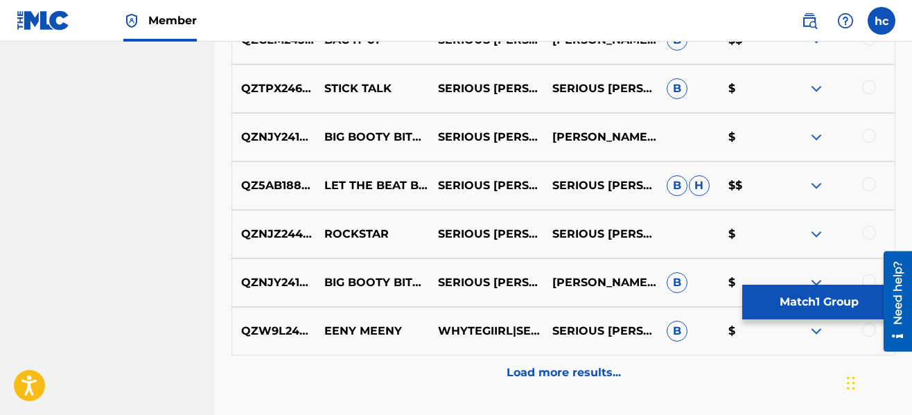
scroll to position [3663, 0]
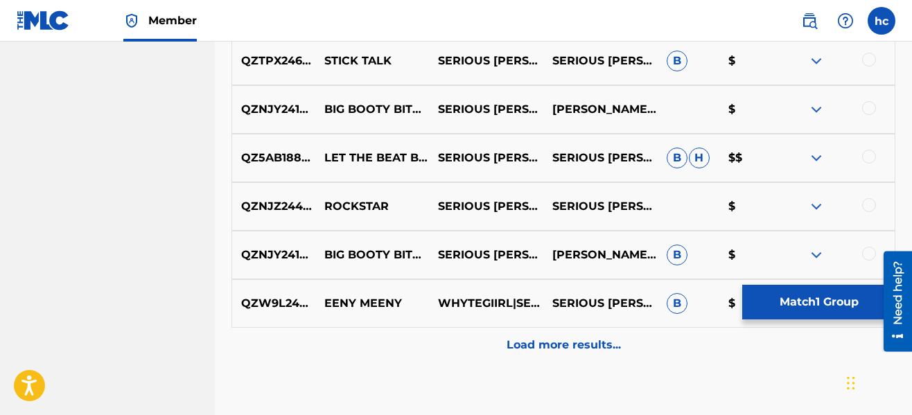
click at [516, 345] on p "Load more results..." at bounding box center [564, 345] width 114 height 17
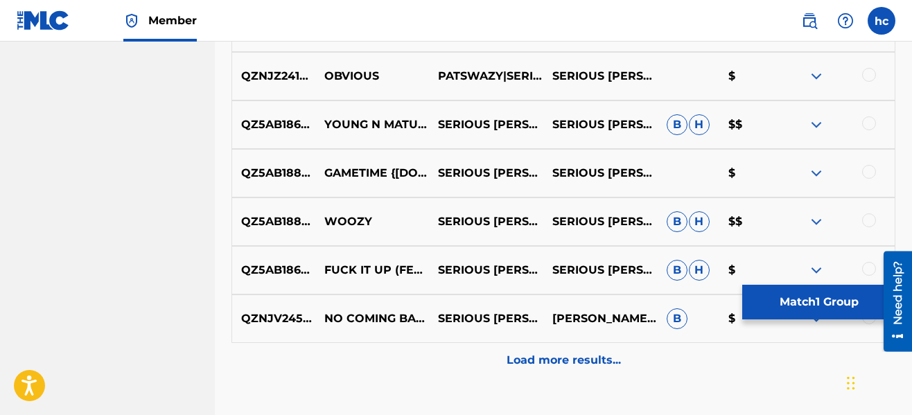
scroll to position [4134, 0]
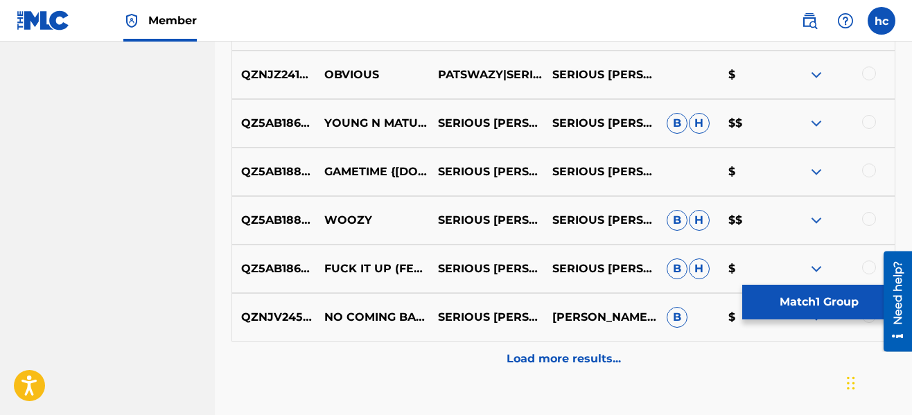
click at [518, 361] on p "Load more results..." at bounding box center [564, 359] width 114 height 17
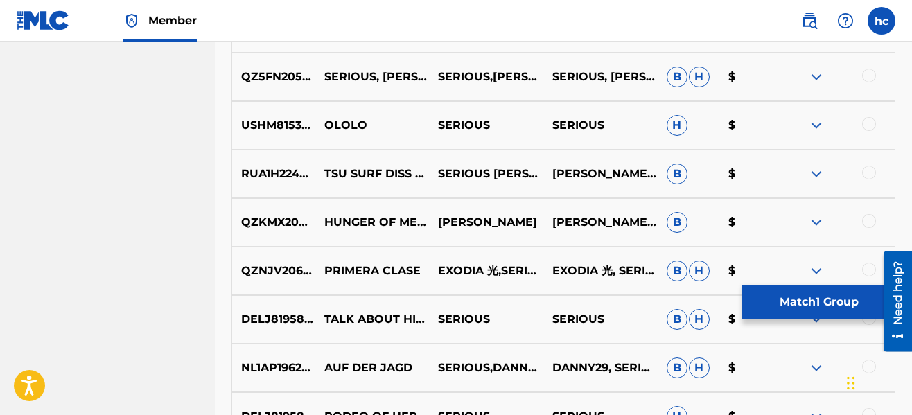
scroll to position [4522, 0]
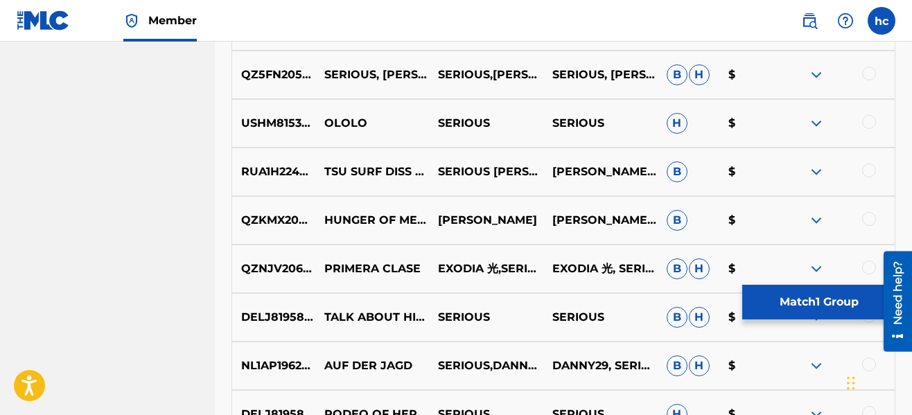
click at [795, 306] on button "Match 1 Group" at bounding box center [819, 302] width 153 height 35
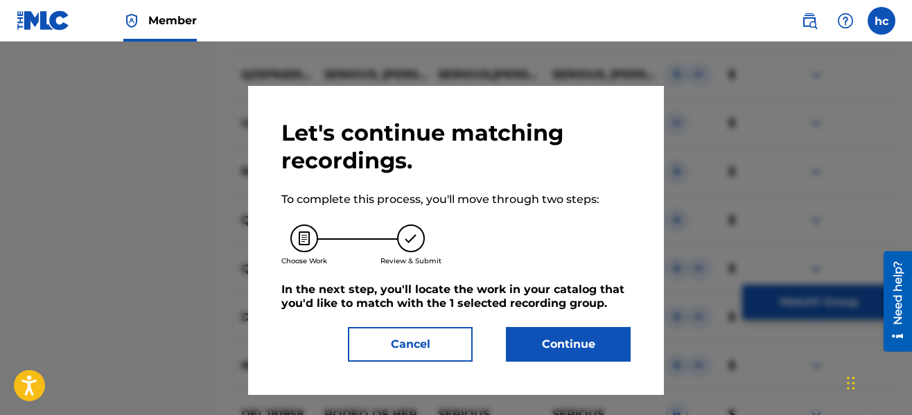
click at [558, 333] on button "Continue" at bounding box center [568, 344] width 125 height 35
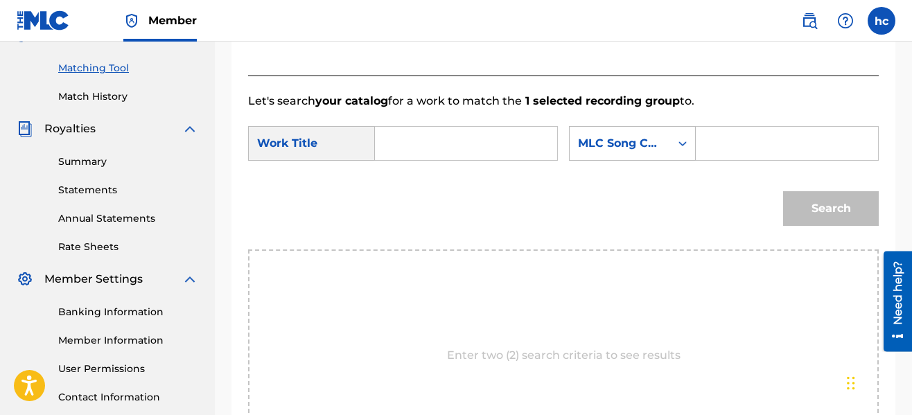
scroll to position [292, 0]
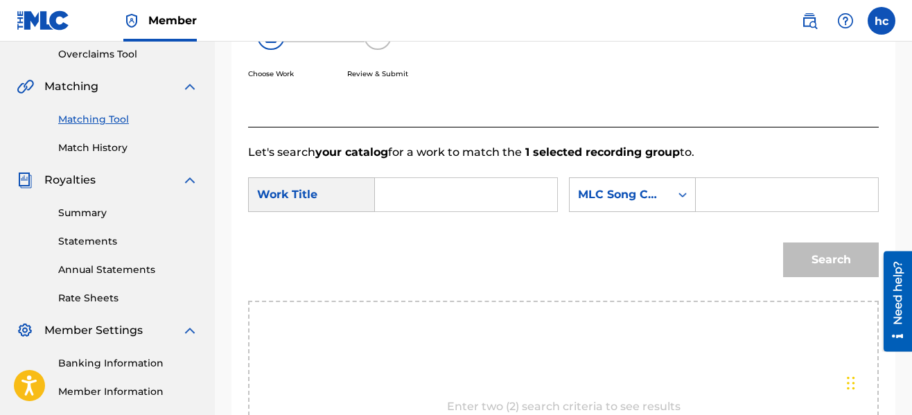
click at [425, 193] on input "Search Form" at bounding box center [466, 194] width 159 height 33
click at [417, 226] on strong "brazy" at bounding box center [415, 225] width 32 height 13
type input "brazy brazy"
click at [619, 198] on div "MLC Song Code" at bounding box center [620, 194] width 84 height 17
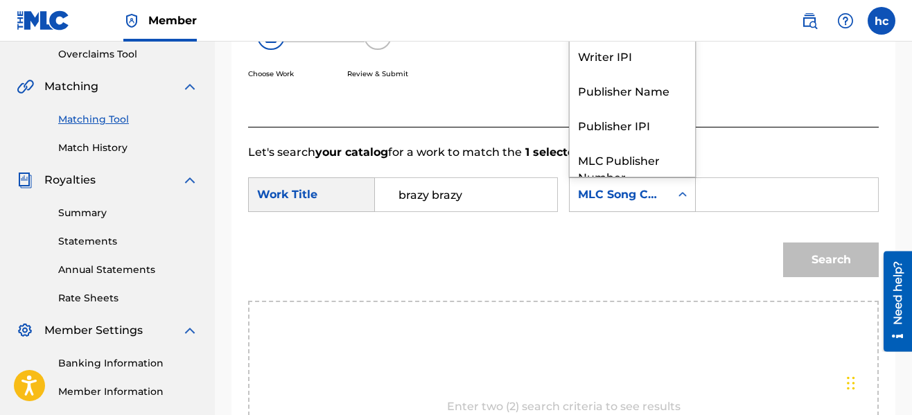
scroll to position [51, 0]
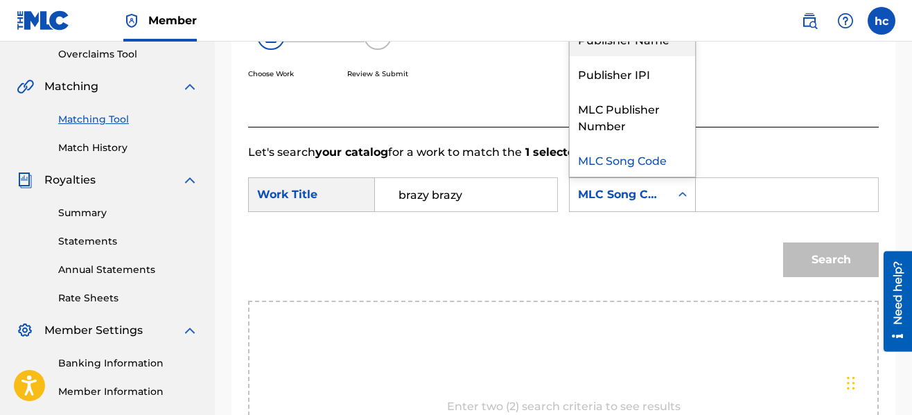
click at [615, 49] on div "Publisher Name" at bounding box center [632, 38] width 125 height 35
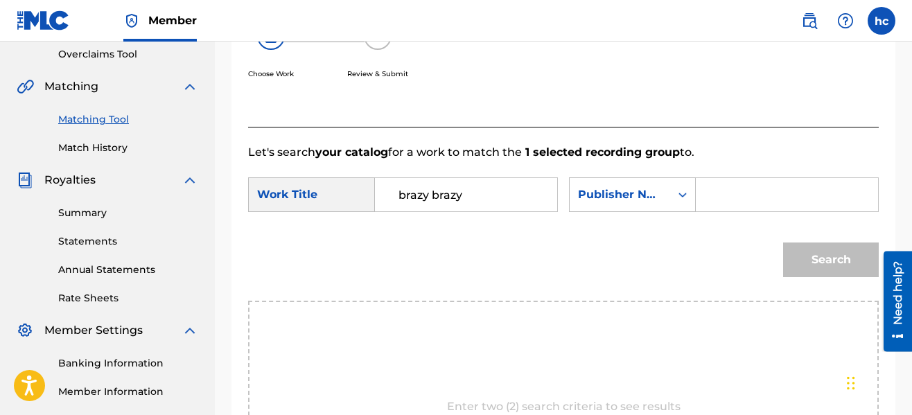
click at [727, 197] on input "Search Form" at bounding box center [787, 194] width 159 height 33
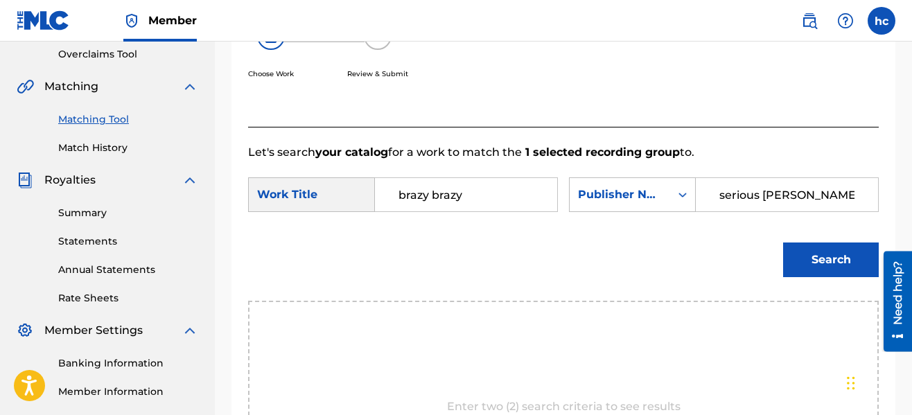
type input "serious [PERSON_NAME]"
click at [783, 243] on button "Search" at bounding box center [831, 260] width 96 height 35
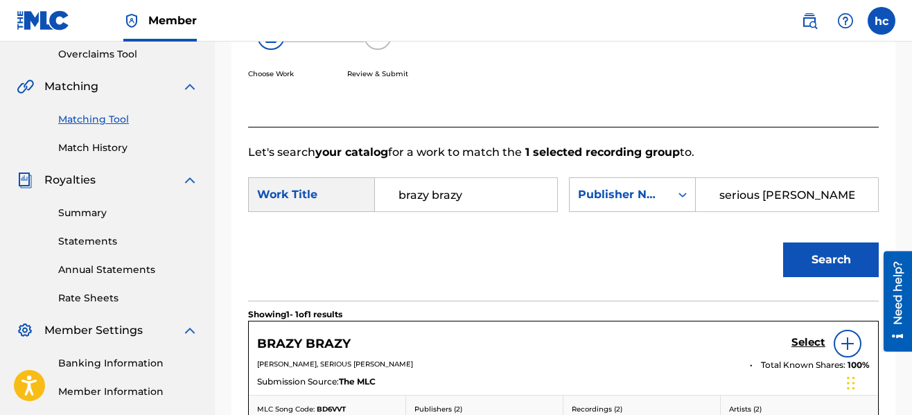
click at [713, 244] on div "Search" at bounding box center [563, 265] width 631 height 72
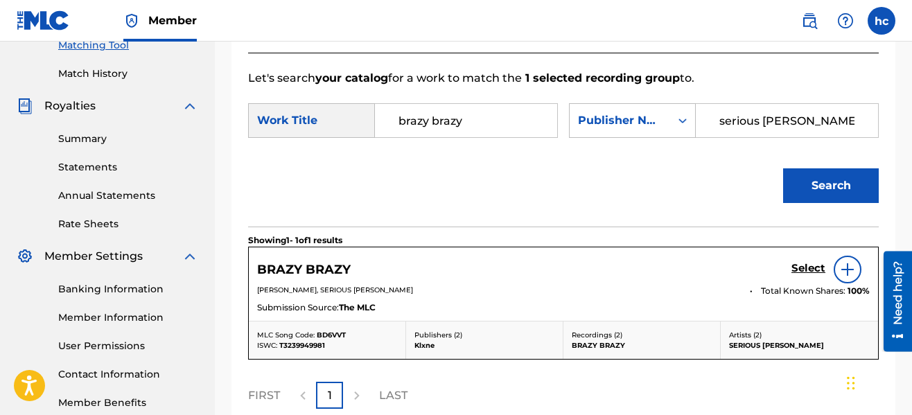
scroll to position [501, 0]
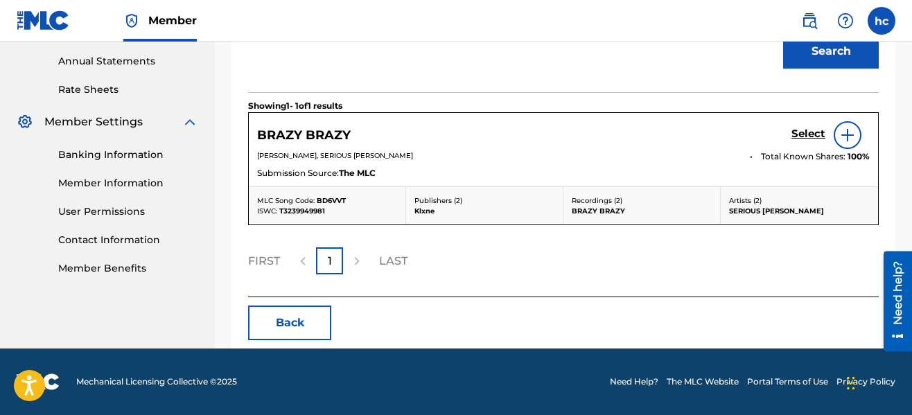
click at [801, 140] on h5 "Select" at bounding box center [809, 134] width 34 height 13
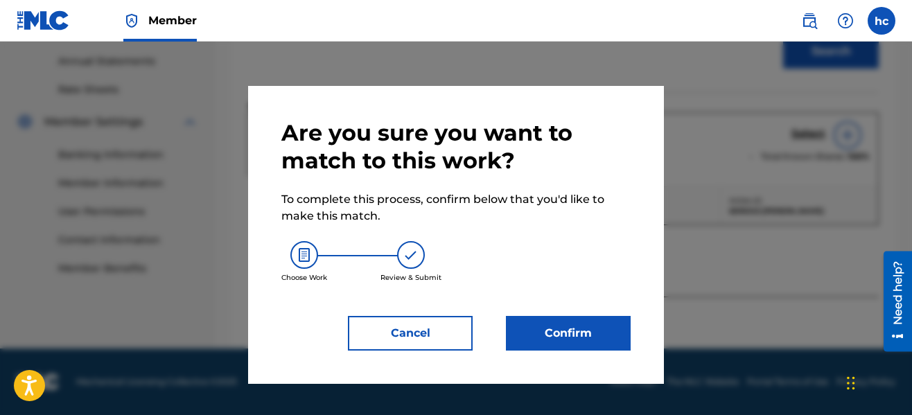
click at [590, 332] on button "Confirm" at bounding box center [568, 333] width 125 height 35
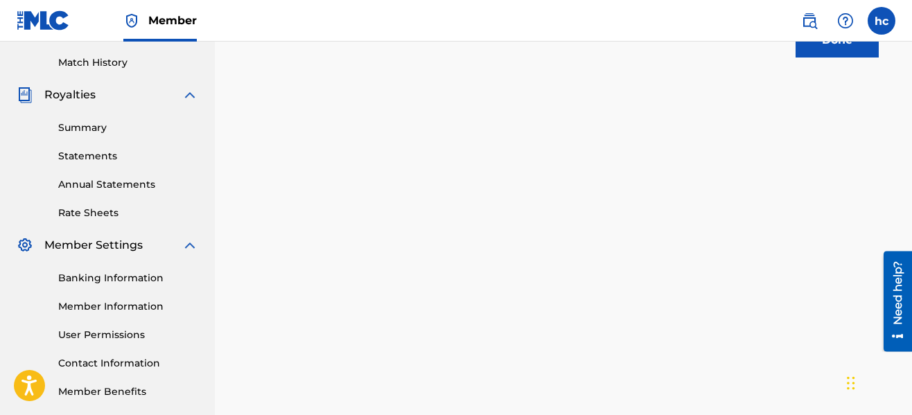
scroll to position [112, 0]
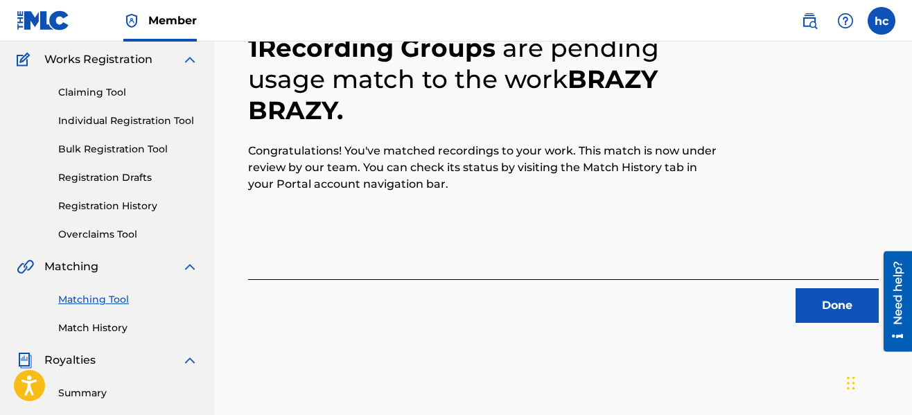
click at [822, 309] on button "Done" at bounding box center [837, 305] width 83 height 35
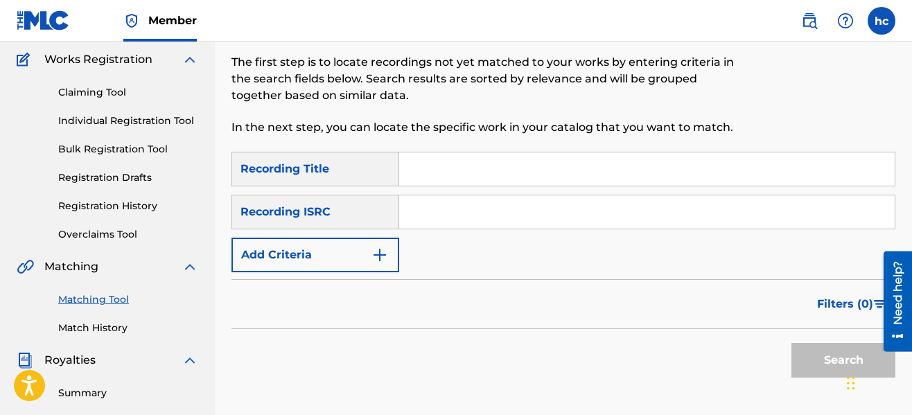
click at [394, 265] on button "Add Criteria" at bounding box center [316, 255] width 168 height 35
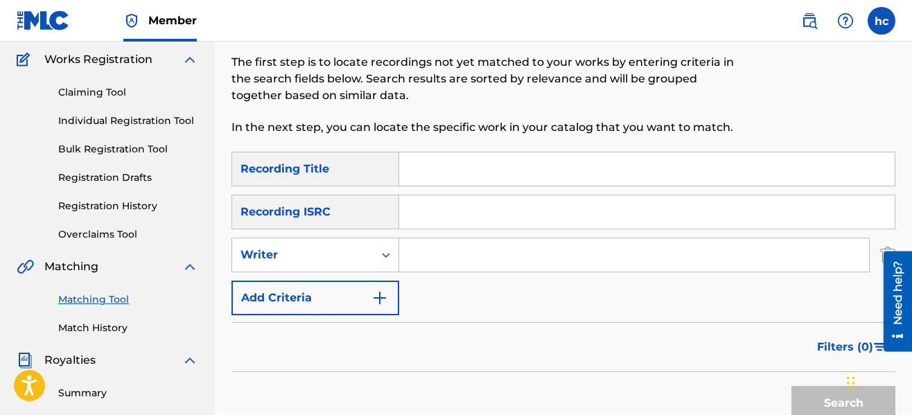
click at [480, 249] on input "Search Form" at bounding box center [634, 254] width 470 height 33
type input "serious [PERSON_NAME]"
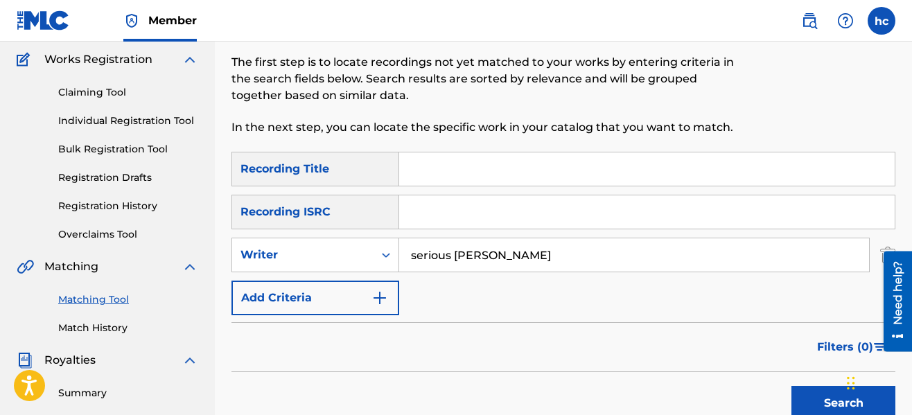
click at [808, 391] on button "Search" at bounding box center [844, 403] width 104 height 35
click at [614, 339] on div "Filters ( 0 )" at bounding box center [564, 347] width 664 height 50
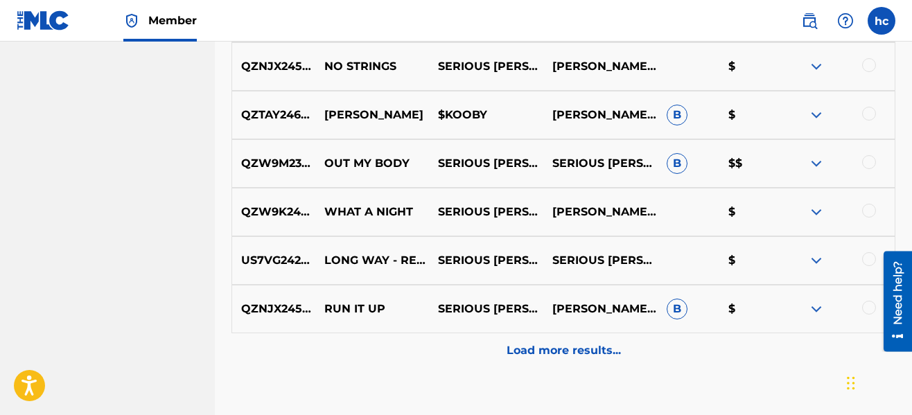
scroll to position [834, 0]
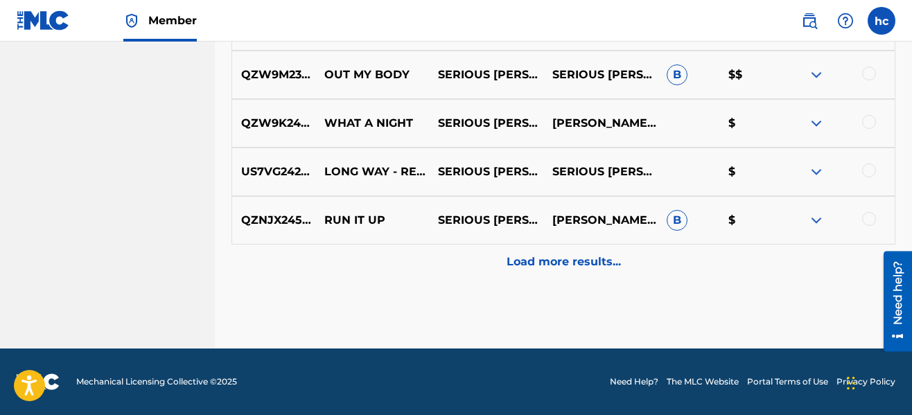
click at [561, 266] on p "Load more results..." at bounding box center [564, 262] width 114 height 17
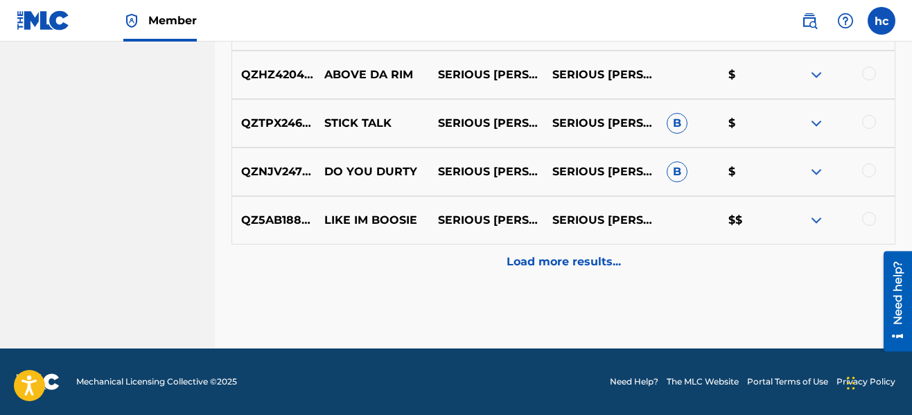
click at [561, 266] on p "Load more results..." at bounding box center [564, 262] width 114 height 17
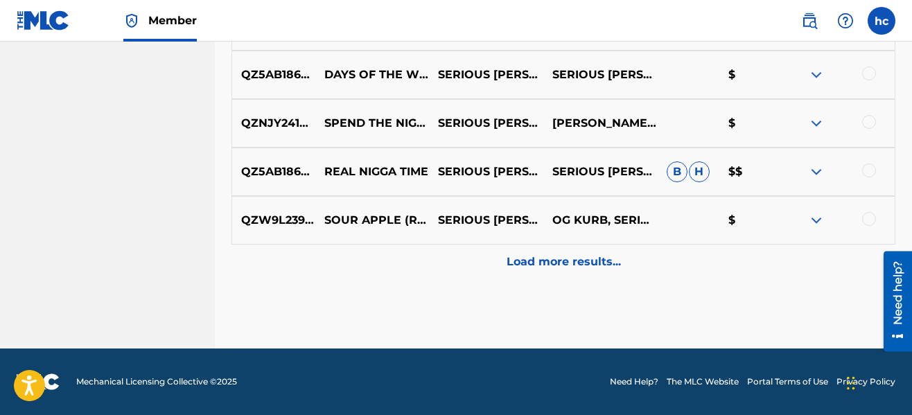
click at [561, 266] on p "Load more results..." at bounding box center [564, 262] width 114 height 17
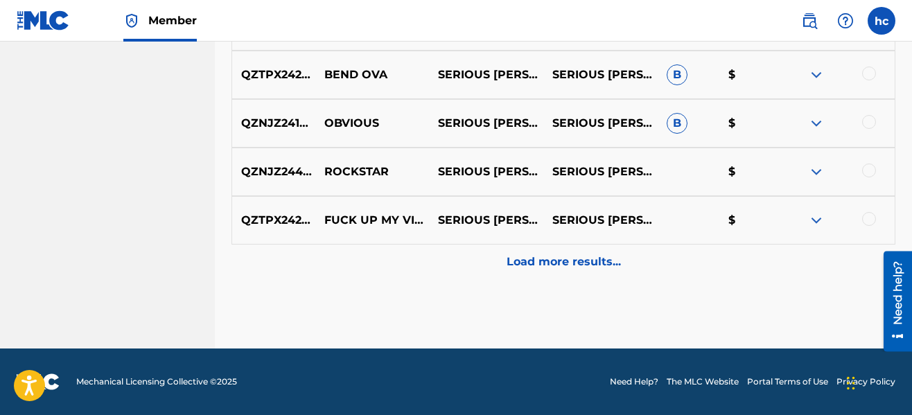
click at [561, 266] on p "Load more results..." at bounding box center [564, 262] width 114 height 17
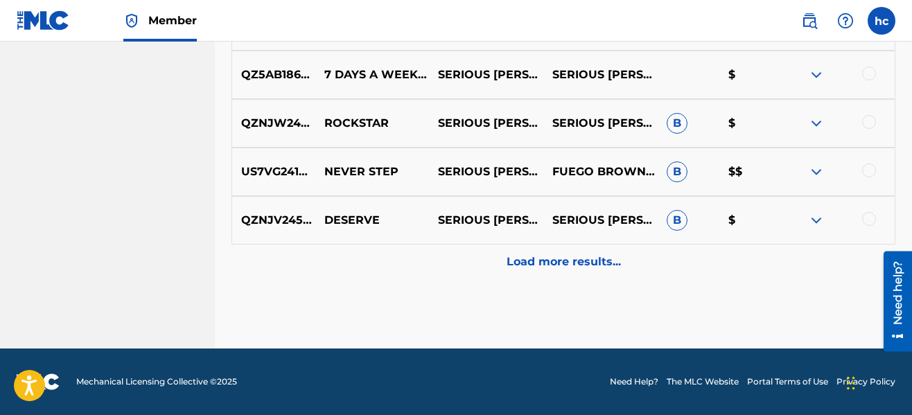
click at [561, 266] on p "Load more results..." at bounding box center [564, 262] width 114 height 17
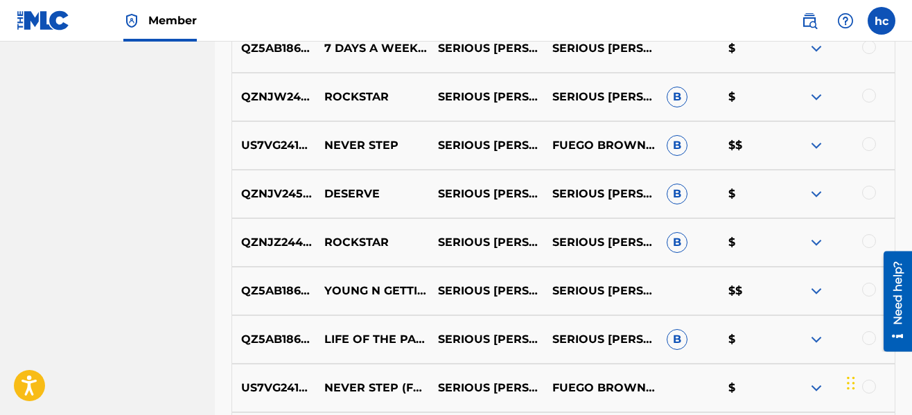
scroll to position [2803, 0]
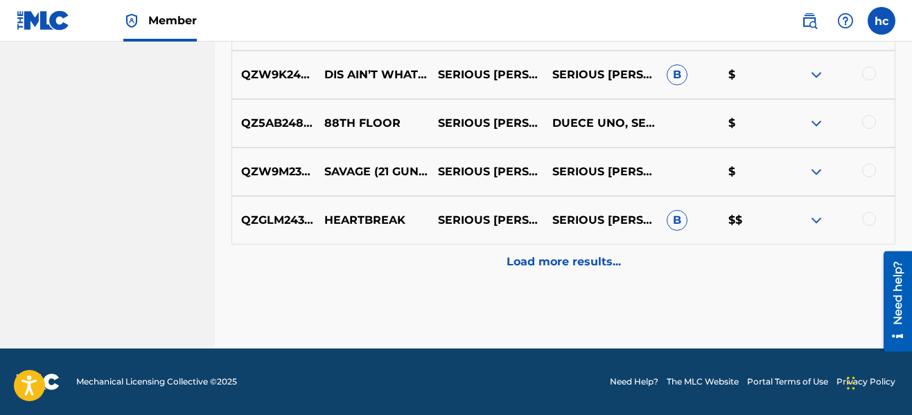
click at [561, 266] on p "Load more results..." at bounding box center [564, 262] width 114 height 17
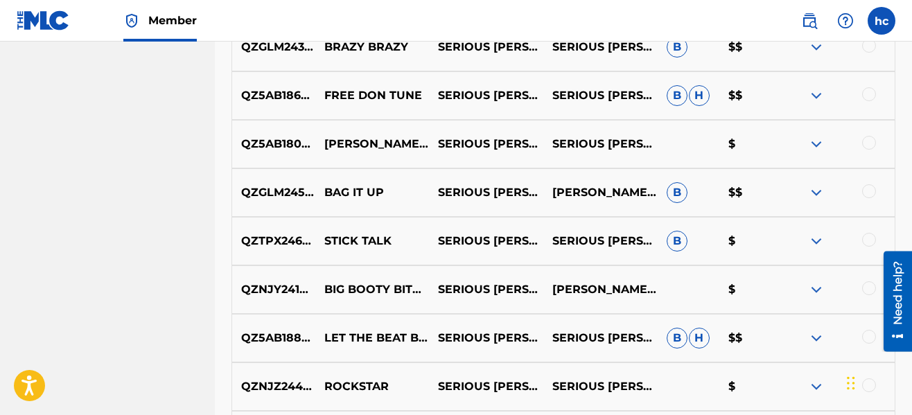
scroll to position [3510, 0]
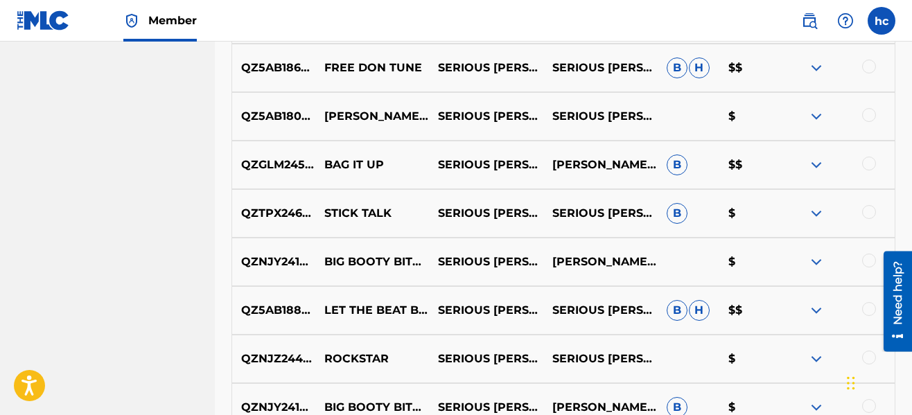
click at [871, 115] on div at bounding box center [869, 115] width 14 height 14
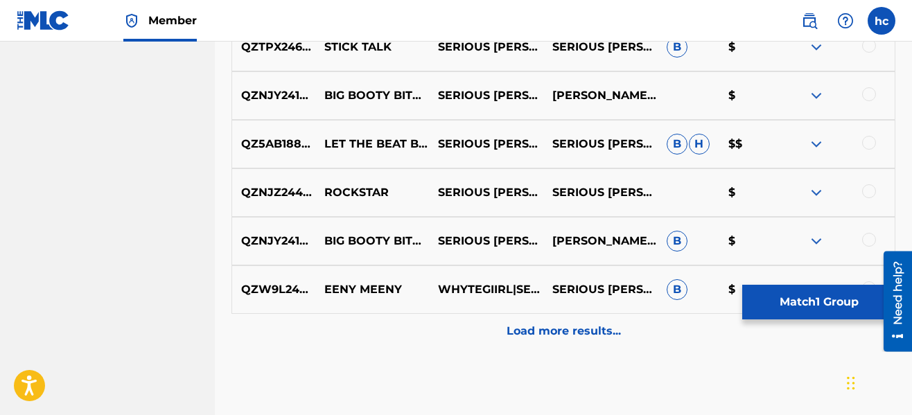
scroll to position [3704, 0]
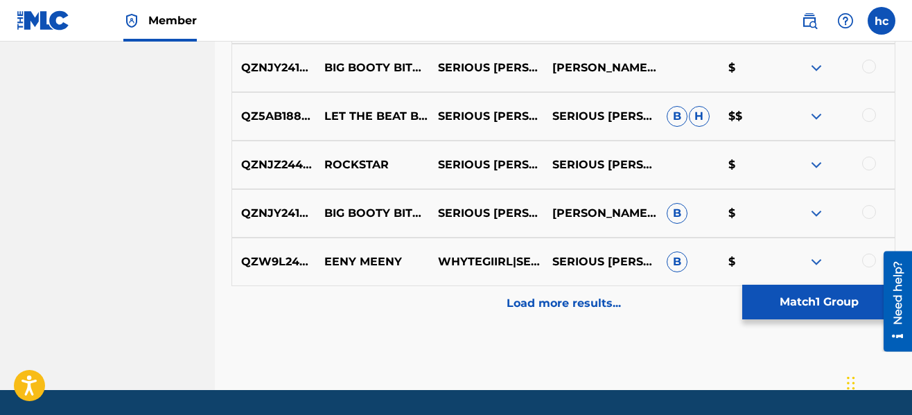
click at [526, 307] on p "Load more results..." at bounding box center [564, 303] width 114 height 17
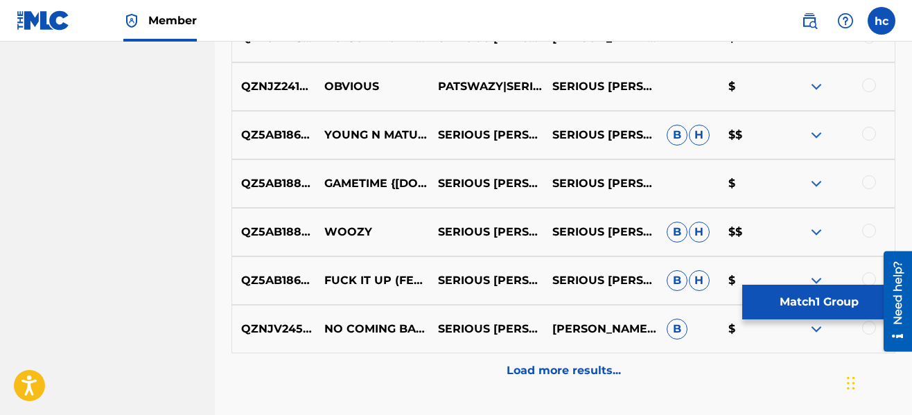
scroll to position [4148, 0]
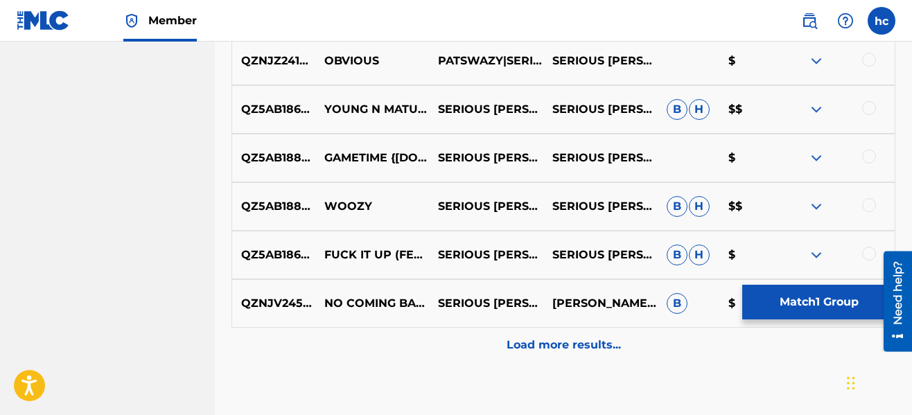
click at [546, 339] on p "Load more results..." at bounding box center [564, 345] width 114 height 17
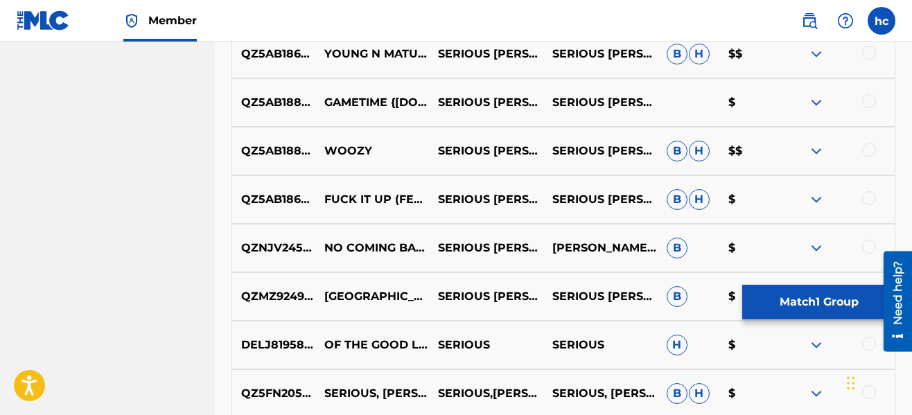
scroll to position [4342, 0]
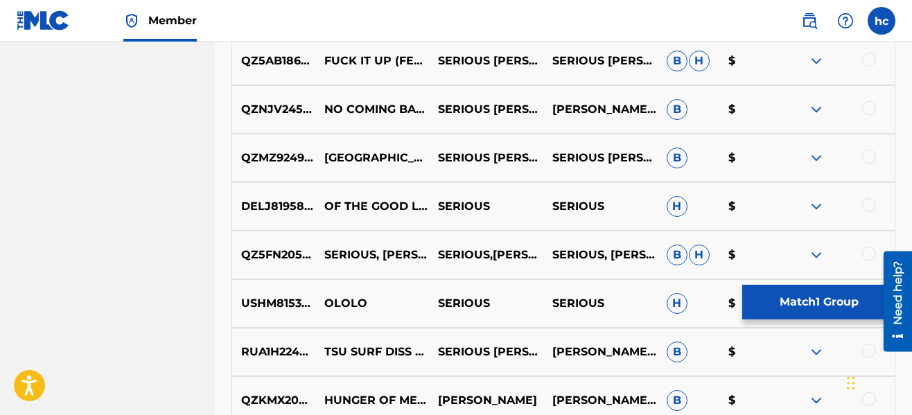
click at [796, 306] on button "Match 1 Group" at bounding box center [819, 302] width 153 height 35
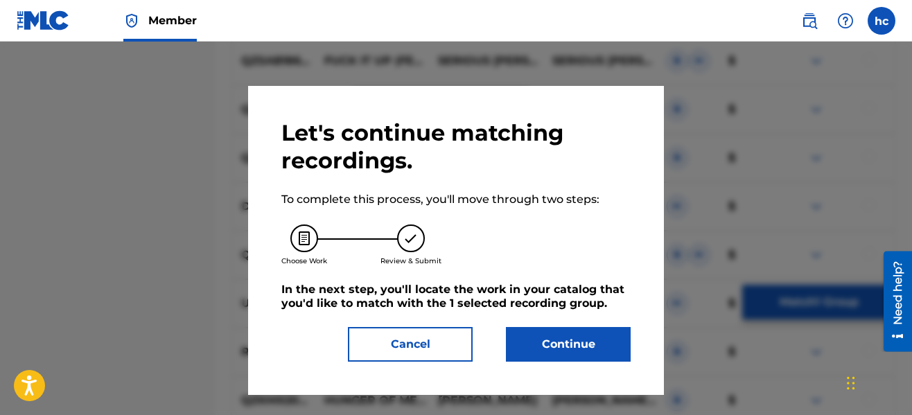
click at [533, 345] on button "Continue" at bounding box center [568, 344] width 125 height 35
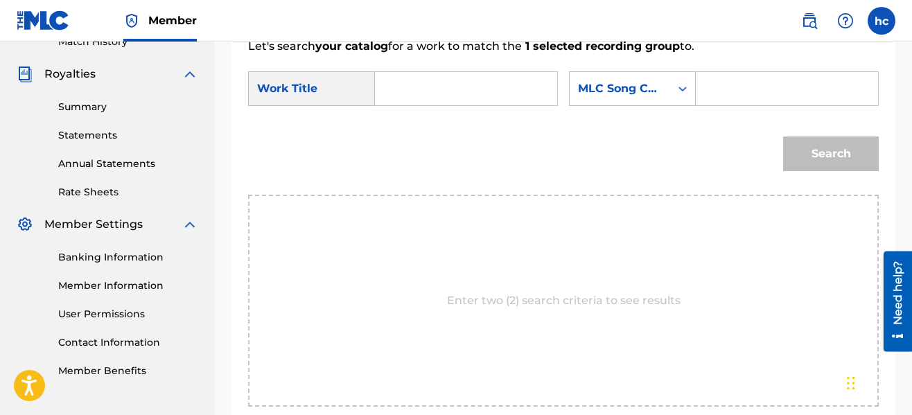
scroll to position [236, 0]
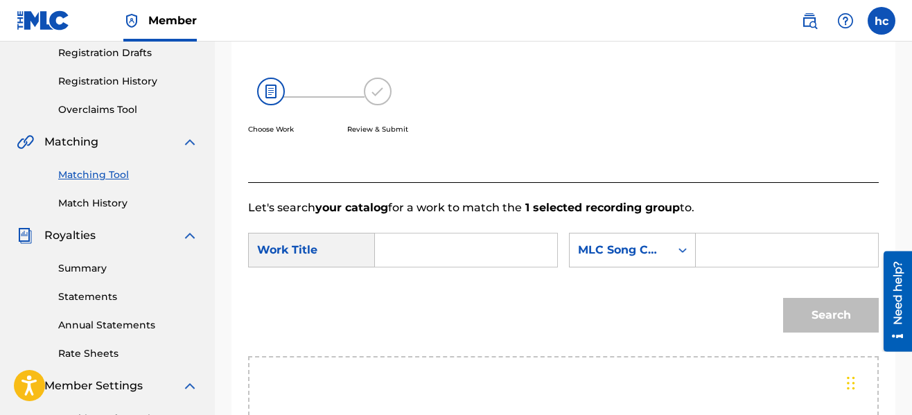
click at [448, 243] on input "Search Form" at bounding box center [466, 250] width 159 height 33
click at [417, 293] on span "y love 2" at bounding box center [451, 298] width 105 height 46
type input "[PERSON_NAME] 2"
click at [634, 258] on div "MLC Song Code" at bounding box center [620, 250] width 84 height 17
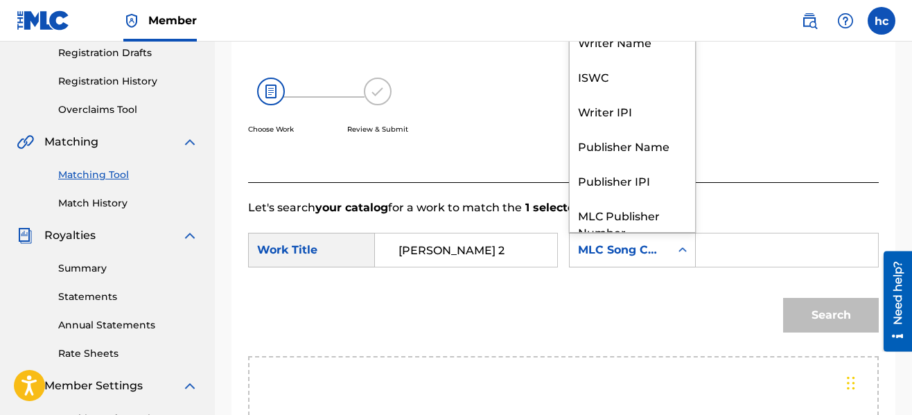
scroll to position [51, 0]
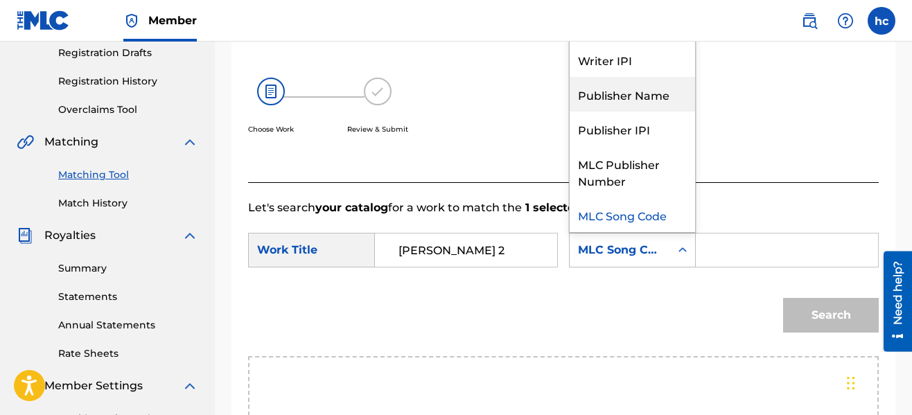
click at [629, 101] on div "Publisher Name" at bounding box center [632, 94] width 125 height 35
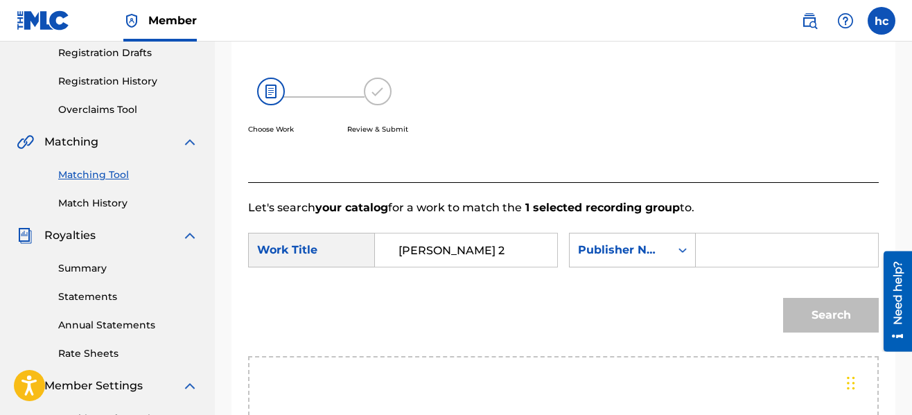
click at [720, 253] on input "Search Form" at bounding box center [787, 250] width 159 height 33
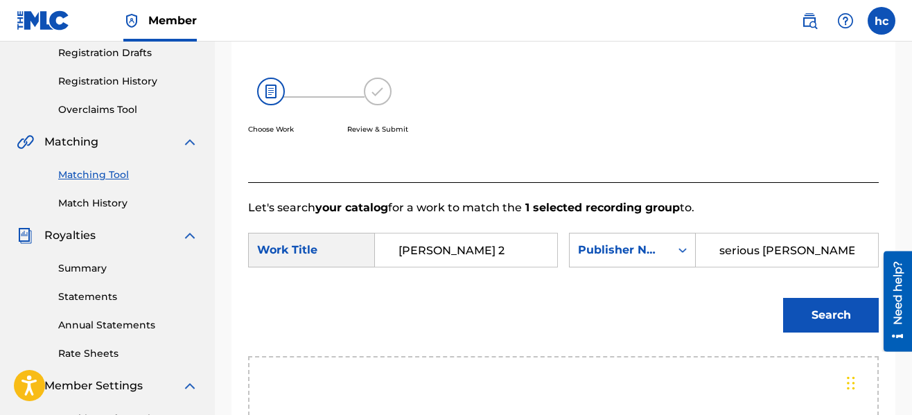
type input "serious [PERSON_NAME]"
click at [783, 298] on button "Search" at bounding box center [831, 315] width 96 height 35
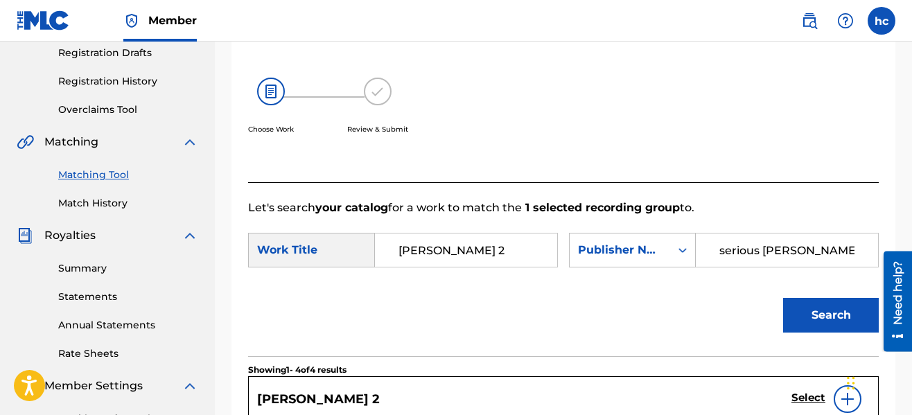
click at [802, 395] on h5 "Select" at bounding box center [809, 398] width 34 height 13
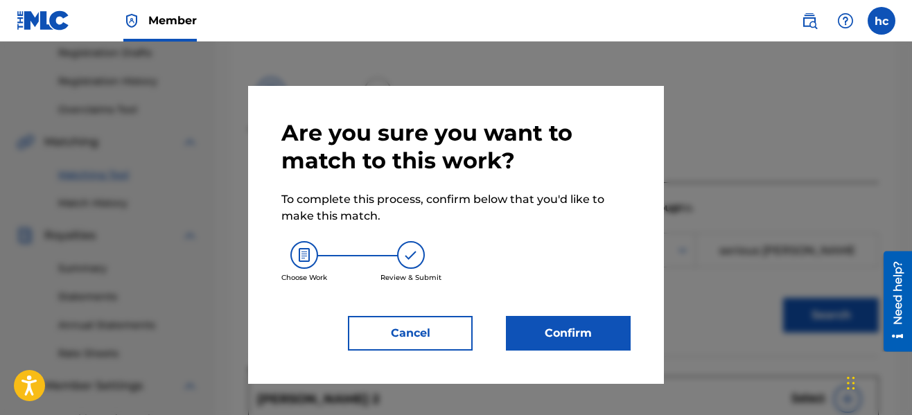
click at [599, 342] on button "Confirm" at bounding box center [568, 333] width 125 height 35
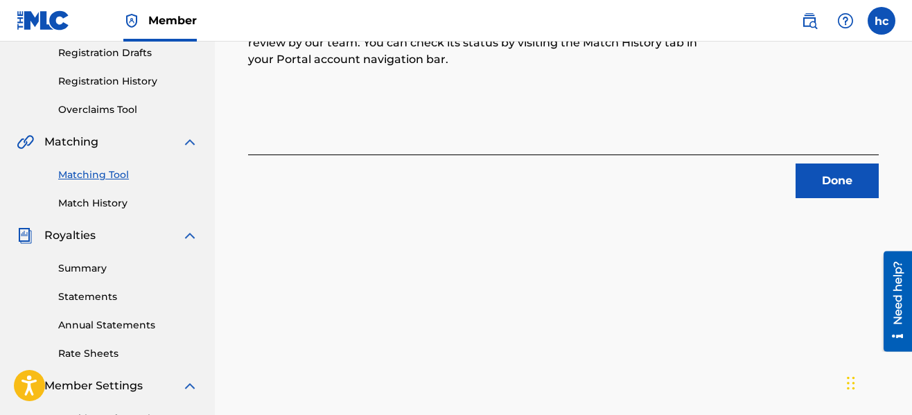
click at [803, 171] on button "Done" at bounding box center [837, 181] width 83 height 35
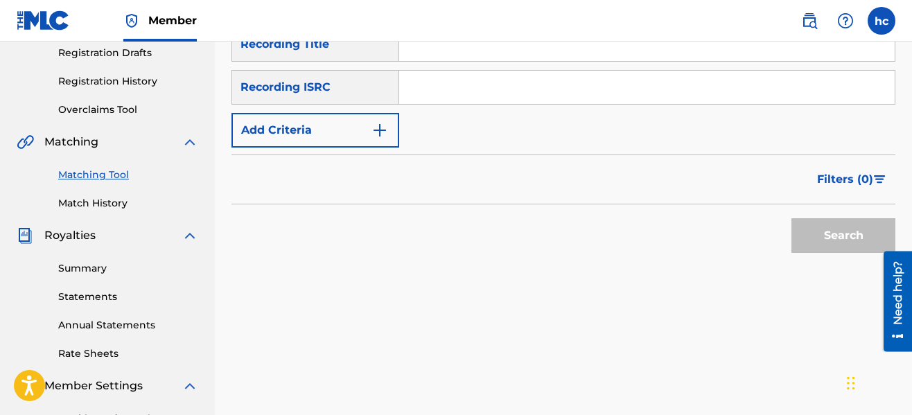
click at [381, 138] on img "Search Form" at bounding box center [380, 130] width 17 height 17
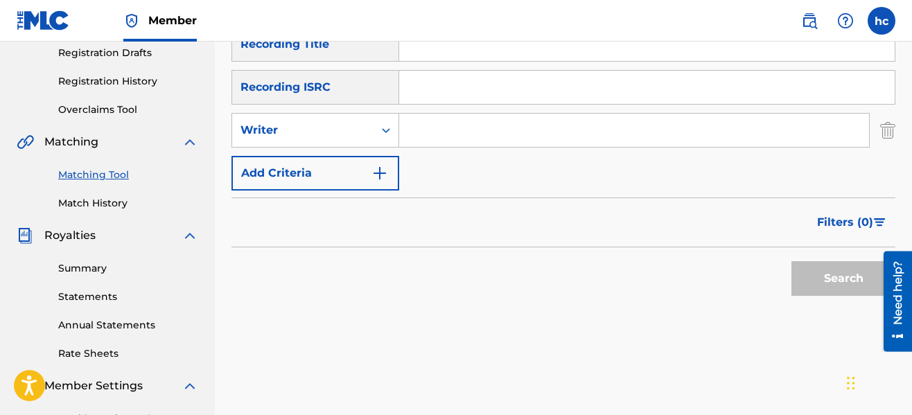
click at [455, 130] on input "Search Form" at bounding box center [634, 130] width 470 height 33
type input "serious [PERSON_NAME]"
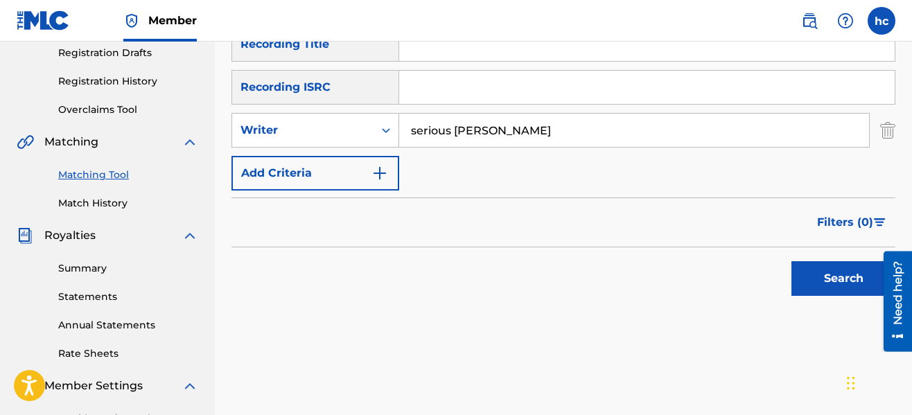
click at [822, 278] on button "Search" at bounding box center [844, 278] width 104 height 35
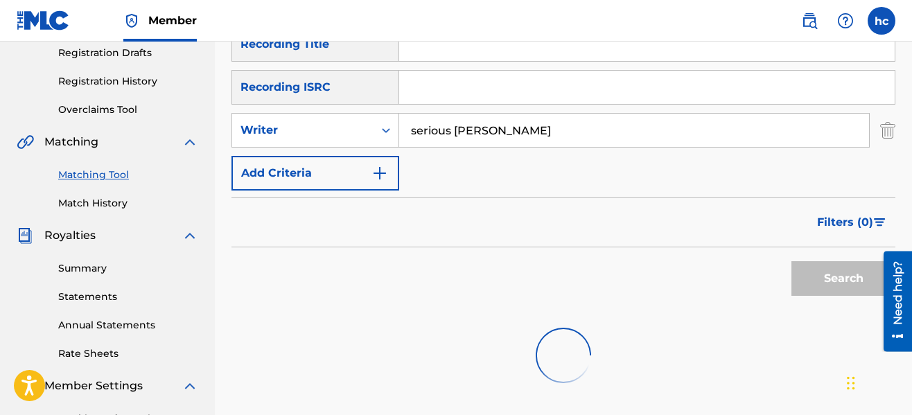
click at [621, 240] on div "Filters ( 0 )" at bounding box center [564, 223] width 664 height 50
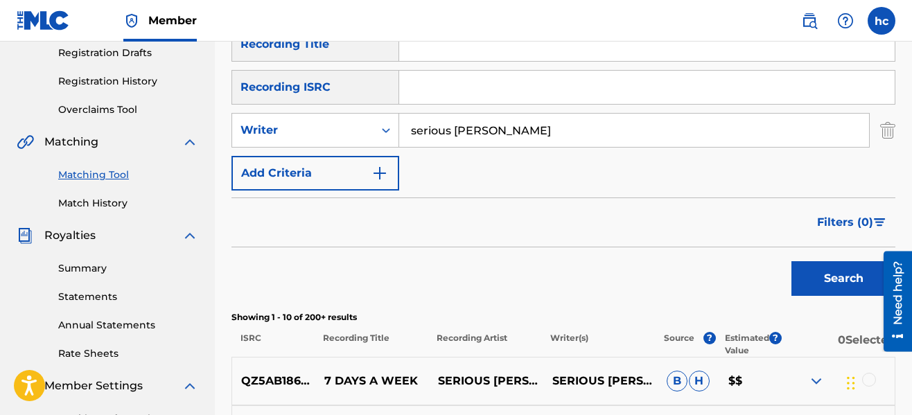
scroll to position [264, 0]
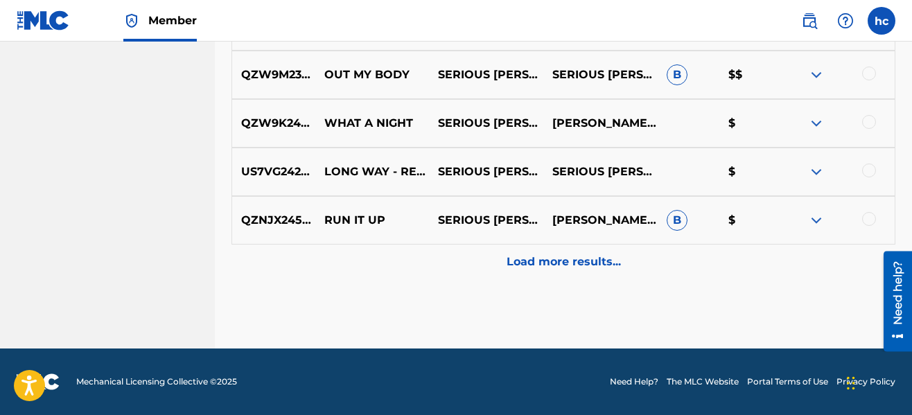
click at [614, 253] on div "Load more results..." at bounding box center [564, 262] width 664 height 35
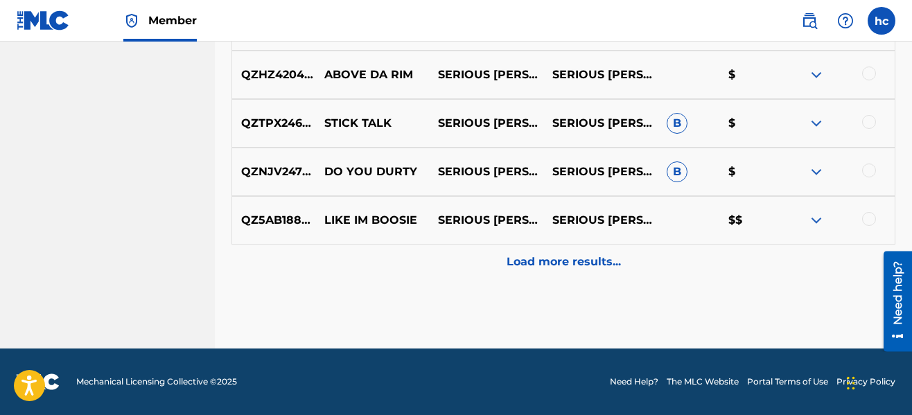
click at [614, 253] on div "Load more results..." at bounding box center [564, 262] width 664 height 35
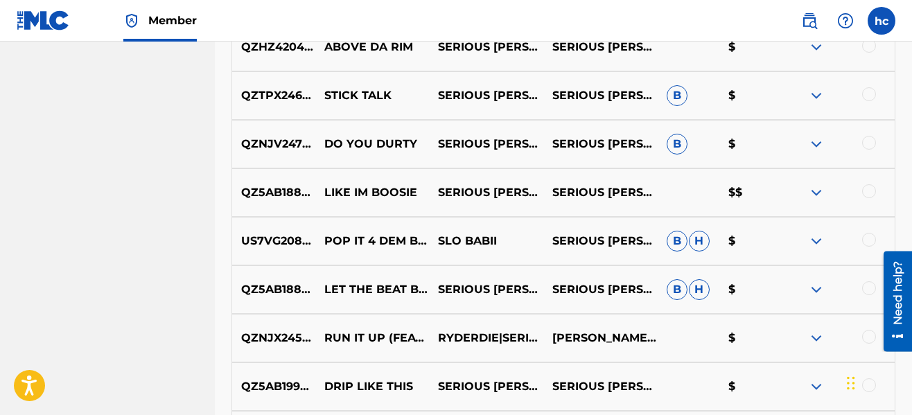
scroll to position [1805, 0]
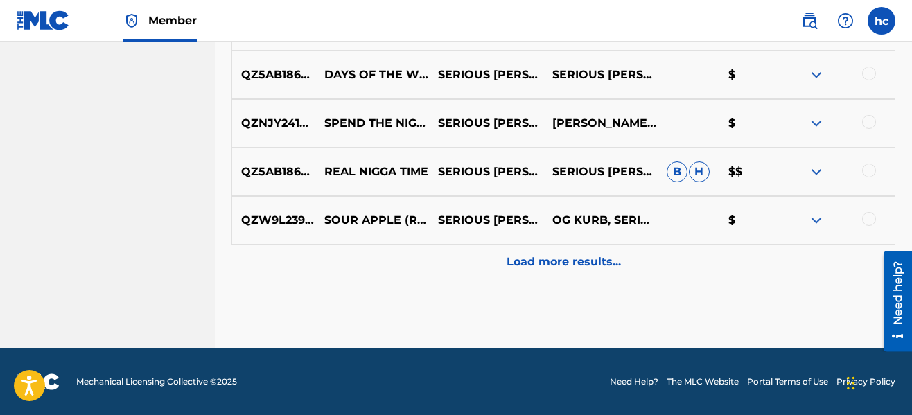
click at [614, 253] on div "Load more results..." at bounding box center [564, 262] width 664 height 35
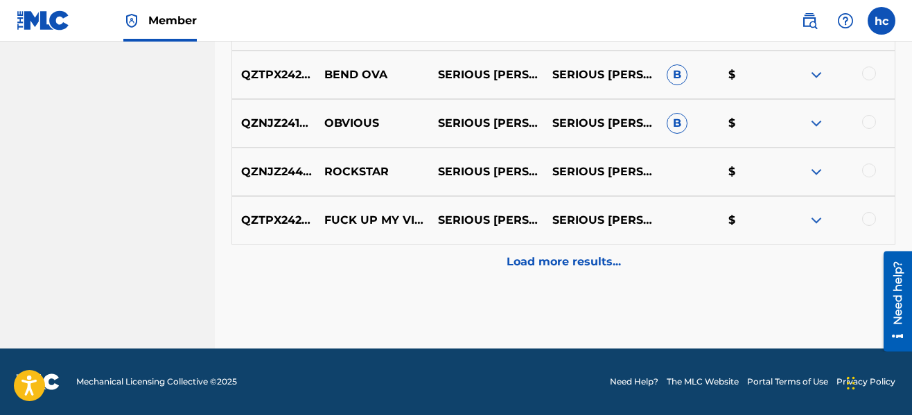
click at [614, 253] on div "Load more results..." at bounding box center [564, 262] width 664 height 35
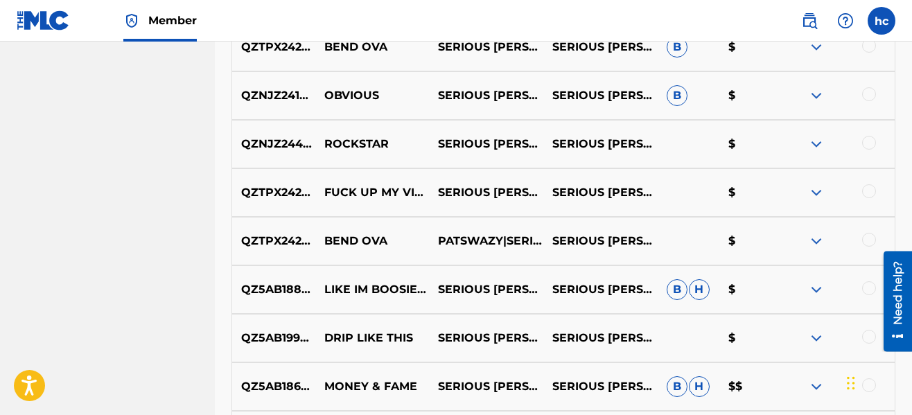
scroll to position [2775, 0]
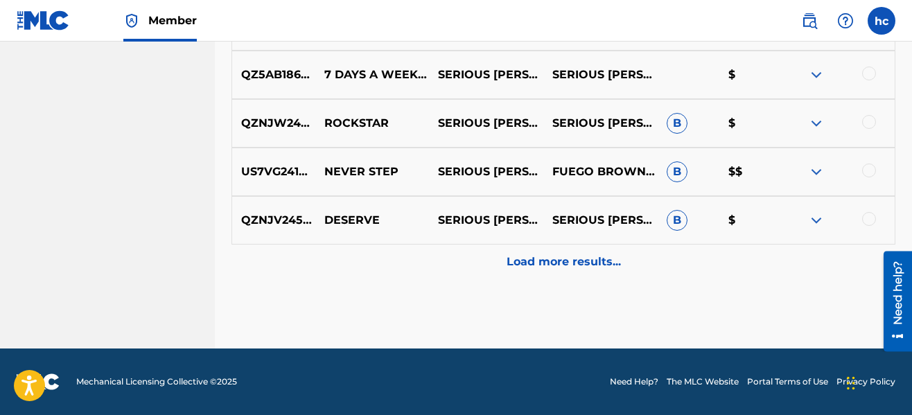
click at [643, 254] on div "Load more results..." at bounding box center [564, 262] width 664 height 35
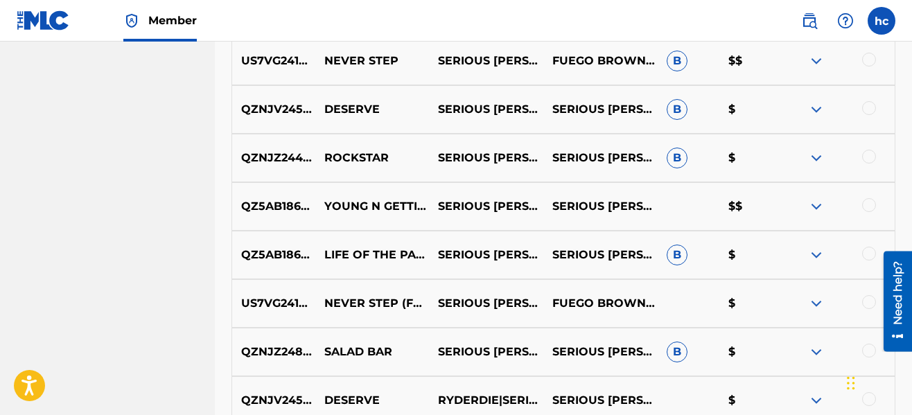
scroll to position [3261, 0]
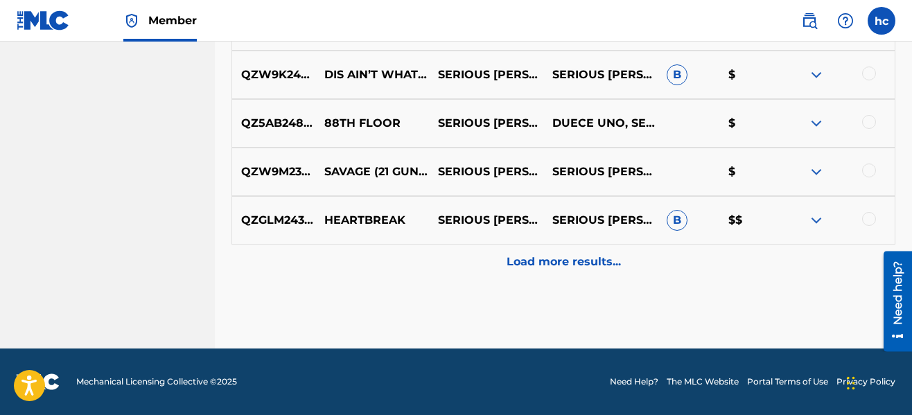
click at [643, 254] on div "Load more results..." at bounding box center [564, 262] width 664 height 35
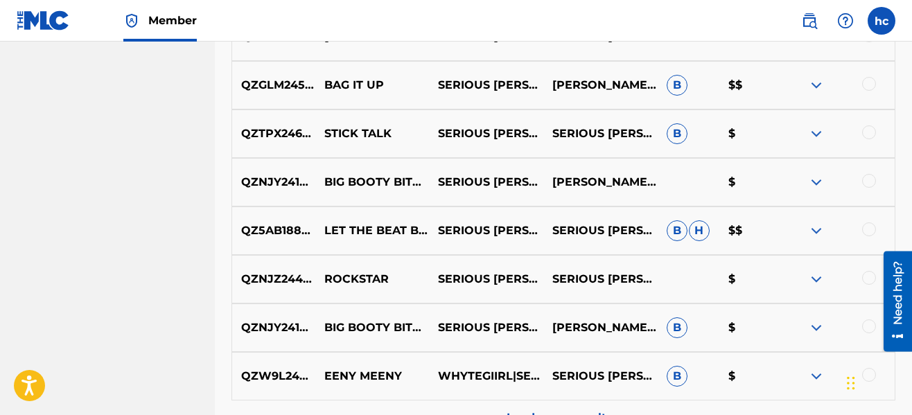
scroll to position [3593, 0]
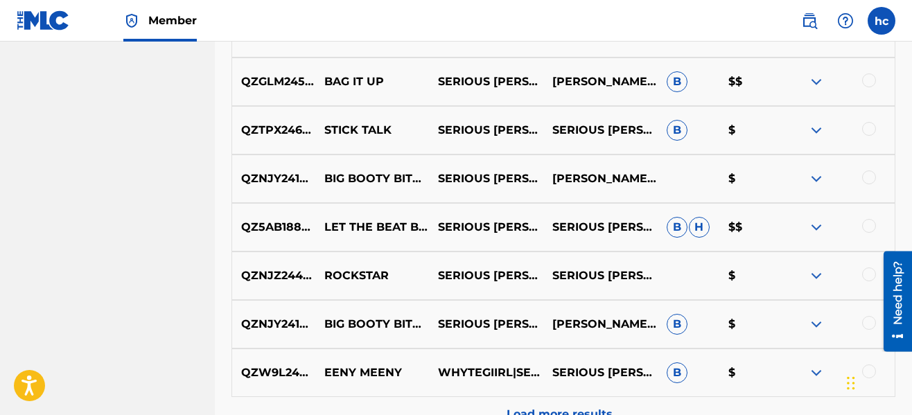
click at [869, 77] on div at bounding box center [869, 80] width 14 height 14
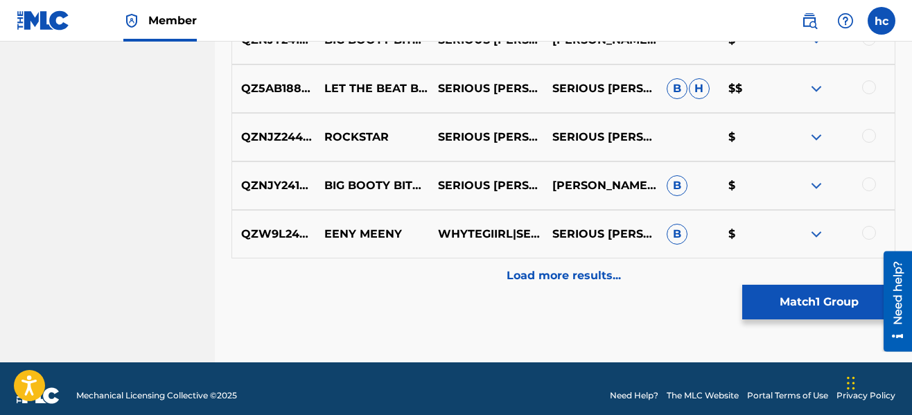
scroll to position [3746, 0]
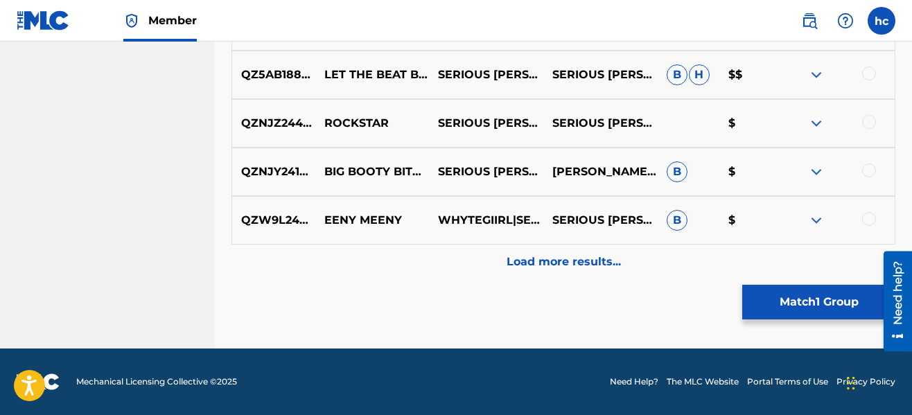
click at [498, 261] on div "Load more results..." at bounding box center [564, 262] width 664 height 35
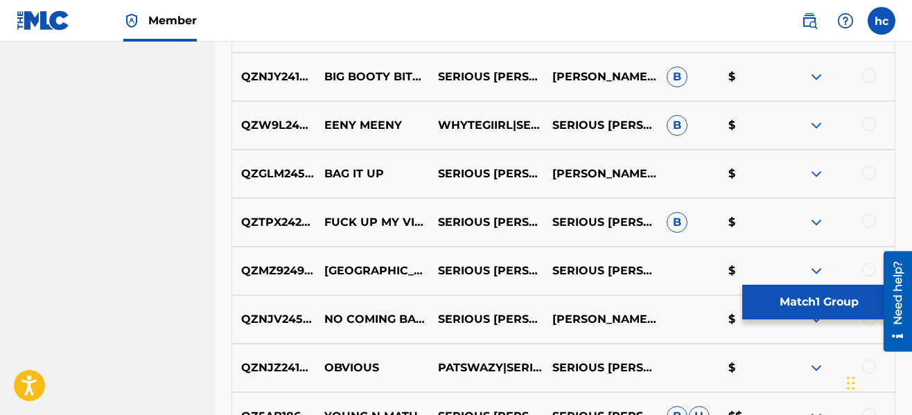
scroll to position [3857, 0]
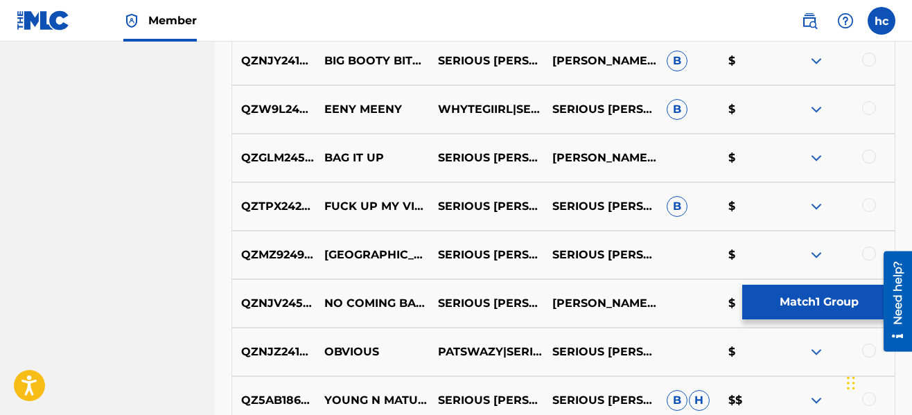
click at [868, 151] on div at bounding box center [869, 157] width 14 height 14
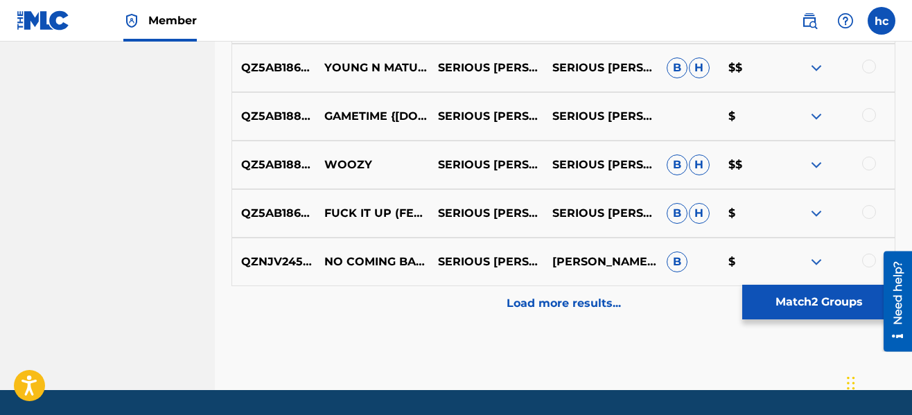
scroll to position [4217, 0]
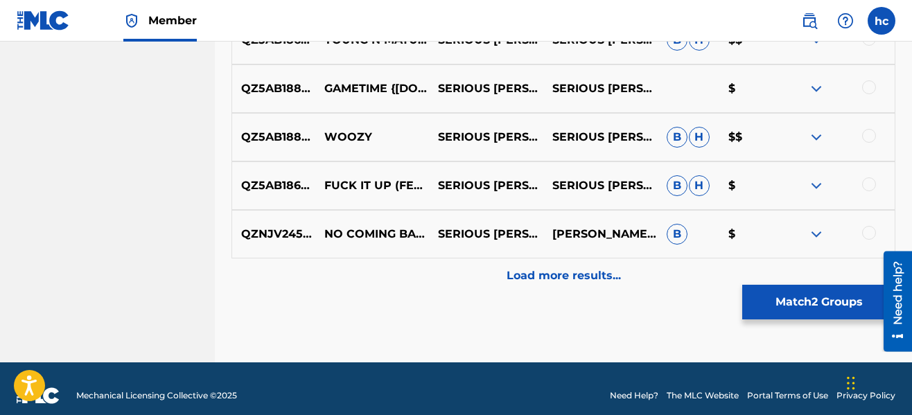
click at [544, 270] on p "Load more results..." at bounding box center [564, 276] width 114 height 17
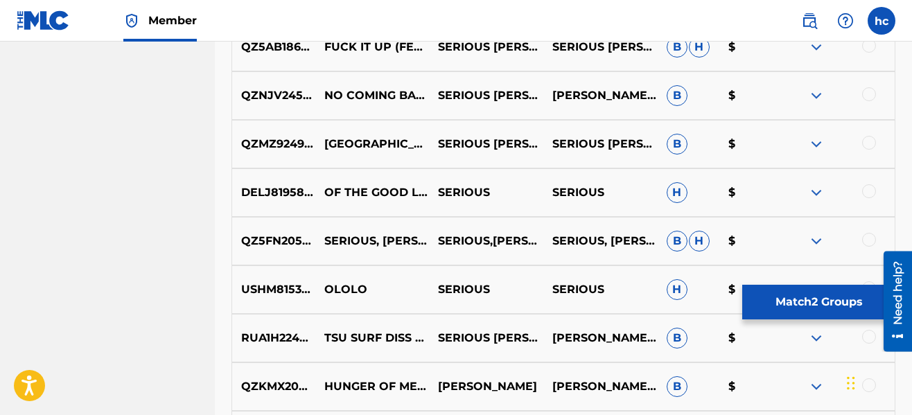
scroll to position [4384, 0]
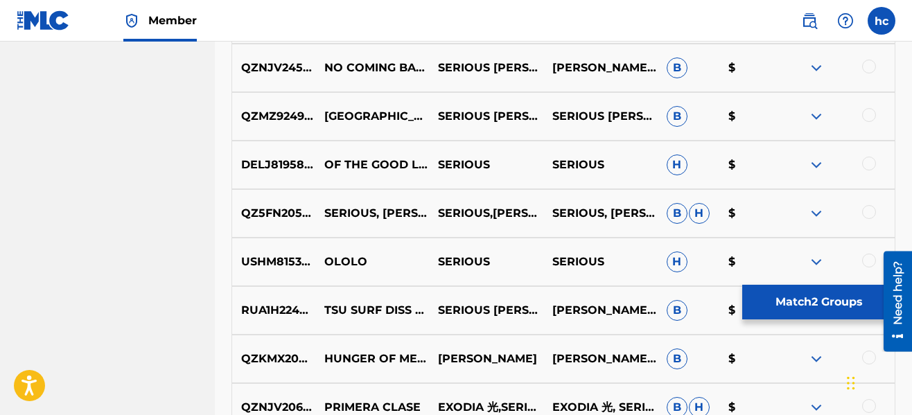
click at [799, 299] on button "Match 2 Groups" at bounding box center [819, 302] width 153 height 35
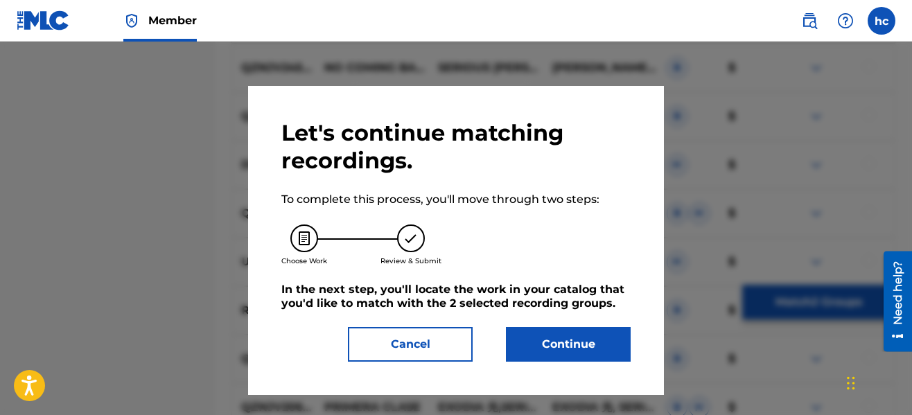
click at [557, 353] on button "Continue" at bounding box center [568, 344] width 125 height 35
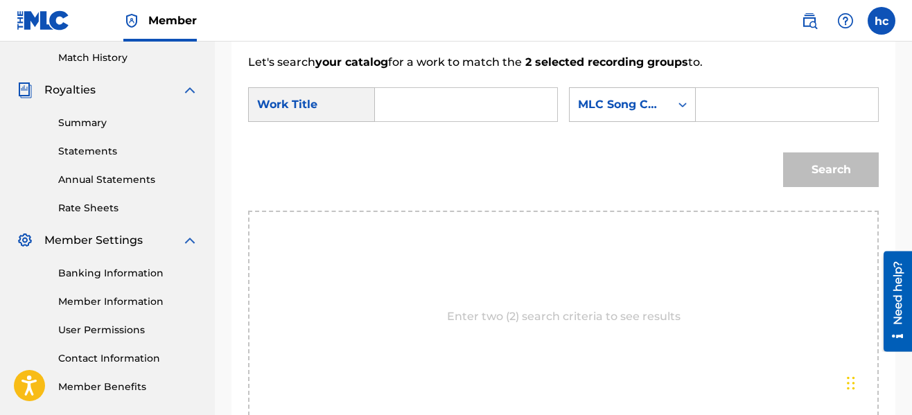
scroll to position [375, 0]
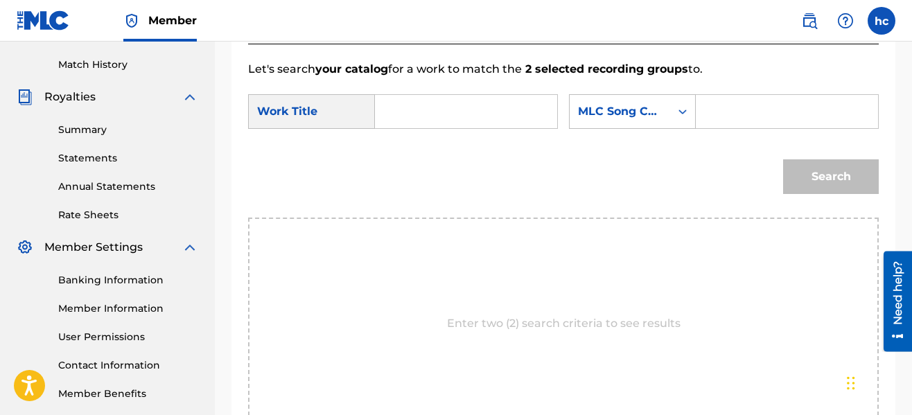
click at [422, 118] on input "Search Form" at bounding box center [466, 111] width 159 height 33
click at [423, 149] on strong "bag" at bounding box center [434, 142] width 22 height 13
click at [498, 117] on input "that bag" at bounding box center [466, 111] width 159 height 33
type input "t"
click at [406, 191] on span "it up" at bounding box center [414, 176] width 30 height 30
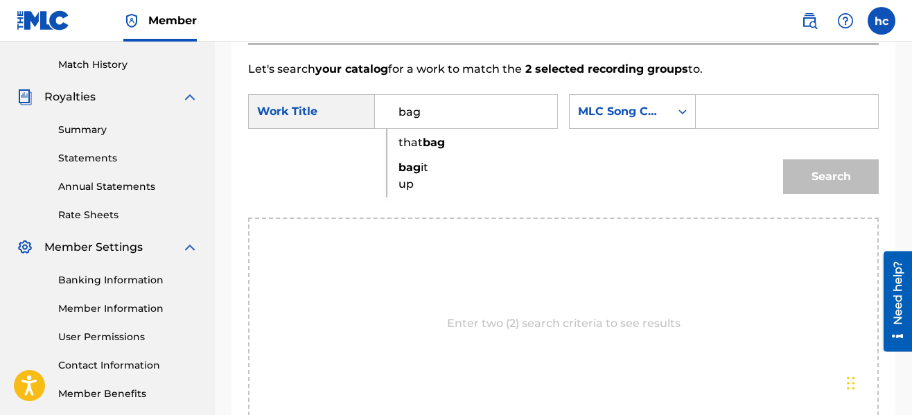
type input "bag it up"
click at [655, 112] on div "MLC Song Code" at bounding box center [620, 111] width 84 height 17
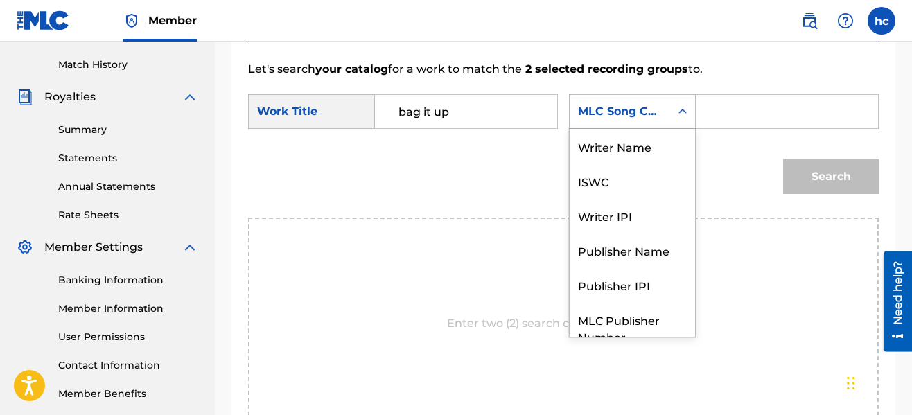
scroll to position [51, 0]
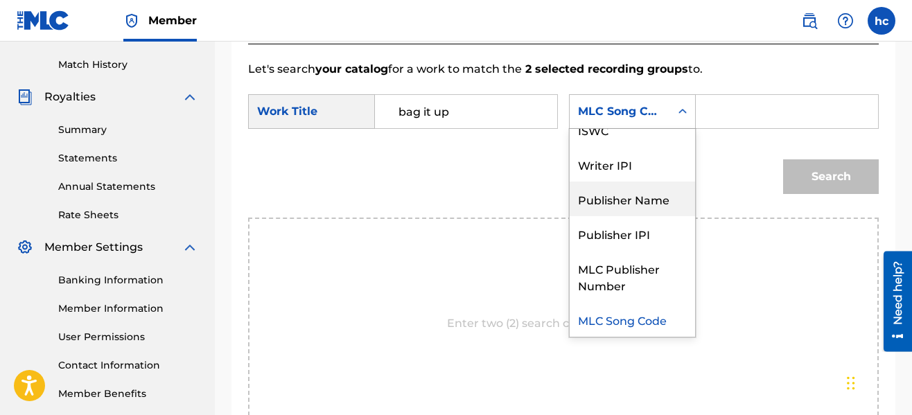
click at [635, 200] on div "Publisher Name" at bounding box center [632, 199] width 125 height 35
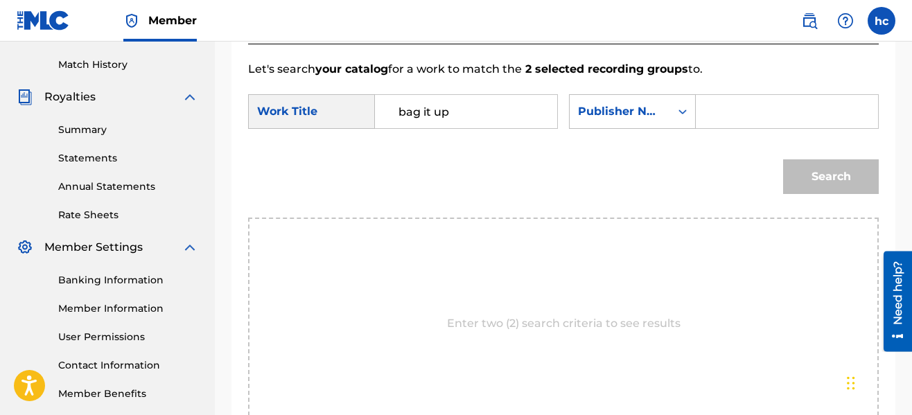
click at [713, 107] on input "Search Form" at bounding box center [787, 111] width 159 height 33
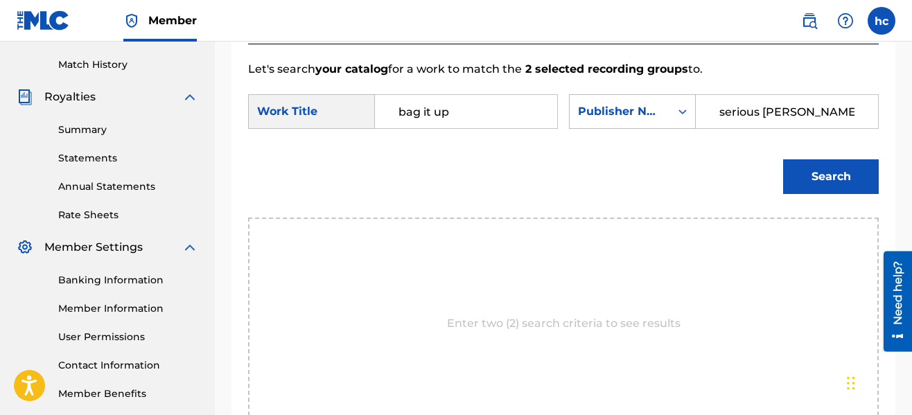
type input "serious [PERSON_NAME]"
click at [783, 159] on button "Search" at bounding box center [831, 176] width 96 height 35
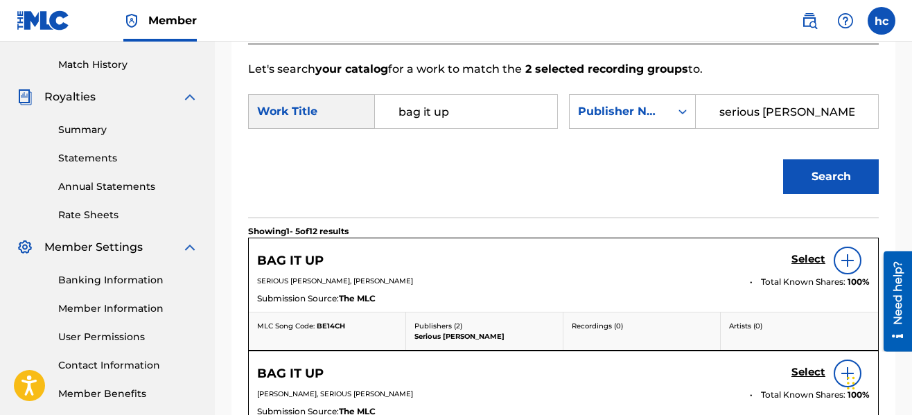
click at [645, 177] on div "Search" at bounding box center [563, 182] width 631 height 72
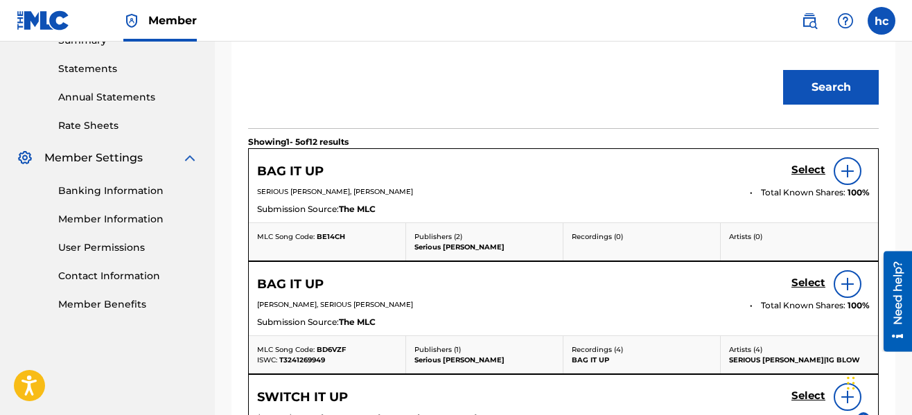
scroll to position [514, 0]
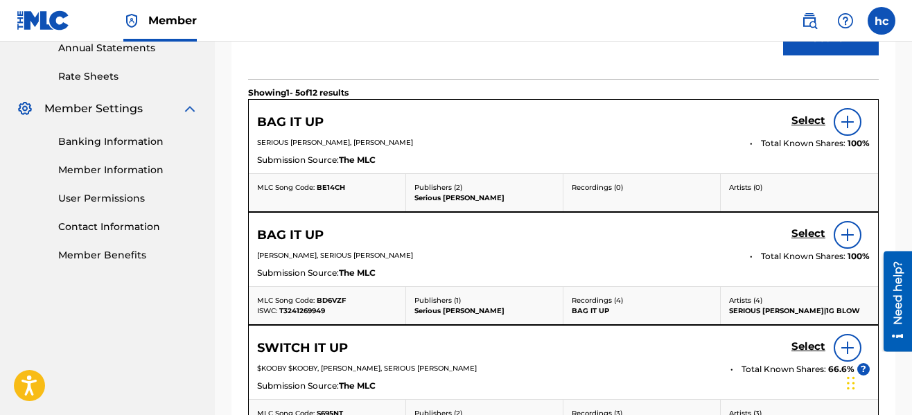
click at [808, 128] on h5 "Select" at bounding box center [809, 120] width 34 height 13
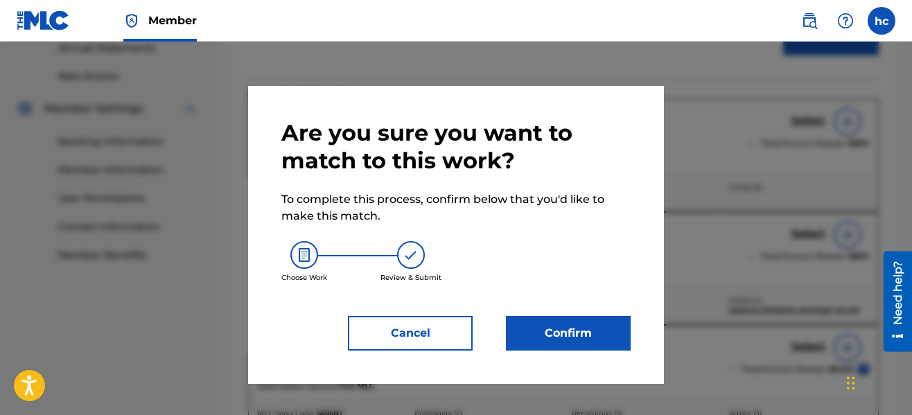
click at [566, 334] on button "Confirm" at bounding box center [568, 333] width 125 height 35
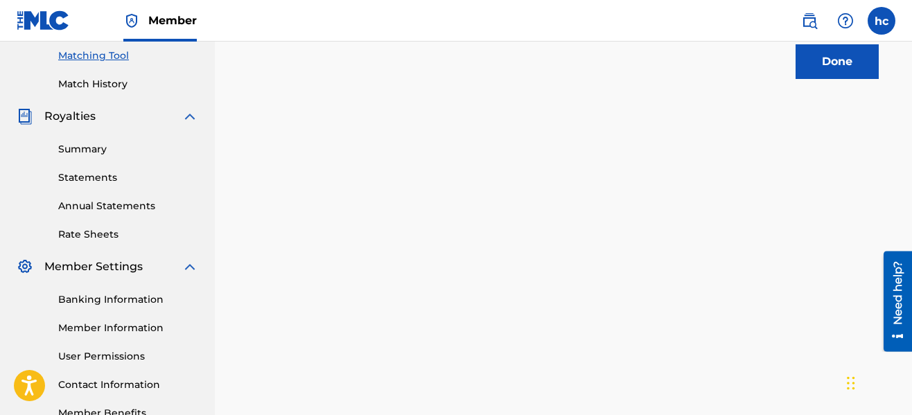
scroll to position [195, 0]
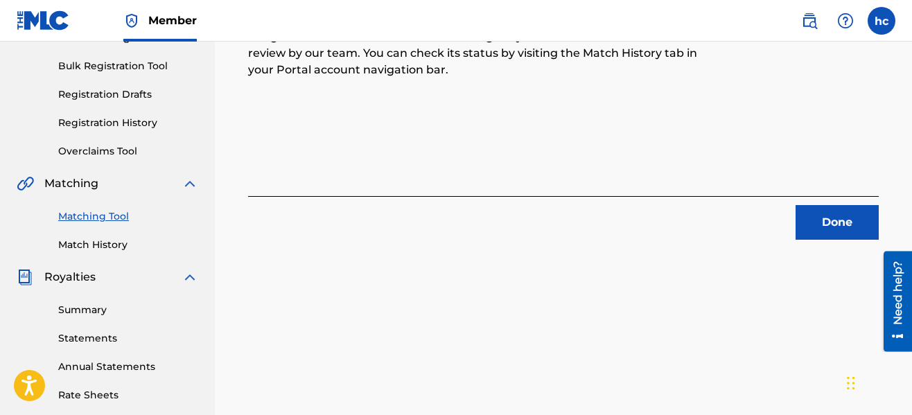
click at [861, 226] on button "Done" at bounding box center [837, 222] width 83 height 35
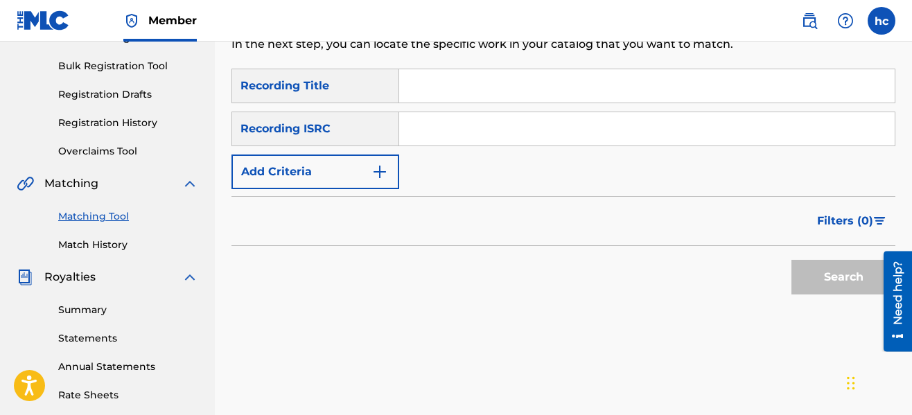
click at [358, 168] on button "Add Criteria" at bounding box center [316, 172] width 168 height 35
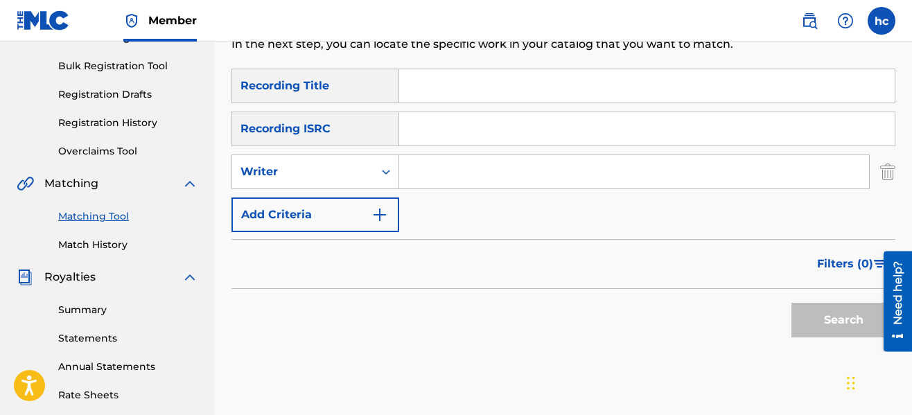
click at [444, 186] on input "Search Form" at bounding box center [634, 171] width 470 height 33
type input "serious [PERSON_NAME]"
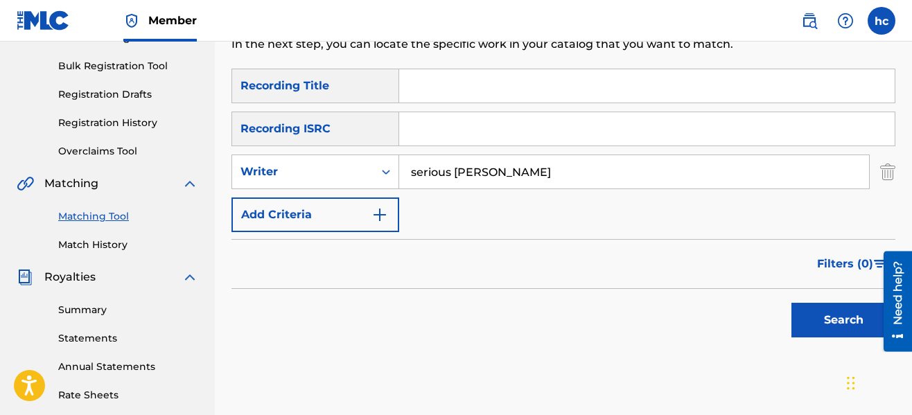
click at [790, 320] on div "Search" at bounding box center [840, 316] width 111 height 55
click at [799, 323] on button "Search" at bounding box center [844, 320] width 104 height 35
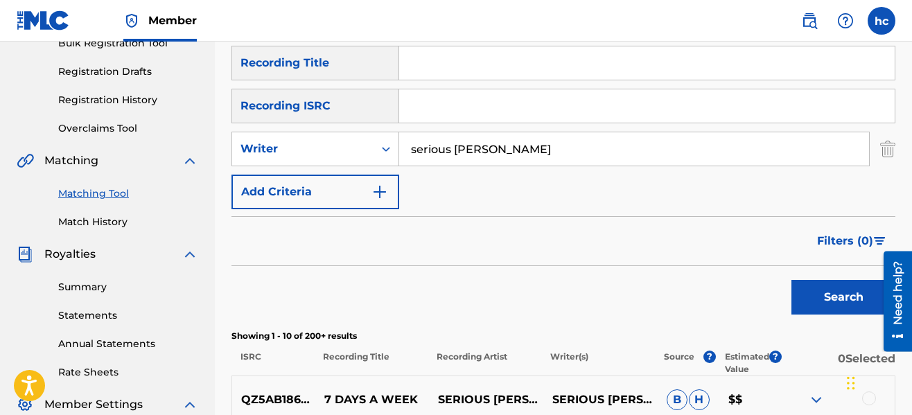
scroll to position [223, 0]
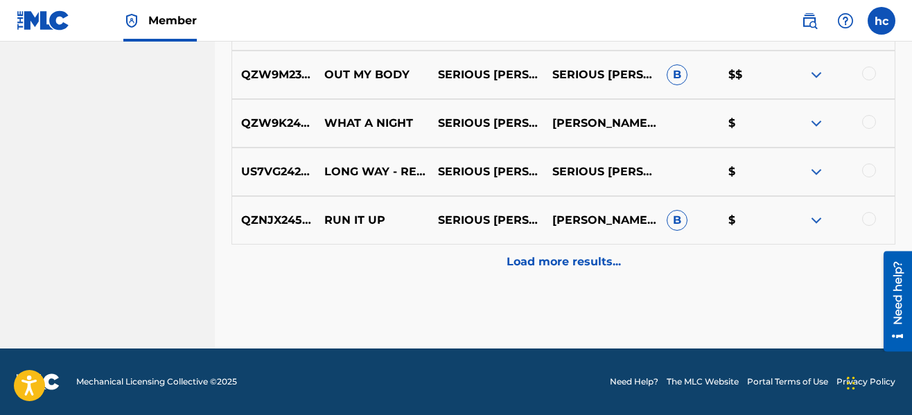
click at [541, 266] on p "Load more results..." at bounding box center [564, 262] width 114 height 17
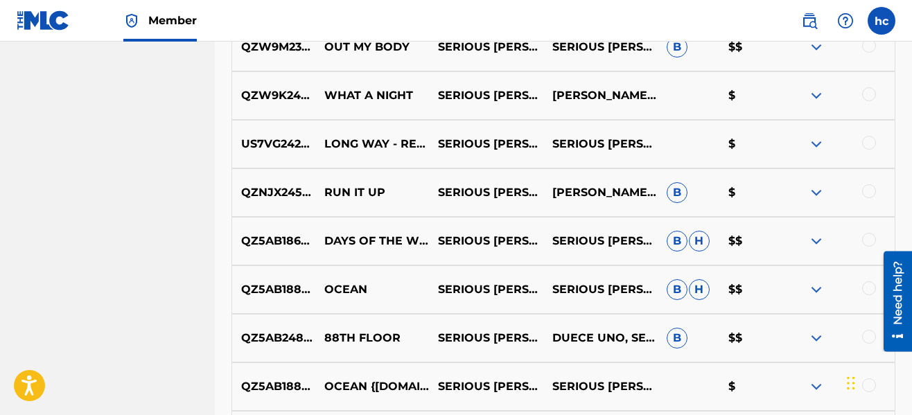
scroll to position [1319, 0]
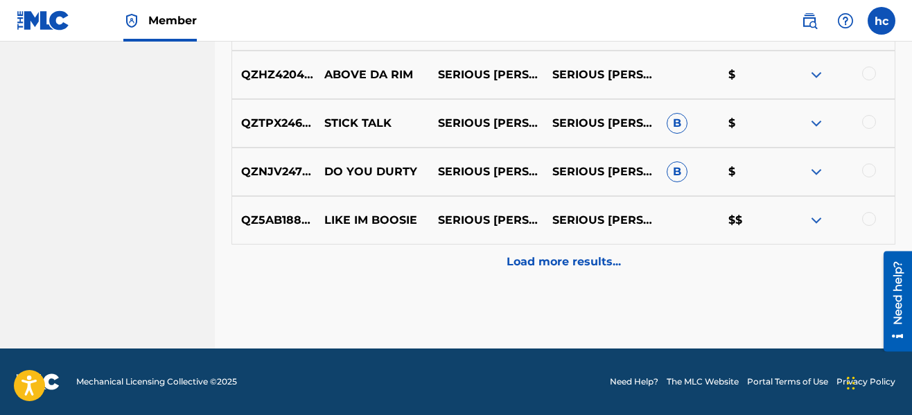
click at [541, 266] on p "Load more results..." at bounding box center [564, 262] width 114 height 17
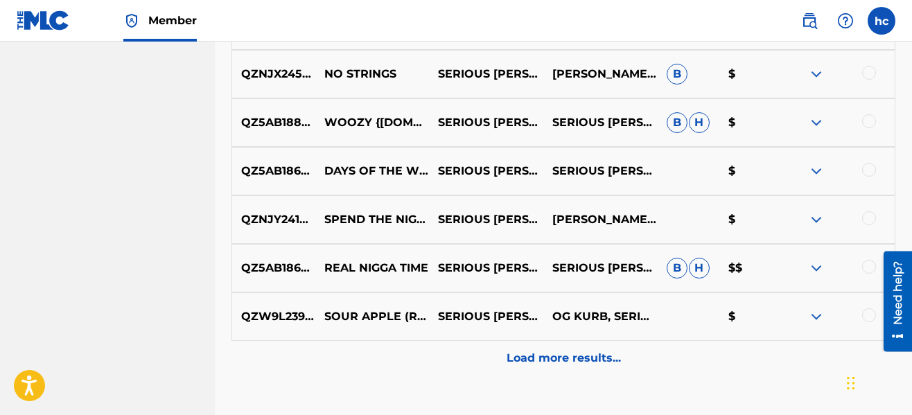
scroll to position [1805, 0]
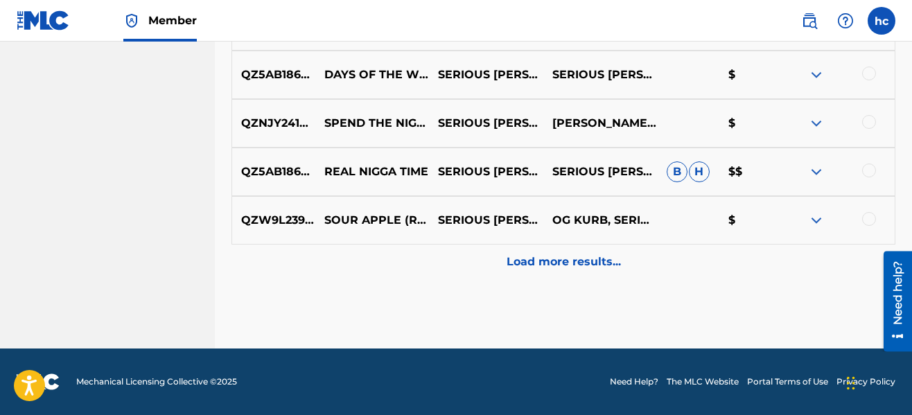
click at [572, 260] on p "Load more results..." at bounding box center [564, 262] width 114 height 17
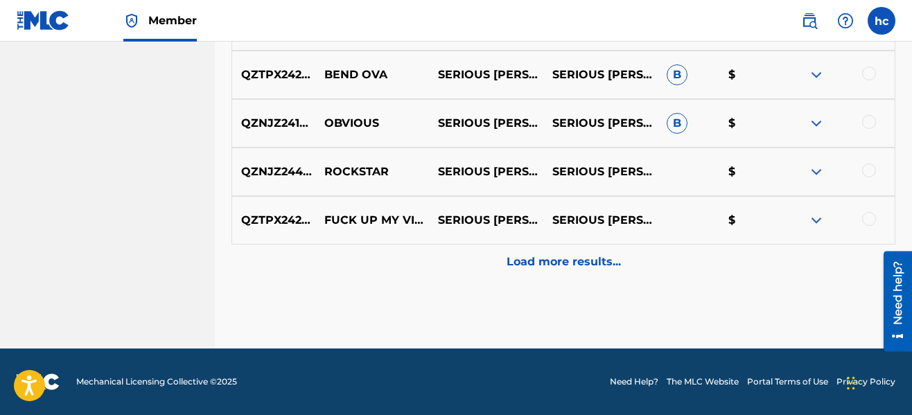
click at [572, 260] on p "Load more results..." at bounding box center [564, 262] width 114 height 17
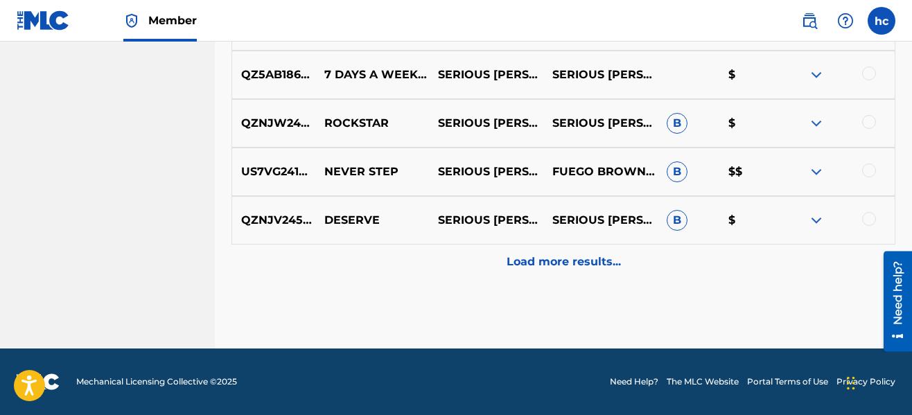
click at [572, 260] on p "Load more results..." at bounding box center [564, 262] width 114 height 17
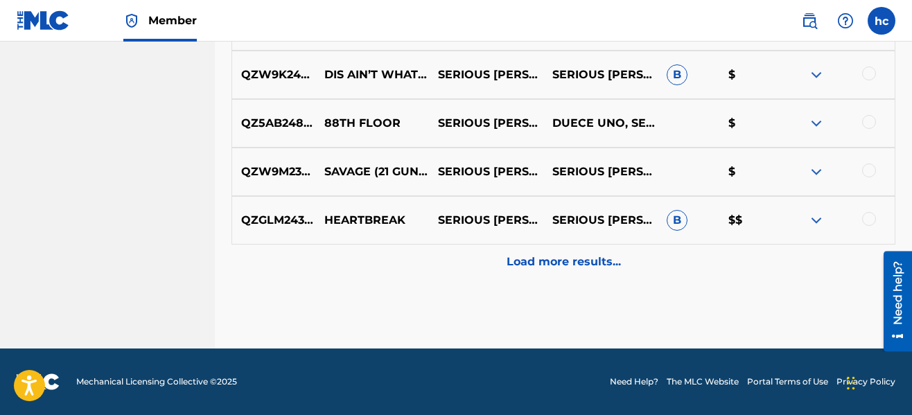
click at [572, 260] on p "Load more results..." at bounding box center [564, 262] width 114 height 17
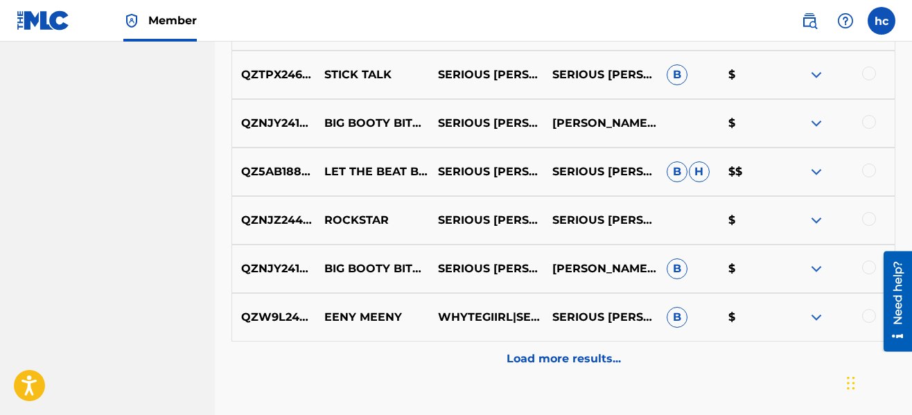
scroll to position [3676, 0]
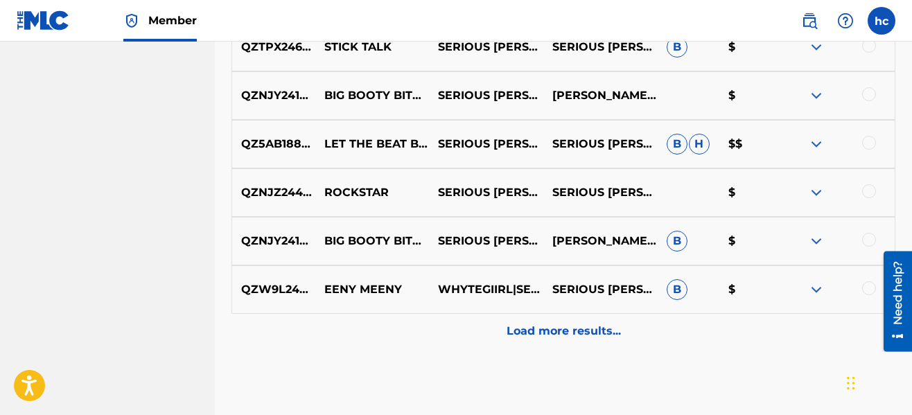
click at [871, 98] on div at bounding box center [869, 94] width 14 height 14
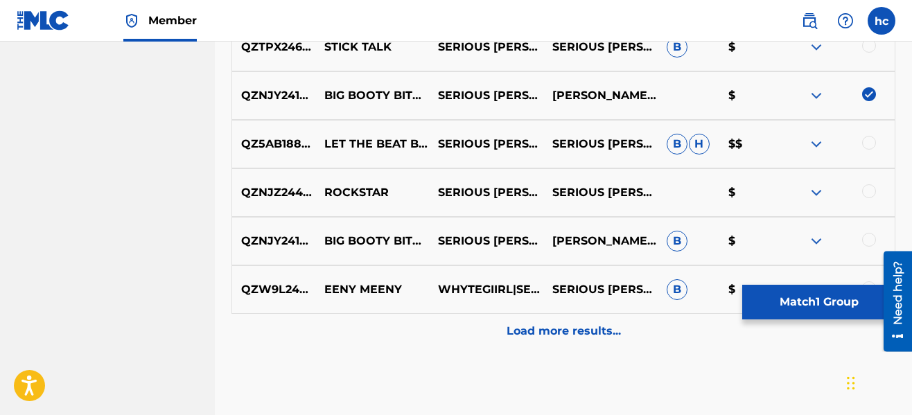
click at [868, 238] on div at bounding box center [869, 240] width 14 height 14
click at [534, 331] on p "Load more results..." at bounding box center [564, 331] width 114 height 17
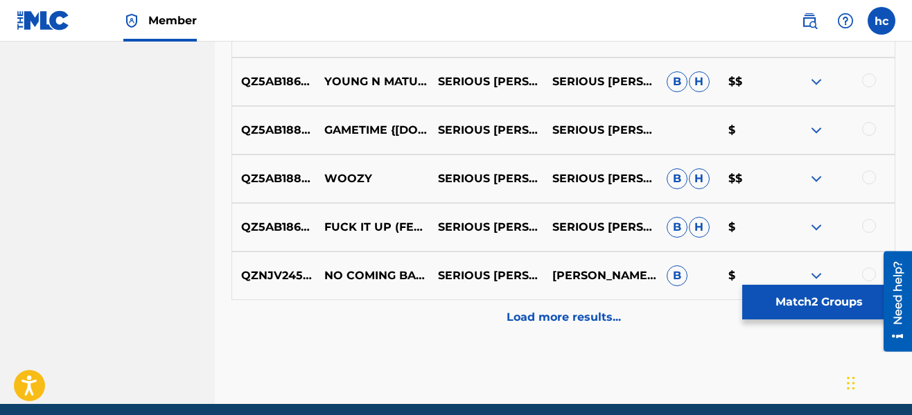
scroll to position [4203, 0]
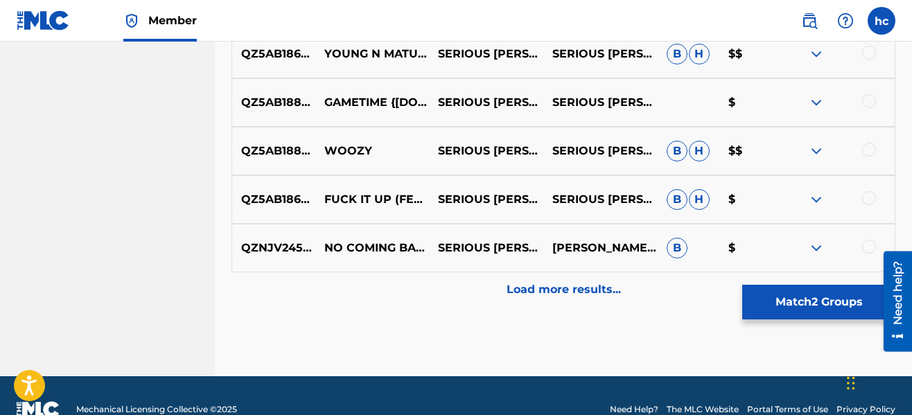
click at [575, 283] on p "Load more results..." at bounding box center [564, 289] width 114 height 17
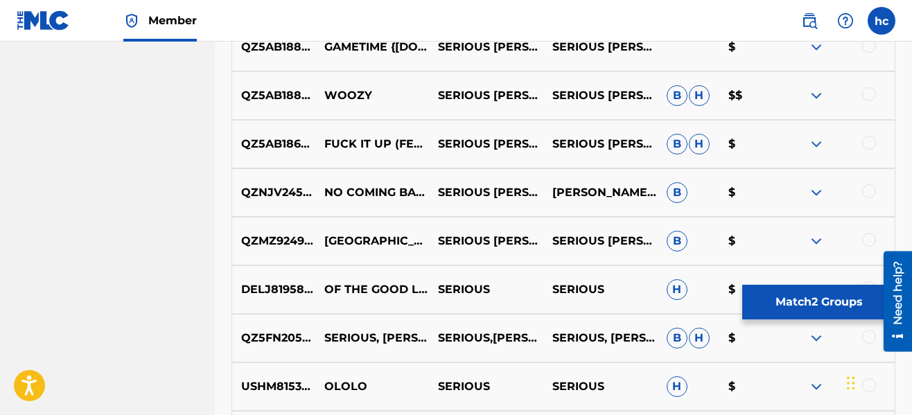
scroll to position [4397, 0]
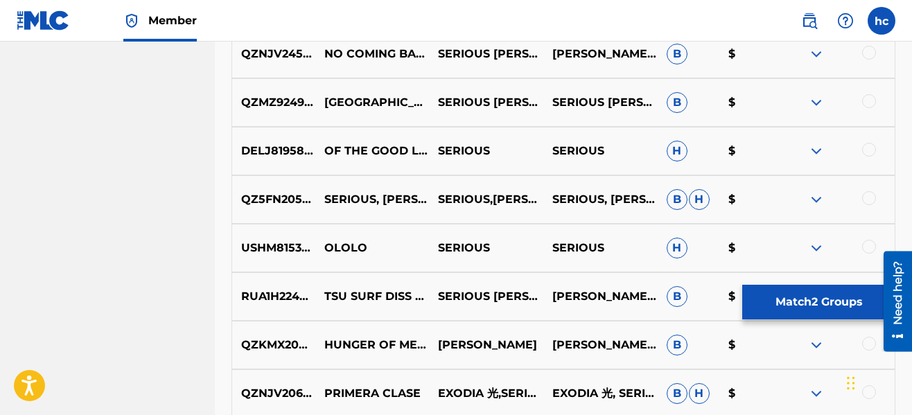
click at [788, 295] on button "Match 2 Groups" at bounding box center [819, 302] width 153 height 35
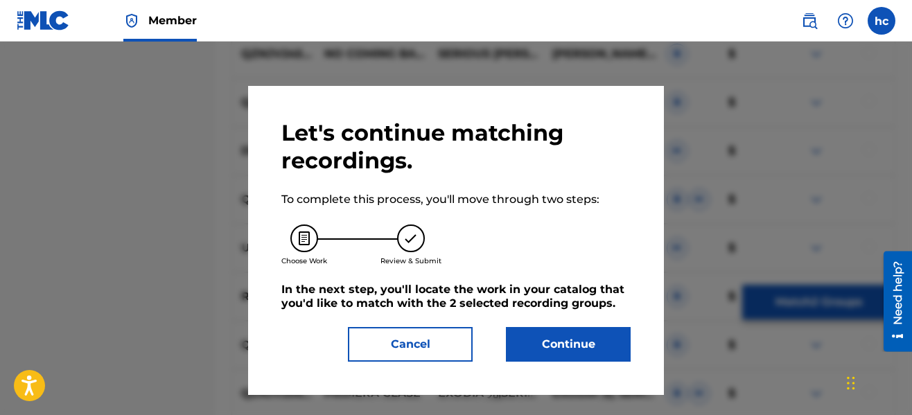
click at [544, 331] on button "Continue" at bounding box center [568, 344] width 125 height 35
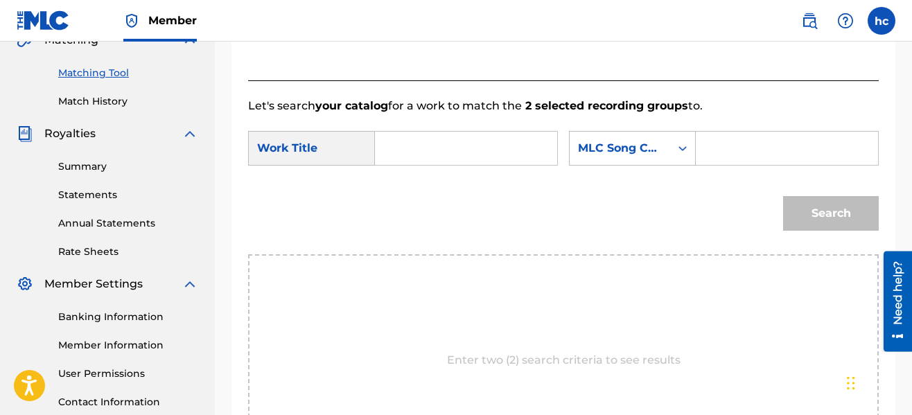
scroll to position [292, 0]
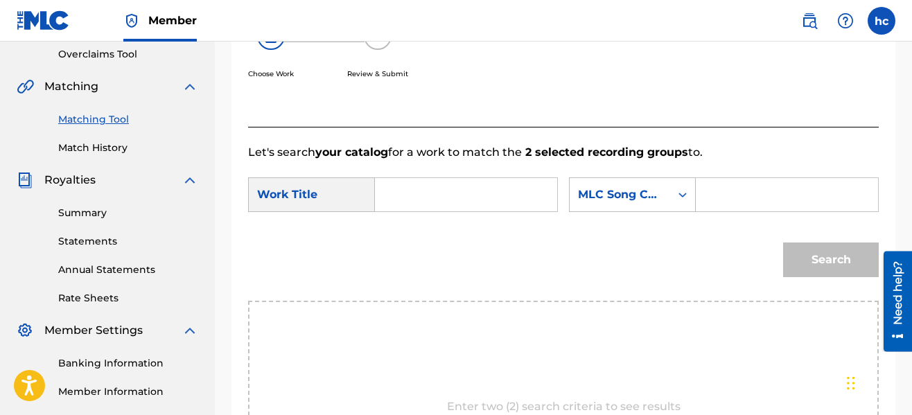
click at [448, 191] on input "Search Form" at bounding box center [466, 194] width 159 height 33
click at [424, 274] on span "booty bitch" at bounding box center [424, 259] width 51 height 30
type input "big booty bitch"
click at [663, 197] on div "MLC Song Code" at bounding box center [620, 195] width 101 height 26
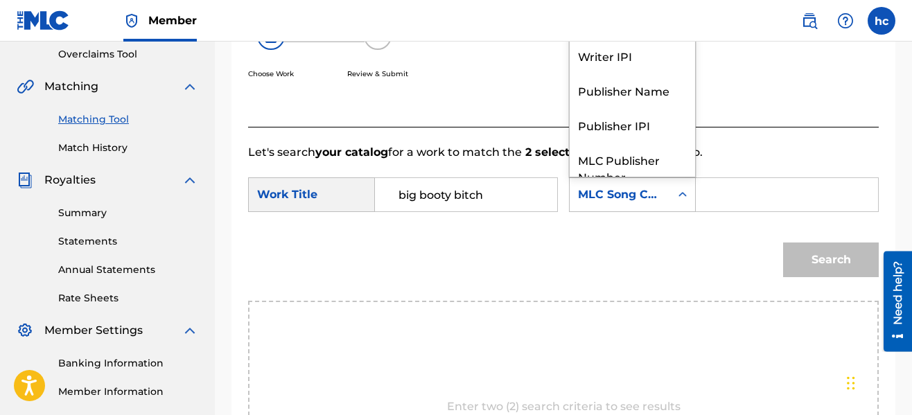
scroll to position [51, 0]
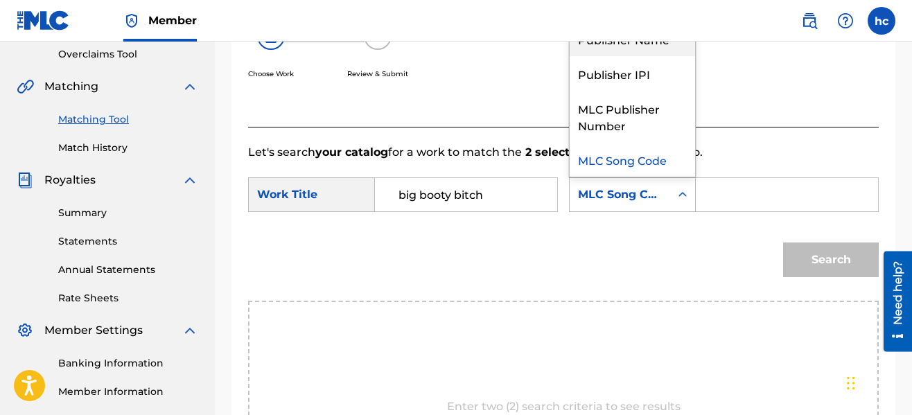
click at [639, 42] on div "Publisher Name" at bounding box center [632, 38] width 125 height 35
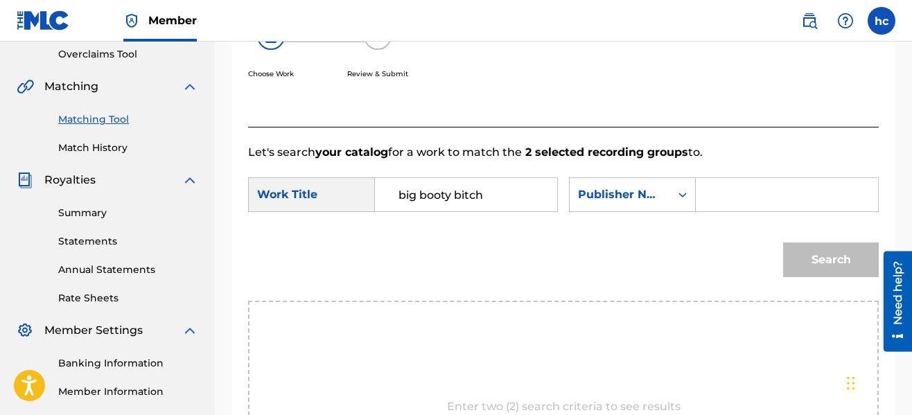
click at [719, 198] on input "Search Form" at bounding box center [787, 194] width 159 height 33
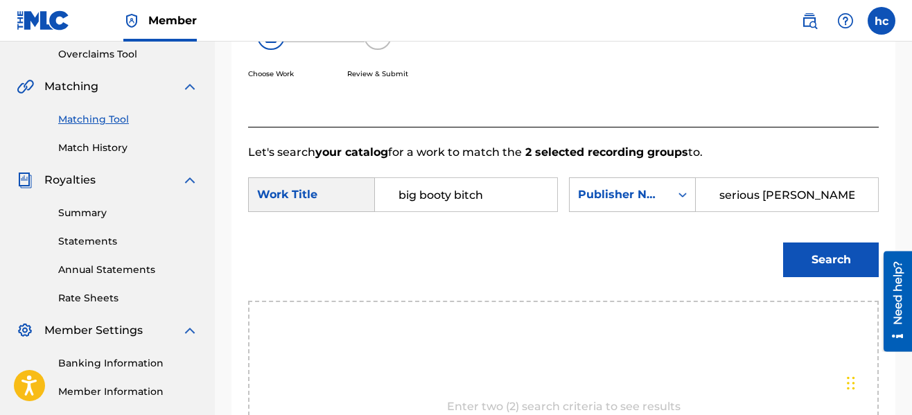
type input "serious [PERSON_NAME]"
click at [783, 243] on button "Search" at bounding box center [831, 260] width 96 height 35
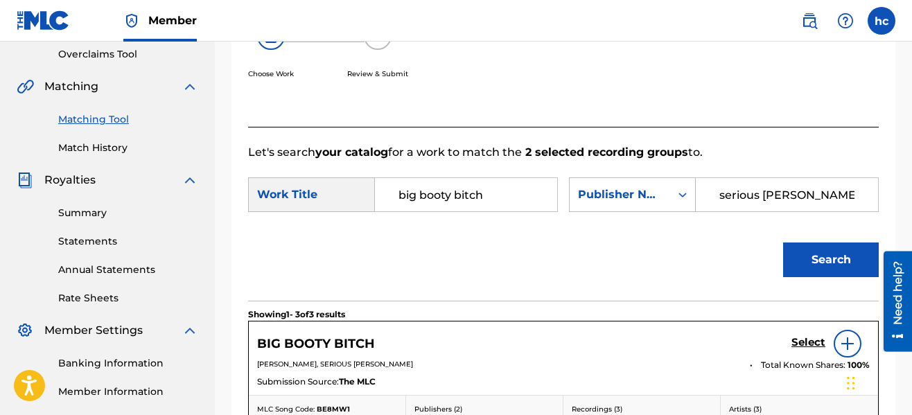
click at [634, 239] on div "Search" at bounding box center [563, 265] width 631 height 72
click at [804, 345] on h5 "Select" at bounding box center [809, 342] width 34 height 13
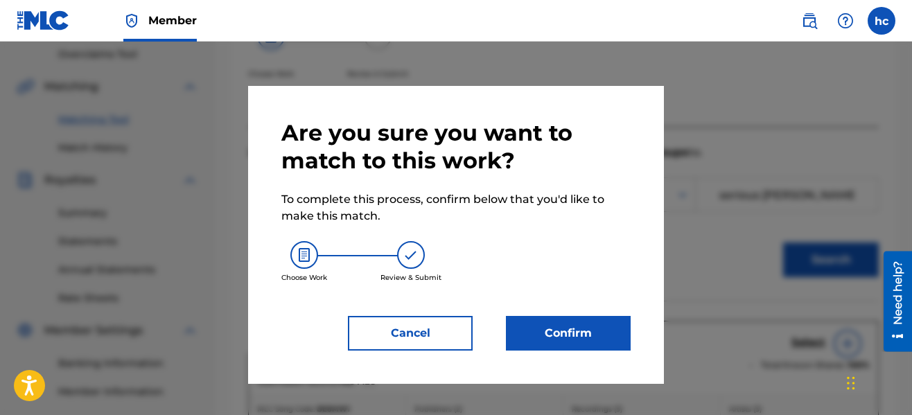
click at [586, 344] on button "Confirm" at bounding box center [568, 333] width 125 height 35
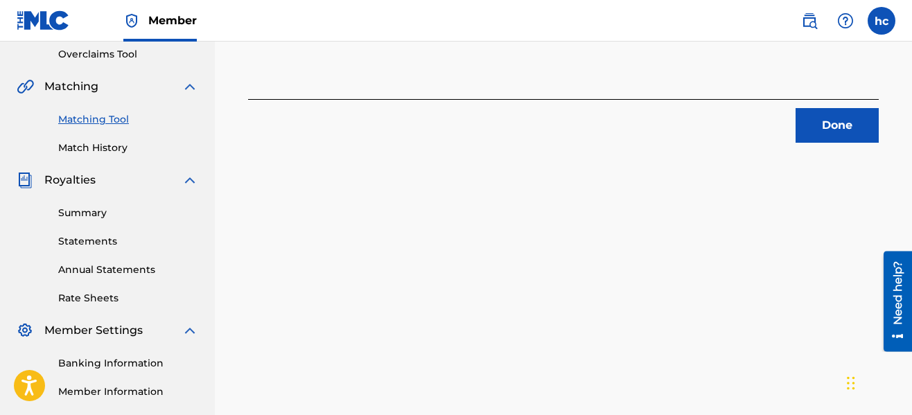
click at [814, 116] on button "Done" at bounding box center [837, 125] width 83 height 35
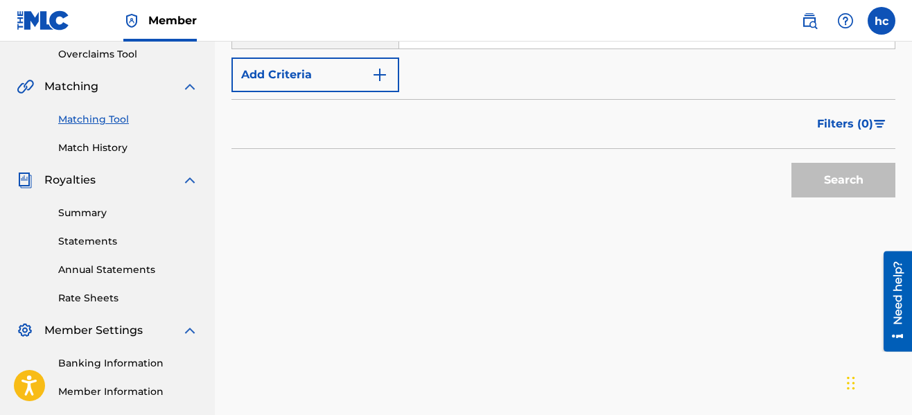
click at [385, 77] on img "Search Form" at bounding box center [380, 75] width 17 height 17
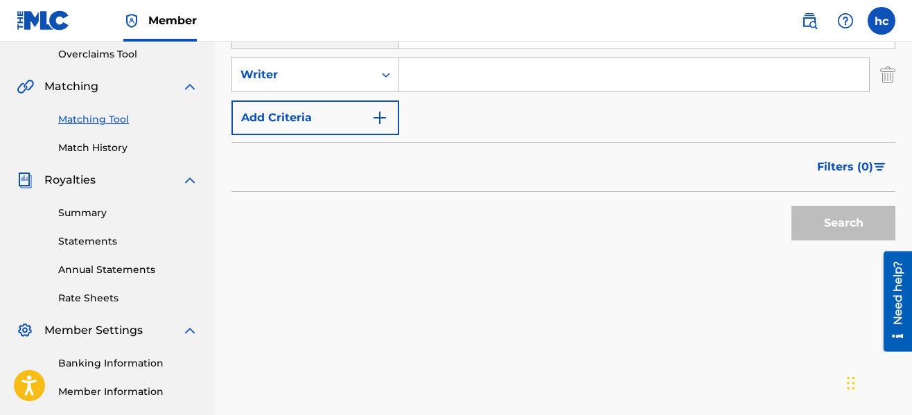
click at [474, 71] on input "Search Form" at bounding box center [634, 74] width 470 height 33
type input "serious [PERSON_NAME]"
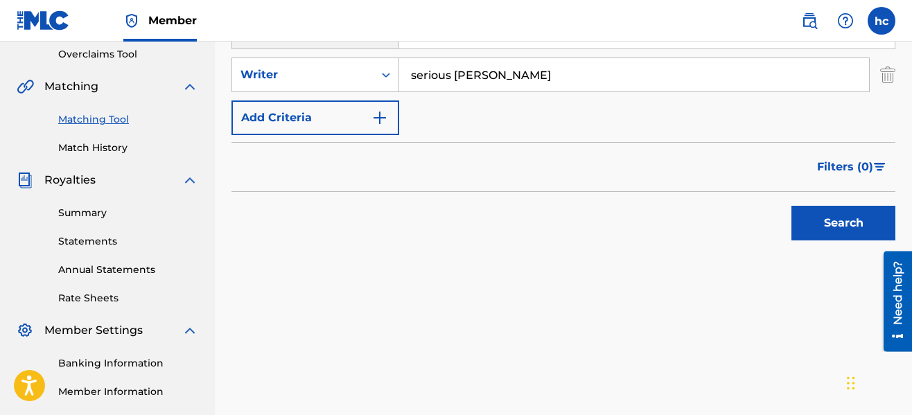
click at [801, 232] on button "Search" at bounding box center [844, 223] width 104 height 35
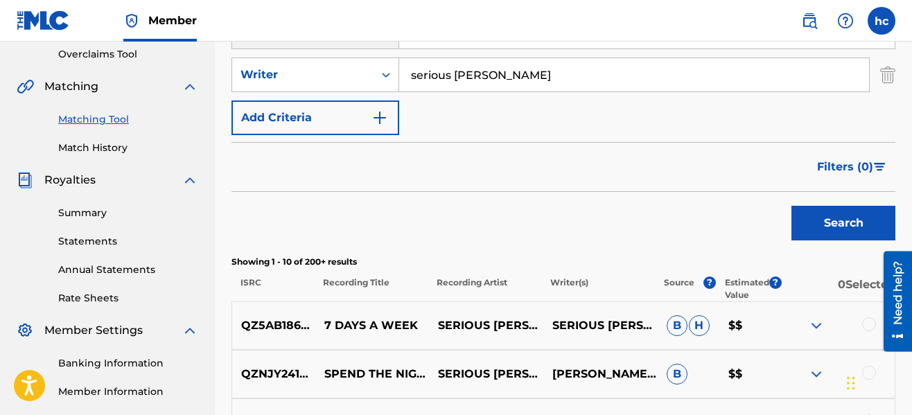
click at [635, 186] on div "Filters ( 0 )" at bounding box center [564, 167] width 664 height 50
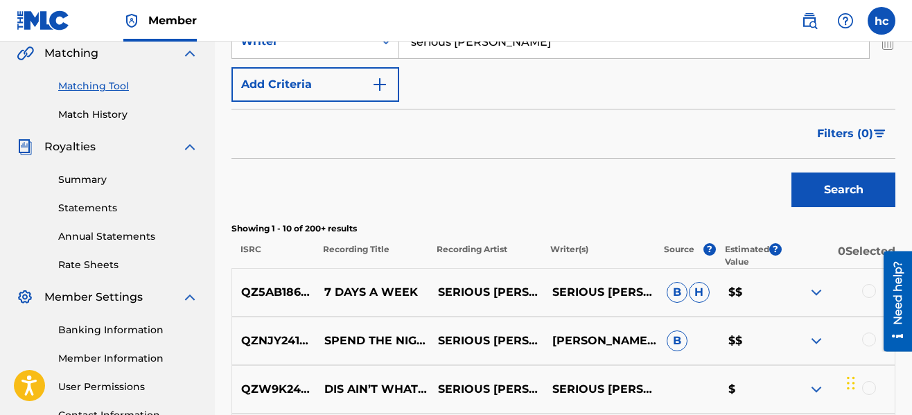
scroll to position [834, 0]
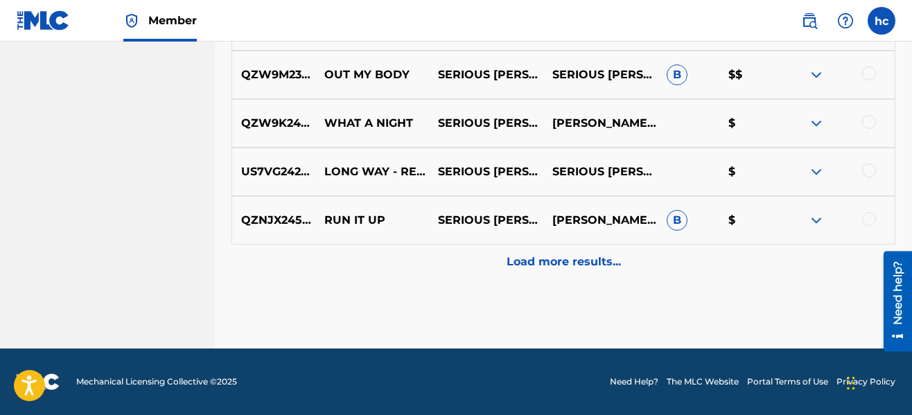
click at [576, 261] on p "Load more results..." at bounding box center [564, 262] width 114 height 17
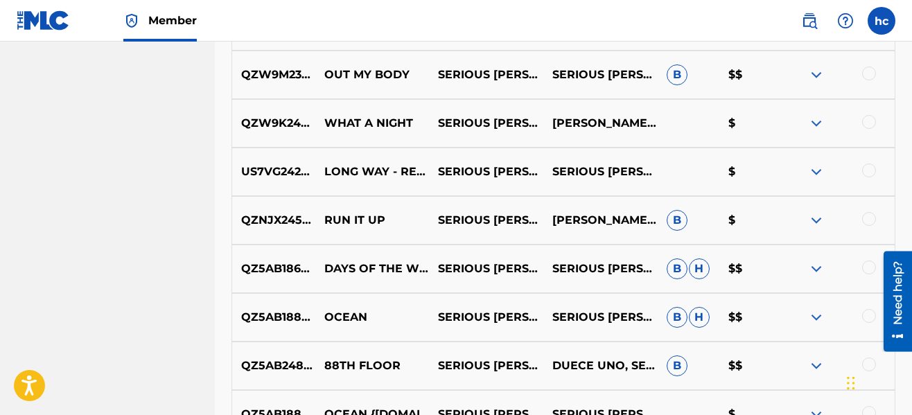
scroll to position [862, 0]
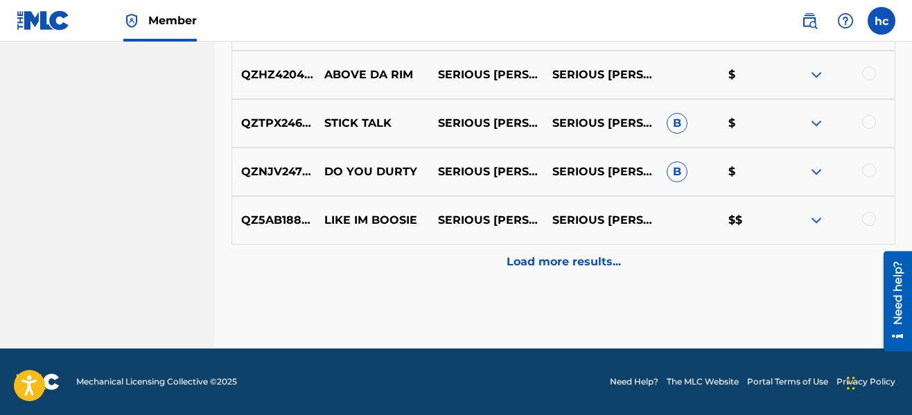
click at [576, 261] on p "Load more results..." at bounding box center [564, 262] width 114 height 17
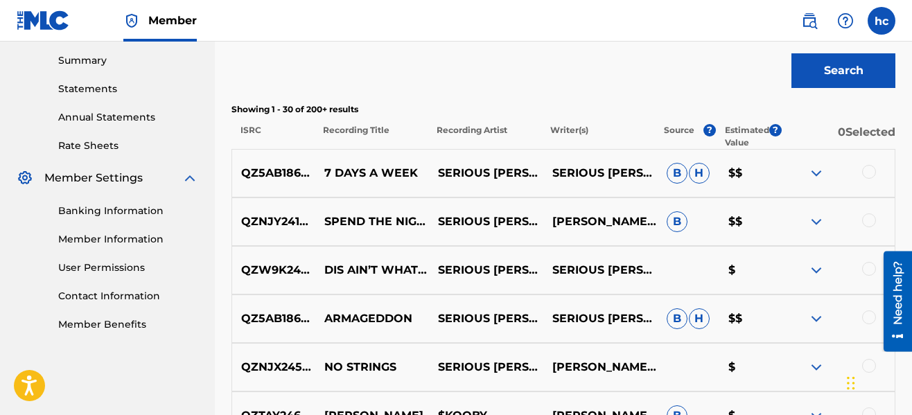
scroll to position [1347, 0]
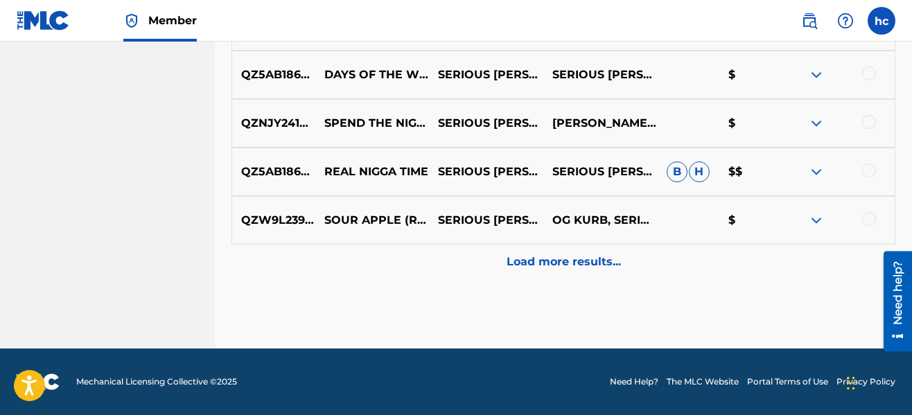
click at [576, 261] on p "Load more results..." at bounding box center [564, 262] width 114 height 17
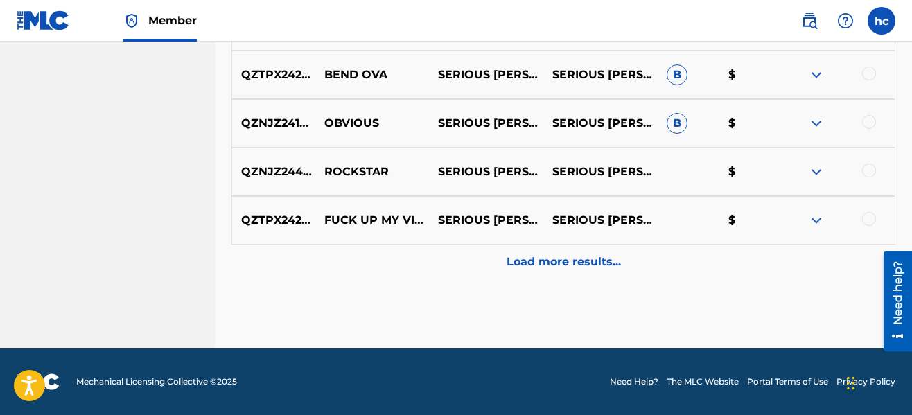
click at [576, 261] on p "Load more results..." at bounding box center [564, 262] width 114 height 17
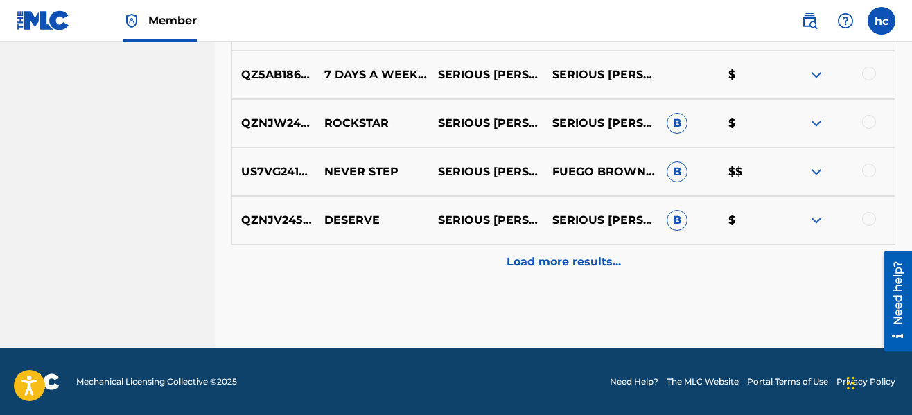
click at [576, 261] on p "Load more results..." at bounding box center [564, 262] width 114 height 17
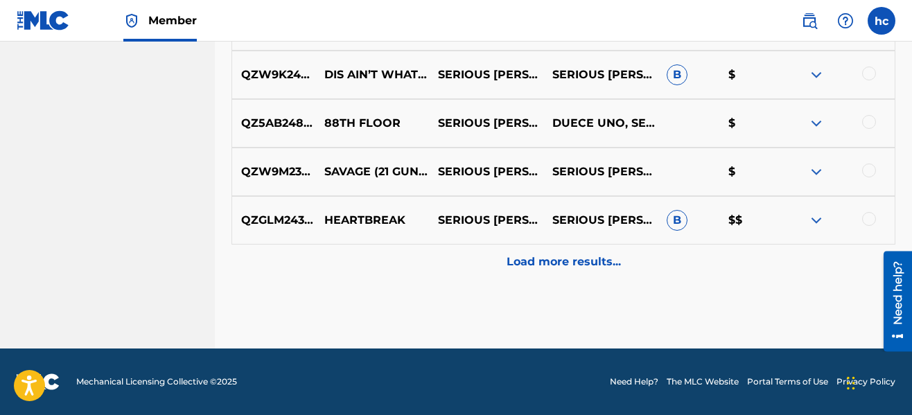
click at [576, 261] on p "Load more results..." at bounding box center [564, 262] width 114 height 17
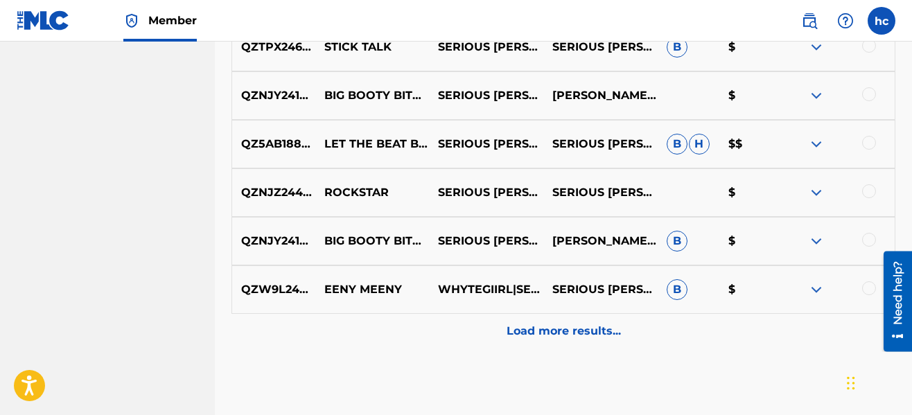
scroll to position [3704, 0]
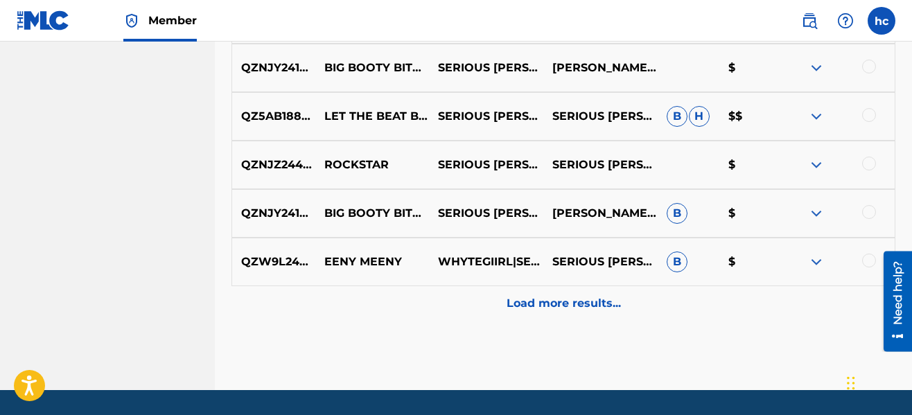
click at [872, 259] on div at bounding box center [869, 261] width 14 height 14
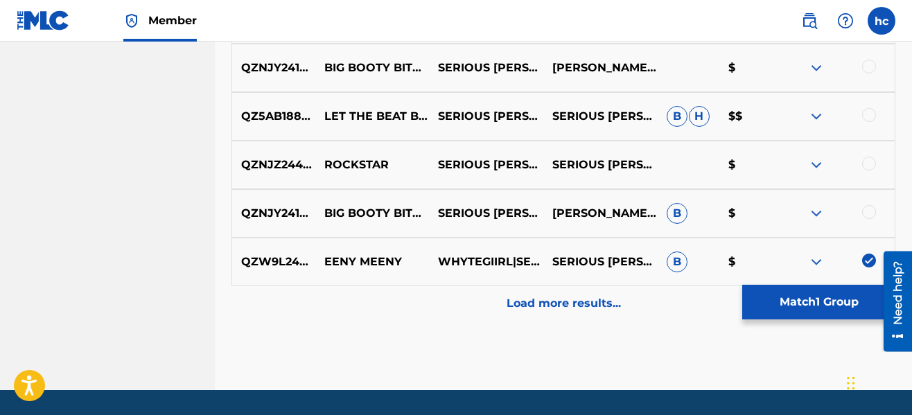
click at [605, 301] on p "Load more results..." at bounding box center [564, 303] width 114 height 17
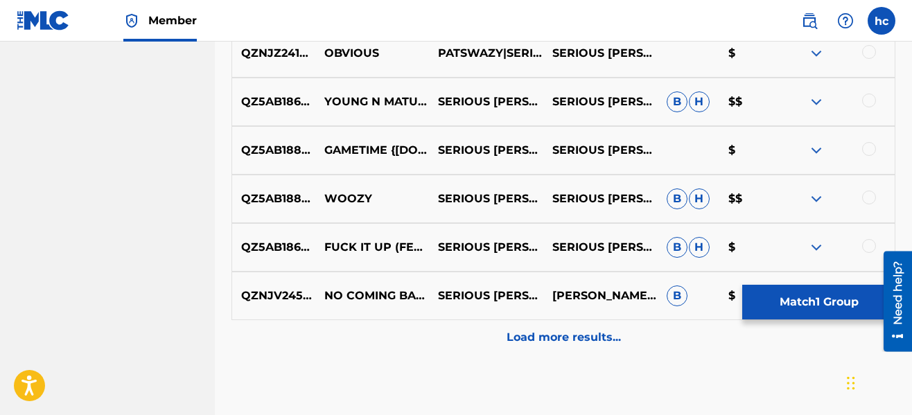
scroll to position [4176, 0]
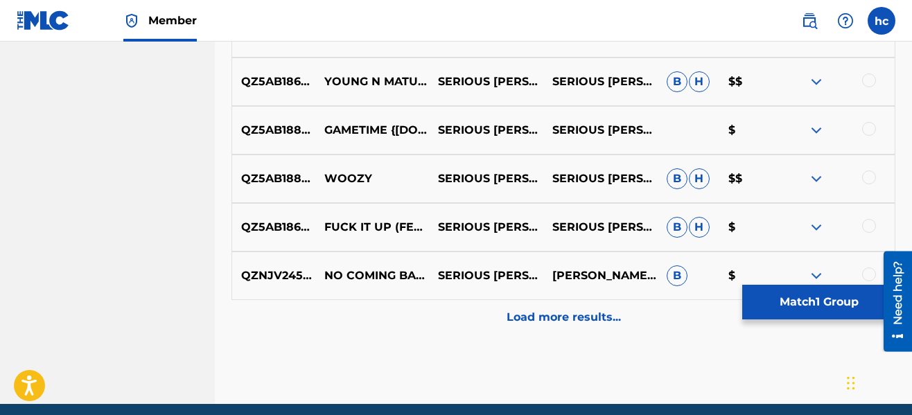
click at [524, 307] on div "Load more results..." at bounding box center [564, 317] width 664 height 35
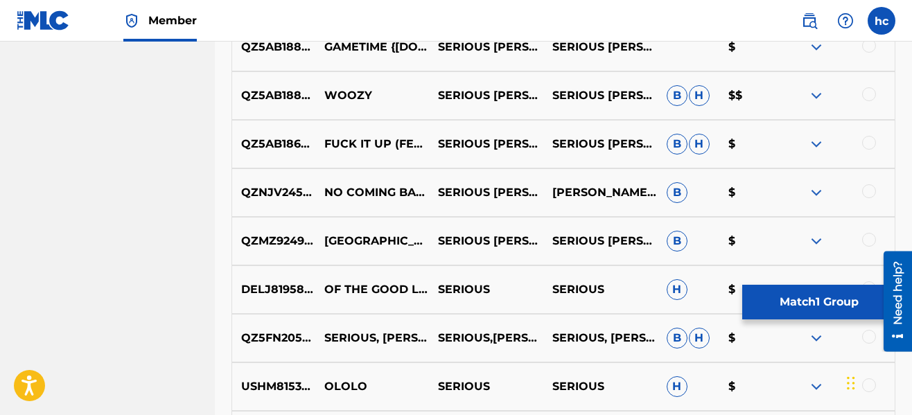
scroll to position [4287, 0]
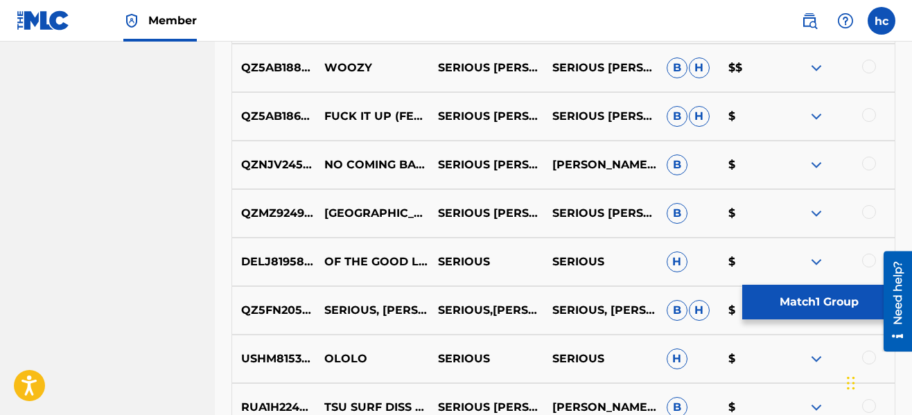
click at [775, 304] on button "Match 1 Group" at bounding box center [819, 302] width 153 height 35
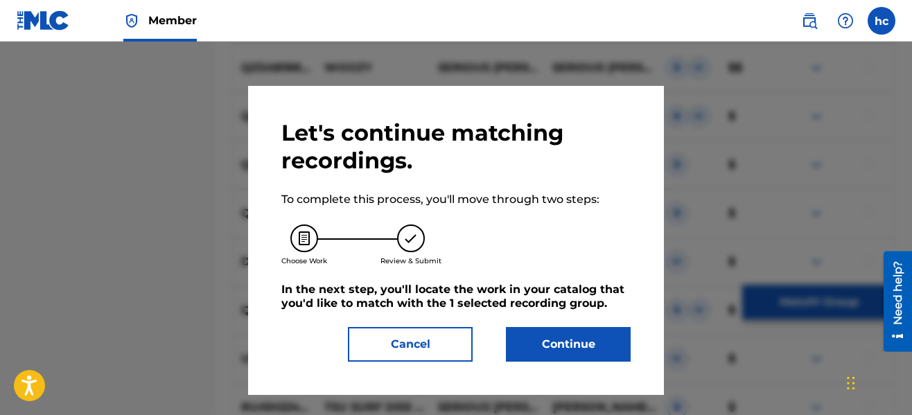
click at [598, 338] on button "Continue" at bounding box center [568, 344] width 125 height 35
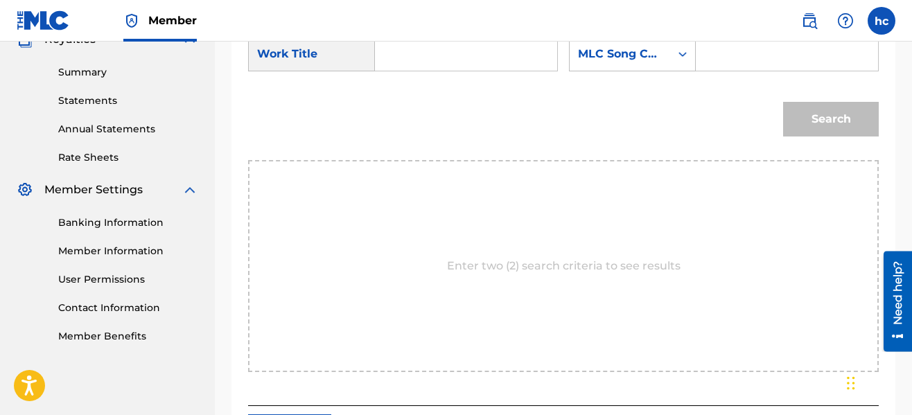
scroll to position [403, 0]
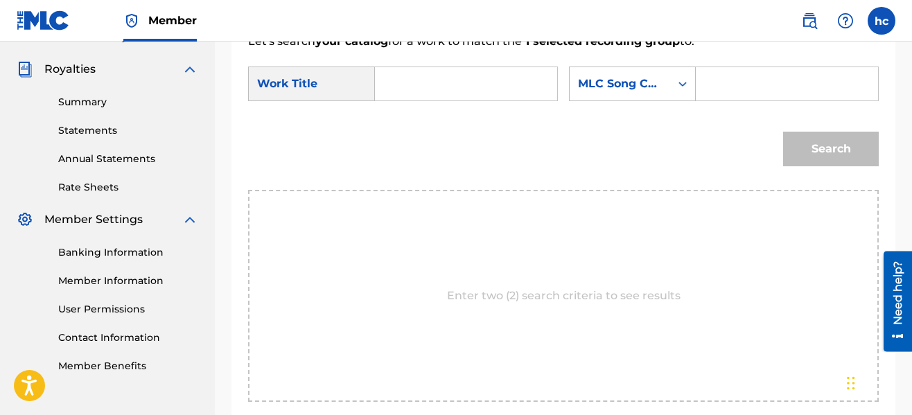
click at [409, 83] on input "Search Form" at bounding box center [466, 83] width 159 height 33
type input "eeny meeny"
click at [666, 86] on div "MLC Song Code" at bounding box center [620, 84] width 101 height 26
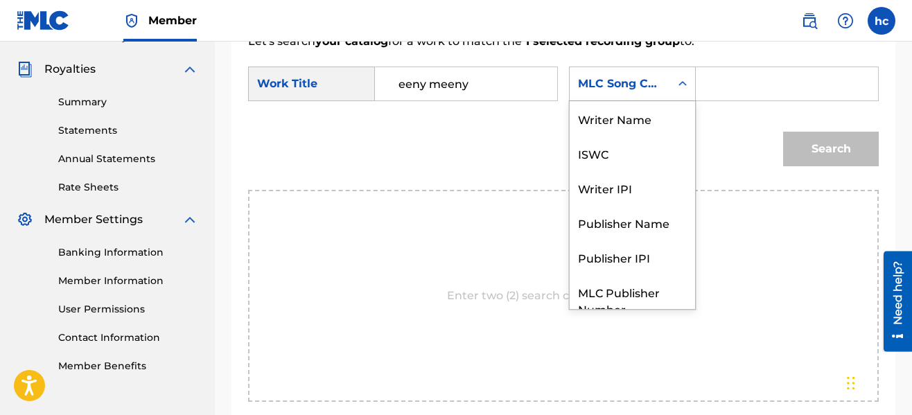
scroll to position [51, 0]
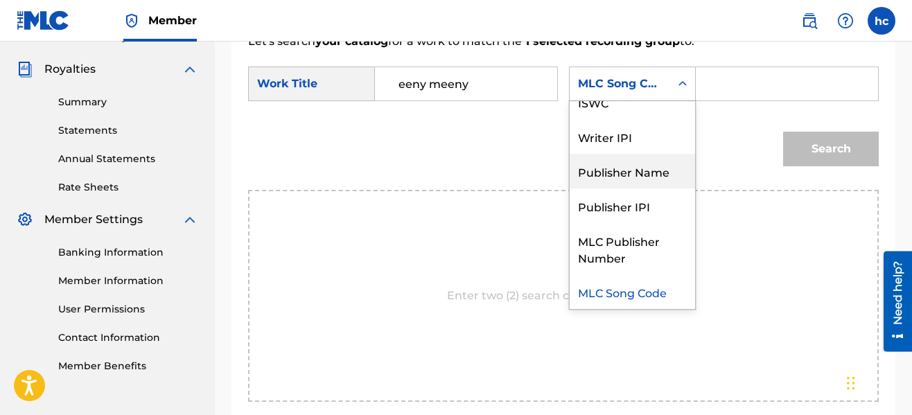
click at [645, 170] on div "Publisher Name" at bounding box center [632, 171] width 125 height 35
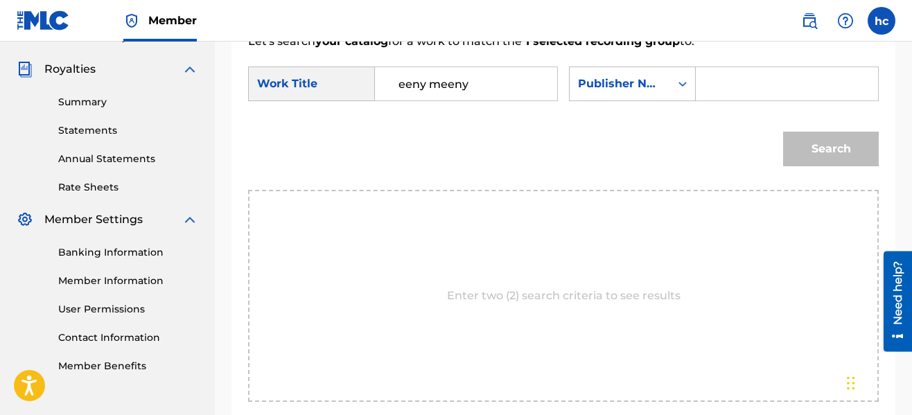
click at [745, 93] on input "Search Form" at bounding box center [787, 83] width 159 height 33
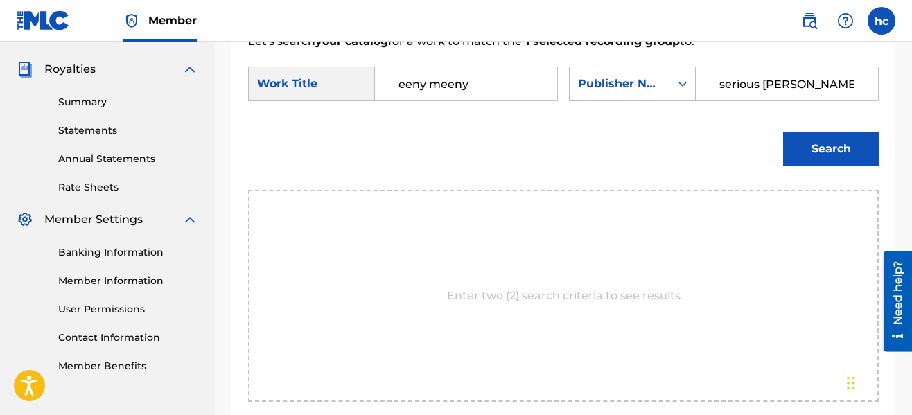
type input "serious [PERSON_NAME]"
click at [783, 132] on button "Search" at bounding box center [831, 149] width 96 height 35
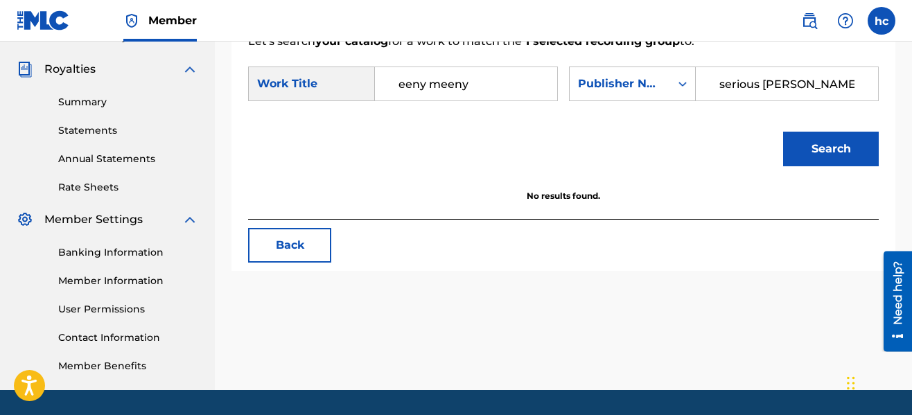
click at [489, 83] on input "eeny meeny" at bounding box center [466, 83] width 159 height 33
click at [783, 132] on button "Search" at bounding box center [831, 149] width 96 height 35
click at [458, 87] on input "eeny" at bounding box center [466, 83] width 159 height 33
click at [783, 132] on button "Search" at bounding box center [831, 149] width 96 height 35
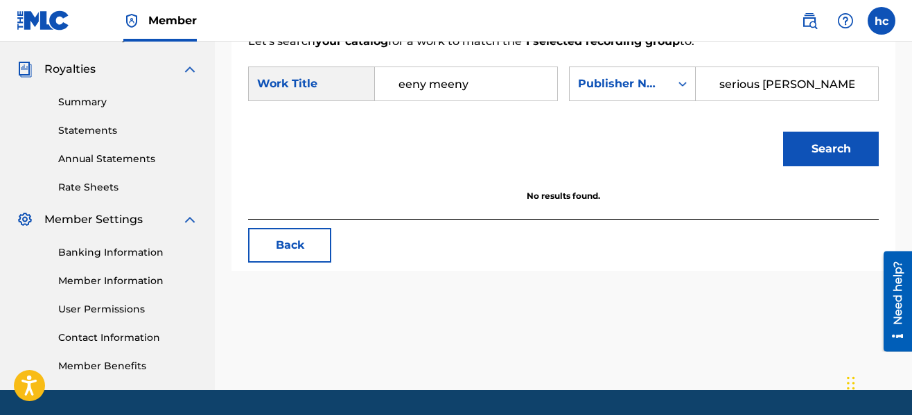
click at [410, 84] on input "eeny meeny" at bounding box center [466, 83] width 159 height 33
type input "Eeny Meeny"
click at [783, 132] on button "Search" at bounding box center [831, 149] width 96 height 35
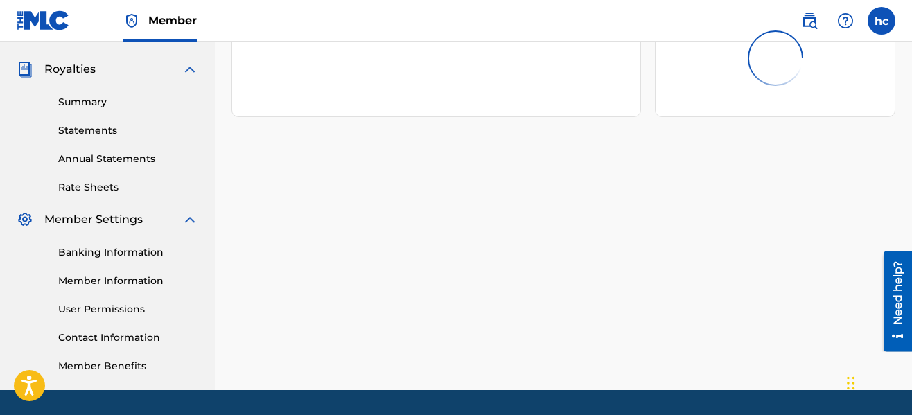
scroll to position [91, 0]
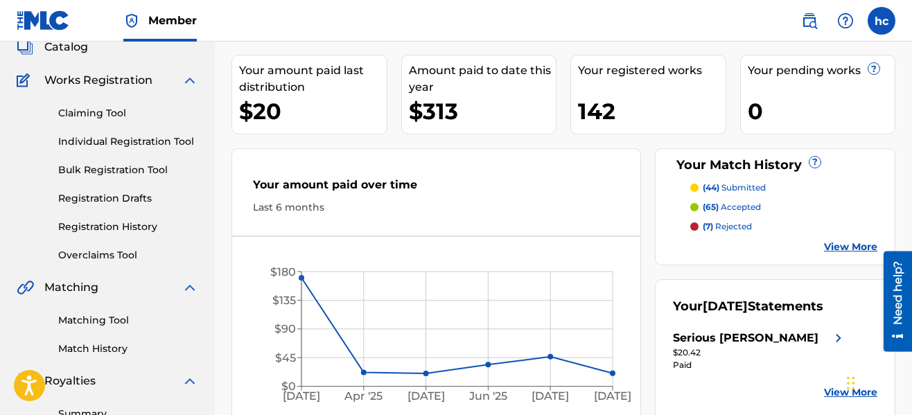
click at [123, 324] on link "Matching Tool" at bounding box center [128, 320] width 140 height 15
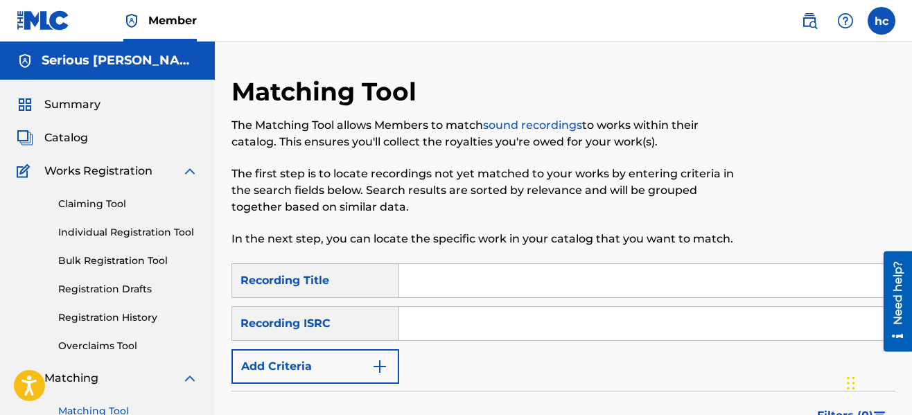
scroll to position [28, 0]
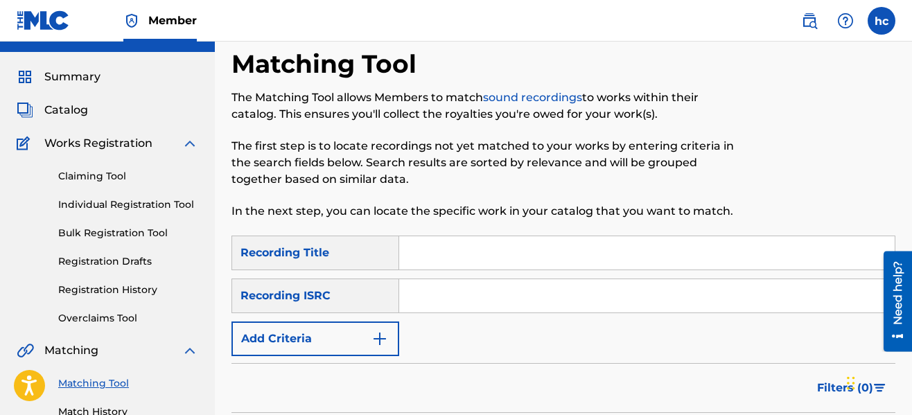
click at [392, 336] on button "Add Criteria" at bounding box center [316, 339] width 168 height 35
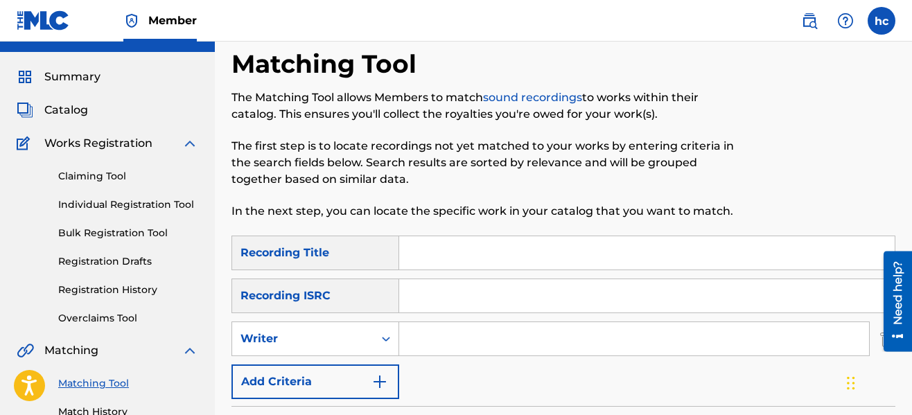
click at [456, 345] on input "Search Form" at bounding box center [634, 338] width 470 height 33
type input "serious [PERSON_NAME]"
click at [575, 390] on div "SearchWithCriteriaeb3ea9ec-11ca-45ed-8bbb-423310fee9c7 Recording Title SearchWi…" at bounding box center [564, 318] width 664 height 164
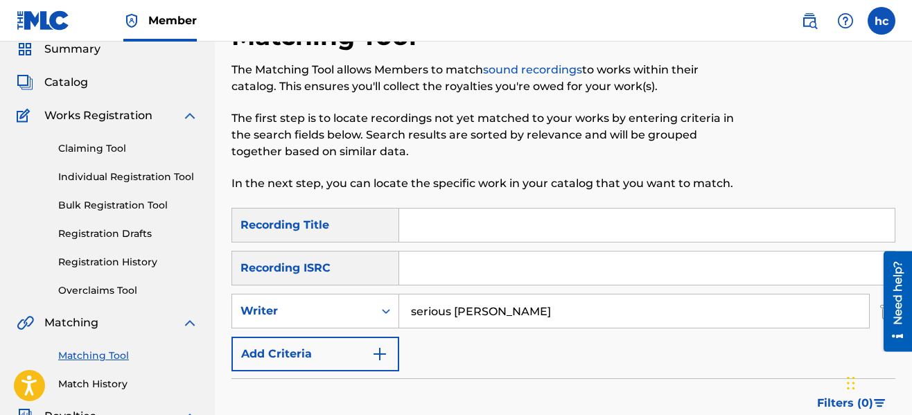
scroll to position [444, 0]
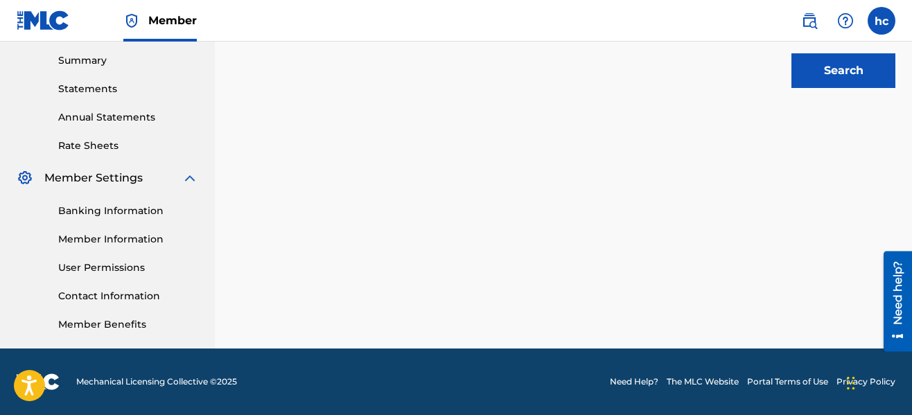
click at [799, 78] on button "Search" at bounding box center [844, 70] width 104 height 35
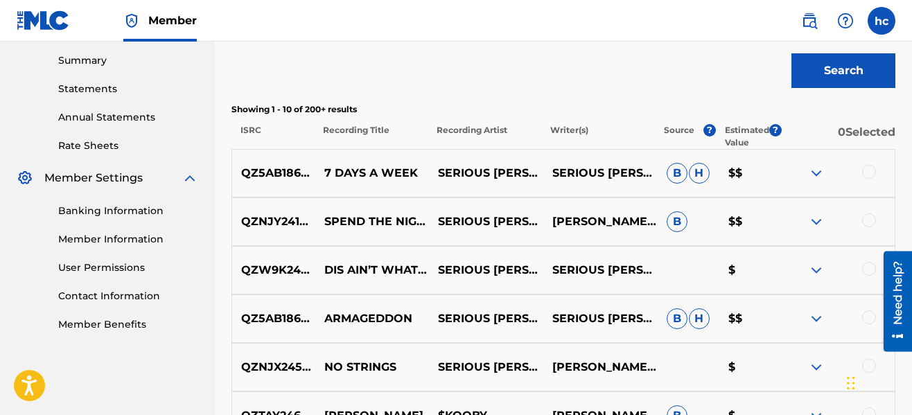
click at [579, 92] on div "Search" at bounding box center [564, 67] width 664 height 55
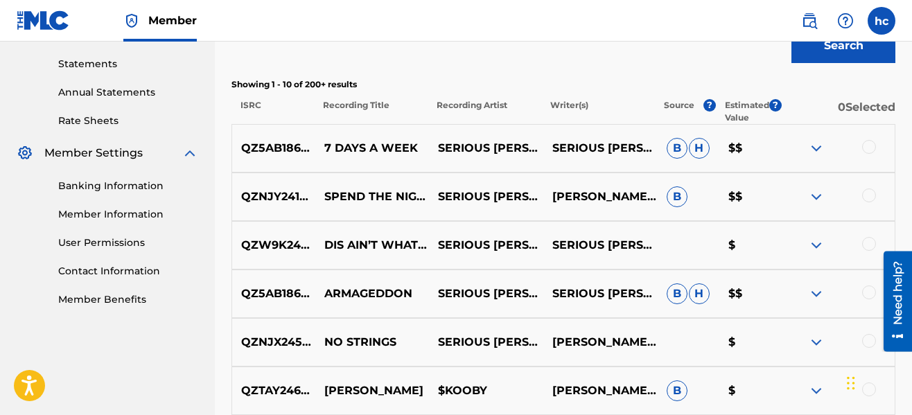
scroll to position [834, 0]
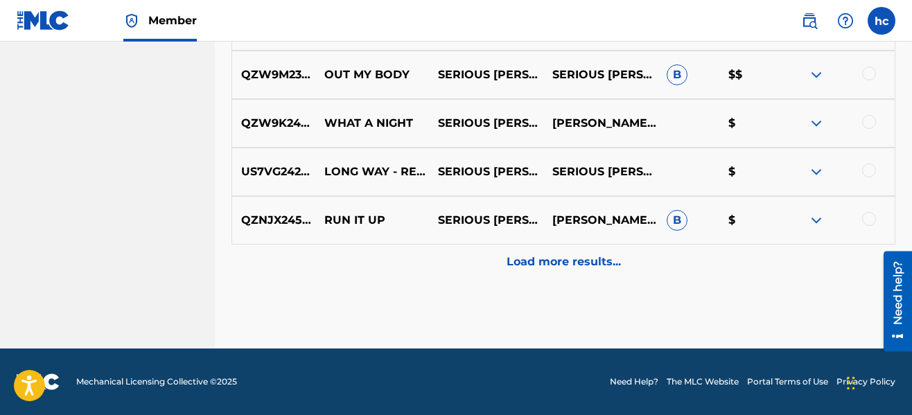
click at [584, 265] on p "Load more results..." at bounding box center [564, 262] width 114 height 17
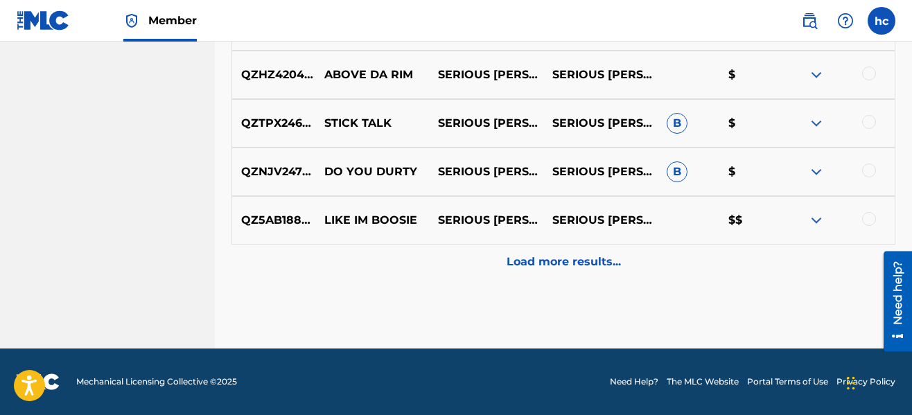
click at [584, 265] on p "Load more results..." at bounding box center [564, 262] width 114 height 17
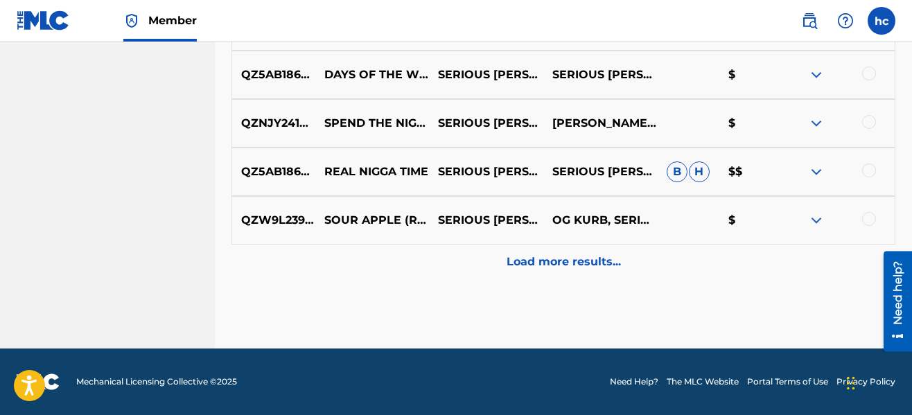
click at [584, 265] on p "Load more results..." at bounding box center [564, 262] width 114 height 17
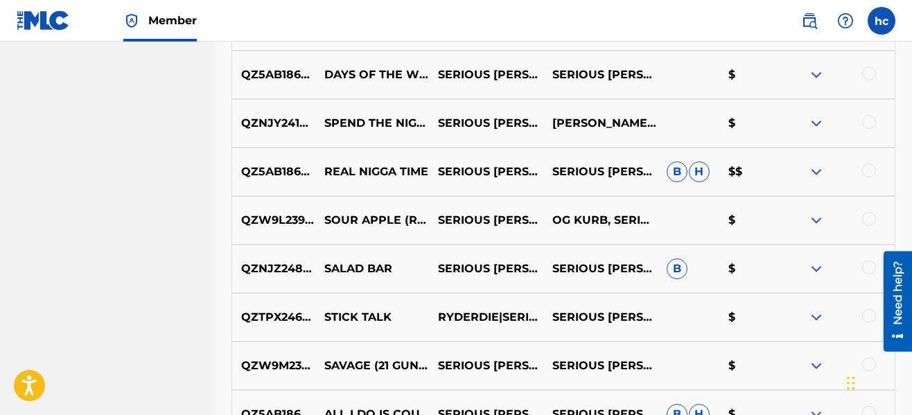
scroll to position [1832, 0]
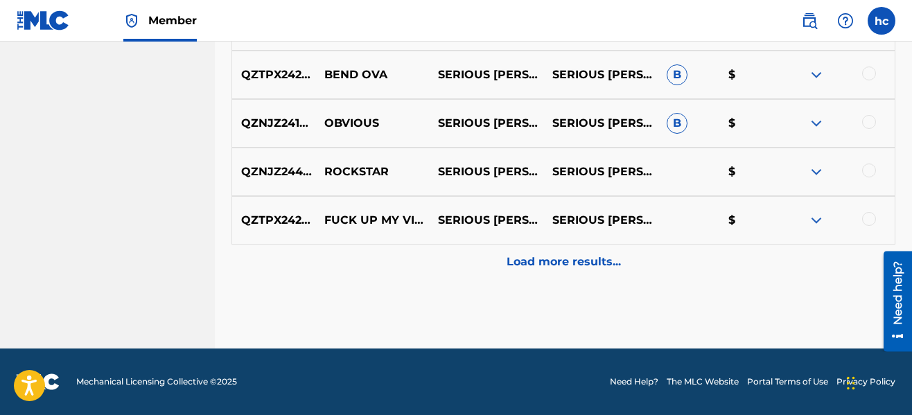
click at [584, 265] on p "Load more results..." at bounding box center [564, 262] width 114 height 17
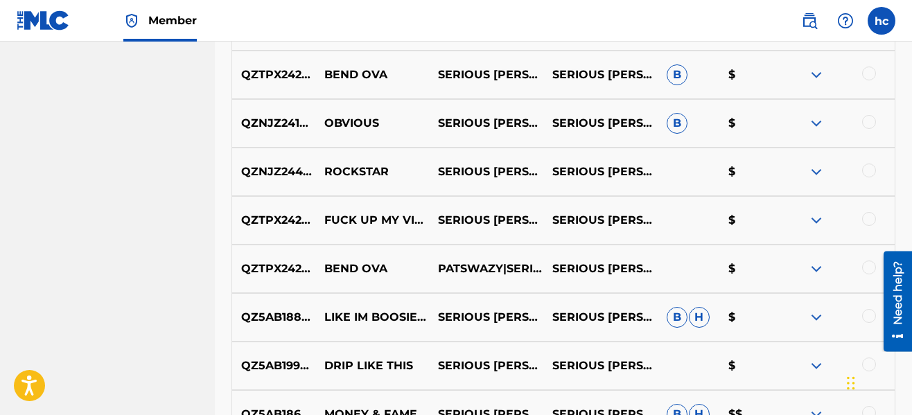
scroll to position [2318, 0]
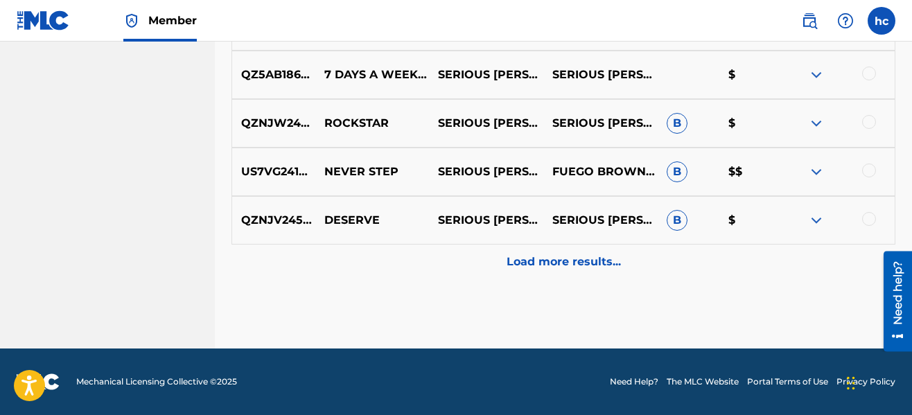
click at [584, 265] on p "Load more results..." at bounding box center [564, 262] width 114 height 17
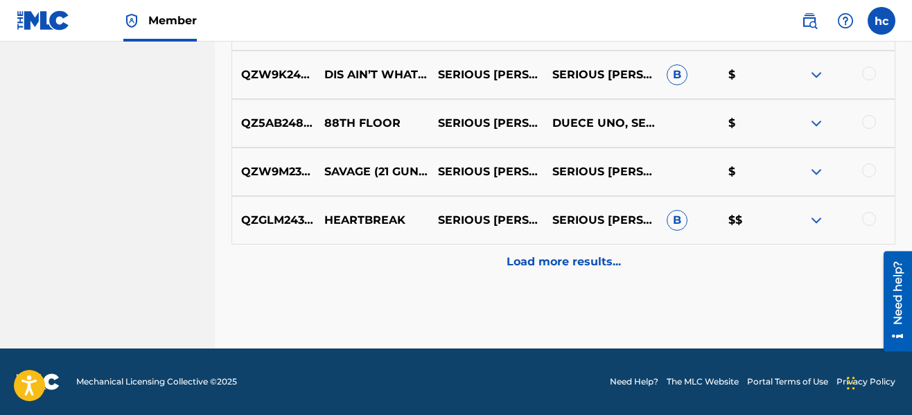
click at [584, 265] on p "Load more results..." at bounding box center [564, 262] width 114 height 17
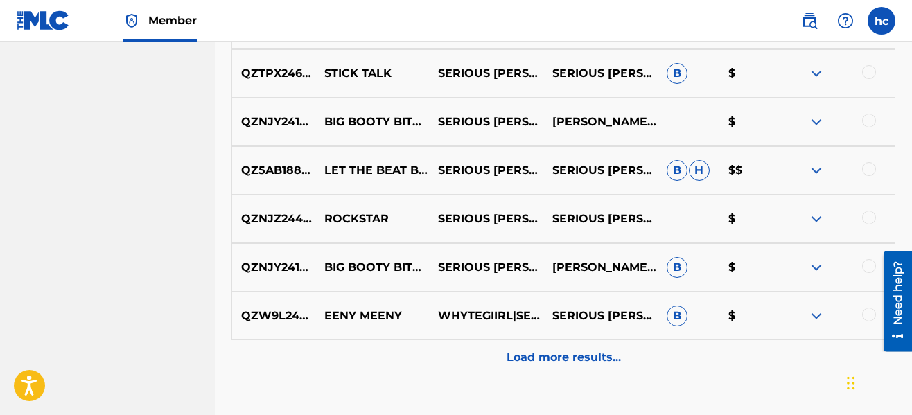
scroll to position [3676, 0]
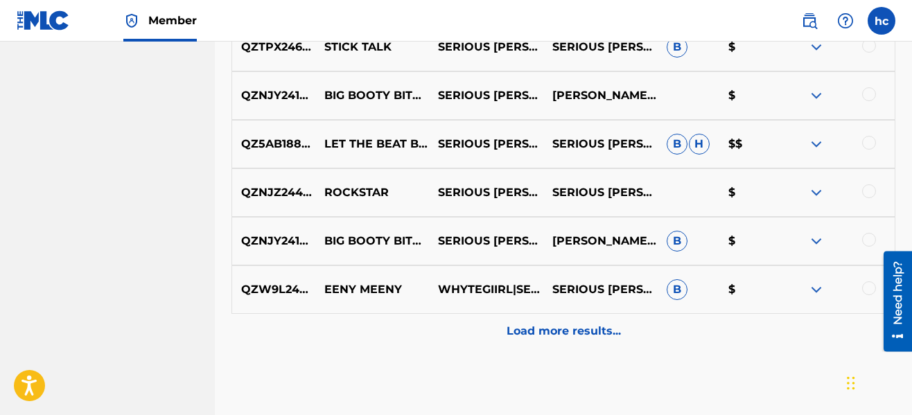
click at [553, 322] on div "Load more results..." at bounding box center [564, 331] width 664 height 35
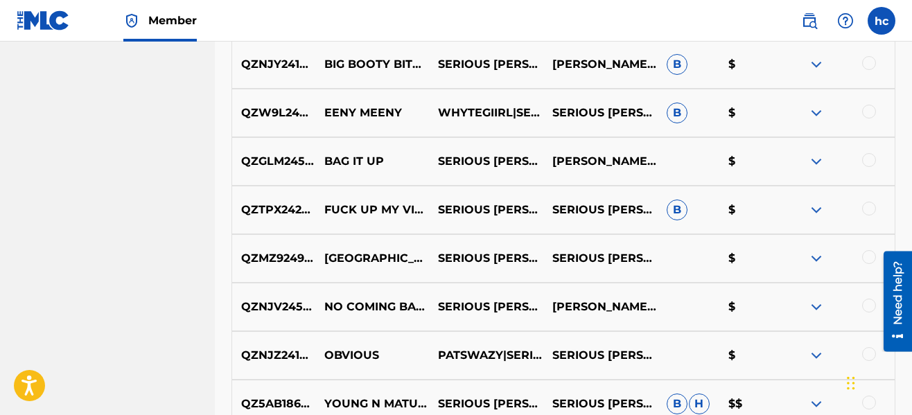
scroll to position [3898, 0]
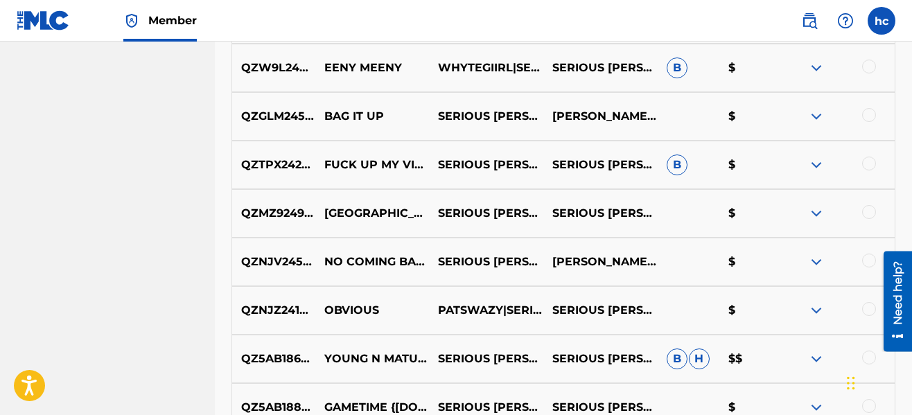
click at [869, 212] on div at bounding box center [869, 212] width 14 height 14
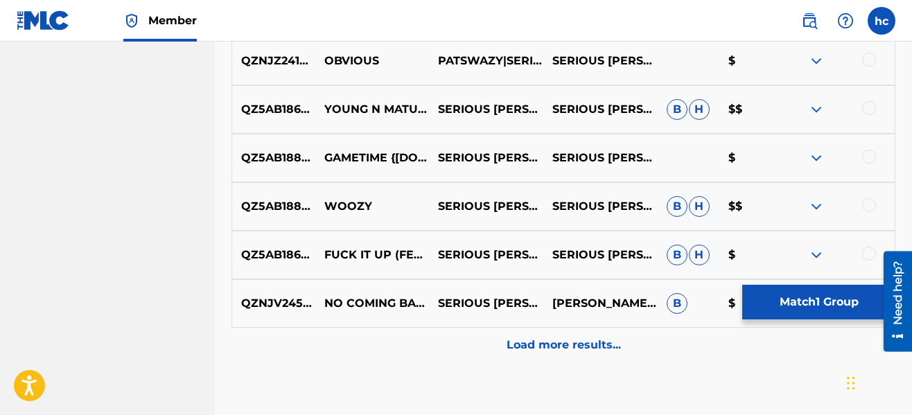
scroll to position [4176, 0]
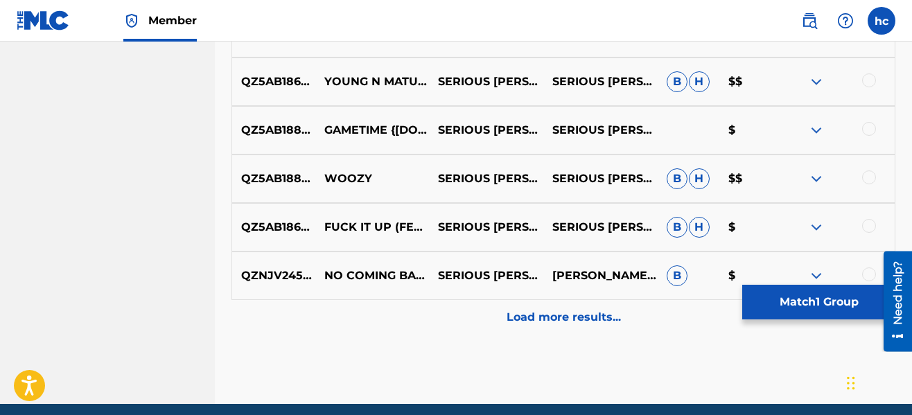
click at [487, 330] on div "Load more results..." at bounding box center [564, 317] width 664 height 35
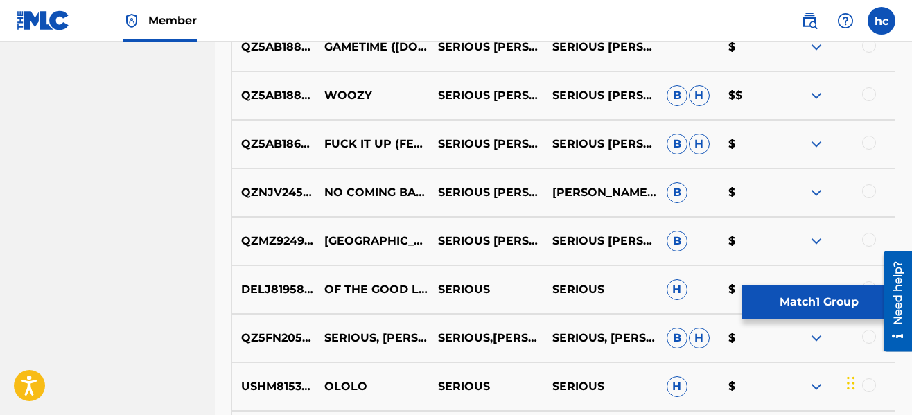
scroll to position [4287, 0]
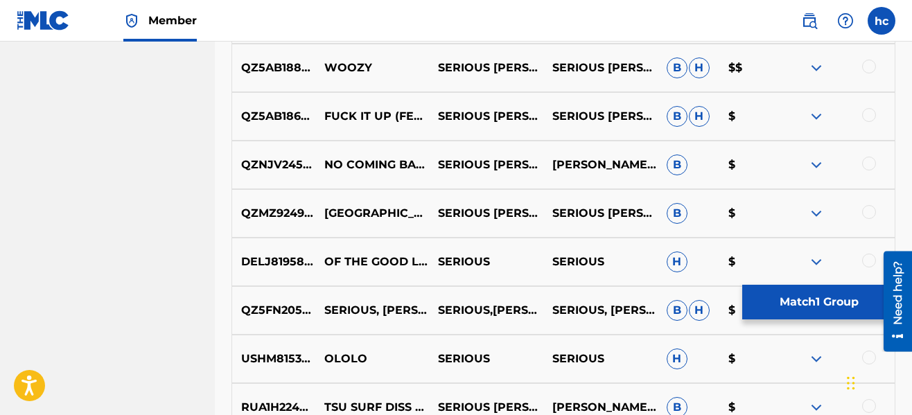
click at [874, 213] on div at bounding box center [869, 212] width 14 height 14
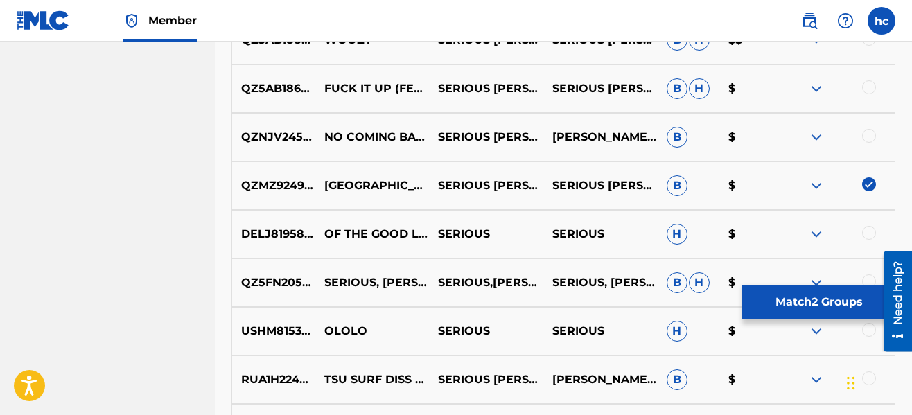
click at [794, 293] on button "Match 2 Groups" at bounding box center [819, 302] width 153 height 35
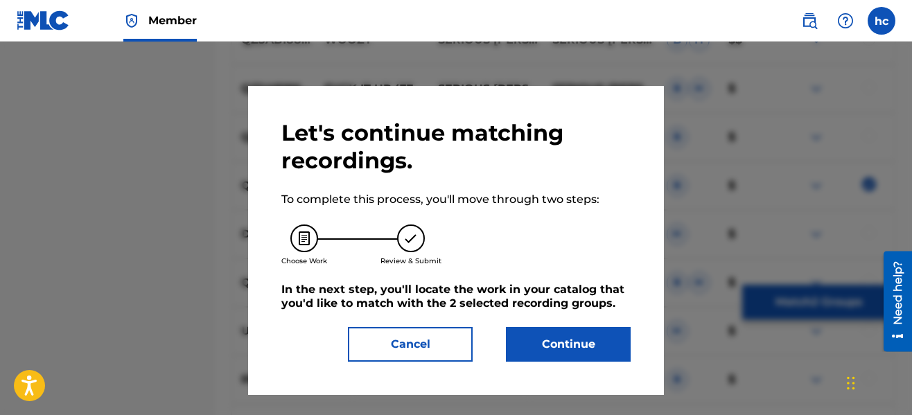
click at [600, 340] on button "Continue" at bounding box center [568, 344] width 125 height 35
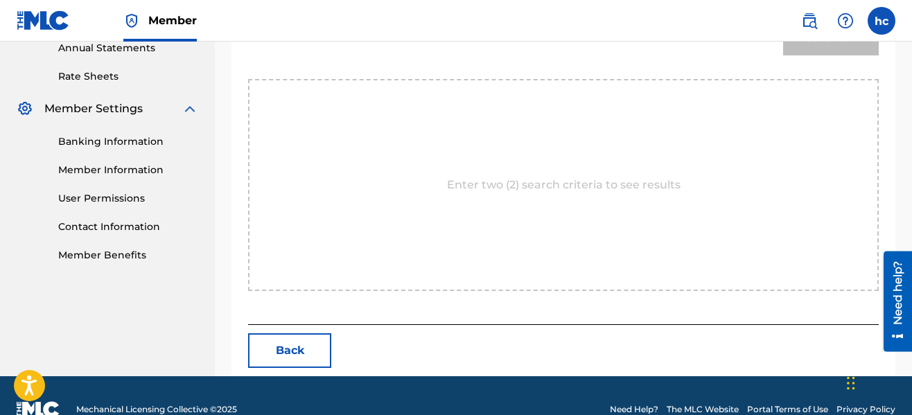
scroll to position [375, 0]
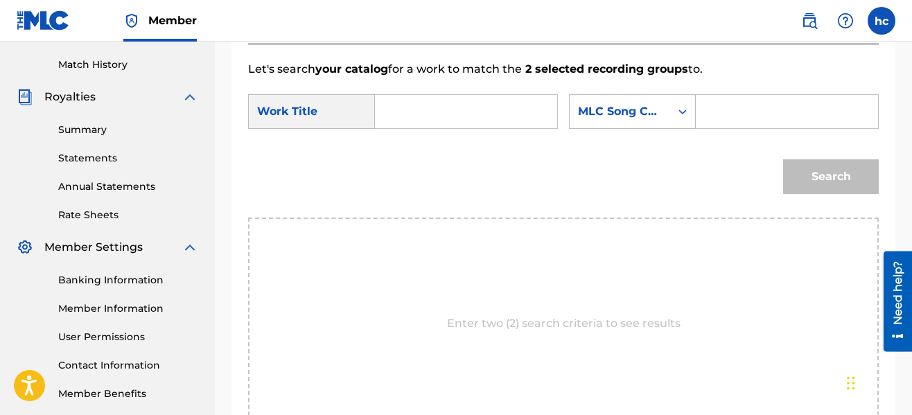
click at [440, 114] on input "Search Form" at bounding box center [466, 111] width 159 height 33
click at [406, 142] on strong "fij" at bounding box center [404, 142] width 11 height 13
type input "[GEOGRAPHIC_DATA]"
click at [624, 109] on div "MLC Song Code" at bounding box center [620, 111] width 84 height 17
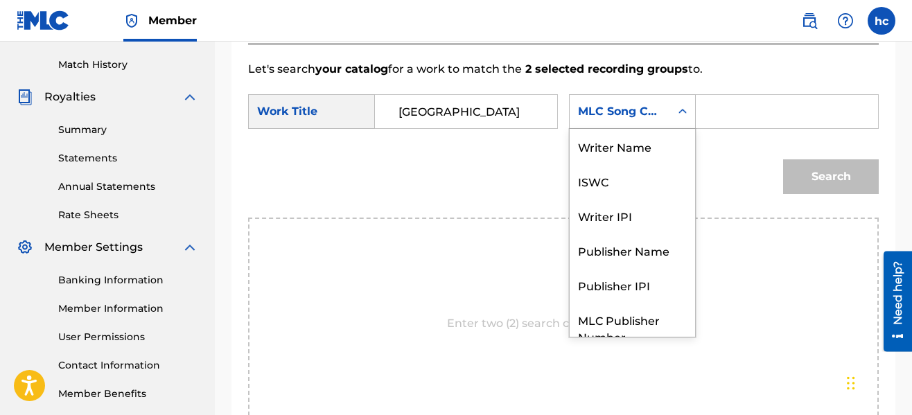
scroll to position [51, 0]
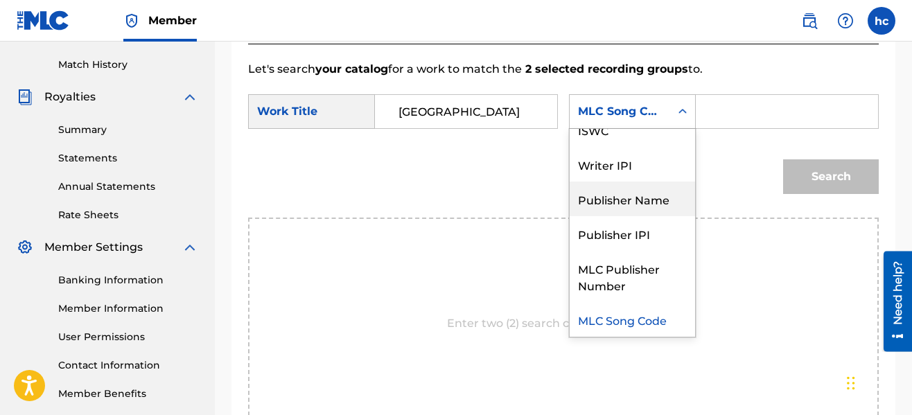
click at [634, 198] on div "Publisher Name" at bounding box center [632, 199] width 125 height 35
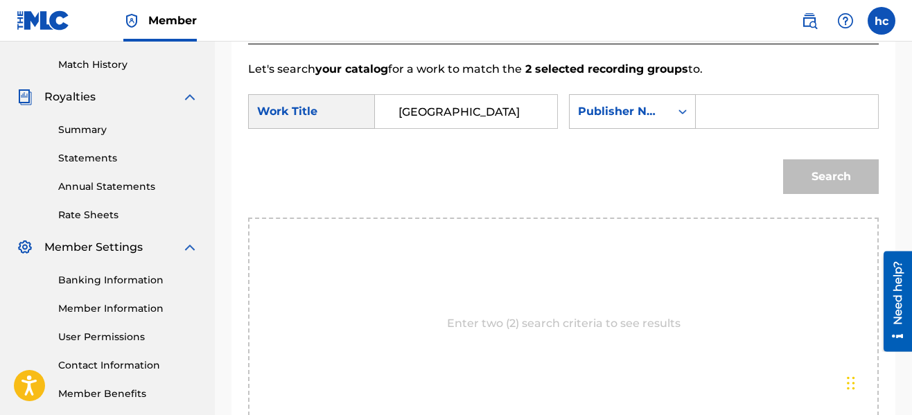
click at [752, 111] on input "Search Form" at bounding box center [787, 111] width 159 height 33
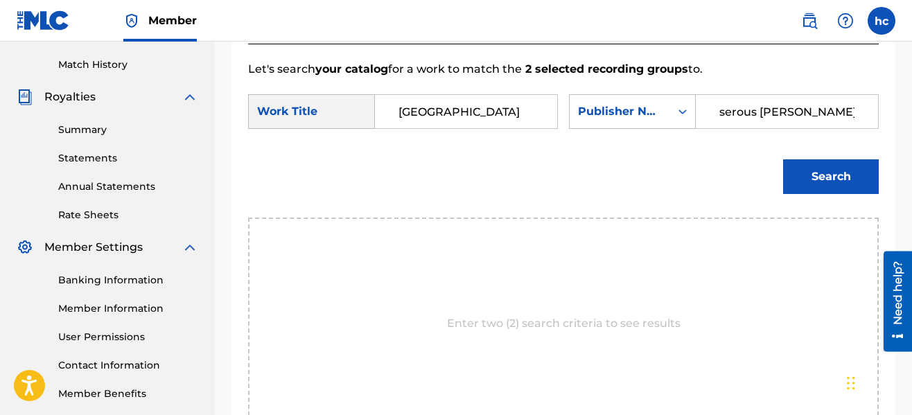
type input "serous [PERSON_NAME]"
click at [783, 159] on button "Search" at bounding box center [831, 176] width 96 height 35
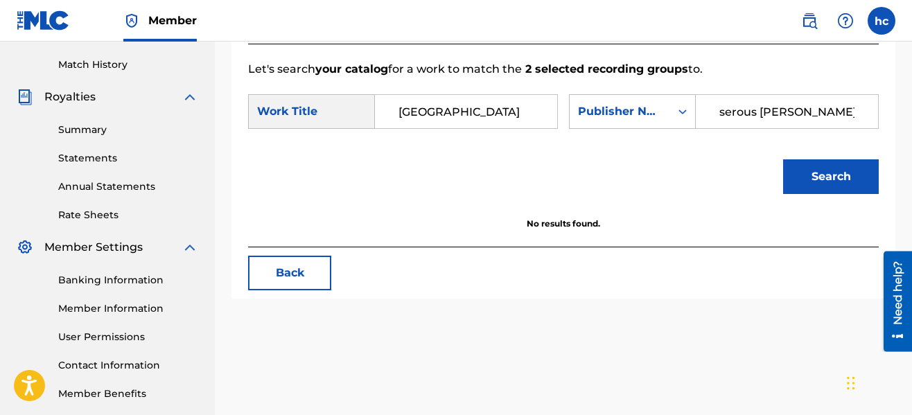
click at [799, 177] on button "Search" at bounding box center [831, 176] width 96 height 35
click at [443, 113] on input "[GEOGRAPHIC_DATA]" at bounding box center [466, 111] width 159 height 33
type input "f"
type input "[GEOGRAPHIC_DATA]"
click at [783, 159] on button "Search" at bounding box center [831, 176] width 96 height 35
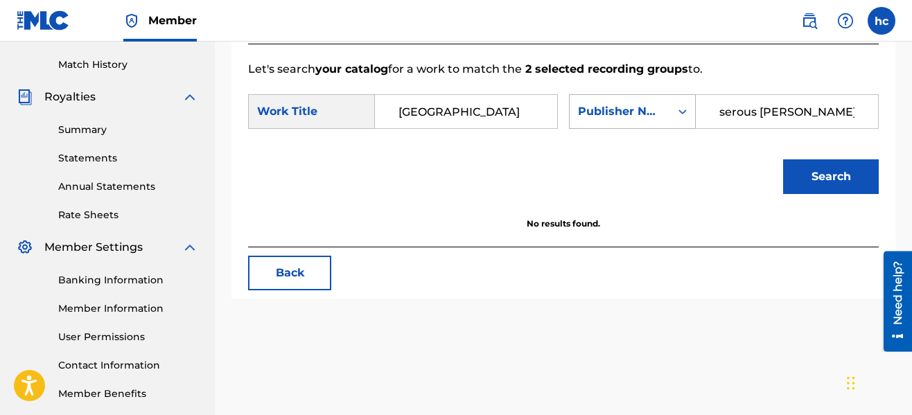
click at [671, 110] on div "Search Form" at bounding box center [682, 111] width 25 height 25
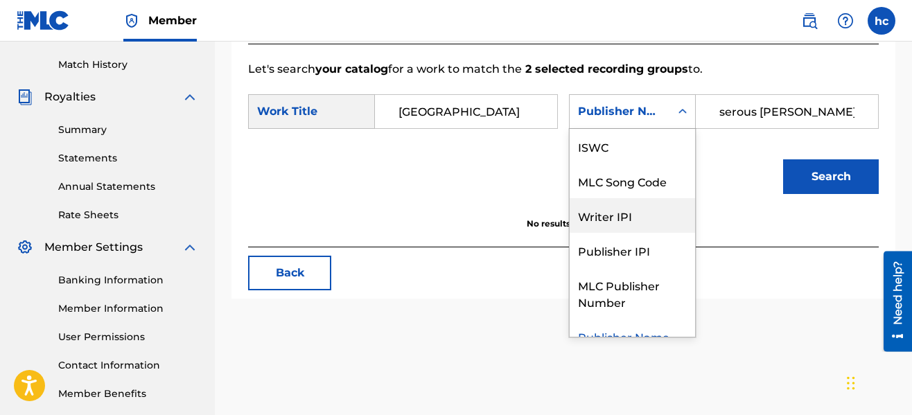
scroll to position [0, 0]
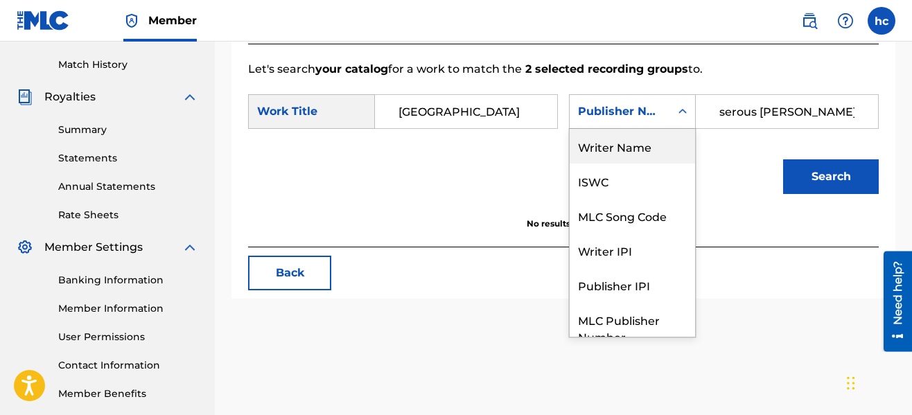
click at [648, 145] on div "Writer Name" at bounding box center [632, 146] width 125 height 35
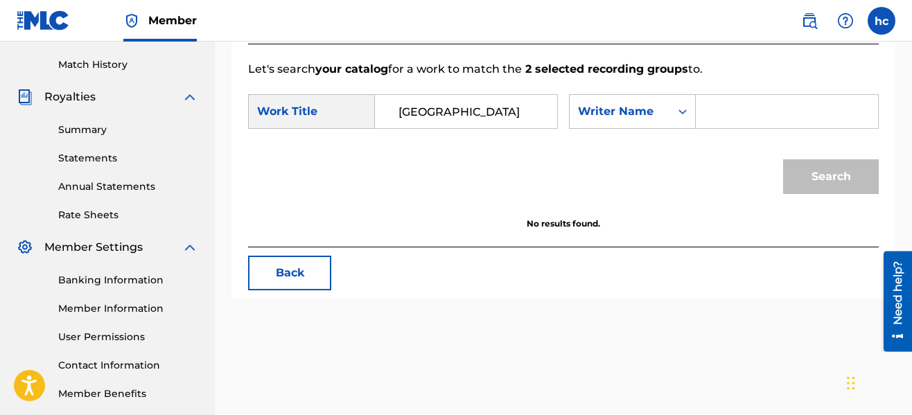
click at [724, 114] on input "Search Form" at bounding box center [787, 111] width 159 height 33
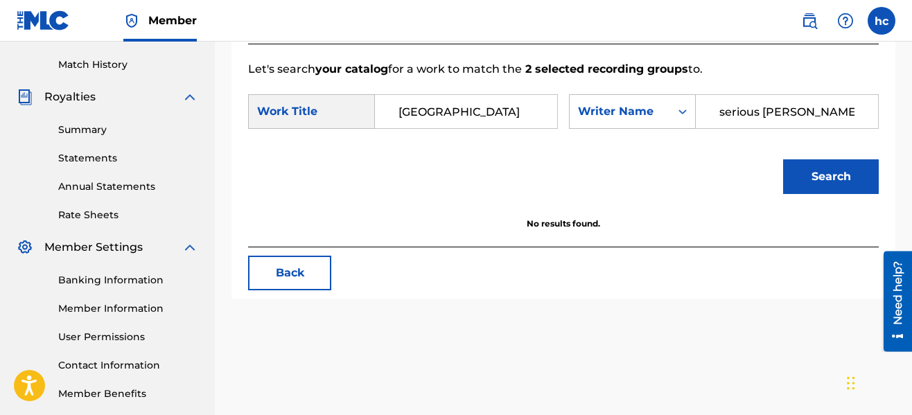
type input "serious [PERSON_NAME]"
click at [783, 159] on button "Search" at bounding box center [831, 176] width 96 height 35
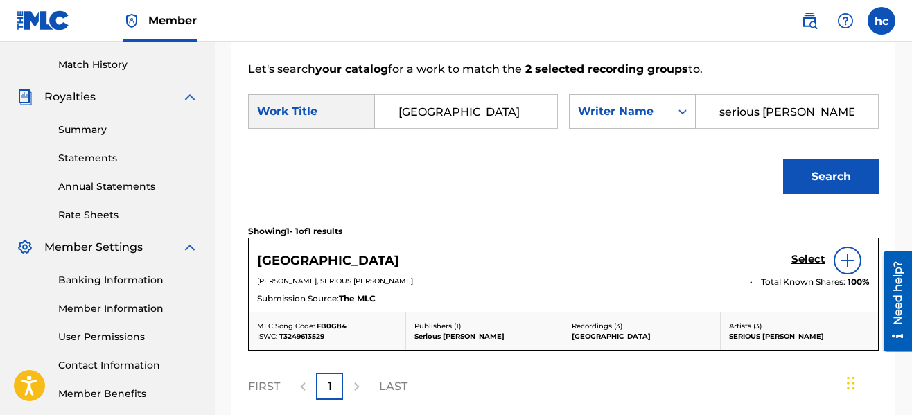
click at [813, 258] on h5 "Select" at bounding box center [809, 259] width 34 height 13
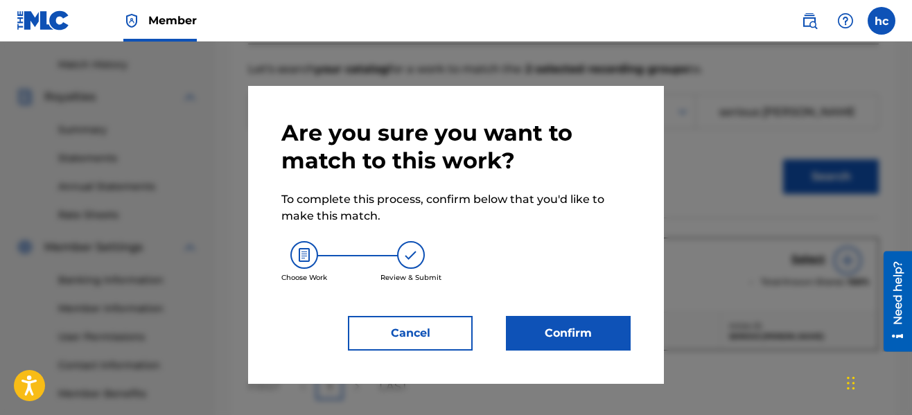
click at [579, 336] on button "Confirm" at bounding box center [568, 333] width 125 height 35
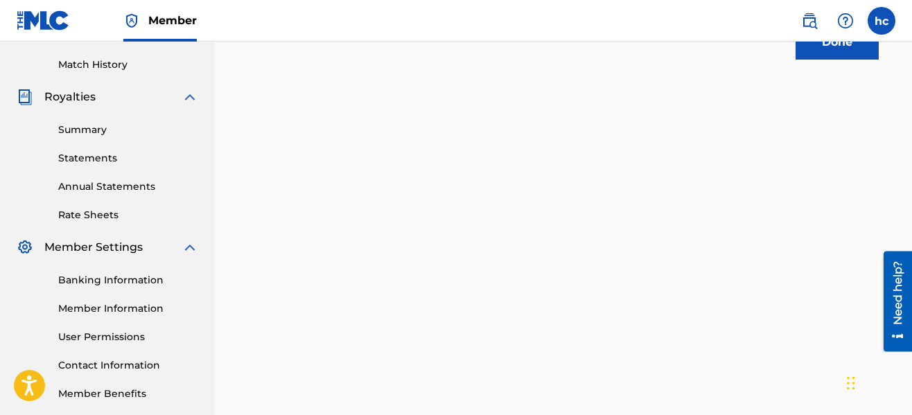
click at [813, 50] on button "Done" at bounding box center [837, 42] width 83 height 35
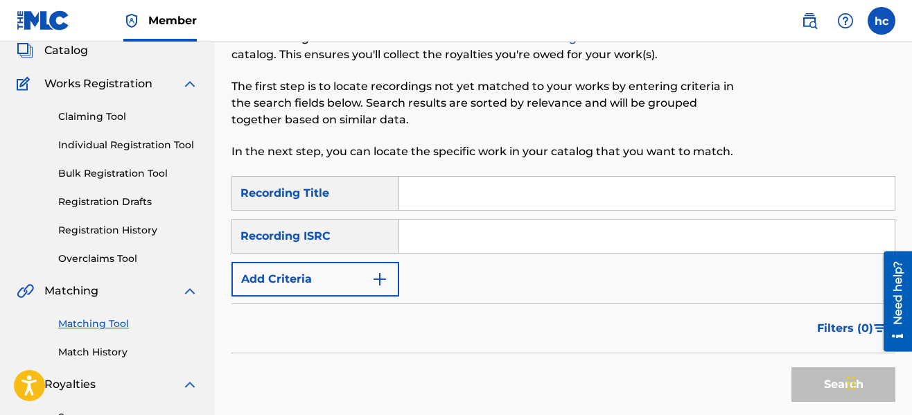
scroll to position [42, 0]
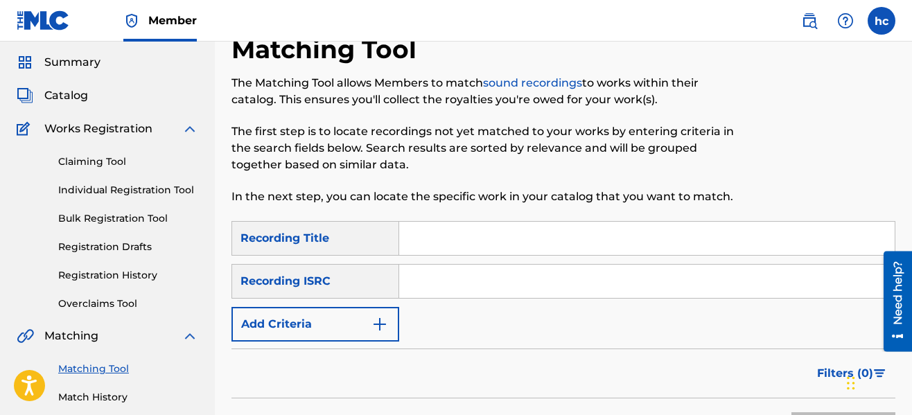
click at [390, 319] on button "Add Criteria" at bounding box center [316, 324] width 168 height 35
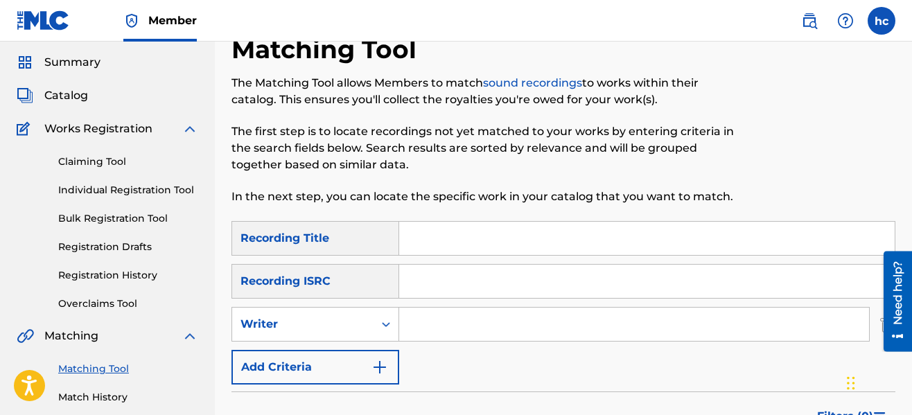
click at [477, 325] on input "Search Form" at bounding box center [634, 324] width 470 height 33
type input "serious [PERSON_NAME]"
click at [616, 371] on div "SearchWithCriteriaeb3ea9ec-11ca-45ed-8bbb-423310fee9c7 Recording Title SearchWi…" at bounding box center [564, 303] width 664 height 164
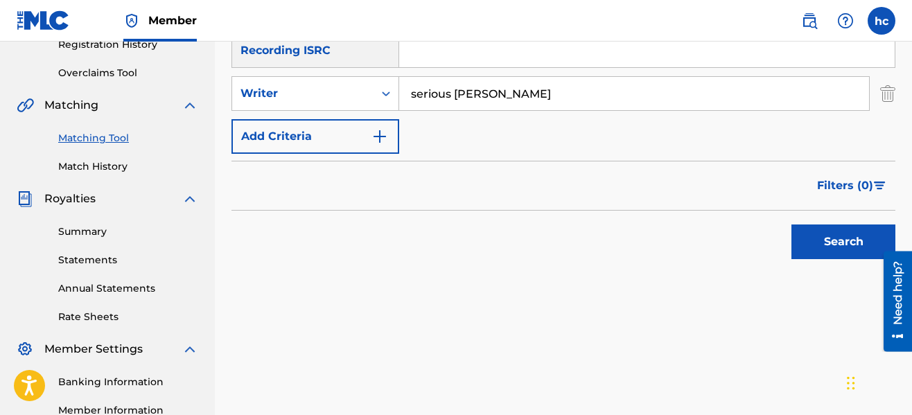
scroll to position [292, 0]
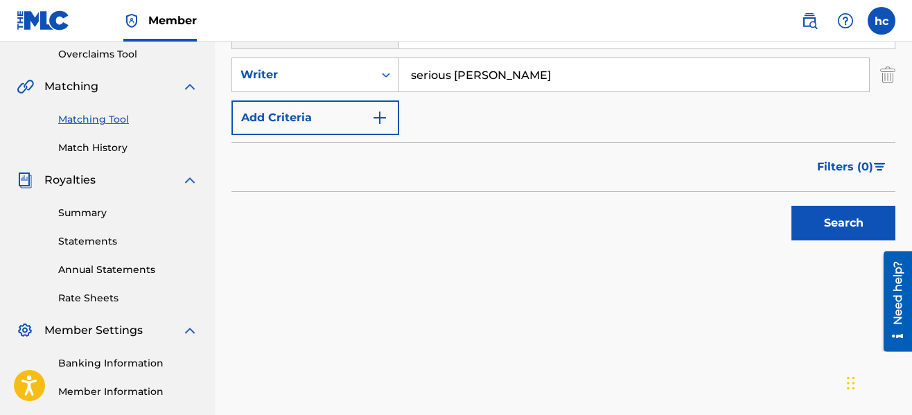
click at [818, 218] on button "Search" at bounding box center [844, 223] width 104 height 35
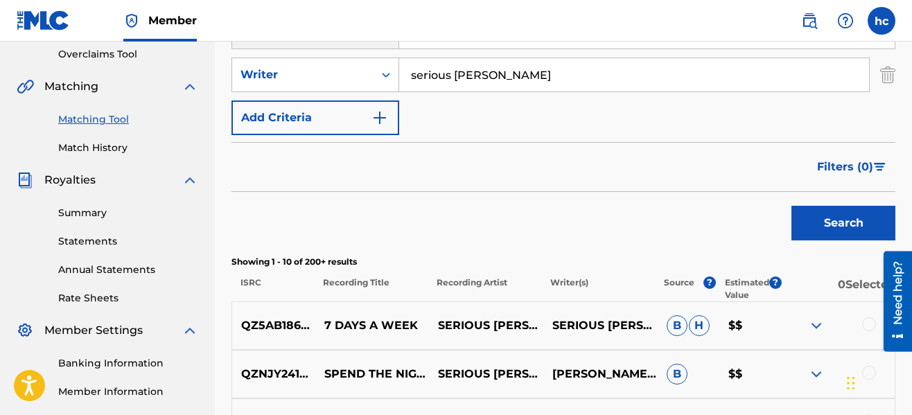
scroll to position [320, 0]
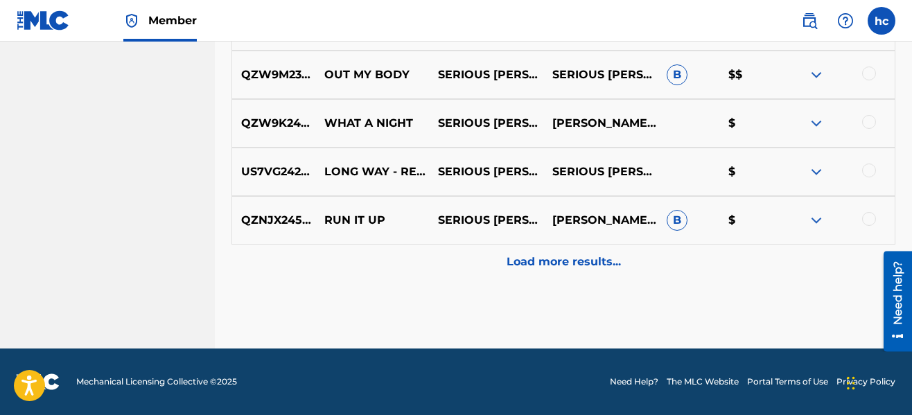
click at [522, 261] on p "Load more results..." at bounding box center [564, 262] width 114 height 17
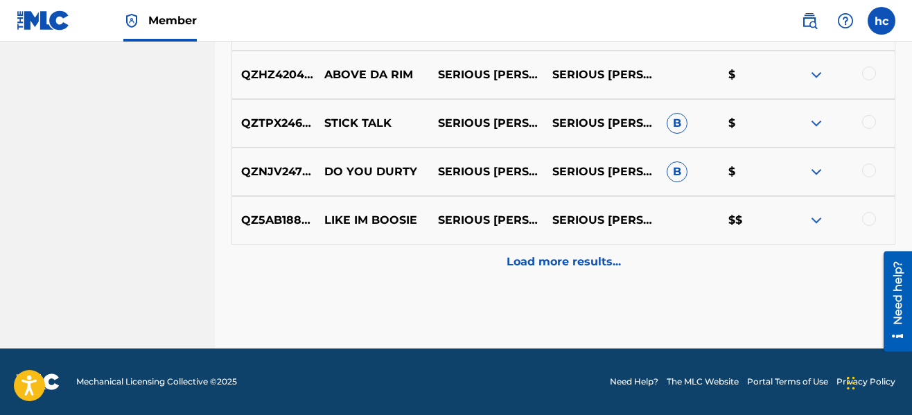
click at [522, 261] on p "Load more results..." at bounding box center [564, 262] width 114 height 17
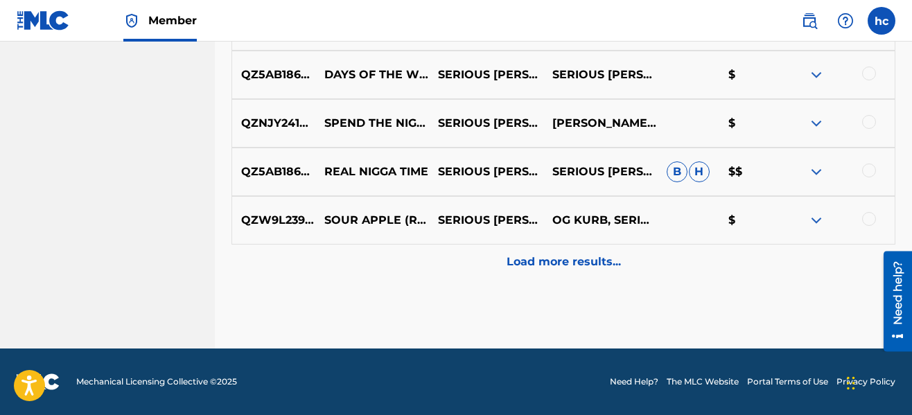
click at [522, 261] on p "Load more results..." at bounding box center [564, 262] width 114 height 17
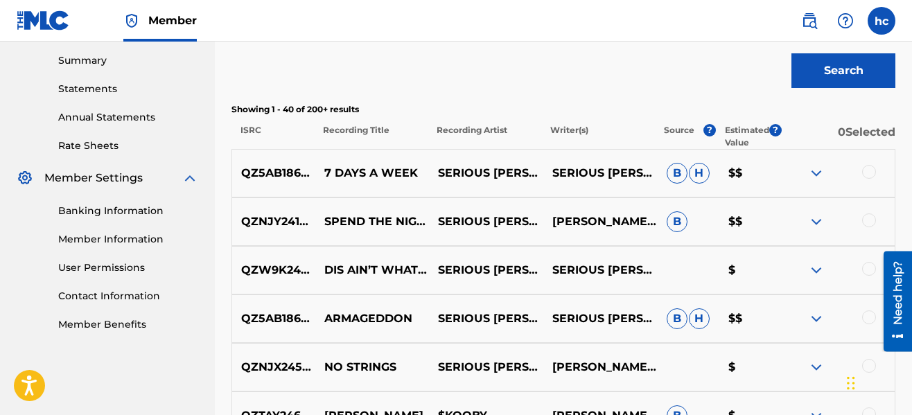
scroll to position [1832, 0]
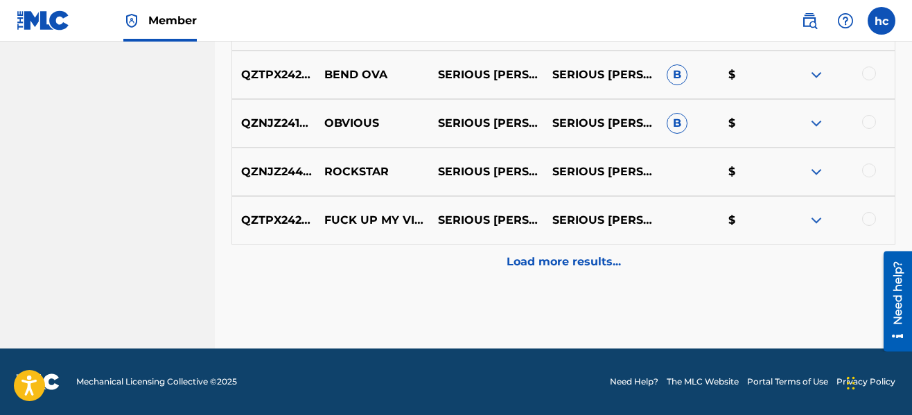
click at [522, 261] on p "Load more results..." at bounding box center [564, 262] width 114 height 17
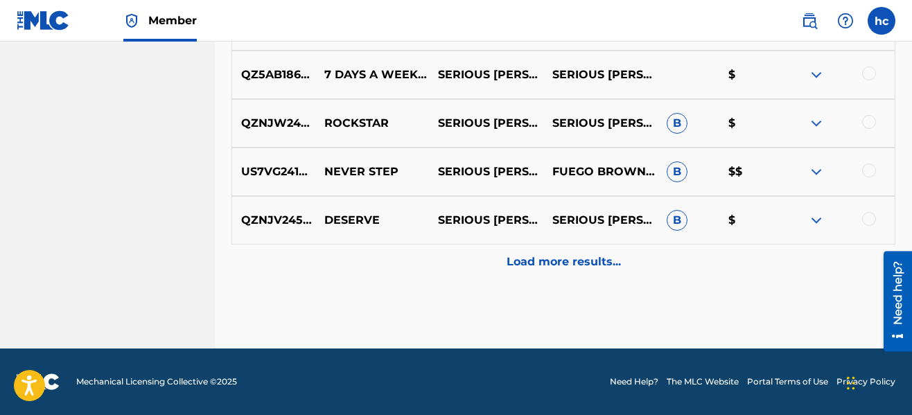
click at [522, 261] on p "Load more results..." at bounding box center [564, 262] width 114 height 17
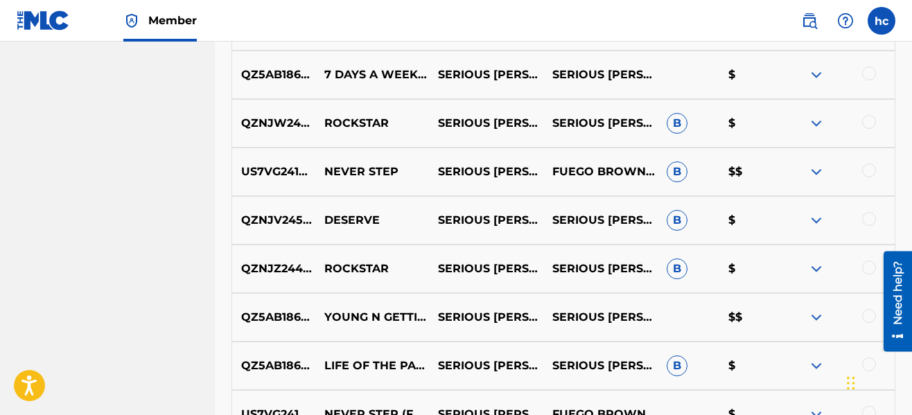
scroll to position [2803, 0]
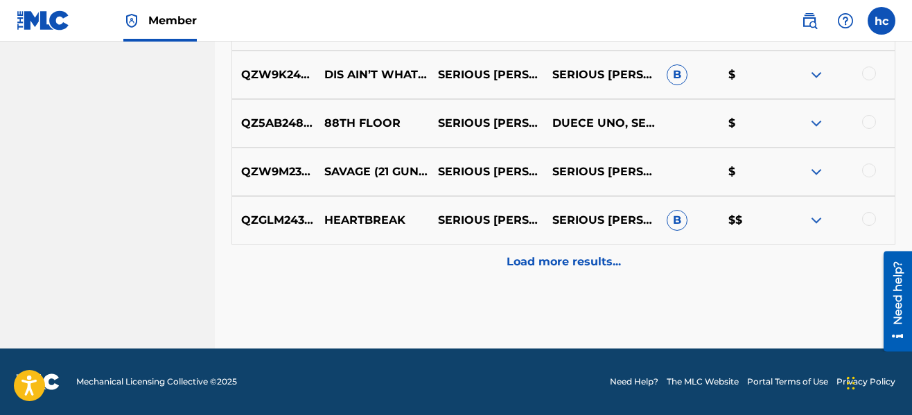
click at [522, 261] on p "Load more results..." at bounding box center [564, 262] width 114 height 17
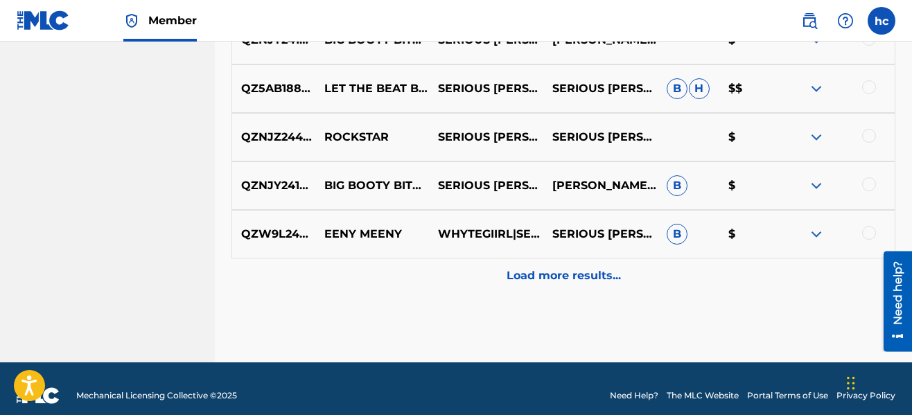
click at [522, 261] on div "Load more results..." at bounding box center [564, 276] width 664 height 35
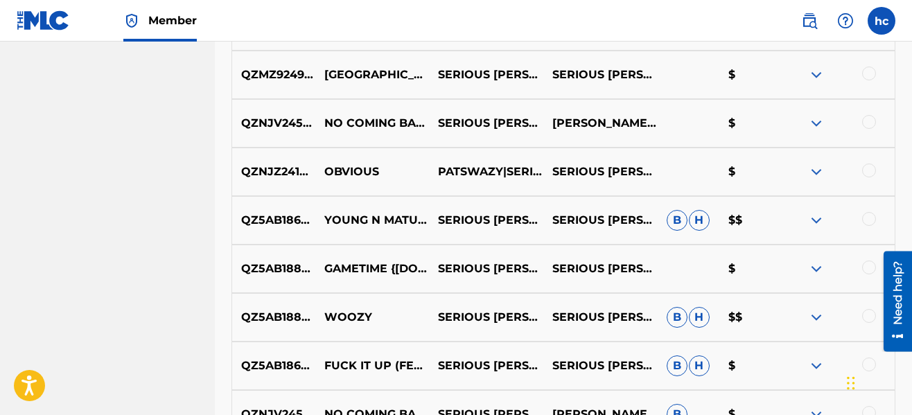
scroll to position [4065, 0]
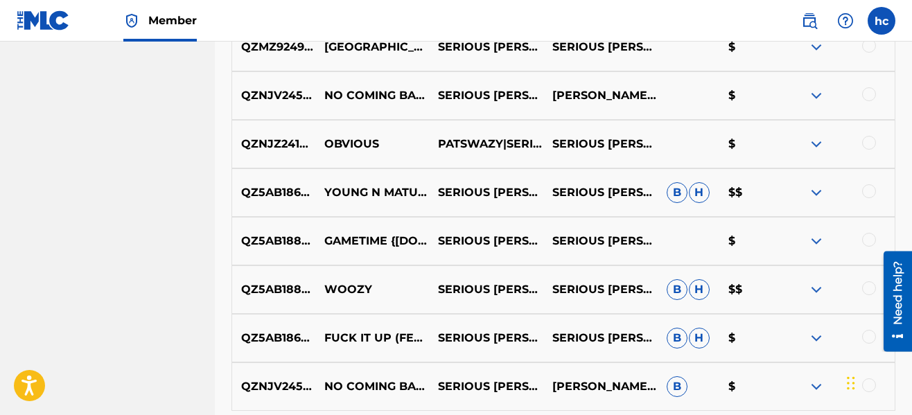
click at [869, 192] on div at bounding box center [869, 191] width 14 height 14
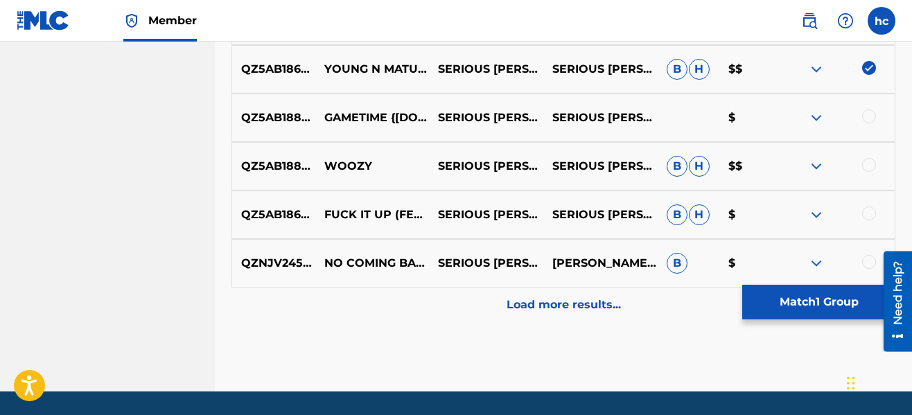
scroll to position [4231, 0]
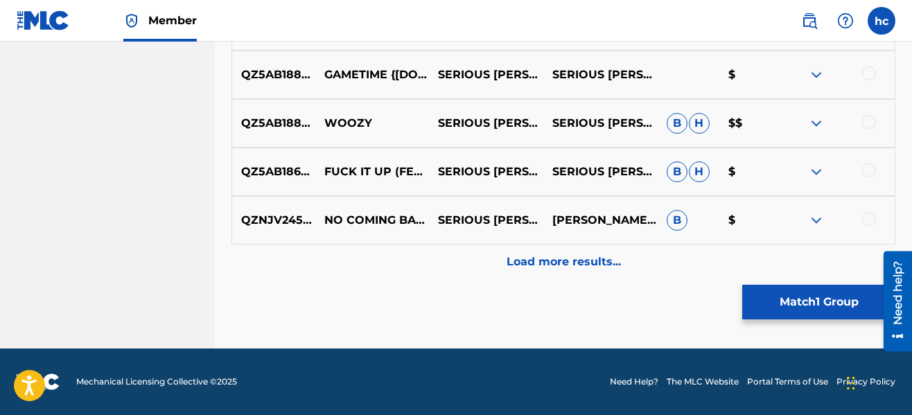
click at [541, 256] on p "Load more results..." at bounding box center [564, 262] width 114 height 17
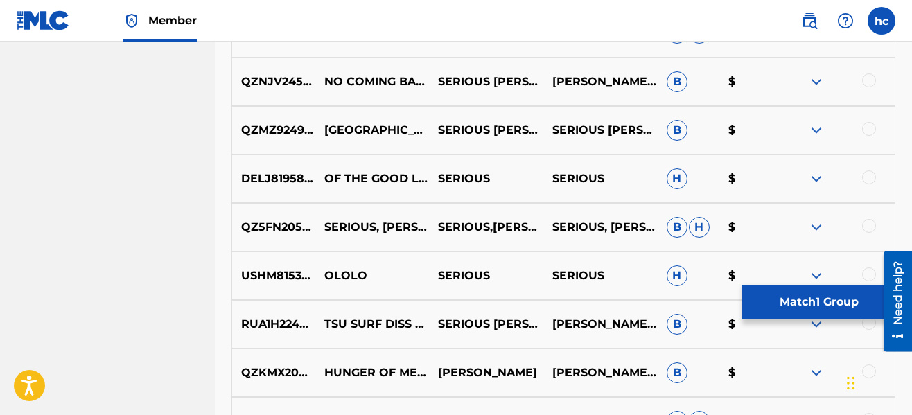
scroll to position [4397, 0]
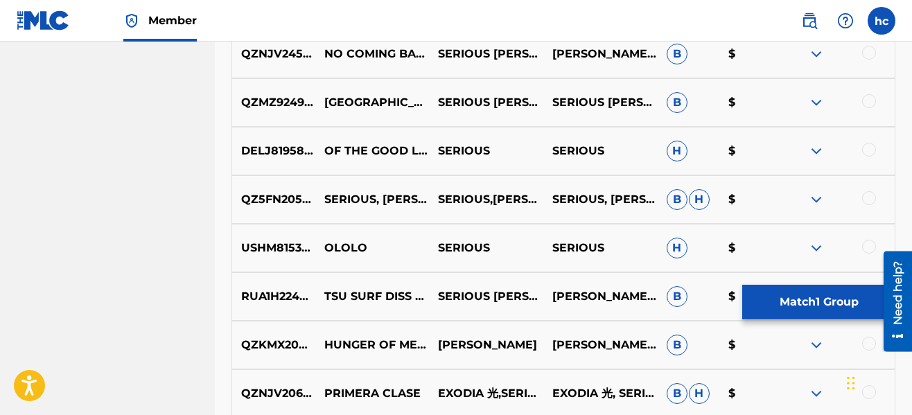
click at [808, 297] on button "Match 1 Group" at bounding box center [819, 302] width 153 height 35
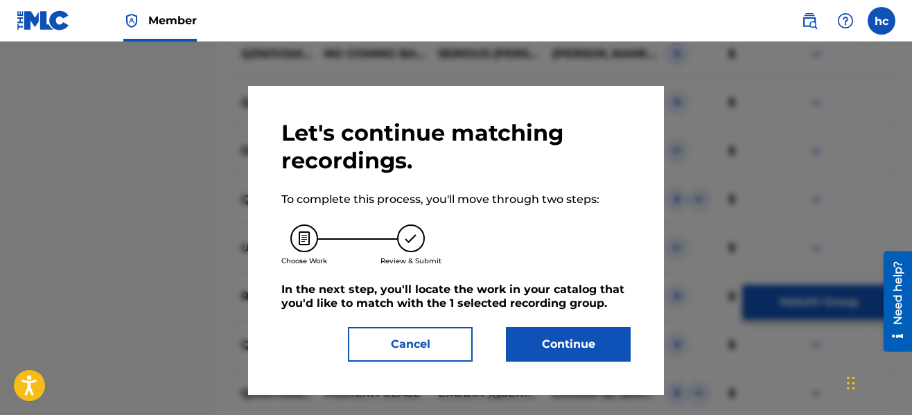
click at [529, 338] on button "Continue" at bounding box center [568, 344] width 125 height 35
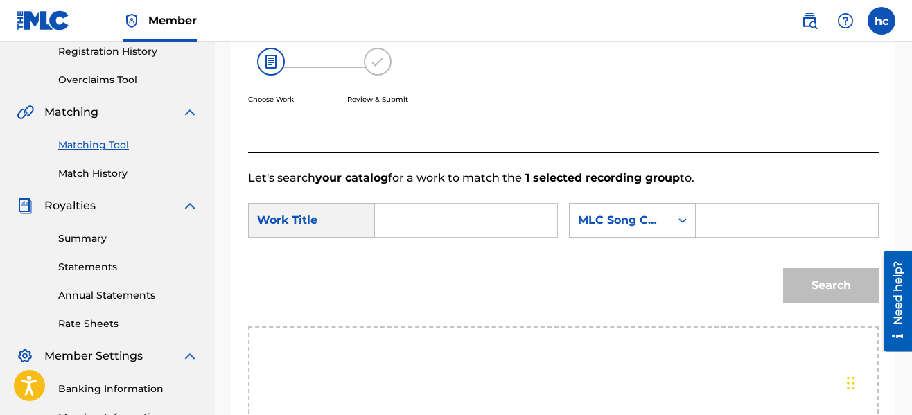
scroll to position [264, 0]
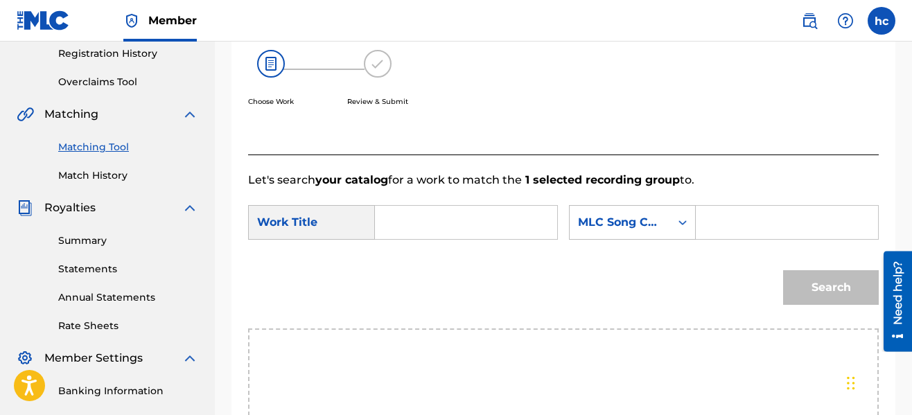
click at [467, 225] on input "Search Form" at bounding box center [466, 222] width 159 height 33
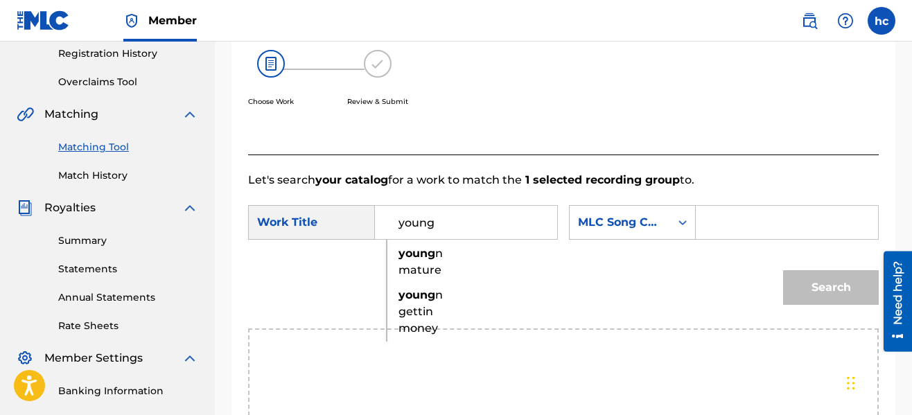
click at [423, 277] on span "n mature" at bounding box center [421, 262] width 44 height 30
type input "young n mature"
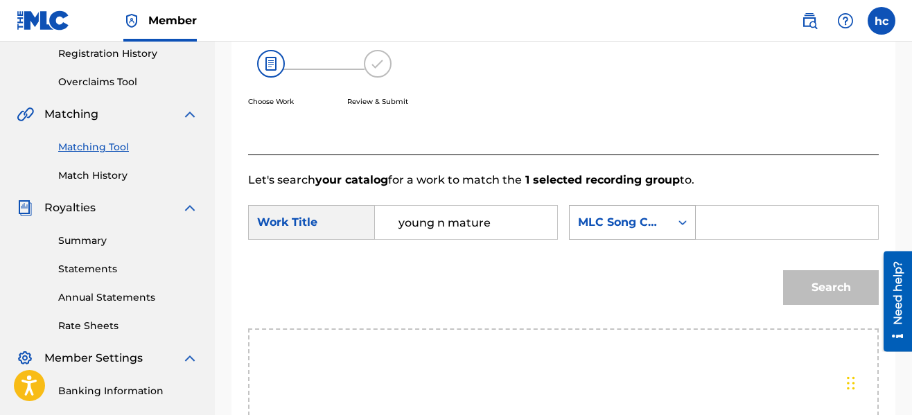
click at [644, 214] on div "MLC Song Code" at bounding box center [620, 222] width 101 height 26
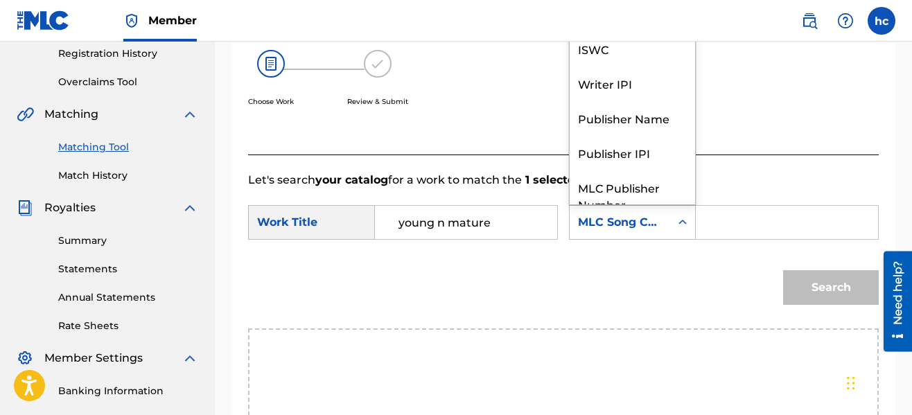
scroll to position [51, 0]
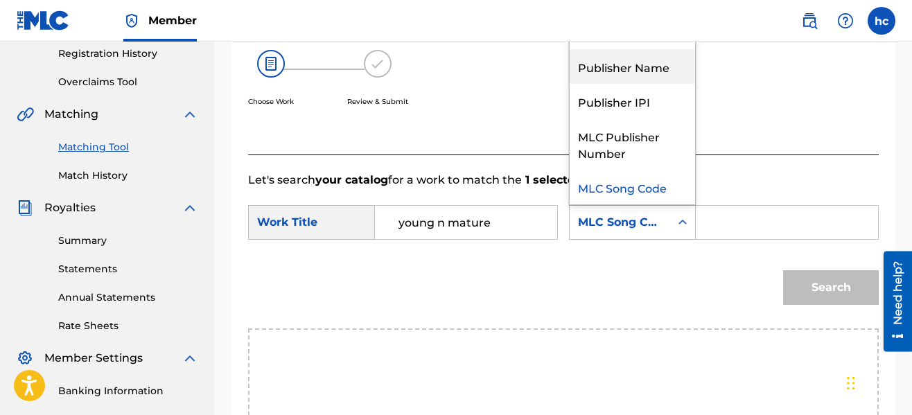
click at [636, 73] on div "Publisher Name" at bounding box center [632, 66] width 125 height 35
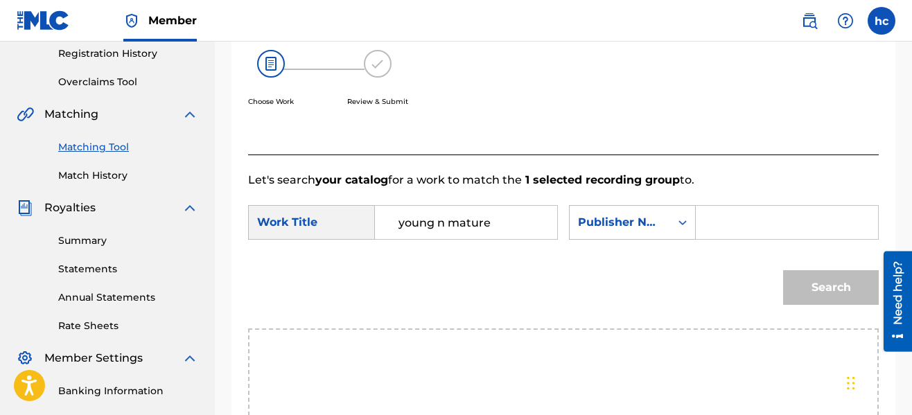
click at [708, 218] on input "Search Form" at bounding box center [787, 222] width 159 height 33
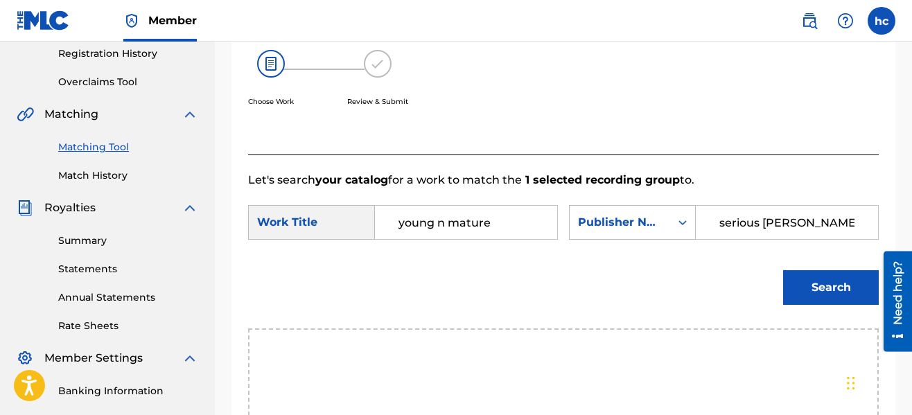
type input "serious [PERSON_NAME]"
click at [783, 270] on button "Search" at bounding box center [831, 287] width 96 height 35
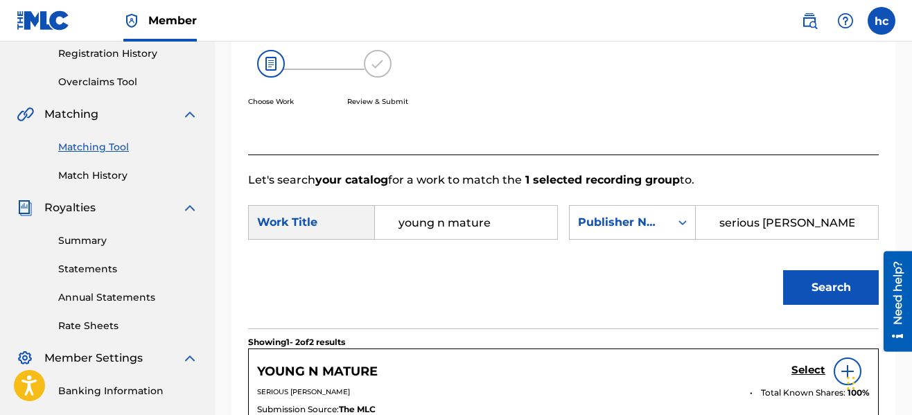
click at [651, 281] on div "Search" at bounding box center [563, 293] width 631 height 72
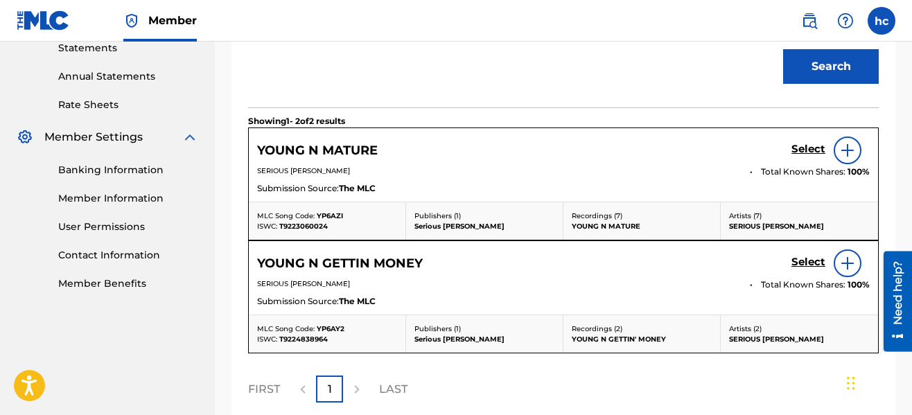
scroll to position [486, 0]
click at [807, 154] on h5 "Select" at bounding box center [809, 148] width 34 height 13
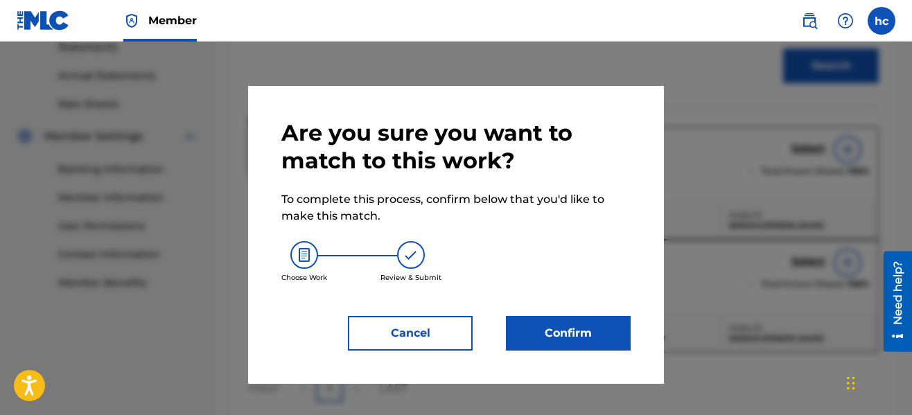
click at [553, 318] on button "Confirm" at bounding box center [568, 333] width 125 height 35
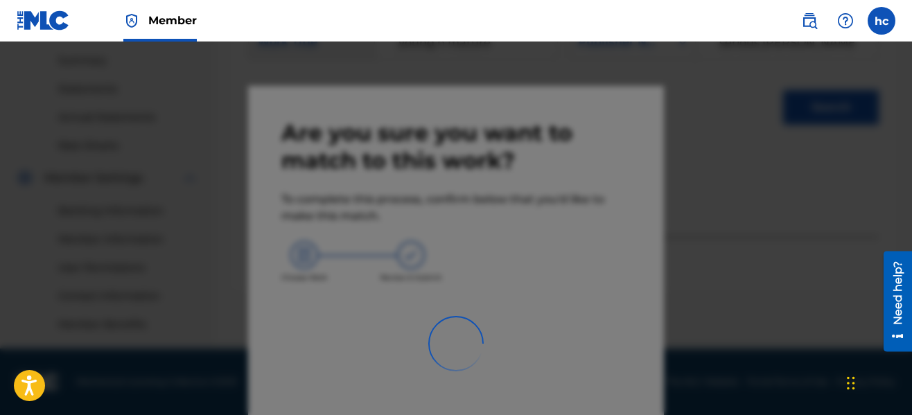
scroll to position [444, 0]
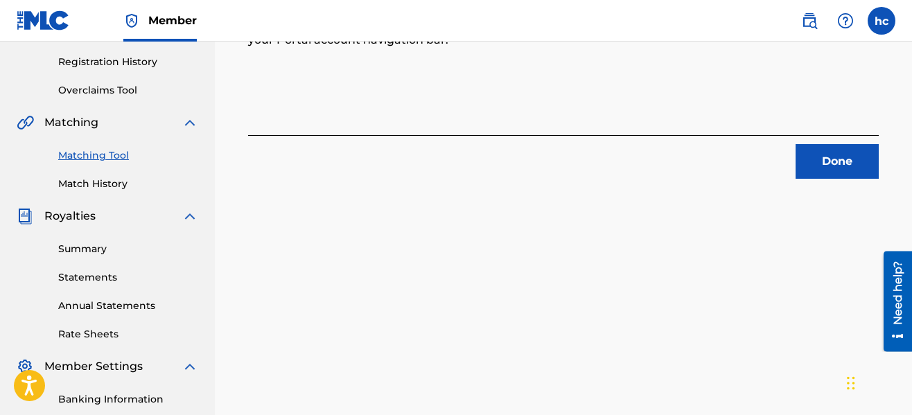
scroll to position [139, 0]
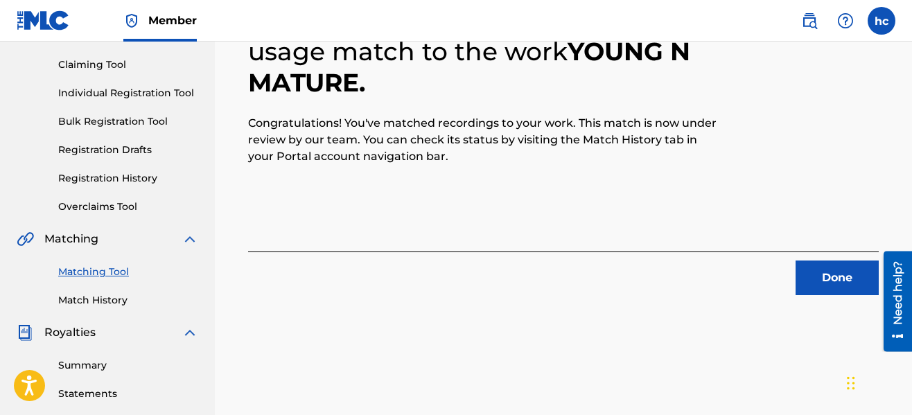
click at [818, 270] on button "Done" at bounding box center [837, 278] width 83 height 35
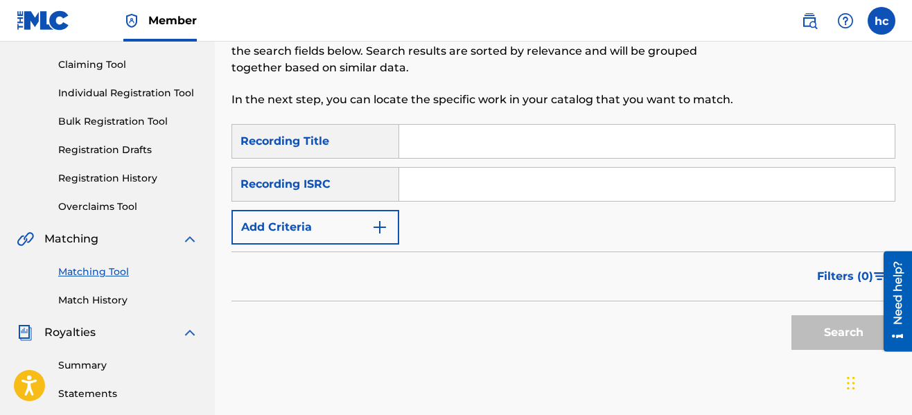
click at [382, 232] on img "Search Form" at bounding box center [380, 227] width 17 height 17
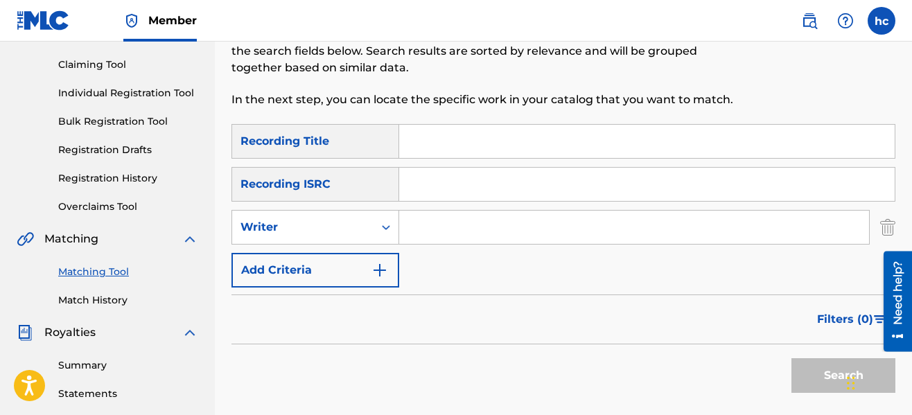
click at [503, 228] on input "Search Form" at bounding box center [634, 227] width 470 height 33
type input "serious [PERSON_NAME]"
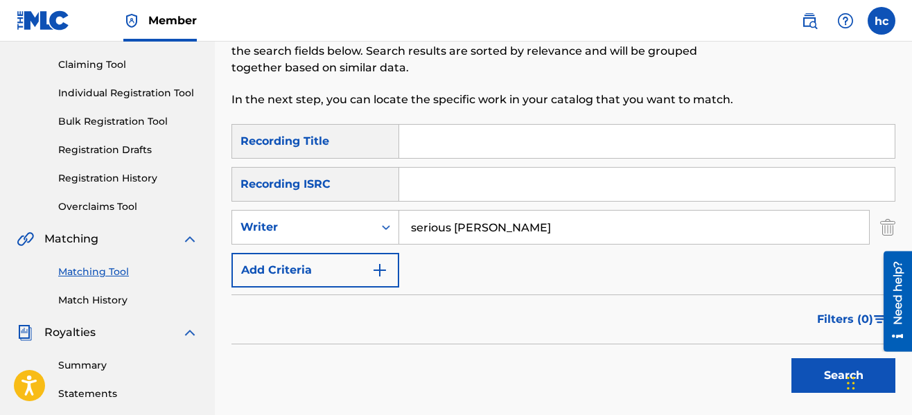
click at [812, 383] on button "Search" at bounding box center [844, 375] width 104 height 35
click at [682, 369] on div "Search" at bounding box center [564, 372] width 664 height 55
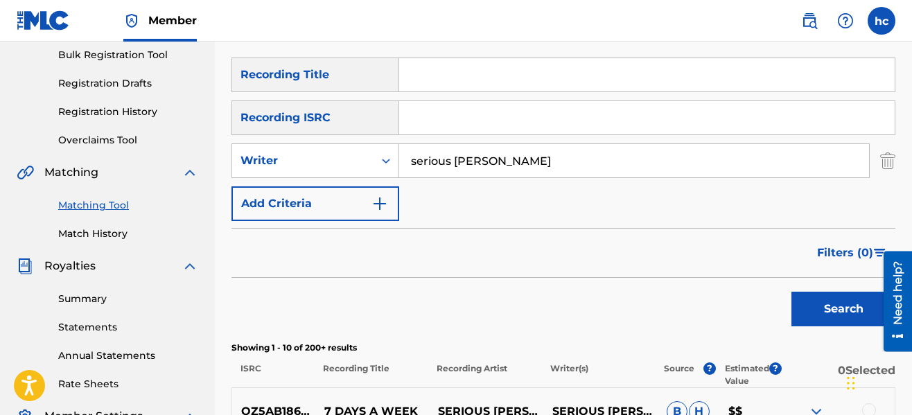
scroll to position [834, 0]
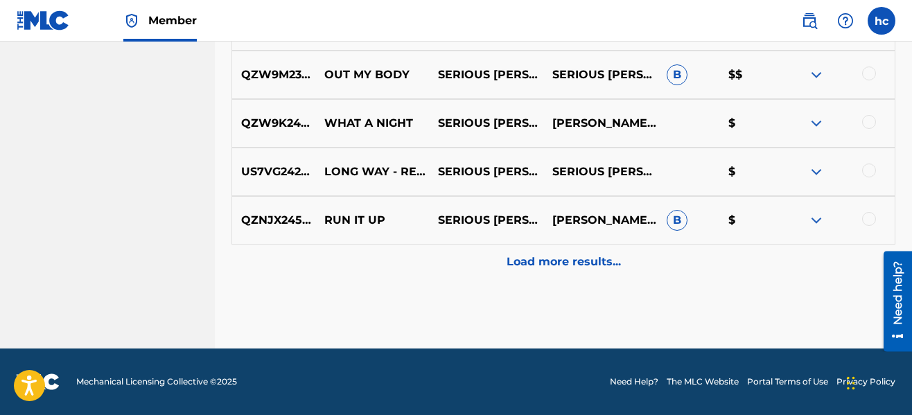
click at [566, 259] on p "Load more results..." at bounding box center [564, 262] width 114 height 17
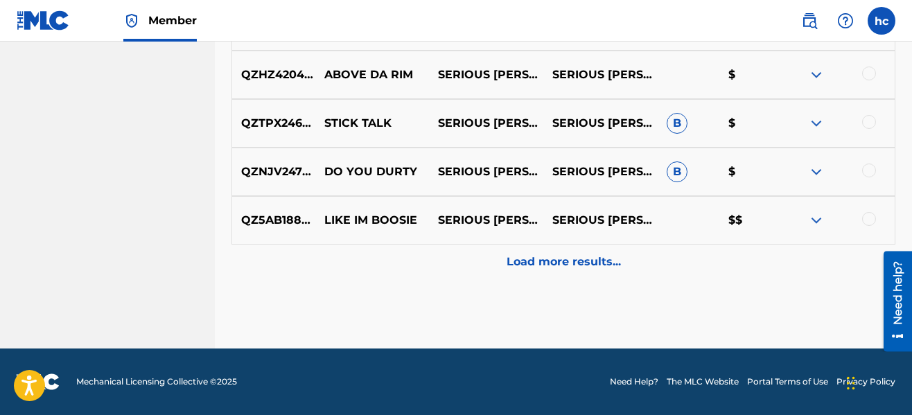
click at [566, 259] on p "Load more results..." at bounding box center [564, 262] width 114 height 17
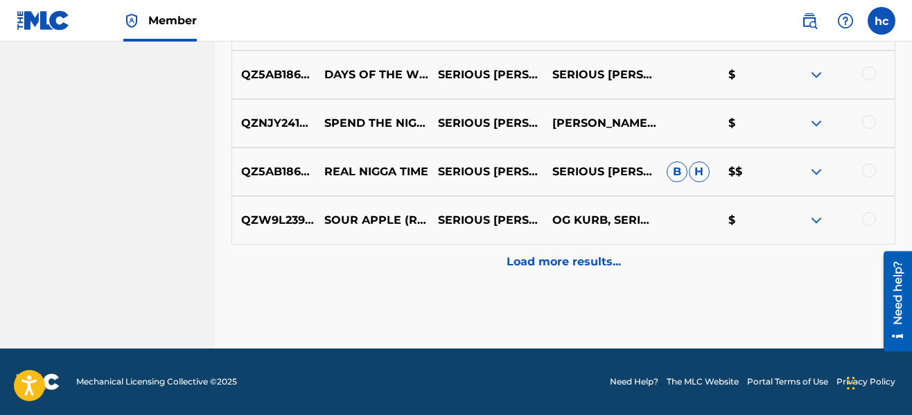
click at [566, 259] on p "Load more results..." at bounding box center [564, 262] width 114 height 17
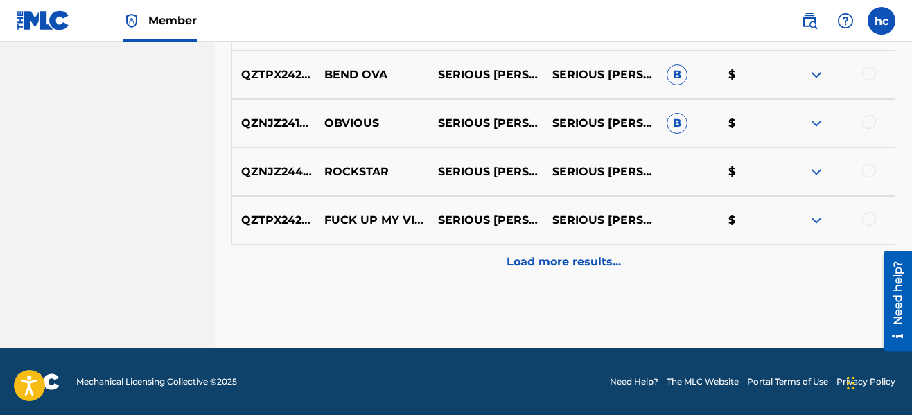
click at [566, 259] on p "Load more results..." at bounding box center [564, 262] width 114 height 17
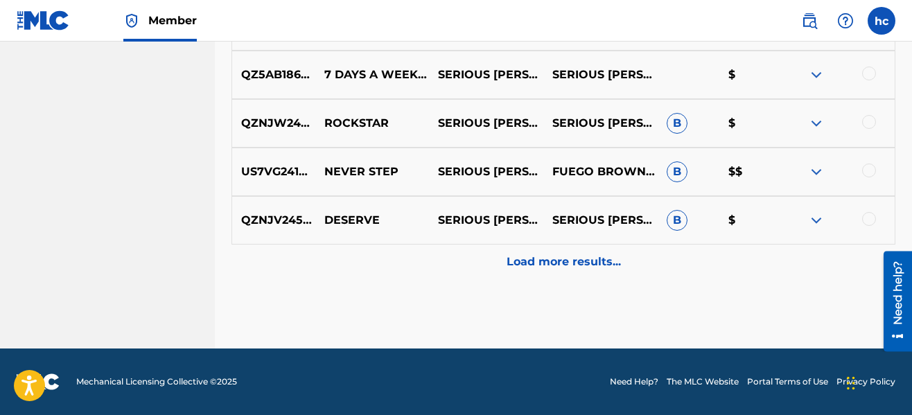
click at [566, 259] on p "Load more results..." at bounding box center [564, 262] width 114 height 17
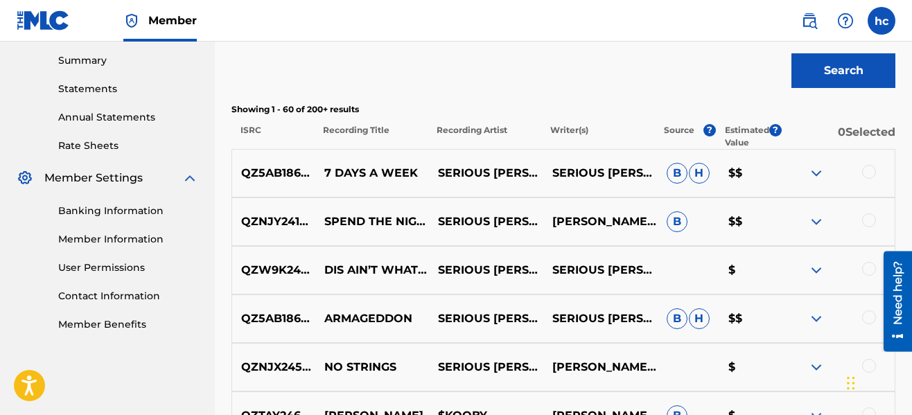
scroll to position [2803, 0]
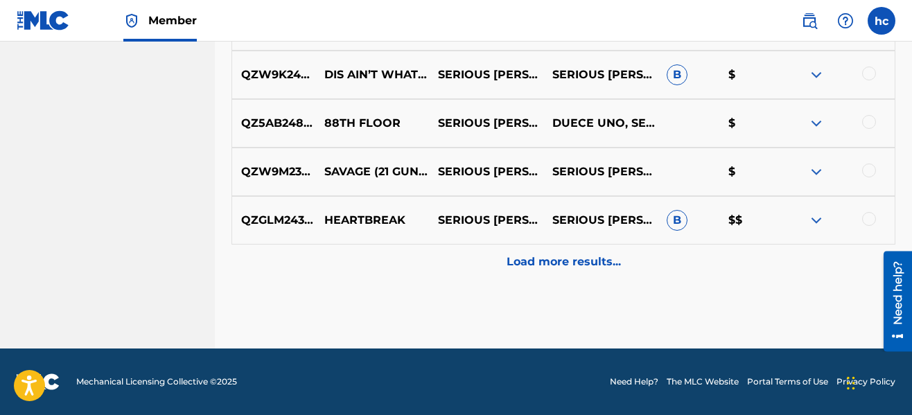
click at [566, 259] on p "Load more results..." at bounding box center [564, 262] width 114 height 17
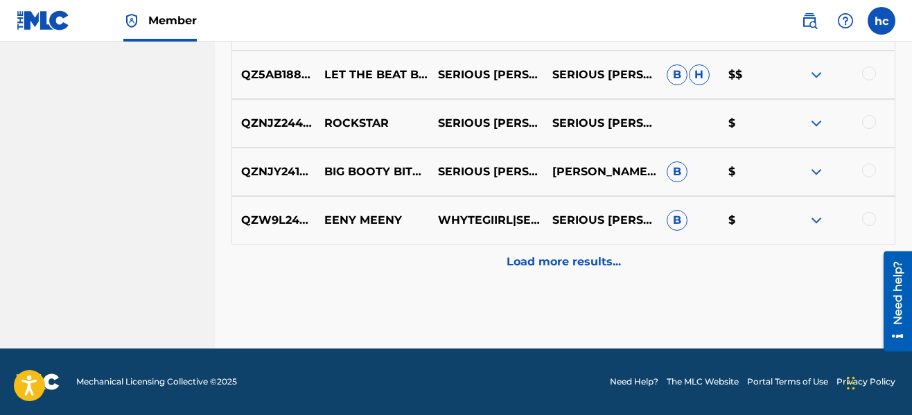
click at [566, 259] on p "Load more results..." at bounding box center [564, 262] width 114 height 17
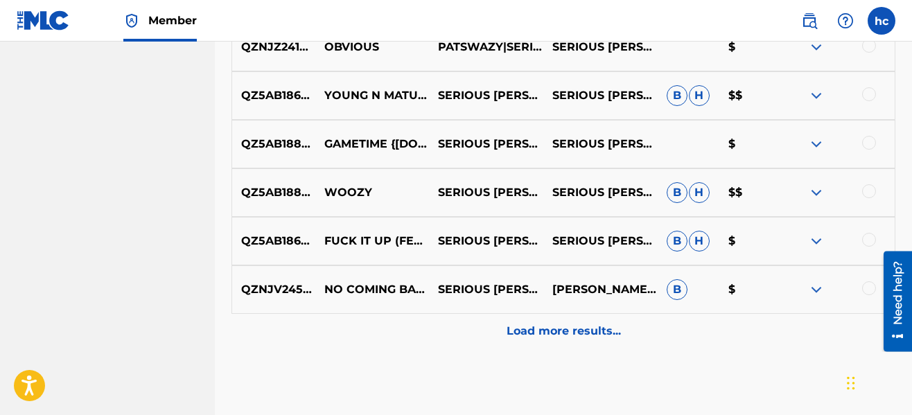
scroll to position [4190, 0]
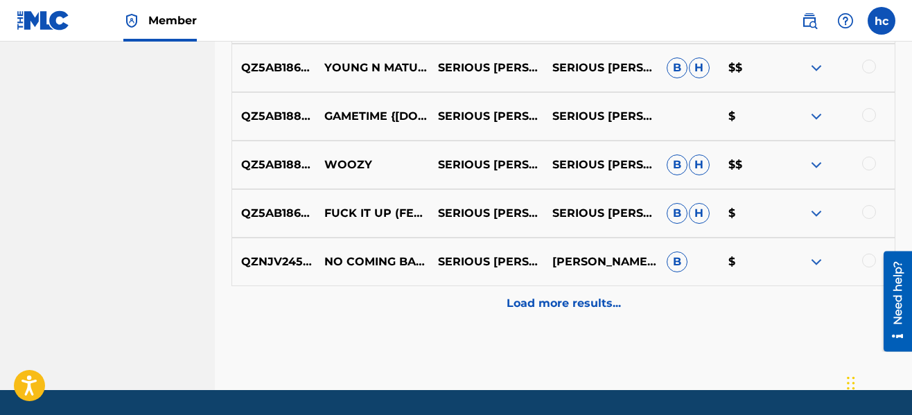
click at [562, 294] on div "Load more results..." at bounding box center [564, 303] width 664 height 35
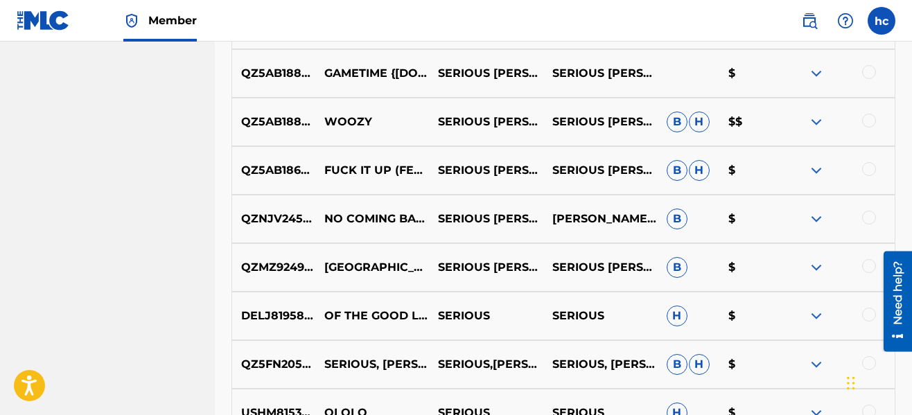
scroll to position [0, 0]
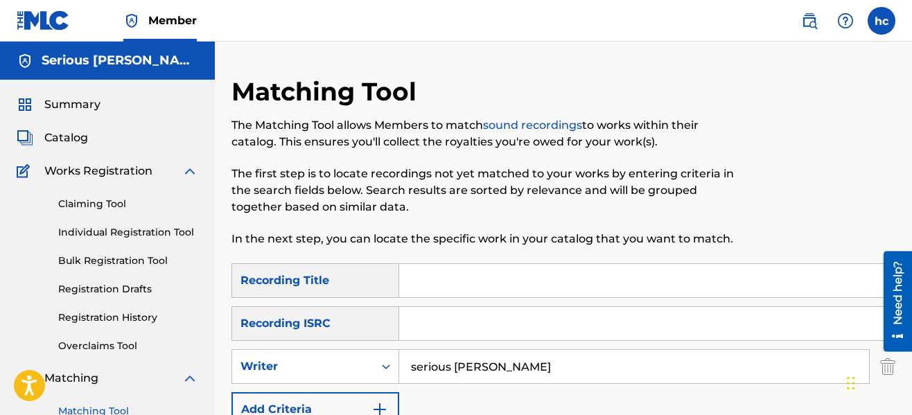
click at [592, 205] on p "The first step is to locate recordings not yet matched to your works by enterin…" at bounding box center [488, 191] width 512 height 50
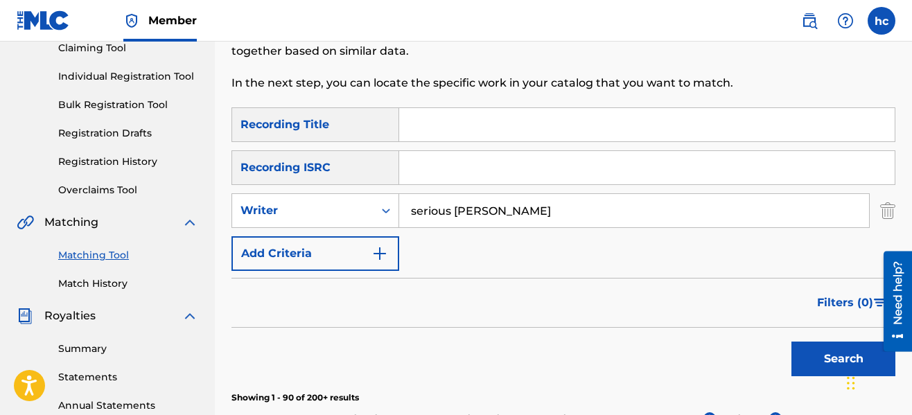
scroll to position [194, 0]
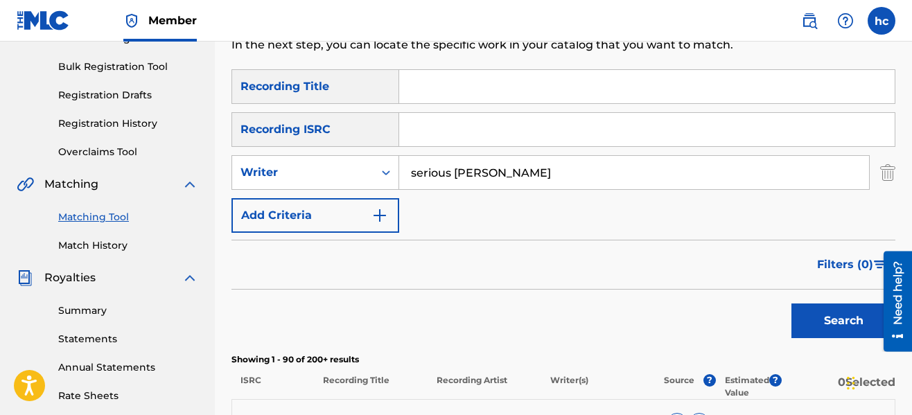
click at [379, 225] on button "Add Criteria" at bounding box center [316, 215] width 168 height 35
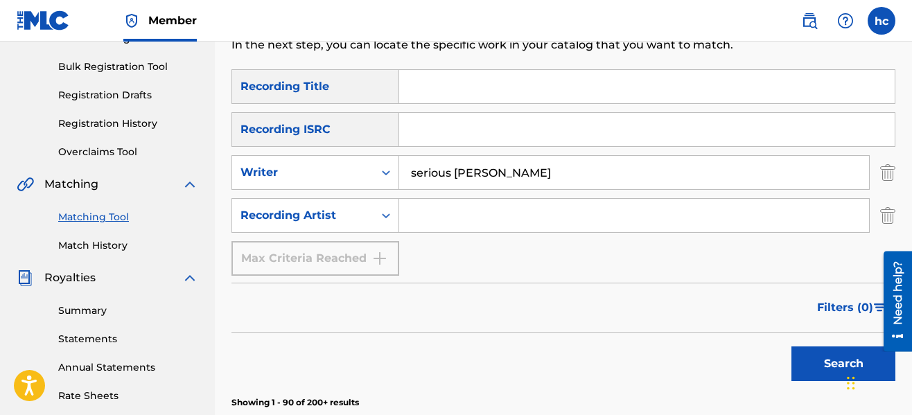
click at [417, 218] on input "Search Form" at bounding box center [634, 215] width 470 height 33
type input "serious [PERSON_NAME]"
click at [372, 264] on div "Max Criteria Reached" at bounding box center [316, 258] width 168 height 35
click at [795, 354] on button "Search" at bounding box center [844, 364] width 104 height 35
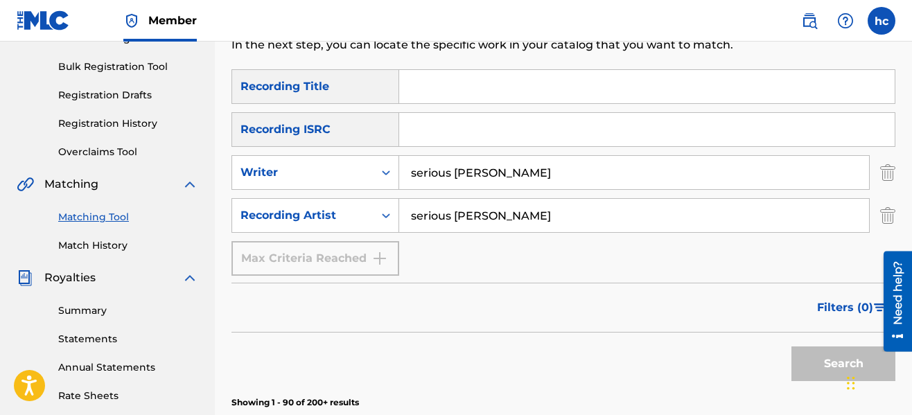
click at [633, 290] on div "Filters ( 0 )" at bounding box center [564, 308] width 664 height 50
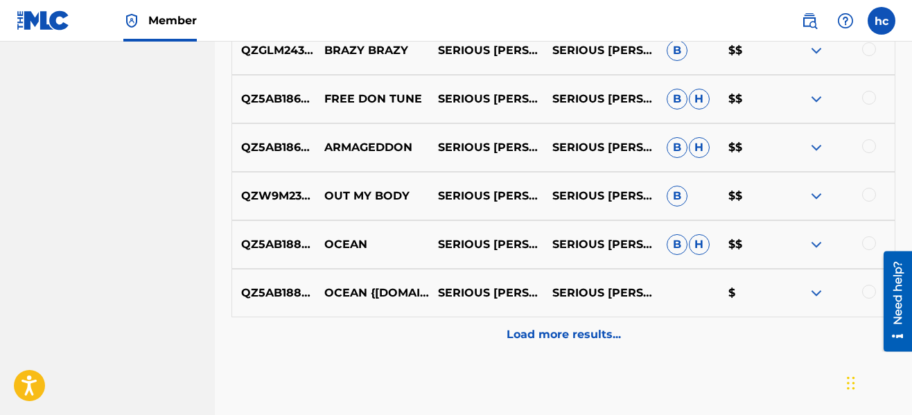
scroll to position [832, 0]
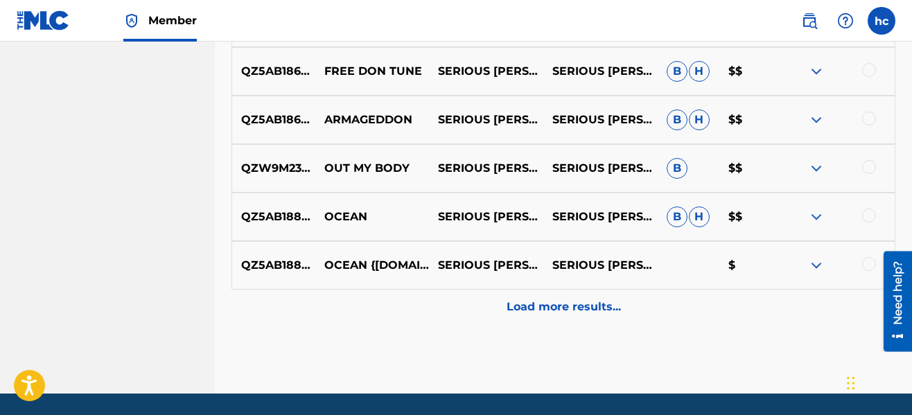
click at [602, 304] on p "Load more results..." at bounding box center [564, 307] width 114 height 17
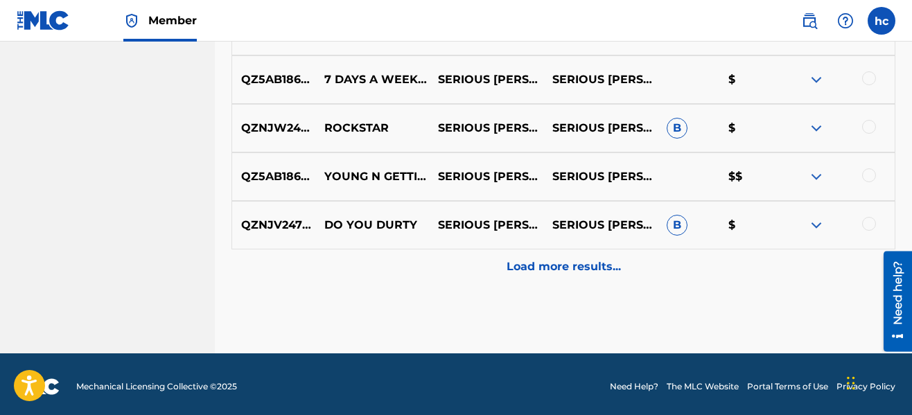
scroll to position [1359, 0]
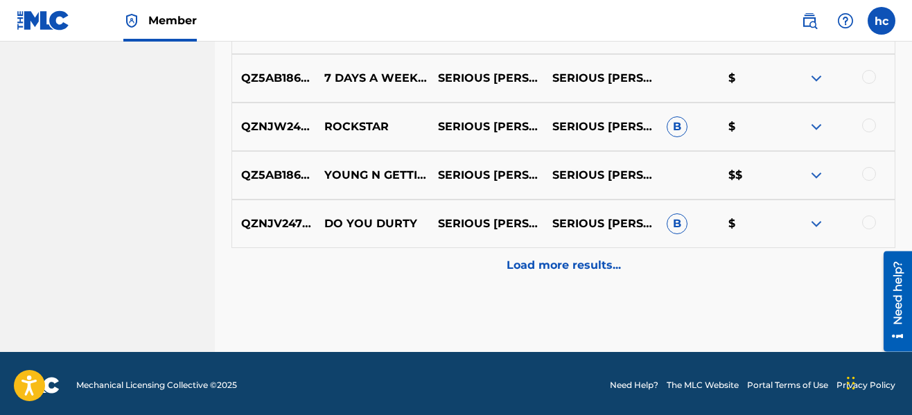
click at [870, 226] on div at bounding box center [869, 223] width 14 height 14
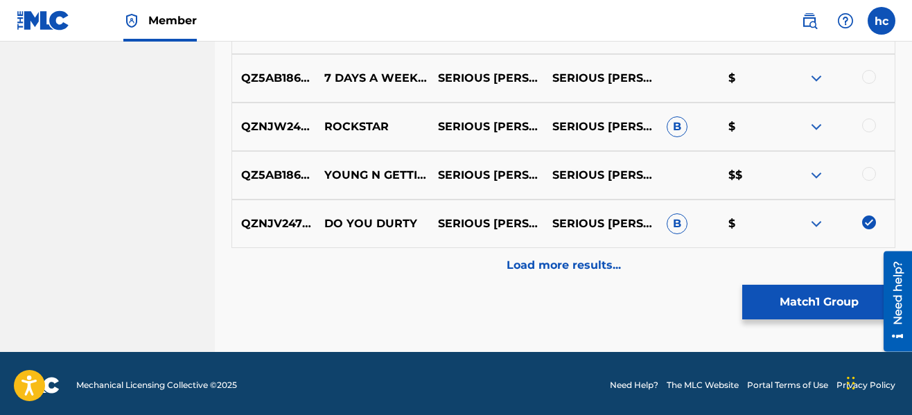
click at [567, 268] on p "Load more results..." at bounding box center [564, 265] width 114 height 17
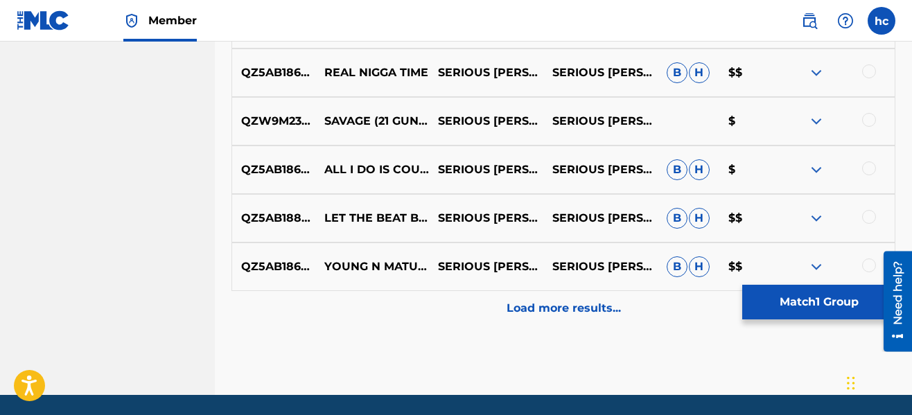
scroll to position [1803, 0]
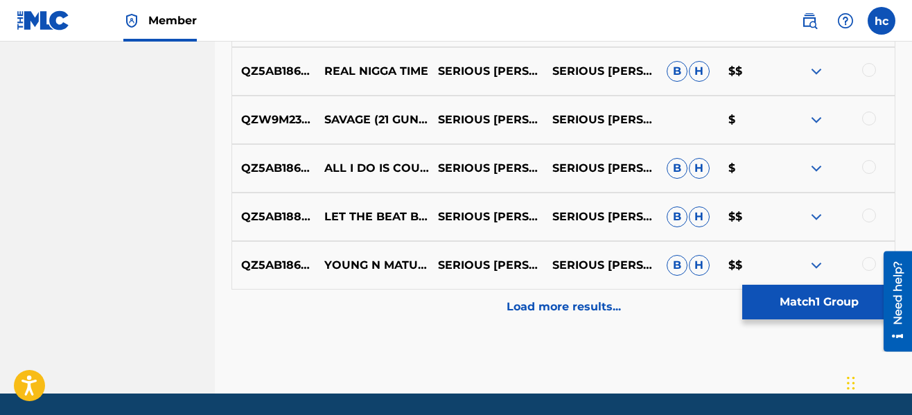
click at [566, 310] on p "Load more results..." at bounding box center [564, 307] width 114 height 17
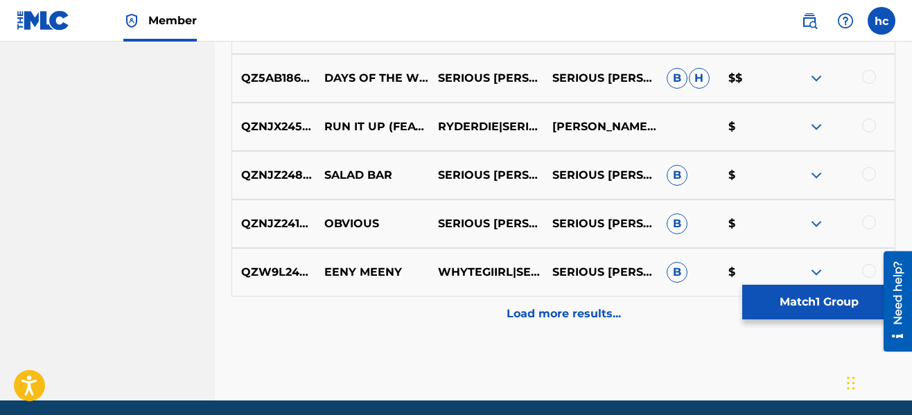
scroll to position [2302, 0]
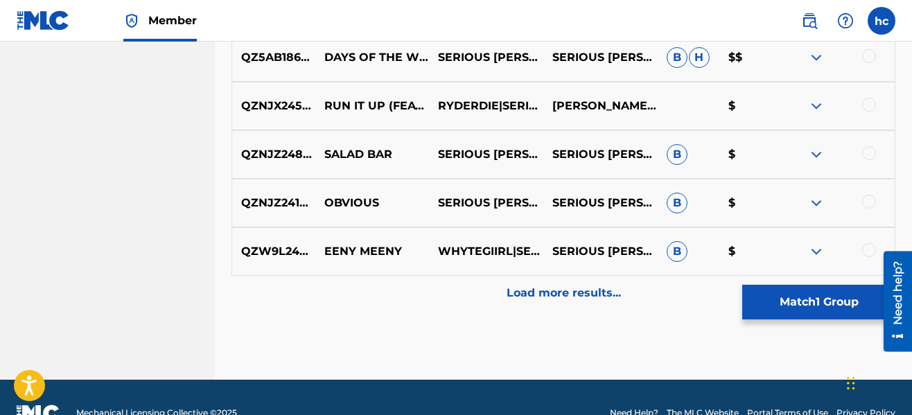
click at [566, 310] on div "Load more results..." at bounding box center [564, 293] width 664 height 35
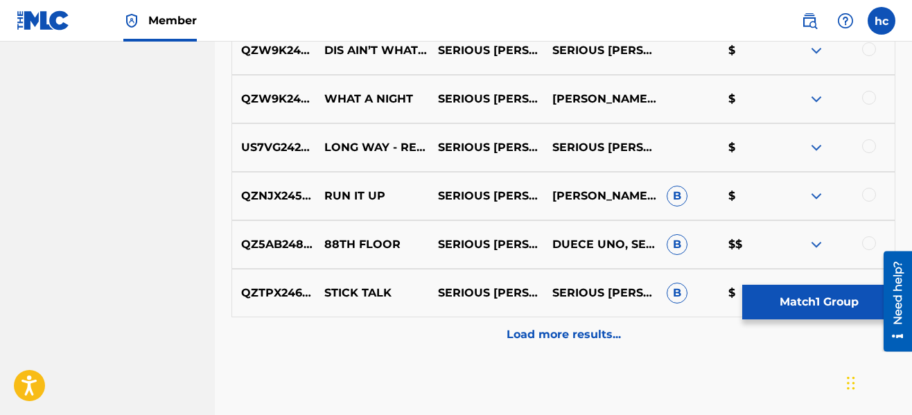
scroll to position [2773, 0]
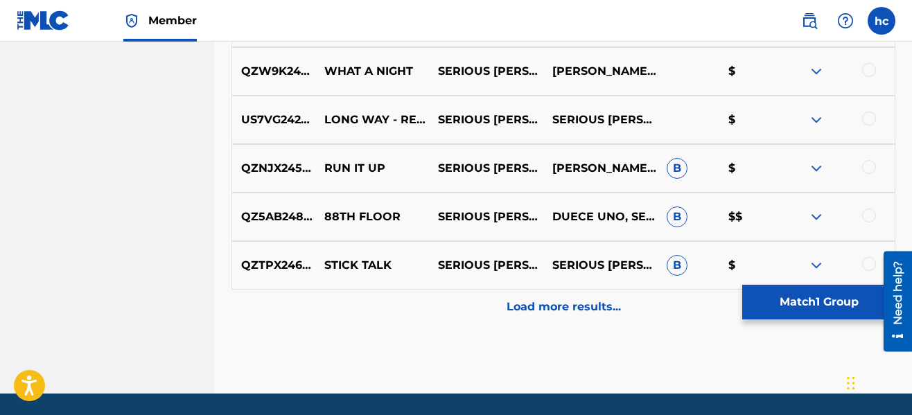
click at [566, 310] on p "Load more results..." at bounding box center [564, 307] width 114 height 17
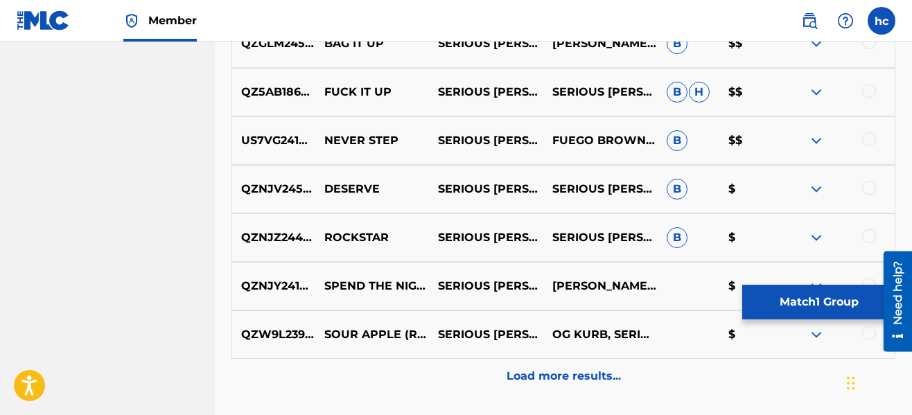
scroll to position [3217, 0]
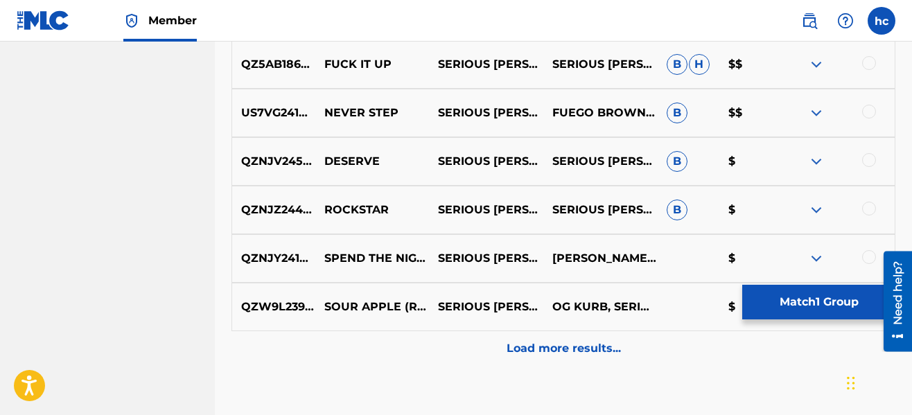
click at [569, 350] on p "Load more results..." at bounding box center [564, 348] width 114 height 17
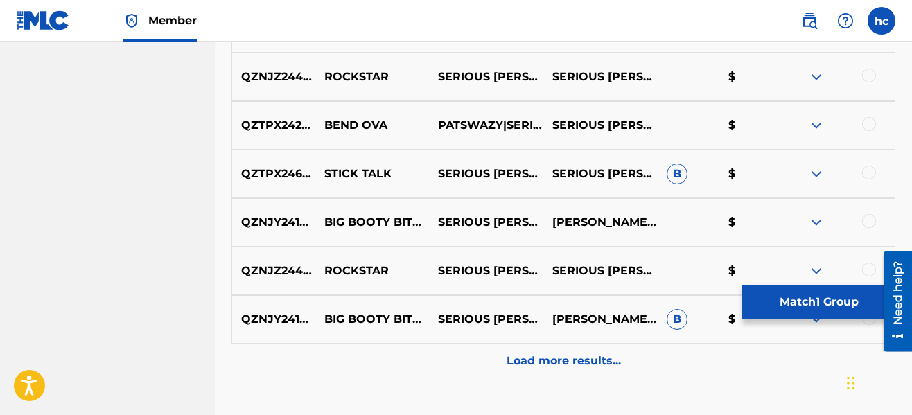
scroll to position [3716, 0]
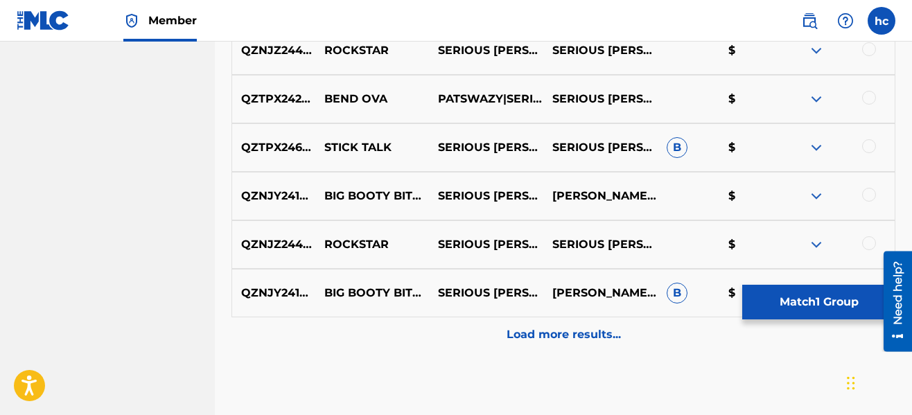
click at [569, 350] on div "Load more results..." at bounding box center [564, 335] width 664 height 35
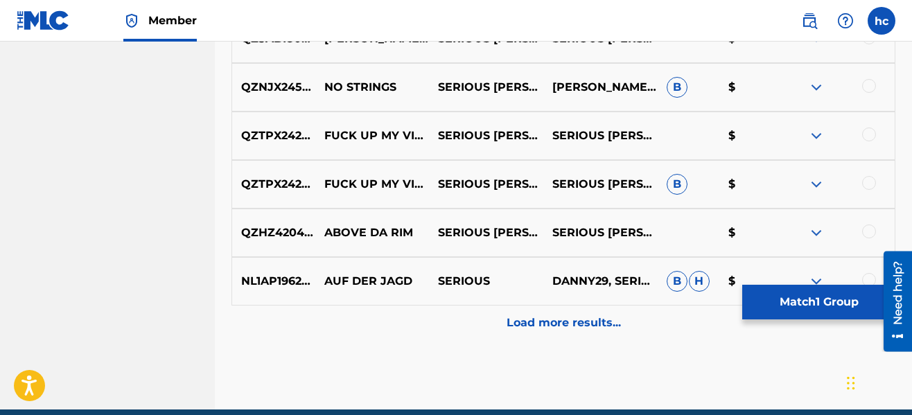
scroll to position [4215, 0]
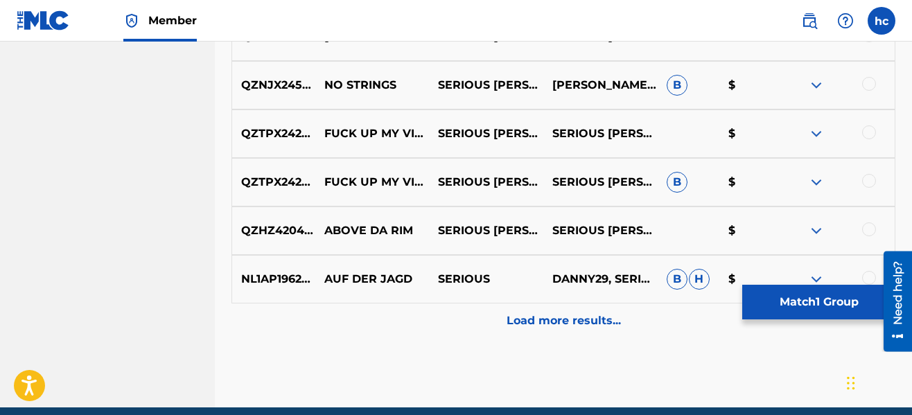
click at [555, 328] on p "Load more results..." at bounding box center [564, 321] width 114 height 17
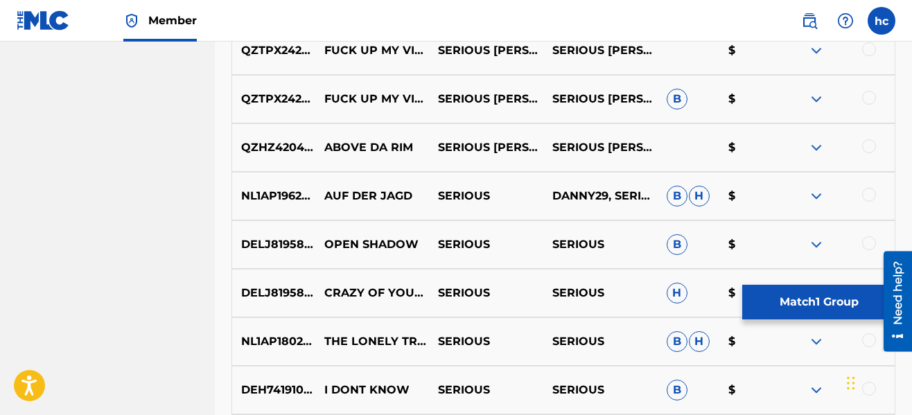
scroll to position [4354, 0]
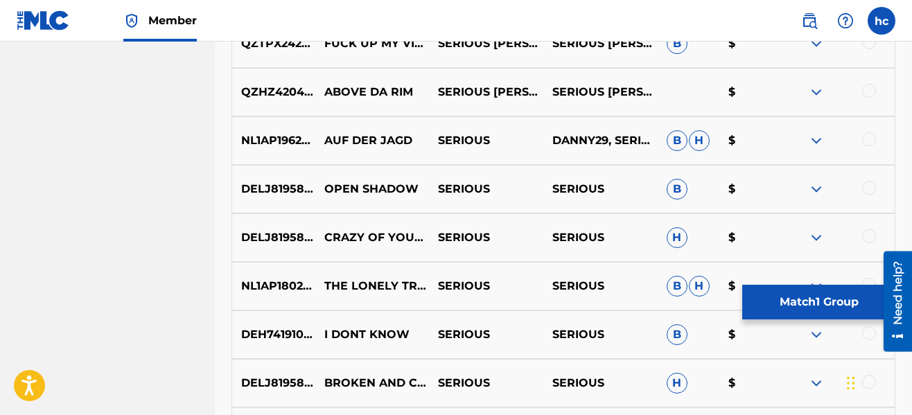
click at [781, 293] on button "Match 1 Group" at bounding box center [819, 302] width 153 height 35
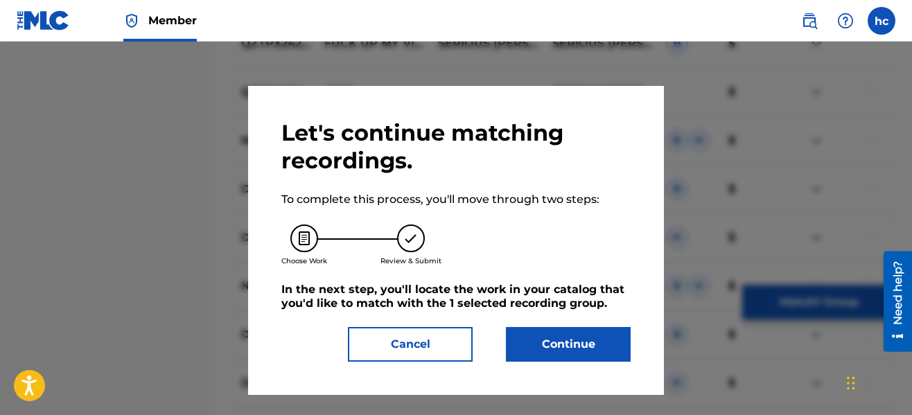
click at [598, 327] on button "Continue" at bounding box center [568, 344] width 125 height 35
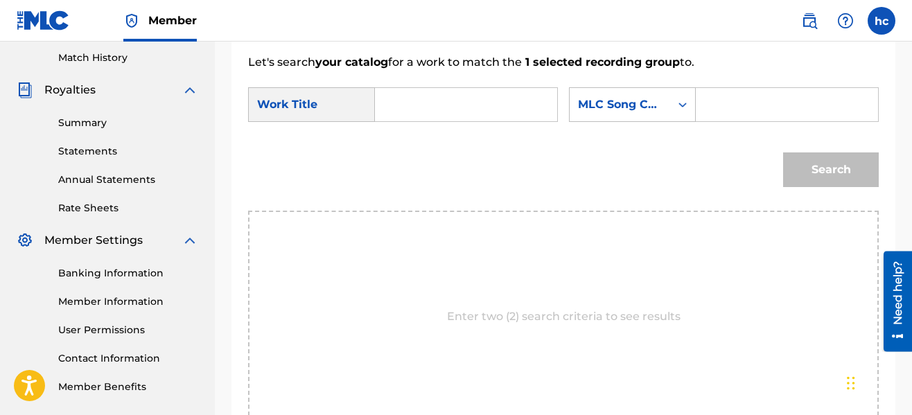
scroll to position [347, 0]
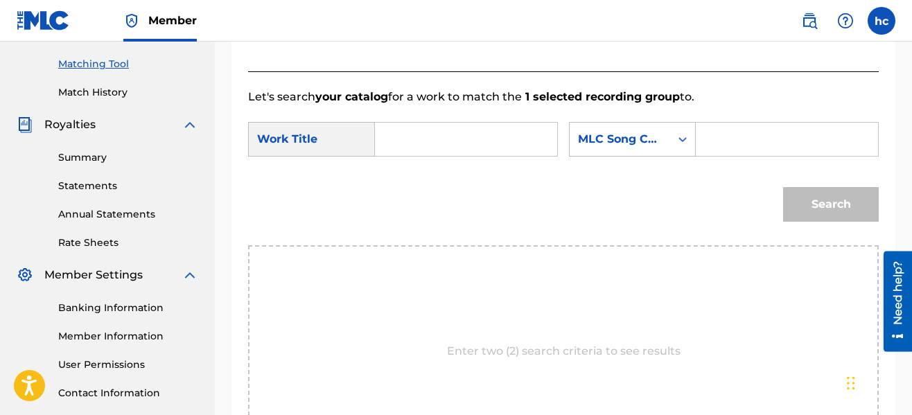
click at [440, 146] on input "Search Form" at bounding box center [466, 139] width 159 height 33
type input "do you durty"
click at [638, 147] on div "MLC Song Code" at bounding box center [620, 139] width 84 height 17
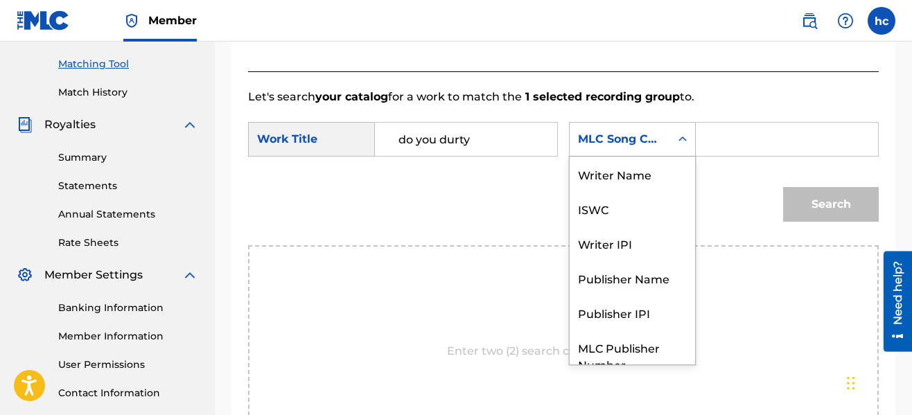
scroll to position [51, 0]
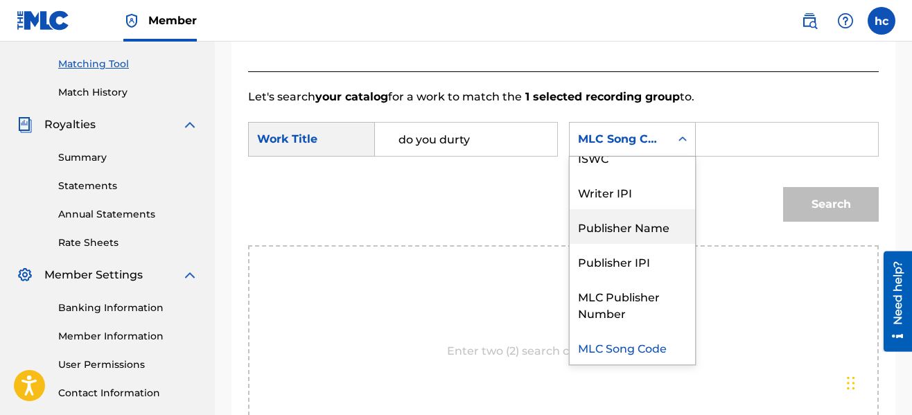
click at [652, 229] on div "Publisher Name" at bounding box center [632, 226] width 125 height 35
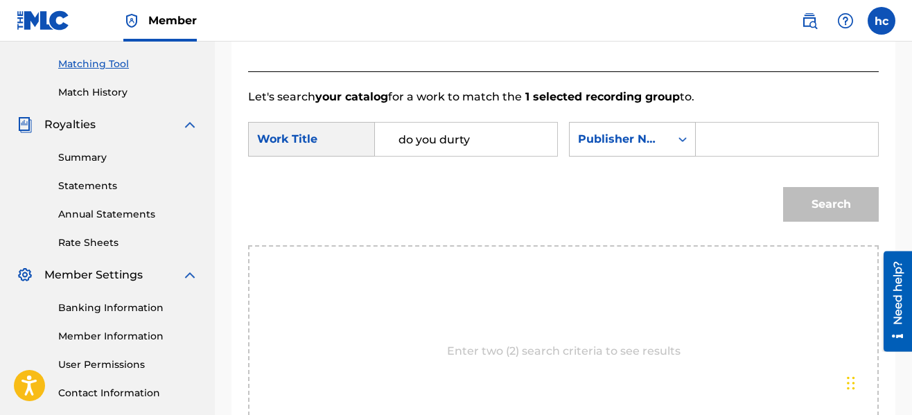
click at [728, 147] on input "Search Form" at bounding box center [787, 139] width 159 height 33
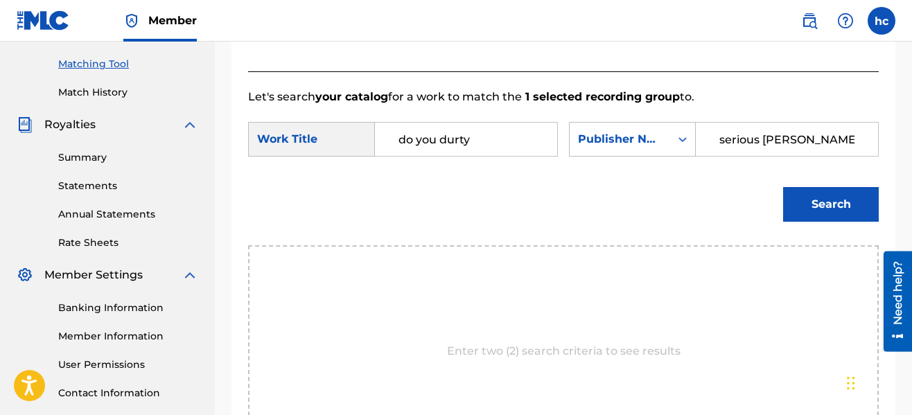
type input "serious [PERSON_NAME]"
click at [802, 200] on button "Search" at bounding box center [831, 204] width 96 height 35
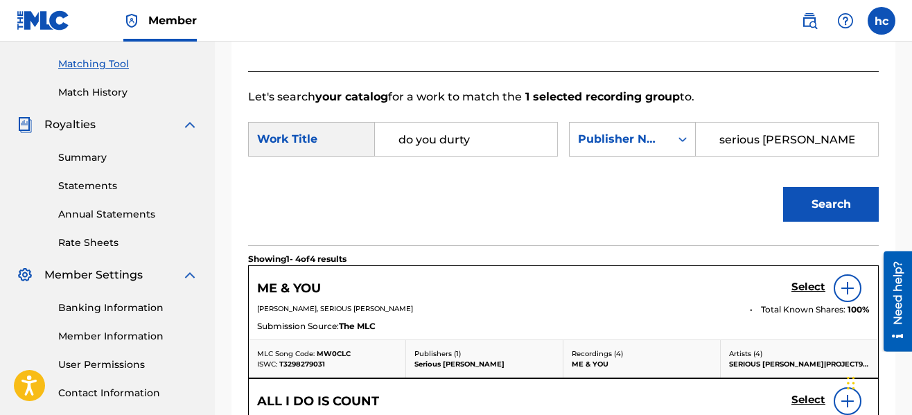
click at [698, 220] on div "Search" at bounding box center [563, 209] width 631 height 72
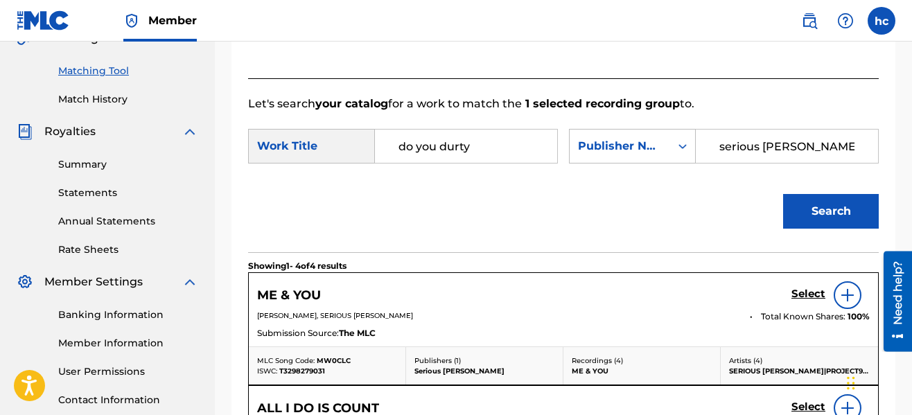
scroll to position [313, 0]
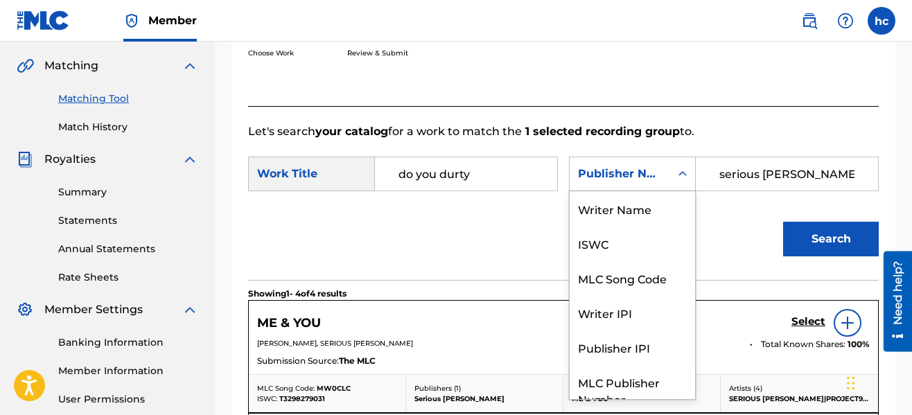
click at [663, 175] on div "Publisher Name" at bounding box center [620, 174] width 101 height 26
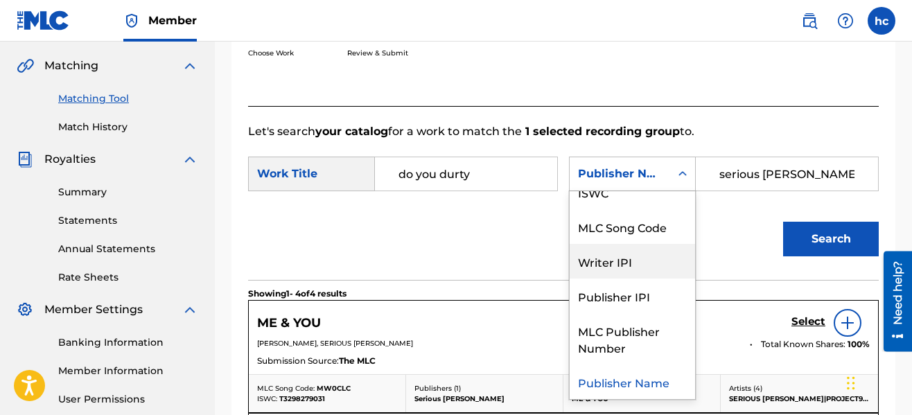
scroll to position [0, 0]
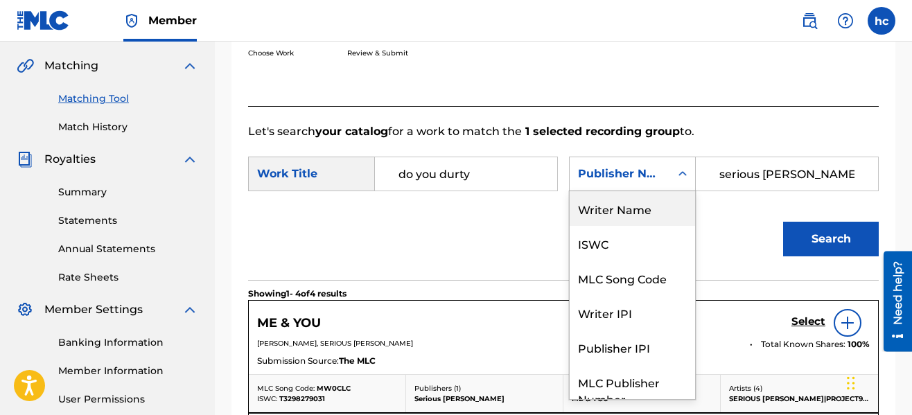
click at [634, 209] on div "Writer Name" at bounding box center [632, 208] width 125 height 35
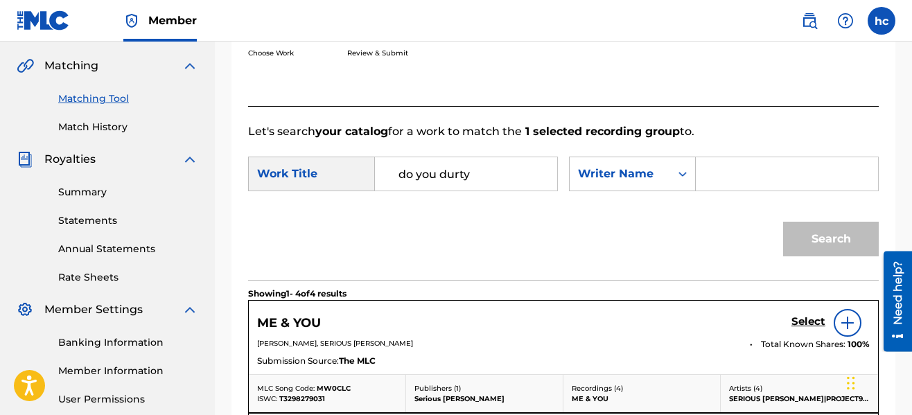
click at [749, 177] on input "Search Form" at bounding box center [787, 173] width 159 height 33
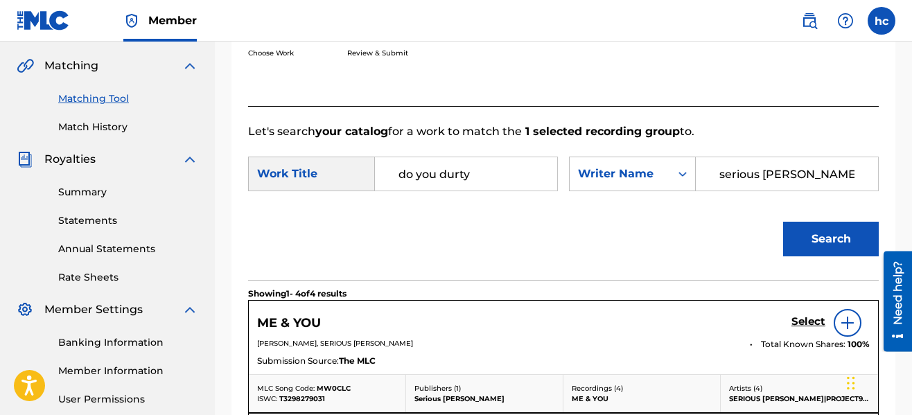
type input "serious [PERSON_NAME]"
click at [783, 222] on button "Search" at bounding box center [831, 239] width 96 height 35
click at [732, 223] on div "Search" at bounding box center [563, 244] width 631 height 72
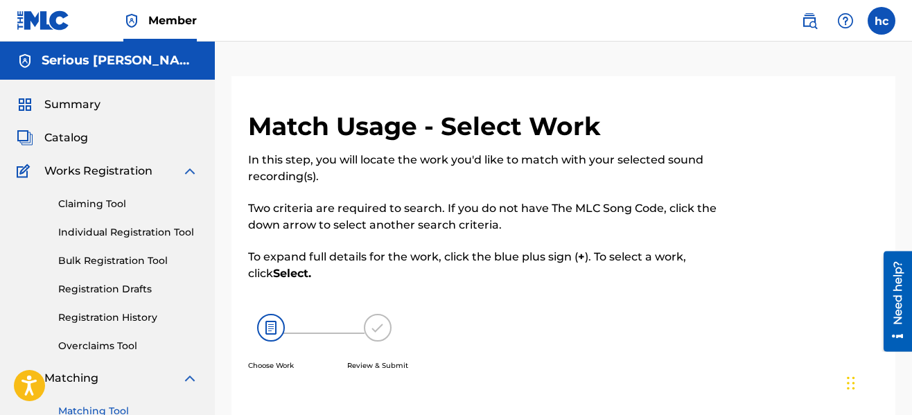
click at [60, 101] on span "Summary" at bounding box center [72, 104] width 56 height 17
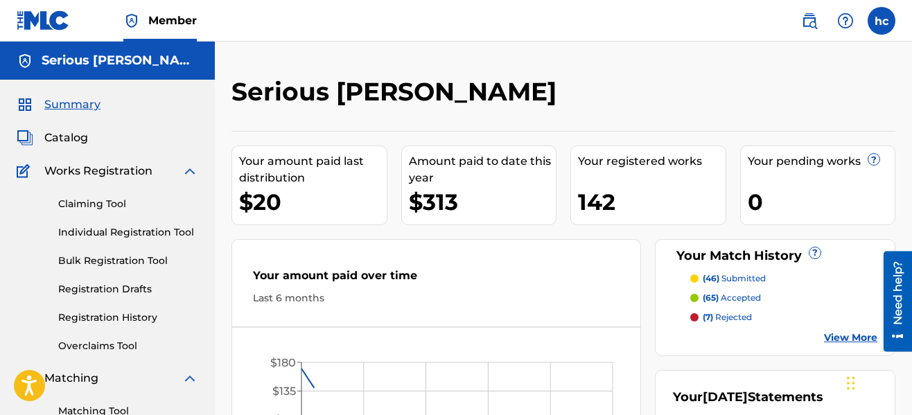
click at [767, 87] on div at bounding box center [819, 96] width 153 height 41
click at [582, 81] on div "Serious [PERSON_NAME]" at bounding box center [488, 96] width 512 height 41
click at [400, 15] on nav "Member hc hc [PERSON_NAME] [EMAIL_ADDRESS][DOMAIN_NAME] Notification Preference…" at bounding box center [456, 21] width 912 height 42
click at [333, 55] on div "Serious [PERSON_NAME] Your amount paid last distribution $20 Amount paid to dat…" at bounding box center [563, 418] width 697 height 752
click at [75, 140] on span "Catalog" at bounding box center [66, 138] width 44 height 17
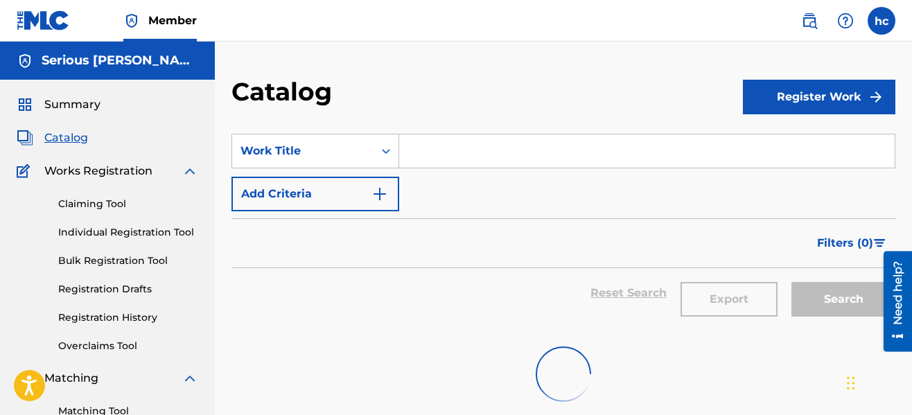
click at [563, 91] on div "Catalog" at bounding box center [488, 96] width 512 height 41
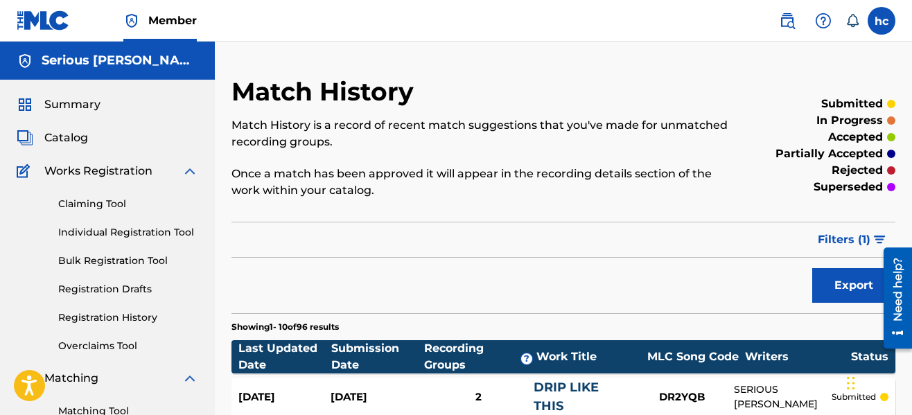
click at [523, 157] on div "Match History is a record of recent match suggestions that you've made for unma…" at bounding box center [488, 158] width 512 height 82
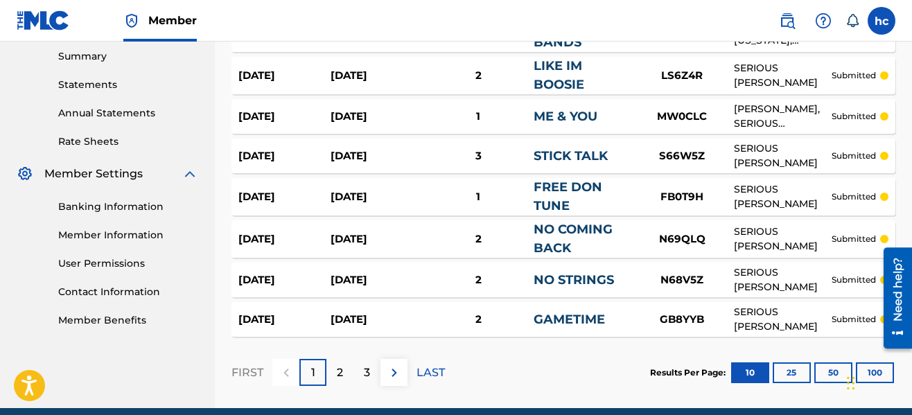
scroll to position [471, 0]
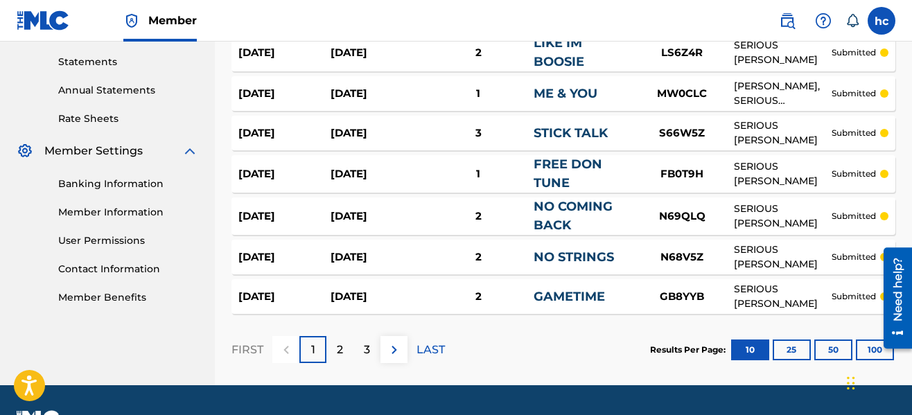
click at [867, 347] on button "100" at bounding box center [875, 350] width 38 height 21
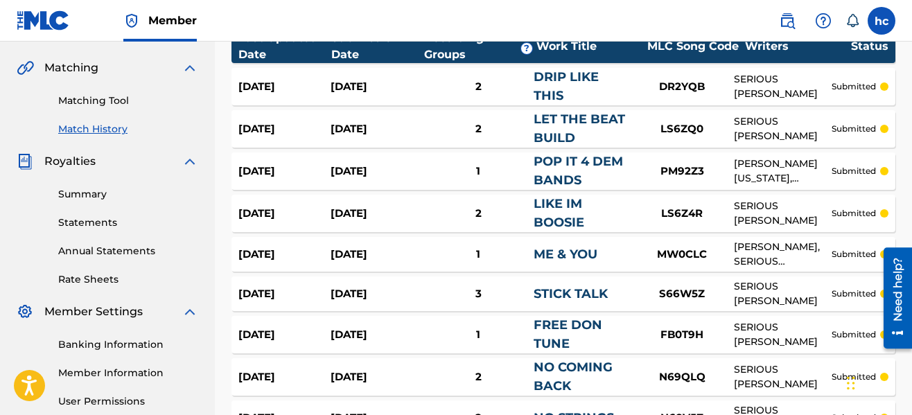
scroll to position [341, 0]
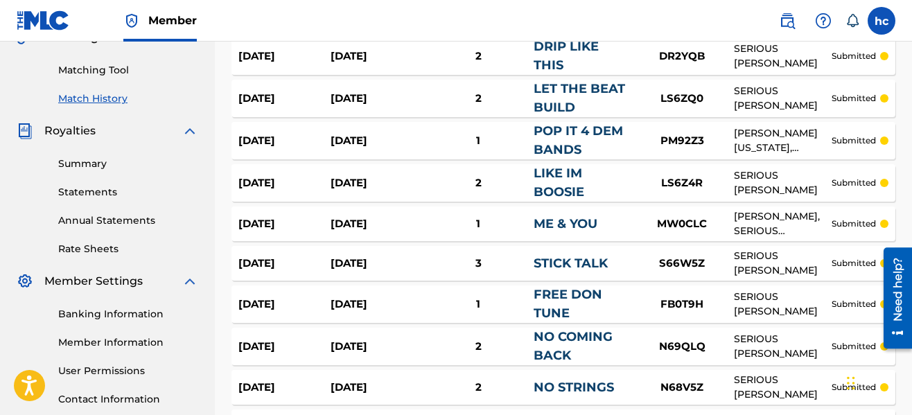
drag, startPoint x: 912, startPoint y: 58, endPoint x: 915, endPoint y: 69, distance: 12.3
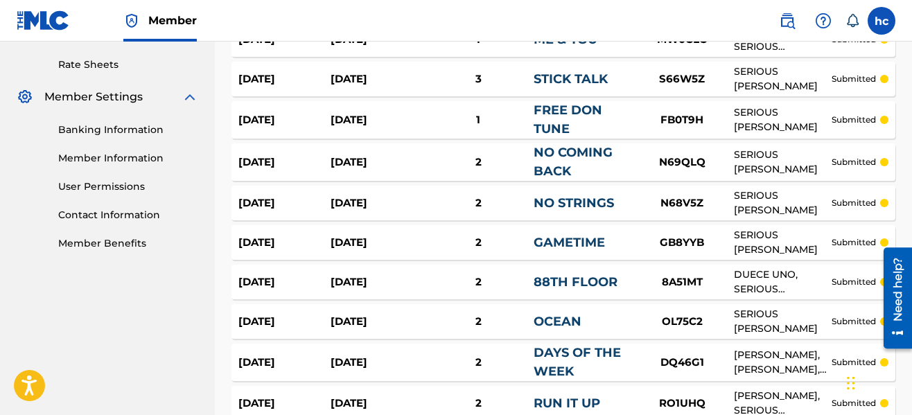
scroll to position [533, 0]
